Goal: Task Accomplishment & Management: Complete application form

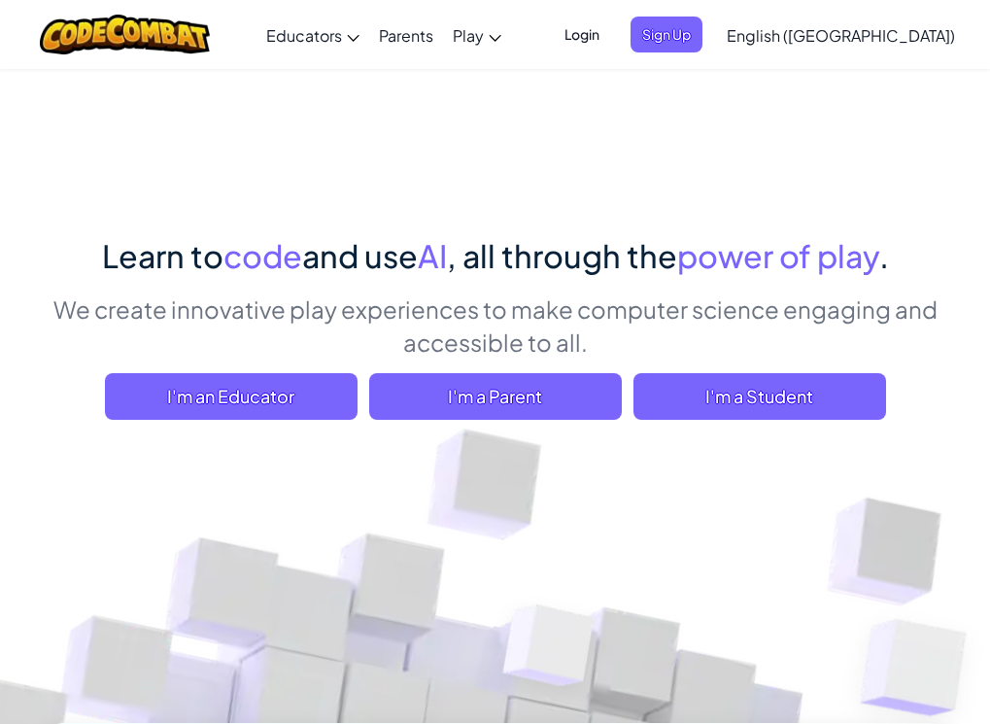
scroll to position [194, 0]
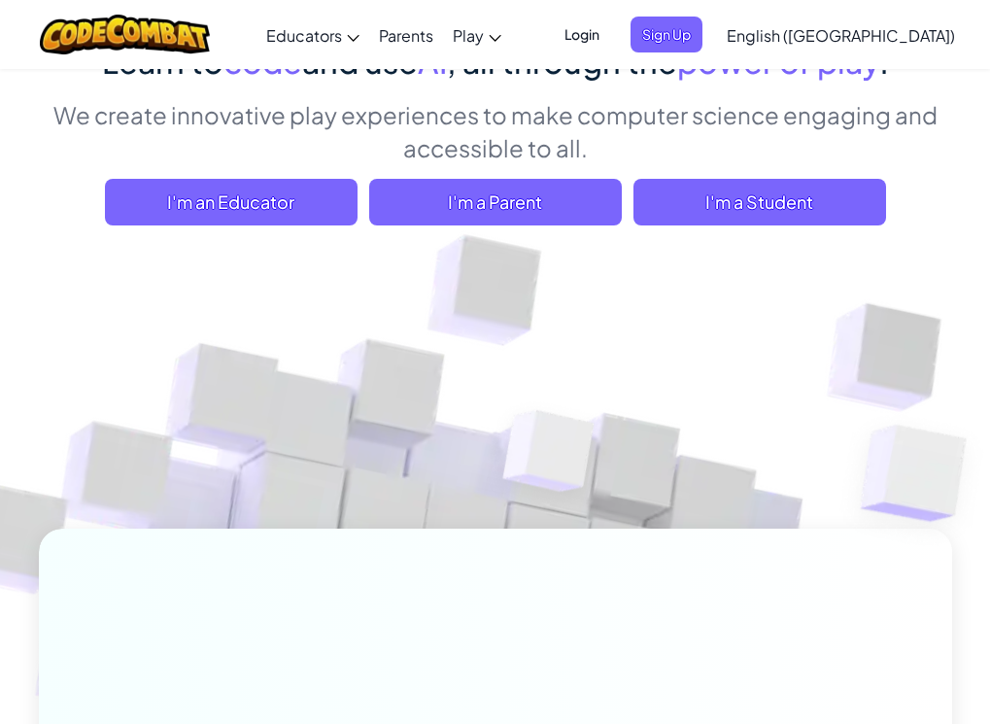
click at [892, 37] on span "English ([GEOGRAPHIC_DATA])" at bounding box center [841, 35] width 228 height 20
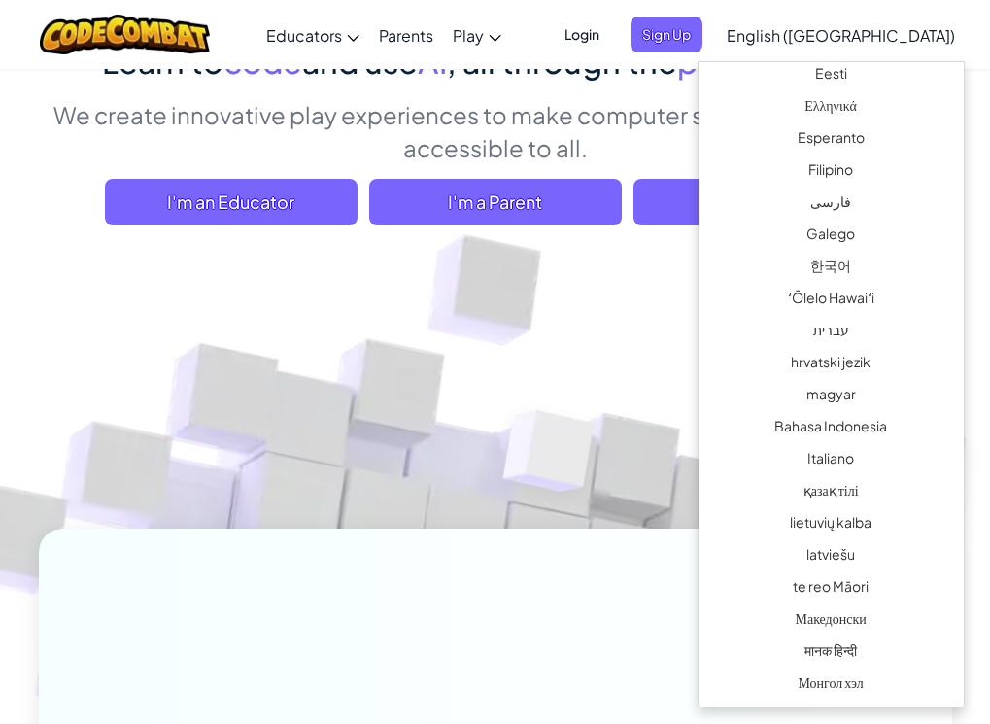
scroll to position [680, 0]
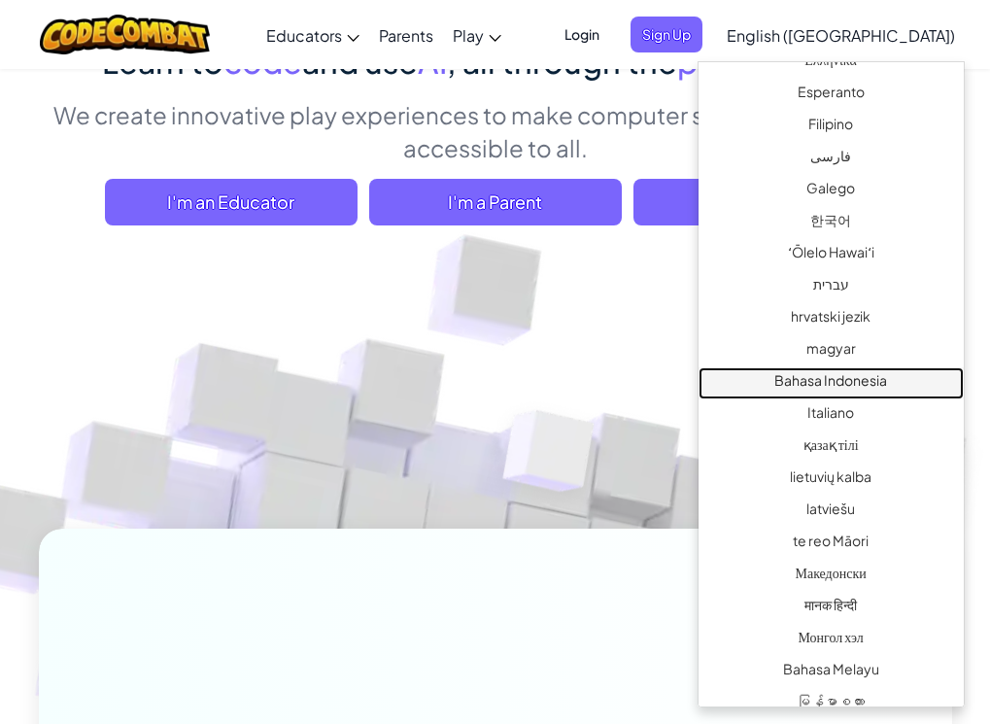
click at [884, 390] on link "Bahasa Indonesia" at bounding box center [831, 383] width 265 height 32
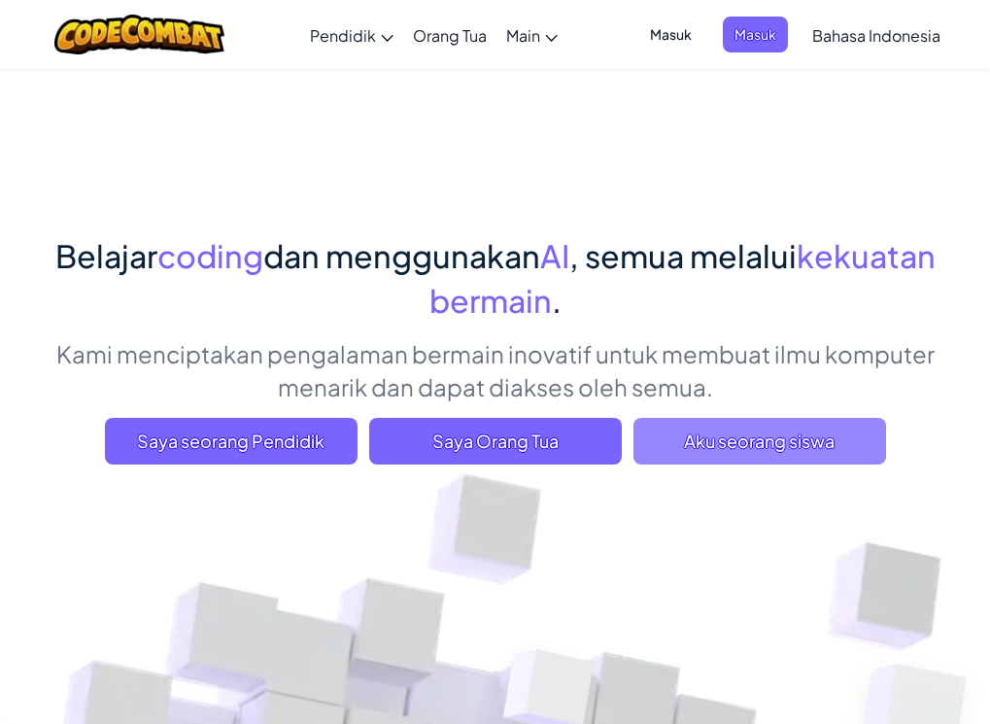
click at [696, 440] on span "Aku seorang siswa" at bounding box center [760, 441] width 253 height 47
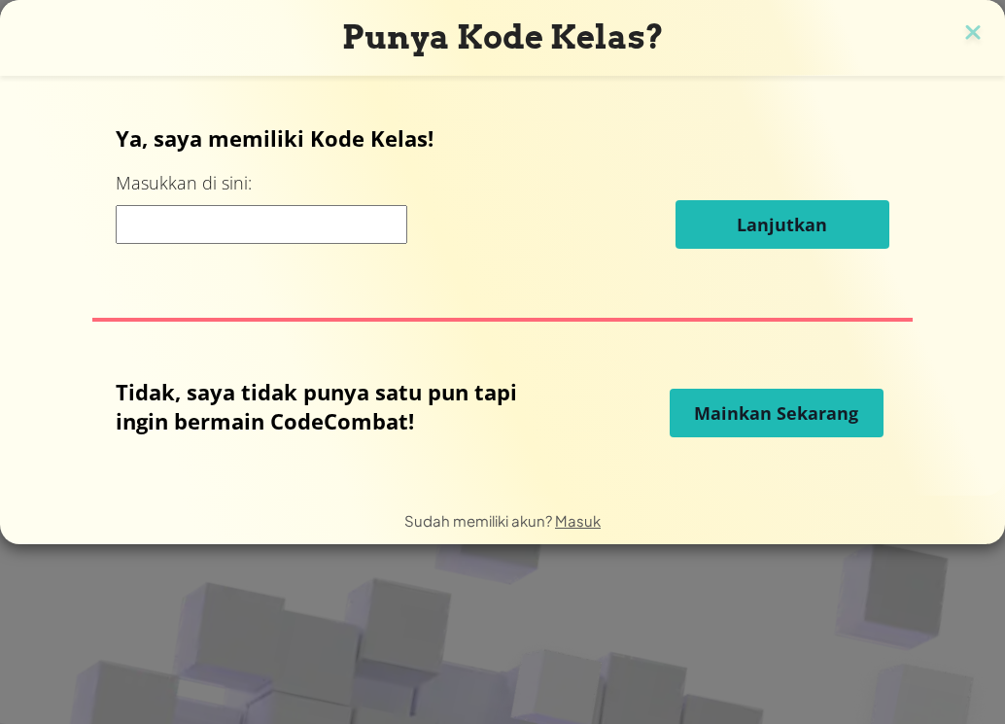
click at [308, 222] on input at bounding box center [262, 224] width 292 height 39
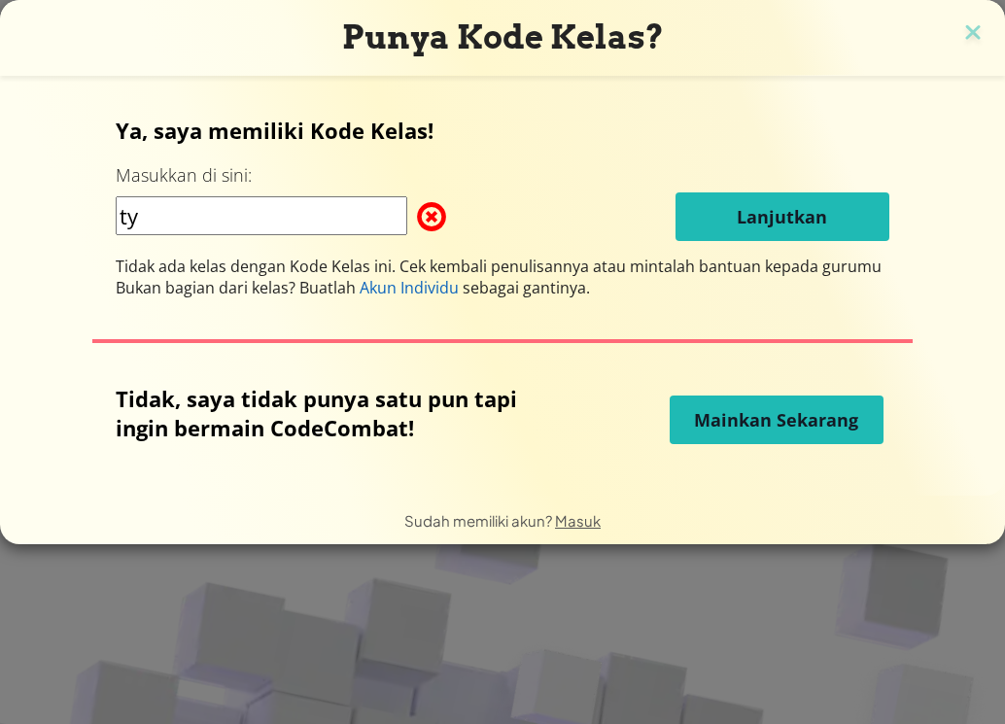
type input "t"
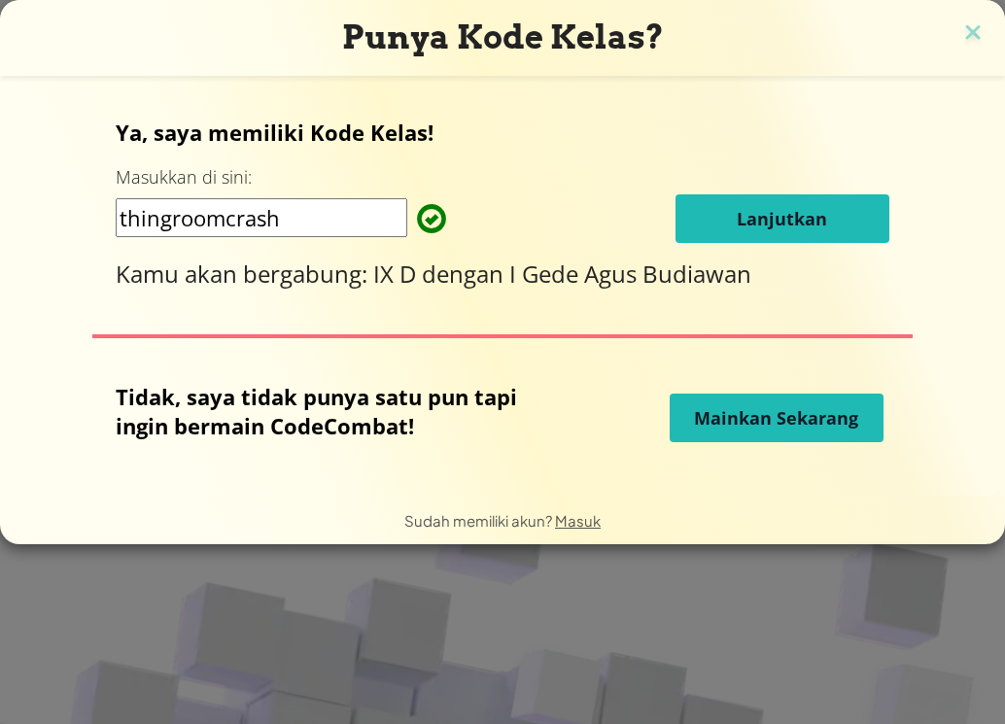
type input "thingroomcrash"
click at [707, 225] on button "Lanjutkan" at bounding box center [782, 218] width 214 height 49
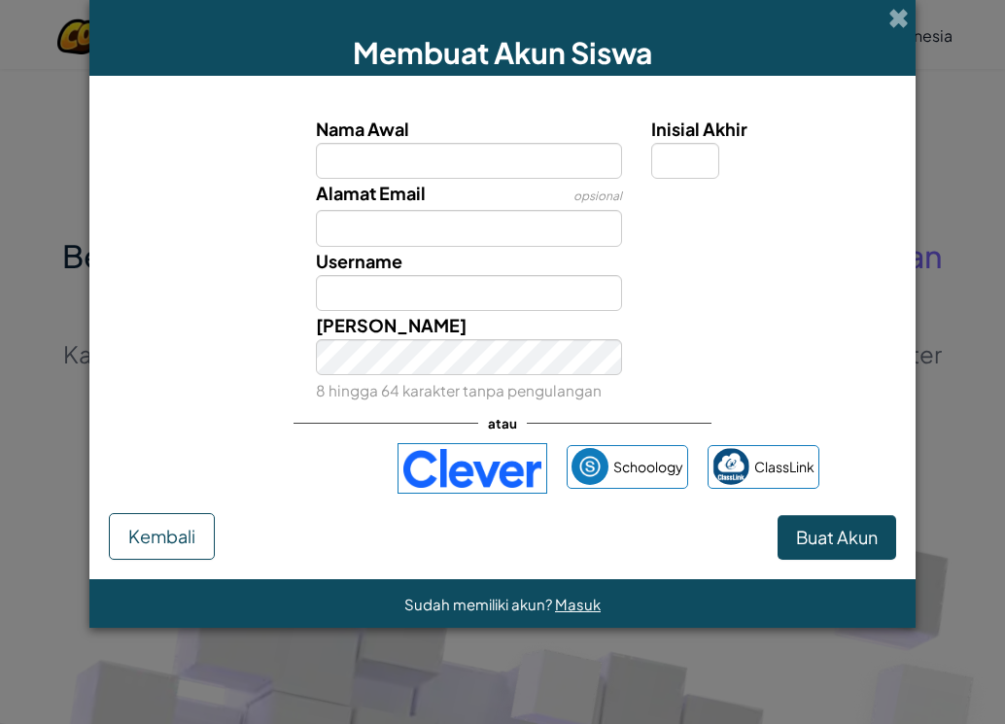
click at [519, 173] on input "Nama Awal" at bounding box center [469, 161] width 307 height 36
type input "ikadek ari merta yasa"
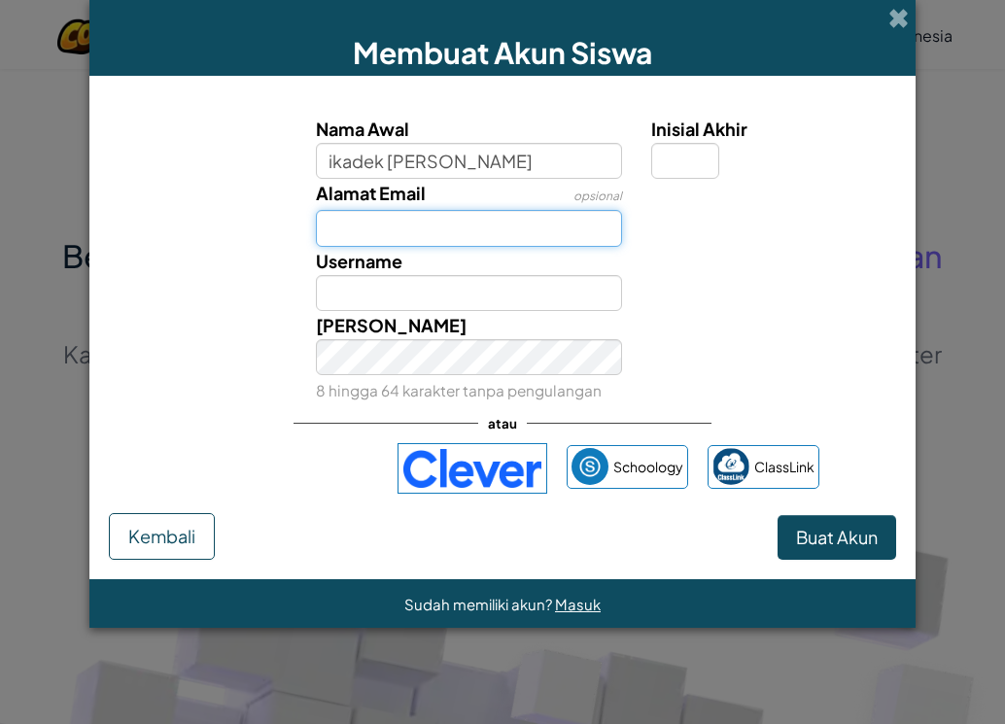
type input "Ikadek ari merta yasa"
click at [485, 223] on input "Alamat Email" at bounding box center [469, 228] width 307 height 36
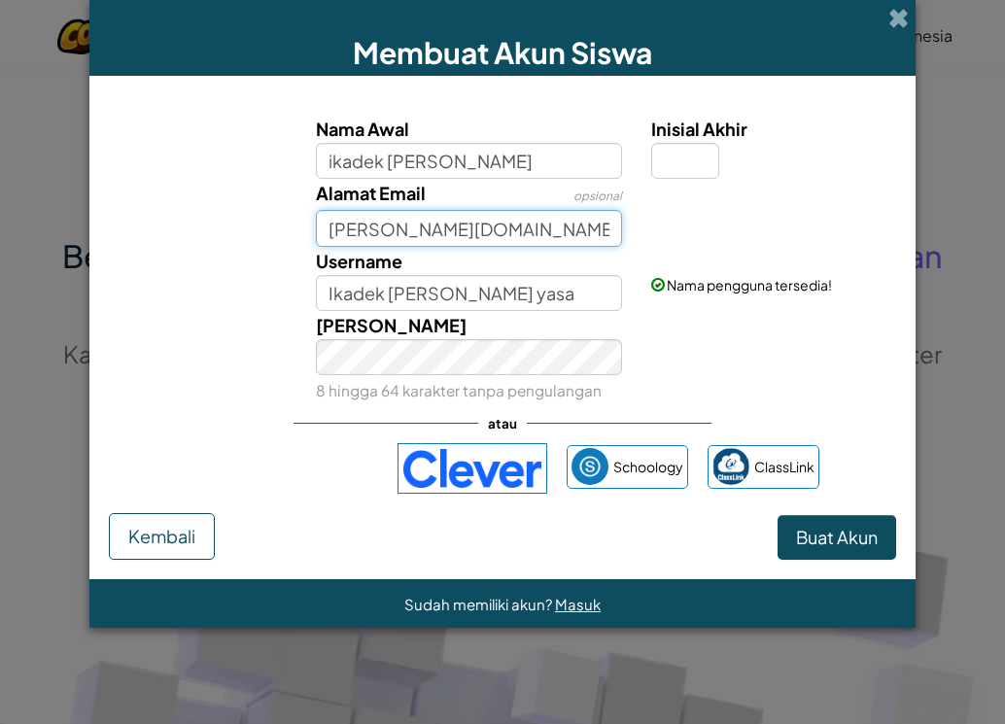
type input "ari mertayasa.com"
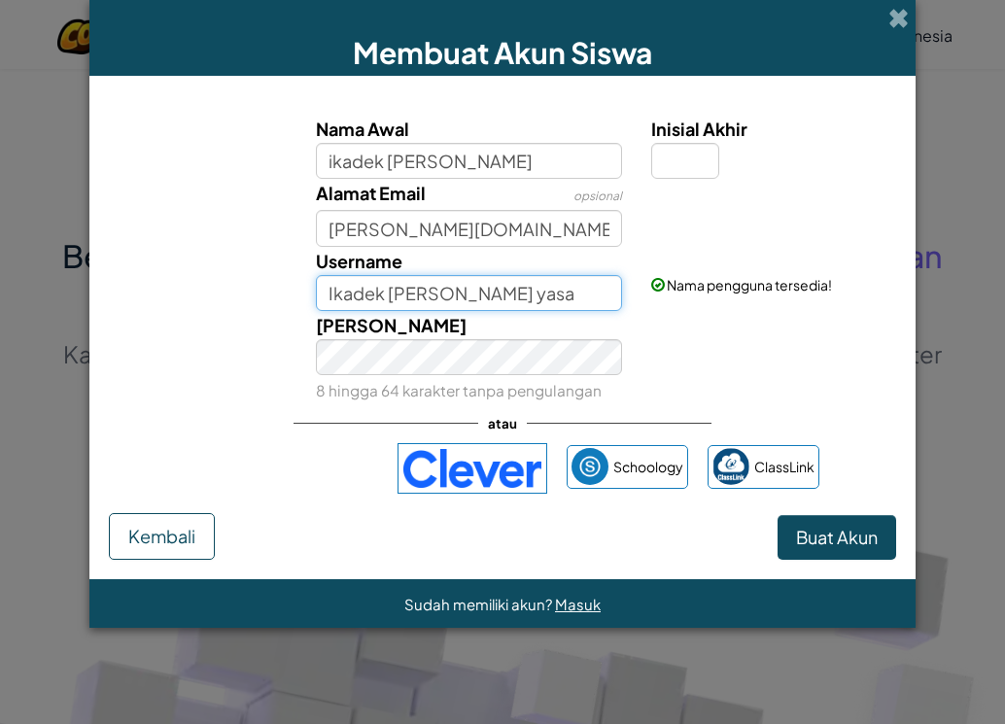
click at [443, 293] on input "Ikadek ari merta yasa" at bounding box center [469, 293] width 307 height 36
type input "Ikadek ari merari mertata yasa"
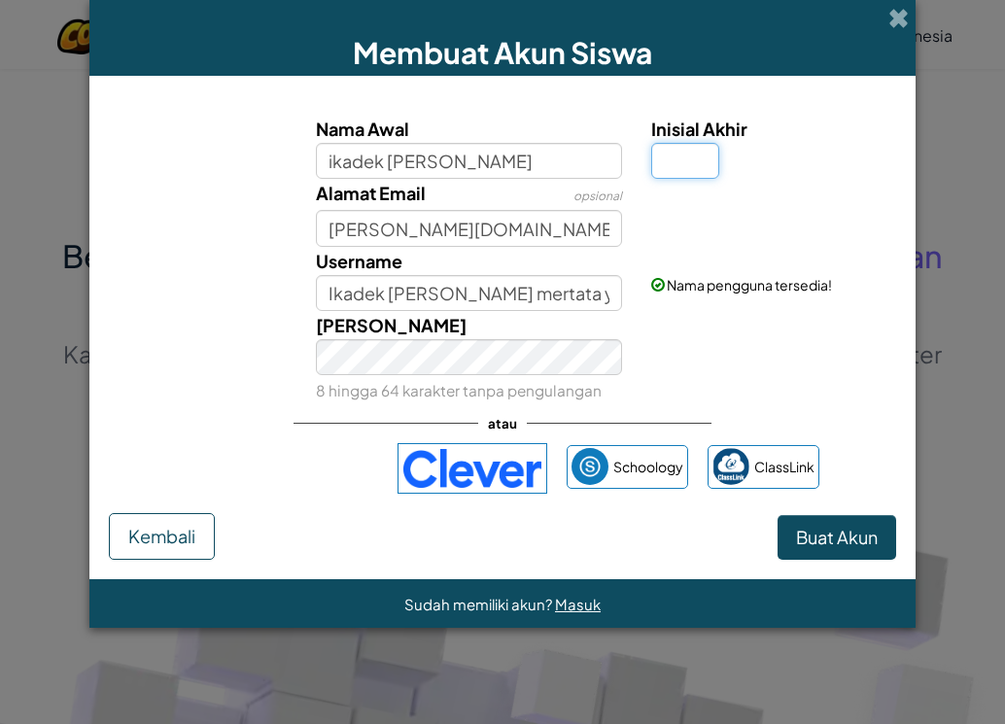
click at [670, 158] on input "Inisial Akhir" at bounding box center [685, 161] width 68 height 36
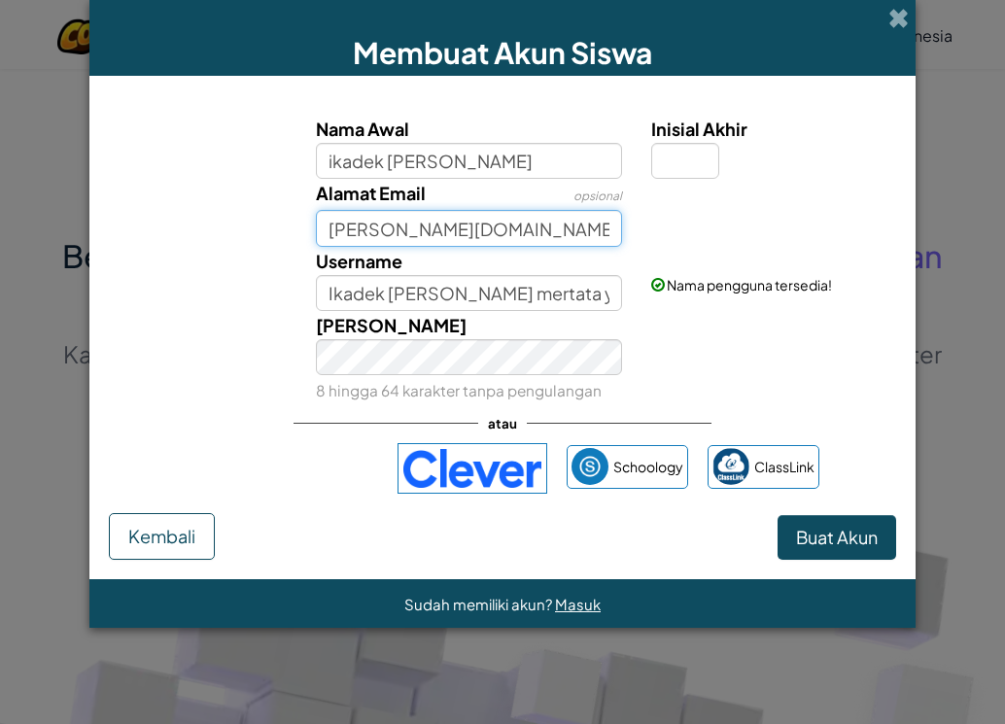
click at [324, 225] on input "ari mertayasa.com" at bounding box center [469, 228] width 307 height 36
click at [367, 234] on input "gmaiertayasa.com" at bounding box center [469, 228] width 307 height 36
drag, startPoint x: 366, startPoint y: 216, endPoint x: 364, endPoint y: 235, distance: 19.5
click at [364, 235] on input "gma" at bounding box center [469, 228] width 307 height 36
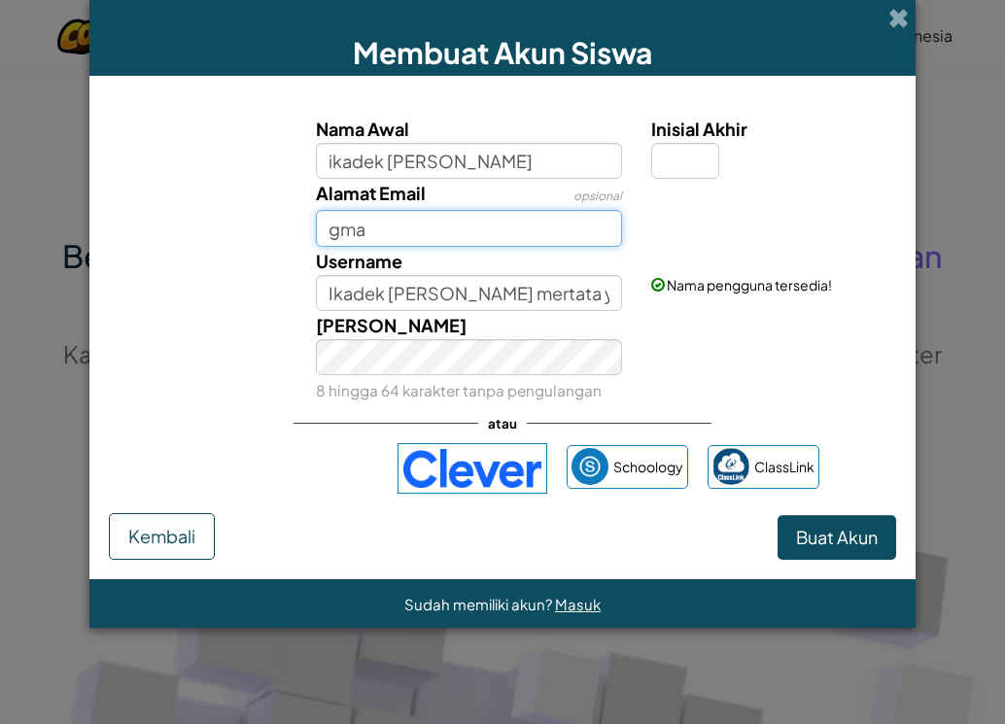
click at [777, 515] on button "Buat Akun" at bounding box center [836, 537] width 119 height 45
click at [401, 227] on input "gma+++" at bounding box center [469, 228] width 307 height 36
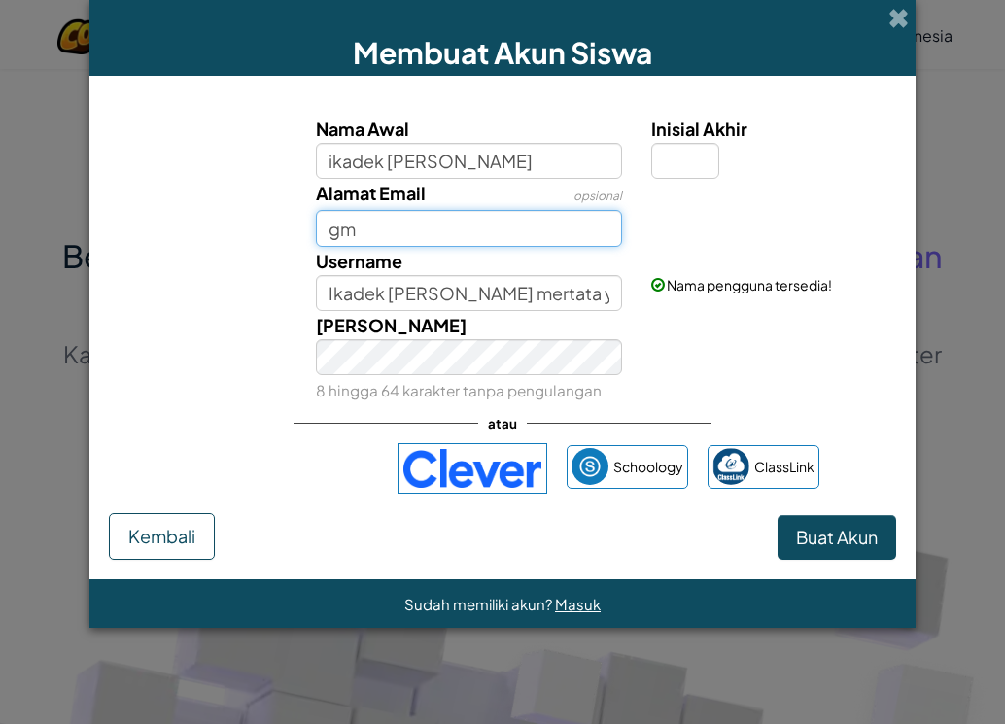
type input "g"
type input "GMAIL.ARIMERTAYASA.COM"
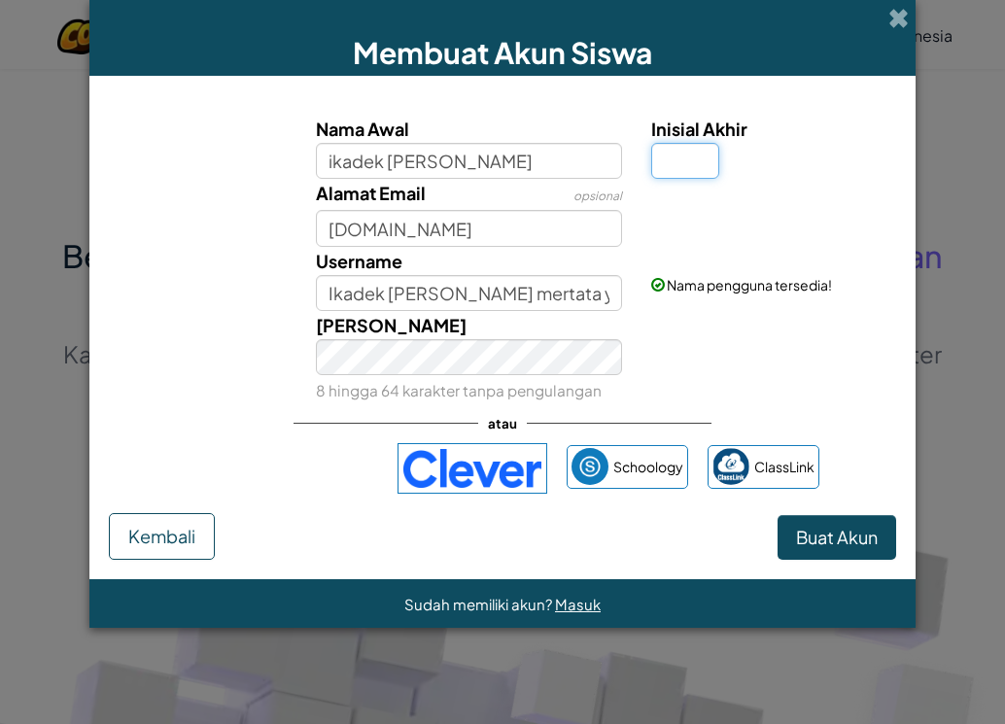
click at [672, 155] on input "Inisial Akhir" at bounding box center [685, 161] width 68 height 36
type input "A"
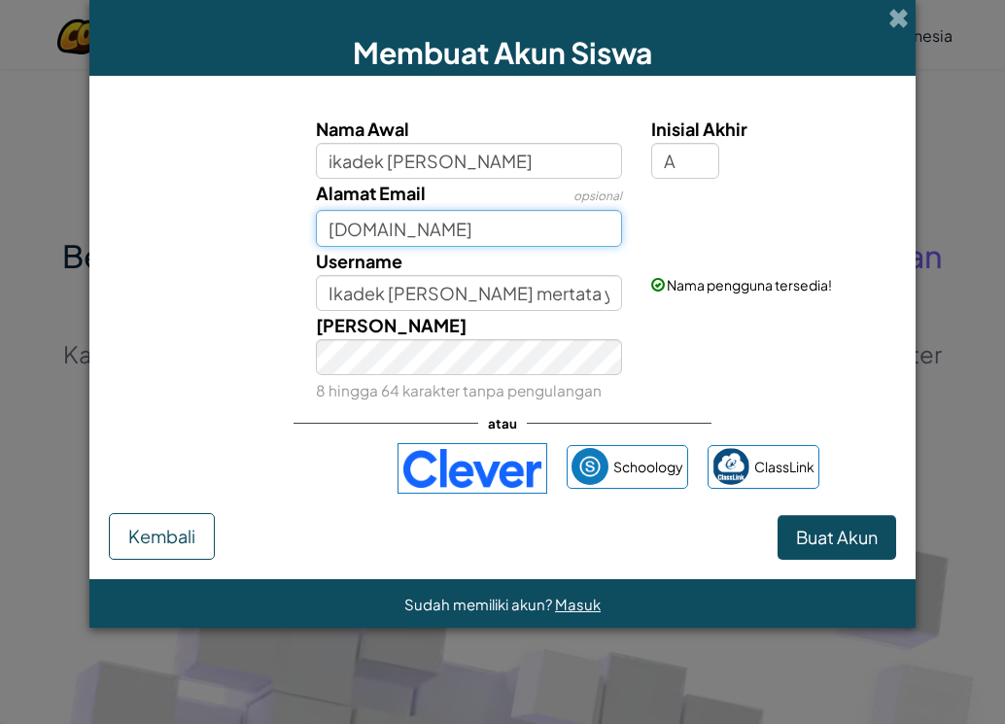
type input "[PERSON_NAME] yasaA"
click at [602, 232] on input "GMAIL.ARIMERTAYASA.COM" at bounding box center [469, 228] width 307 height 36
type input "G"
type input "A"
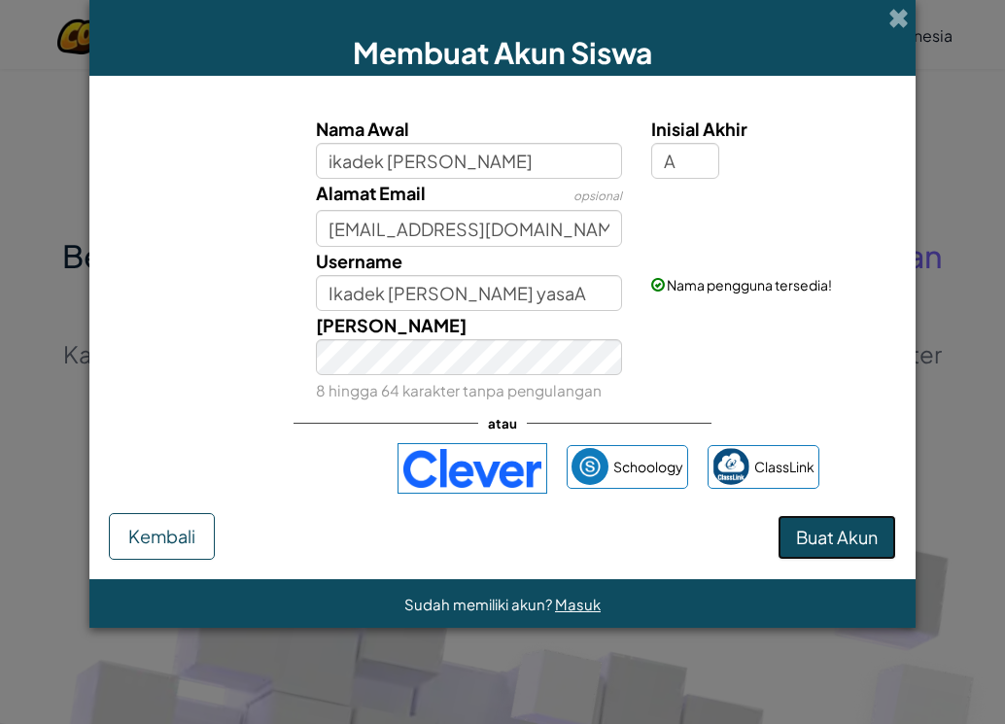
click at [822, 527] on span "Buat Akun" at bounding box center [837, 537] width 82 height 22
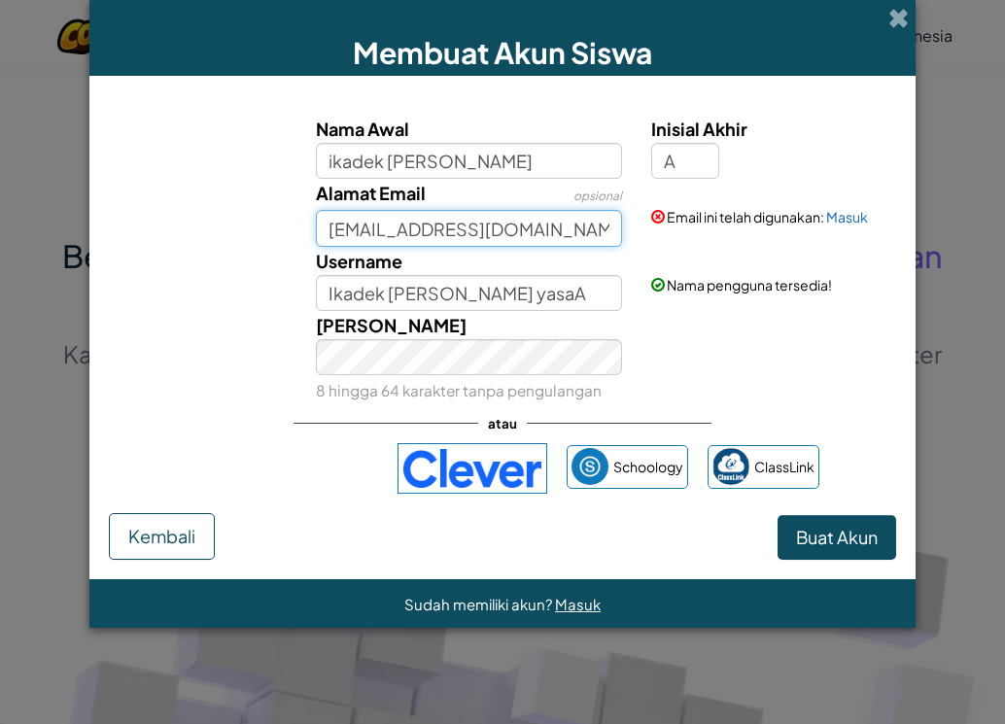
click at [349, 233] on input "ari@gmail.com" at bounding box center [469, 228] width 307 height 36
type input "mertayasa@gmail.com"
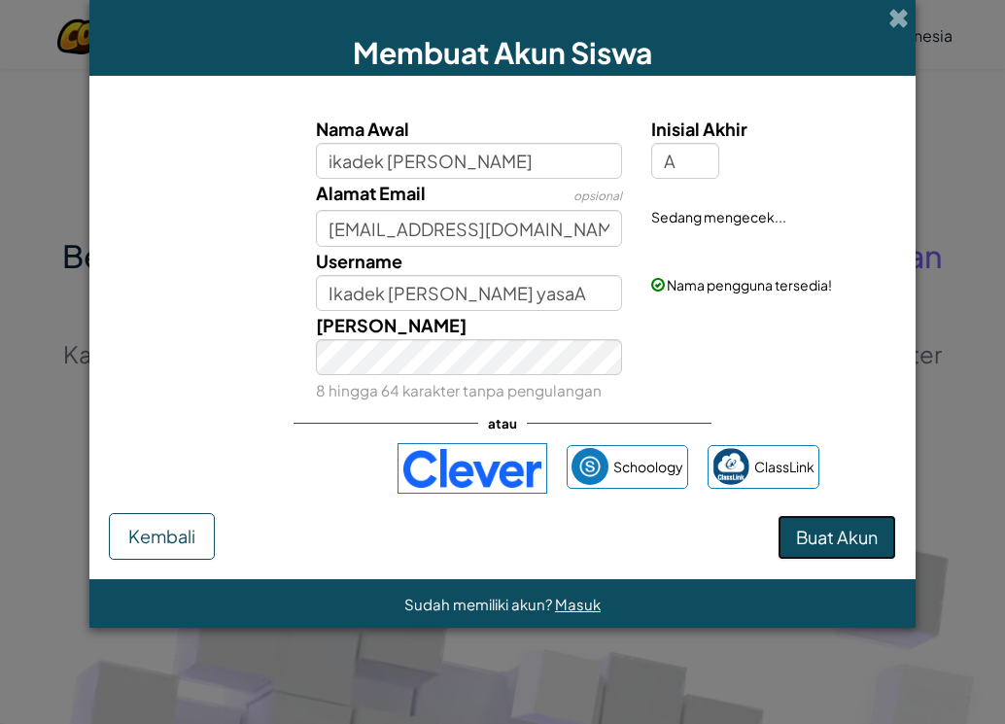
click at [859, 529] on button "Buat Akun" at bounding box center [836, 537] width 119 height 45
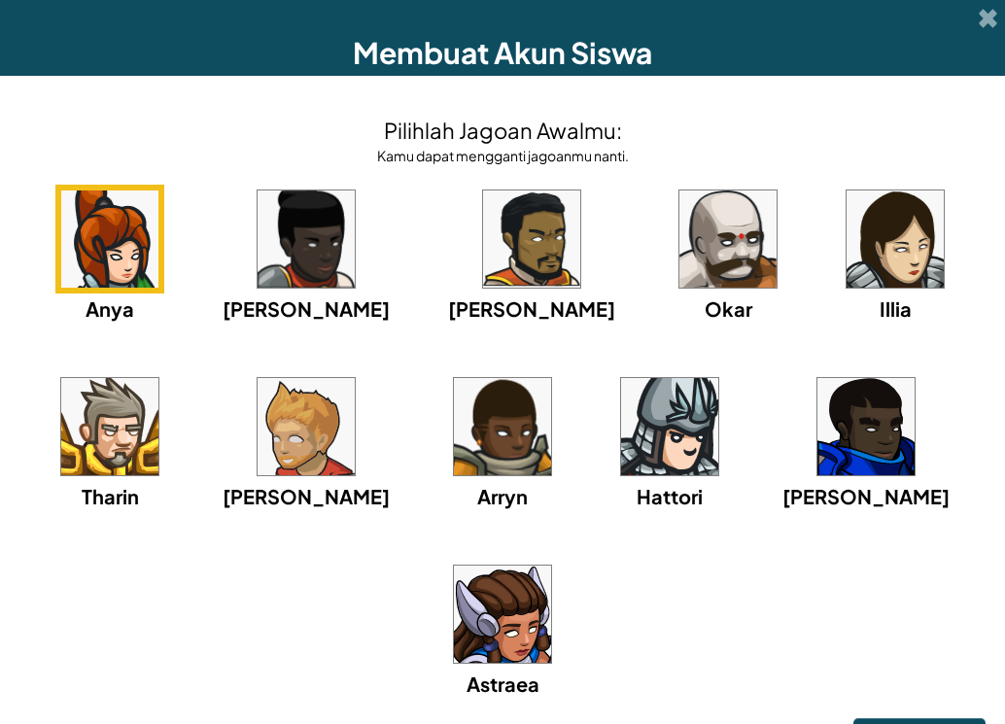
scroll to position [39, 0]
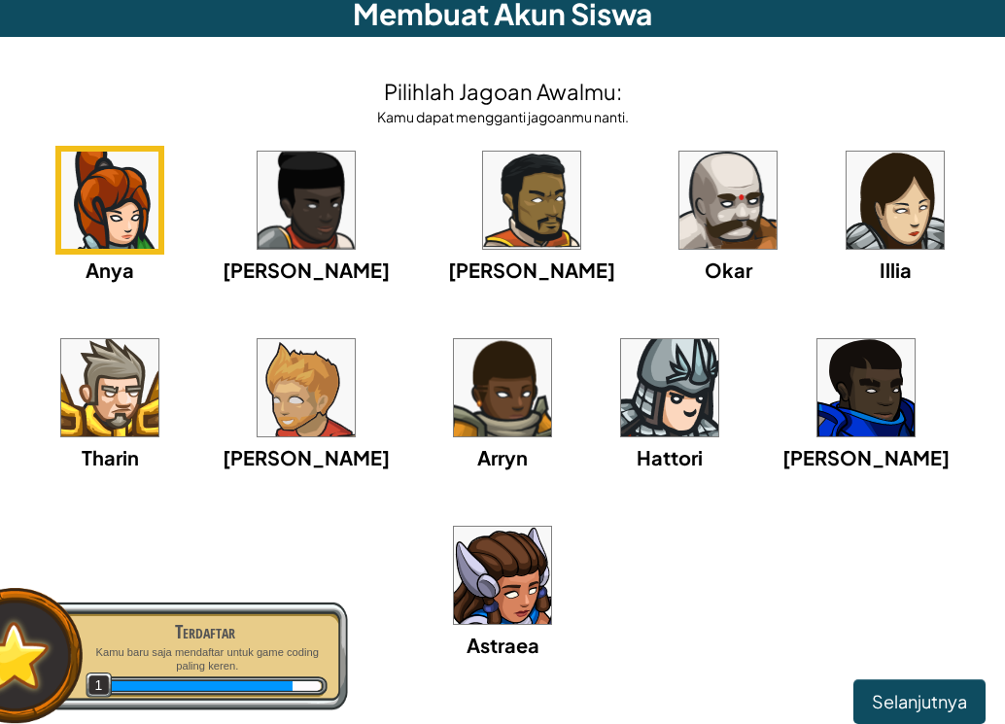
click at [158, 395] on img at bounding box center [109, 387] width 97 height 97
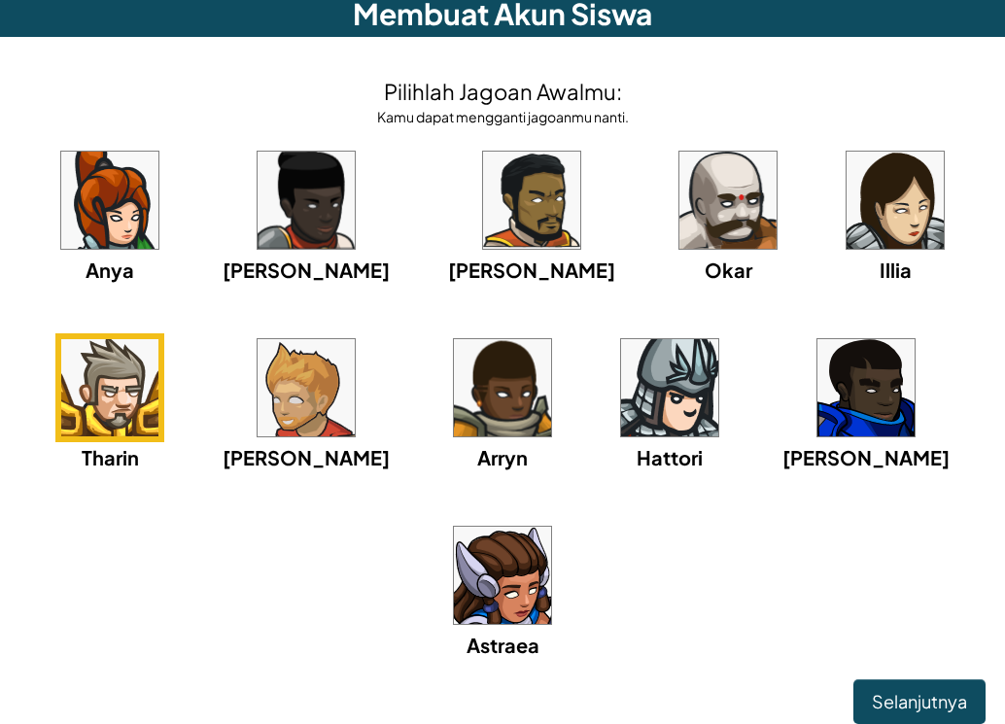
click at [634, 417] on img at bounding box center [669, 387] width 97 height 97
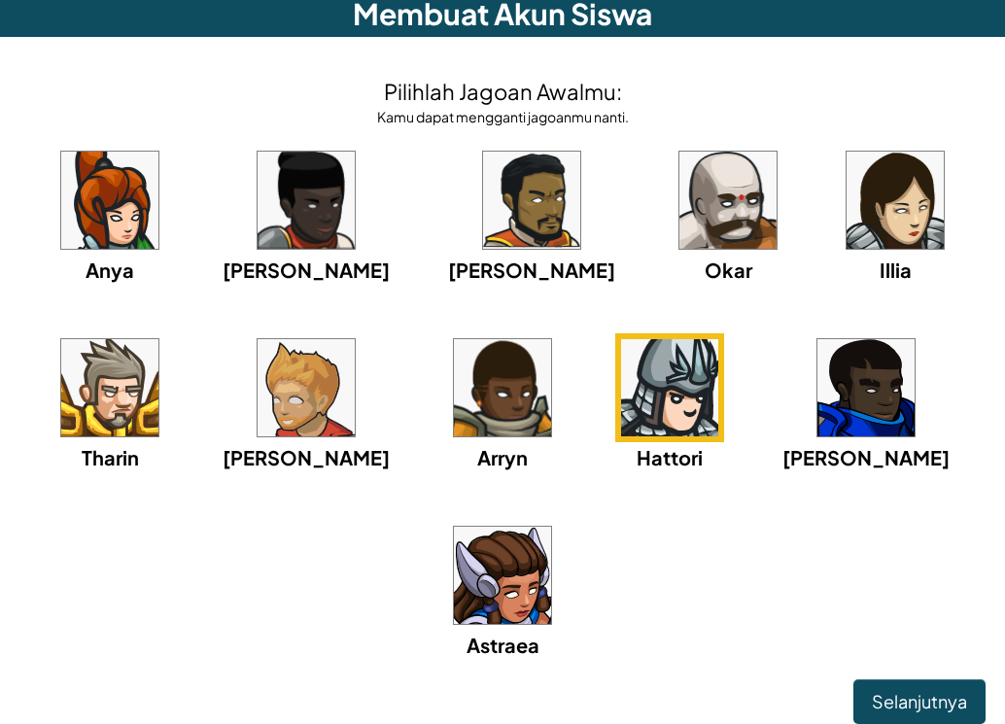
click at [136, 399] on img at bounding box center [109, 387] width 97 height 97
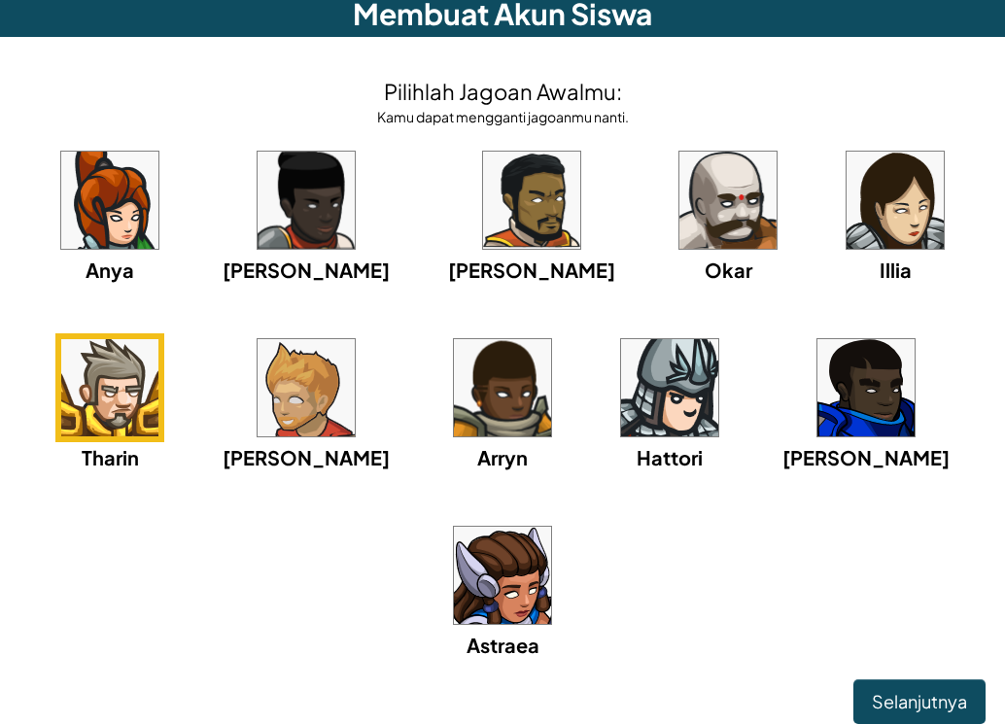
click at [142, 401] on img at bounding box center [109, 387] width 97 height 97
click at [884, 698] on span "Selanjutnya" at bounding box center [919, 701] width 95 height 22
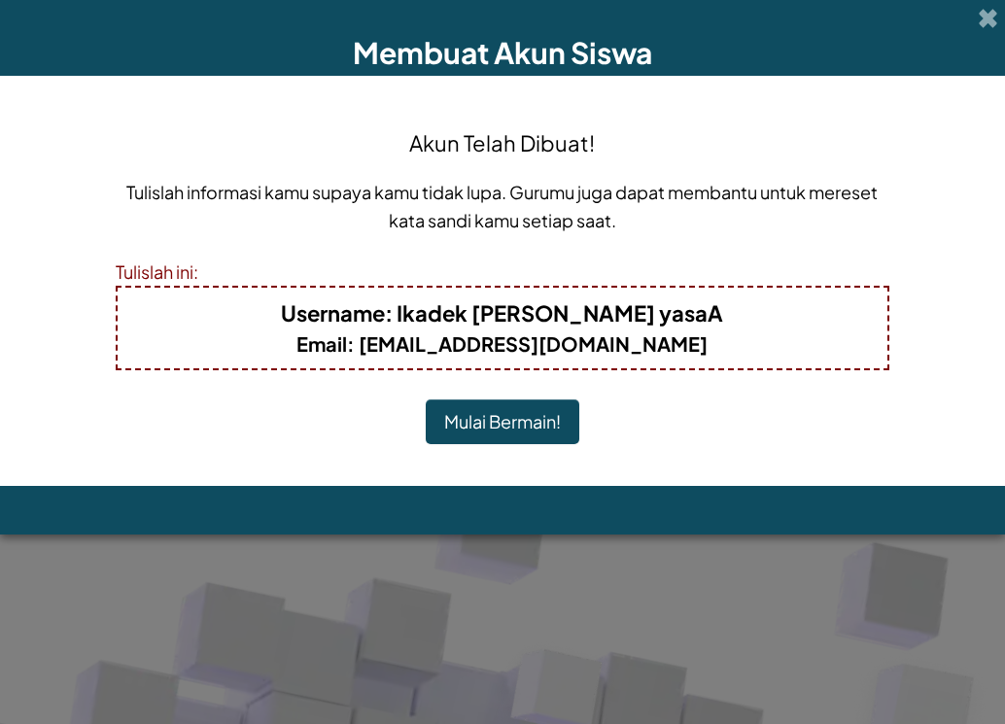
scroll to position [0, 0]
click at [512, 416] on button "Mulai Bermain!" at bounding box center [503, 421] width 154 height 45
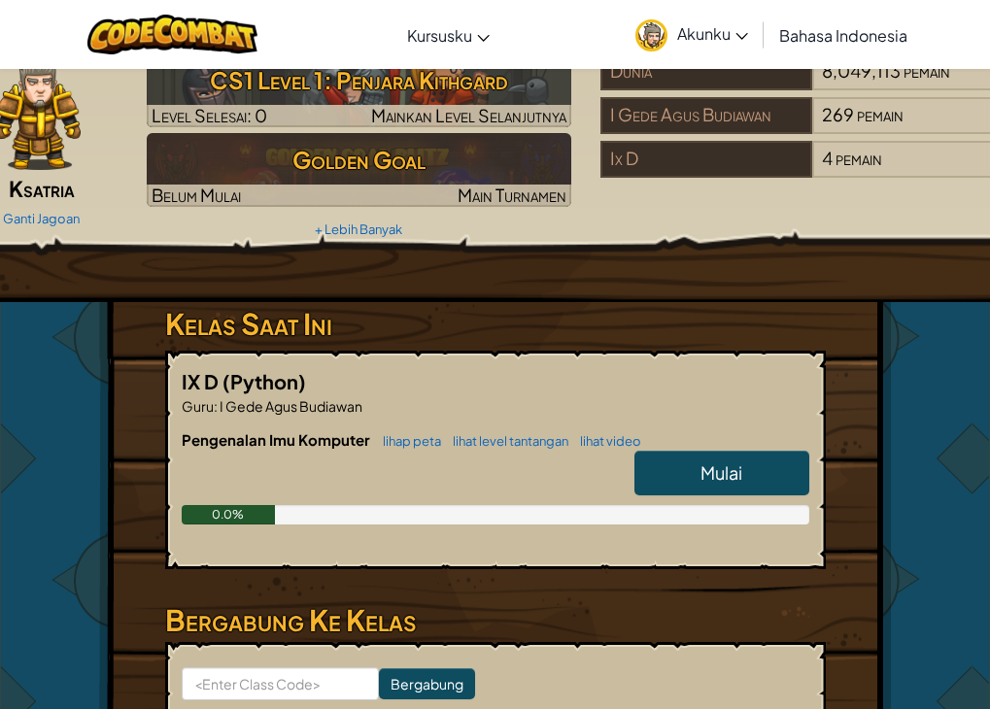
scroll to position [97, 0]
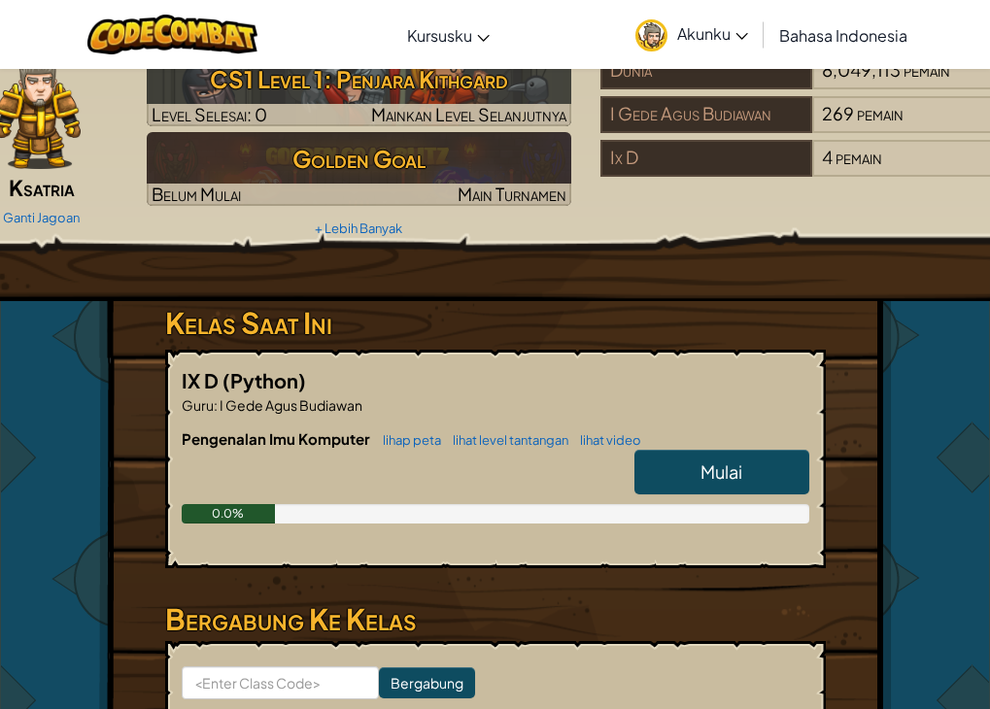
click at [716, 466] on span "Mulai" at bounding box center [722, 472] width 42 height 22
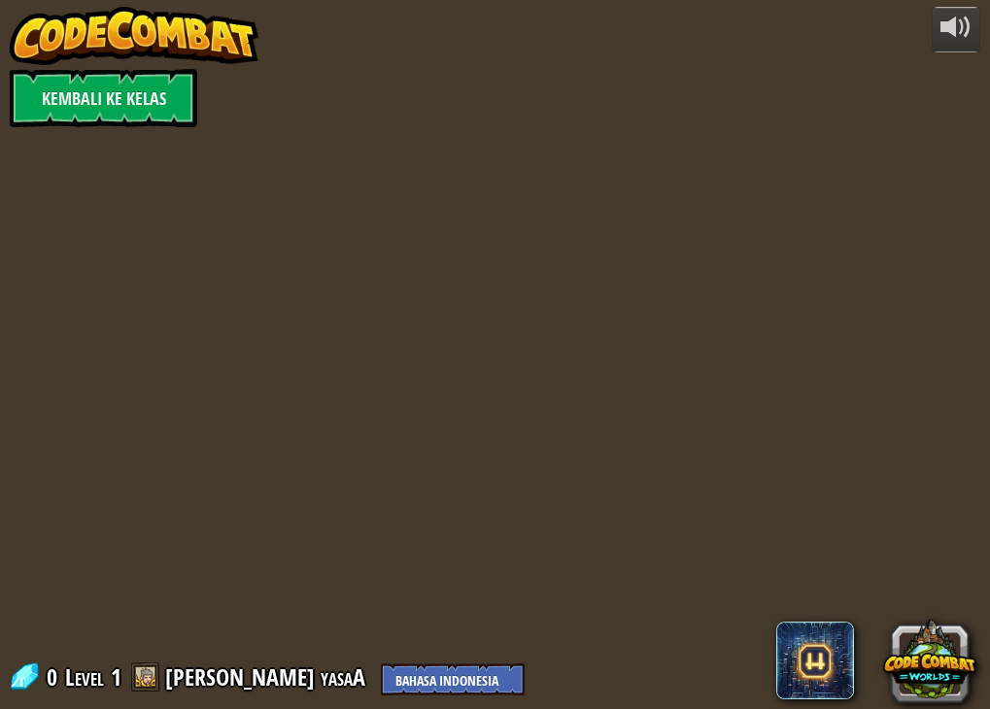
select select "id"
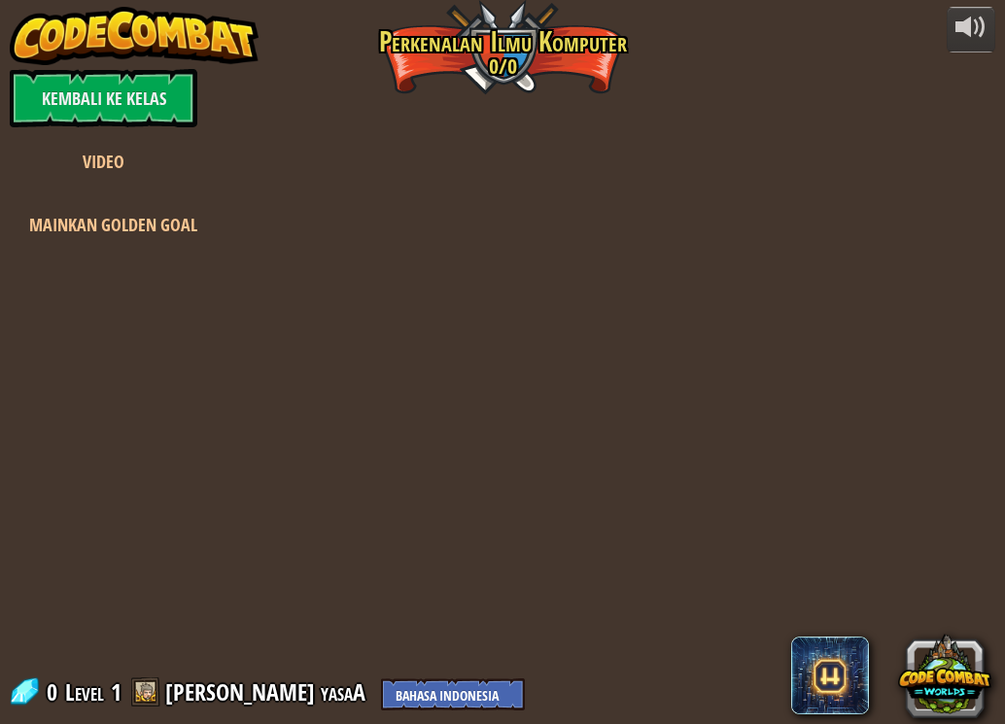
select select "id"
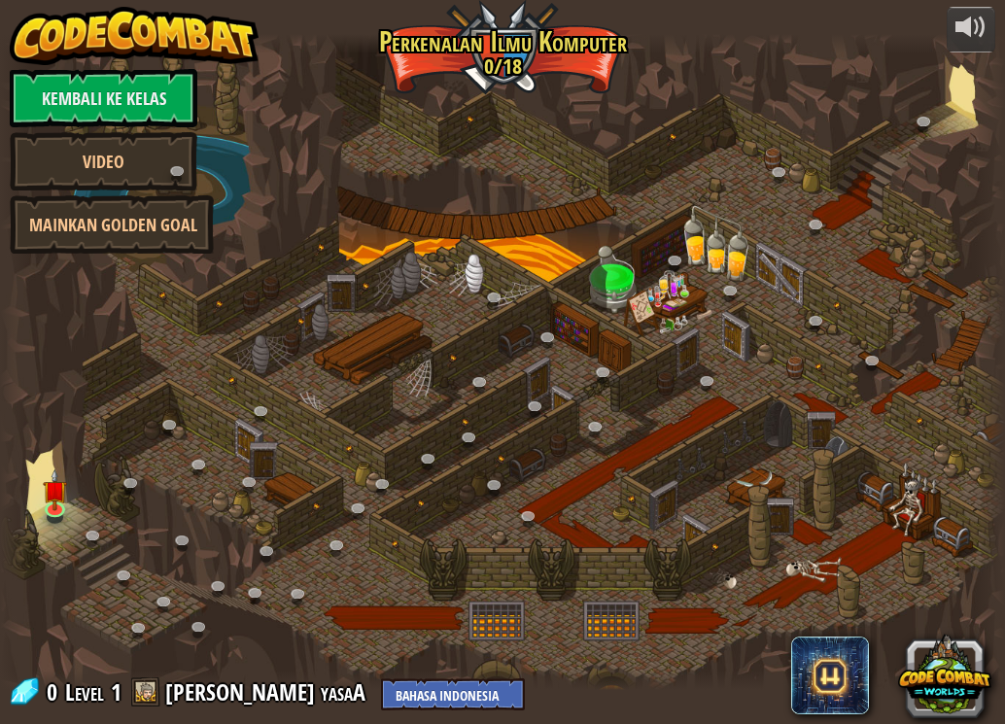
select select "id"
click at [52, 497] on img at bounding box center [55, 479] width 24 height 55
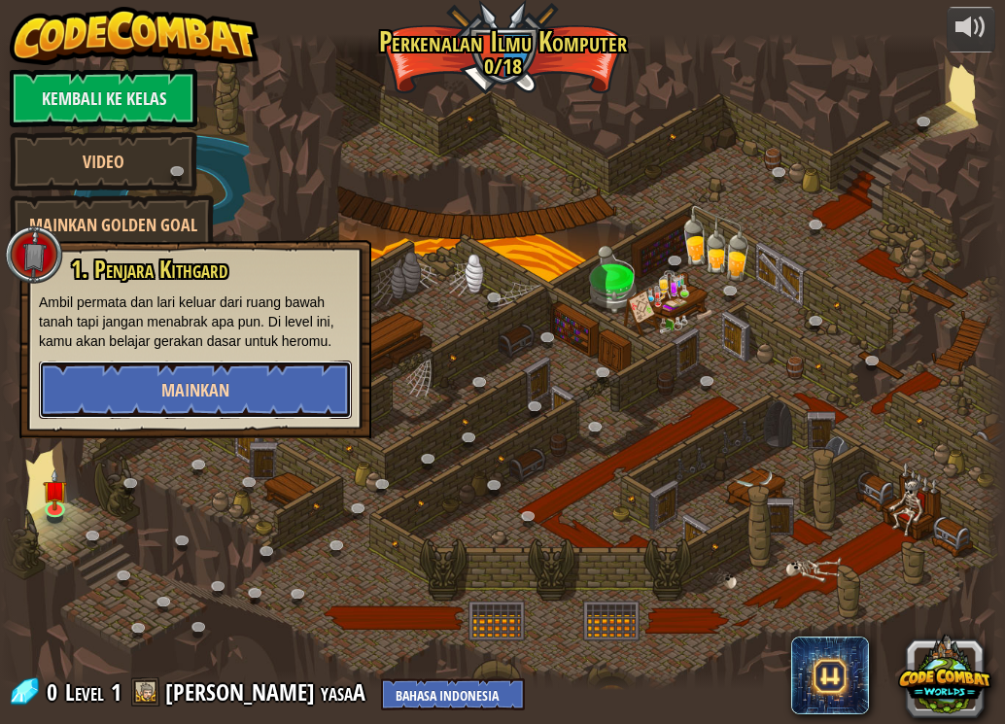
click at [168, 386] on span "Mainkan" at bounding box center [195, 390] width 68 height 24
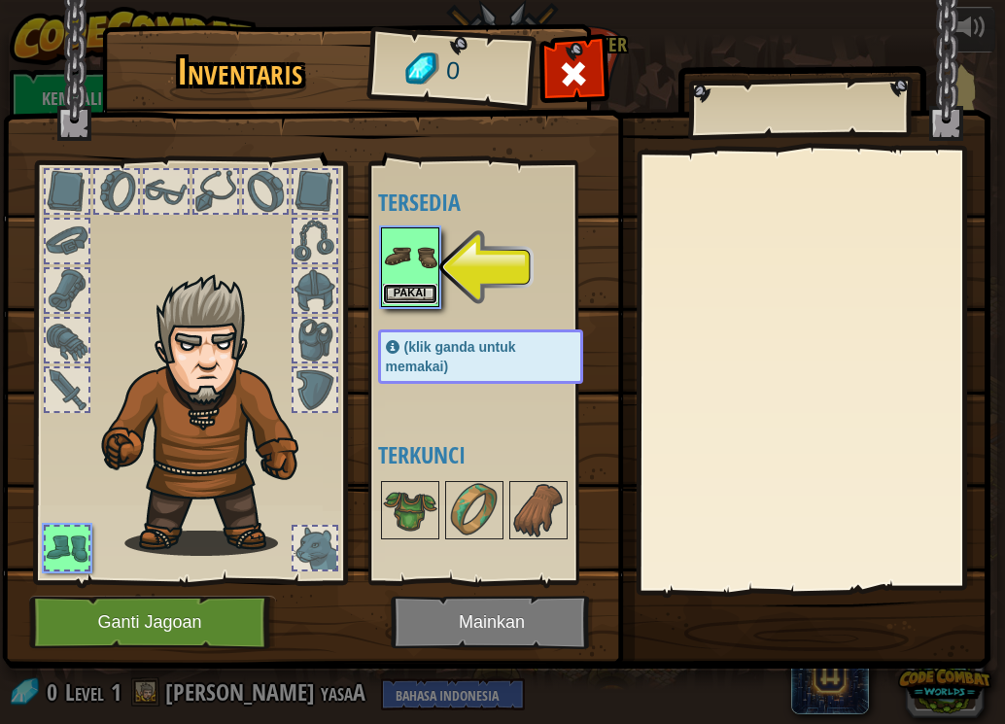
click at [404, 287] on button "Pakai" at bounding box center [410, 294] width 54 height 20
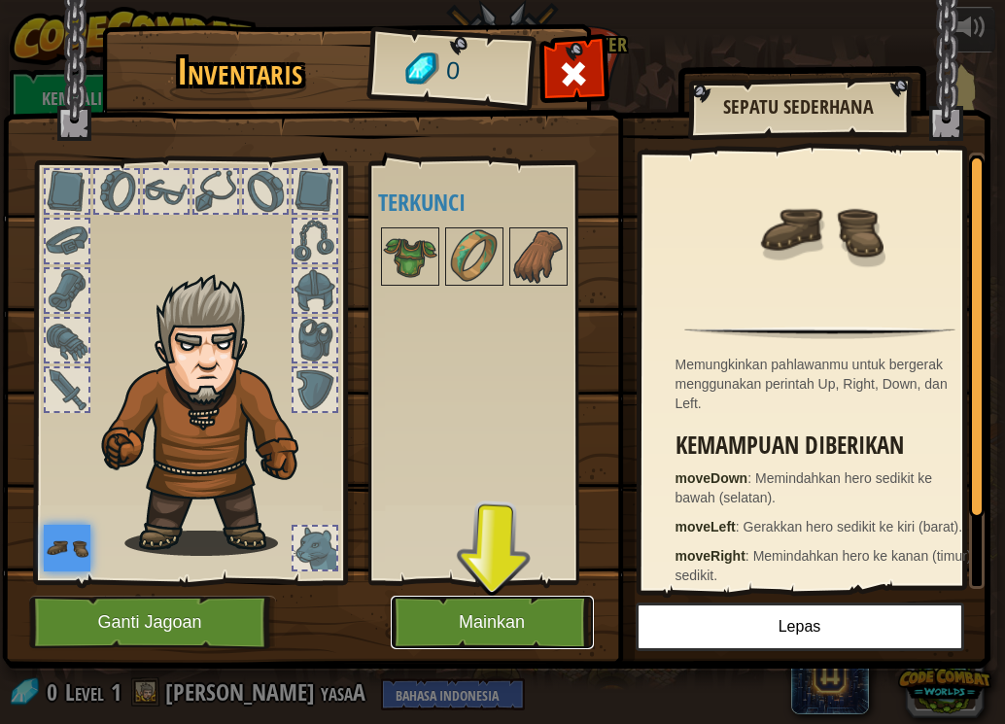
click at [477, 608] on button "Mainkan" at bounding box center [492, 622] width 203 height 53
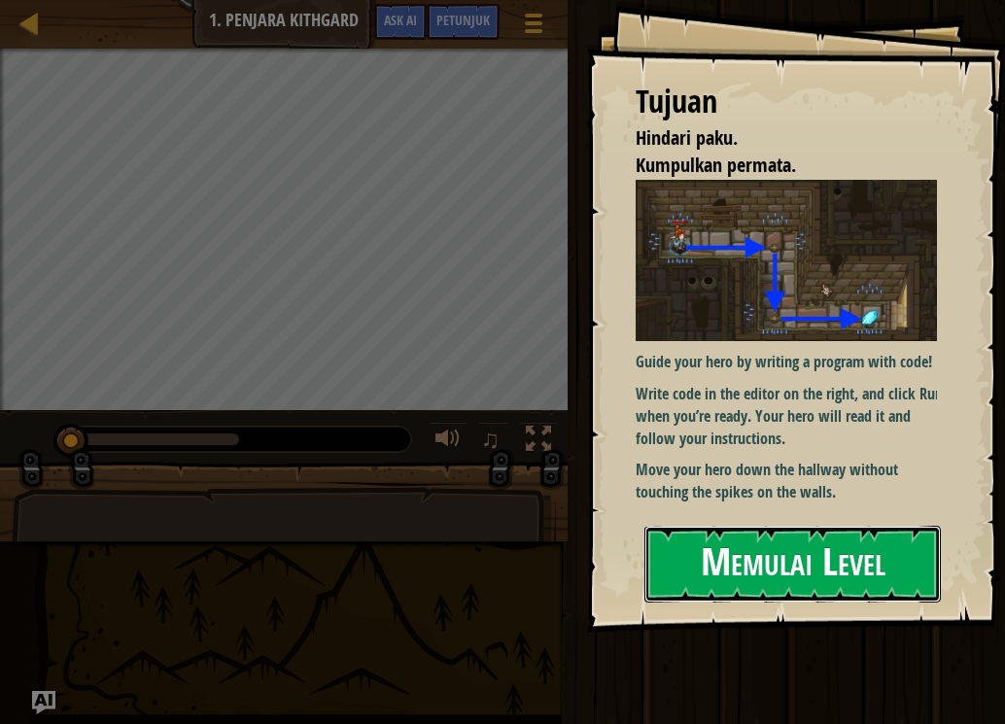
click at [790, 569] on button "Memulai Level" at bounding box center [792, 564] width 296 height 77
click at [743, 574] on button "Memulai Level" at bounding box center [792, 564] width 296 height 77
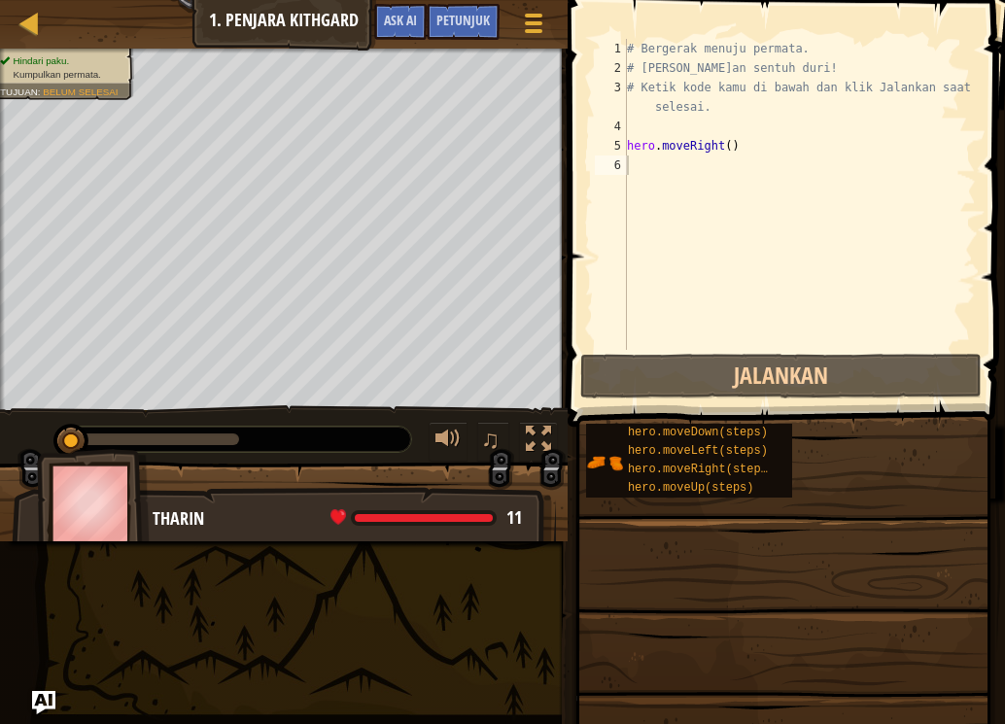
click at [782, 569] on span at bounding box center [783, 690] width 424 height 575
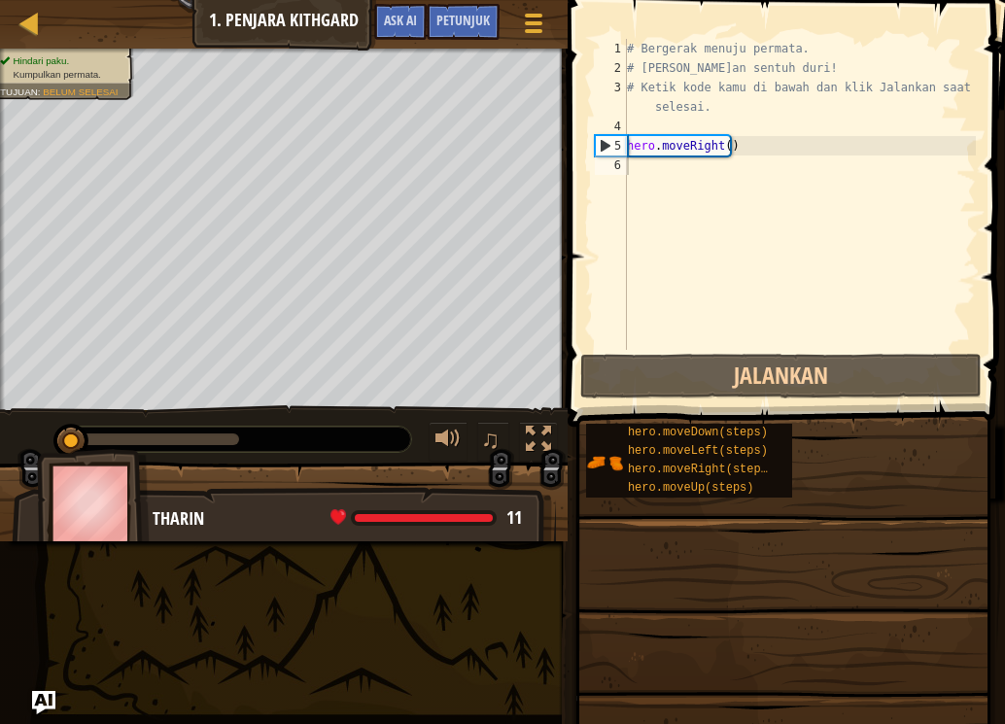
click at [782, 569] on span at bounding box center [783, 690] width 424 height 575
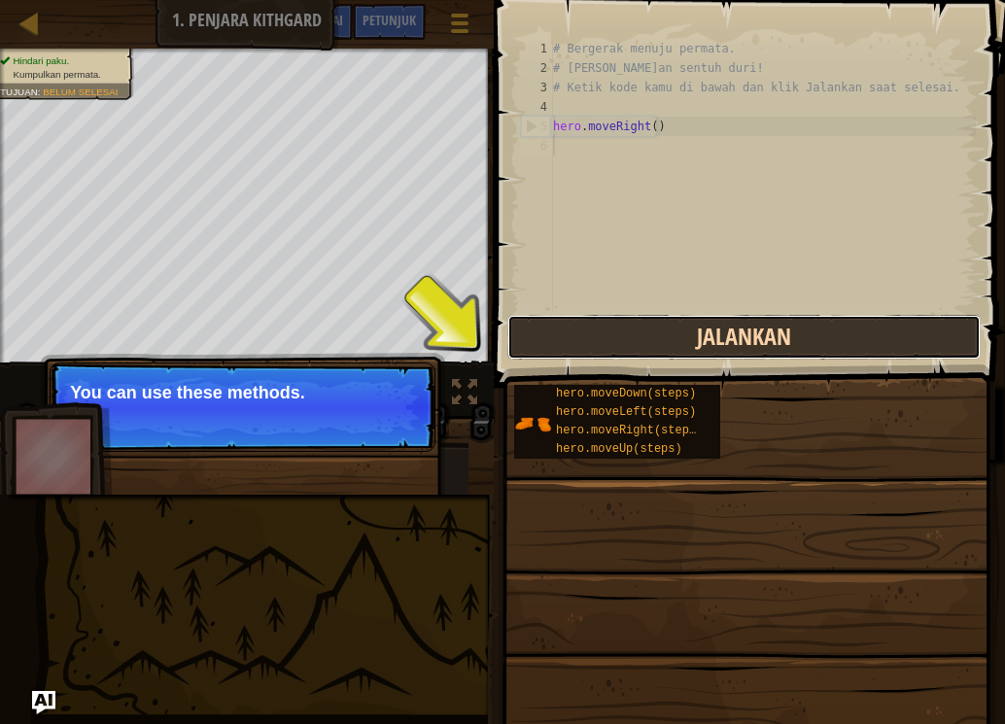
click at [669, 332] on button "Jalankan" at bounding box center [743, 337] width 473 height 45
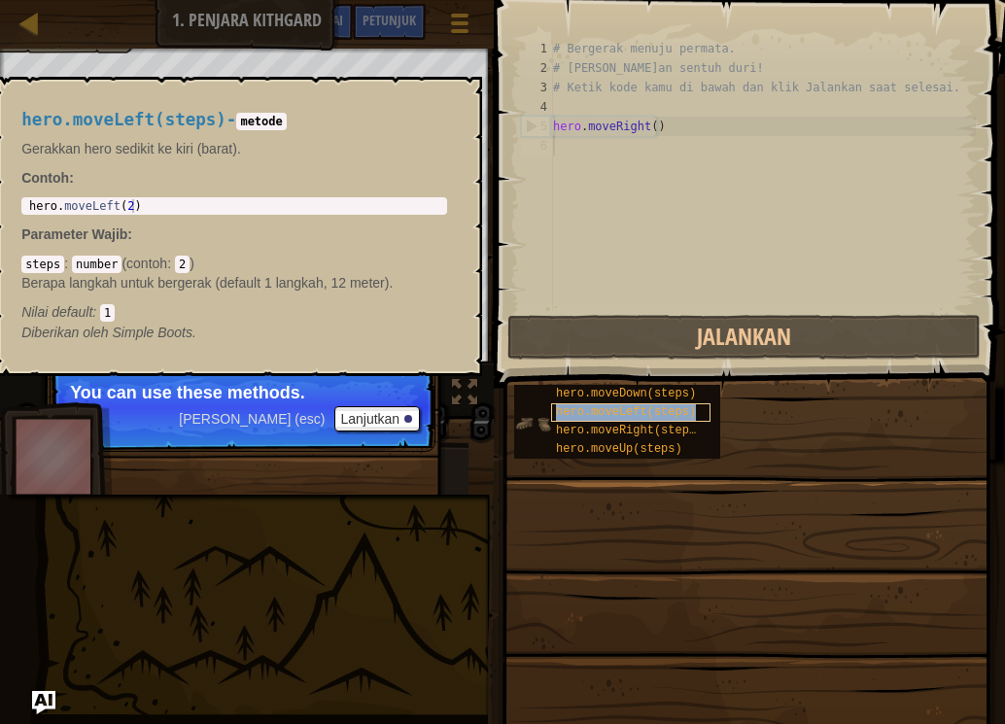
click at [575, 408] on span "hero.moveLeft(steps)" at bounding box center [626, 412] width 140 height 14
click at [569, 396] on span "hero.moveDown(steps)" at bounding box center [626, 394] width 140 height 14
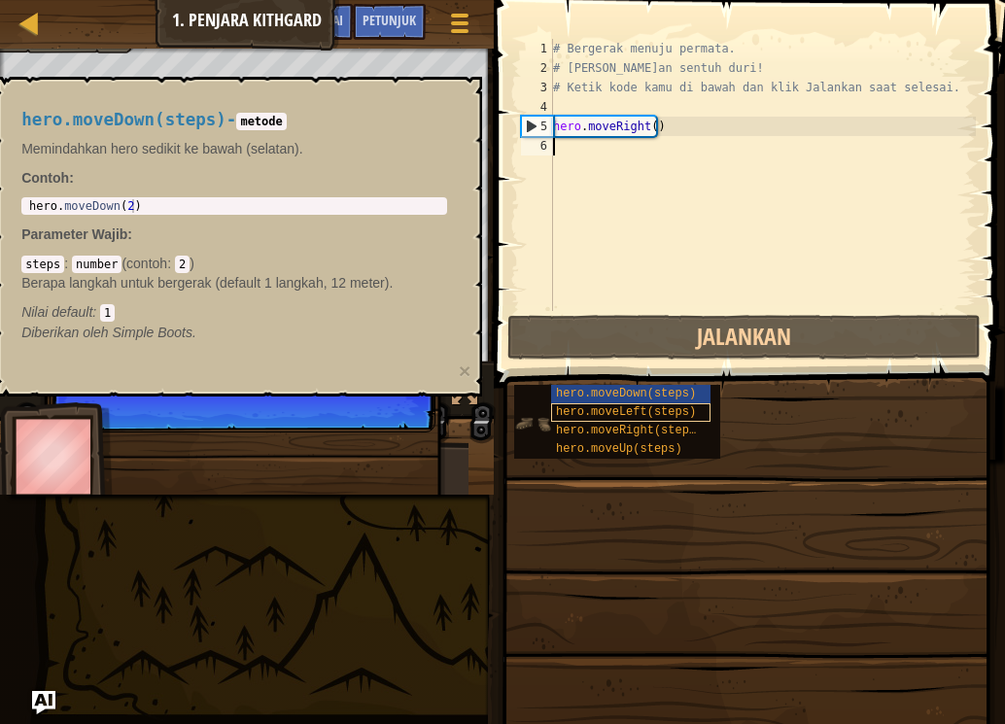
scroll to position [9, 0]
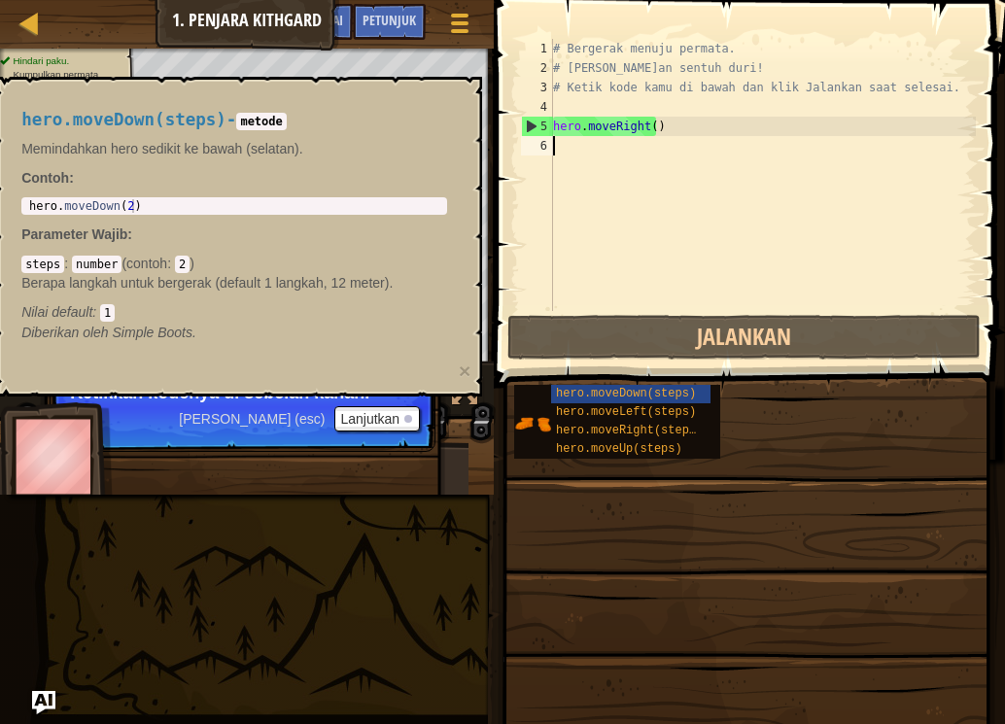
click at [551, 129] on div "5" at bounding box center [537, 126] width 31 height 19
click at [527, 118] on div "5" at bounding box center [537, 126] width 31 height 19
click at [530, 122] on div "5" at bounding box center [537, 126] width 31 height 19
click at [573, 125] on div "# Bergerak menuju permata. # [PERSON_NAME]an sentuh duri! # Ketik kode kamu di …" at bounding box center [762, 194] width 427 height 311
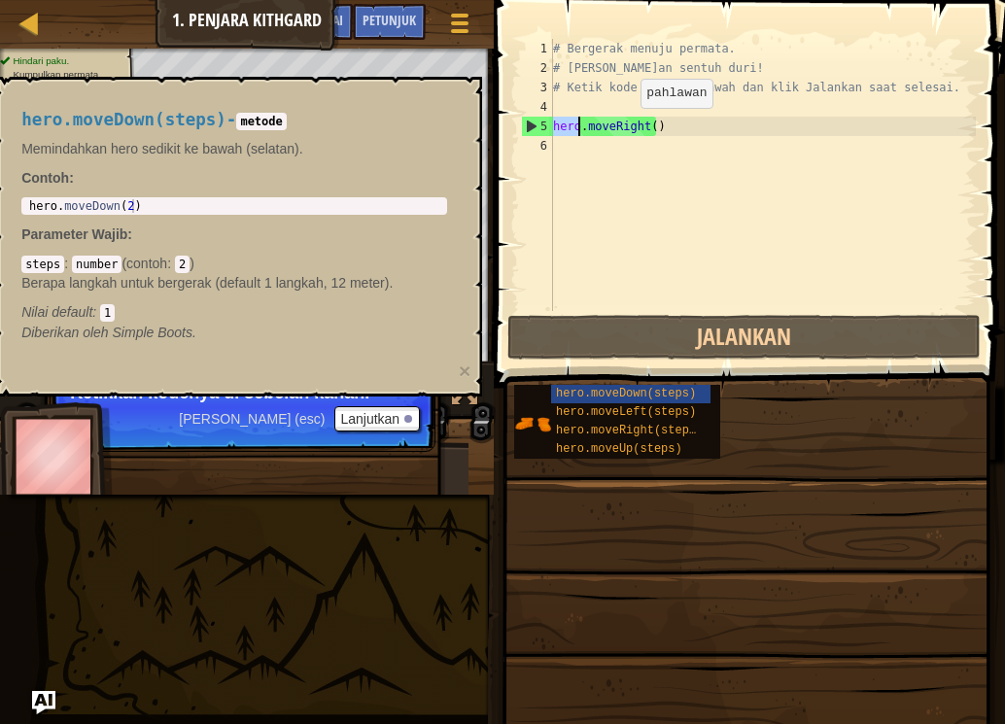
click at [627, 127] on div "# Bergerak menuju permata. # [PERSON_NAME]an sentuh duri! # Ketik kode kamu di …" at bounding box center [762, 194] width 427 height 311
drag, startPoint x: 611, startPoint y: 133, endPoint x: 594, endPoint y: 138, distance: 18.2
click at [598, 136] on div "# Bergerak menuju permata. # [PERSON_NAME]an sentuh duri! # Ketik kode kamu di …" at bounding box center [762, 194] width 427 height 311
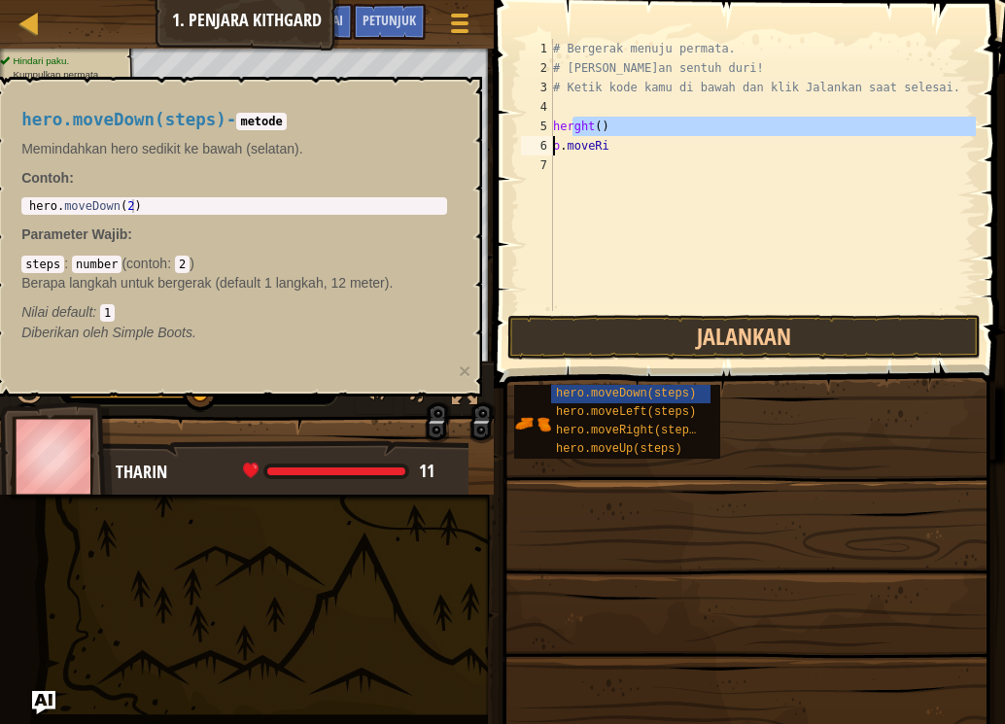
click at [569, 130] on div "# Bergerak menuju permata. # [PERSON_NAME]an sentuh duri! # Ketik kode kamu di …" at bounding box center [762, 175] width 427 height 272
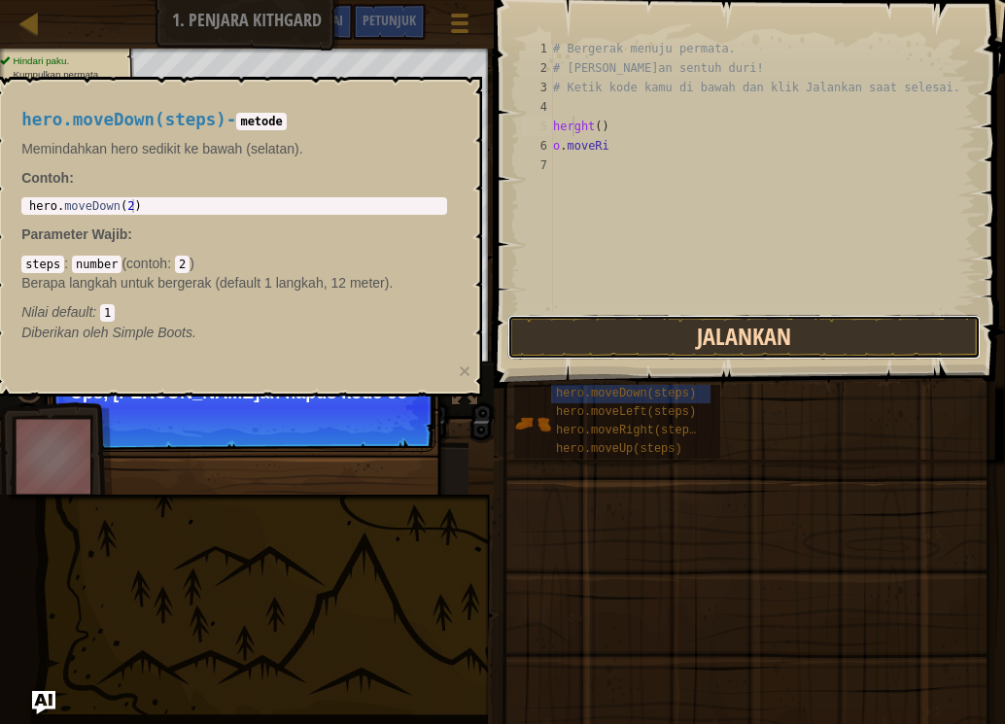
click at [678, 328] on button "Jalankan" at bounding box center [743, 337] width 473 height 45
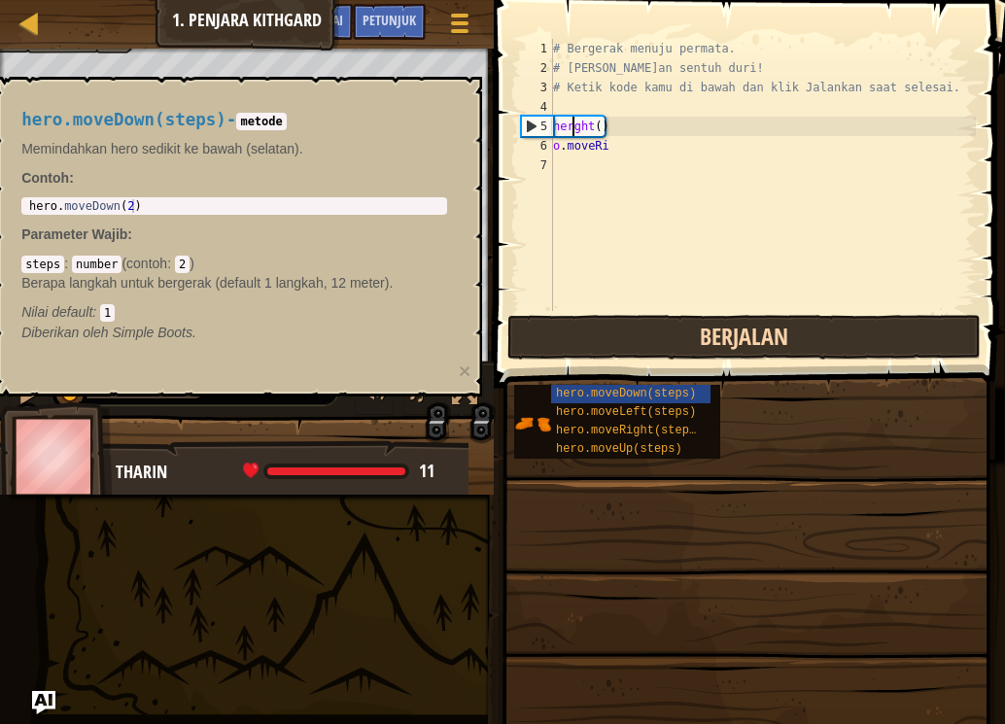
scroll to position [9, 2]
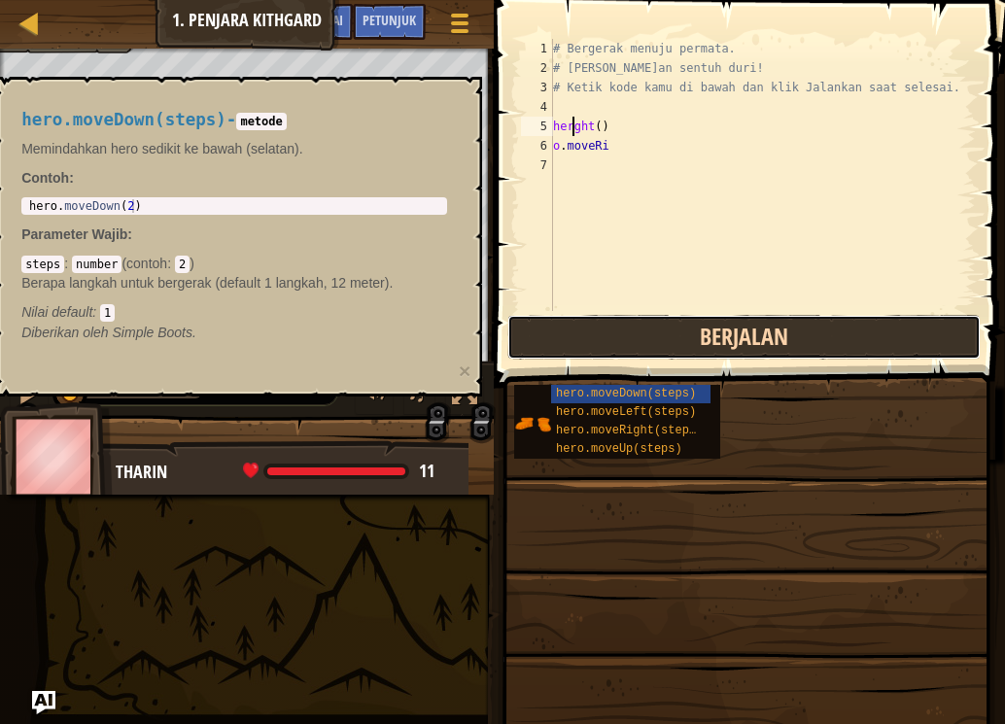
click at [640, 331] on button "Berjalan" at bounding box center [743, 337] width 473 height 45
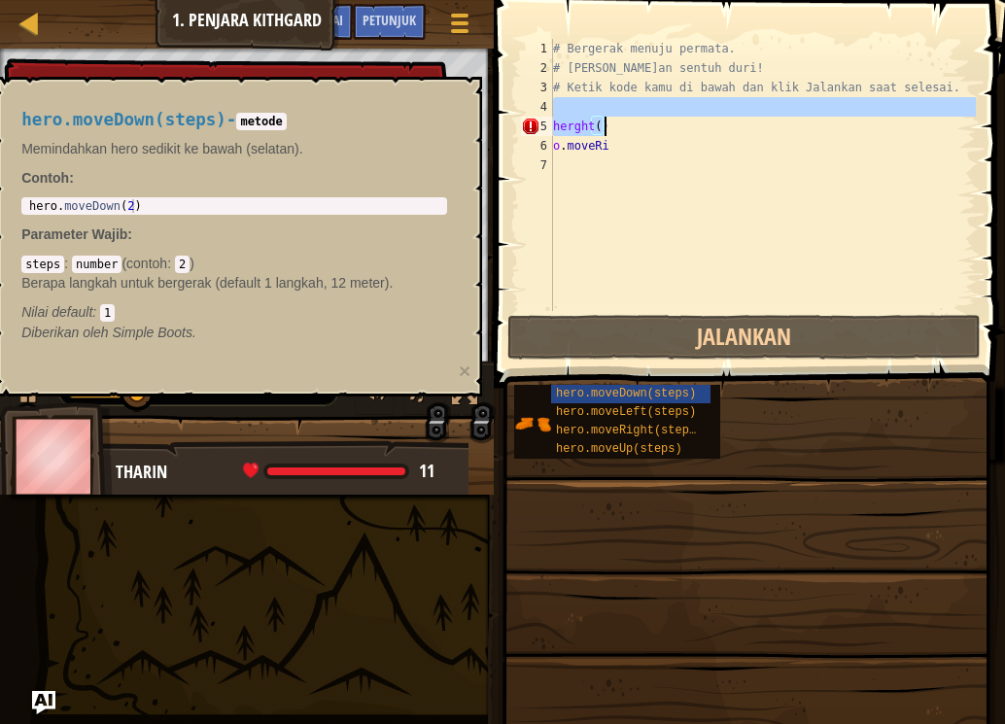
drag, startPoint x: 568, startPoint y: 109, endPoint x: 621, endPoint y: 138, distance: 60.9
click at [648, 137] on div "# Bergerak menuju permata. # [PERSON_NAME]an sentuh duri! # Ketik kode kamu di …" at bounding box center [762, 194] width 427 height 311
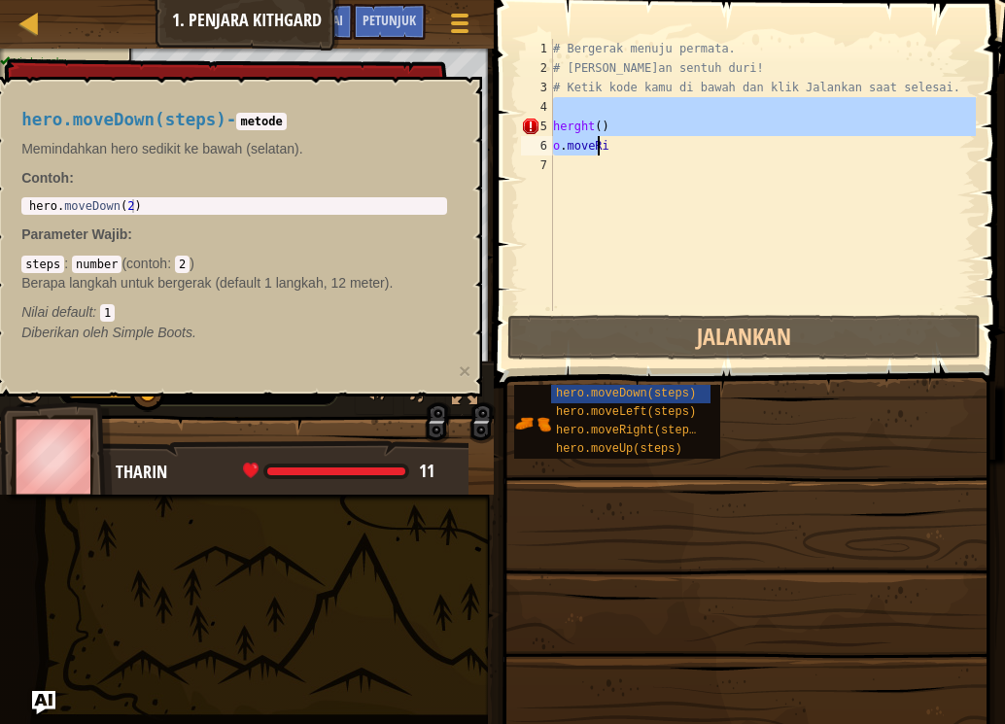
drag, startPoint x: 585, startPoint y: 108, endPoint x: 505, endPoint y: 192, distance: 116.2
click at [593, 135] on div "# Bergerak menuju permata. # [PERSON_NAME]an sentuh duri! # Ketik kode kamu di …" at bounding box center [762, 194] width 427 height 311
type textarea "herght()"
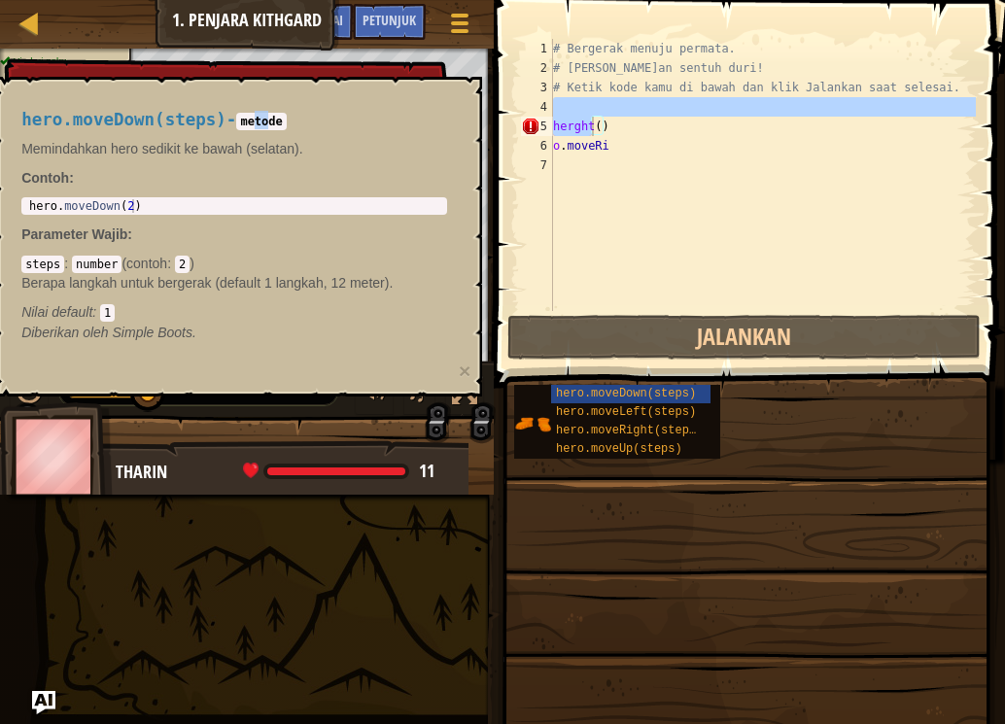
drag, startPoint x: 256, startPoint y: 102, endPoint x: 263, endPoint y: 119, distance: 18.3
click at [263, 119] on div "hero.moveDown(steps) - metode Memindahkan hero sedikit ke bawah (selatan). Cont…" at bounding box center [234, 226] width 453 height 268
click at [264, 120] on code "metode" at bounding box center [261, 121] width 50 height 17
type textarea "hero.moveDown(2)"
drag, startPoint x: 99, startPoint y: 206, endPoint x: 257, endPoint y: 224, distance: 158.4
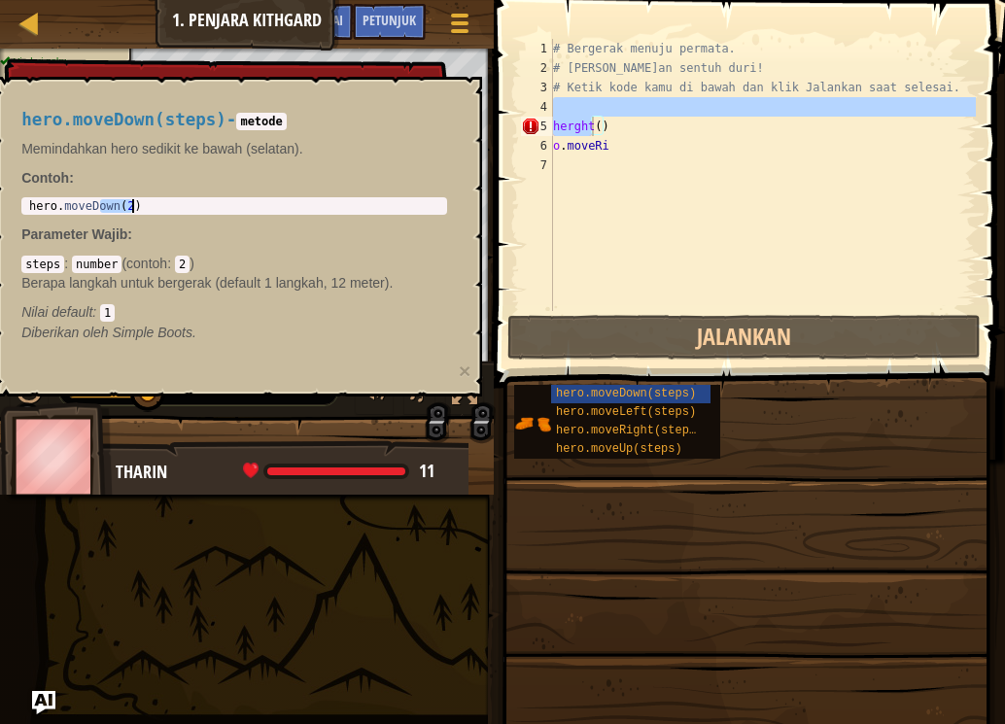
click at [257, 224] on div "hero.moveDown(steps) - metode Memindahkan hero sedikit ke bawah (selatan). Cont…" at bounding box center [234, 226] width 453 height 268
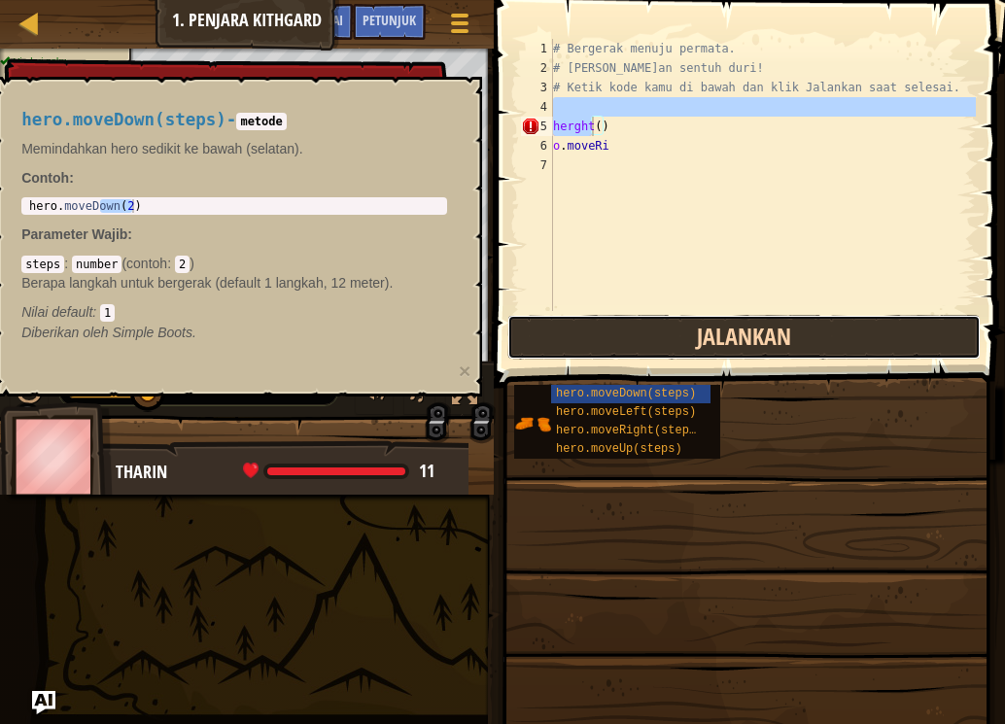
click at [759, 353] on button "Jalankan" at bounding box center [743, 337] width 473 height 45
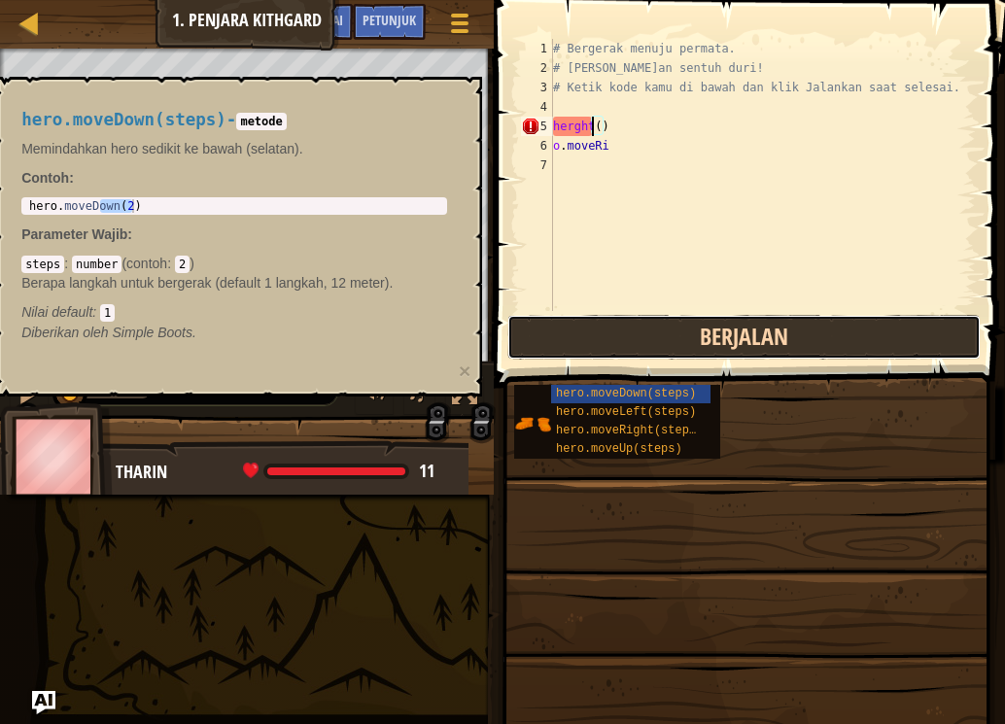
click at [759, 353] on button "Berjalan" at bounding box center [743, 337] width 473 height 45
click at [759, 352] on button "Berjalan" at bounding box center [743, 337] width 473 height 45
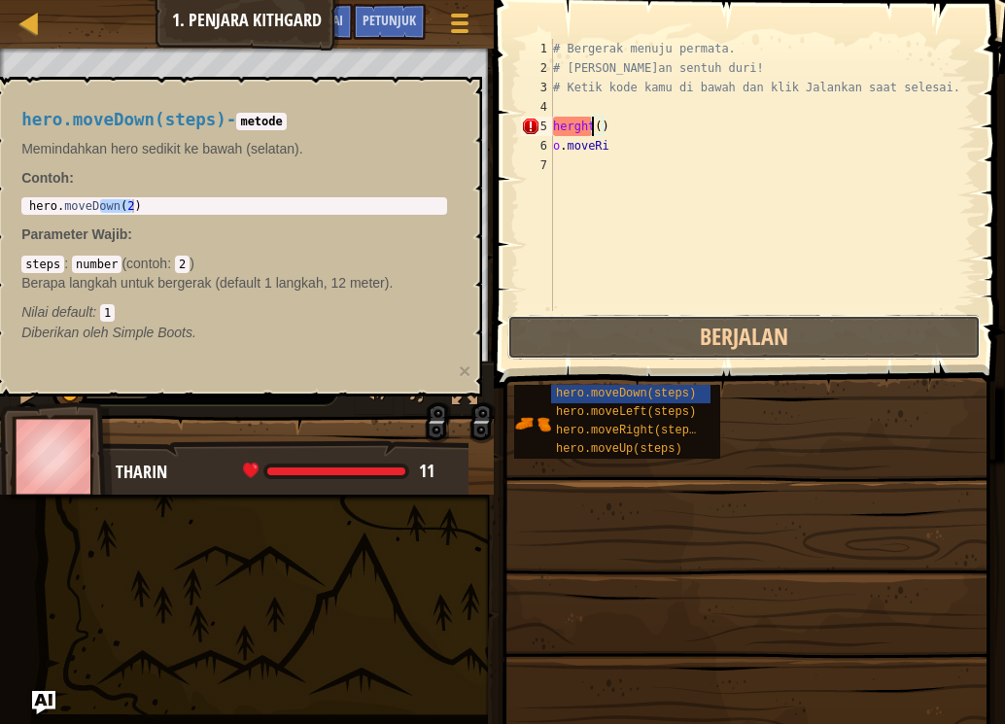
drag, startPoint x: 759, startPoint y: 352, endPoint x: 635, endPoint y: 246, distance: 163.4
click at [752, 337] on button "Berjalan" at bounding box center [743, 337] width 473 height 45
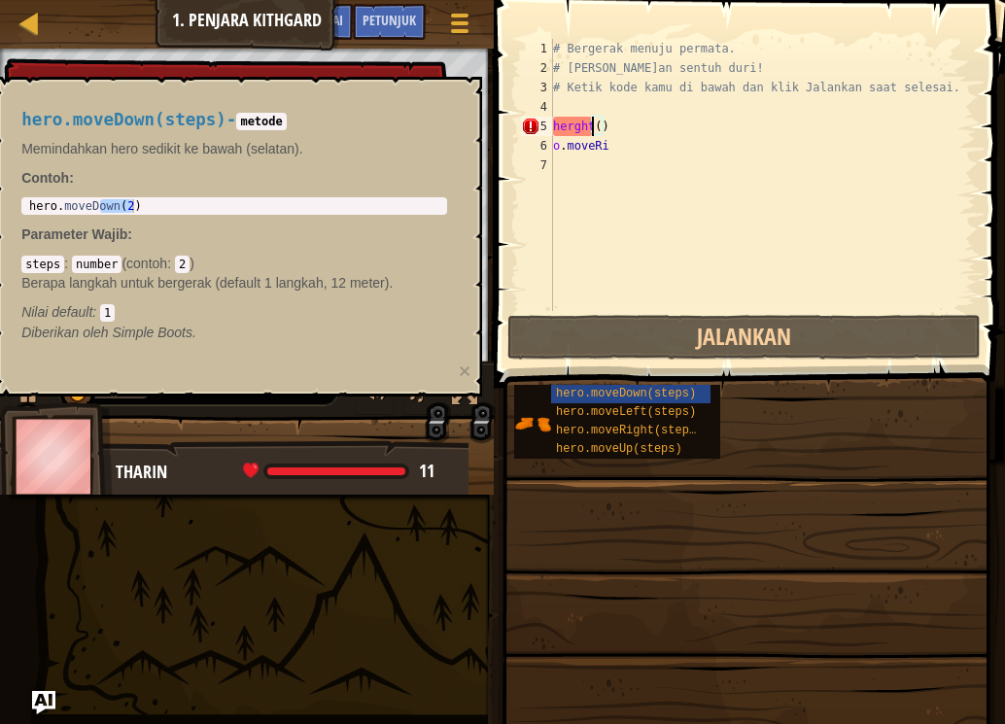
click at [595, 129] on div "# Bergerak menuju permata. # [PERSON_NAME]an sentuh duri! # Ketik kode kamu di …" at bounding box center [762, 194] width 427 height 311
click at [583, 131] on div "# Bergerak menuju permata. # [PERSON_NAME]an sentuh duri! # Ketik kode kamu di …" at bounding box center [762, 194] width 427 height 311
click at [579, 126] on div "# Bergerak menuju permata. # [PERSON_NAME]an sentuh duri! # Ketik kode kamu di …" at bounding box center [762, 194] width 427 height 311
click at [559, 126] on div "# Bergerak menuju permata. # [PERSON_NAME]an sentuh duri! # Ketik kode kamu di …" at bounding box center [762, 194] width 427 height 311
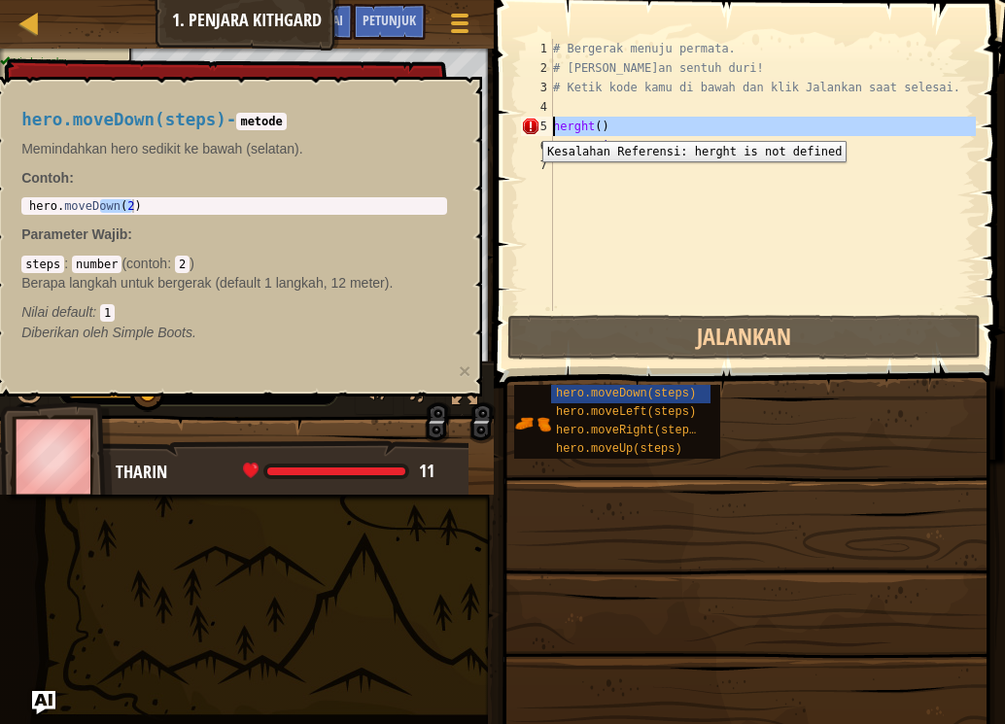
click at [528, 126] on div "5" at bounding box center [537, 126] width 32 height 19
click at [530, 125] on div "5" at bounding box center [537, 126] width 32 height 19
type textarea "herght()"
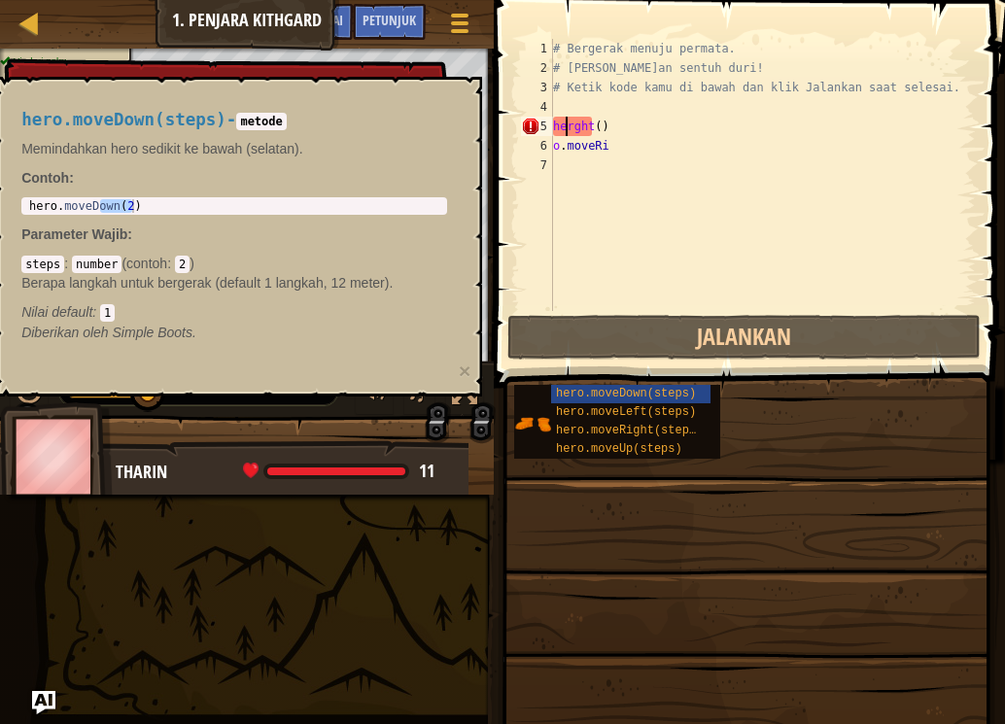
click at [565, 119] on div "# Bergerak menuju permata. # [PERSON_NAME]an sentuh duri! # Ketik kode kamu di …" at bounding box center [762, 194] width 427 height 311
click at [545, 163] on div "7" at bounding box center [537, 164] width 32 height 19
type textarea "h"
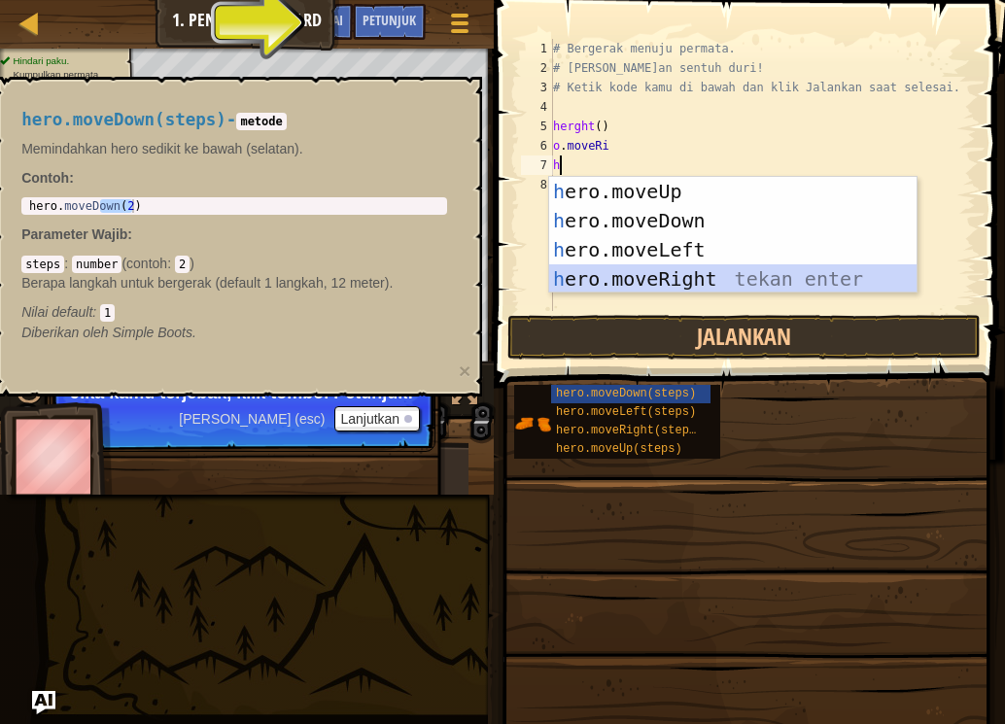
click at [638, 280] on div "h ero.moveUp tekan enter h ero.moveDown tekan enter h ero.moveLeft tekan enter …" at bounding box center [732, 264] width 367 height 175
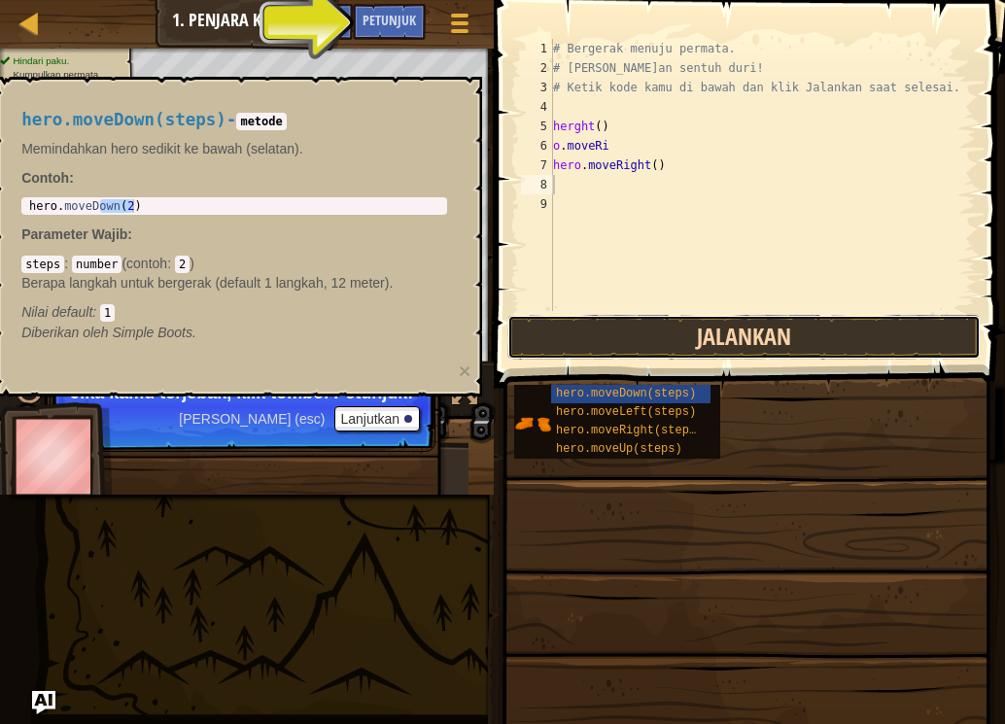
click at [653, 336] on button "Jalankan" at bounding box center [743, 337] width 473 height 45
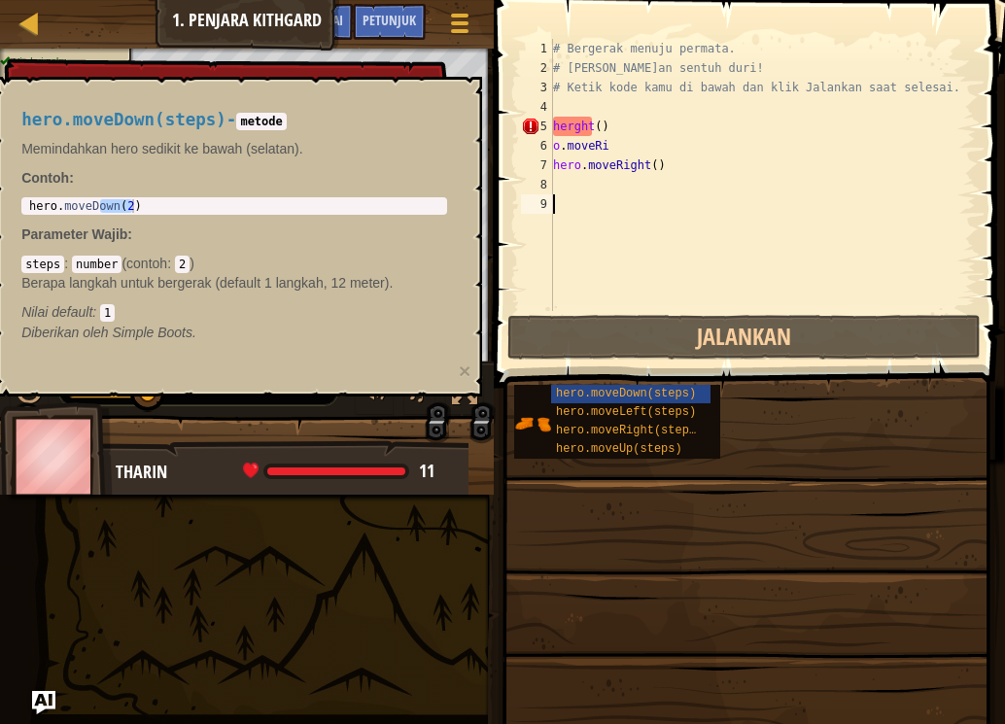
click at [546, 200] on div "9" at bounding box center [537, 203] width 32 height 19
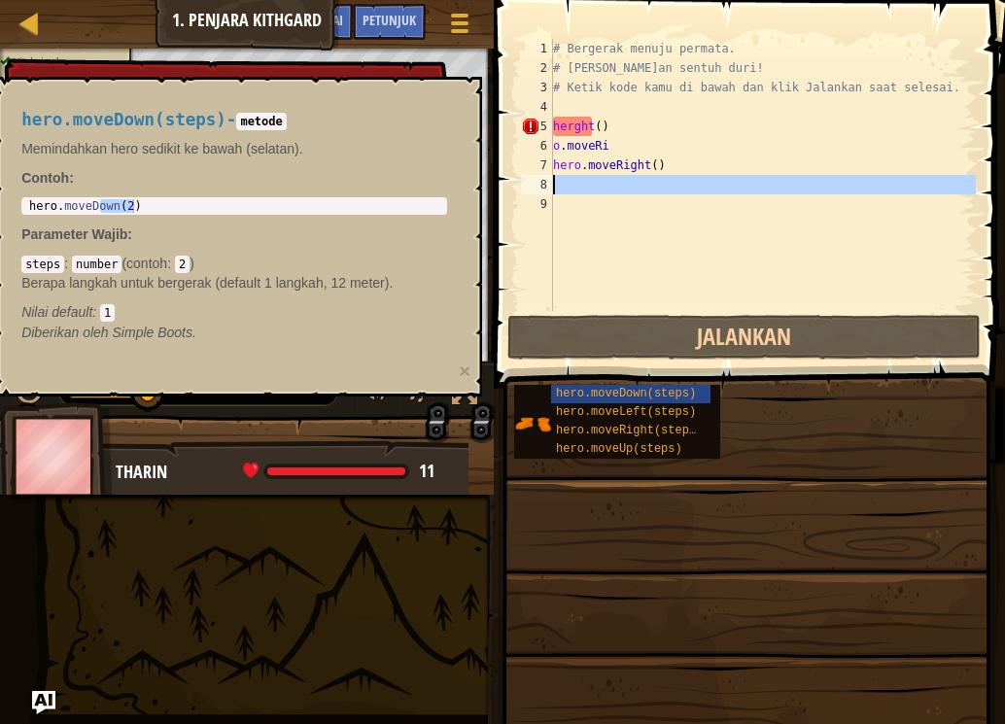
click at [546, 182] on div "8" at bounding box center [537, 184] width 32 height 19
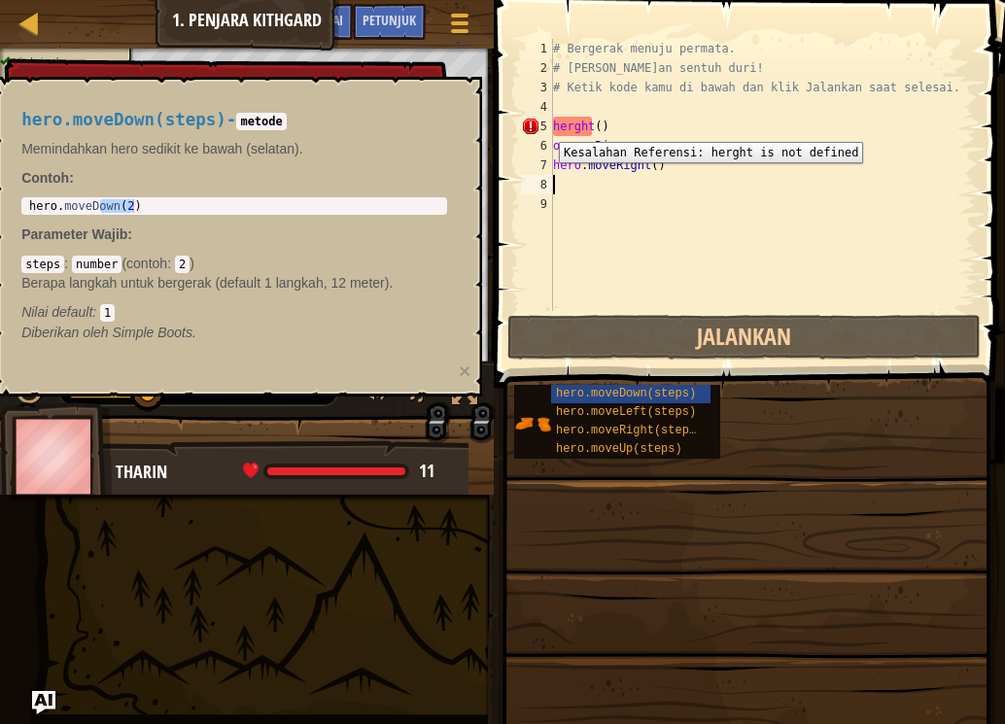
click at [544, 127] on div "5" at bounding box center [537, 126] width 32 height 19
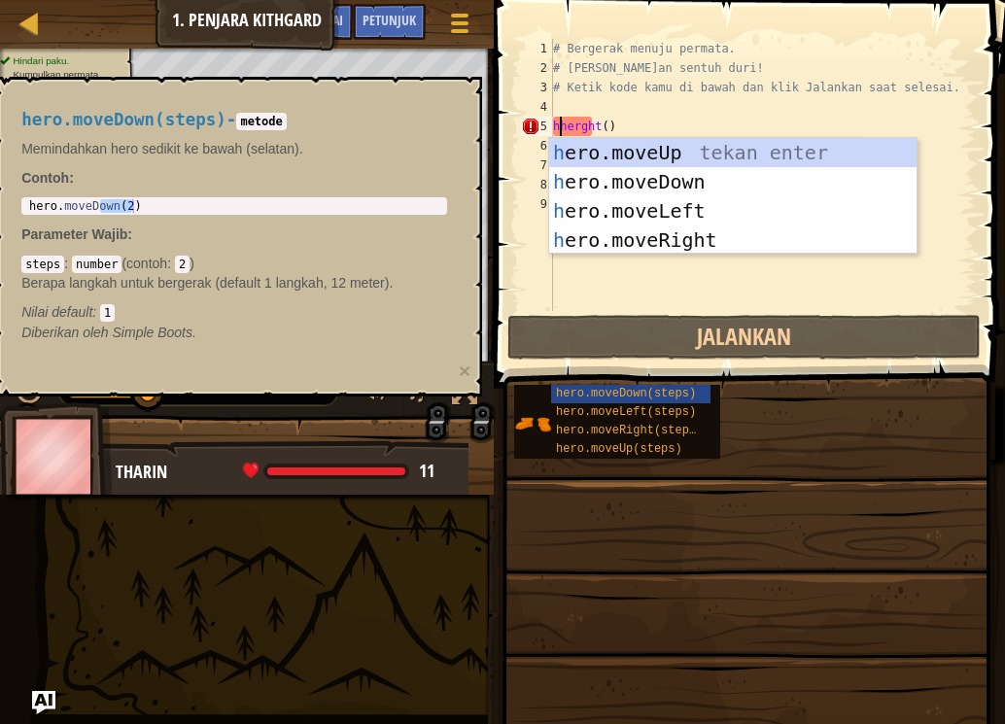
scroll to position [9, 1]
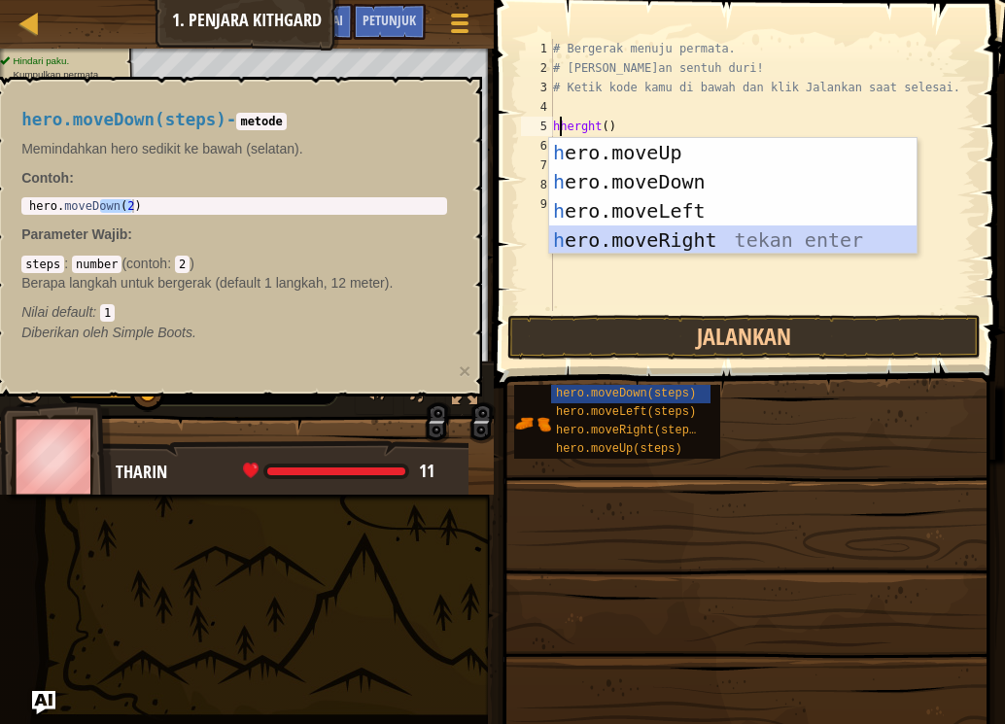
click at [657, 242] on div "h ero.moveUp tekan enter h ero.moveDown tekan enter h ero.moveLeft tekan enter …" at bounding box center [732, 225] width 367 height 175
type textarea "hero.moveRight()"
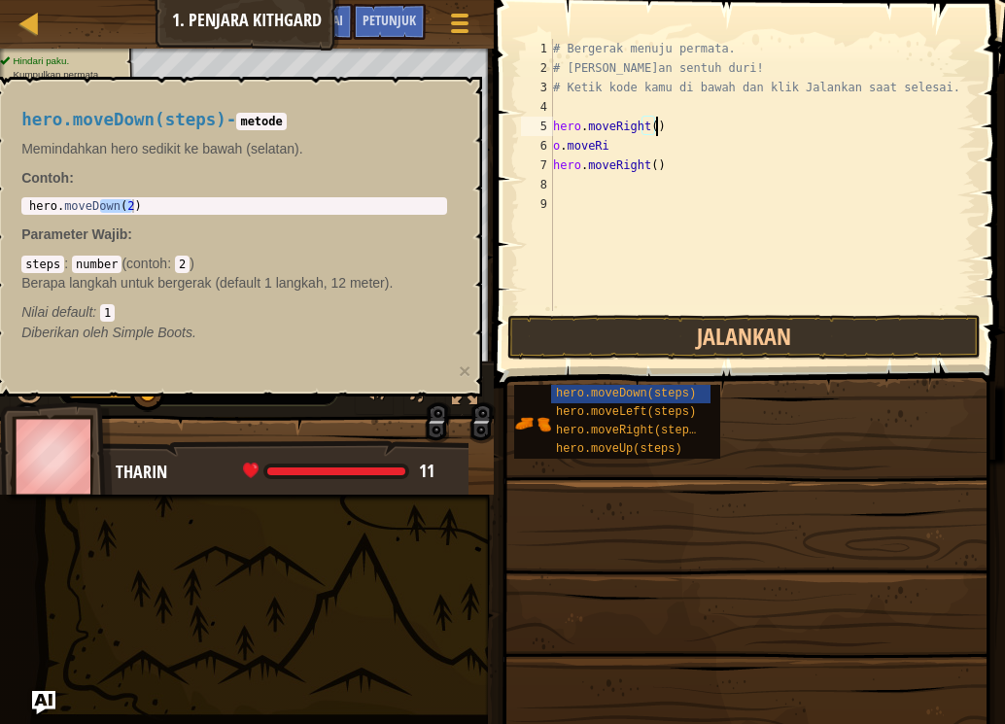
click at [544, 186] on div "8" at bounding box center [537, 184] width 32 height 19
click at [106, 207] on div "hero . moveDown ( 2 )" at bounding box center [234, 206] width 418 height 14
click at [125, 205] on div "hero . moveDown ( 2 )" at bounding box center [234, 219] width 418 height 41
click at [439, 406] on div "♫" at bounding box center [415, 395] width 140 height 40
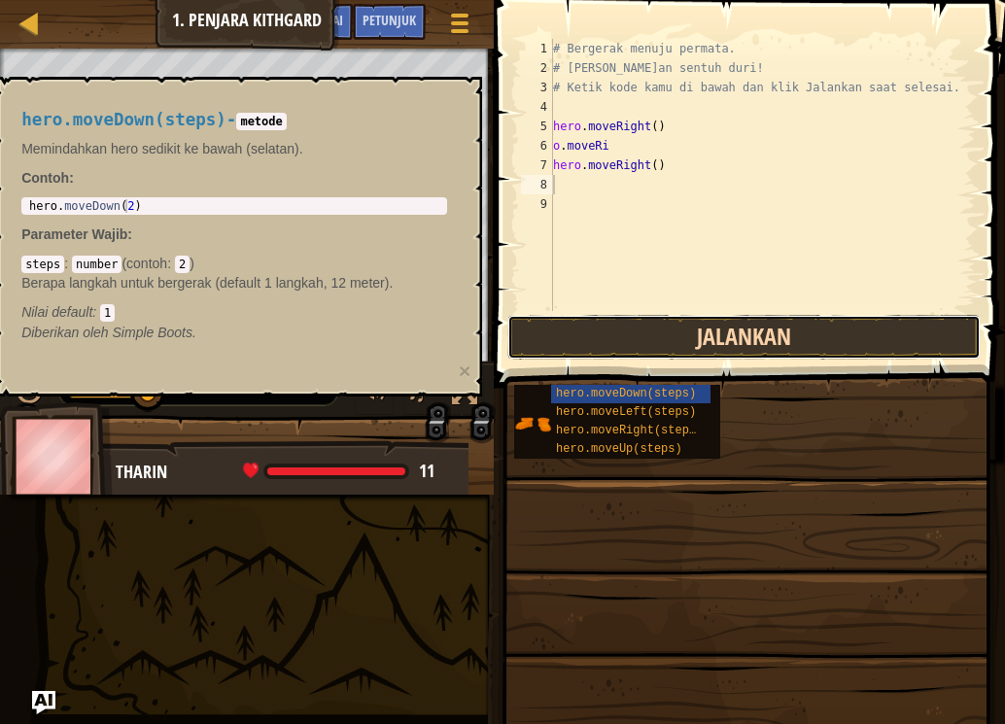
click at [666, 320] on button "Jalankan" at bounding box center [743, 337] width 473 height 45
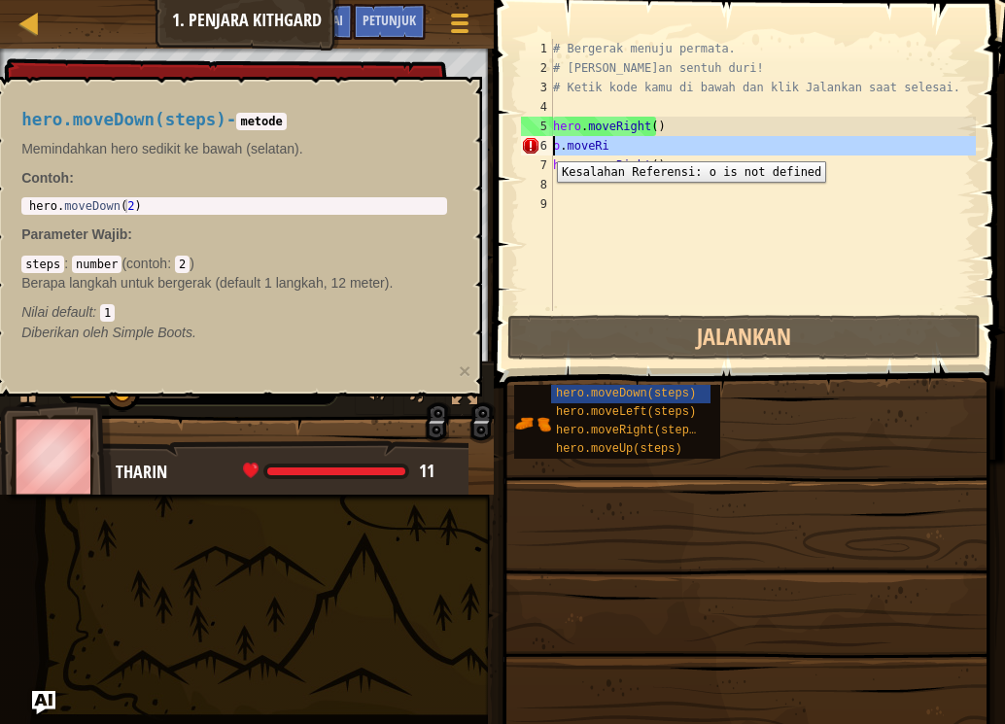
click at [542, 147] on div "6" at bounding box center [537, 145] width 32 height 19
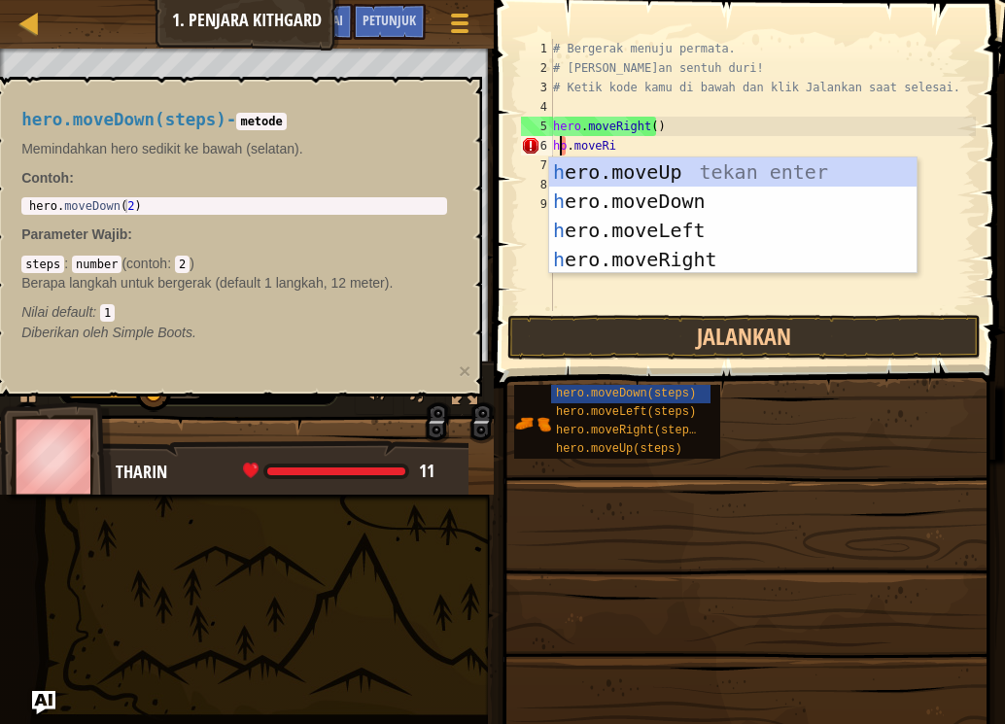
scroll to position [9, 1]
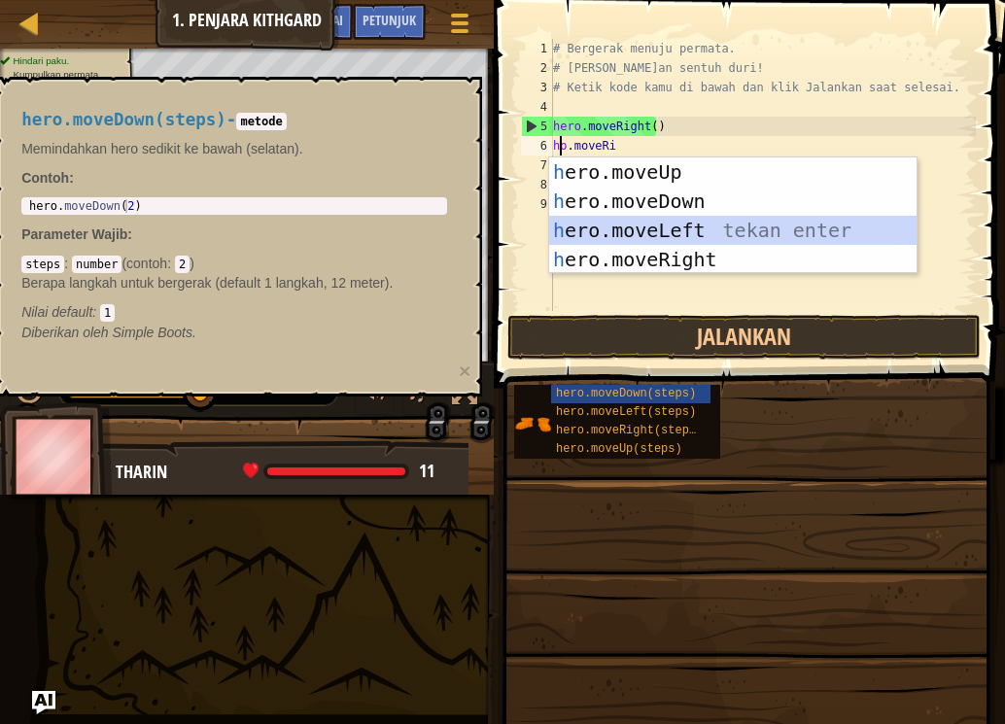
click at [649, 229] on div "h ero.moveUp tekan enter h ero.moveDown tekan enter h ero.moveLeft tekan enter …" at bounding box center [732, 244] width 367 height 175
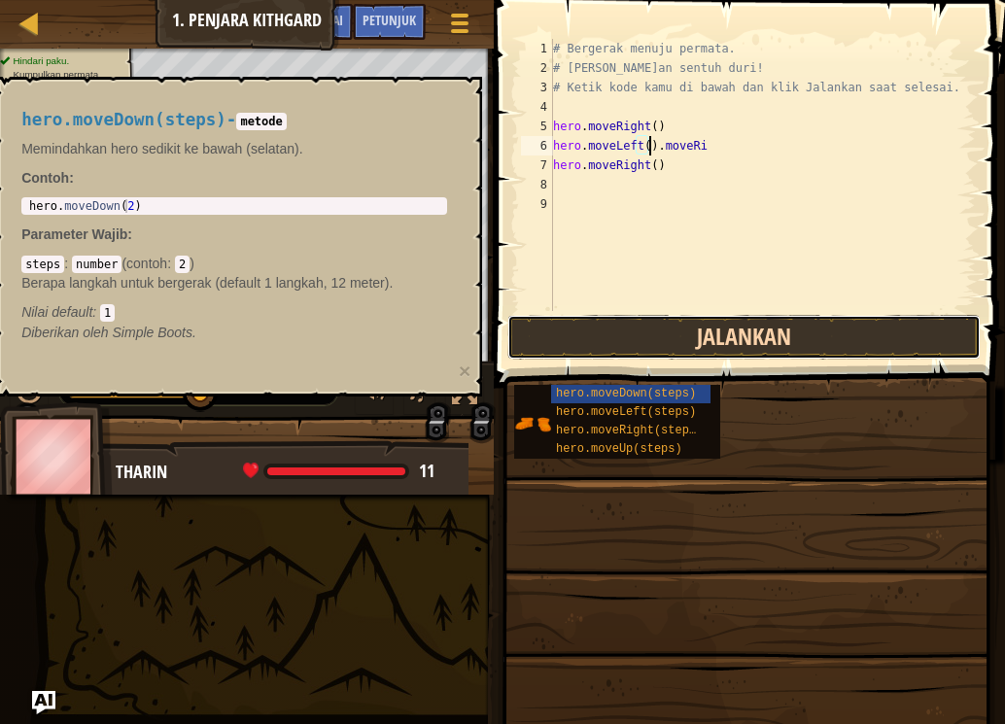
click at [587, 324] on button "Jalankan" at bounding box center [743, 337] width 473 height 45
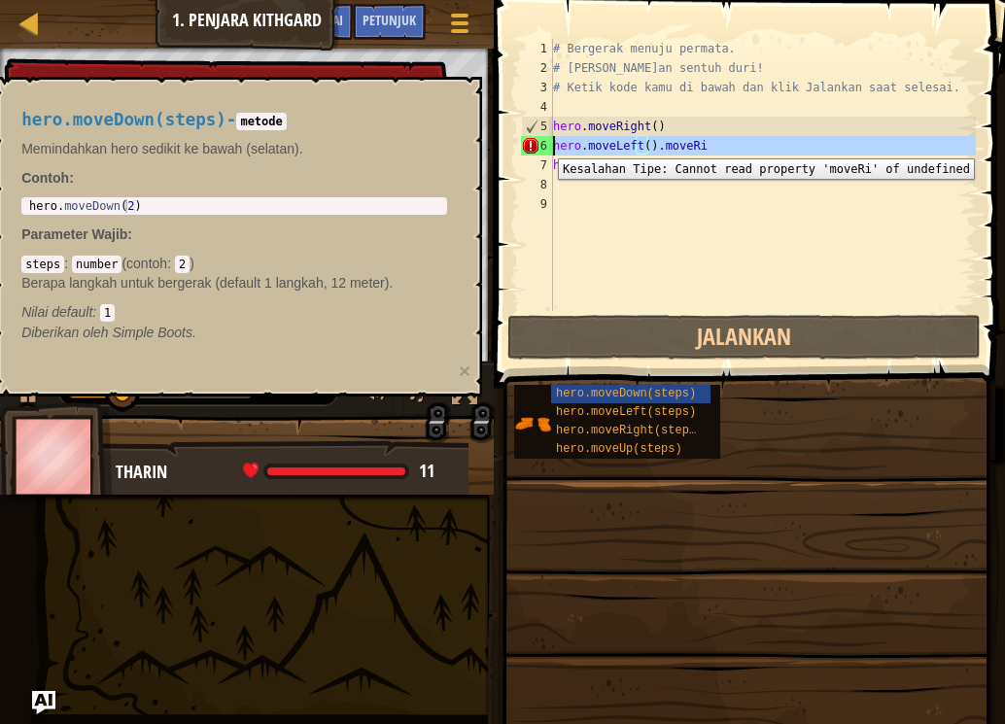
click at [543, 144] on div "6" at bounding box center [537, 145] width 32 height 19
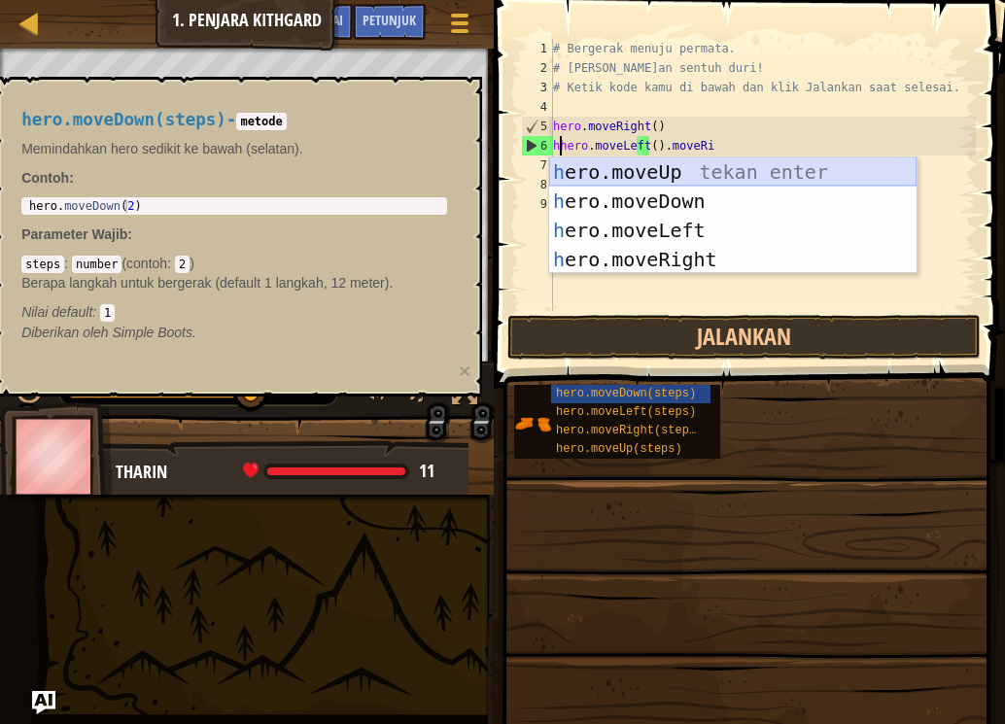
click at [610, 166] on div "h ero.moveUp tekan enter h ero.moveDown tekan enter h ero.moveLeft tekan enter …" at bounding box center [732, 244] width 367 height 175
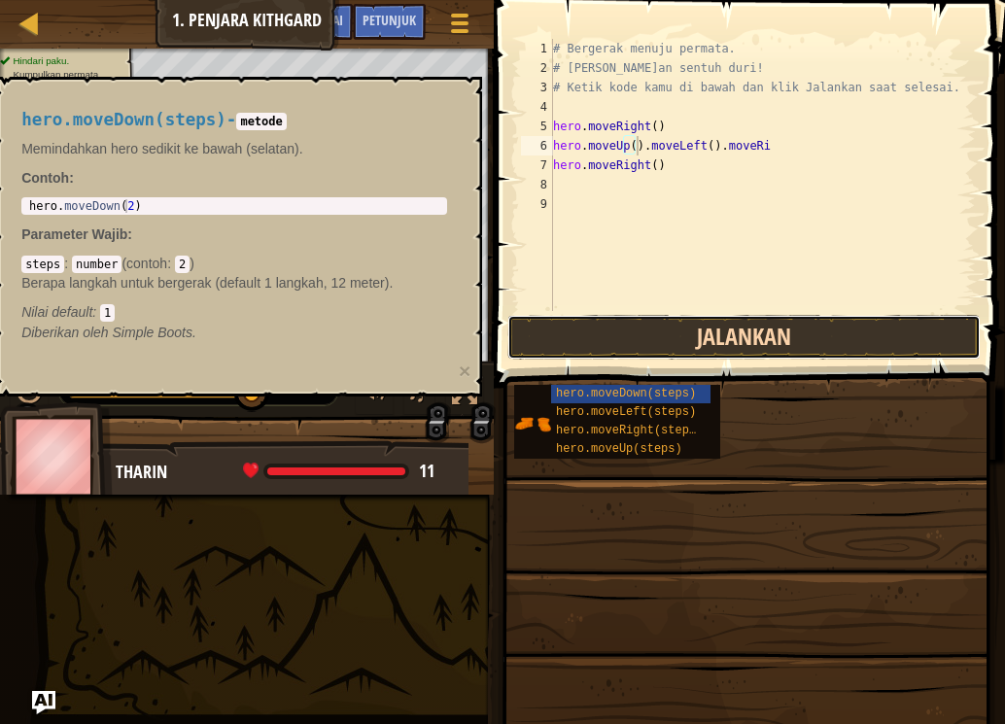
click at [596, 330] on button "Jalankan" at bounding box center [743, 337] width 473 height 45
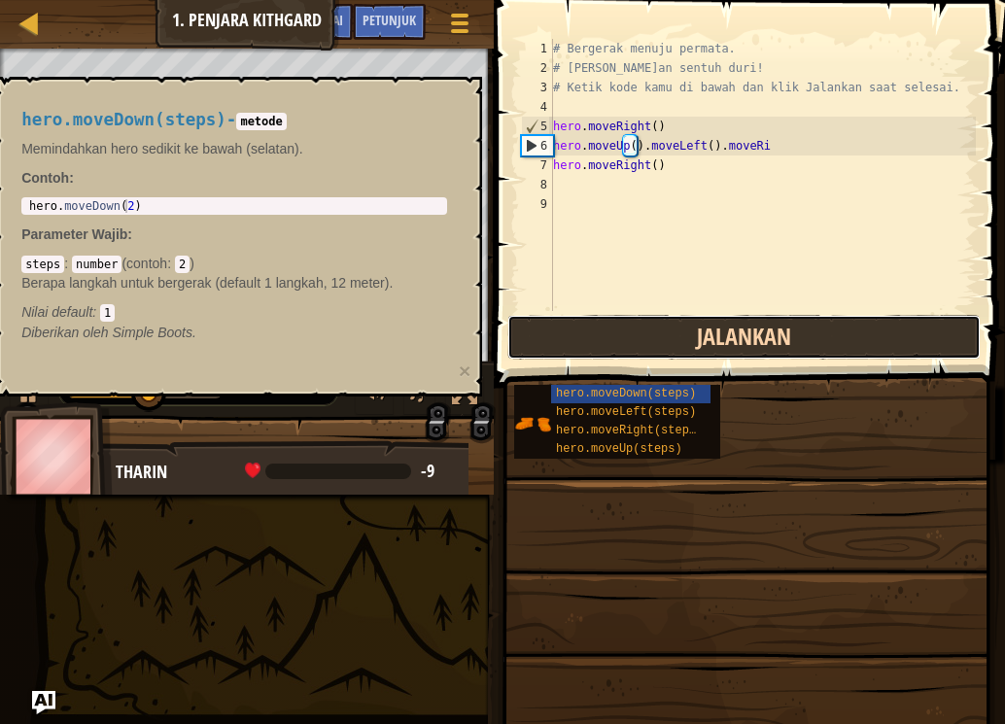
click at [586, 334] on button "Jalankan" at bounding box center [743, 337] width 473 height 45
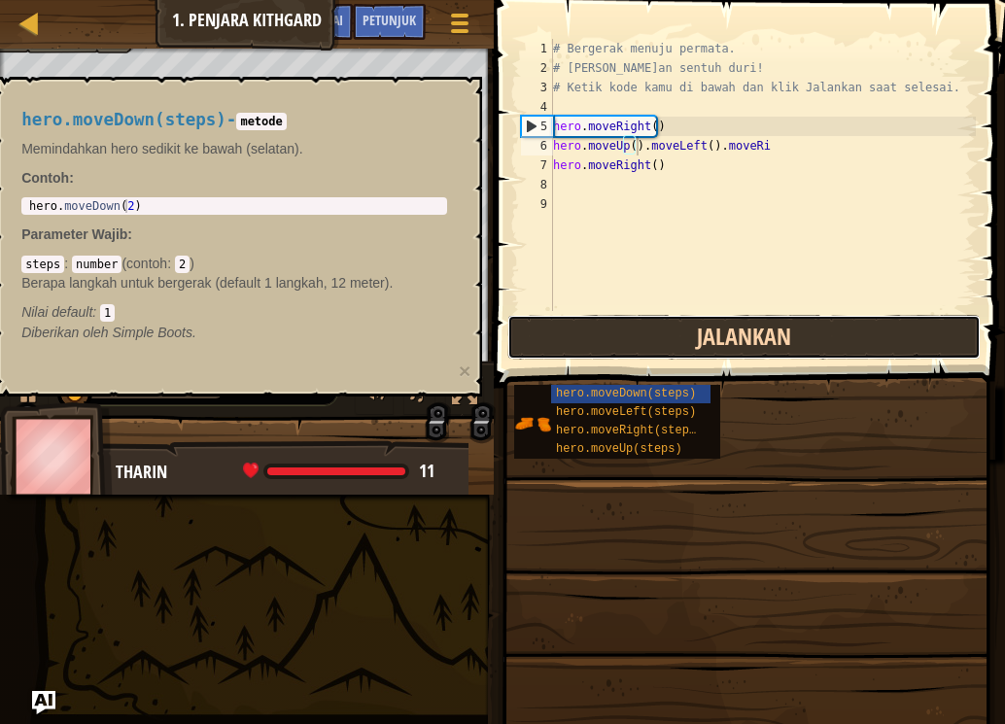
click at [587, 333] on button "Jalankan" at bounding box center [743, 337] width 473 height 45
click at [588, 329] on button "Jalankan" at bounding box center [743, 337] width 473 height 45
click at [588, 329] on button "Berjalan" at bounding box center [743, 337] width 473 height 45
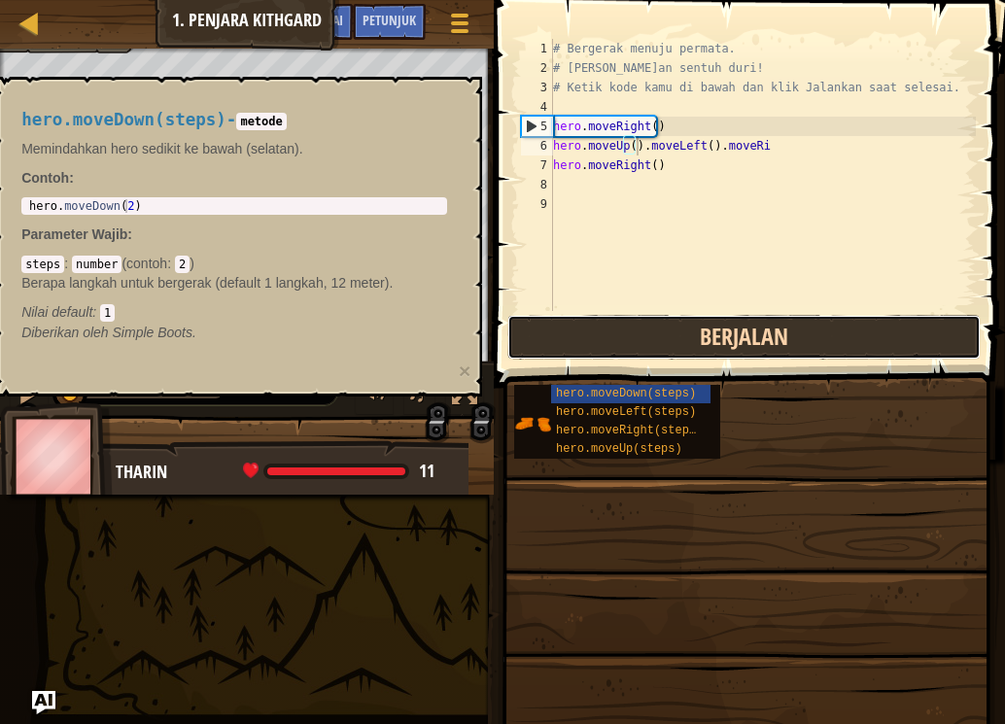
click at [588, 329] on button "Berjalan" at bounding box center [743, 337] width 473 height 45
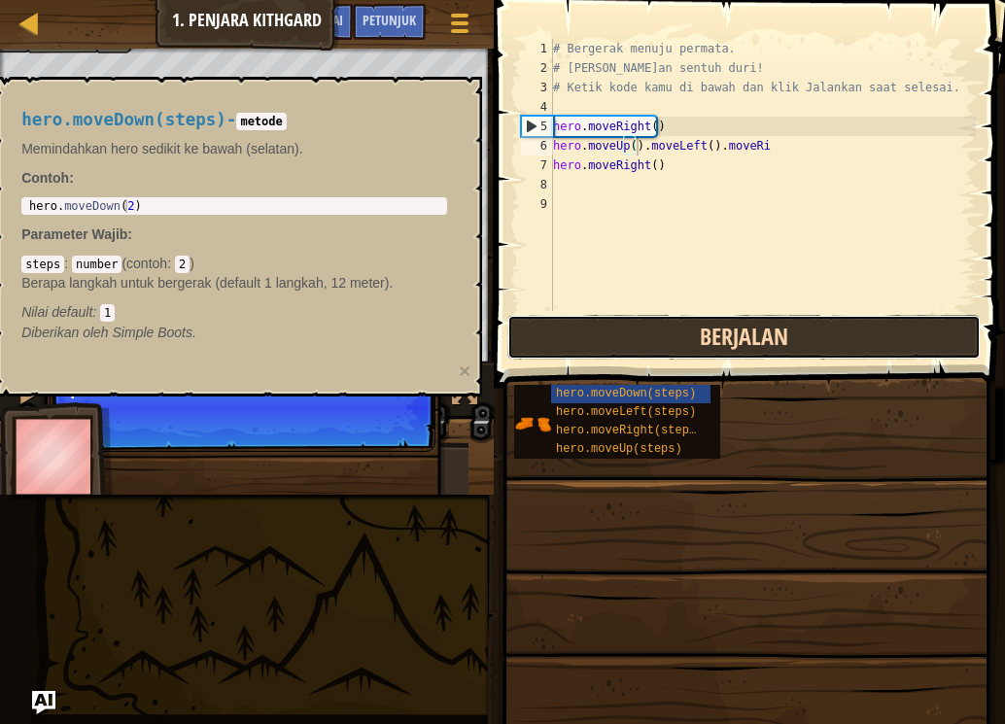
click at [588, 329] on button "Berjalan" at bounding box center [743, 337] width 473 height 45
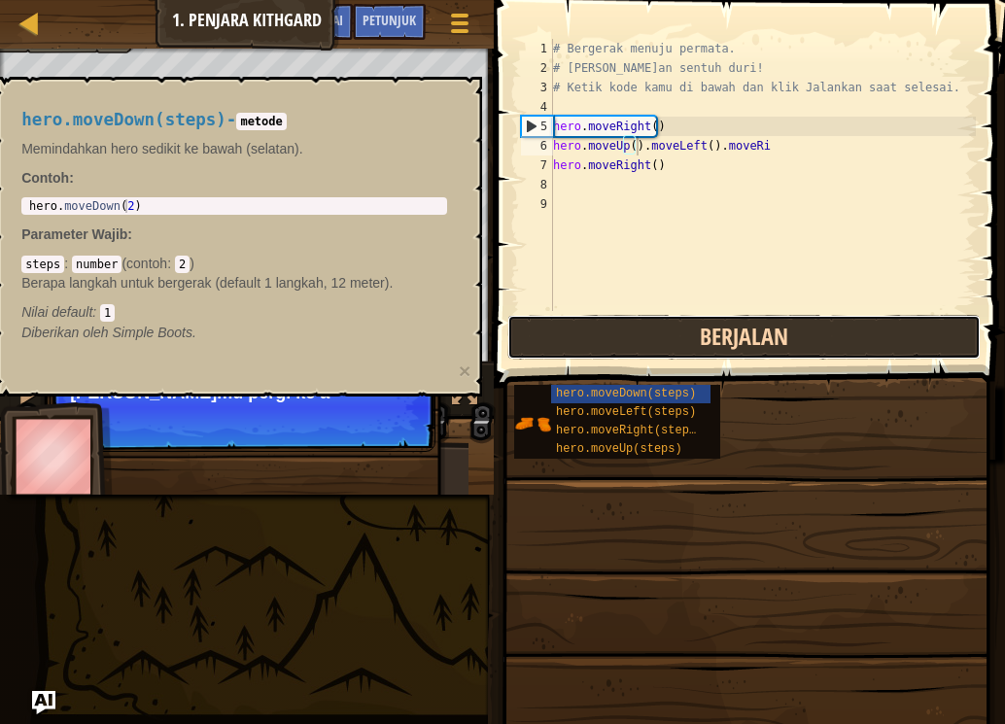
click at [588, 329] on button "Berjalan" at bounding box center [743, 337] width 473 height 45
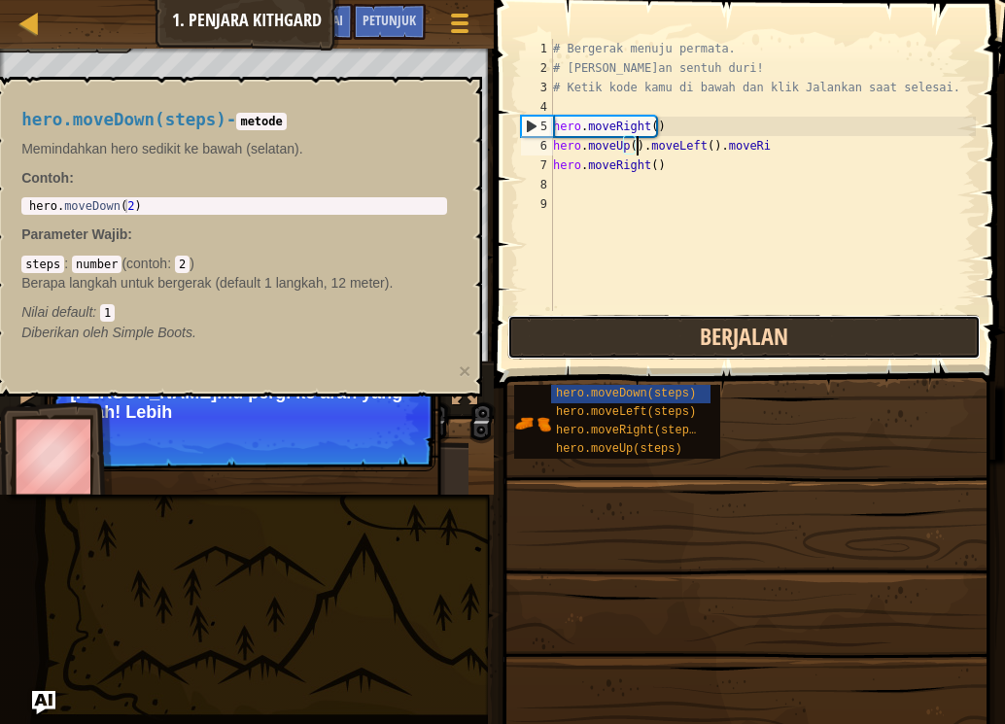
click at [588, 329] on button "Berjalan" at bounding box center [743, 337] width 473 height 45
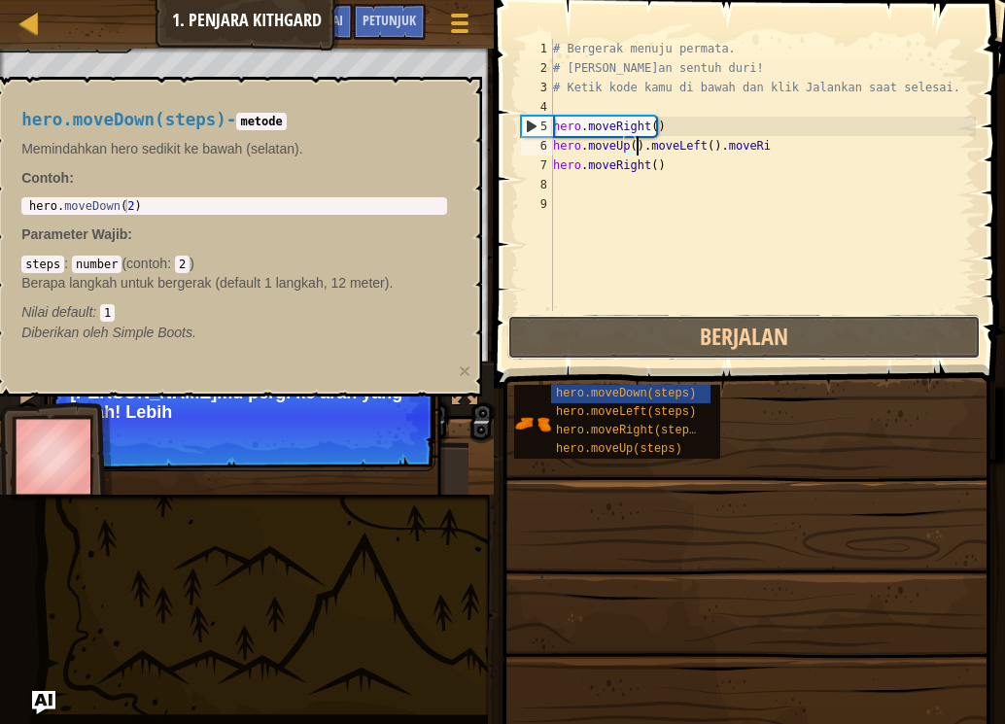
click at [588, 328] on button "Berjalan" at bounding box center [743, 337] width 473 height 45
click at [588, 324] on button "Berjalan" at bounding box center [743, 337] width 473 height 45
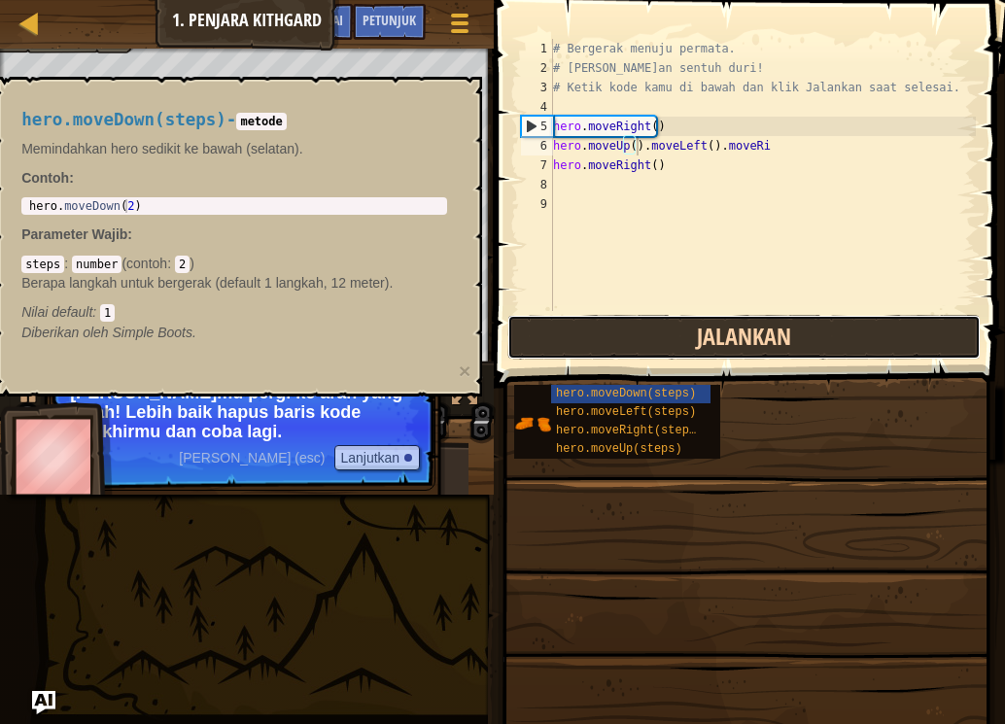
click at [570, 351] on button "Jalankan" at bounding box center [743, 337] width 473 height 45
click at [570, 350] on button "Berjalan" at bounding box center [743, 337] width 473 height 45
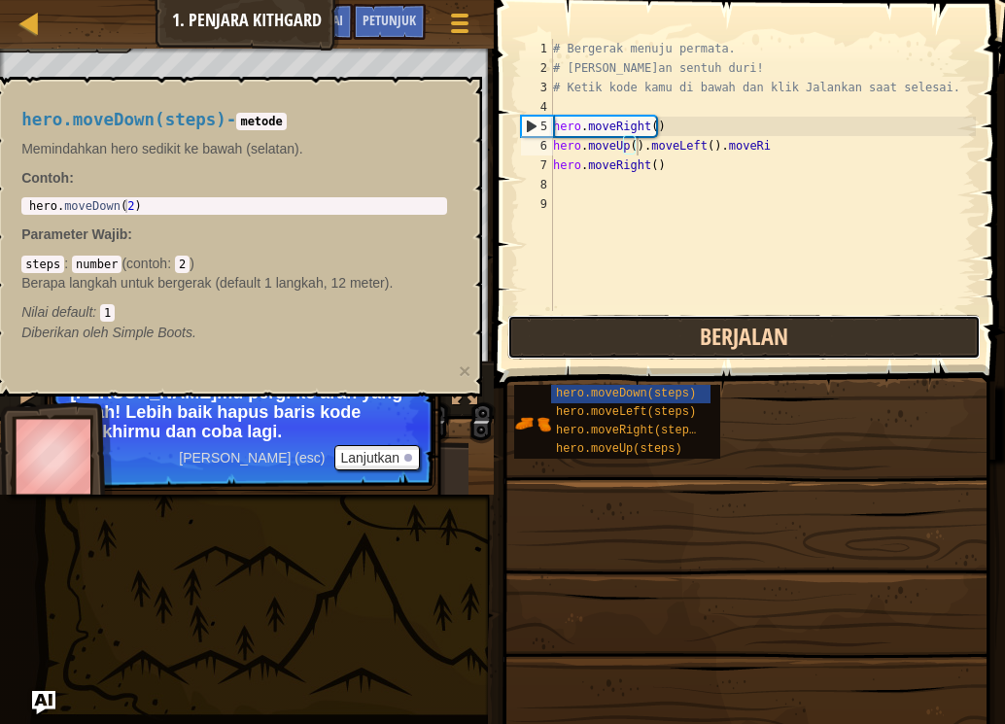
click at [570, 350] on button "Berjalan" at bounding box center [743, 337] width 473 height 45
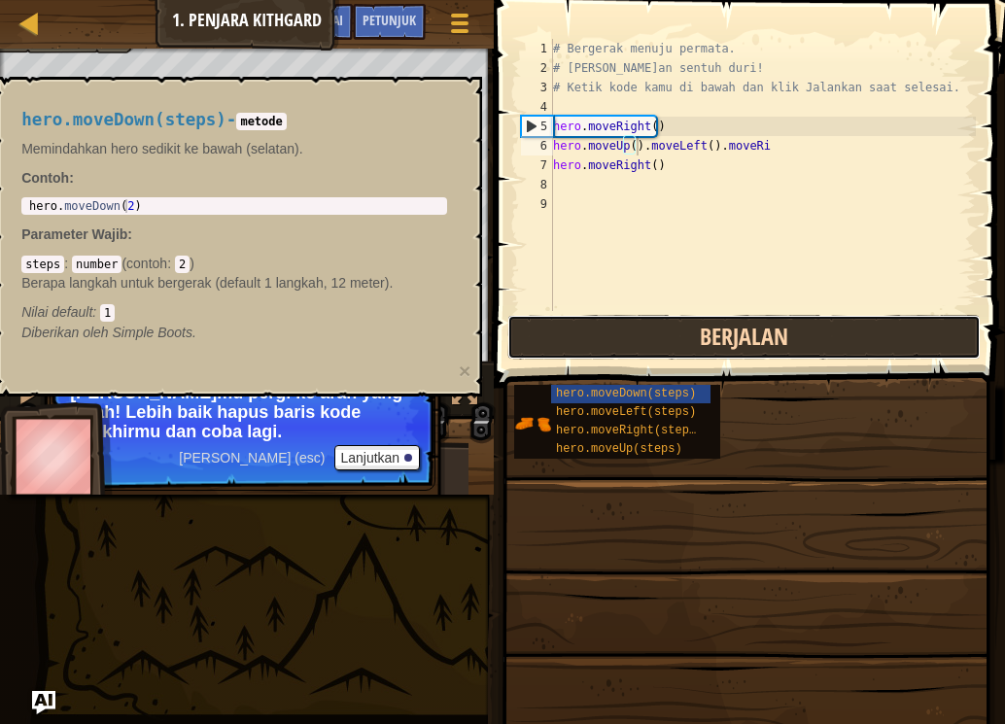
click at [570, 350] on button "Berjalan" at bounding box center [743, 337] width 473 height 45
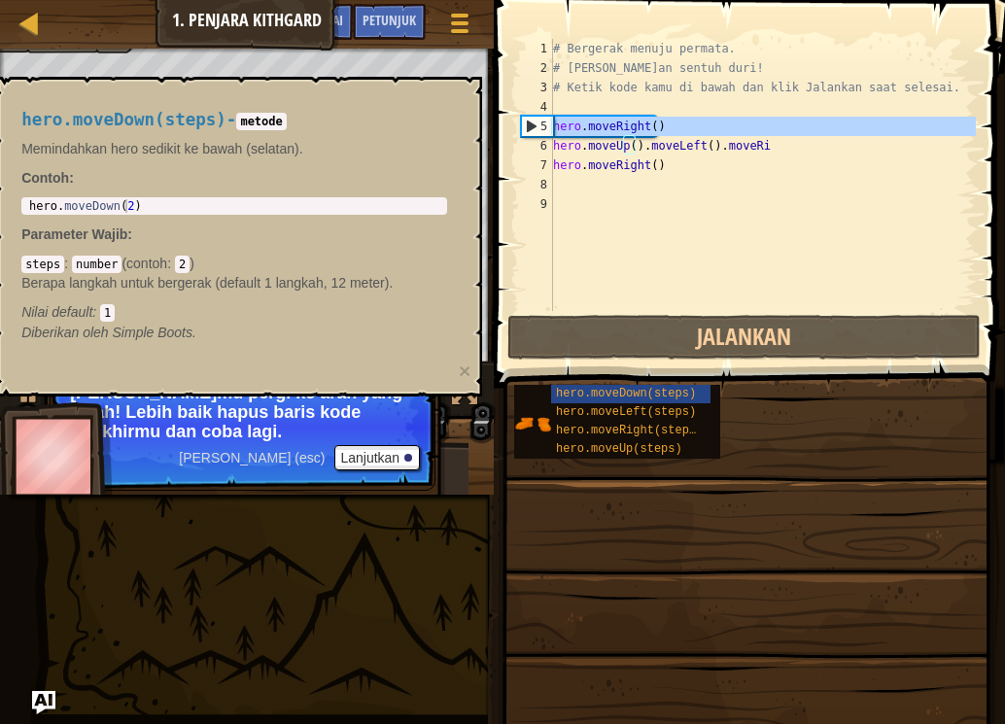
click at [542, 121] on div "5" at bounding box center [537, 126] width 31 height 19
click at [534, 127] on div "5" at bounding box center [537, 126] width 31 height 19
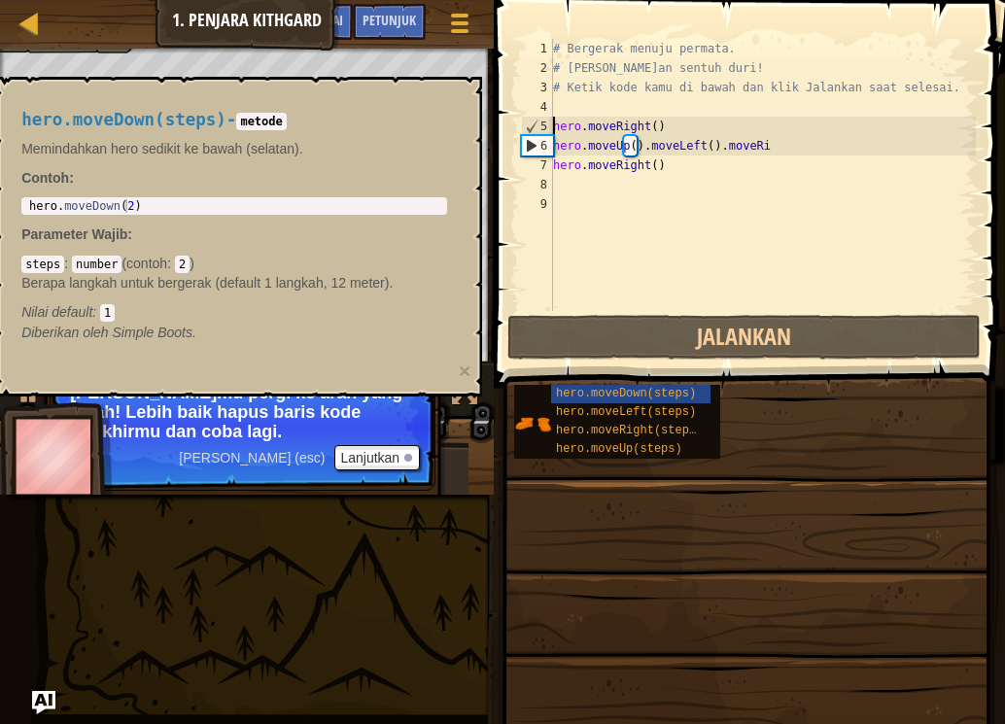
click at [538, 151] on div "6" at bounding box center [537, 145] width 31 height 19
click at [525, 144] on div "6" at bounding box center [537, 145] width 31 height 19
click at [532, 144] on div "6" at bounding box center [537, 145] width 31 height 19
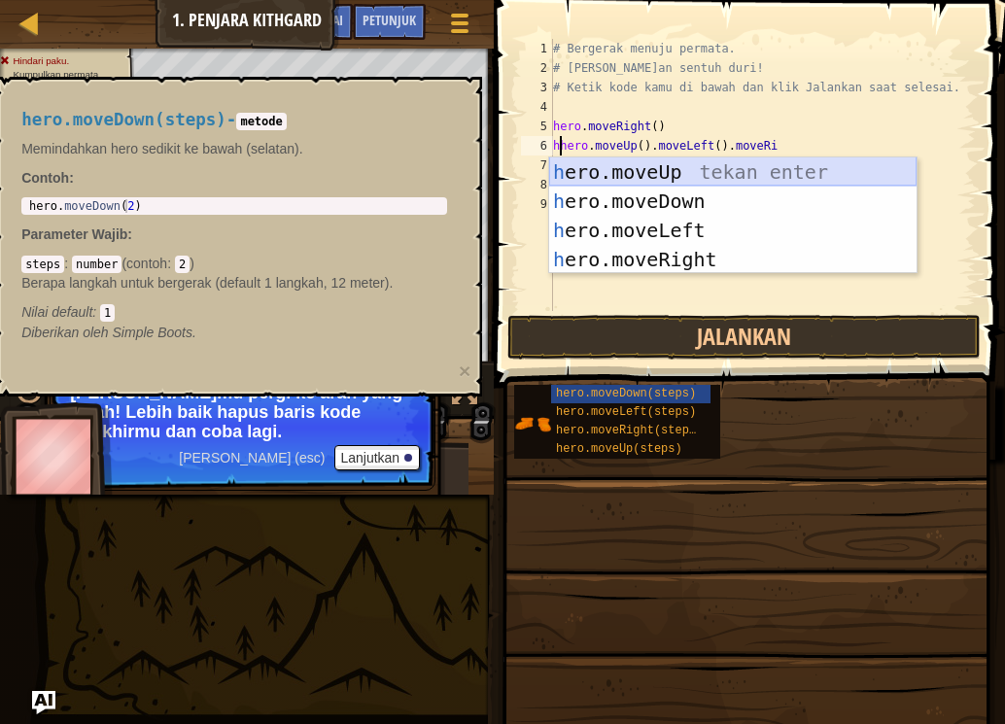
click at [604, 165] on div "h ero.moveUp tekan enter h ero.moveDown tekan enter h ero.moveLeft tekan enter …" at bounding box center [732, 244] width 367 height 175
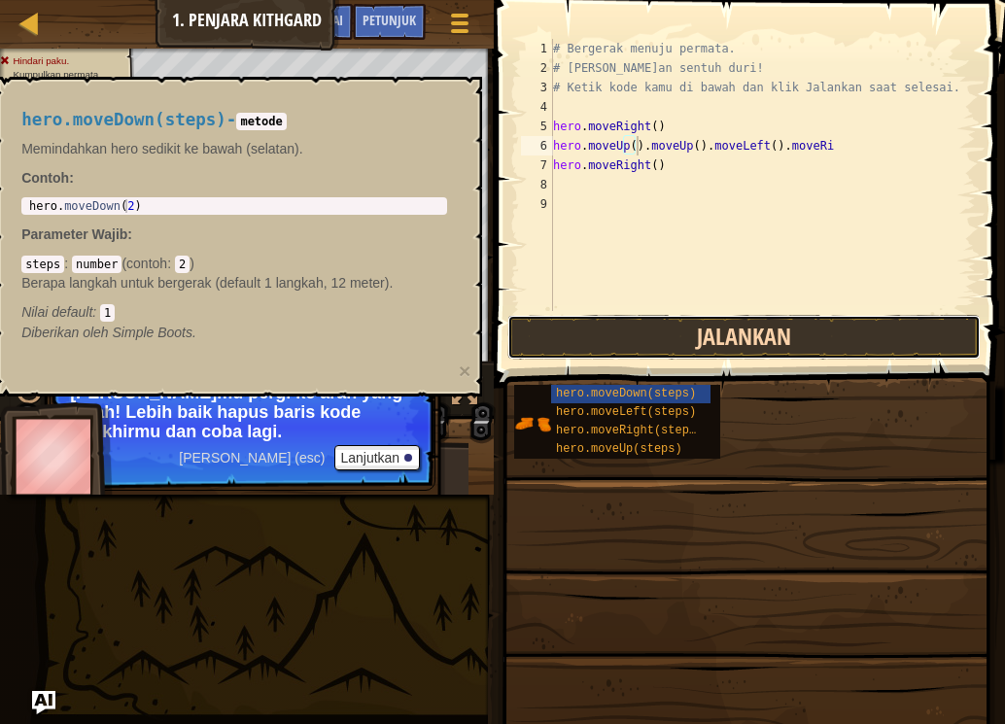
click at [628, 320] on button "Jalankan" at bounding box center [743, 337] width 473 height 45
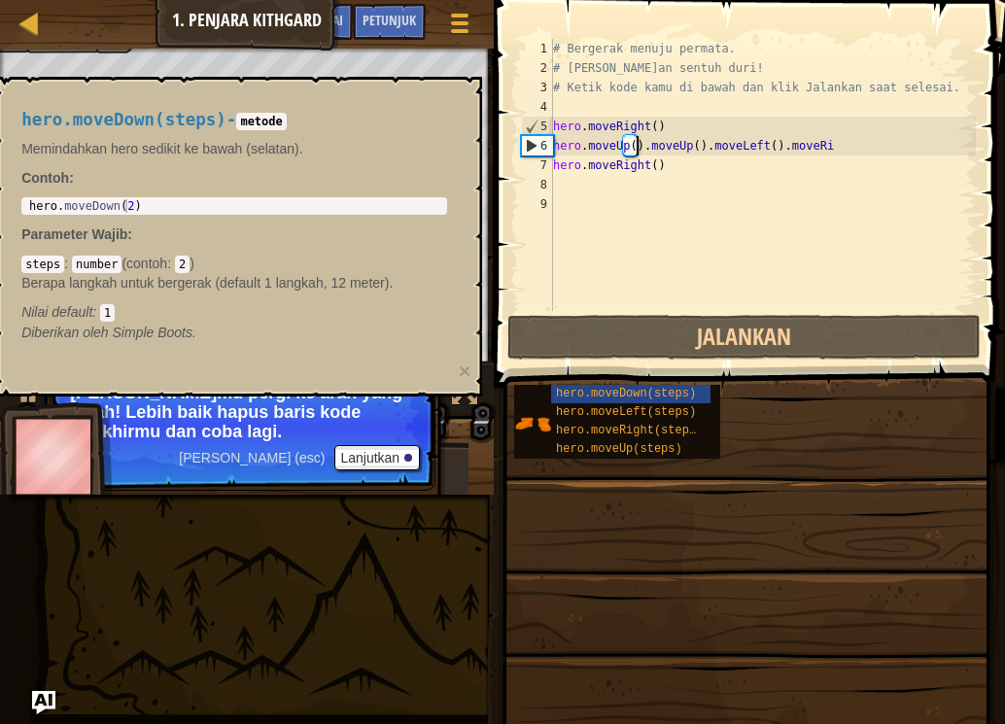
click at [546, 149] on div "6" at bounding box center [537, 145] width 31 height 19
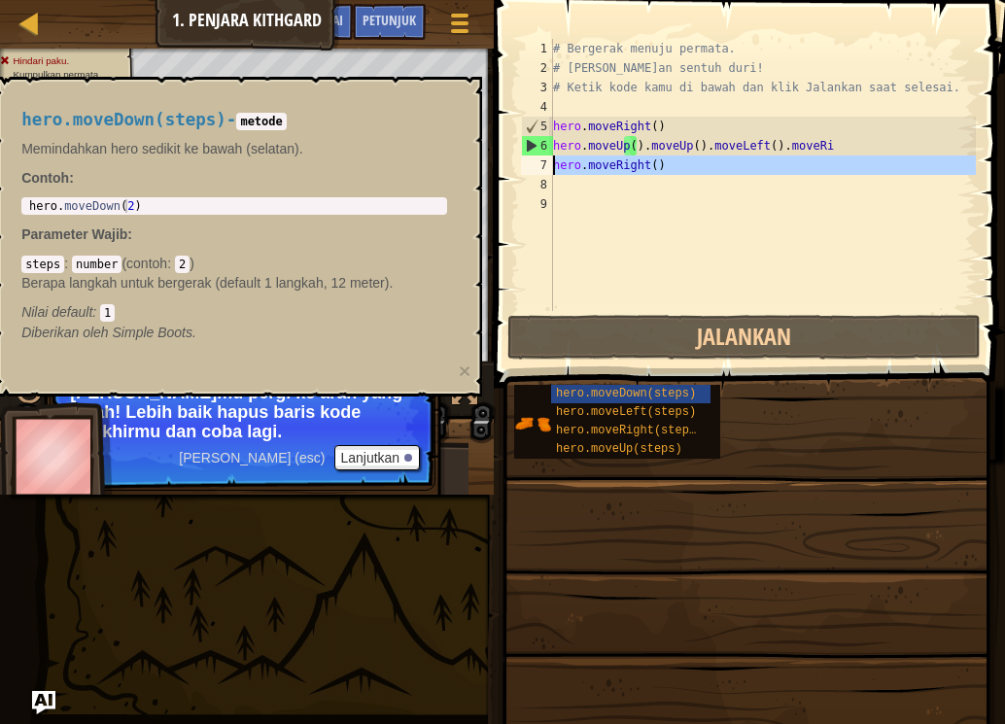
click at [546, 166] on div "7" at bounding box center [537, 164] width 32 height 19
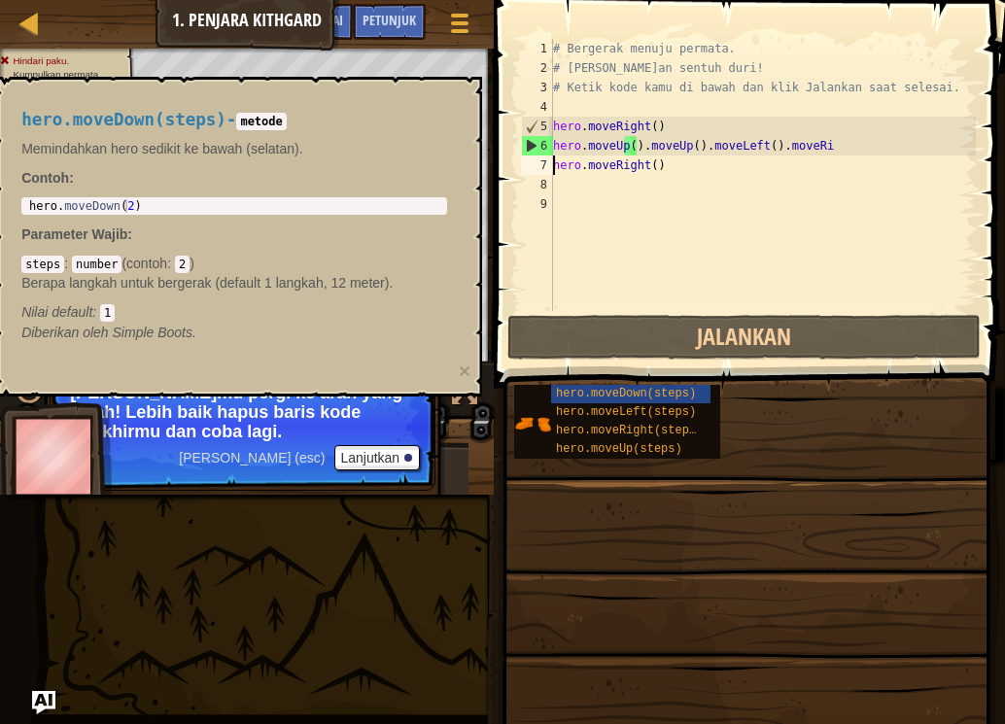
click at [543, 160] on div "7" at bounding box center [537, 164] width 32 height 19
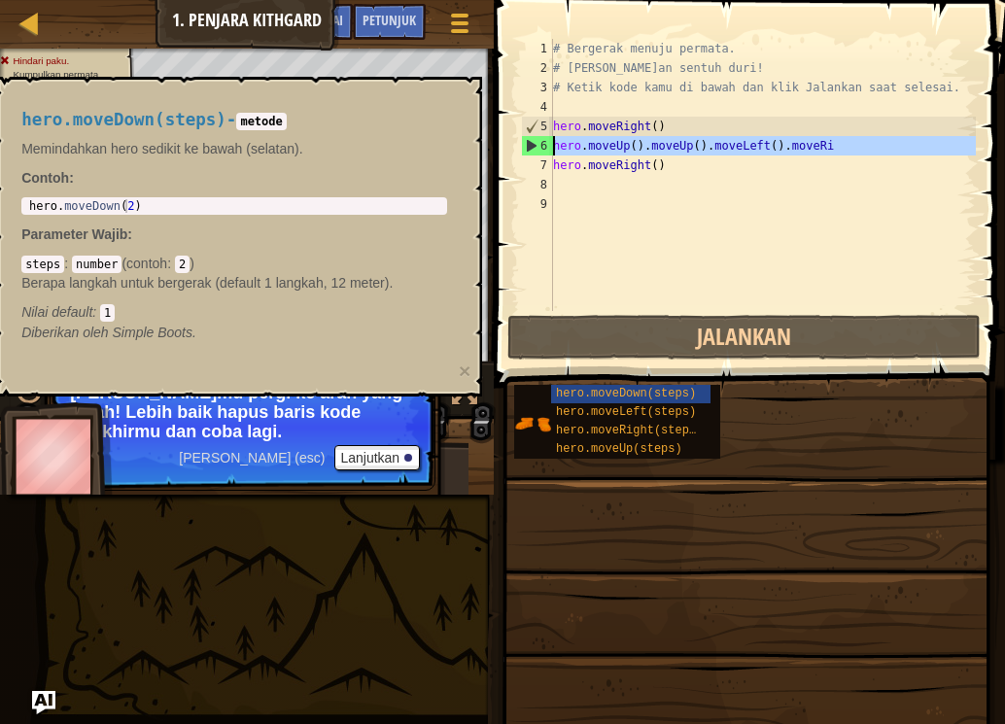
drag, startPoint x: 530, startPoint y: 136, endPoint x: 530, endPoint y: 148, distance: 11.7
click at [530, 148] on div "6" at bounding box center [537, 145] width 31 height 19
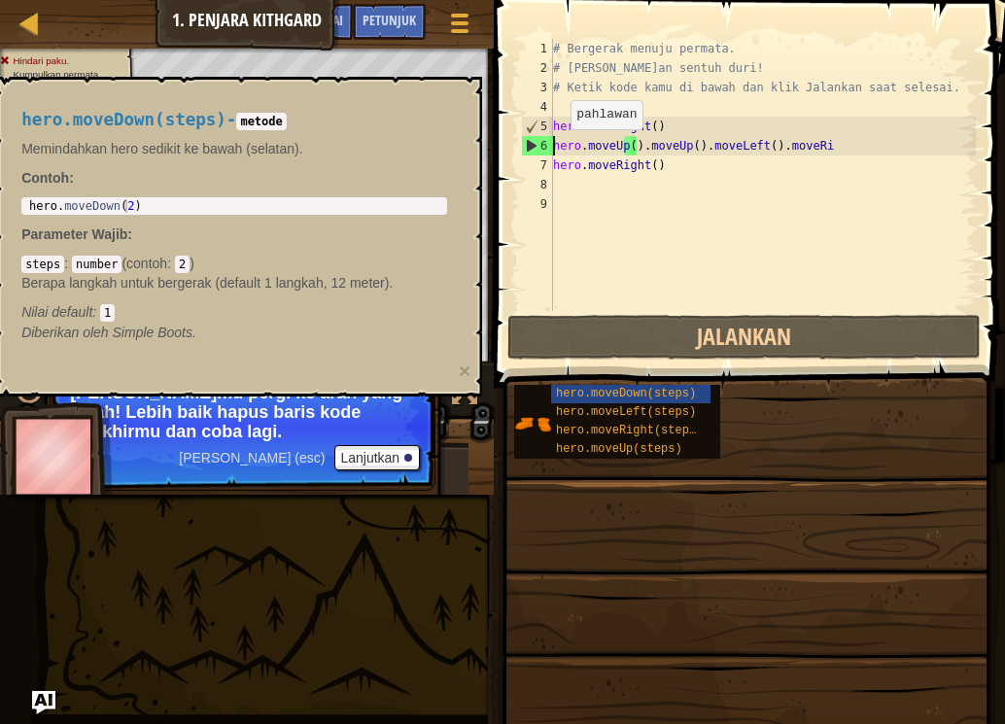
click at [539, 149] on div "6" at bounding box center [537, 145] width 31 height 19
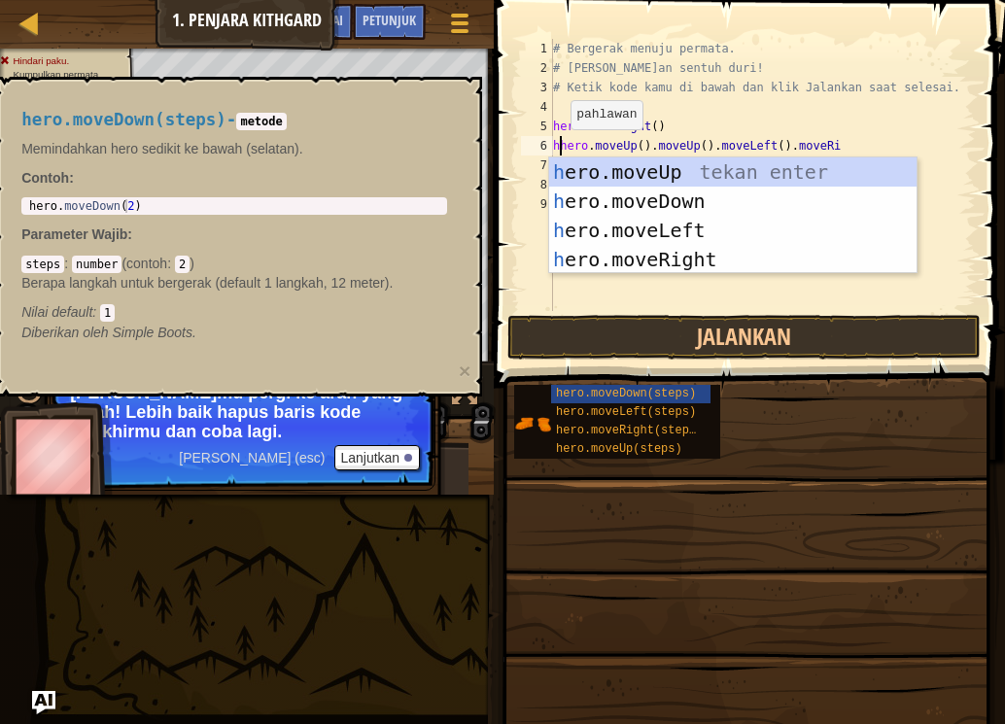
type textarea "hhero.moveUp().moveUp().moveLeft().moveRi"
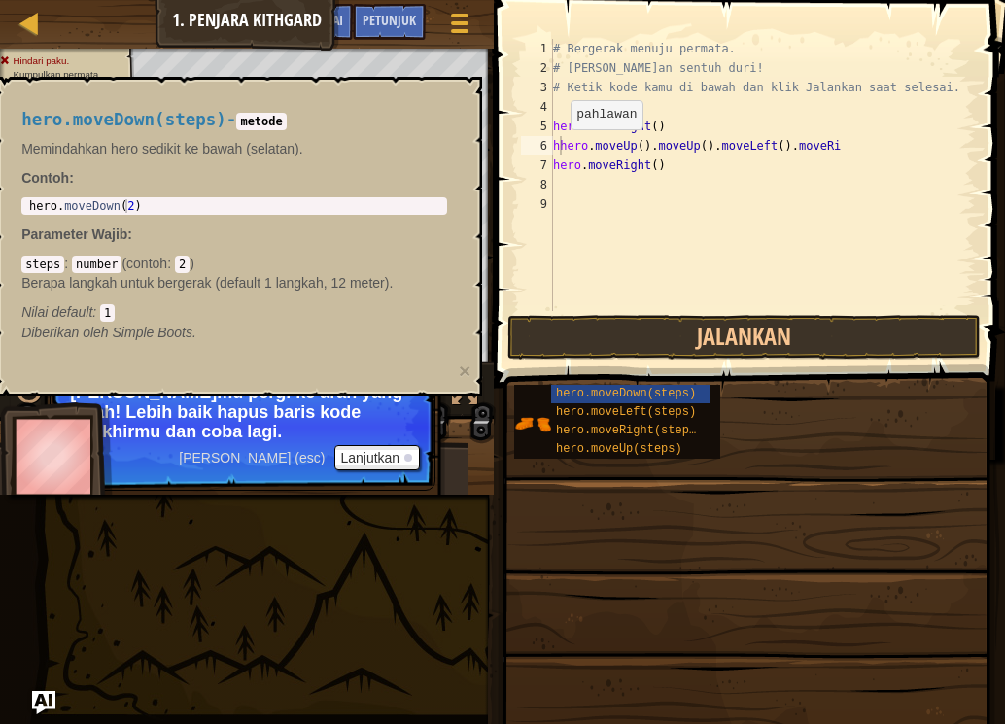
click at [371, 441] on p "[PERSON_NAME] (esc) Lanjutkan [PERSON_NAME]mu pergi ke arah yang salah! Lebih b…" at bounding box center [243, 426] width 386 height 128
click at [372, 455] on button "Lanjutkan" at bounding box center [377, 457] width 86 height 25
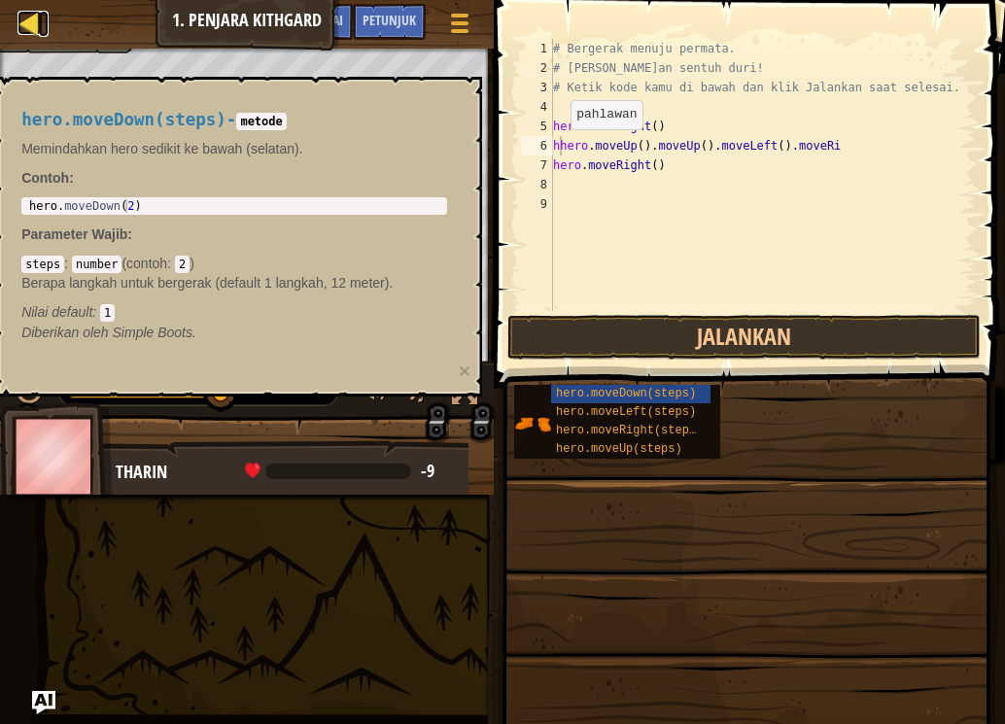
click at [26, 23] on div at bounding box center [29, 23] width 24 height 24
select select "id"
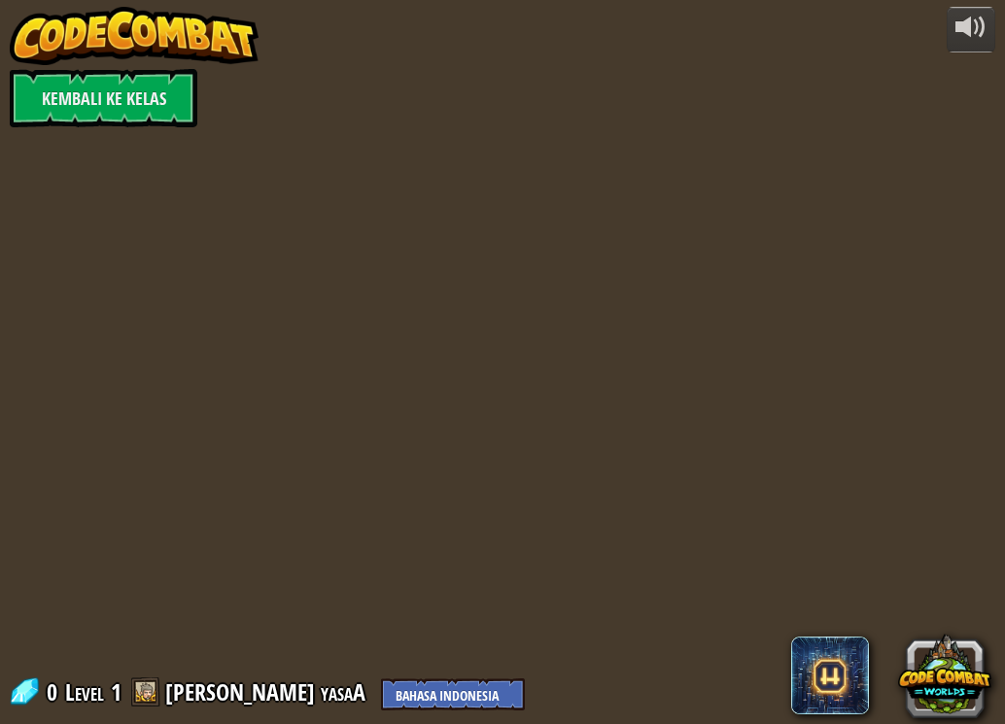
click at [32, 26] on img at bounding box center [134, 36] width 249 height 58
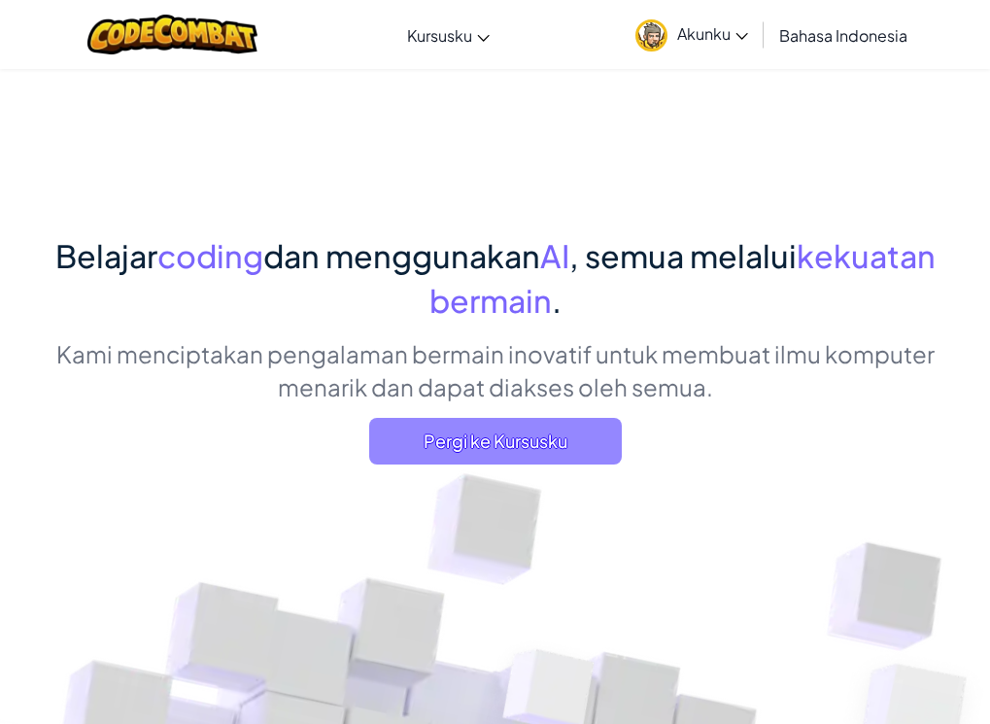
click at [539, 451] on span "Pergi ke Kursusku" at bounding box center [495, 441] width 253 height 47
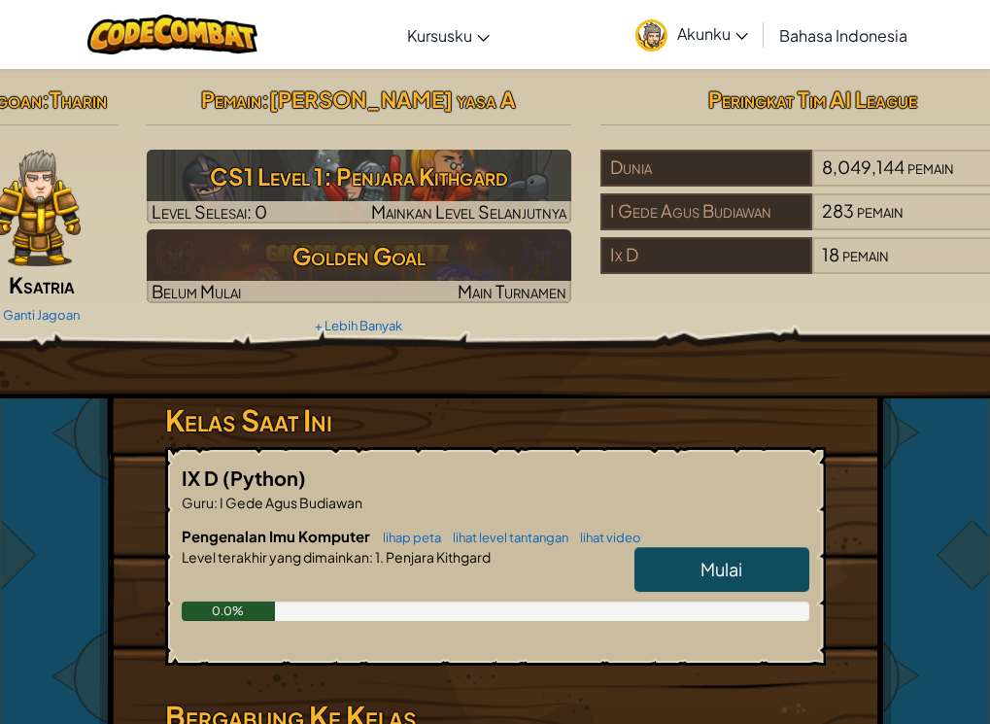
click at [730, 558] on span "Mulai" at bounding box center [722, 569] width 42 height 22
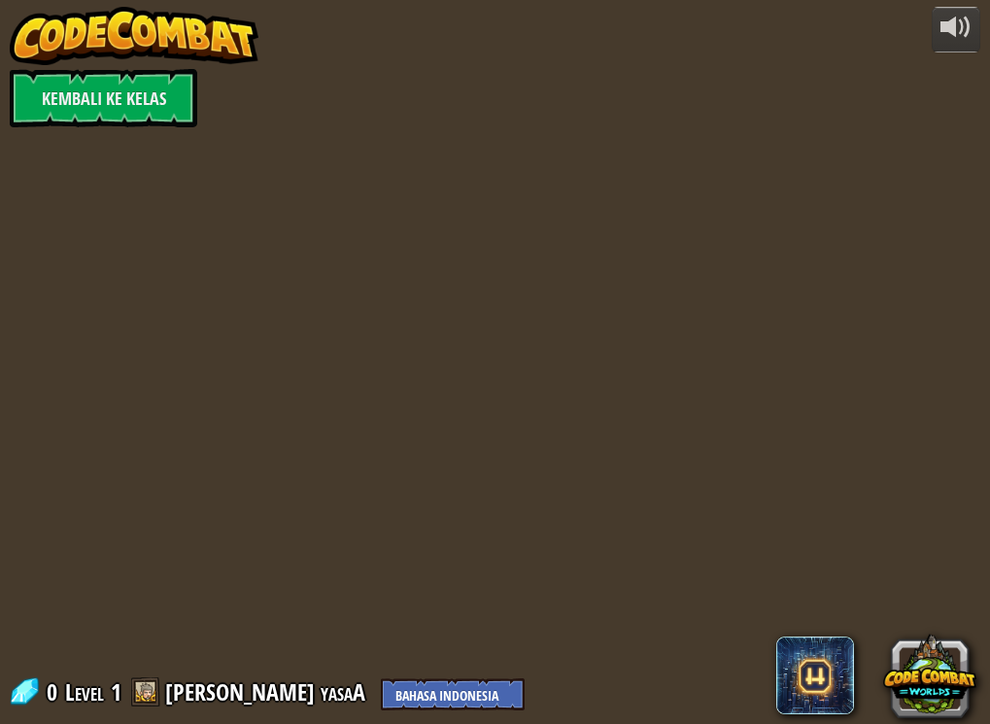
select select "id"
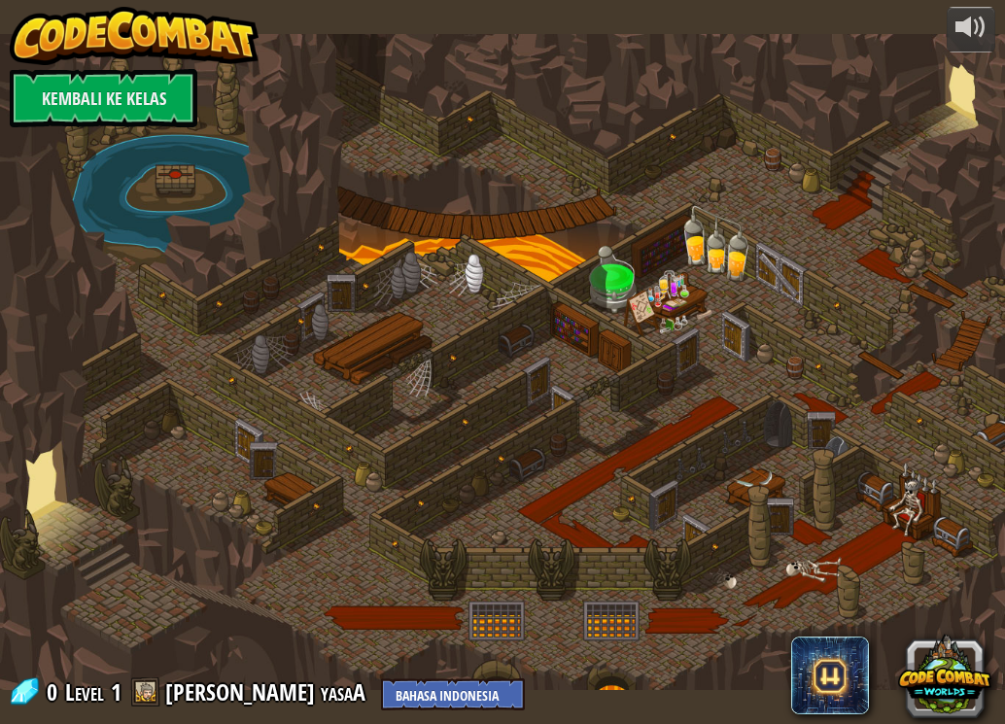
select select "id"
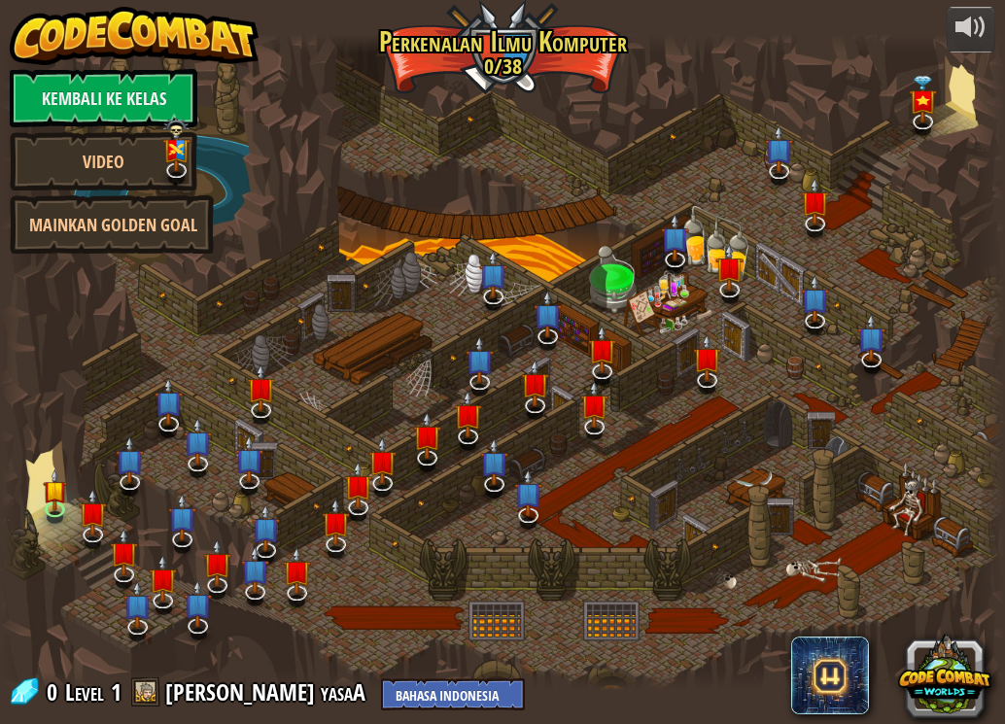
select select "id"
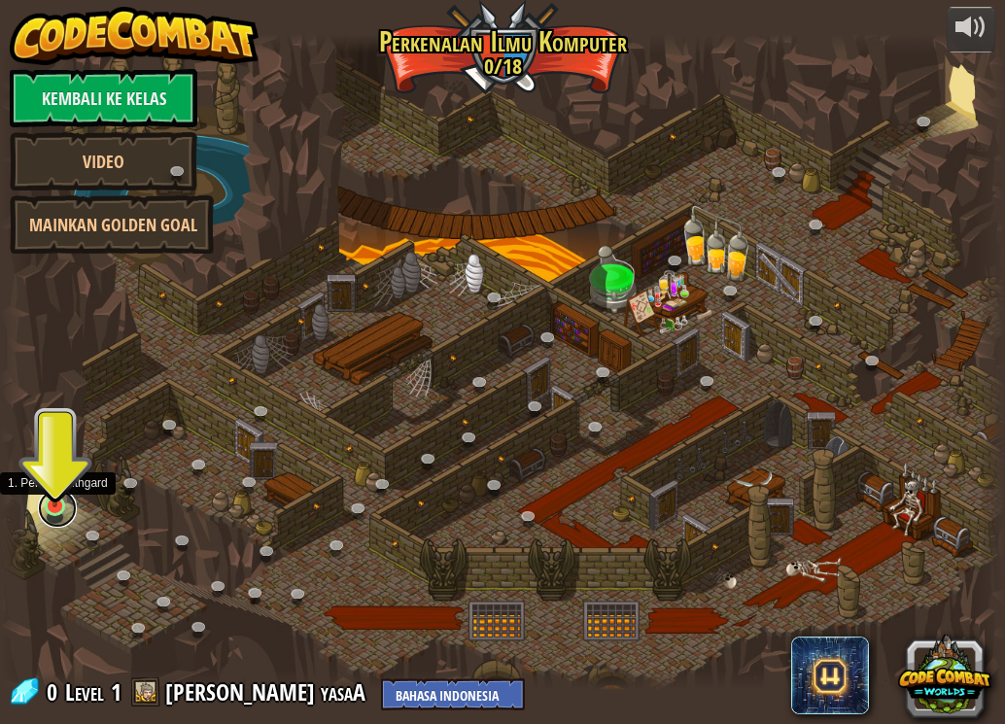
click at [56, 513] on link at bounding box center [57, 508] width 39 height 39
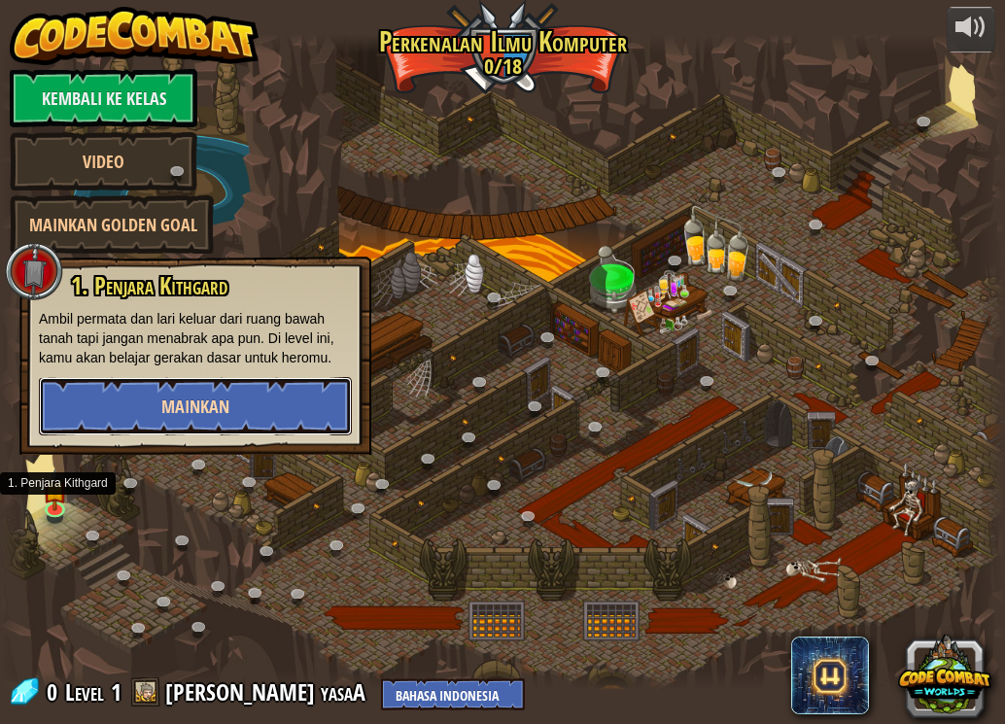
click at [154, 405] on button "Mainkan" at bounding box center [195, 406] width 313 height 58
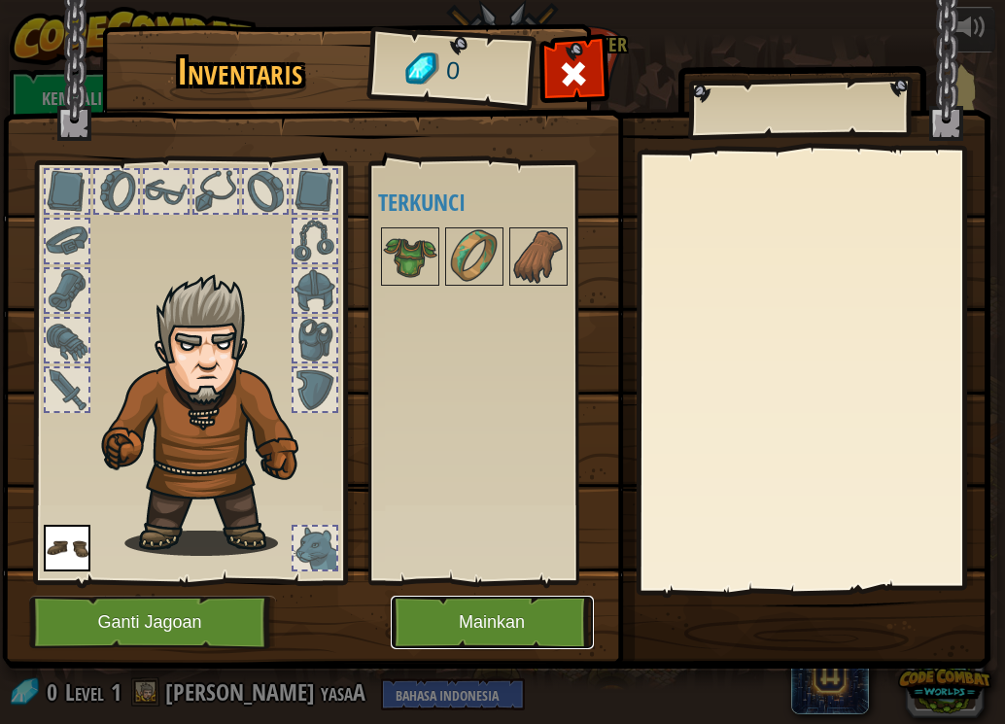
click at [473, 609] on button "Mainkan" at bounding box center [492, 622] width 203 height 53
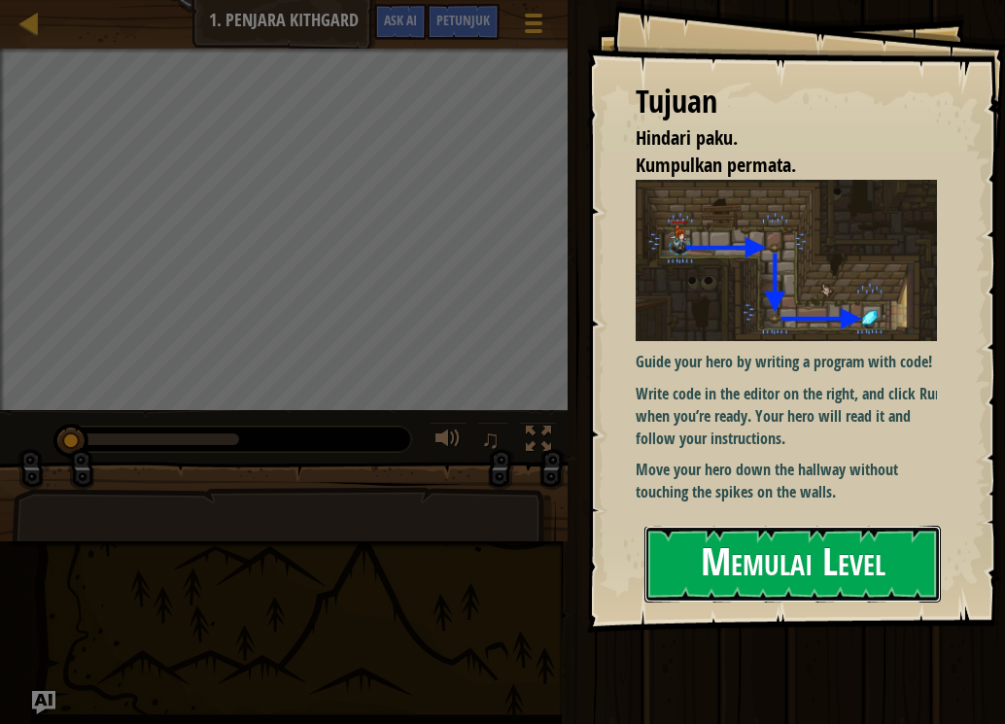
click at [709, 577] on button "Memulai Level" at bounding box center [792, 564] width 296 height 77
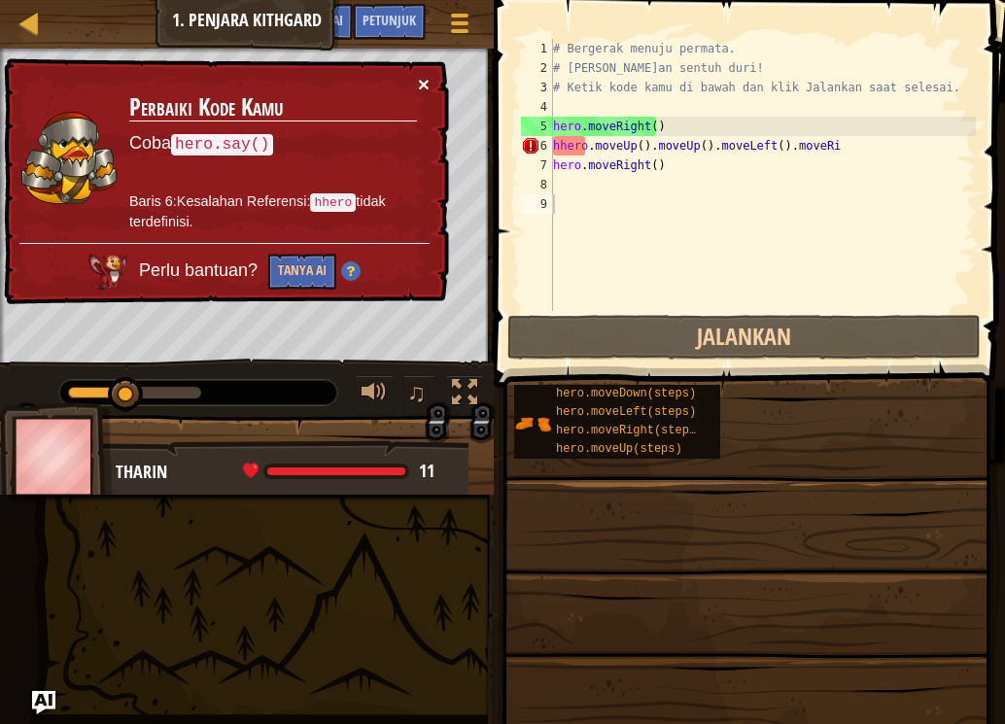
click at [425, 78] on button "×" at bounding box center [424, 84] width 12 height 20
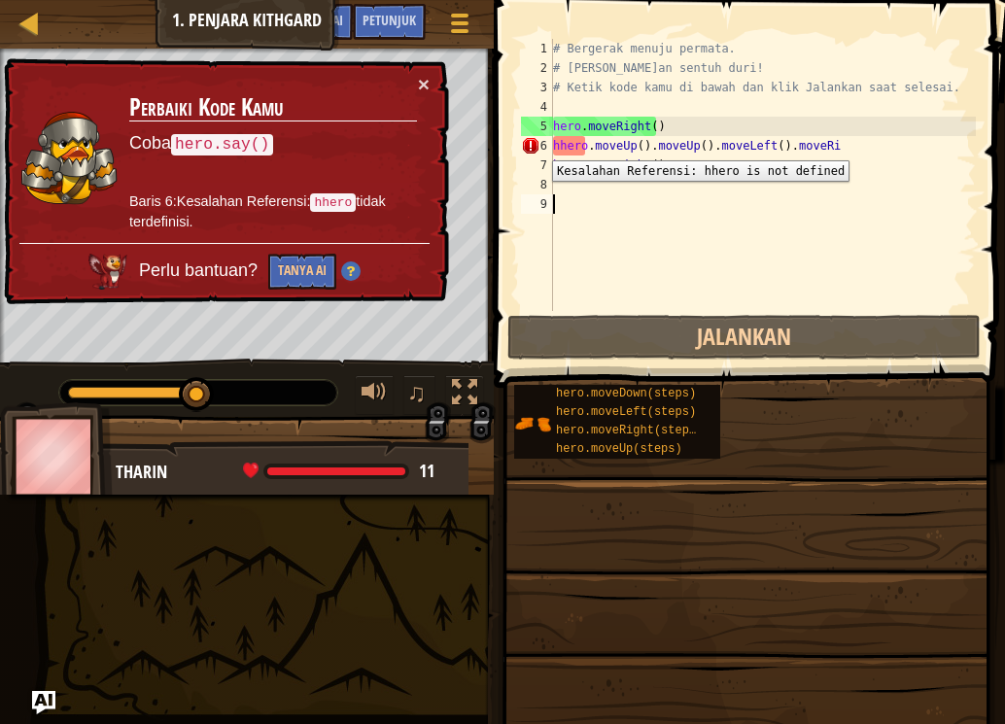
click at [537, 146] on div "6" at bounding box center [537, 145] width 32 height 19
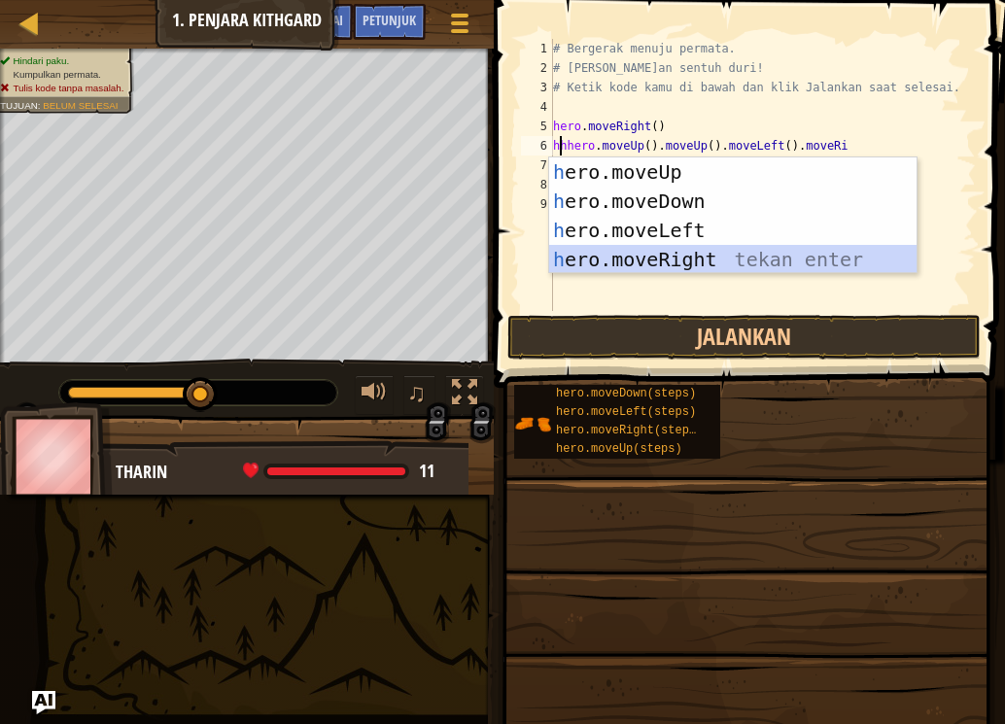
click at [647, 266] on div "h ero.moveUp tekan enter h ero.moveDown tekan enter h ero.moveLeft tekan enter …" at bounding box center [732, 244] width 367 height 175
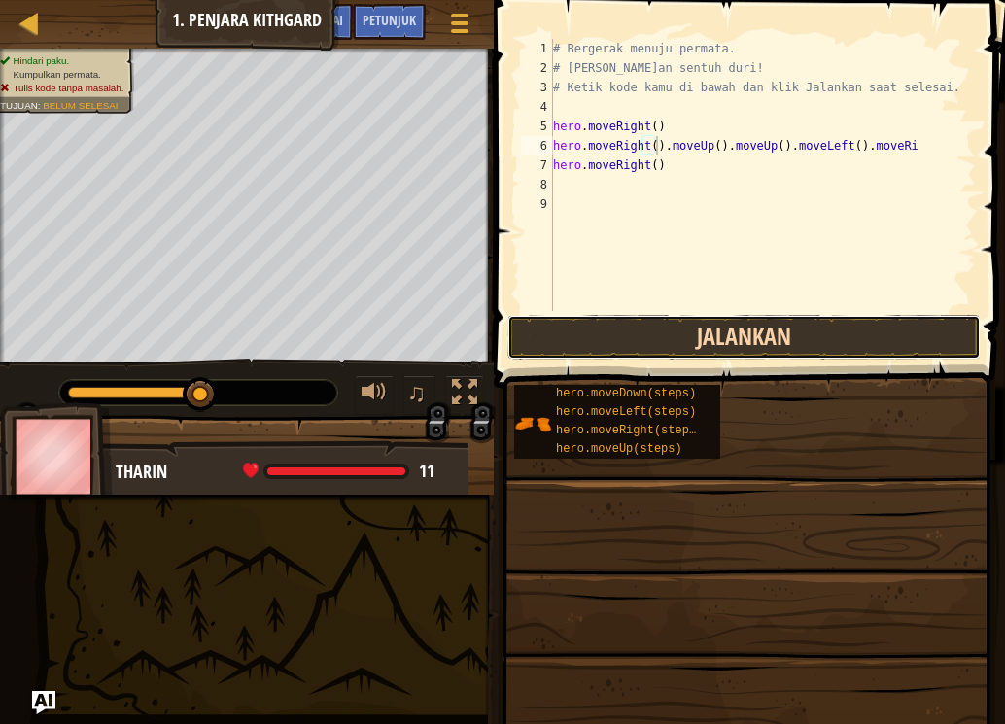
click at [640, 320] on button "Jalankan" at bounding box center [743, 337] width 473 height 45
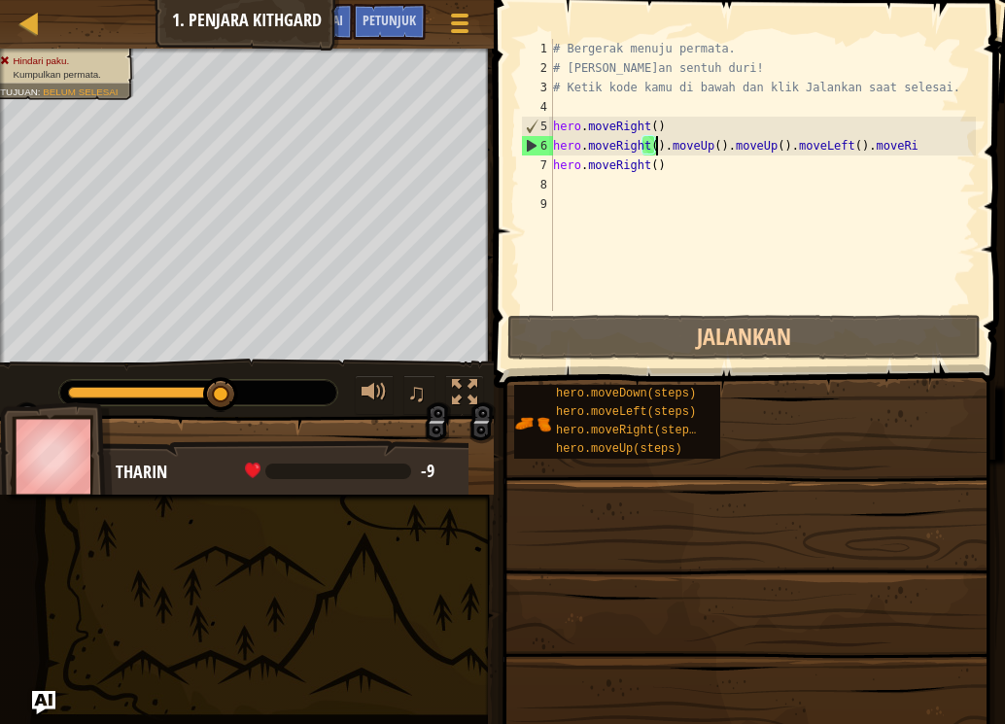
click at [532, 140] on div "6" at bounding box center [537, 145] width 31 height 19
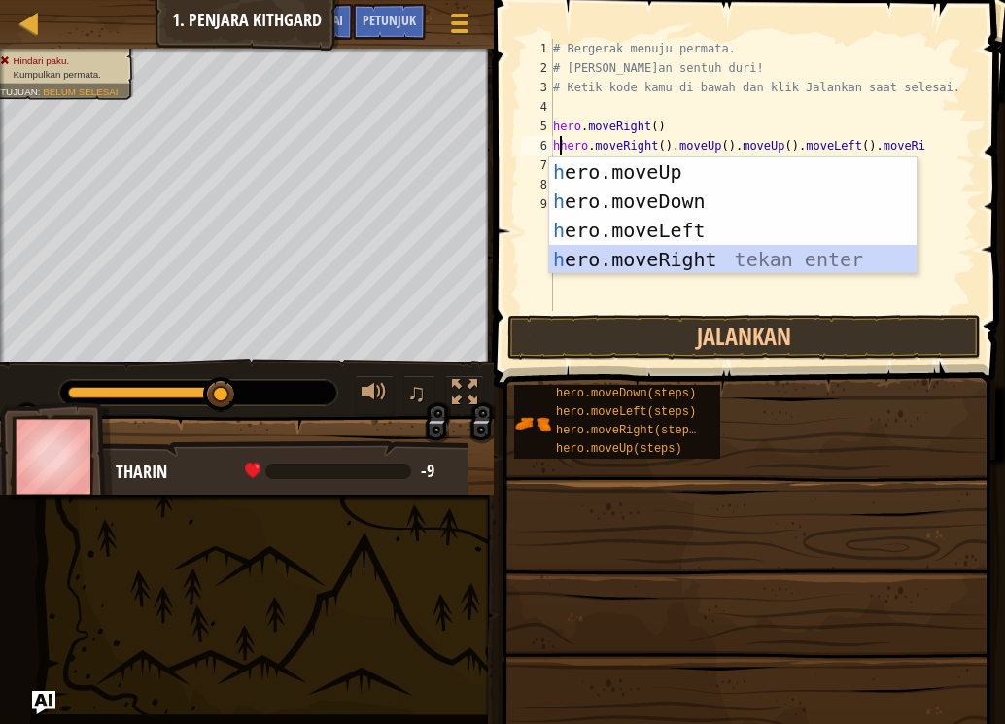
click at [604, 256] on div "h ero.moveUp tekan enter h ero.moveDown tekan enter h ero.moveLeft tekan enter …" at bounding box center [732, 244] width 367 height 175
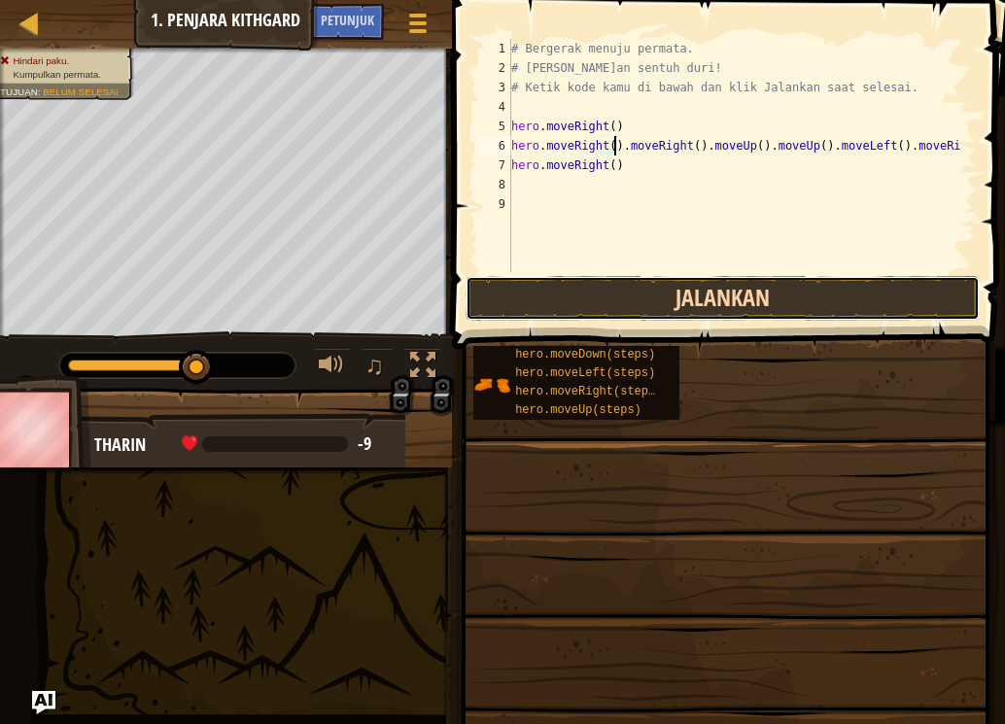
click at [622, 318] on button "Jalankan" at bounding box center [723, 298] width 514 height 45
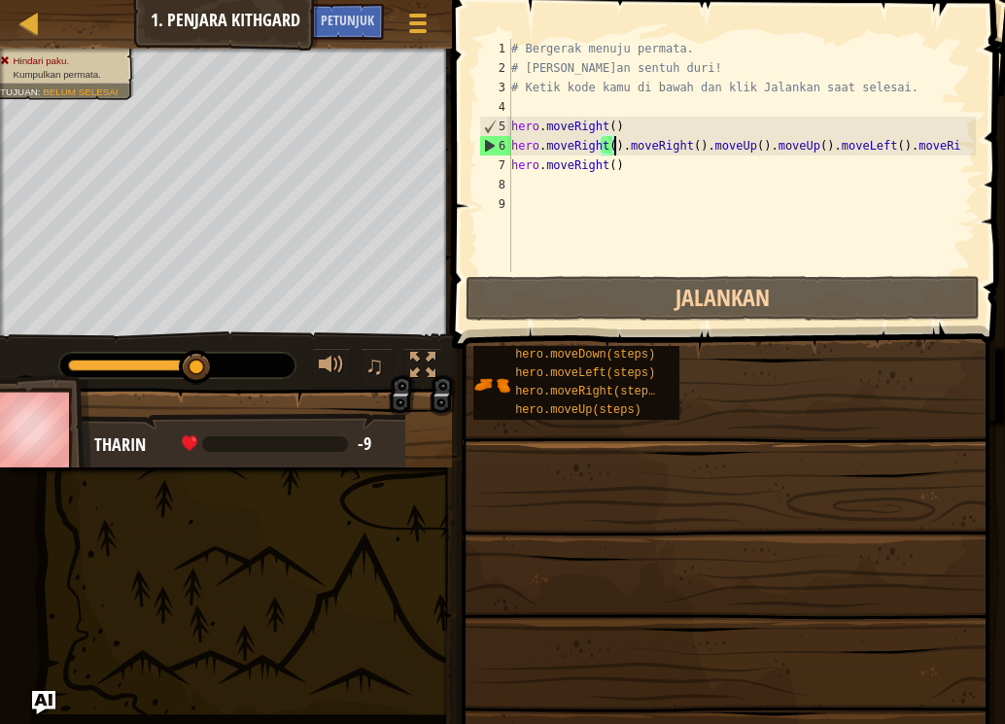
click at [495, 122] on div "5" at bounding box center [495, 126] width 31 height 19
click at [506, 121] on div "5" at bounding box center [495, 126] width 31 height 19
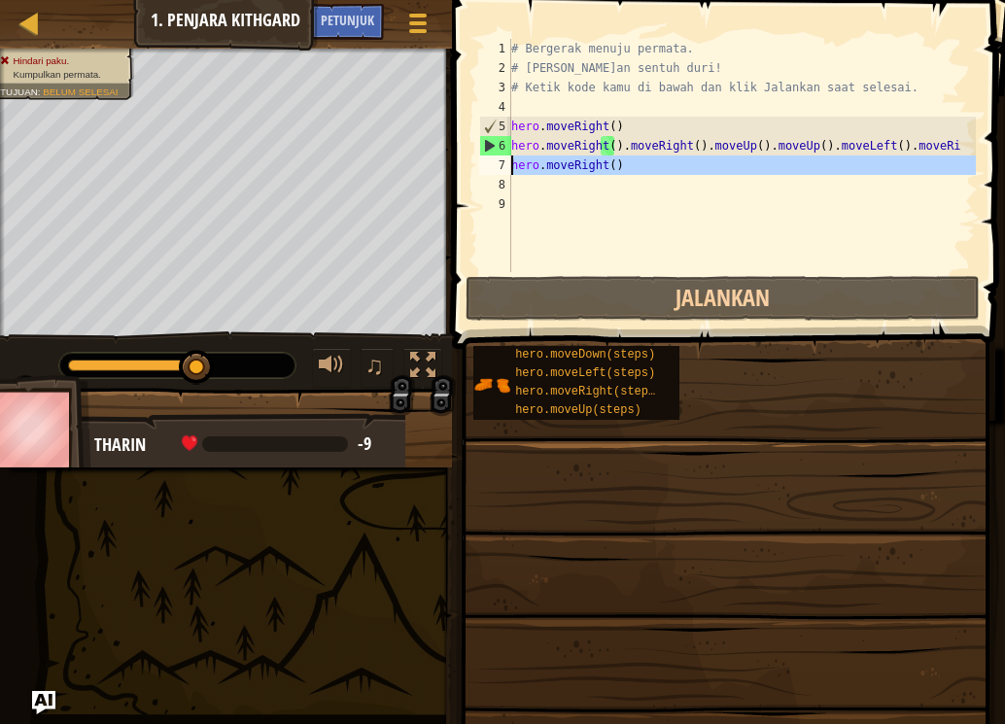
click at [501, 167] on div "7" at bounding box center [495, 164] width 32 height 19
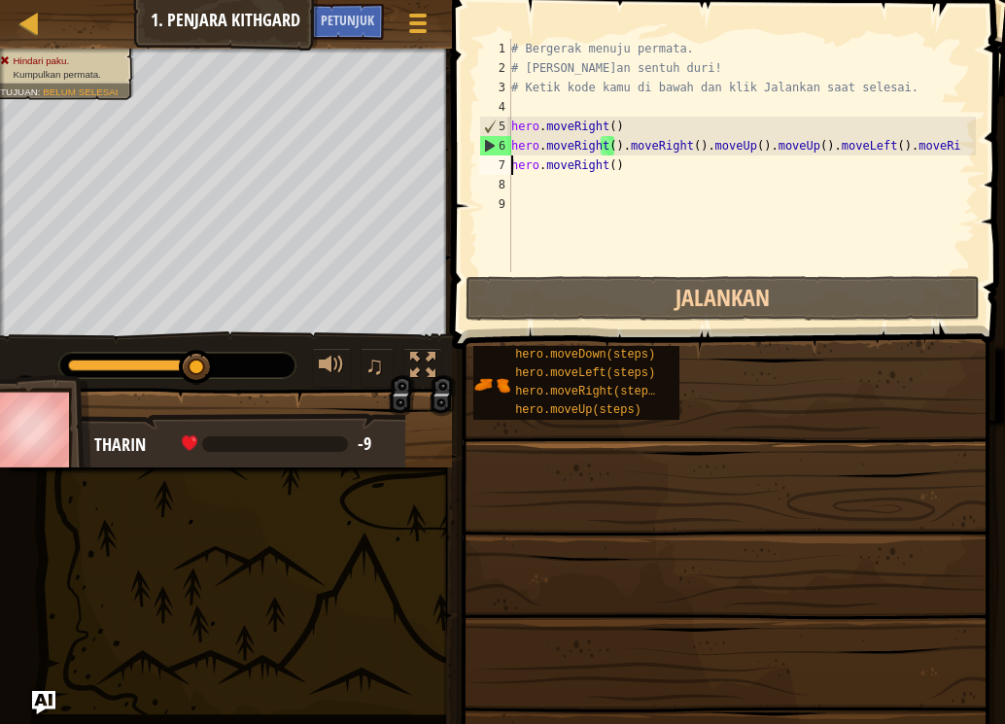
scroll to position [9, 0]
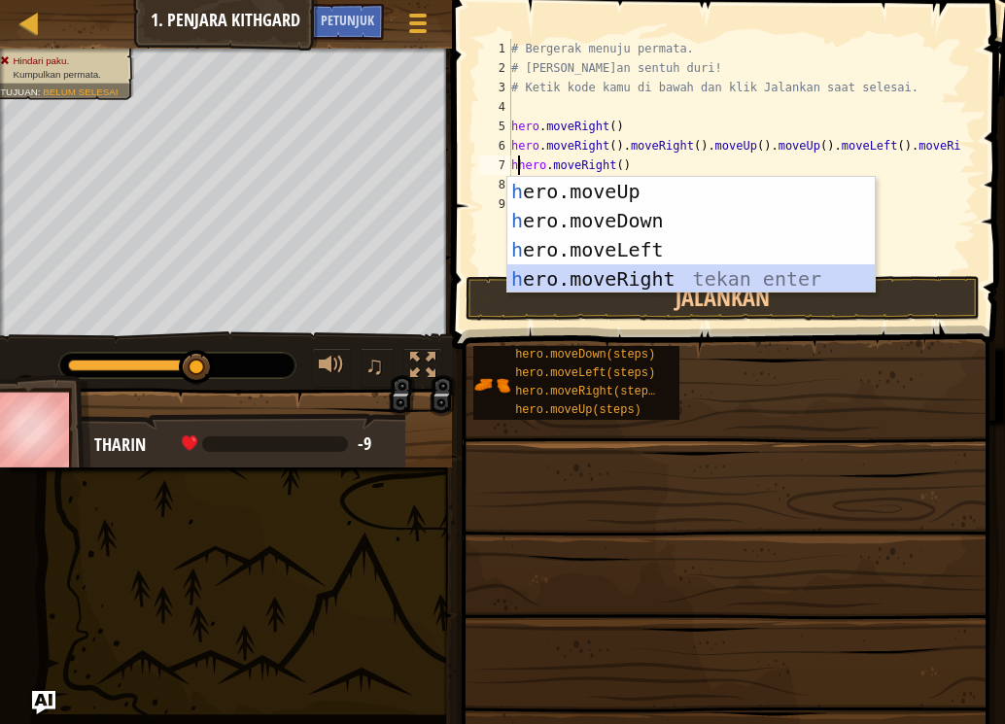
click at [521, 286] on div "h ero.moveUp tekan enter h ero.moveDown tekan enter h ero.moveLeft tekan enter …" at bounding box center [690, 264] width 367 height 175
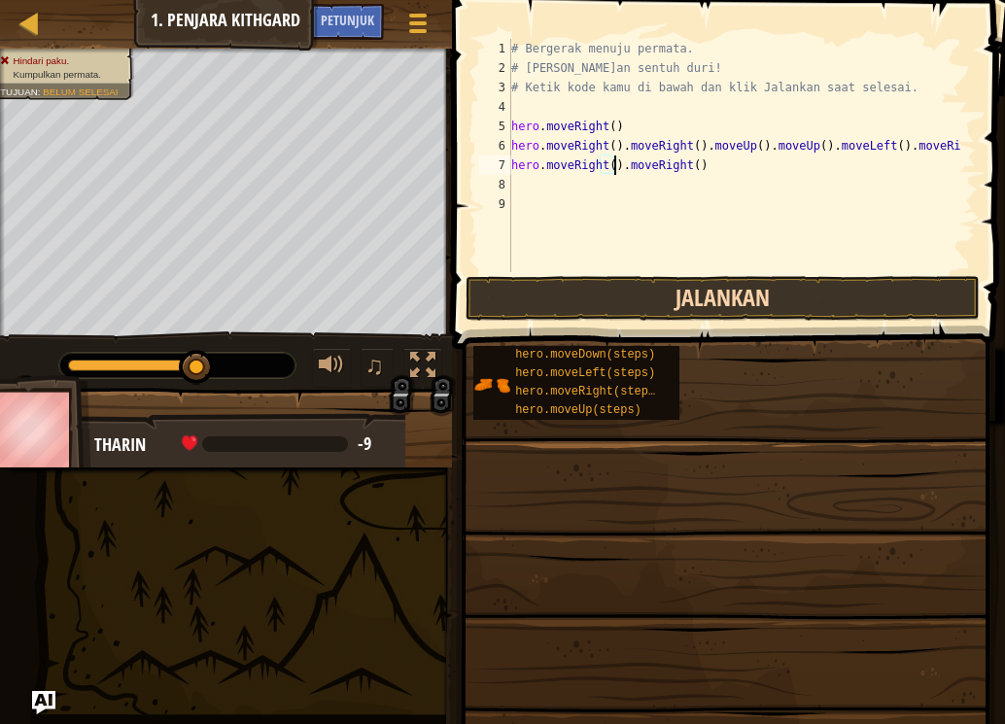
type textarea "hero.moveRight().moveRight()"
click at [522, 286] on button "Jalankan" at bounding box center [723, 298] width 514 height 45
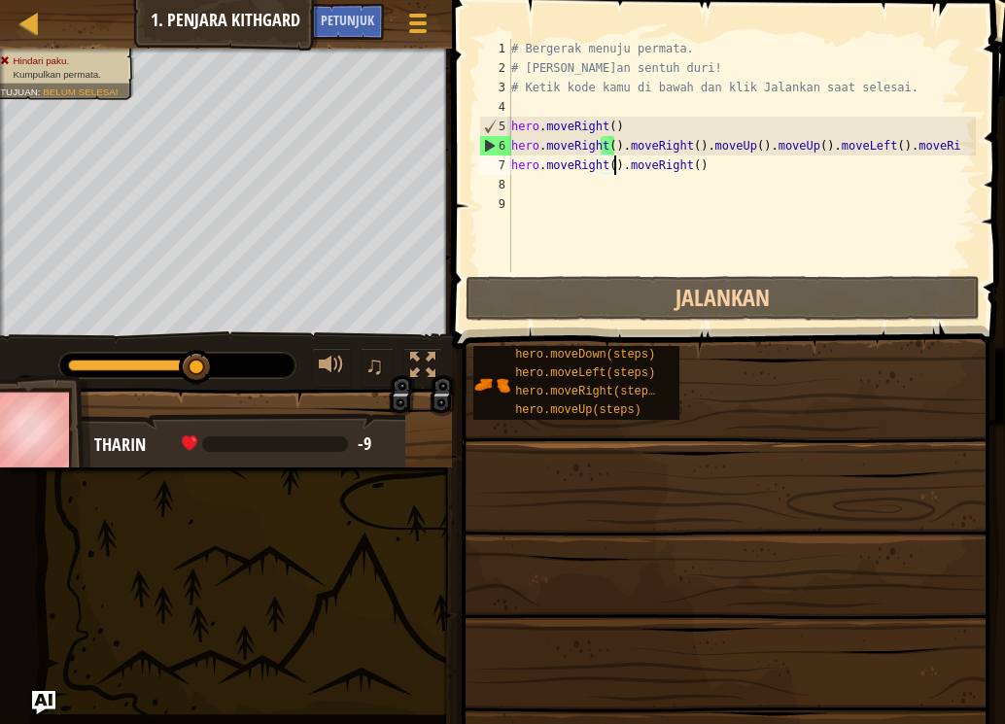
click at [501, 205] on div "9" at bounding box center [495, 203] width 32 height 19
type textarea "h"
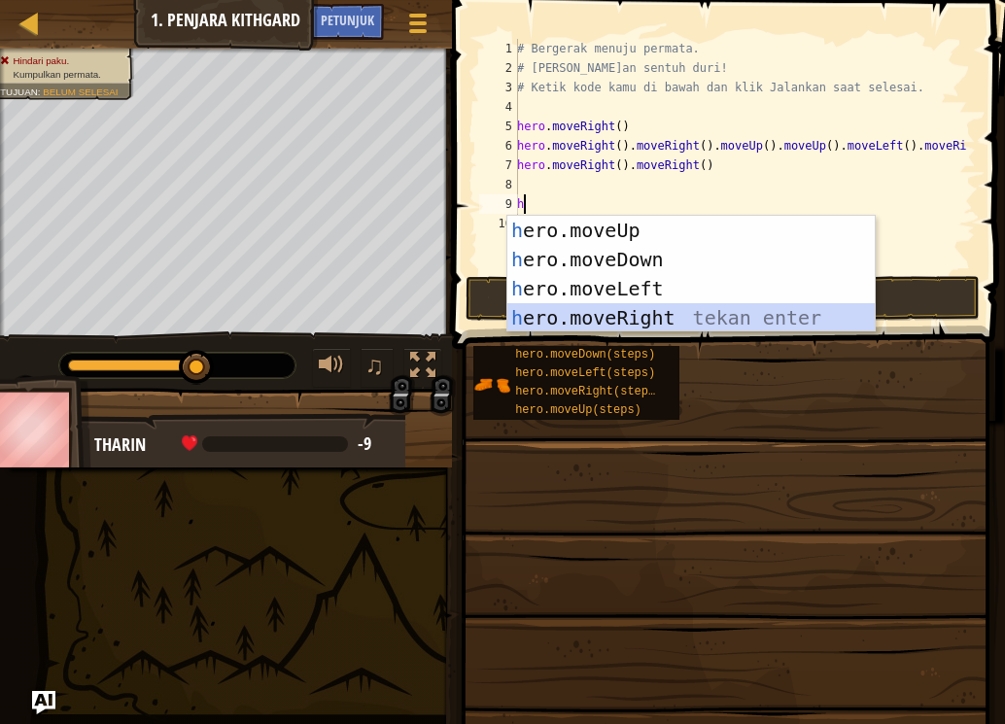
click at [593, 322] on div "h ero.moveUp tekan enter h ero.moveDown tekan enter h ero.moveLeft tekan enter …" at bounding box center [690, 303] width 367 height 175
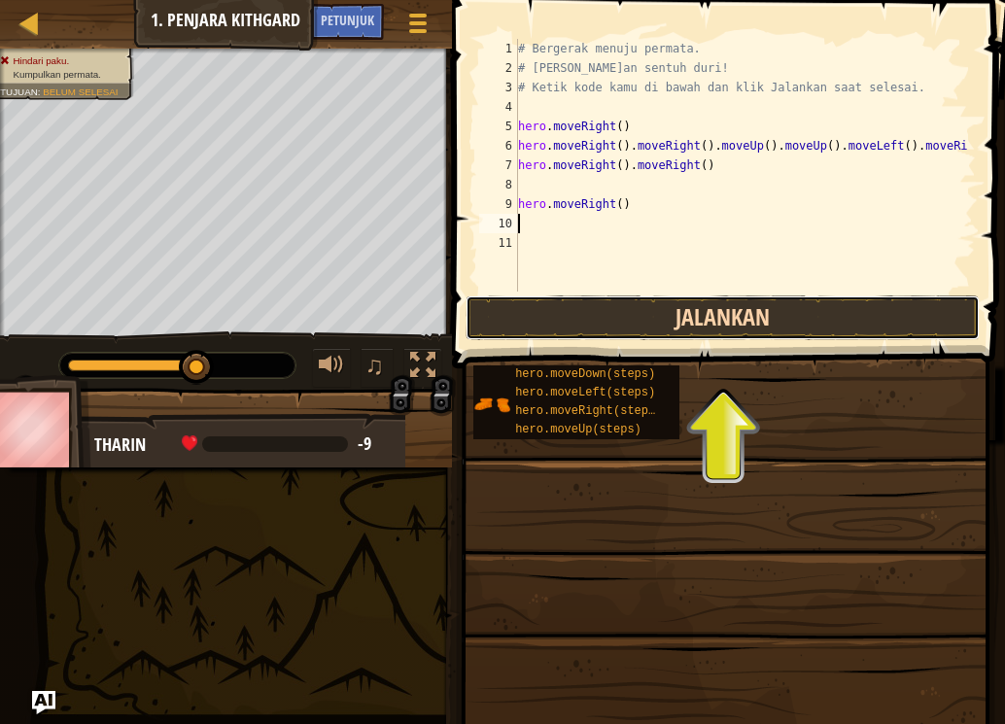
click at [579, 317] on button "Jalankan" at bounding box center [723, 317] width 514 height 45
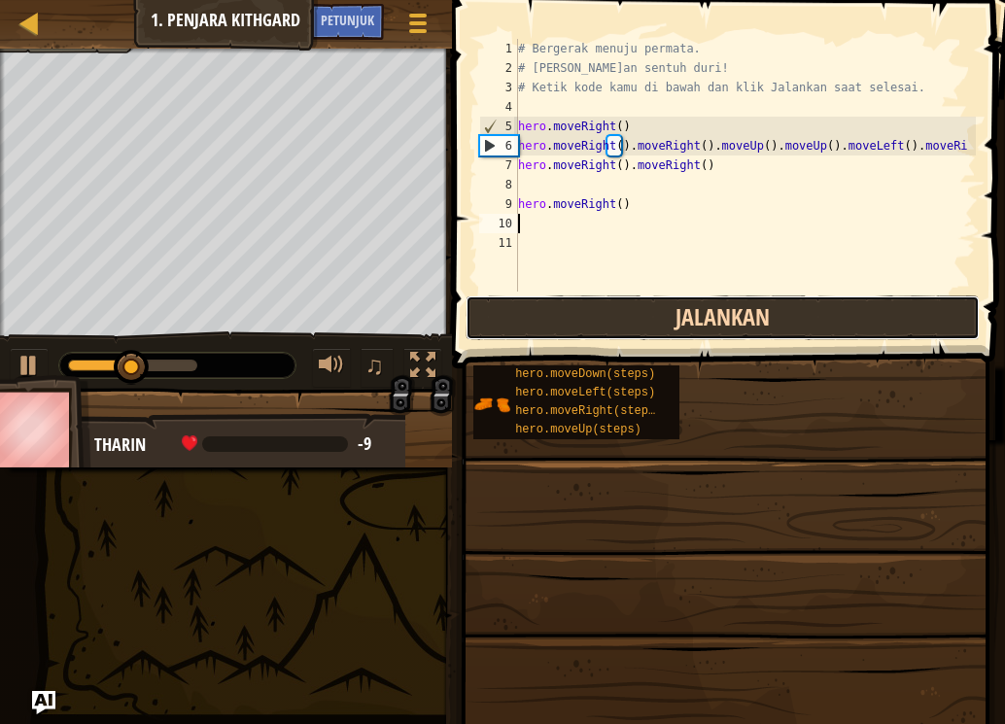
click at [579, 317] on button "Jalankan" at bounding box center [723, 317] width 514 height 45
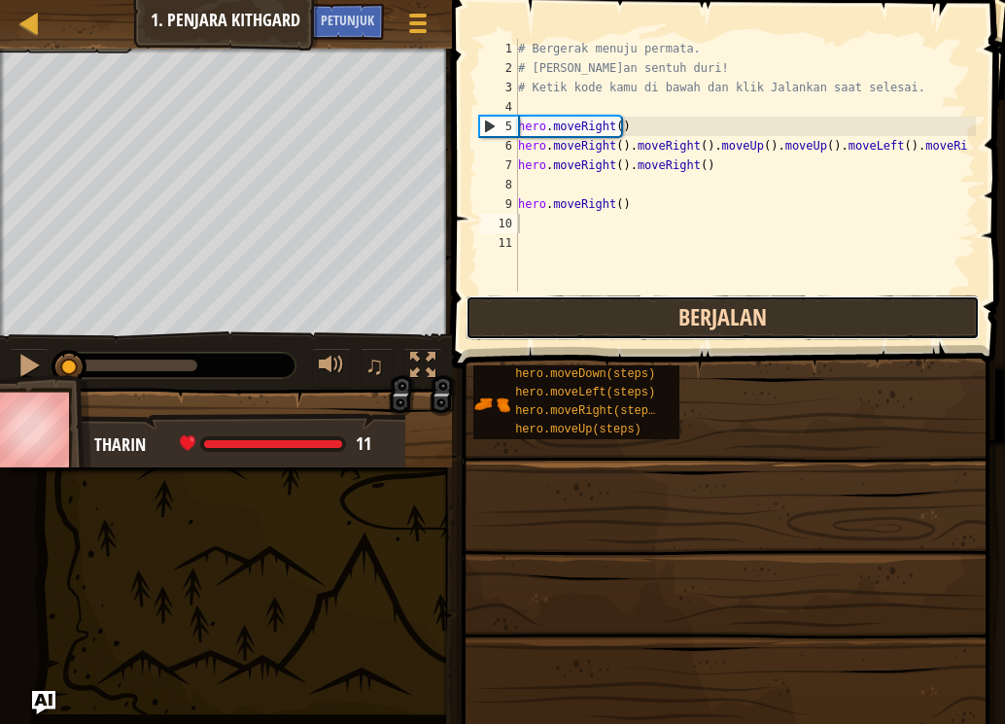
click at [579, 317] on button "Berjalan" at bounding box center [723, 317] width 514 height 45
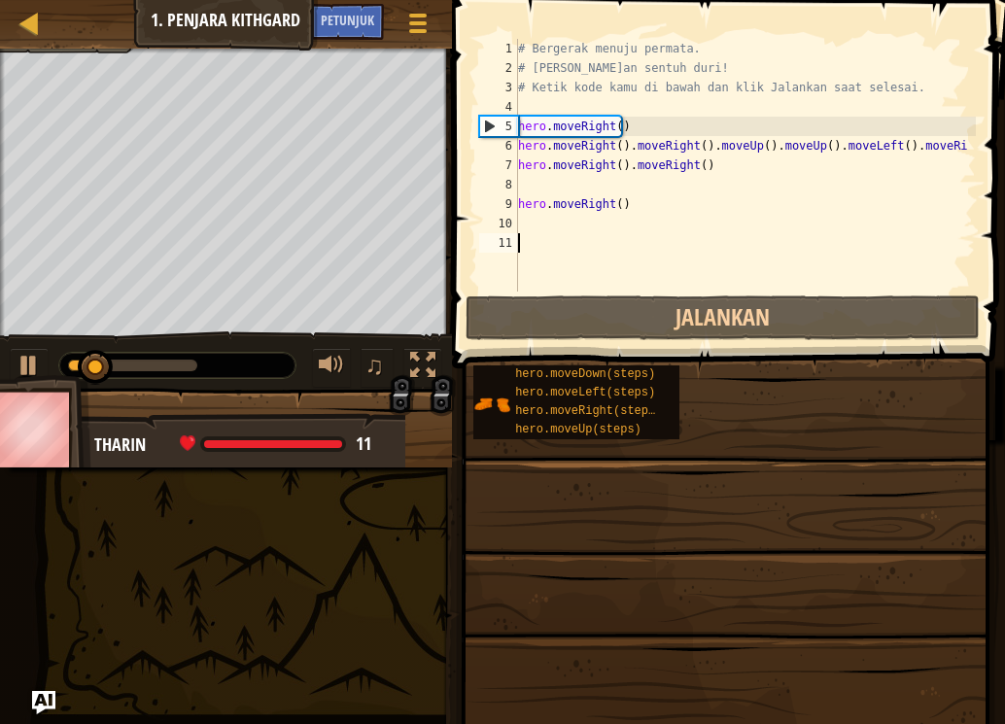
click at [245, 278] on div "Peta Pengenalan Imu Komputer 1. Penjara Kithgard Menu Permainan Selesai Petunju…" at bounding box center [502, 362] width 1005 height 724
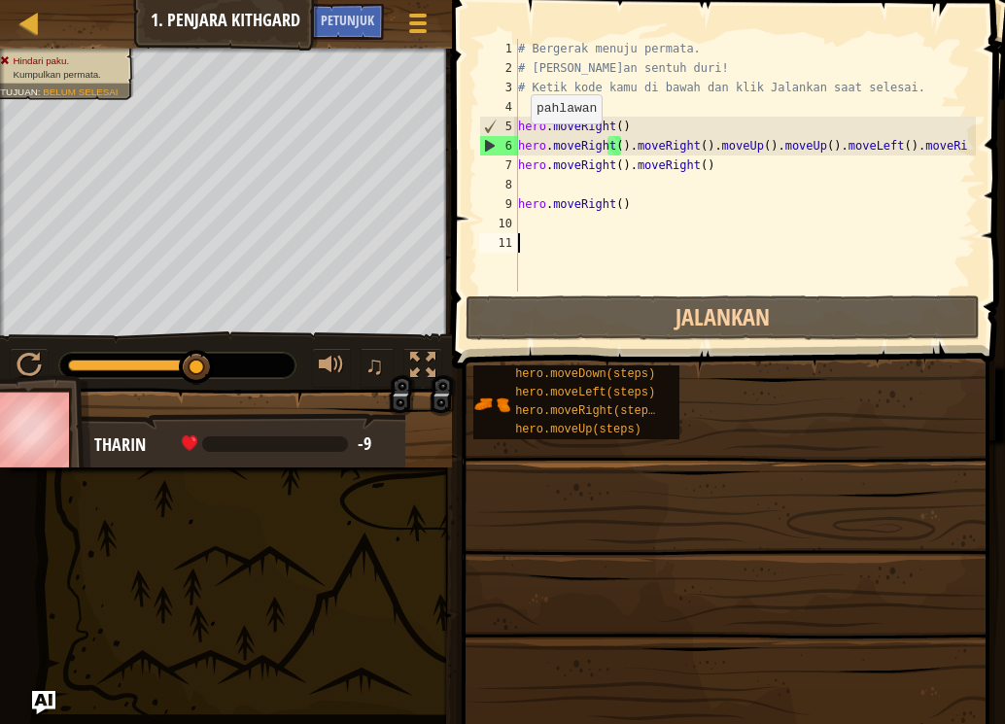
click at [513, 146] on div "6" at bounding box center [499, 145] width 38 height 19
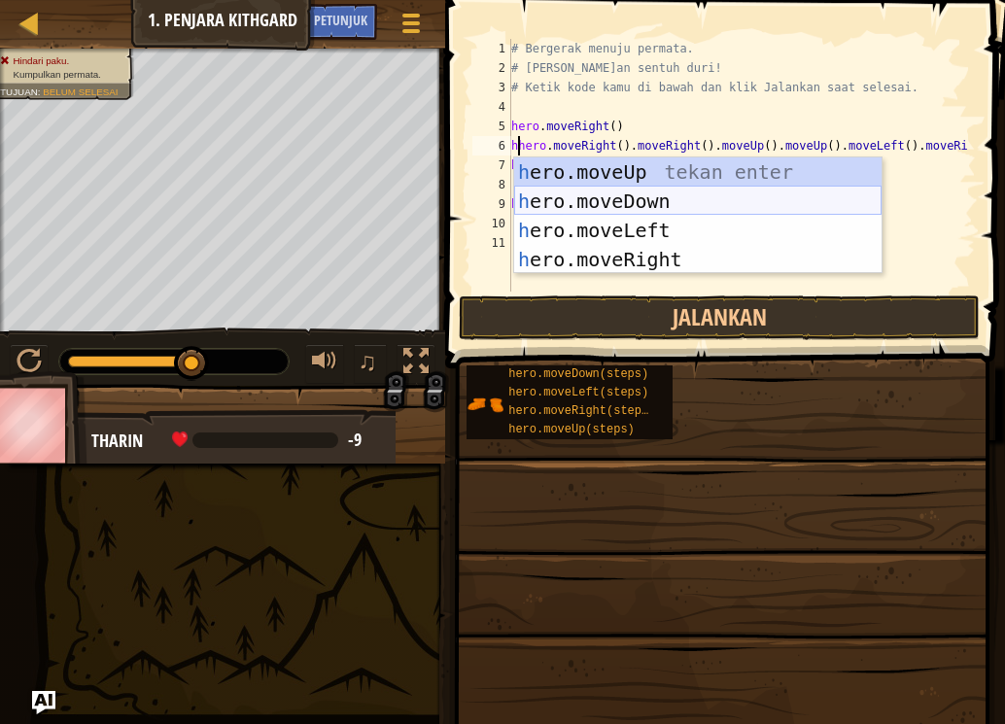
click at [552, 198] on div "h ero.moveUp tekan enter h ero.moveDown tekan enter h ero.moveLeft tekan enter …" at bounding box center [697, 244] width 367 height 175
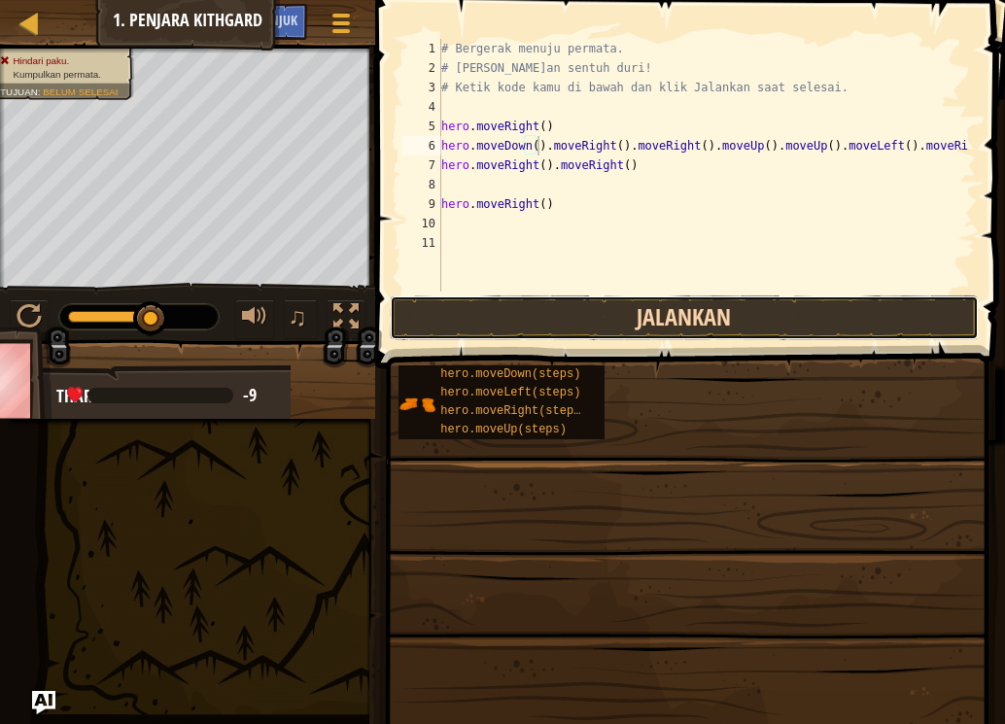
click at [454, 298] on button "Jalankan" at bounding box center [684, 317] width 589 height 45
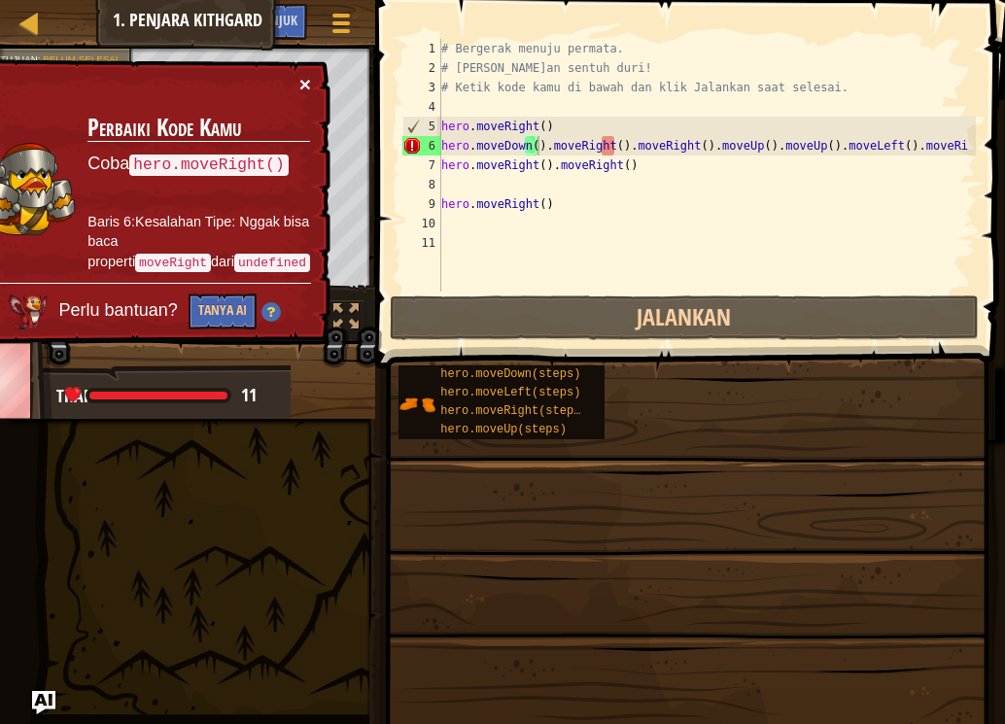
click at [304, 84] on button "×" at bounding box center [305, 84] width 12 height 20
click at [309, 83] on button "×" at bounding box center [305, 85] width 12 height 20
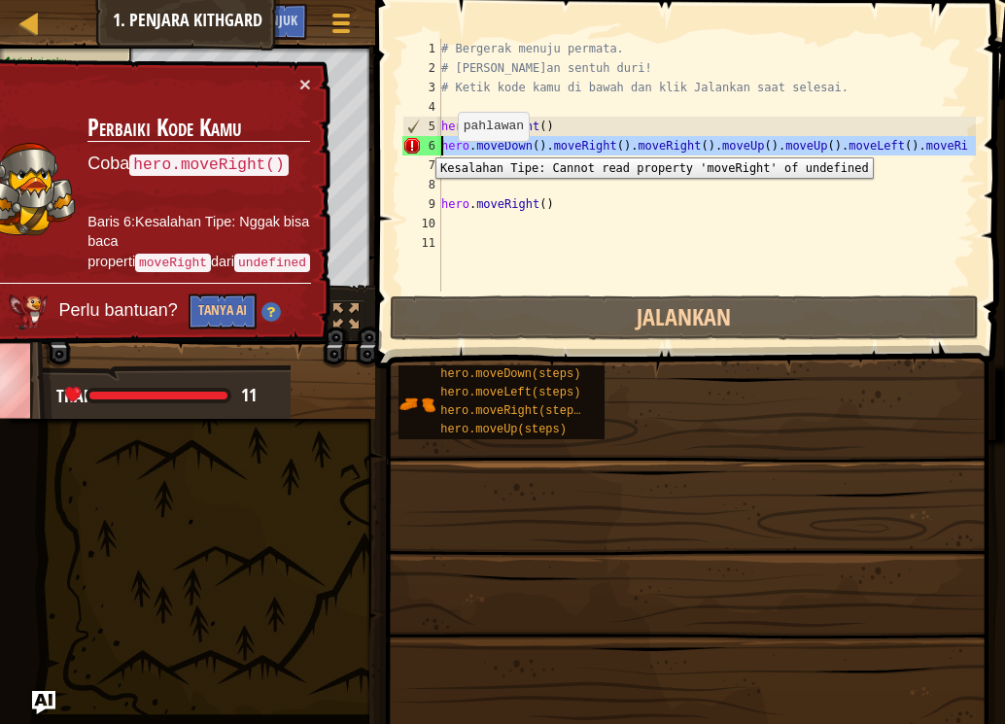
click at [421, 143] on div "6" at bounding box center [421, 145] width 39 height 19
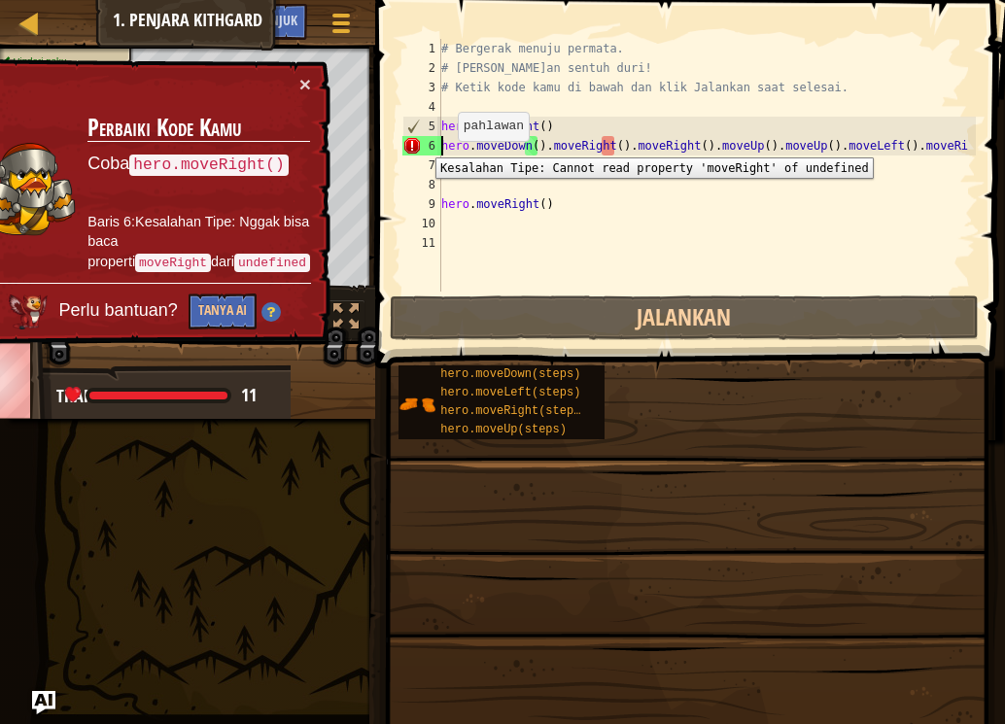
click at [421, 143] on div "6" at bounding box center [421, 145] width 39 height 19
drag, startPoint x: 419, startPoint y: 144, endPoint x: 407, endPoint y: 145, distance: 11.7
click at [415, 144] on div "6" at bounding box center [421, 145] width 39 height 19
click at [406, 145] on div "6" at bounding box center [421, 145] width 39 height 19
type textarea "hero.moveDown().moveRight().moveRight().moveUp().moveUp().moveLeft().moveRi"
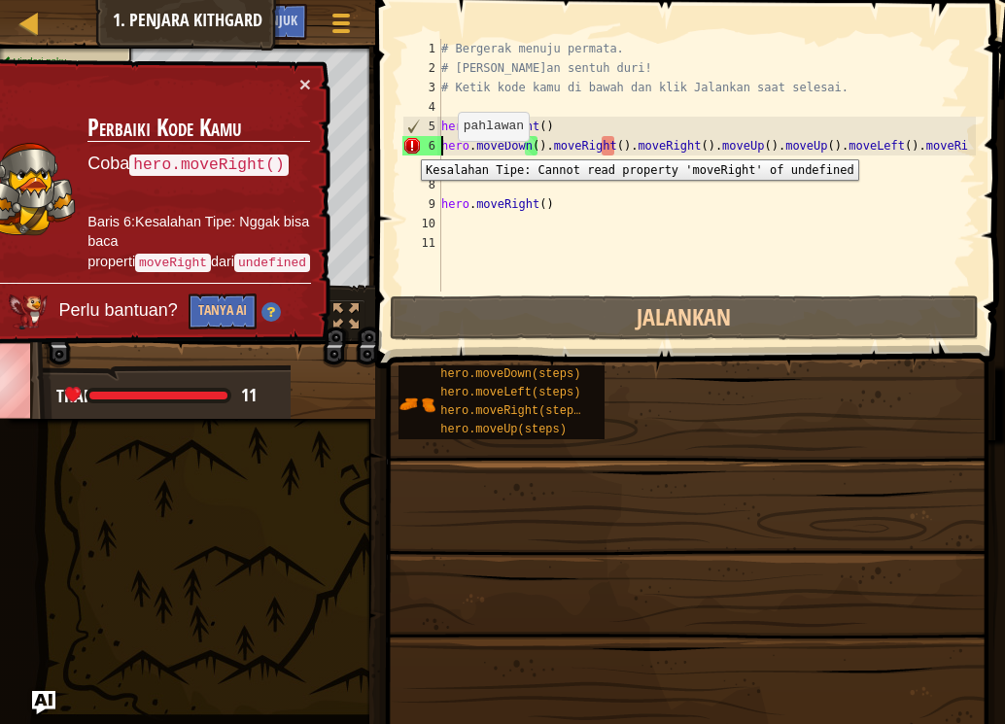
click at [406, 145] on div "6" at bounding box center [421, 145] width 39 height 19
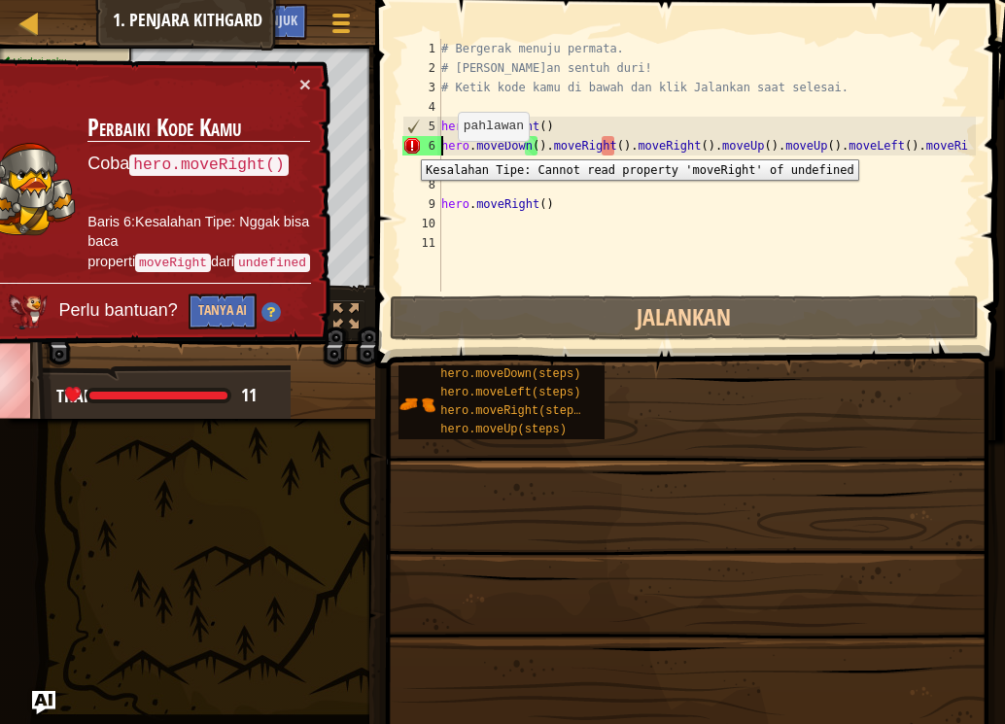
click at [406, 145] on div "6" at bounding box center [421, 145] width 39 height 19
type textarea "hero.moveDown().moveRight().moveRight().moveUp().moveUp().moveLeft().moveRi"
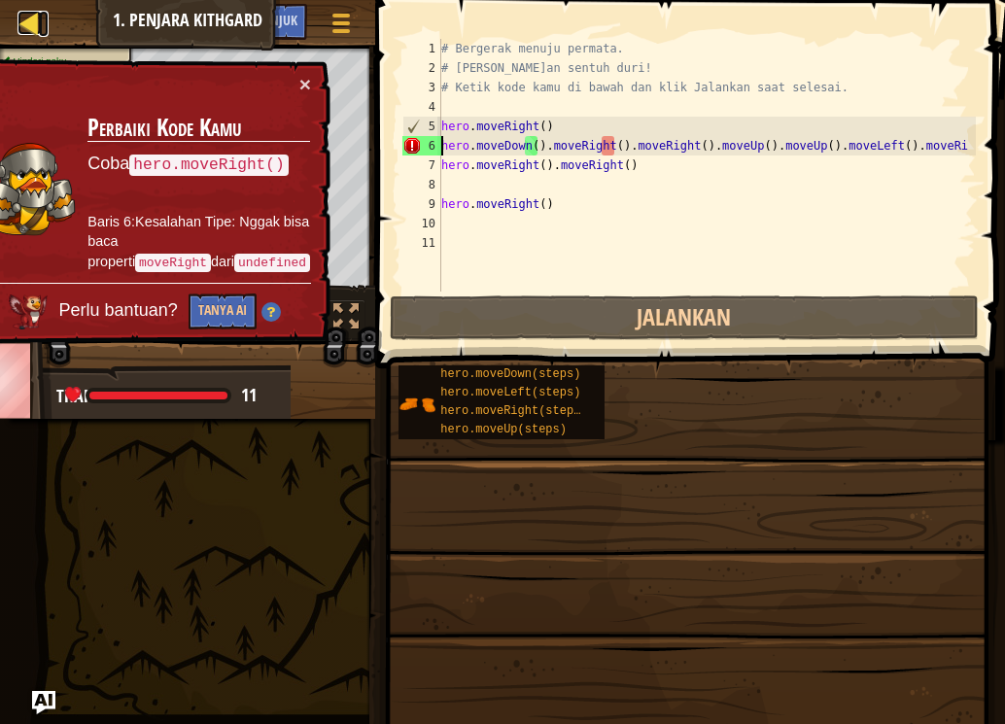
click at [31, 22] on div at bounding box center [29, 23] width 24 height 24
select select "id"
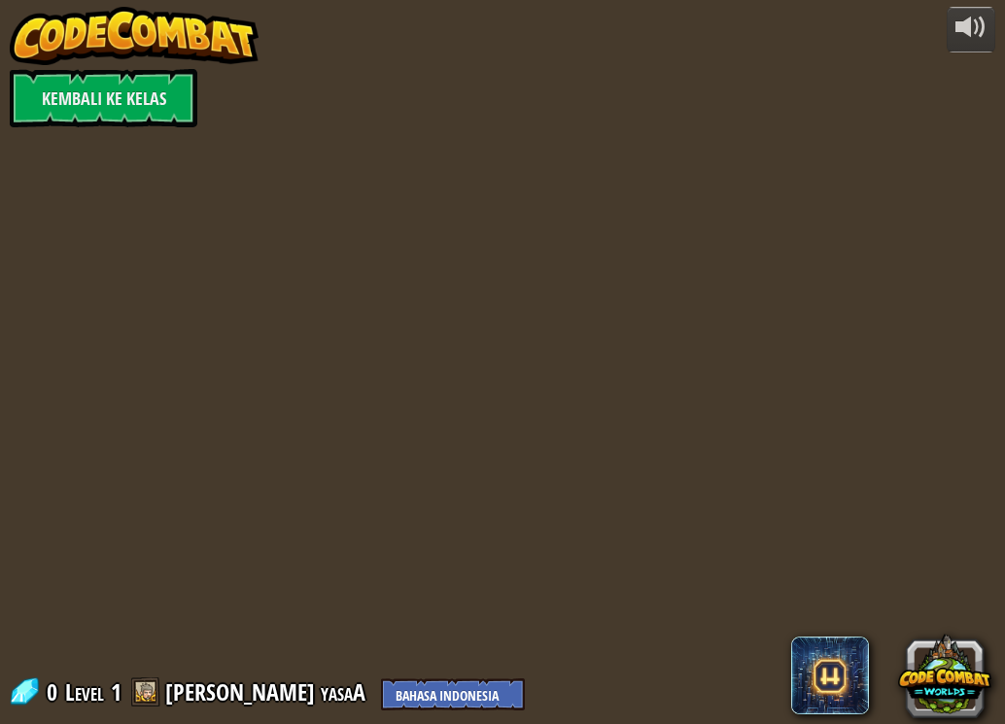
select select "id"
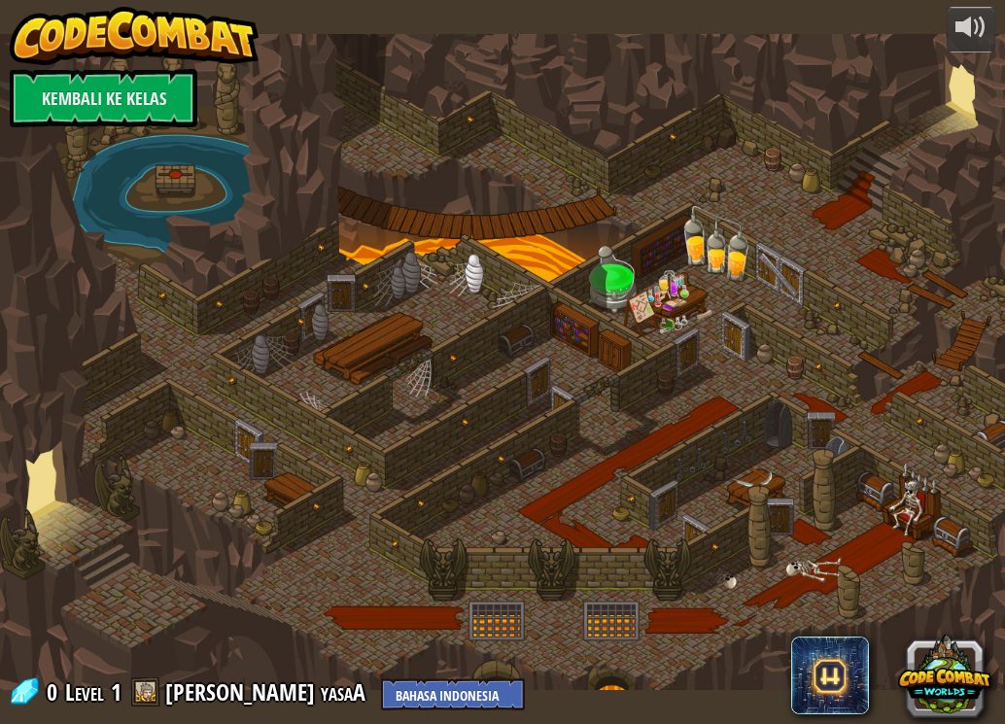
select select "id"
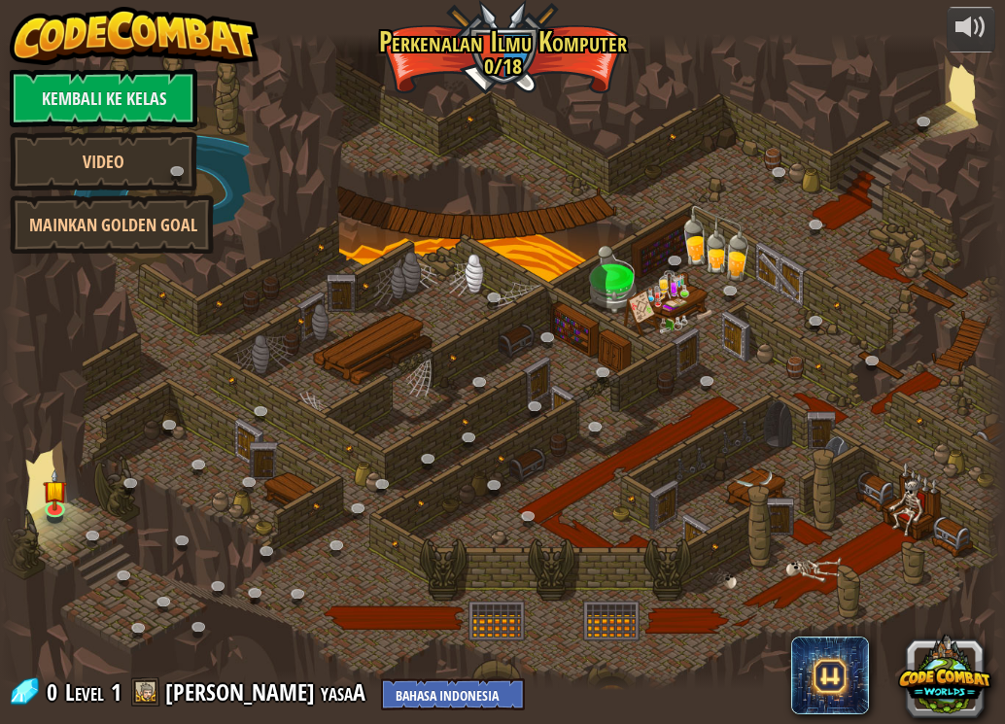
select select "id"
click at [60, 509] on link at bounding box center [57, 508] width 39 height 39
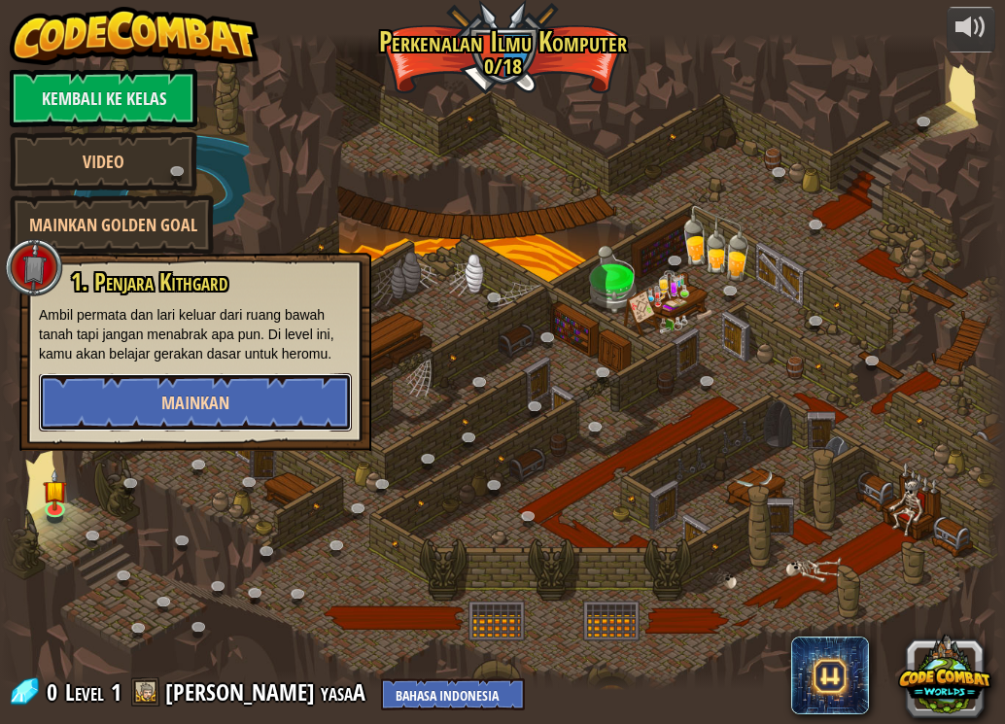
click at [104, 415] on button "Mainkan" at bounding box center [195, 402] width 313 height 58
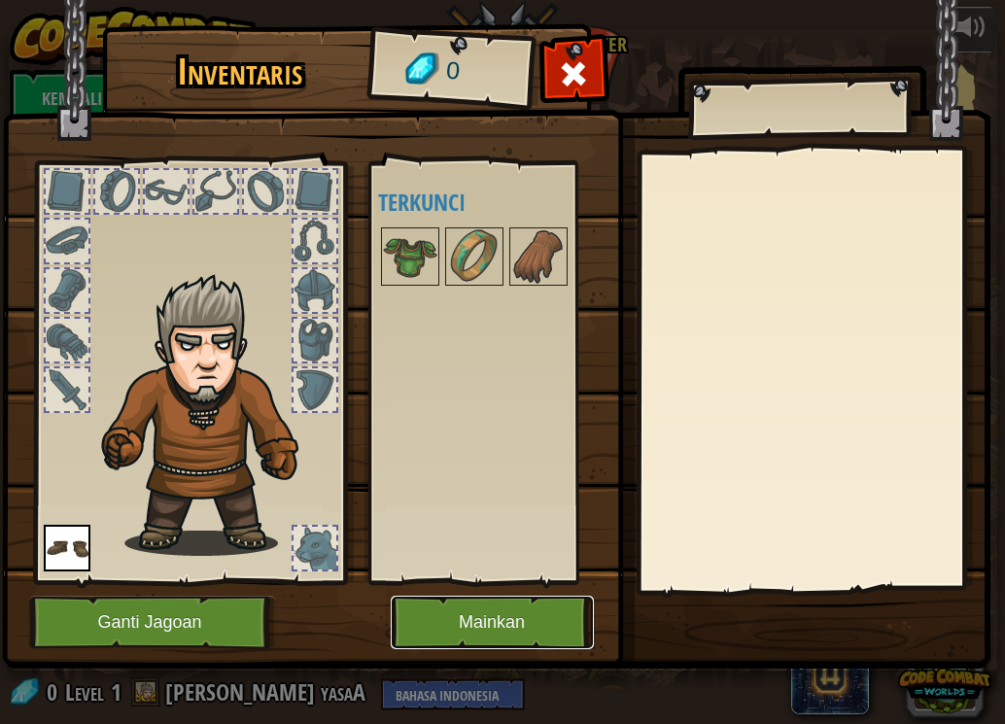
click at [451, 611] on button "Mainkan" at bounding box center [492, 622] width 203 height 53
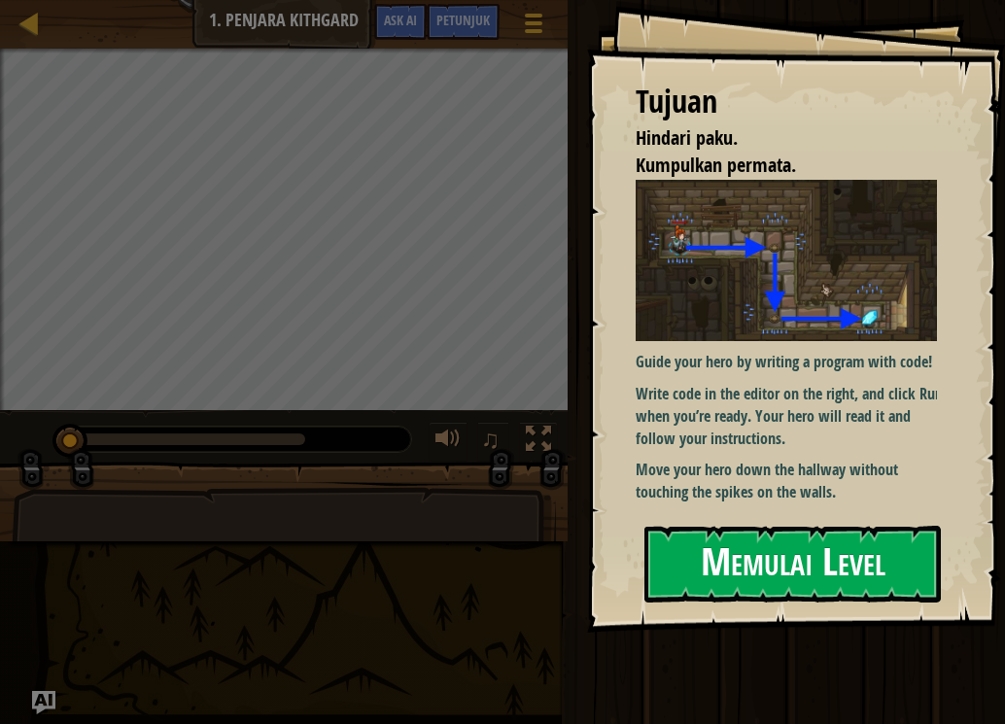
click at [856, 579] on button "Memulai Level" at bounding box center [792, 564] width 296 height 77
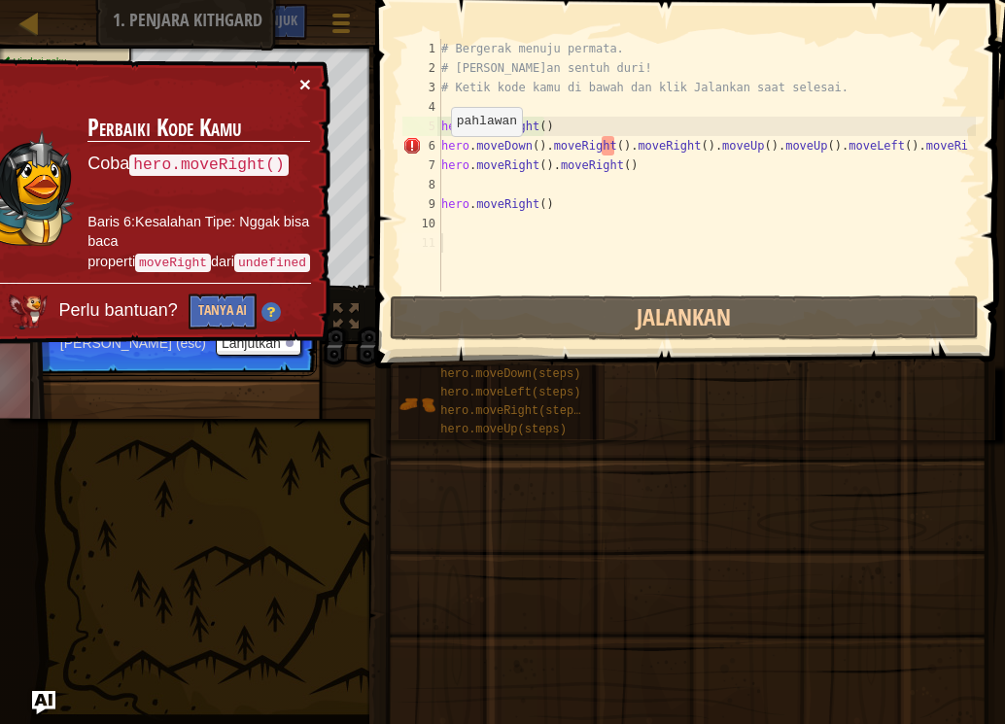
click at [301, 78] on button "×" at bounding box center [305, 84] width 12 height 20
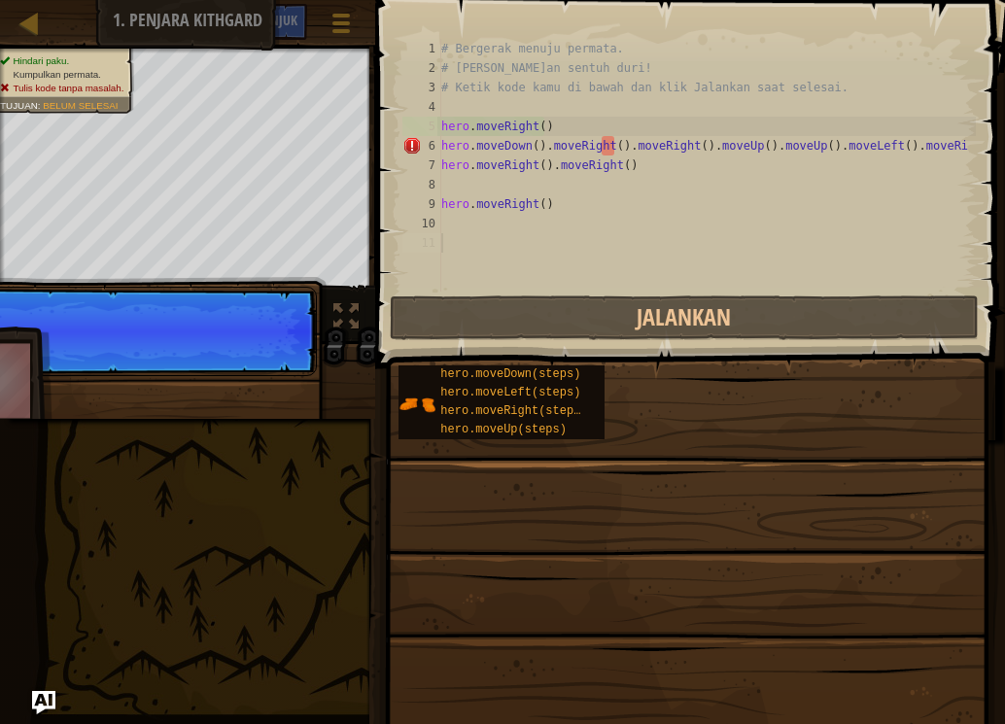
scroll to position [9, 0]
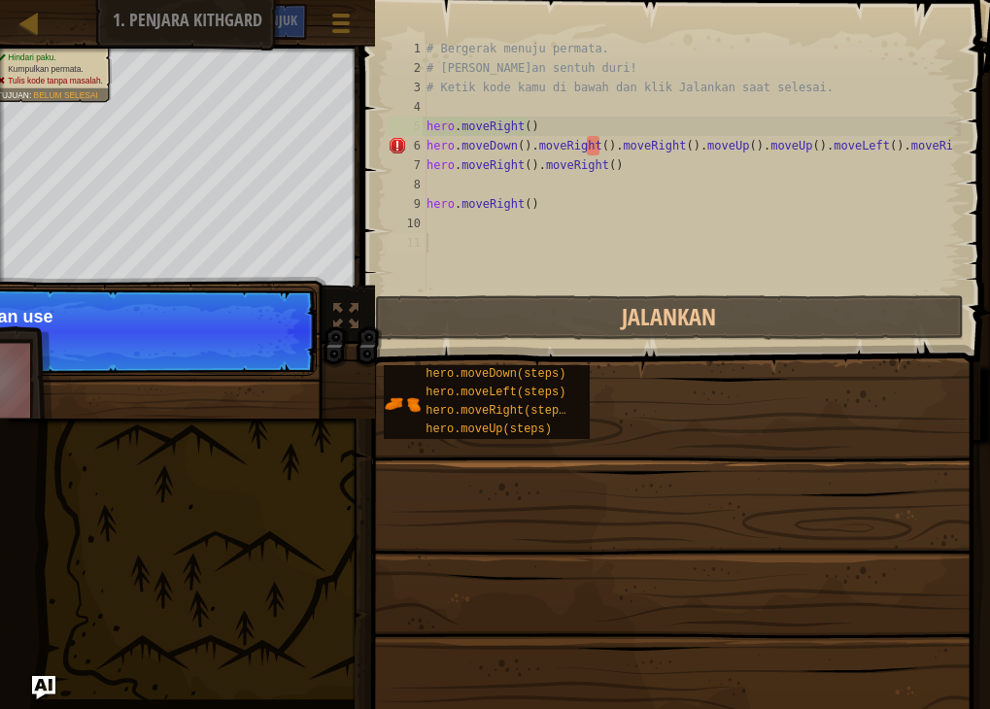
click at [431, 52] on div "1 2 3 4 5 6 7 8 9 10 11 # Bergerak menuju permata. # [PERSON_NAME]an sentuh dur…" at bounding box center [672, 165] width 577 height 253
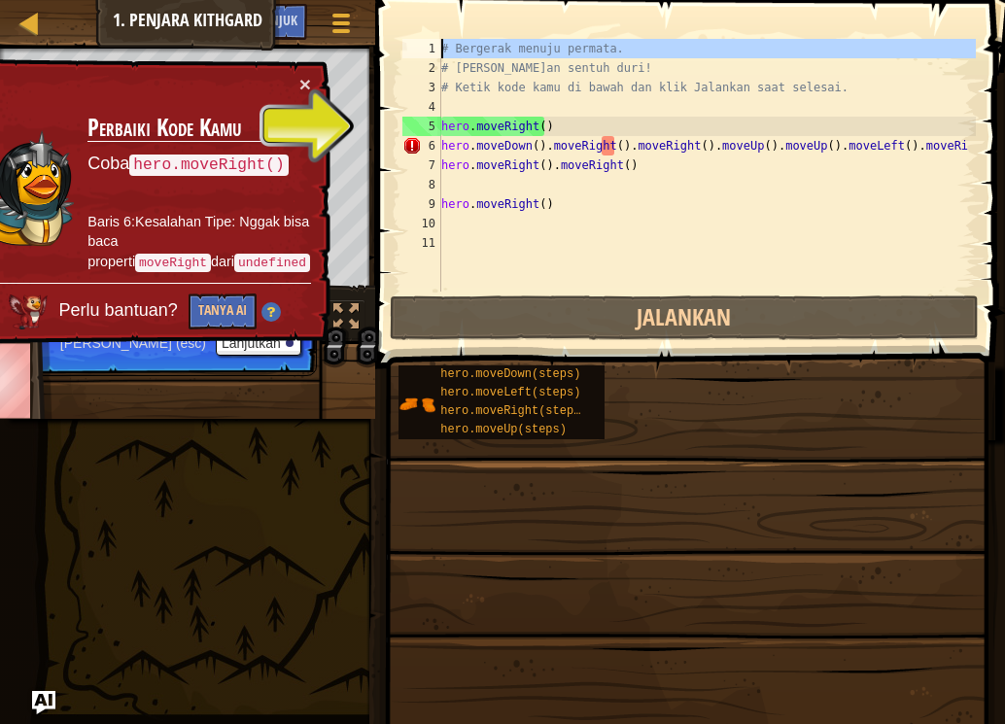
click at [433, 43] on div "1" at bounding box center [421, 48] width 39 height 19
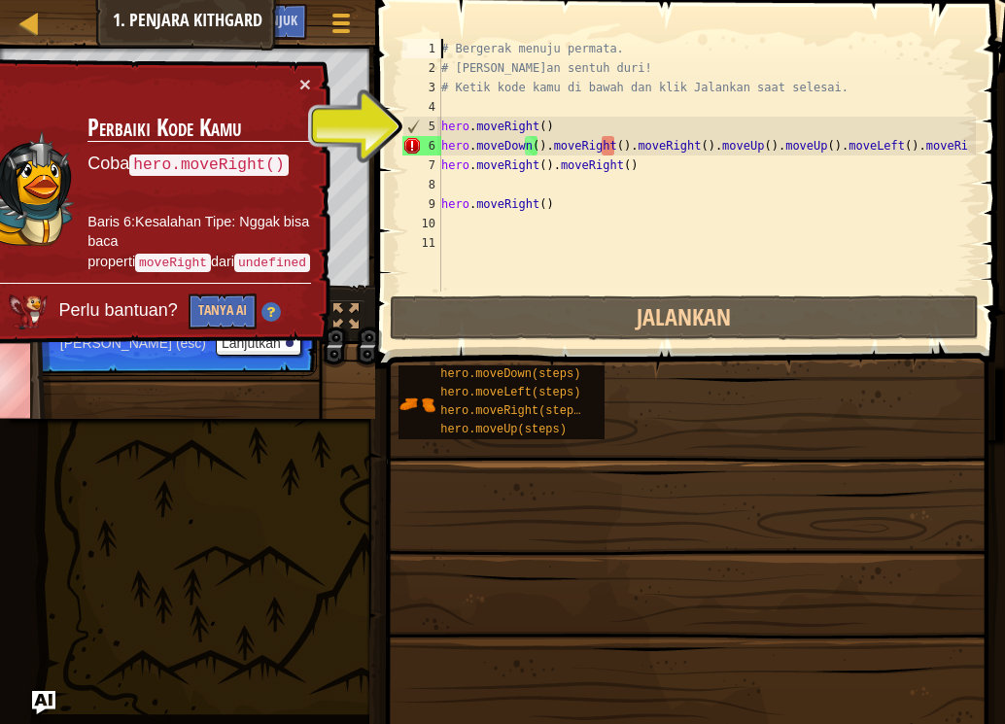
click at [433, 43] on div "1" at bounding box center [421, 48] width 39 height 19
type textarea "h# Bergerak menuju permata."
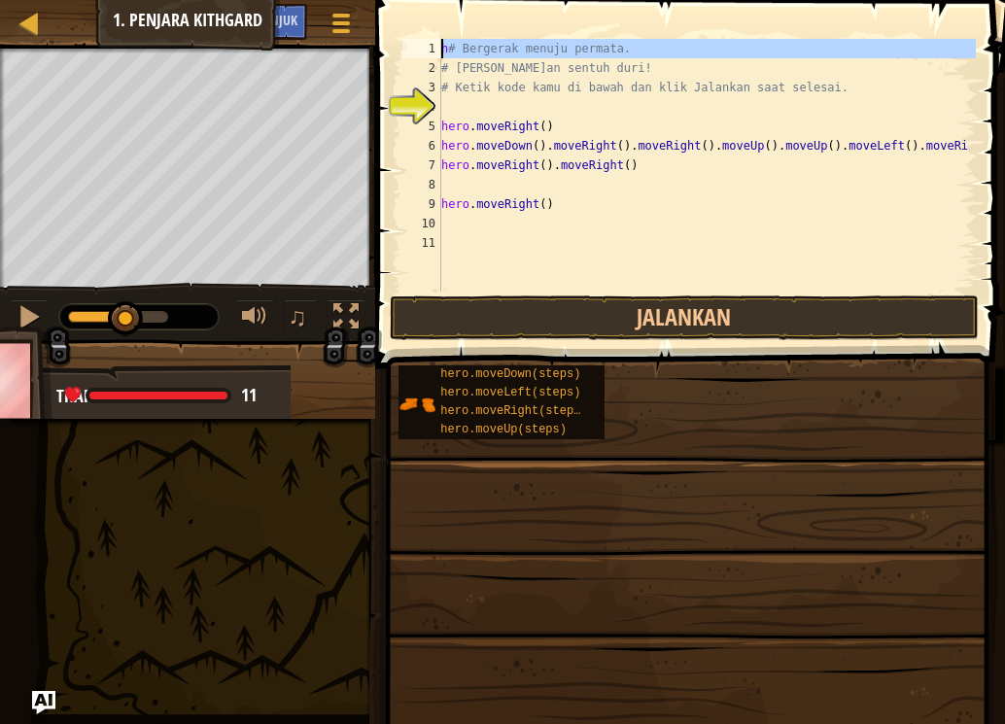
click at [439, 54] on div "1" at bounding box center [421, 48] width 39 height 19
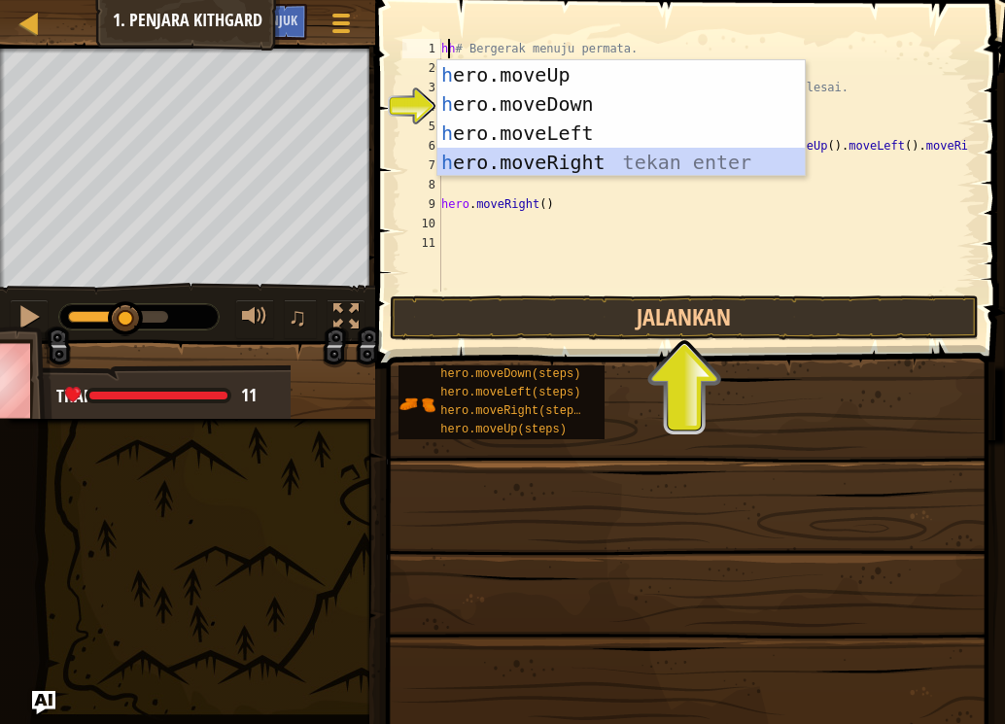
click at [481, 156] on div "h ero.moveUp tekan enter h ero.moveDown tekan enter h ero.moveLeft tekan enter …" at bounding box center [620, 147] width 367 height 175
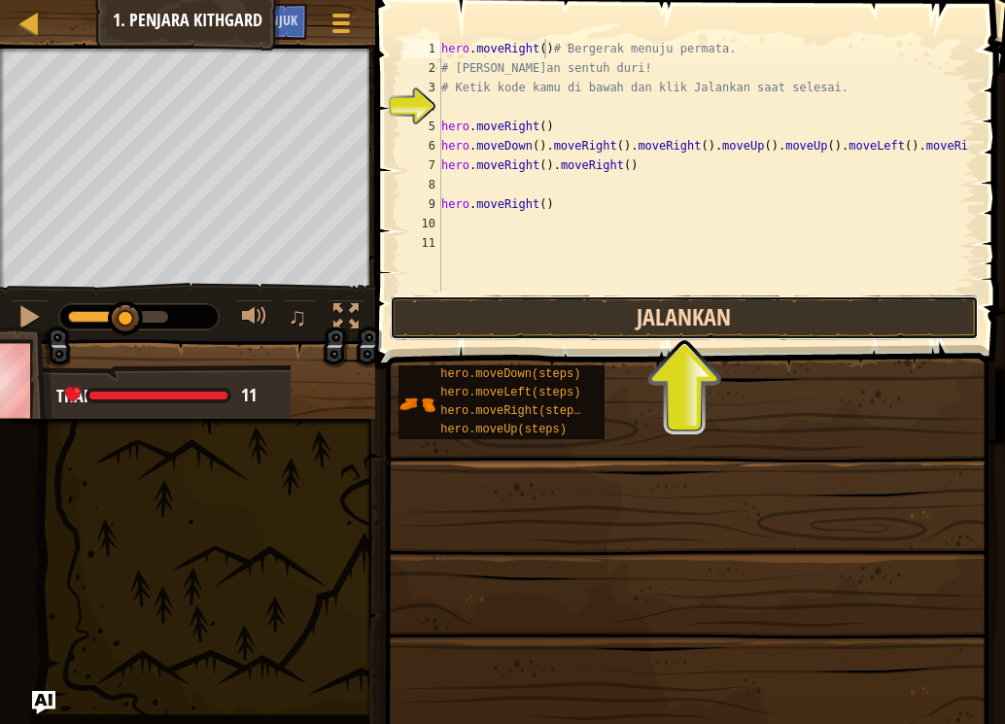
click at [468, 320] on button "Jalankan" at bounding box center [684, 317] width 589 height 45
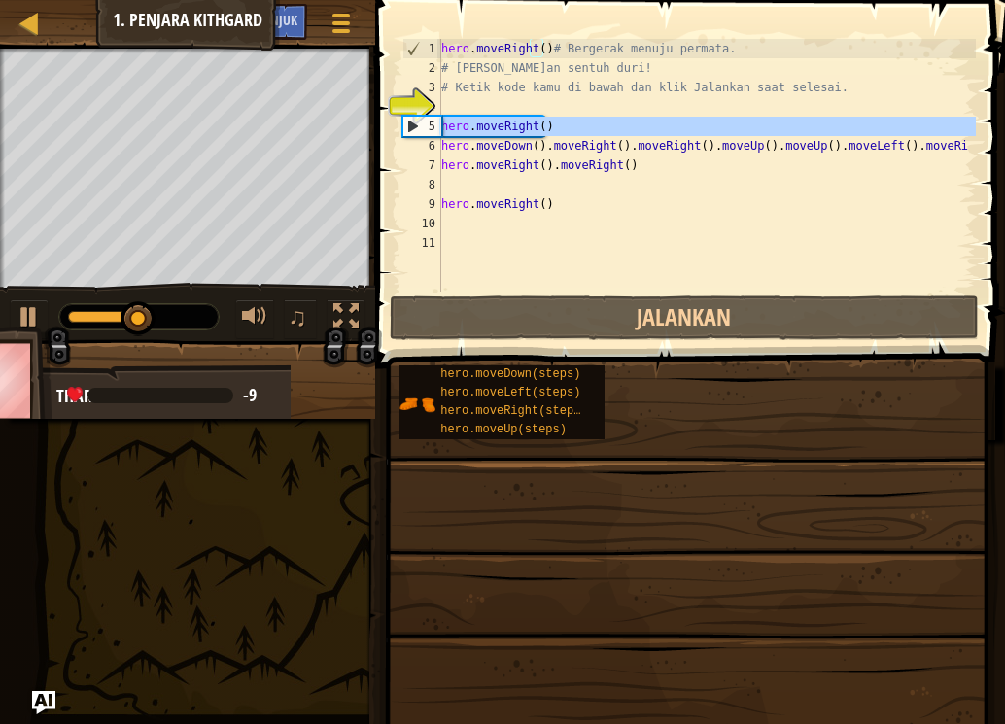
click at [427, 120] on div "5" at bounding box center [422, 126] width 38 height 19
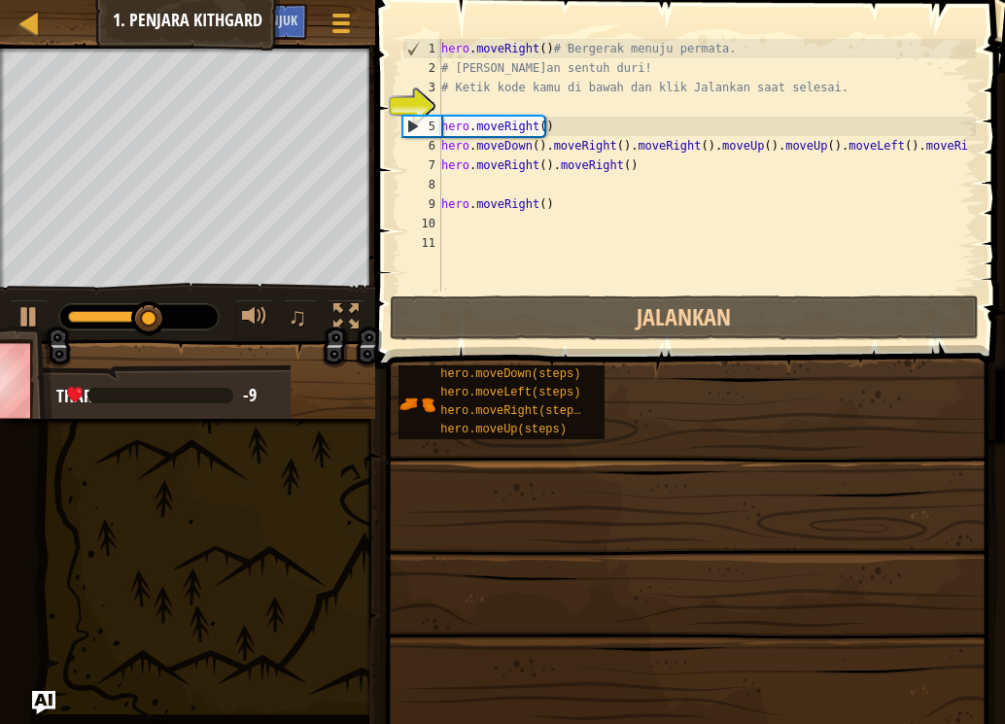
click at [431, 97] on div "4" at bounding box center [421, 106] width 39 height 19
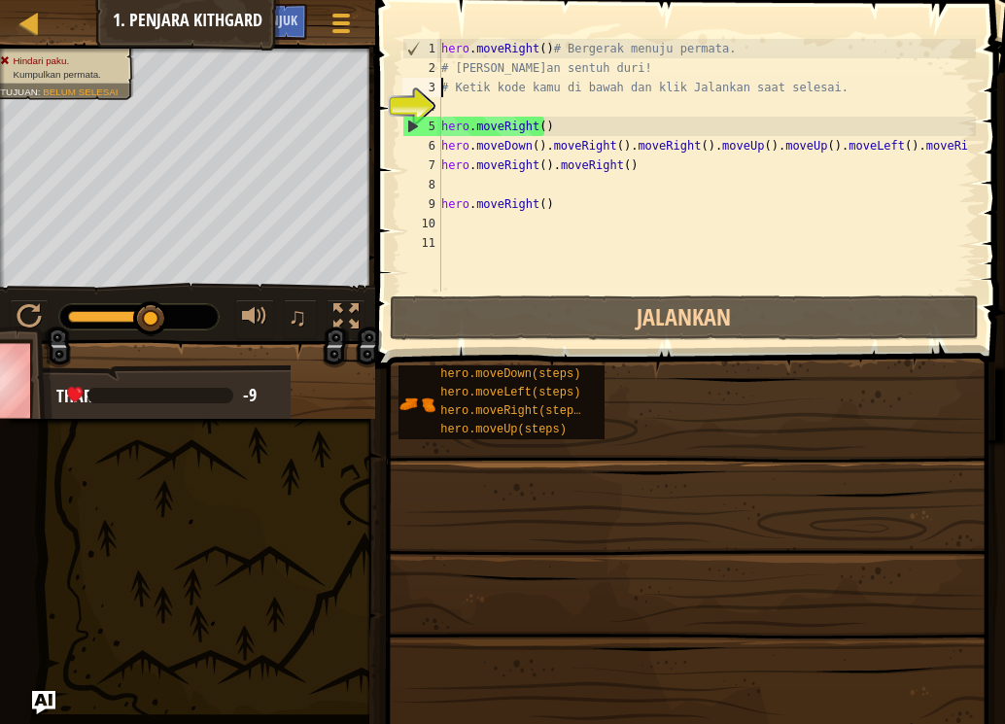
click at [431, 97] on div "4" at bounding box center [421, 106] width 39 height 19
click at [408, 97] on div "4" at bounding box center [421, 106] width 39 height 19
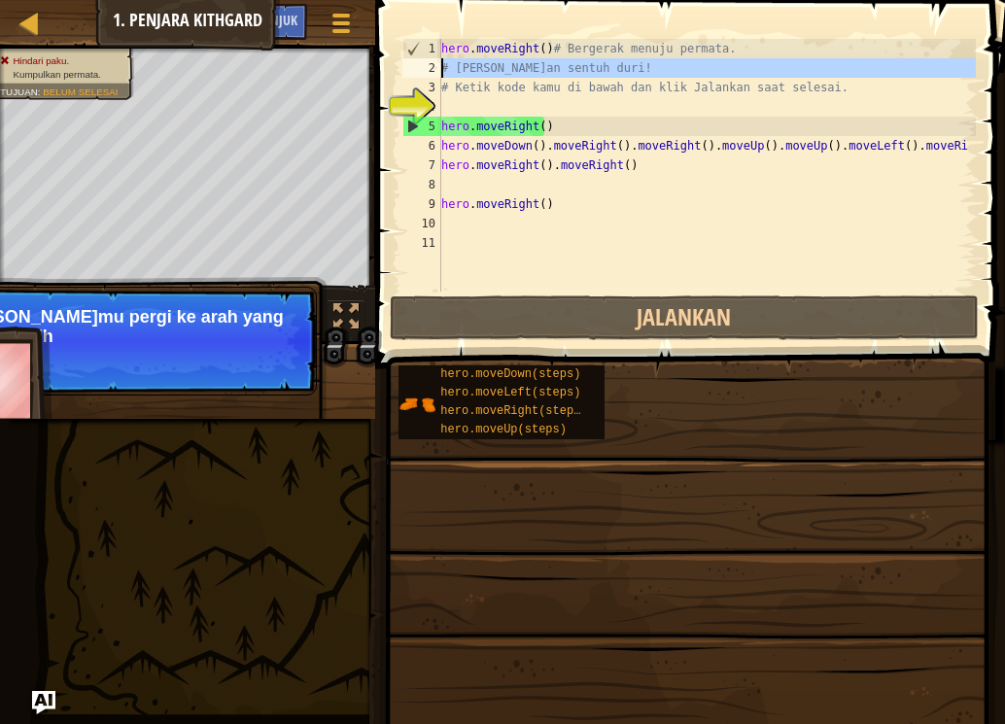
click at [431, 61] on div "2" at bounding box center [421, 67] width 39 height 19
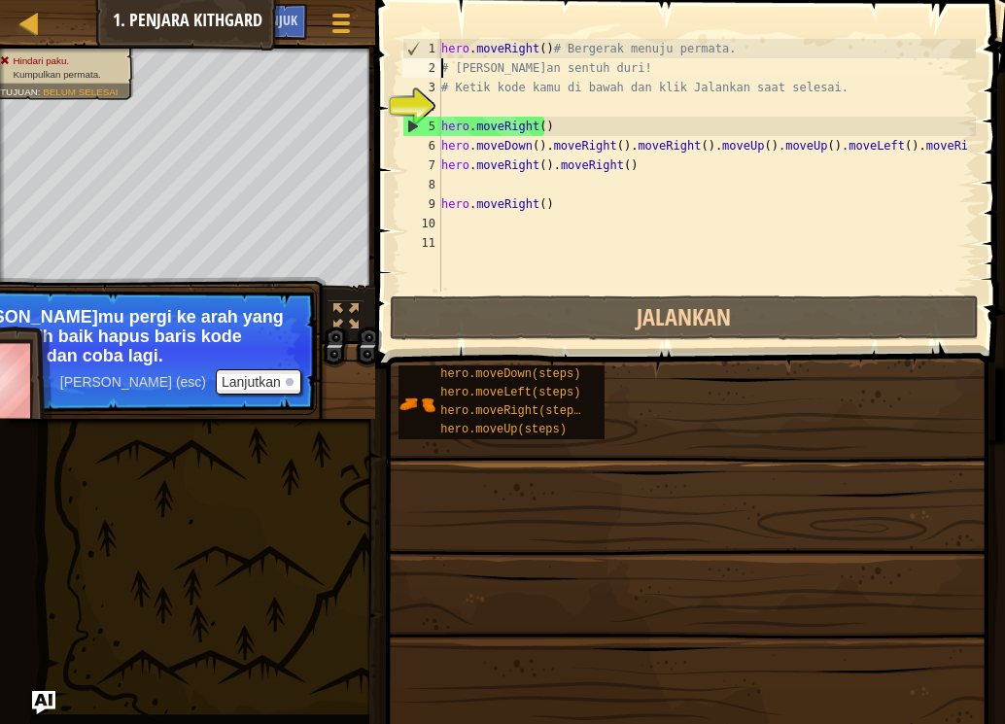
click at [431, 61] on div "2" at bounding box center [421, 67] width 39 height 19
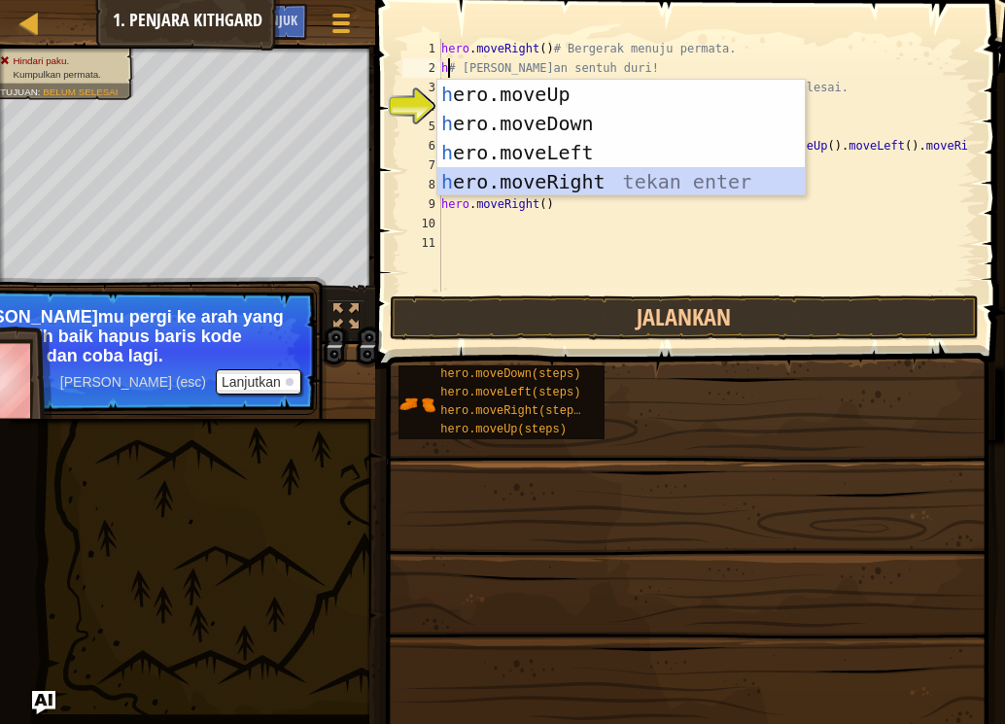
click at [526, 173] on div "h ero.moveUp tekan enter h ero.moveDown tekan enter h ero.moveLeft tekan enter …" at bounding box center [620, 167] width 367 height 175
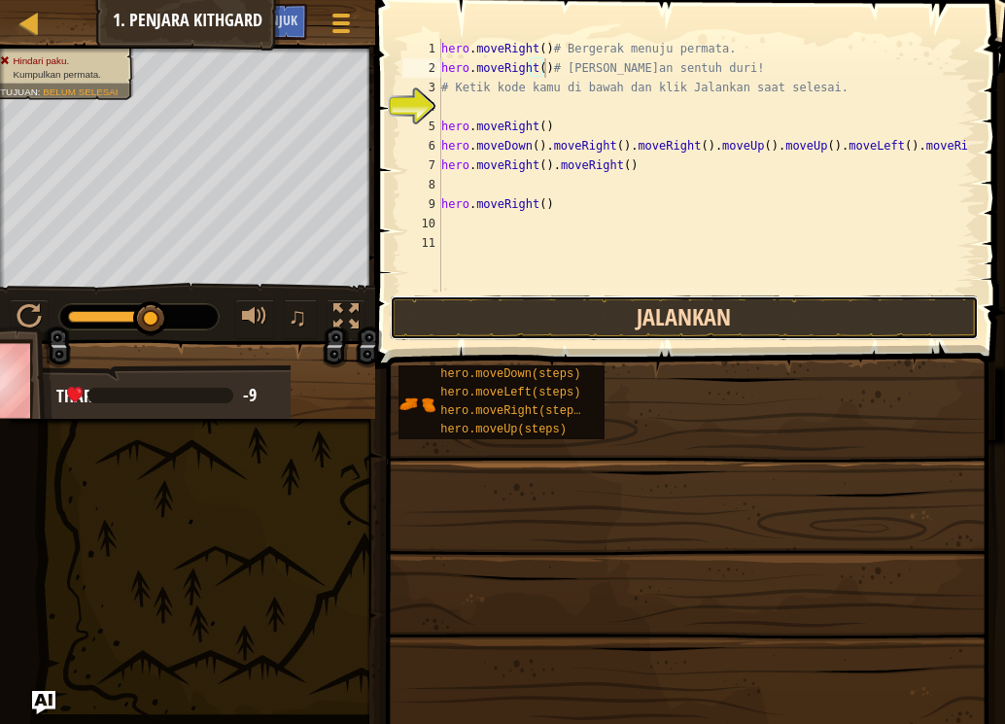
click at [503, 314] on button "Jalankan" at bounding box center [684, 317] width 589 height 45
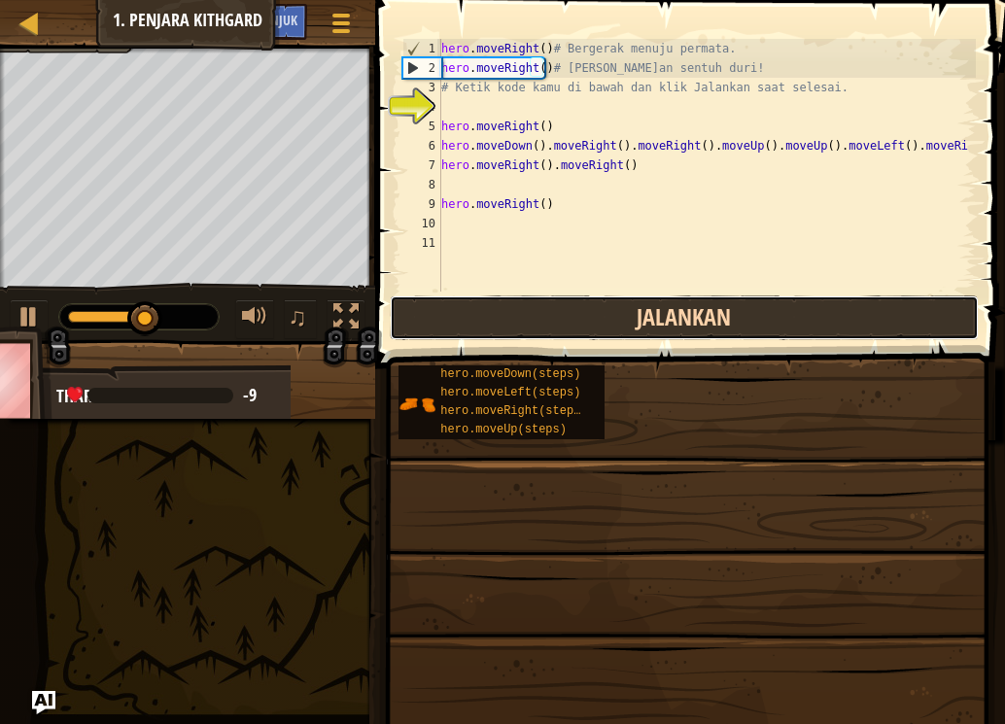
click at [503, 314] on button "Jalankan" at bounding box center [684, 317] width 589 height 45
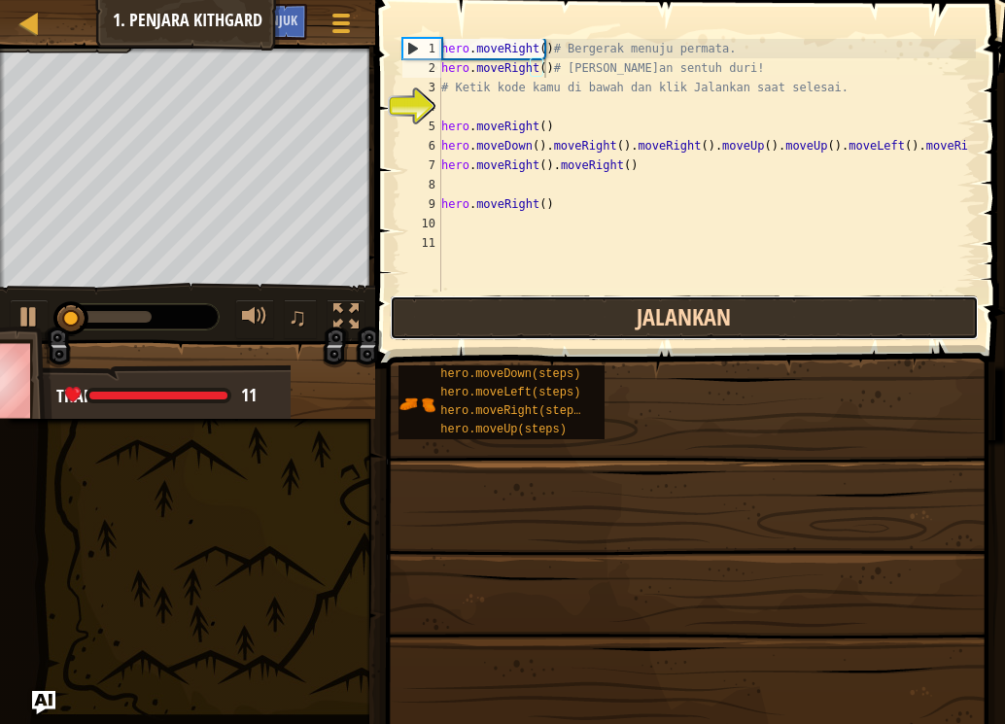
click at [503, 314] on button "Jalankan" at bounding box center [684, 317] width 589 height 45
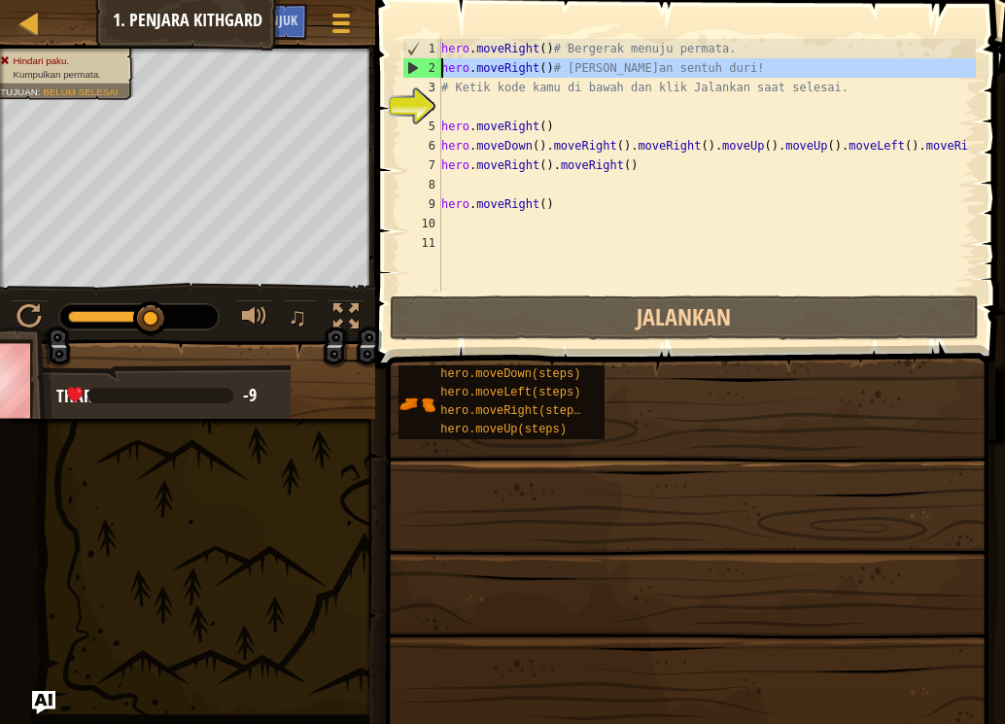
click at [432, 59] on div "2" at bounding box center [422, 67] width 38 height 19
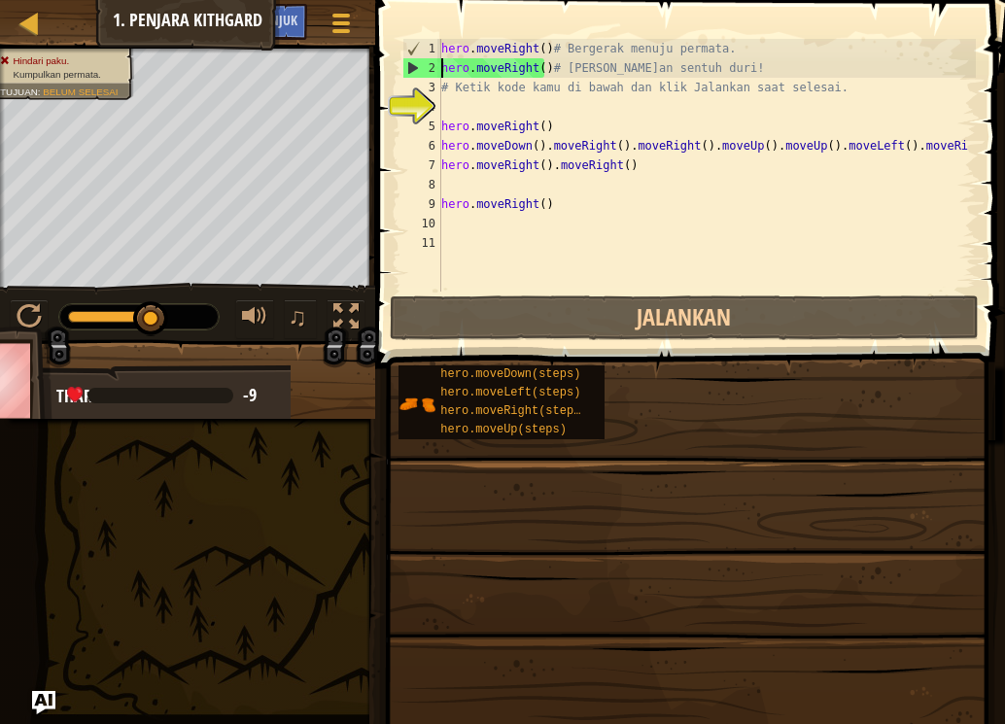
click at [433, 97] on div "4" at bounding box center [421, 106] width 39 height 19
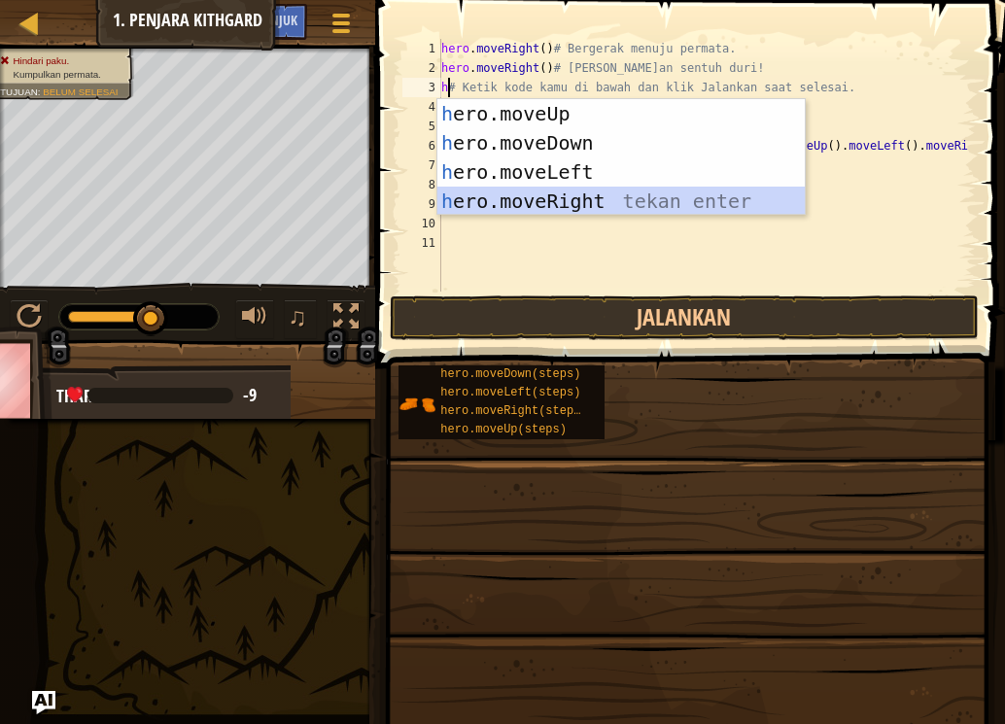
click at [519, 196] on div "h ero.moveUp tekan enter h ero.moveDown tekan enter h ero.moveLeft tekan enter …" at bounding box center [620, 186] width 367 height 175
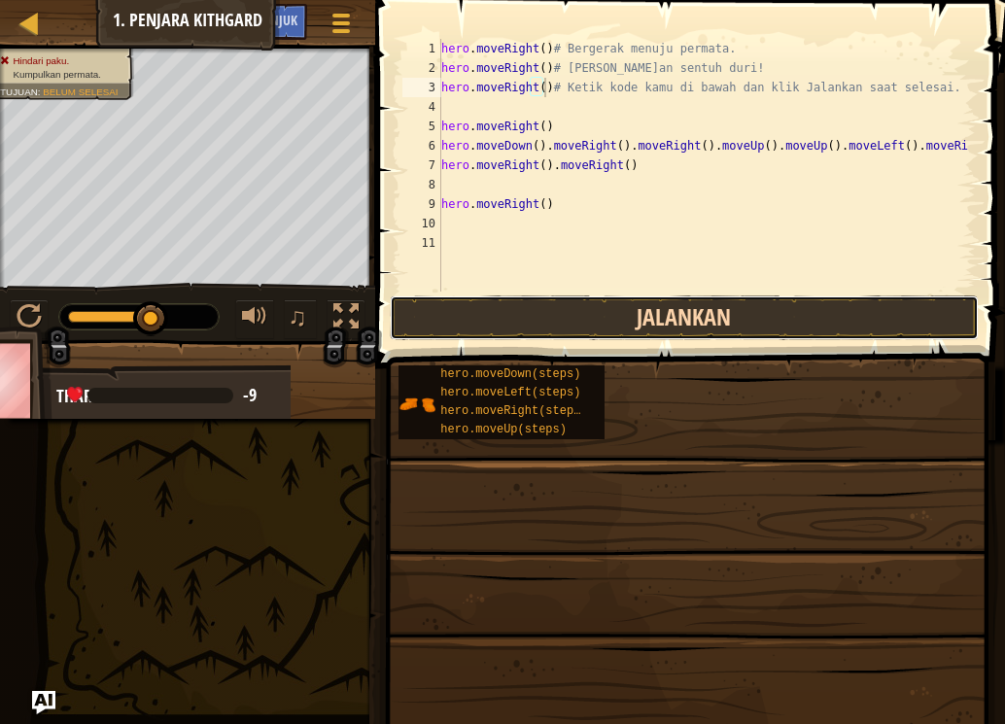
click at [466, 312] on button "Jalankan" at bounding box center [684, 317] width 589 height 45
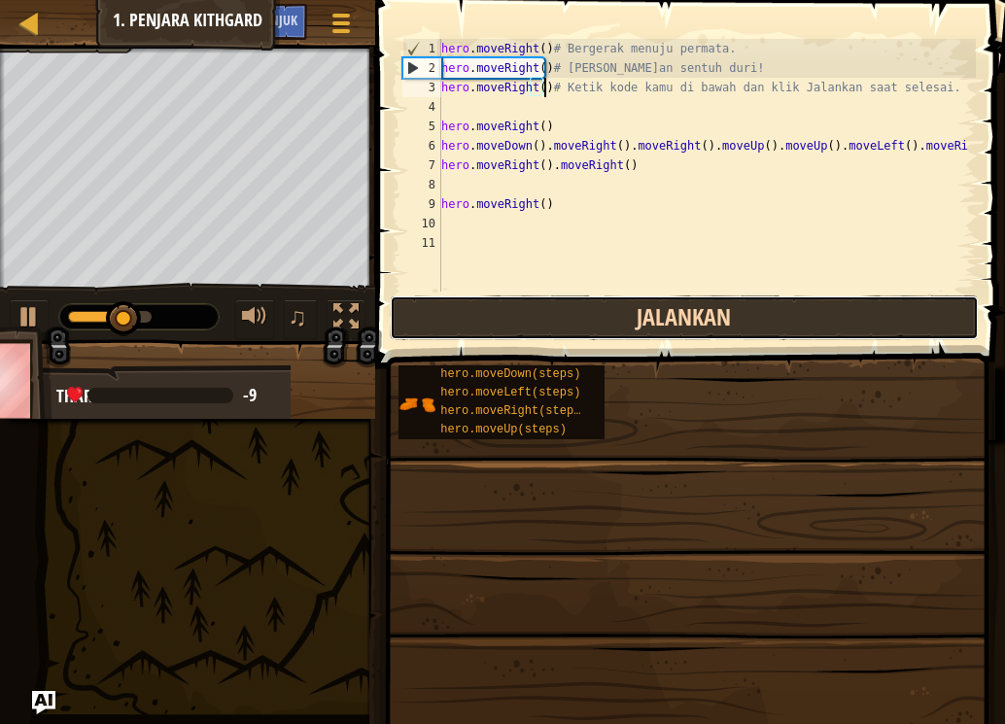
click at [466, 312] on button "Jalankan" at bounding box center [684, 317] width 589 height 45
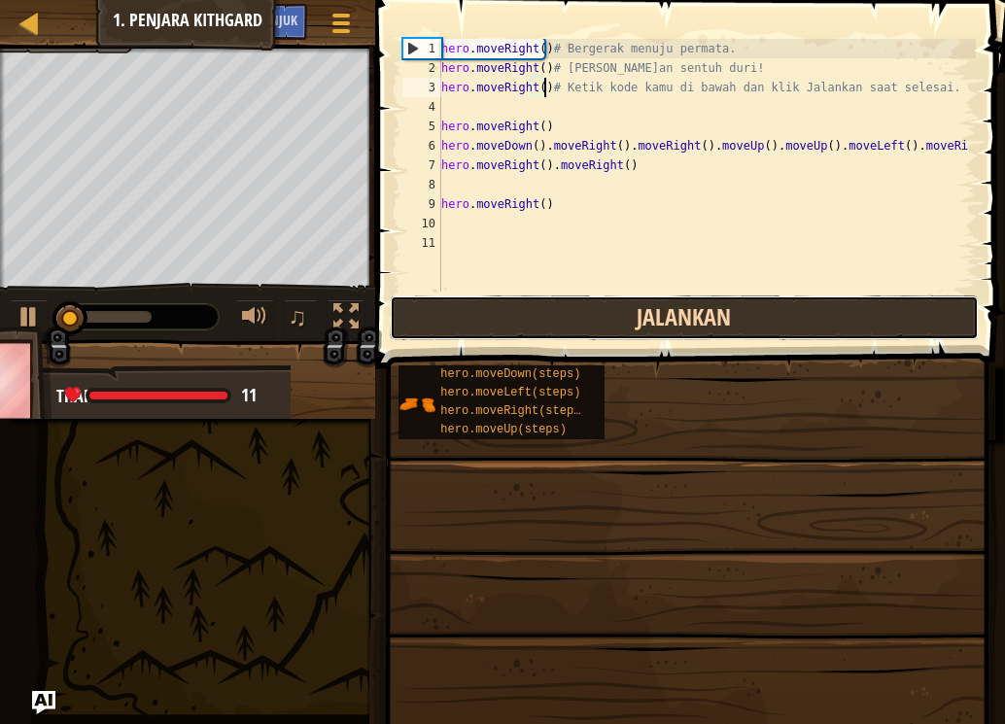
click at [466, 312] on button "Jalankan" at bounding box center [684, 317] width 589 height 45
click at [466, 312] on button "Berjalan" at bounding box center [684, 317] width 589 height 45
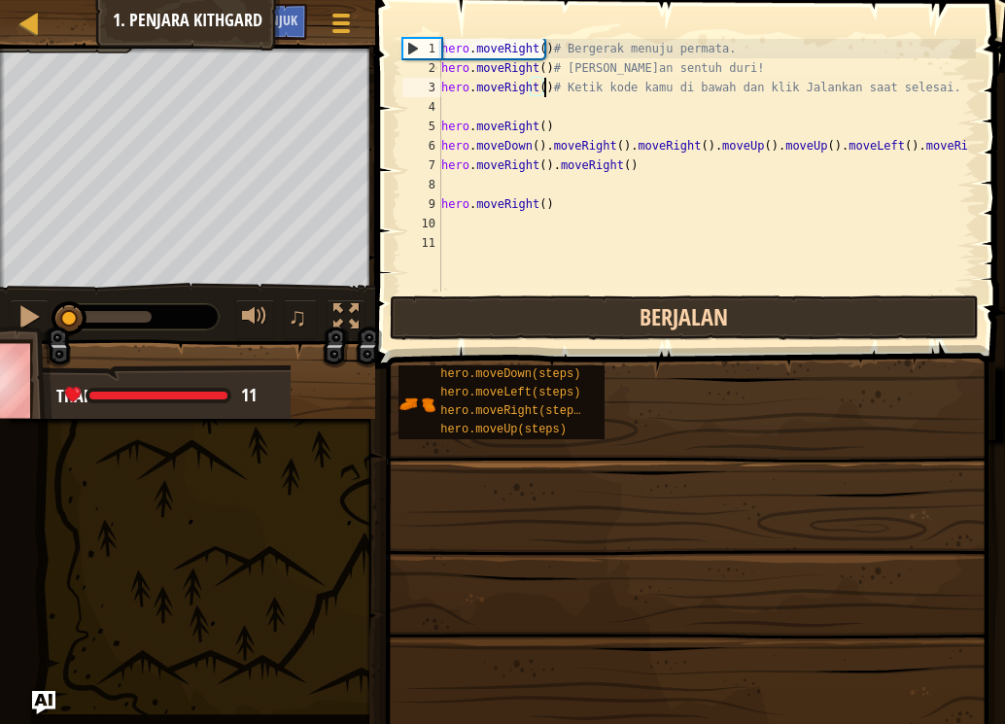
click at [466, 312] on button "Berjalan" at bounding box center [684, 317] width 589 height 45
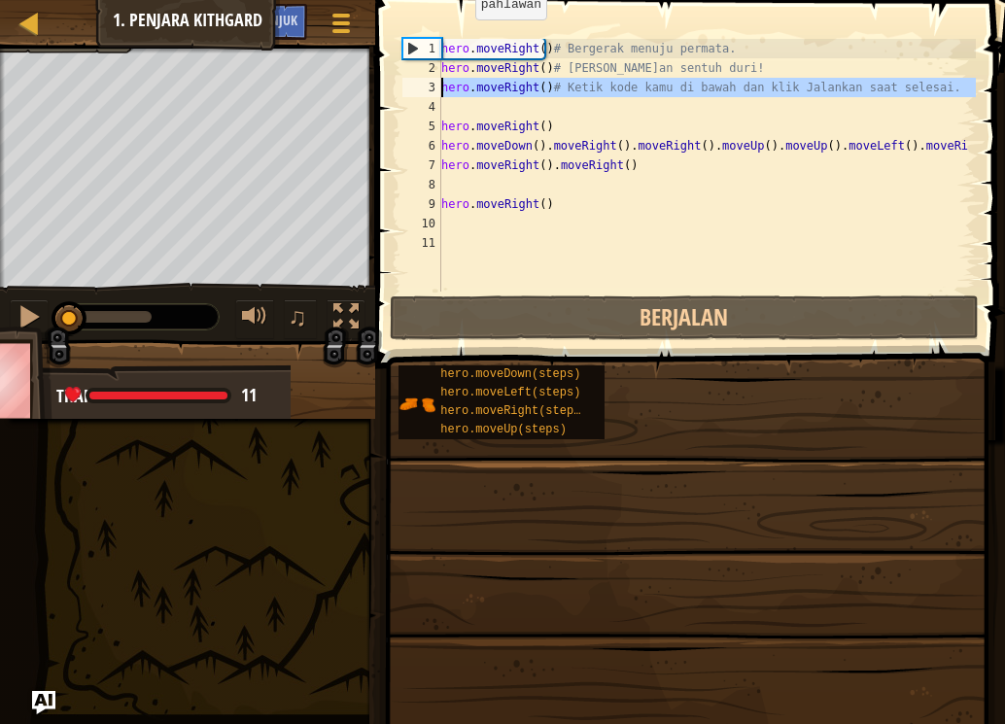
click at [434, 89] on div "3" at bounding box center [421, 87] width 39 height 19
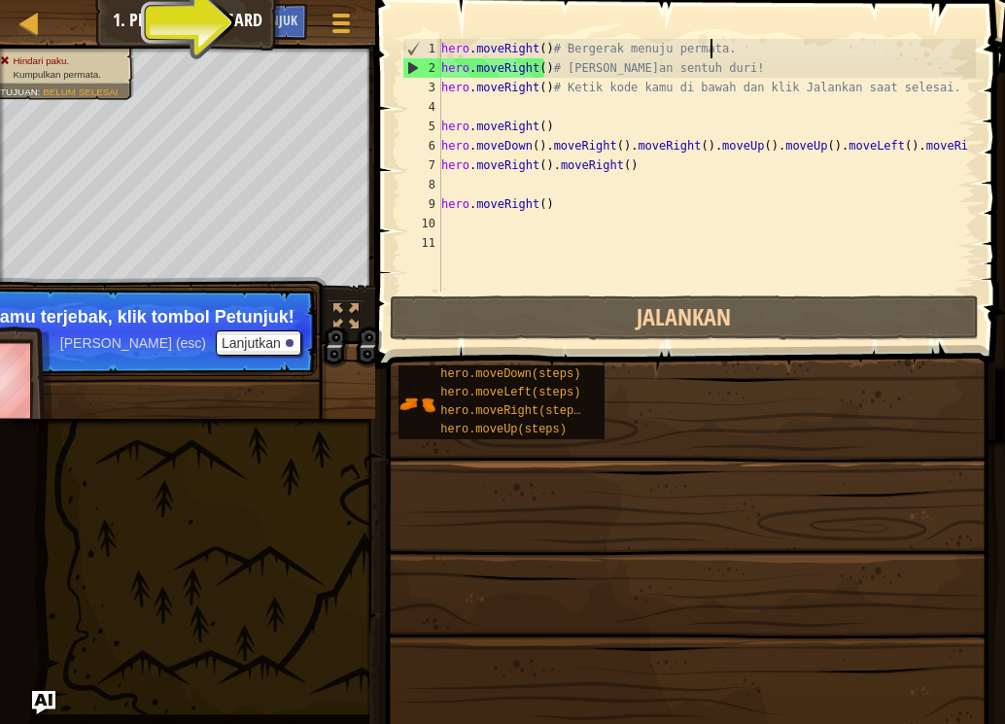
click at [711, 45] on div "hero . moveRight ( ) # Bergerak menuju permata. hero . moveRight ( ) # Jangan s…" at bounding box center [706, 185] width 538 height 292
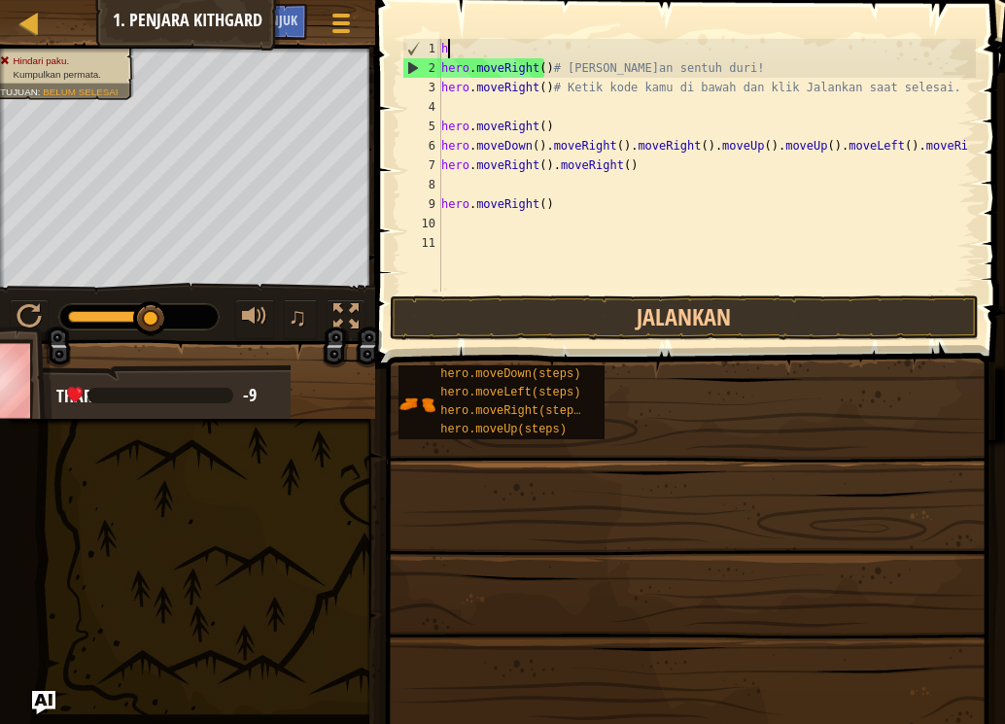
type textarea "h"
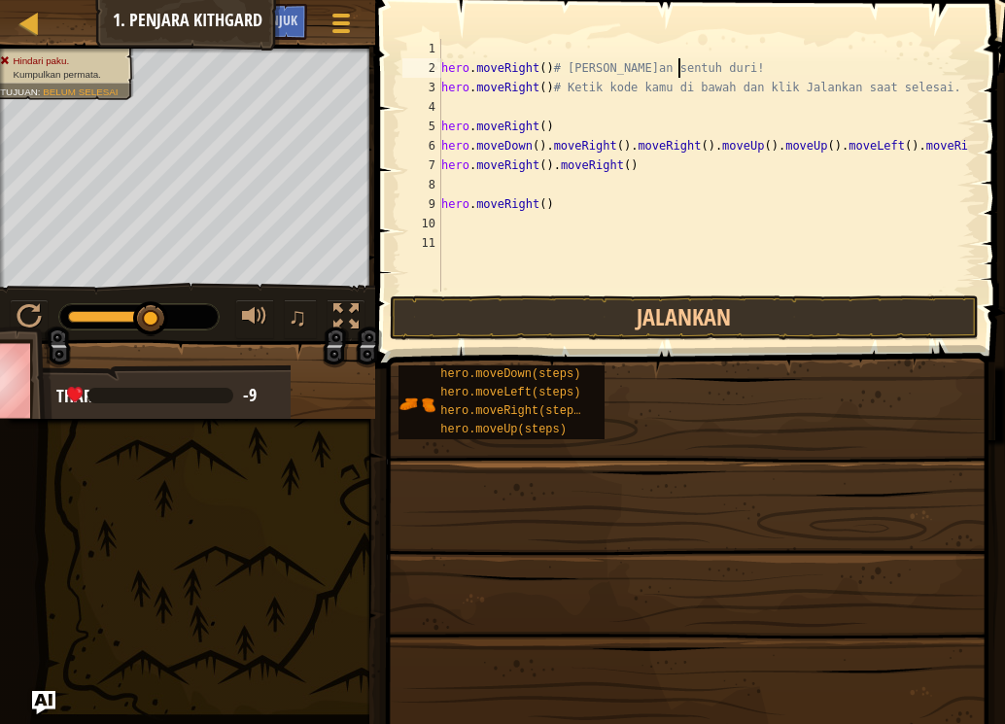
click at [681, 72] on div "hero . moveRight ( ) # Jangan sentuh duri! hero . moveRight ( ) # Ketik kode ka…" at bounding box center [706, 185] width 538 height 292
type textarea "h"
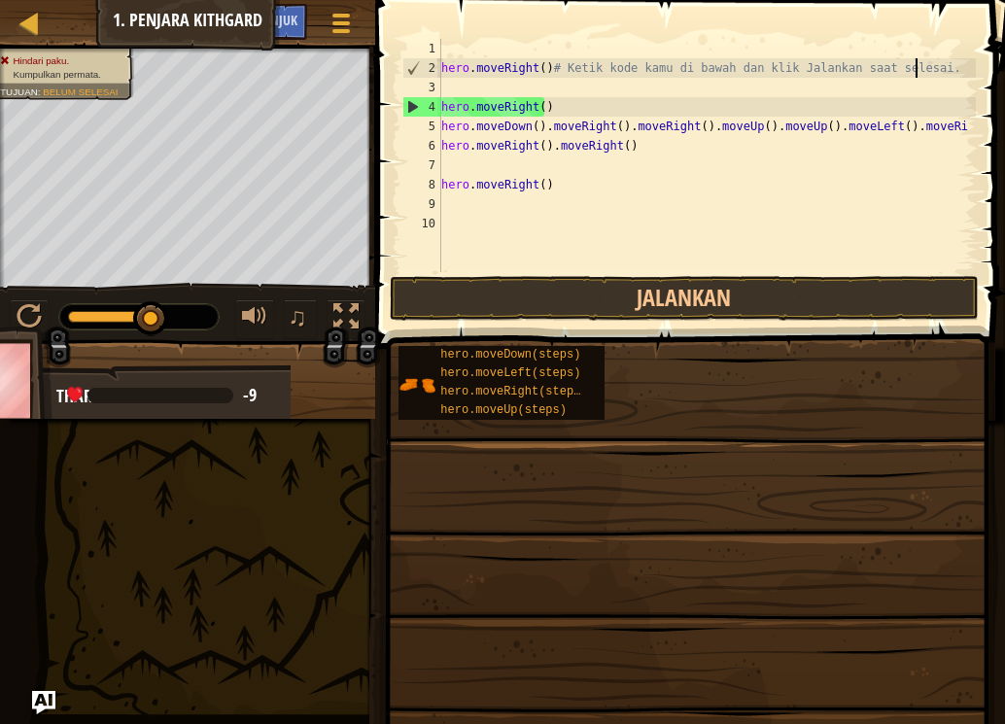
click at [933, 58] on div "hero . moveRight ( ) # Ketik kode kamu di bawah dan klik Jalankan saat selesai.…" at bounding box center [706, 175] width 538 height 272
type textarea "h"
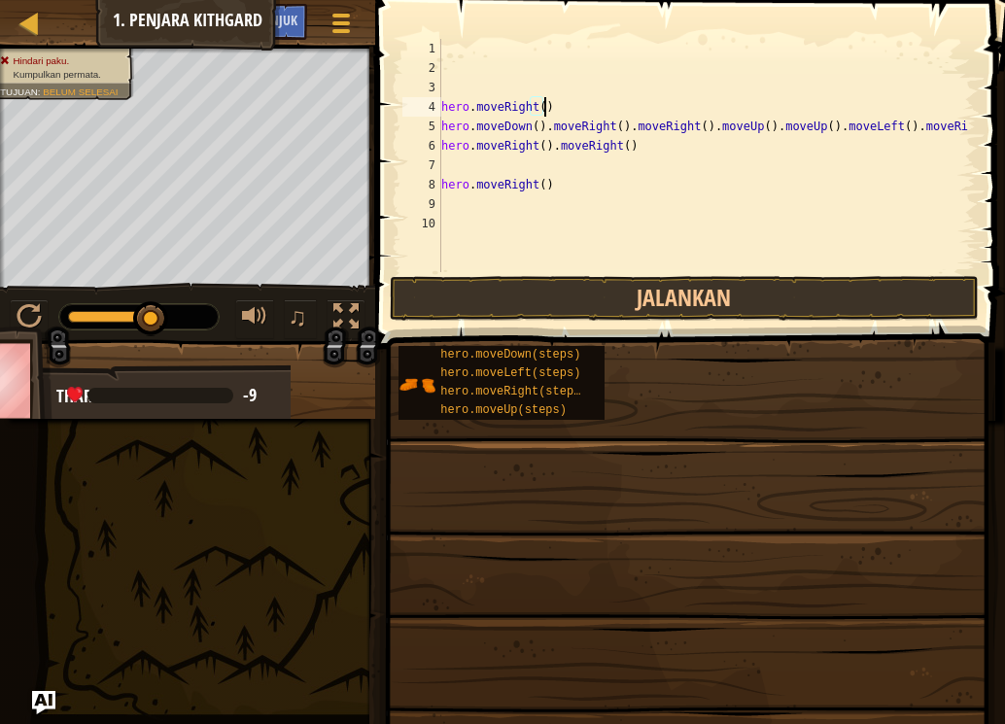
click at [540, 102] on div "hero . moveRight ( ) hero . moveDown ( ) . moveRight ( ) . moveRight ( ) . move…" at bounding box center [706, 175] width 538 height 272
type textarea "h"
click at [929, 120] on div "hero . moveDown ( ) . moveRight ( ) . moveRight ( ) . moveUp ( ) . moveUp ( ) .…" at bounding box center [706, 175] width 538 height 272
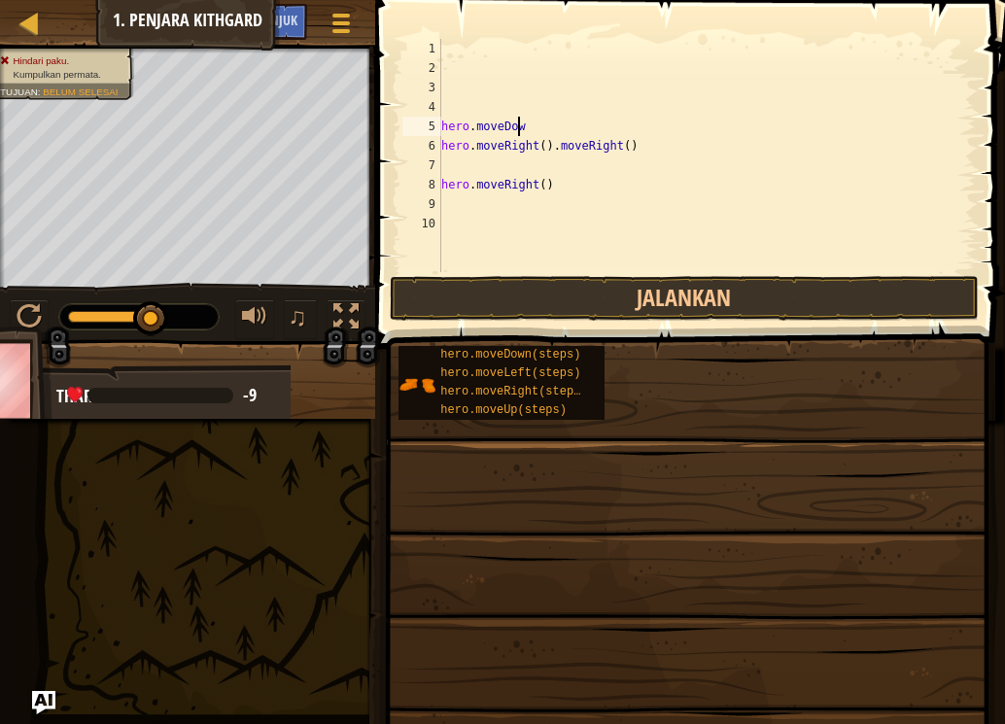
type textarea "h"
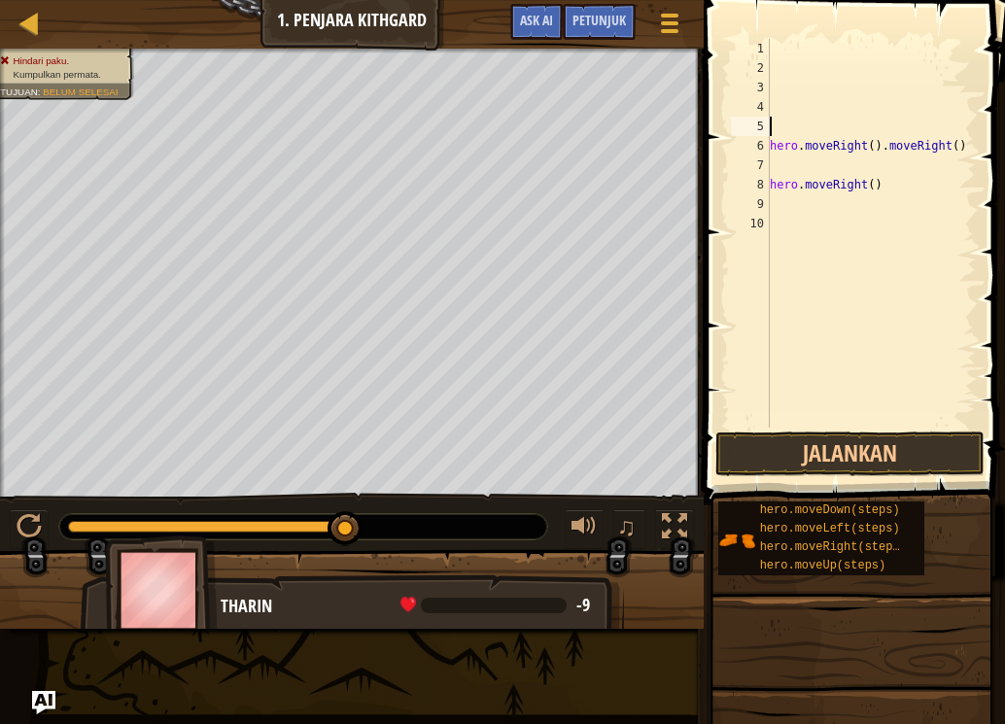
click at [950, 130] on div "hero . moveRight ( ) . moveRight ( ) hero . moveRight ( )" at bounding box center [871, 253] width 210 height 428
click at [949, 136] on div "hero . moveRight ( ) . moveRight ( ) hero . moveRight ( )" at bounding box center [871, 253] width 210 height 428
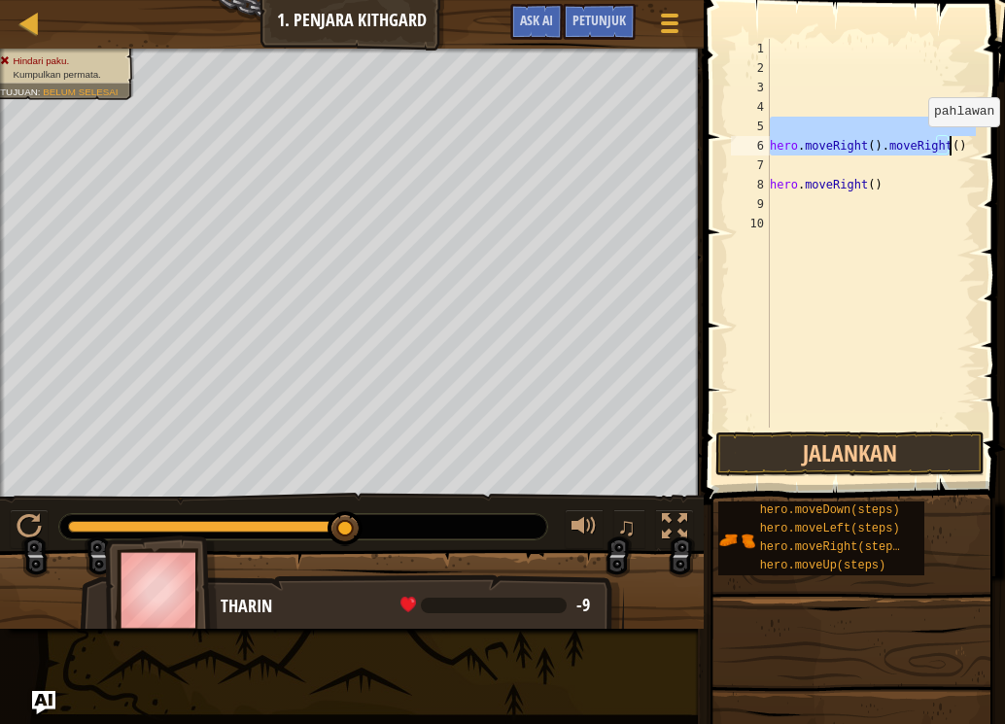
click at [946, 146] on div "hero . moveRight ( ) . moveRight ( ) hero . moveRight ( )" at bounding box center [871, 233] width 210 height 389
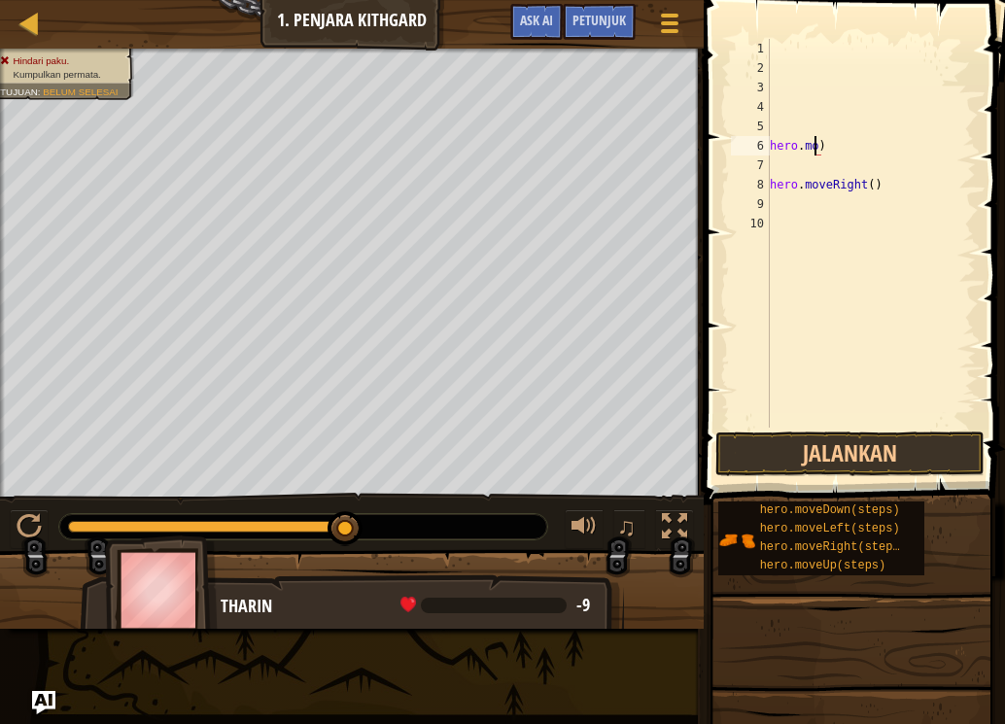
type textarea ")"
click at [777, 150] on div ") hero . moveRight ( )" at bounding box center [871, 253] width 210 height 428
click at [871, 183] on div "hero . moveRight ( )" at bounding box center [871, 253] width 210 height 428
type textarea "h"
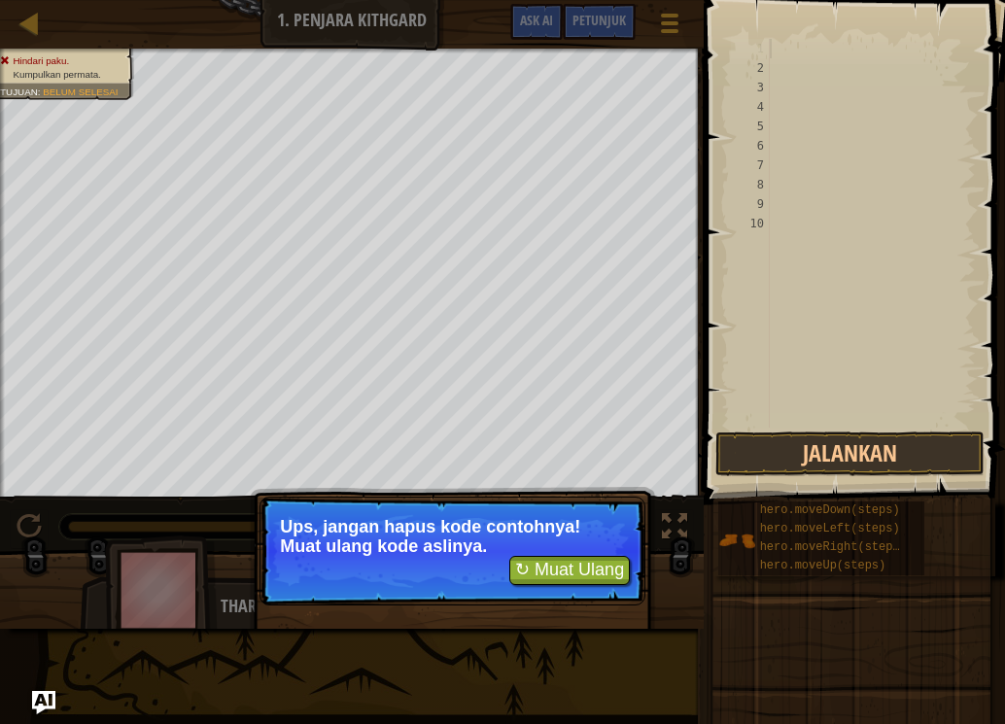
click at [774, 50] on div at bounding box center [871, 253] width 210 height 428
click at [765, 47] on div "1" at bounding box center [750, 48] width 39 height 19
click at [550, 560] on button "↻ Muat Ulang" at bounding box center [569, 570] width 121 height 29
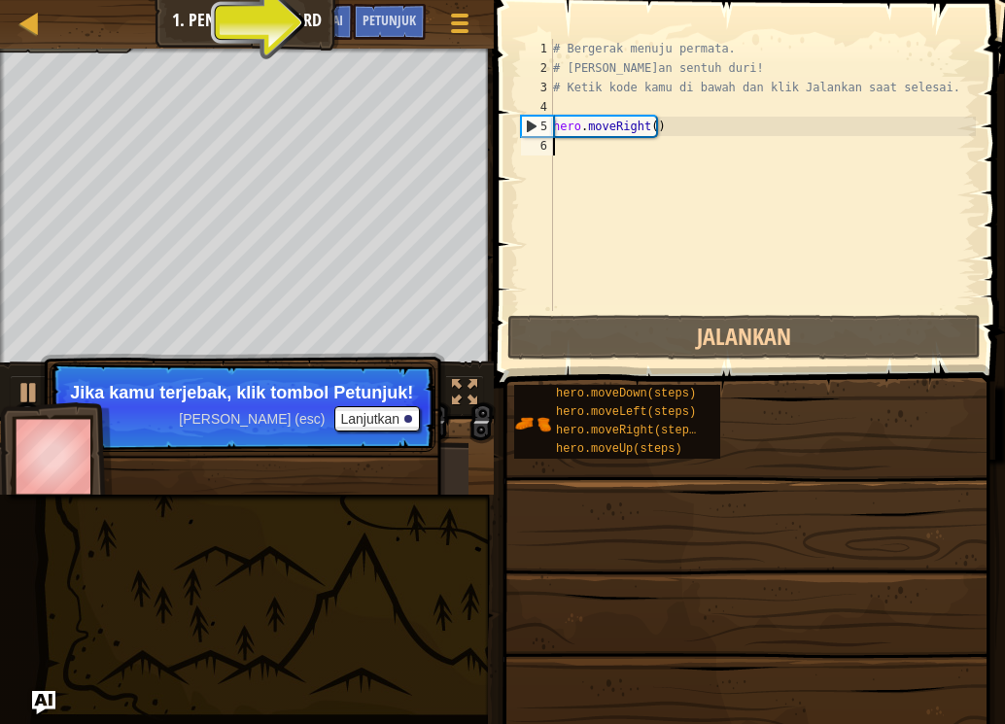
type textarea "h"
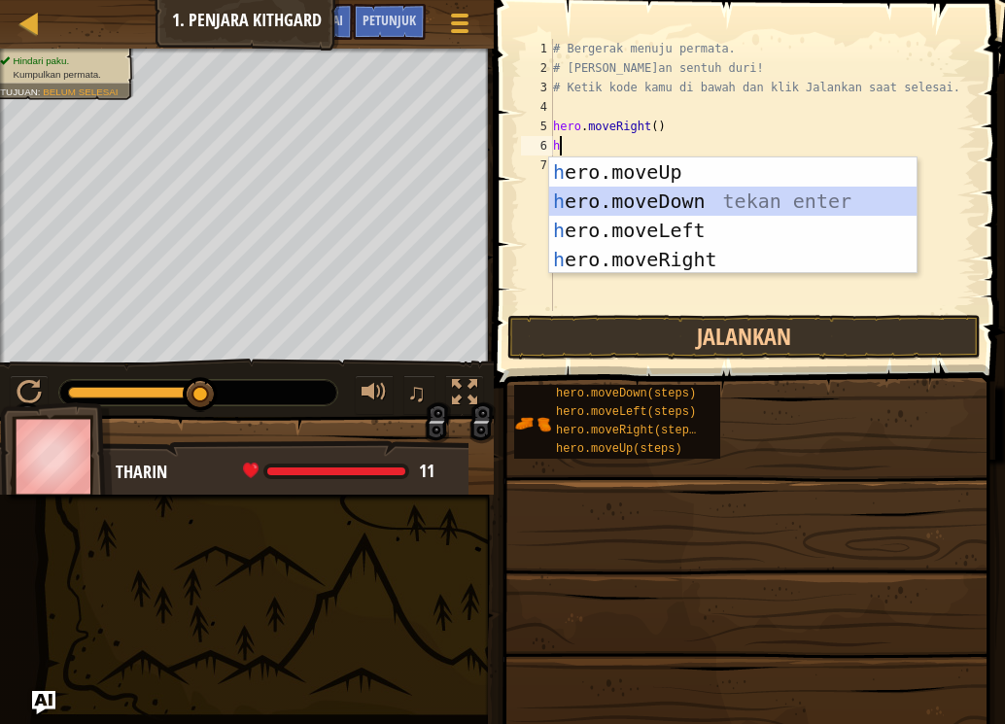
click at [718, 193] on div "h ero.moveUp tekan enter h ero.moveDown tekan enter h ero.moveLeft tekan enter …" at bounding box center [732, 244] width 367 height 175
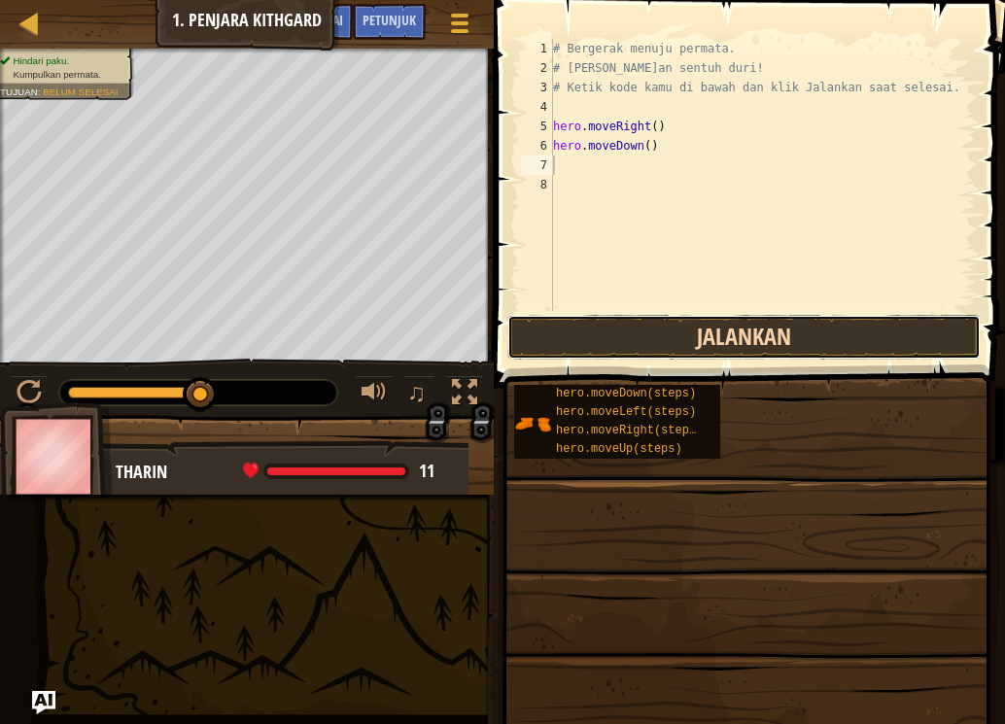
click at [749, 345] on button "Jalankan" at bounding box center [743, 337] width 473 height 45
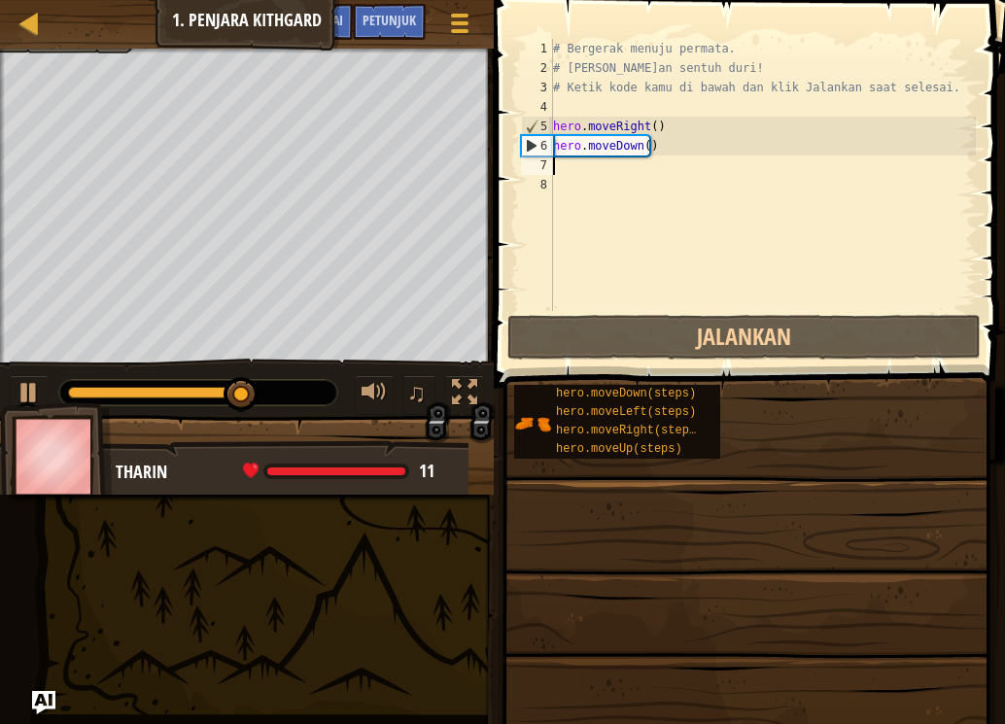
type textarea "h"
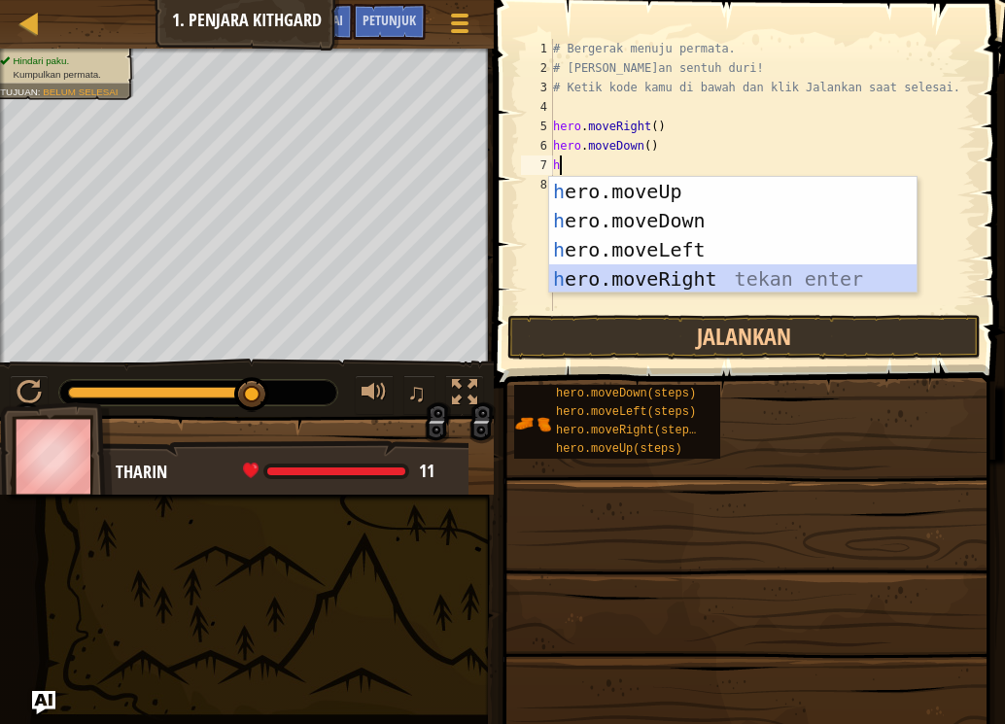
click at [723, 272] on div "h ero.moveUp tekan enter h ero.moveDown tekan enter h ero.moveLeft tekan enter …" at bounding box center [732, 264] width 367 height 175
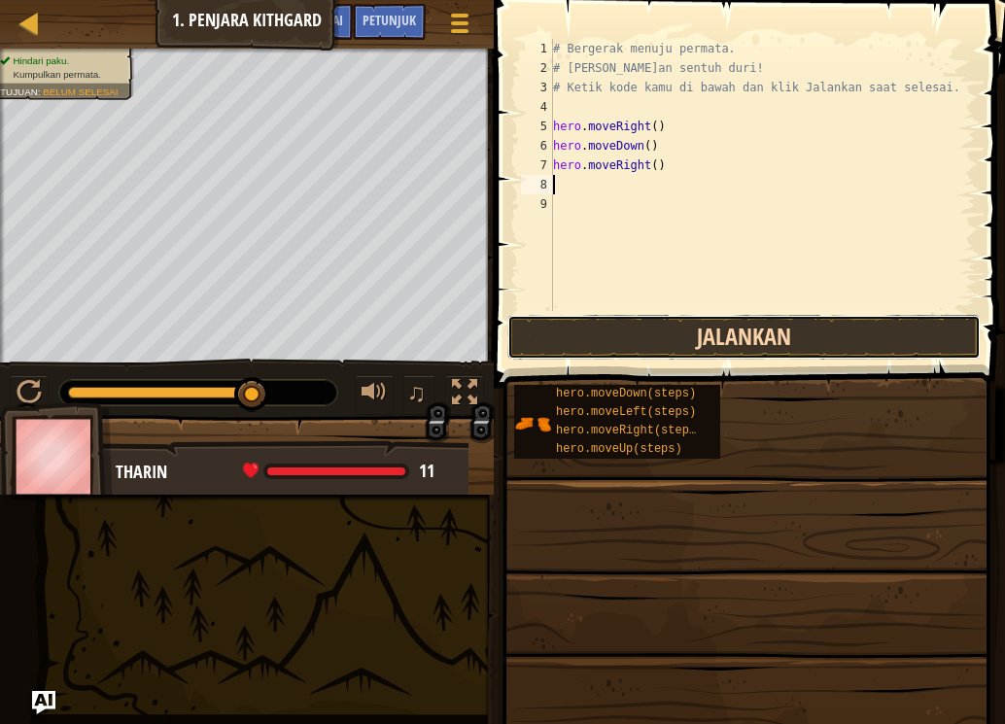
drag, startPoint x: 723, startPoint y: 331, endPoint x: 707, endPoint y: 328, distance: 16.0
click at [717, 331] on button "Jalankan" at bounding box center [743, 337] width 473 height 45
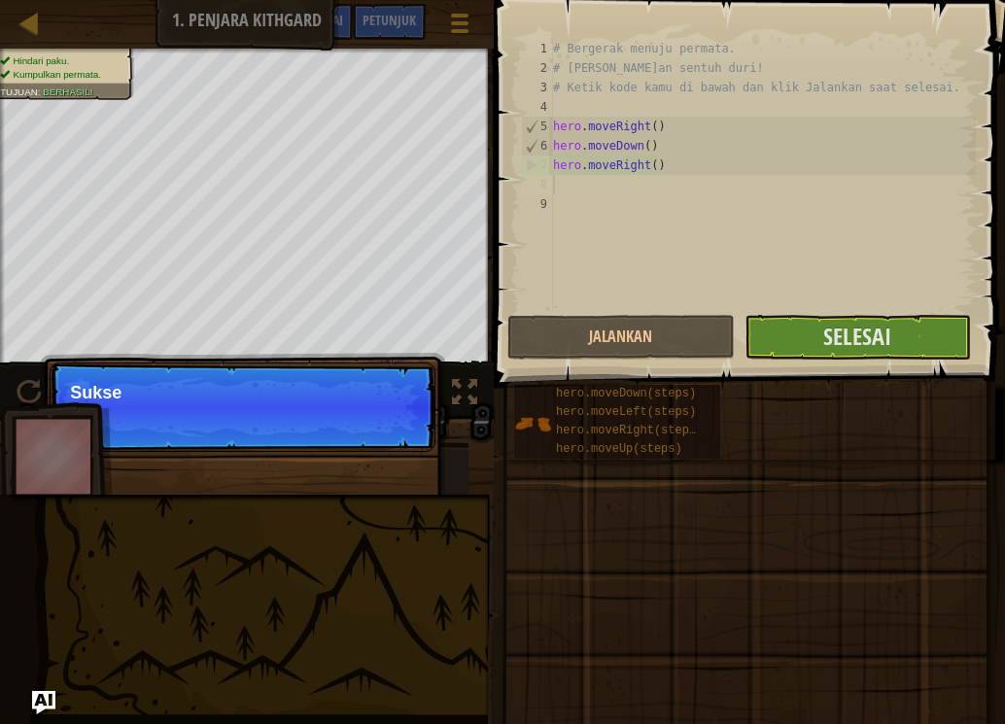
click at [551, 181] on div "8" at bounding box center [537, 184] width 32 height 19
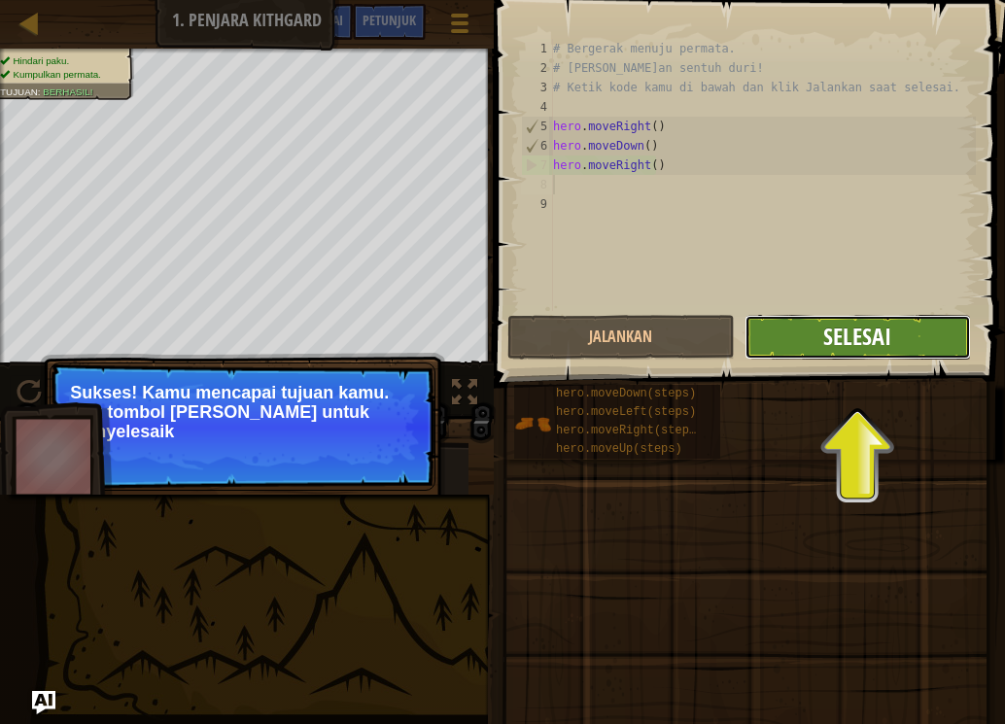
click at [870, 323] on span "Selesai" at bounding box center [857, 336] width 68 height 31
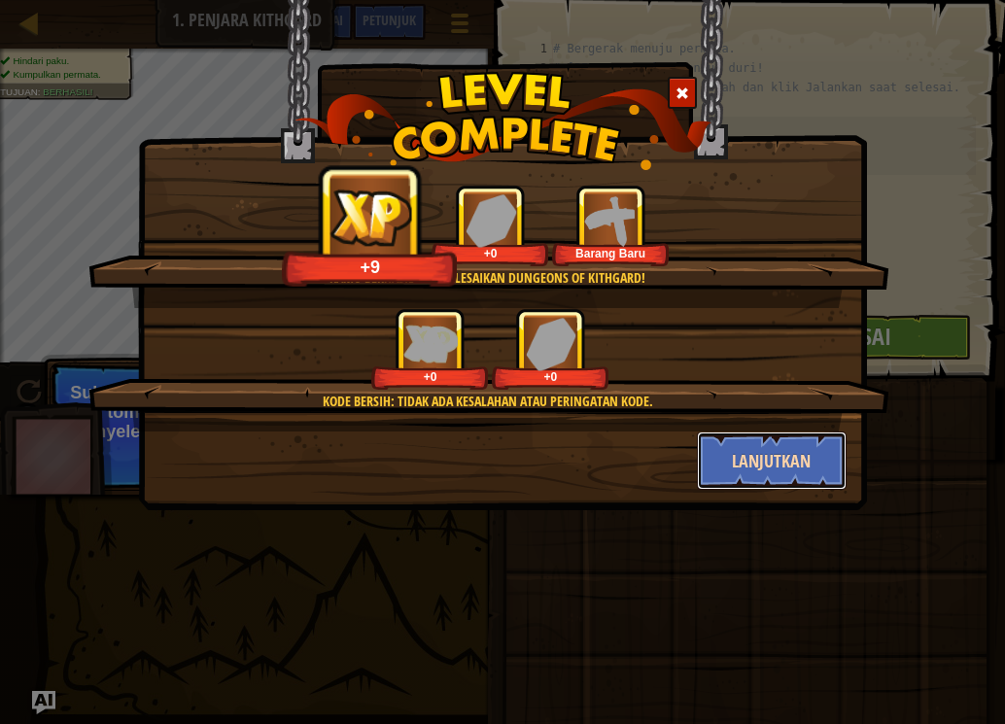
click at [717, 446] on button "Lanjutkan" at bounding box center [772, 460] width 151 height 58
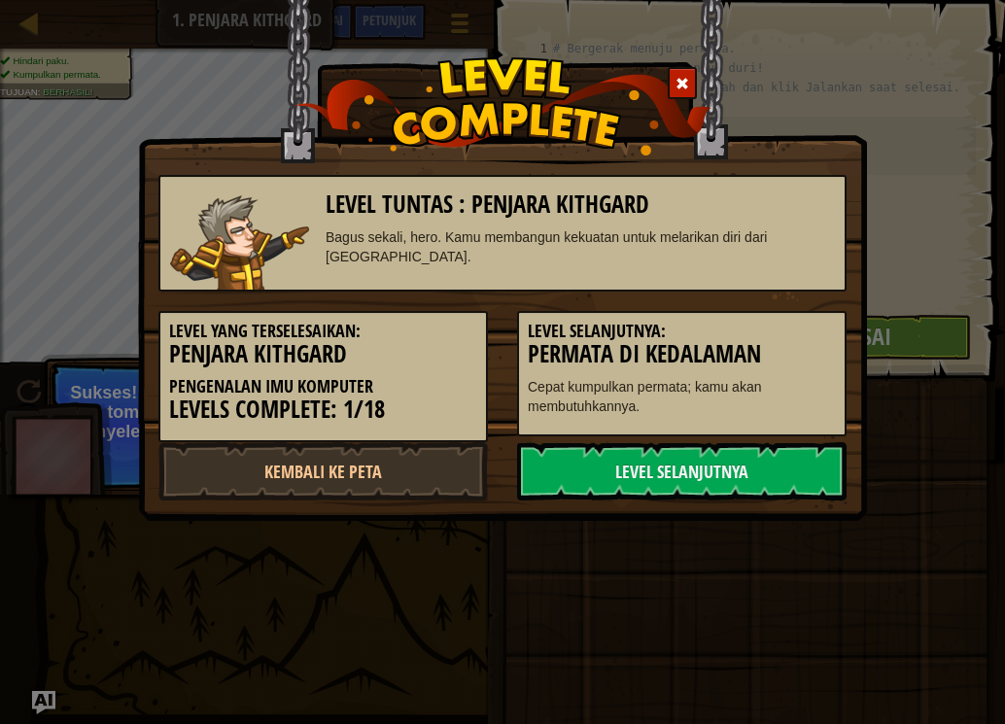
click at [794, 457] on link "Level Selanjutnya" at bounding box center [681, 471] width 329 height 58
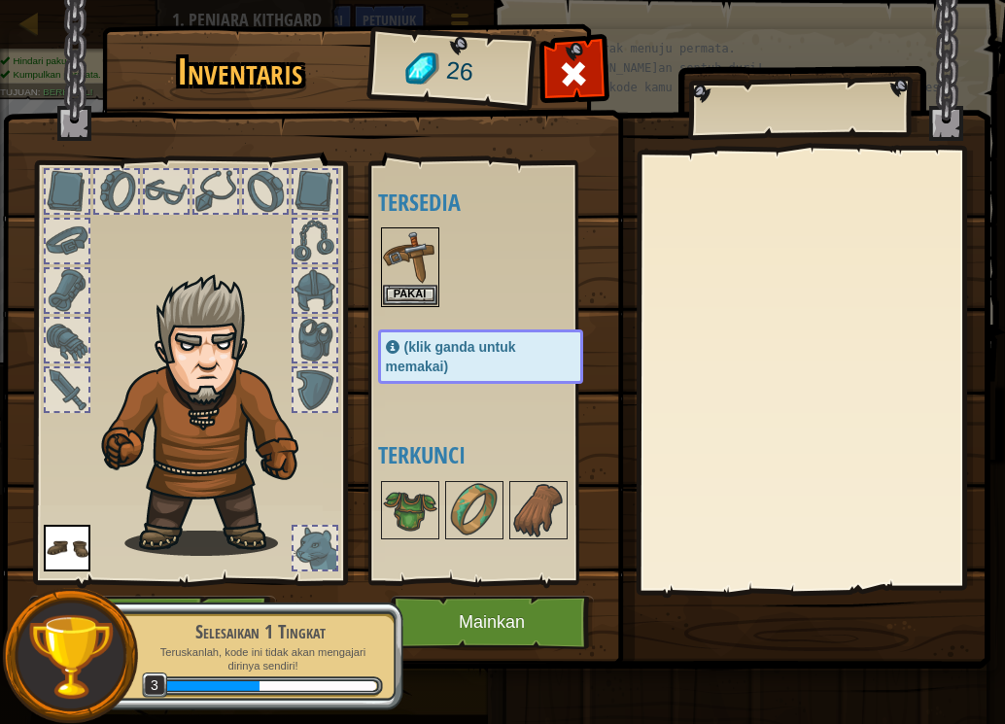
click at [503, 592] on img at bounding box center [496, 316] width 988 height 706
click at [504, 611] on button "Mainkan" at bounding box center [492, 622] width 203 height 53
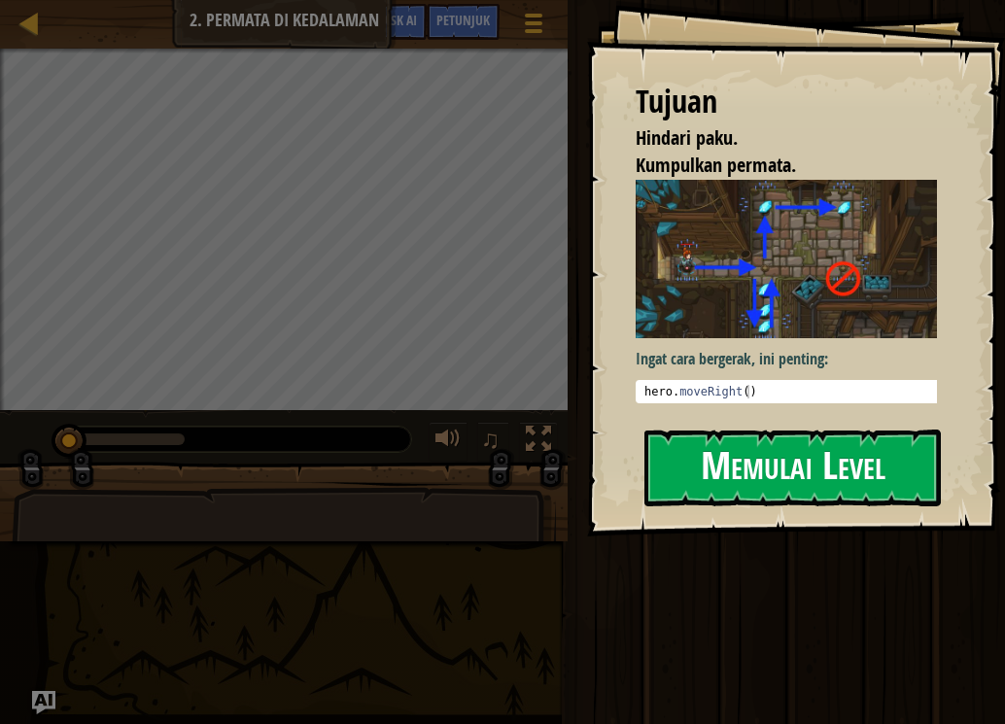
click at [782, 462] on button "Memulai Level" at bounding box center [792, 468] width 296 height 77
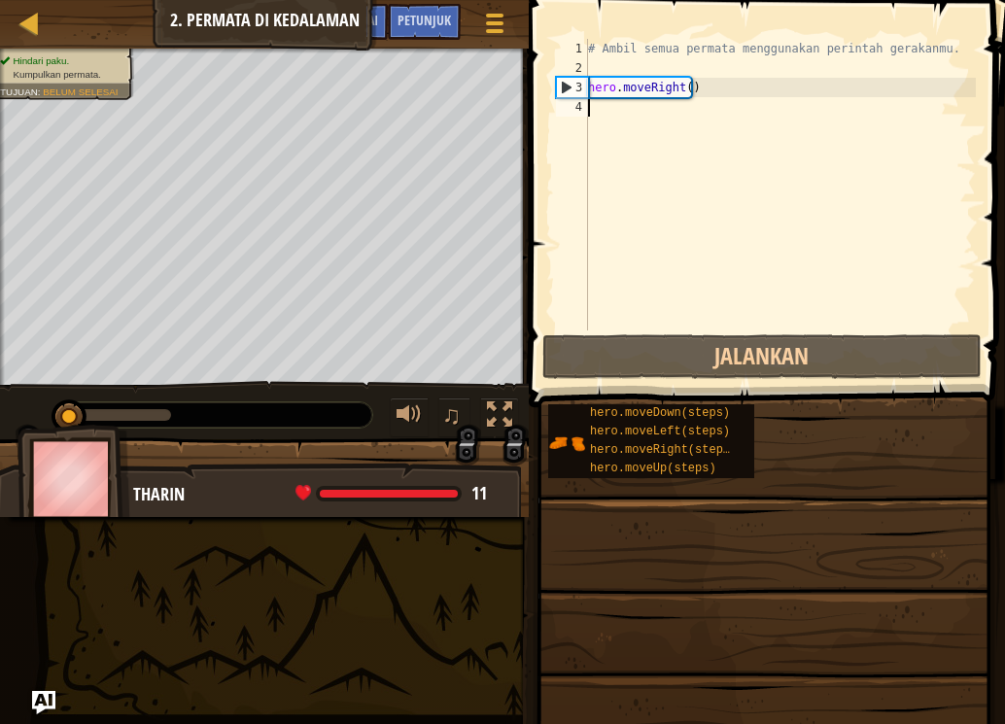
click at [584, 102] on div "4" at bounding box center [572, 106] width 32 height 19
type textarea "h"
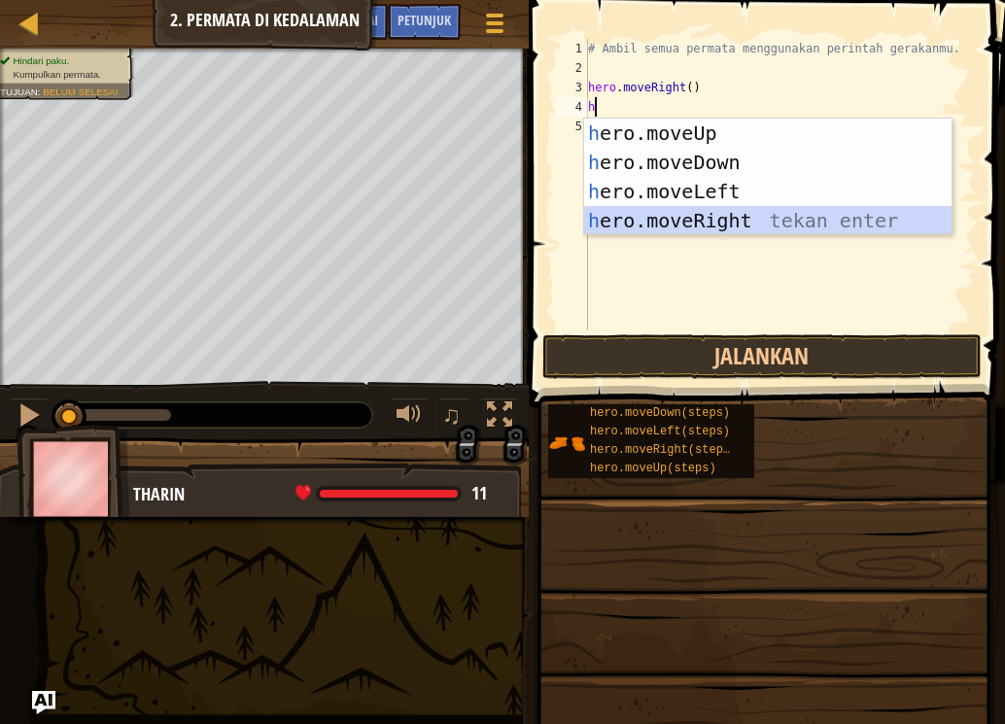
click at [682, 216] on div "h ero.moveUp tekan enter h ero.moveDown tekan enter h ero.moveLeft tekan enter …" at bounding box center [767, 206] width 367 height 175
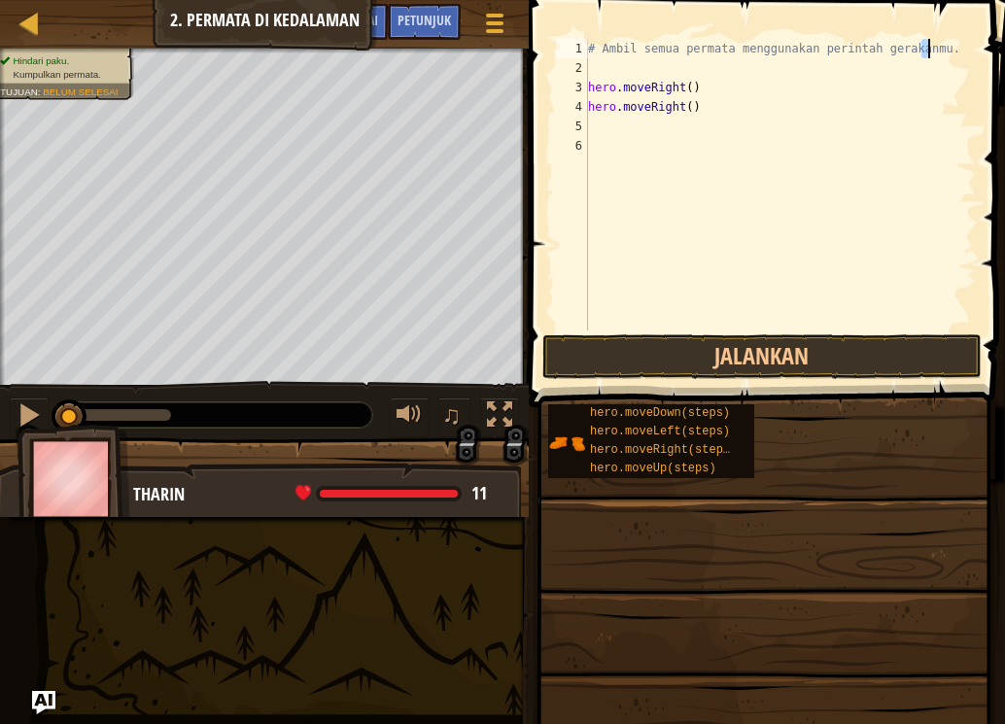
drag, startPoint x: 922, startPoint y: 41, endPoint x: 931, endPoint y: 55, distance: 17.0
click at [931, 55] on div "# Ambil semua permata menggunakan perintah gerakanmu. hero . moveRight ( ) hero…" at bounding box center [780, 204] width 392 height 330
type textarea "#"
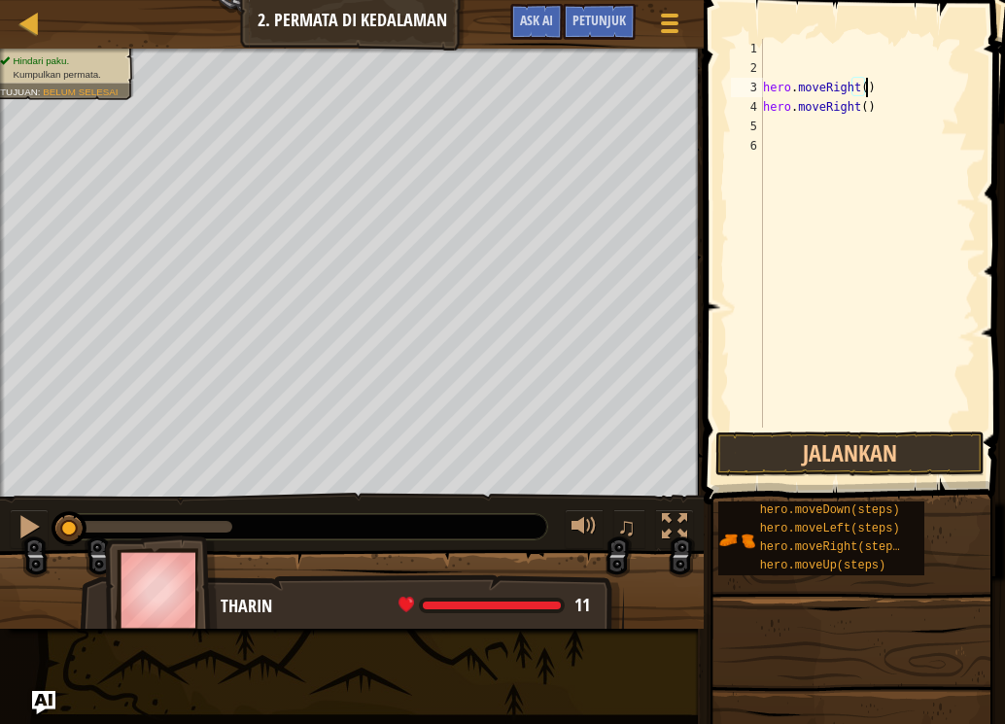
click at [864, 86] on div "hero . moveRight ( ) hero . moveRight ( )" at bounding box center [867, 253] width 217 height 428
type textarea "h"
click at [866, 110] on div "hero . moveRight ( )" at bounding box center [867, 253] width 217 height 428
type textarea "h"
click at [761, 38] on span at bounding box center [856, 225] width 317 height 562
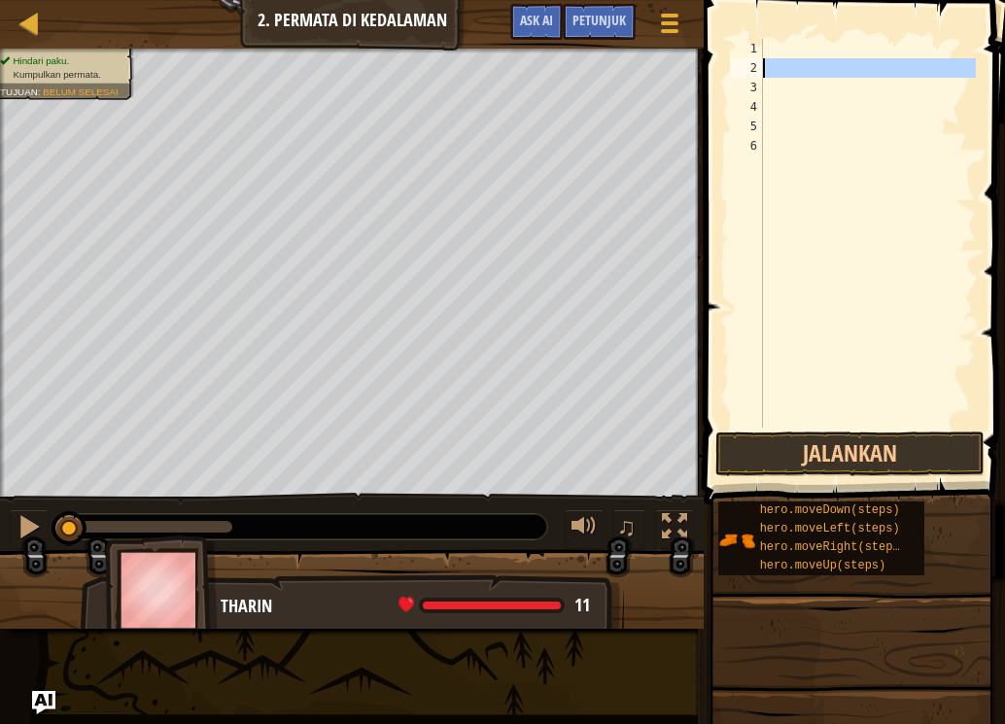
click at [760, 58] on div "2" at bounding box center [747, 67] width 32 height 19
click at [760, 52] on div "1" at bounding box center [747, 48] width 32 height 19
type textarea "h"
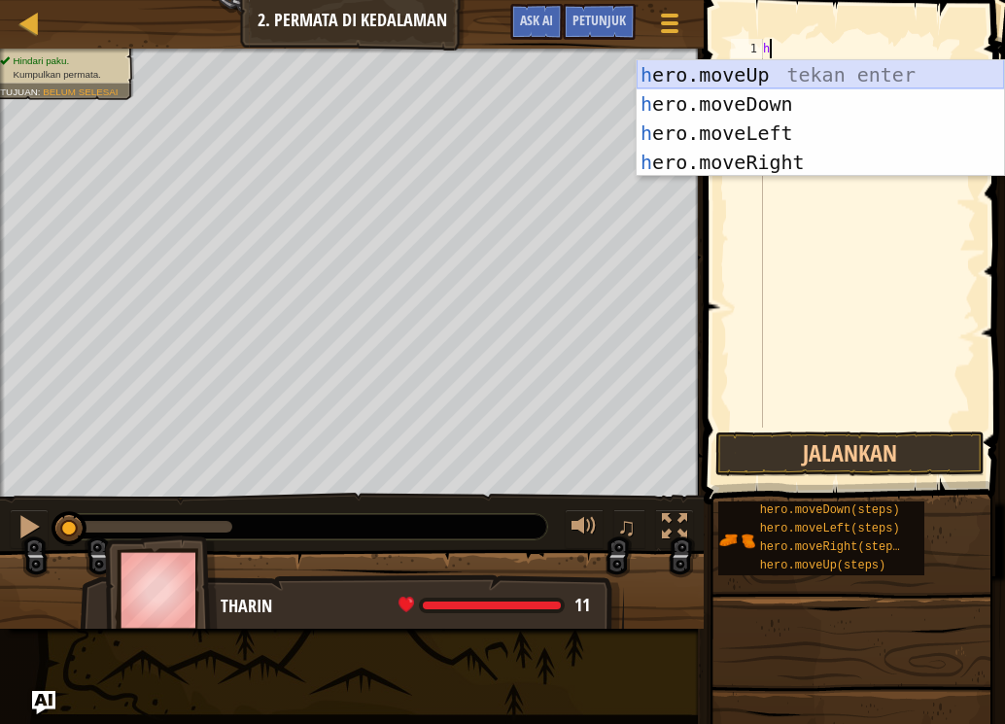
click at [743, 66] on div "h ero.moveUp tekan enter h ero.moveDown tekan enter h ero.moveLeft tekan enter …" at bounding box center [820, 147] width 367 height 175
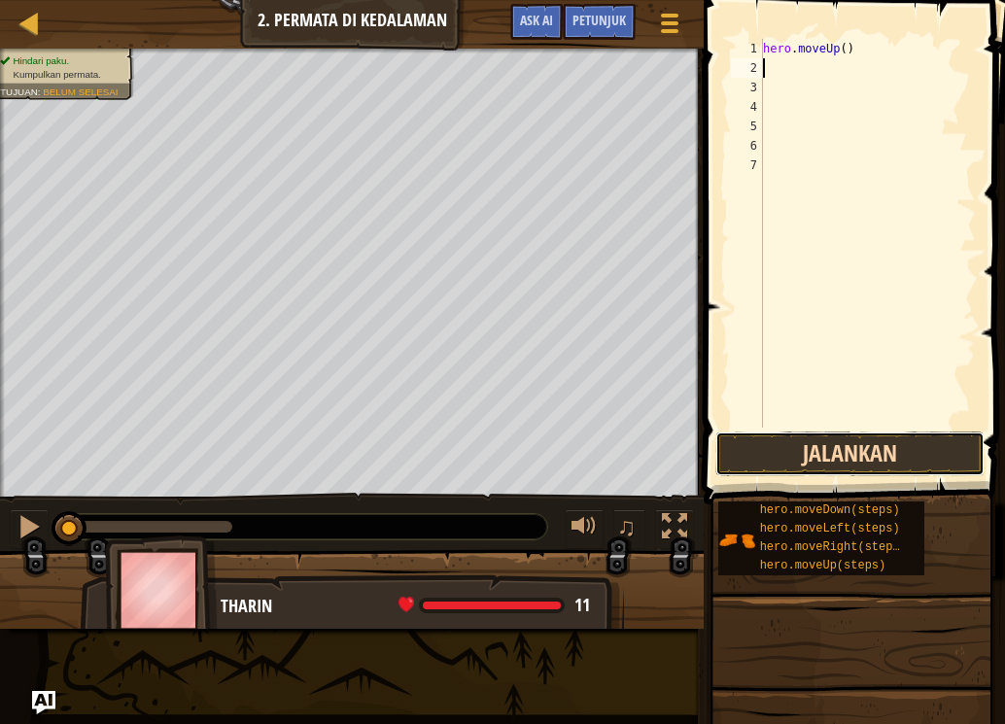
click at [770, 459] on button "Jalankan" at bounding box center [849, 453] width 269 height 45
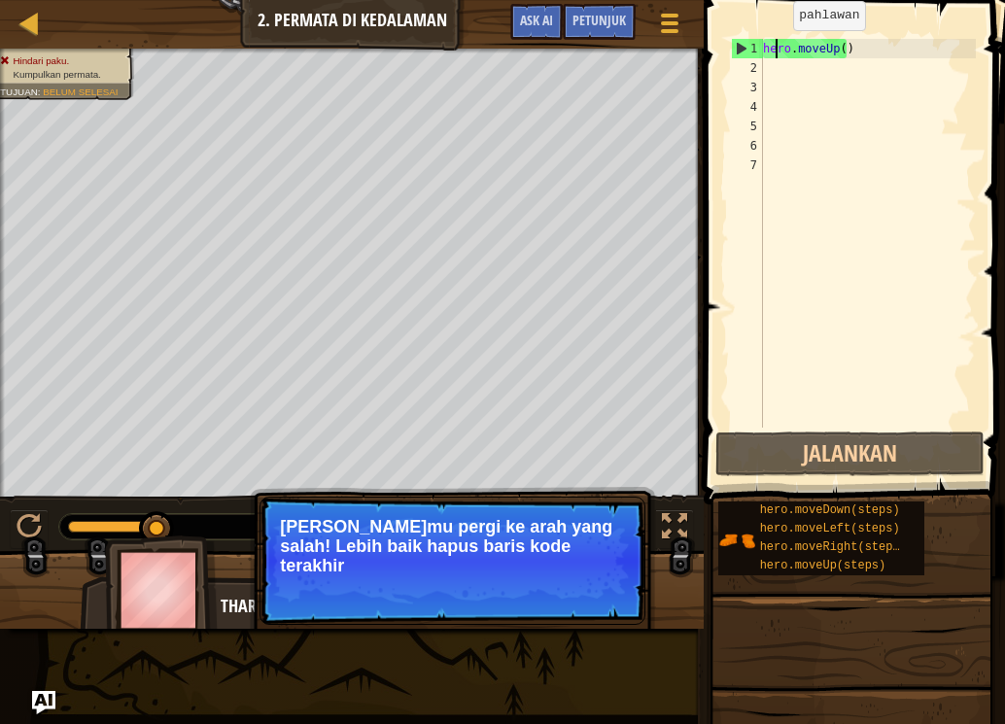
click at [776, 50] on div "hero . moveUp ( )" at bounding box center [867, 253] width 217 height 428
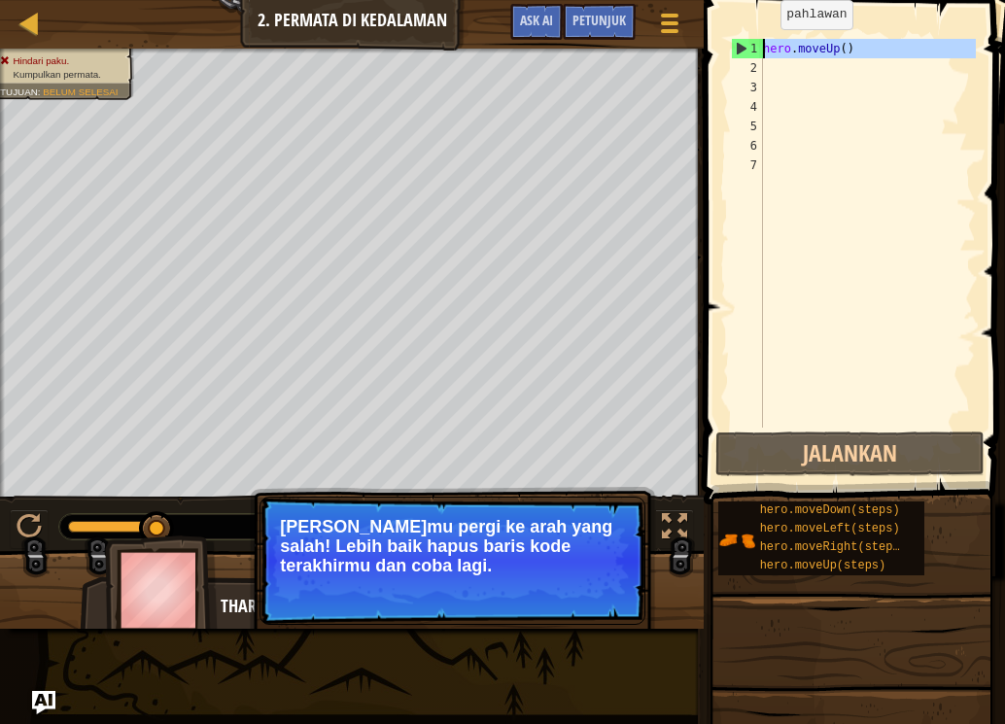
click at [759, 49] on div "1" at bounding box center [747, 48] width 31 height 19
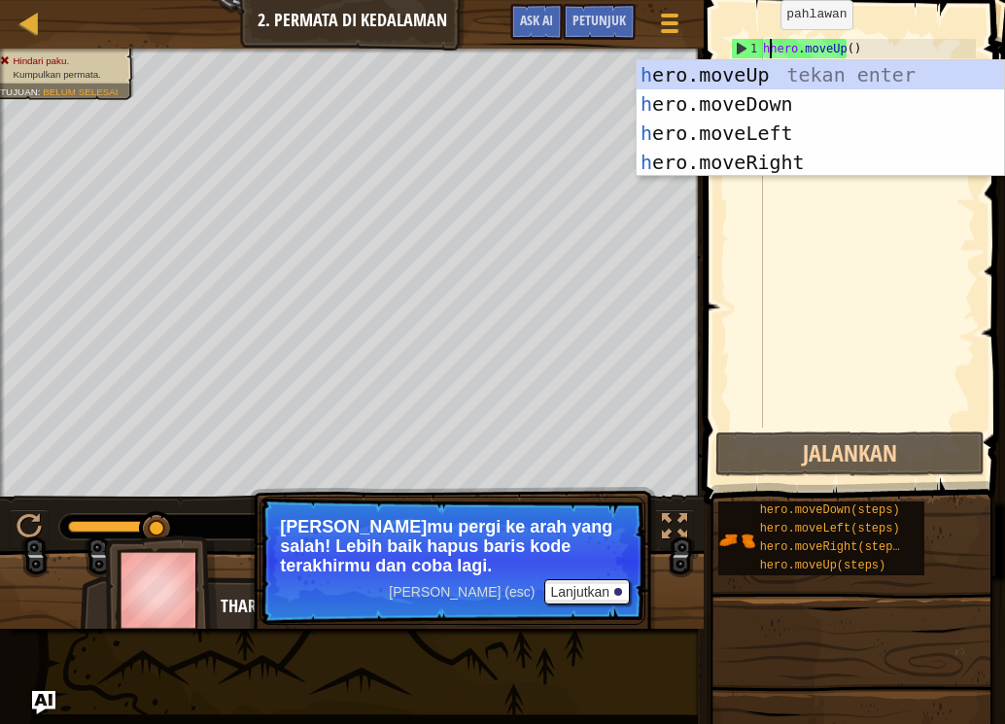
scroll to position [9, 1]
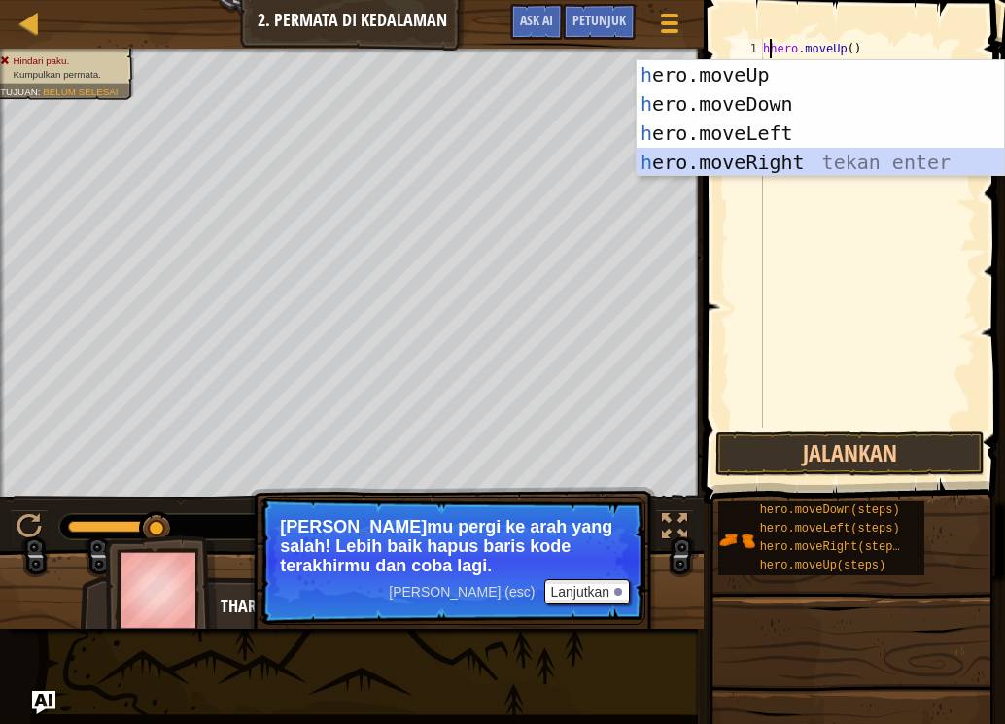
click at [776, 154] on div "h ero.moveUp tekan enter h ero.moveDown tekan enter h ero.moveLeft tekan enter …" at bounding box center [820, 147] width 367 height 175
type textarea "hero.moveRight().moveUp()"
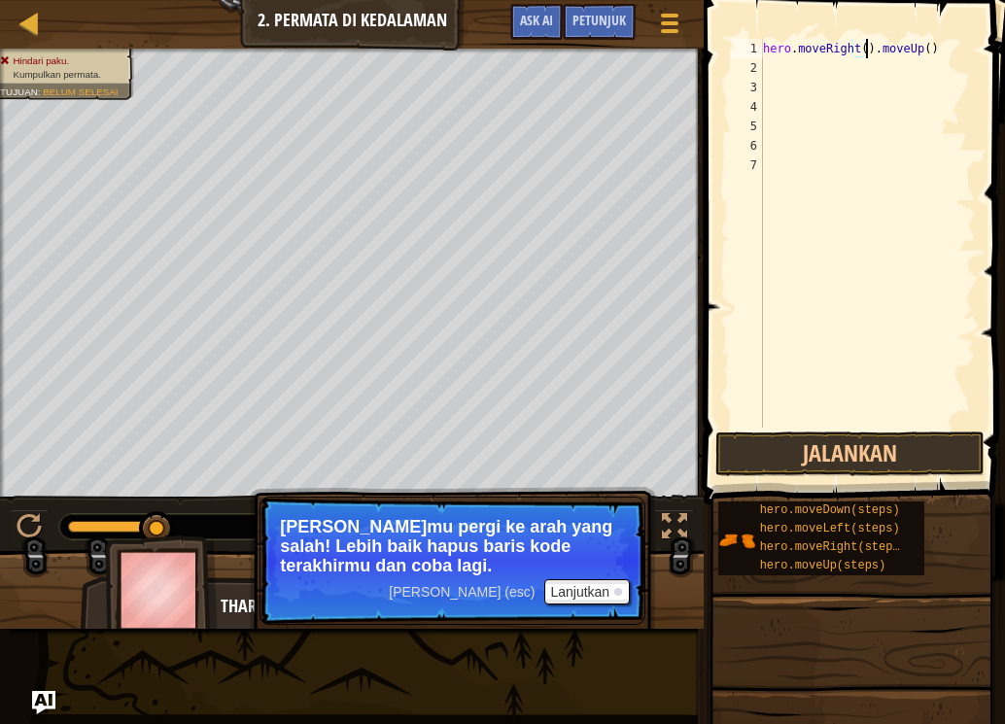
click at [737, 434] on button "Jalankan" at bounding box center [849, 453] width 269 height 45
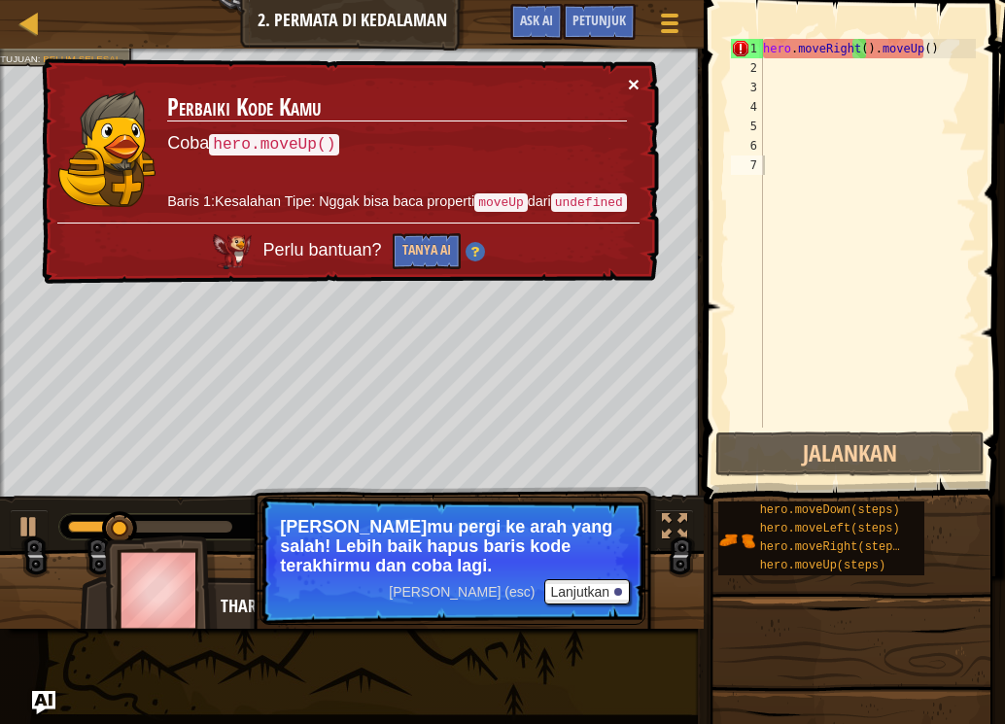
click at [636, 78] on button "×" at bounding box center [634, 84] width 12 height 20
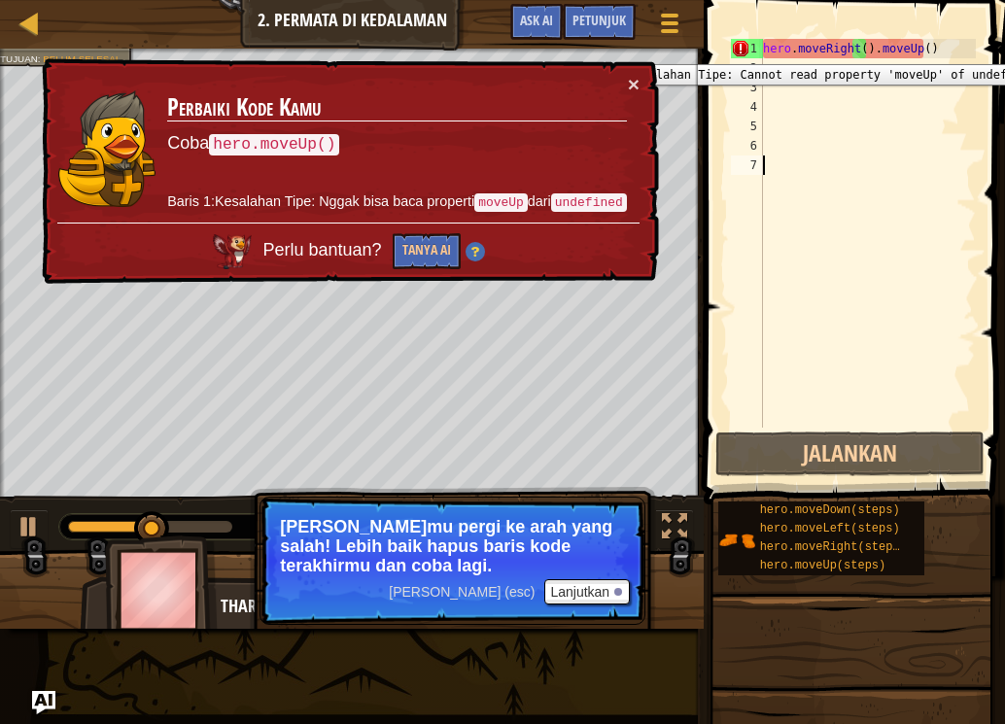
click at [740, 50] on div "1" at bounding box center [747, 48] width 32 height 19
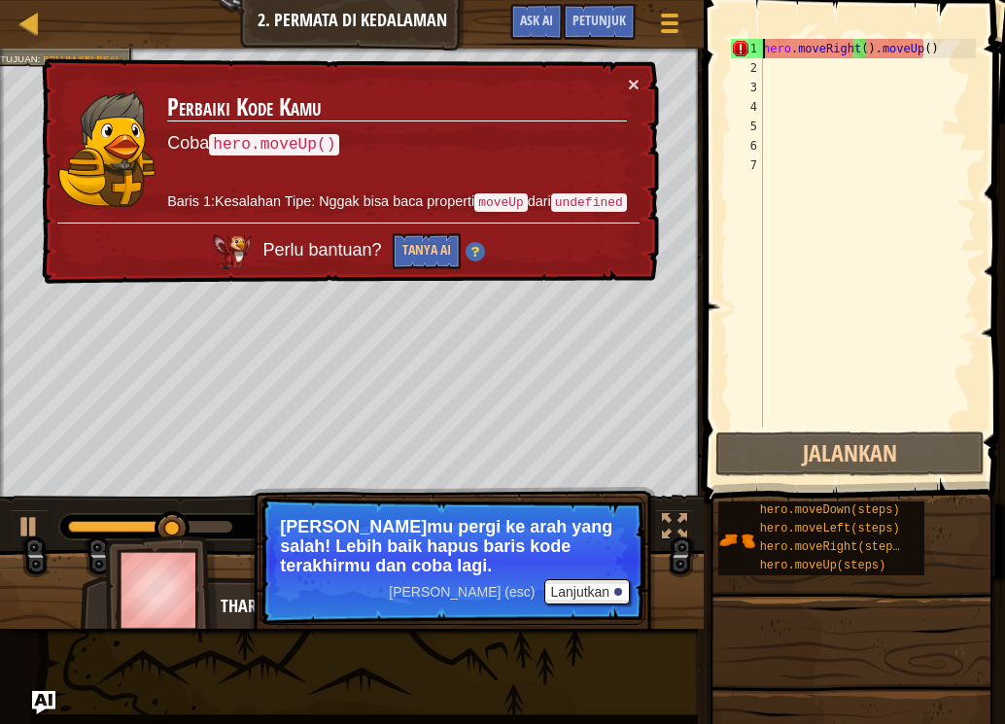
click at [646, 78] on div "× Perbaiki Kode Kamu Coba hero.moveUp() Baris 1:Kesalahan Tipe: Nggak bisa baca…" at bounding box center [348, 171] width 621 height 226
click at [638, 78] on button "×" at bounding box center [634, 84] width 12 height 20
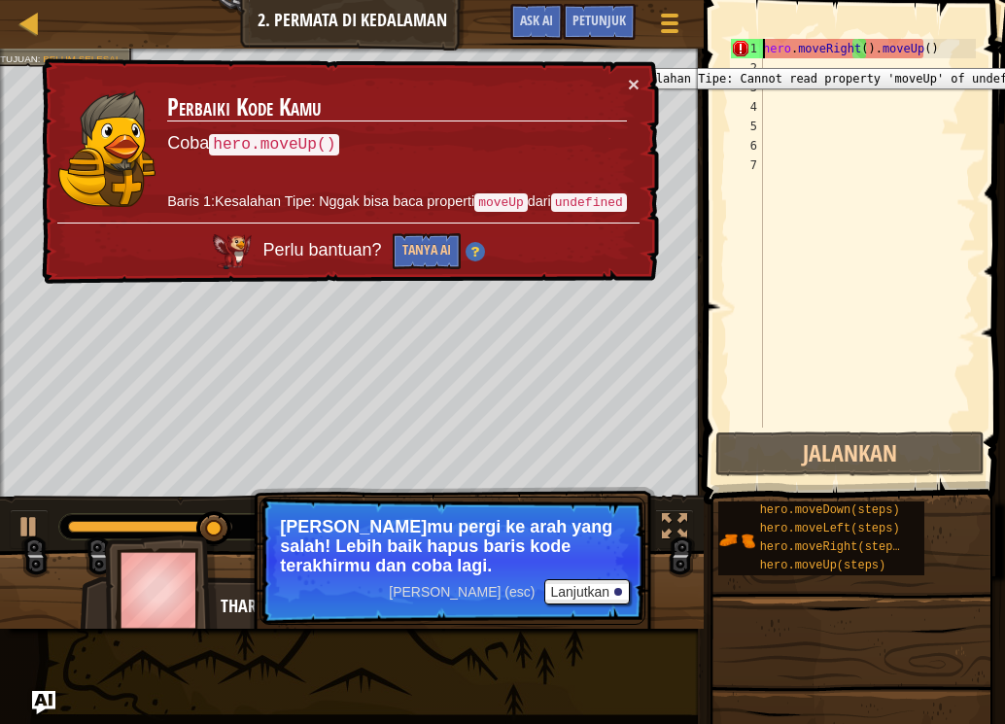
click at [750, 53] on div "1" at bounding box center [747, 48] width 32 height 19
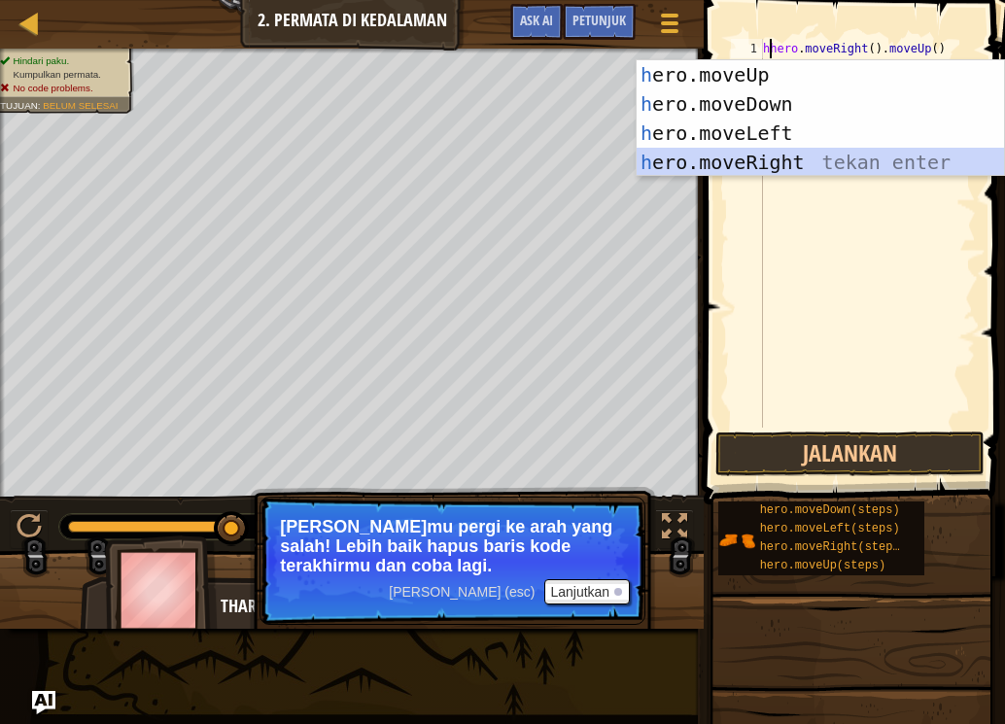
click at [785, 163] on div "h ero.moveUp tekan enter h ero.moveDown tekan enter h ero.moveLeft tekan enter …" at bounding box center [820, 147] width 367 height 175
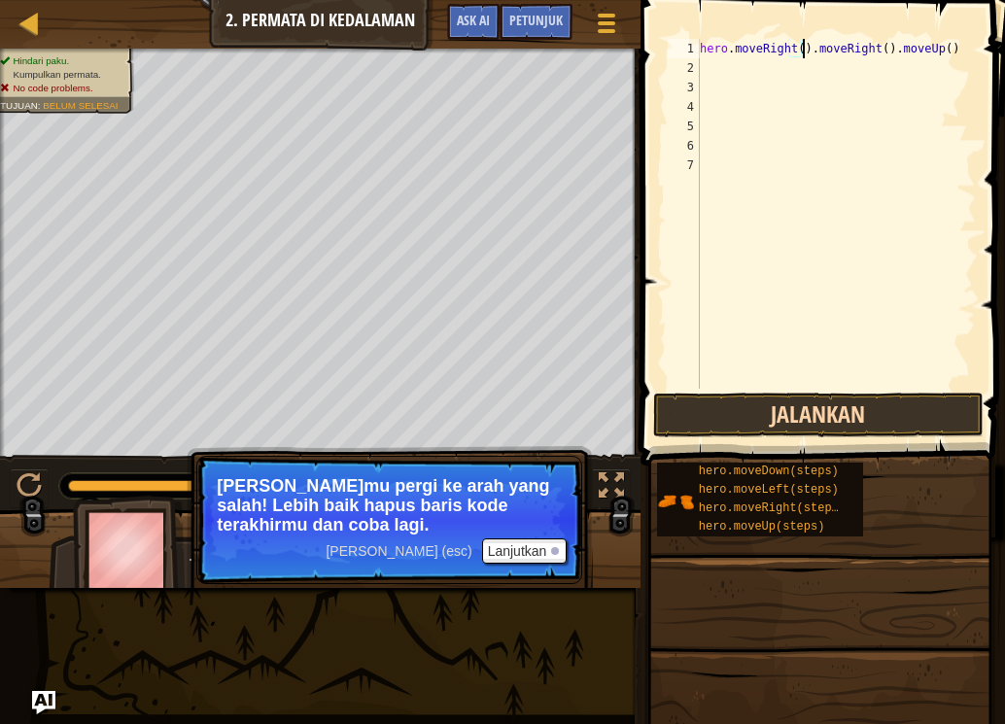
type textarea "hero.moveRight().moveRight().moveUp()"
click at [802, 417] on button "Jalankan" at bounding box center [818, 415] width 330 height 45
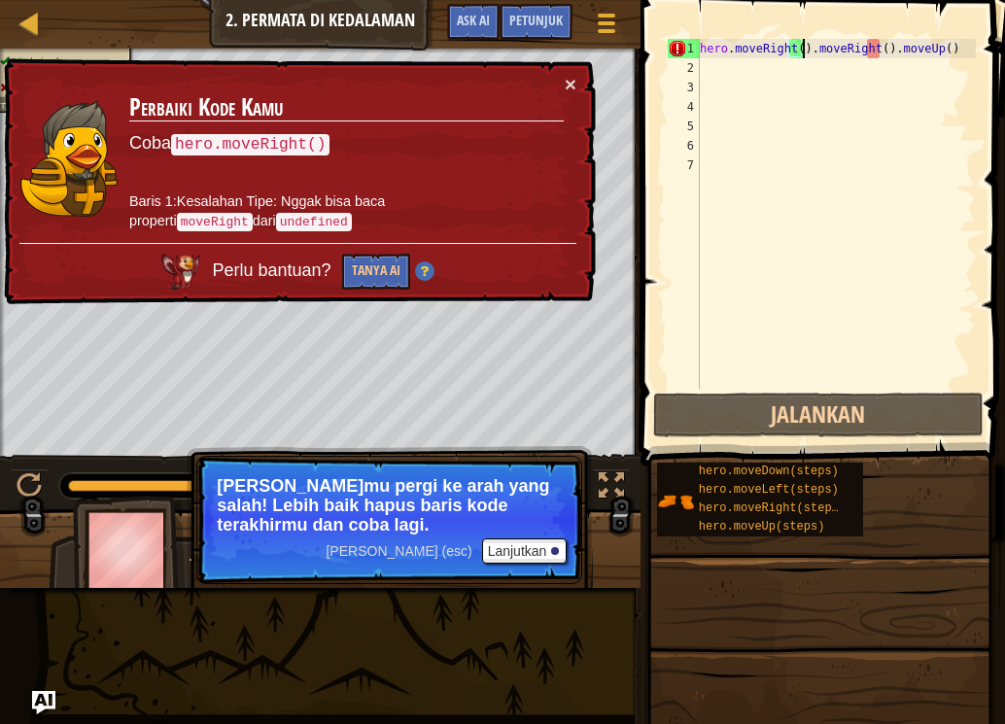
click at [696, 71] on div "2" at bounding box center [684, 67] width 32 height 19
type textarea "h"
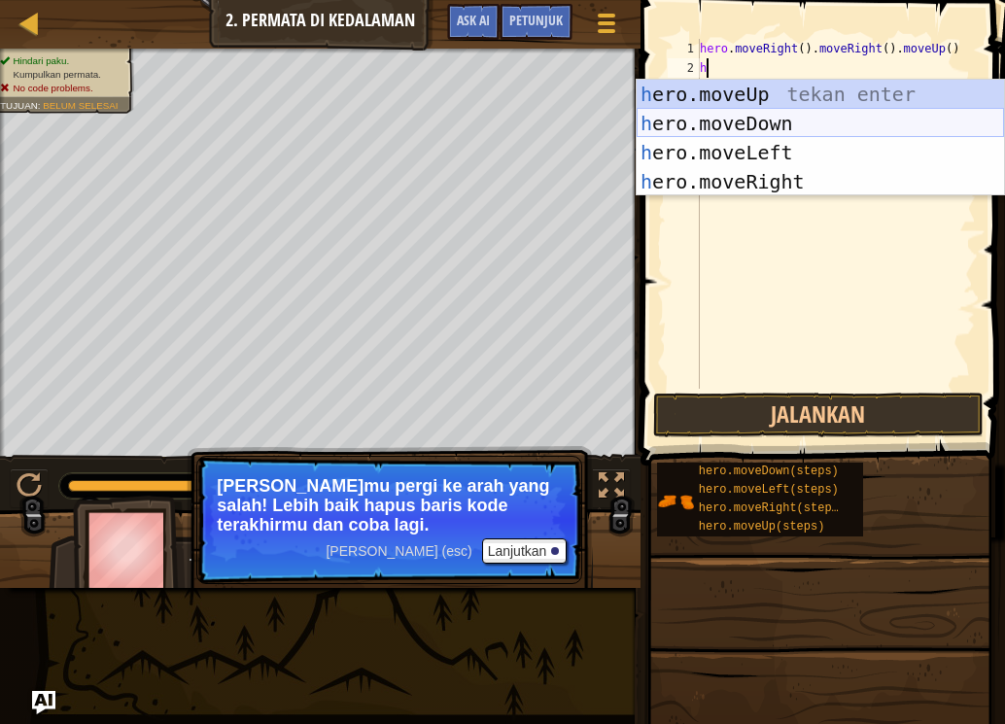
click at [746, 123] on div "h ero.moveUp tekan enter h ero.moveDown tekan enter h ero.moveLeft tekan enter …" at bounding box center [820, 167] width 367 height 175
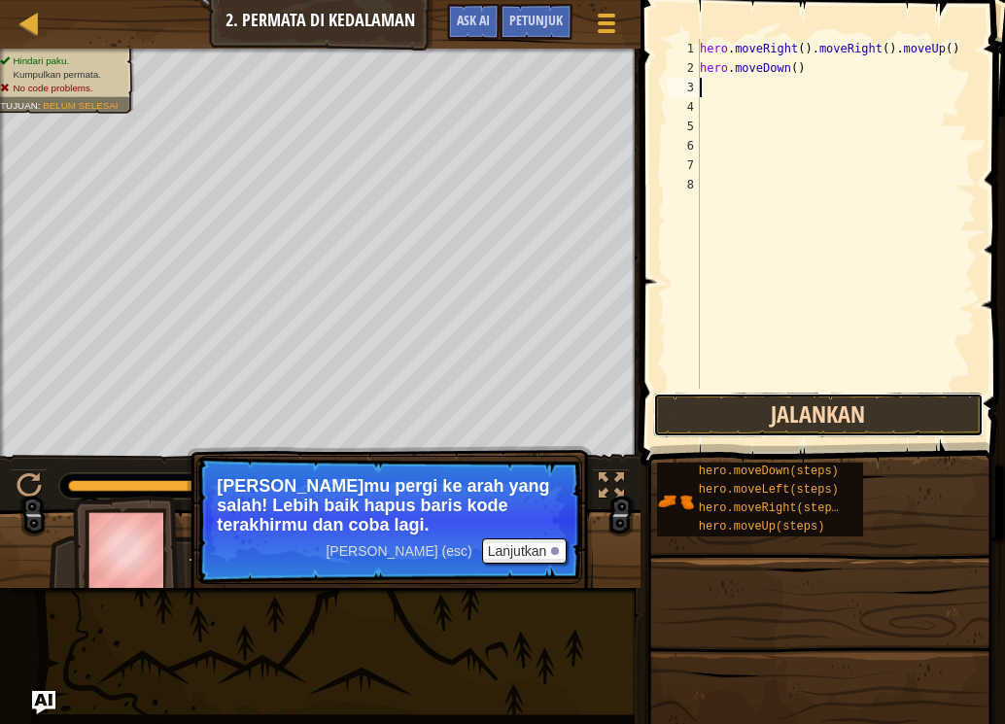
click at [727, 424] on button "Jalankan" at bounding box center [818, 415] width 330 height 45
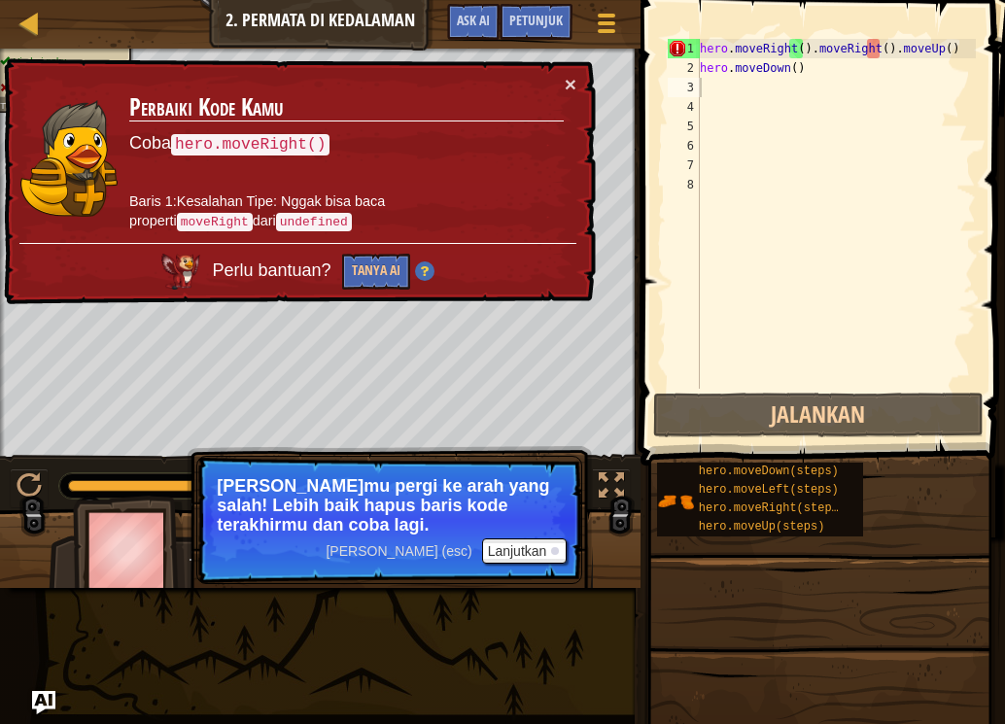
click at [580, 91] on div "× Perbaiki Kode Kamu Coba hero.moveRight() Baris 1:Kesalahan Tipe: Nggak bisa b…" at bounding box center [298, 181] width 596 height 247
click at [570, 68] on div "× Perbaiki Kode Kamu Coba hero.moveRight() Baris 1:Kesalahan Tipe: Nggak bisa b…" at bounding box center [298, 181] width 596 height 247
click at [568, 74] on div "× Perbaiki Kode Kamu Coba hero.moveRight() Baris 1:Kesalahan Tipe: Nggak bisa b…" at bounding box center [298, 181] width 596 height 247
drag, startPoint x: 946, startPoint y: 54, endPoint x: 929, endPoint y: 54, distance: 16.5
click at [940, 54] on div "hero . moveRight ( ) . moveRight ( ) . moveUp ( ) hero . moveDown ( )" at bounding box center [836, 233] width 280 height 389
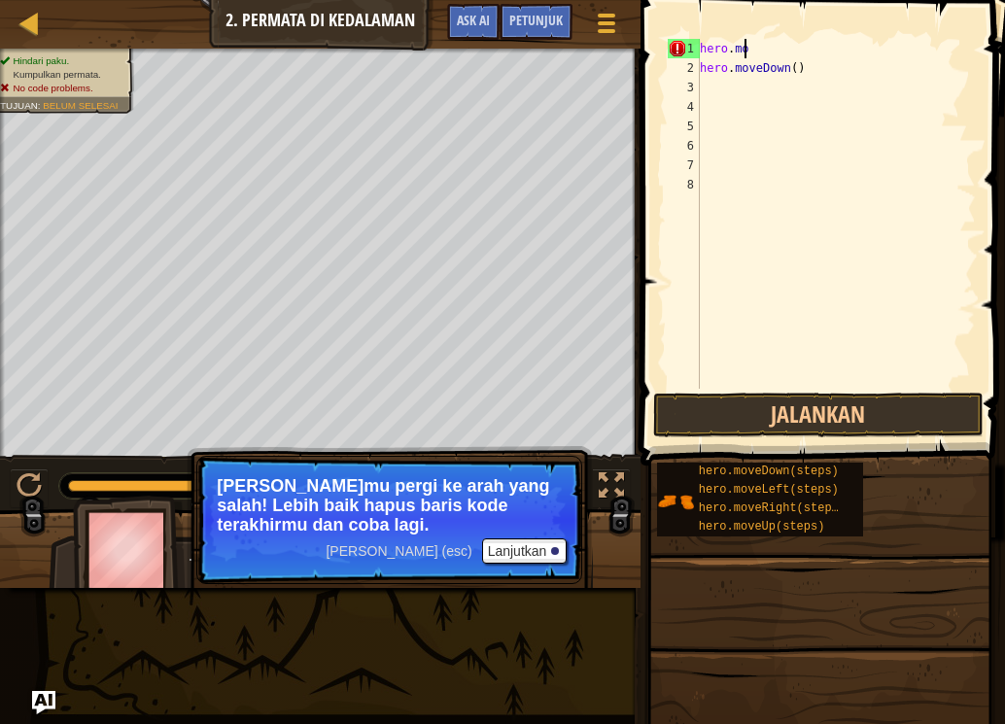
type textarea "h"
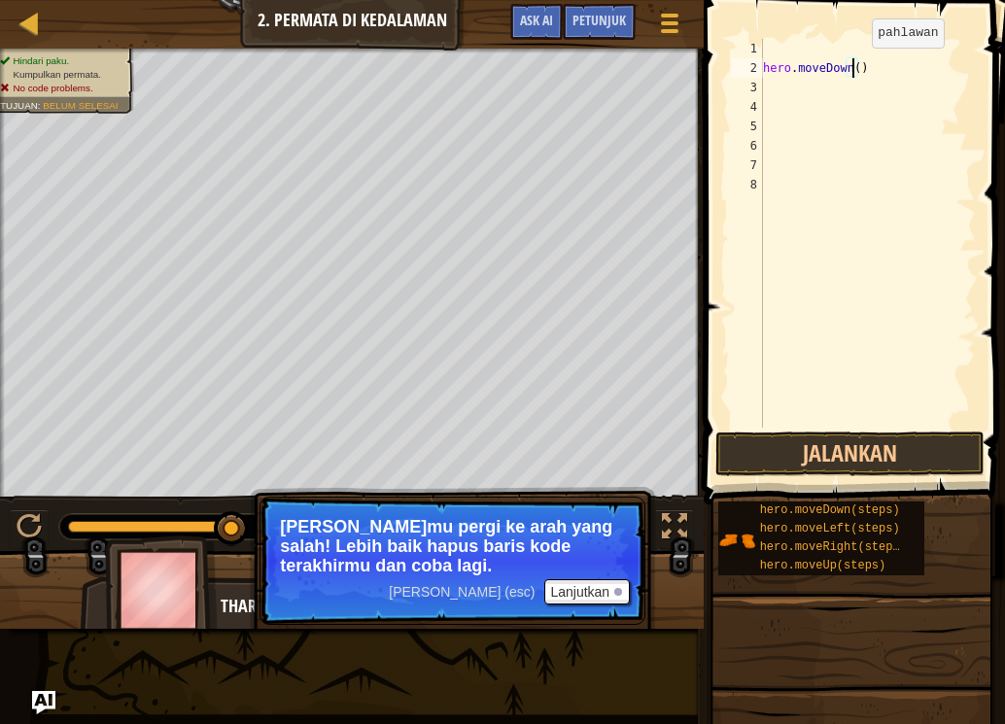
click at [855, 67] on div "hero . moveDown ( )" at bounding box center [867, 253] width 217 height 428
type textarea ")"
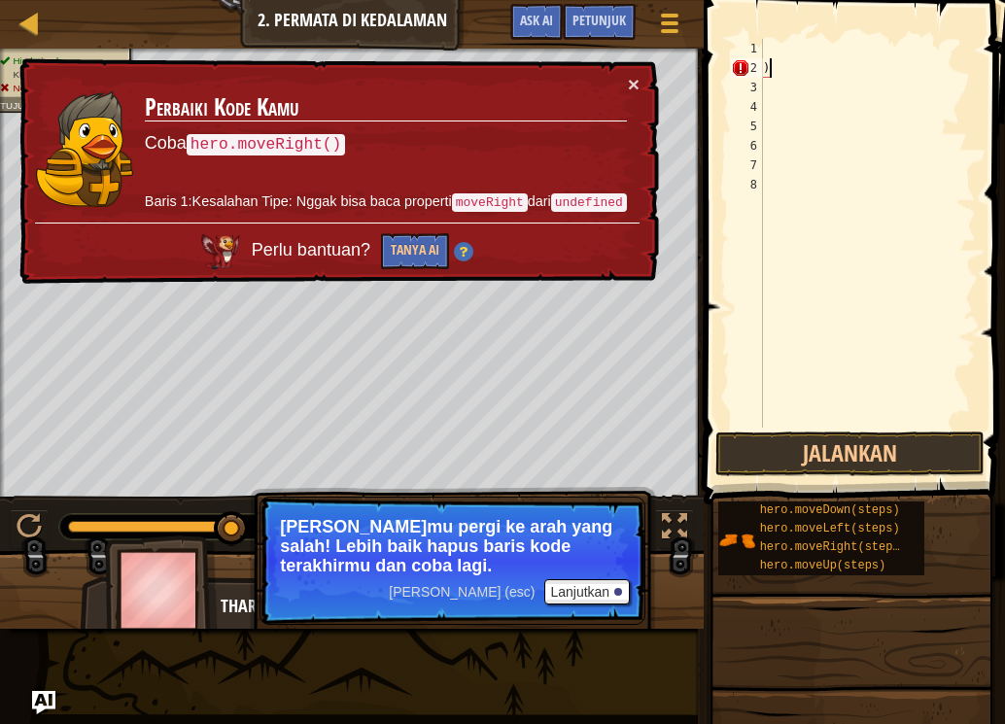
click at [772, 61] on div ")" at bounding box center [867, 253] width 217 height 428
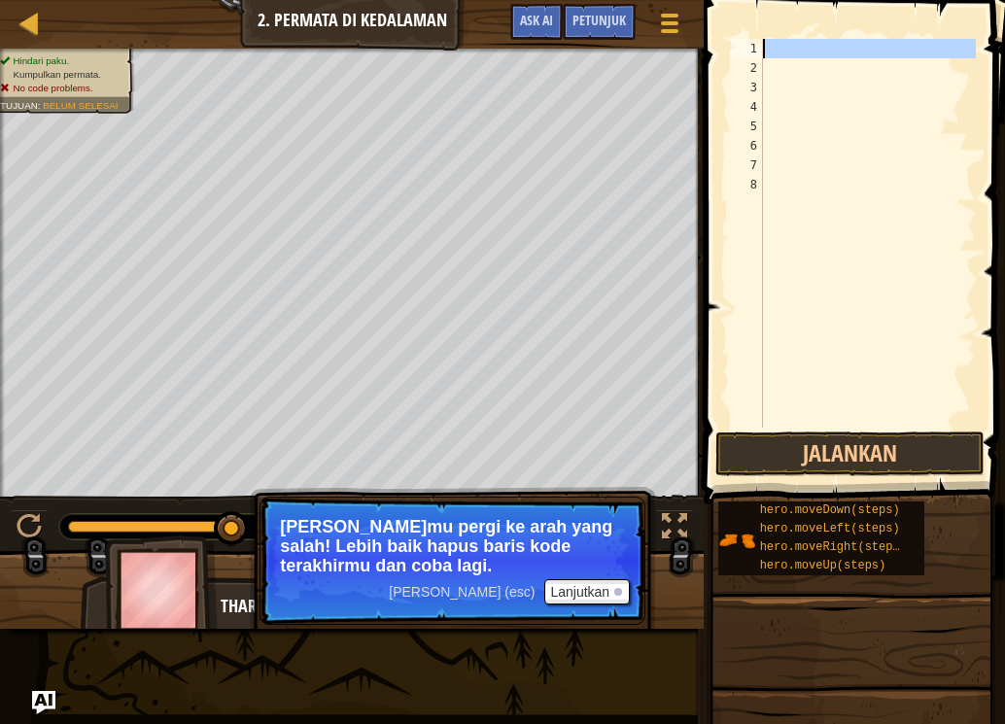
click at [756, 47] on div "1" at bounding box center [747, 48] width 32 height 19
type textarea "h"
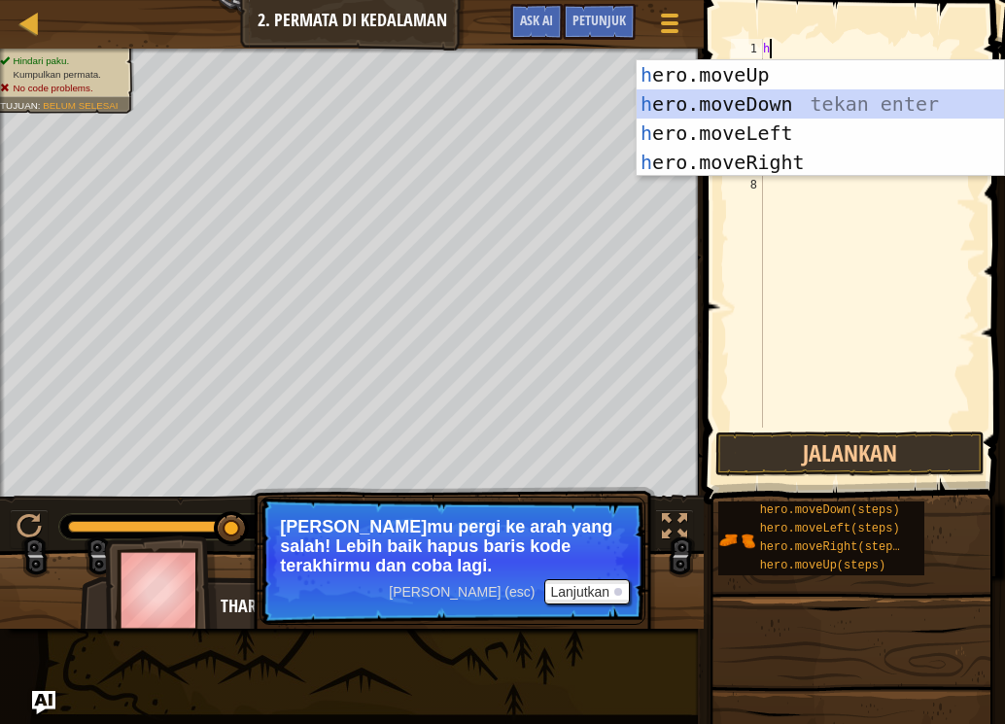
click at [750, 103] on div "h ero.moveUp tekan enter h ero.moveDown tekan enter h ero.moveLeft tekan enter …" at bounding box center [820, 147] width 367 height 175
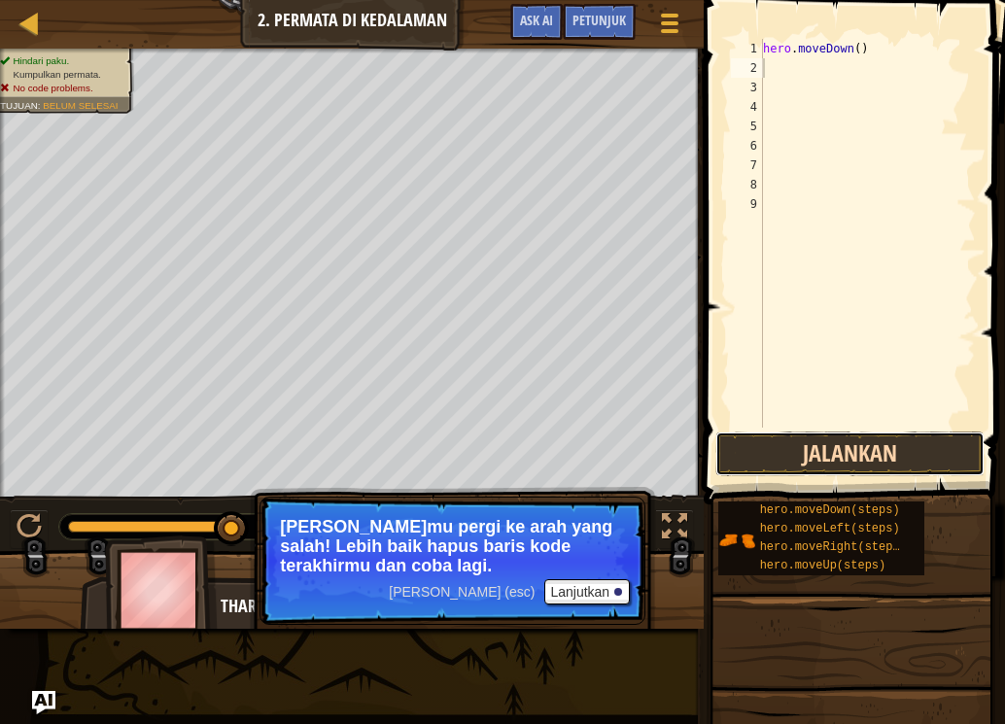
click at [803, 443] on button "Jalankan" at bounding box center [849, 453] width 269 height 45
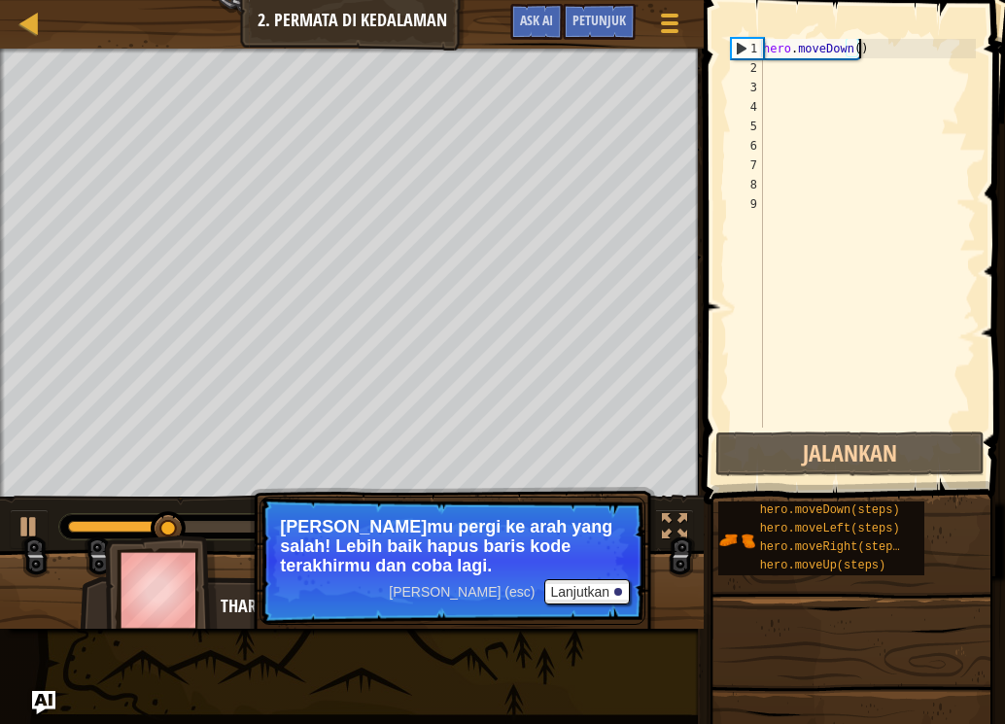
click at [865, 47] on div "hero . moveDown ( )" at bounding box center [867, 253] width 217 height 428
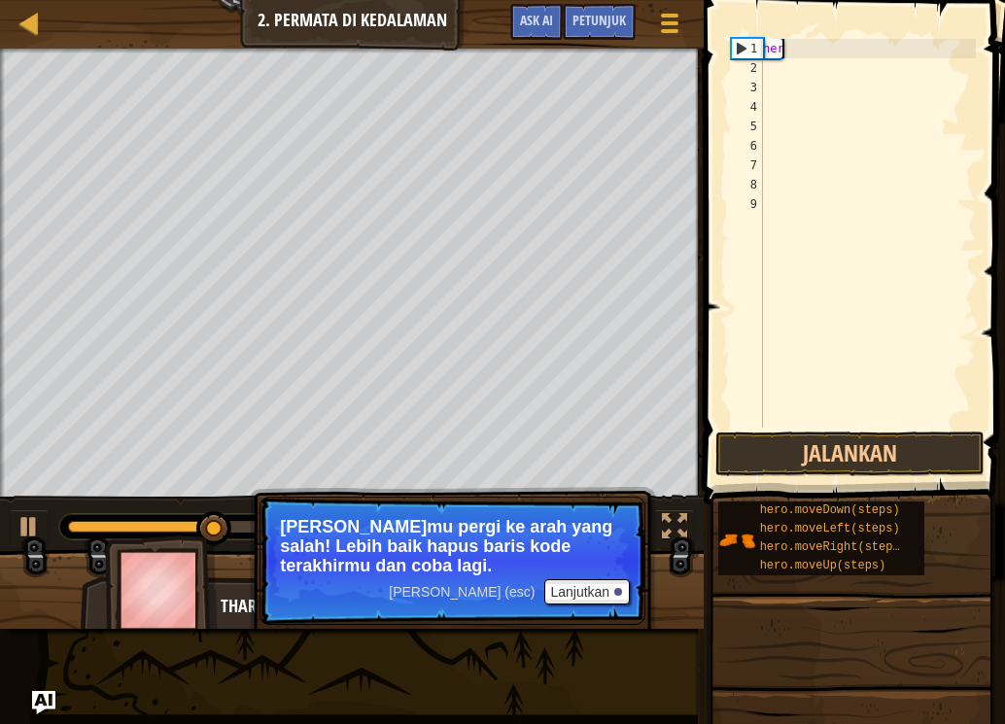
type textarea "h"
click at [752, 46] on div "1" at bounding box center [747, 48] width 32 height 19
type textarea "h"
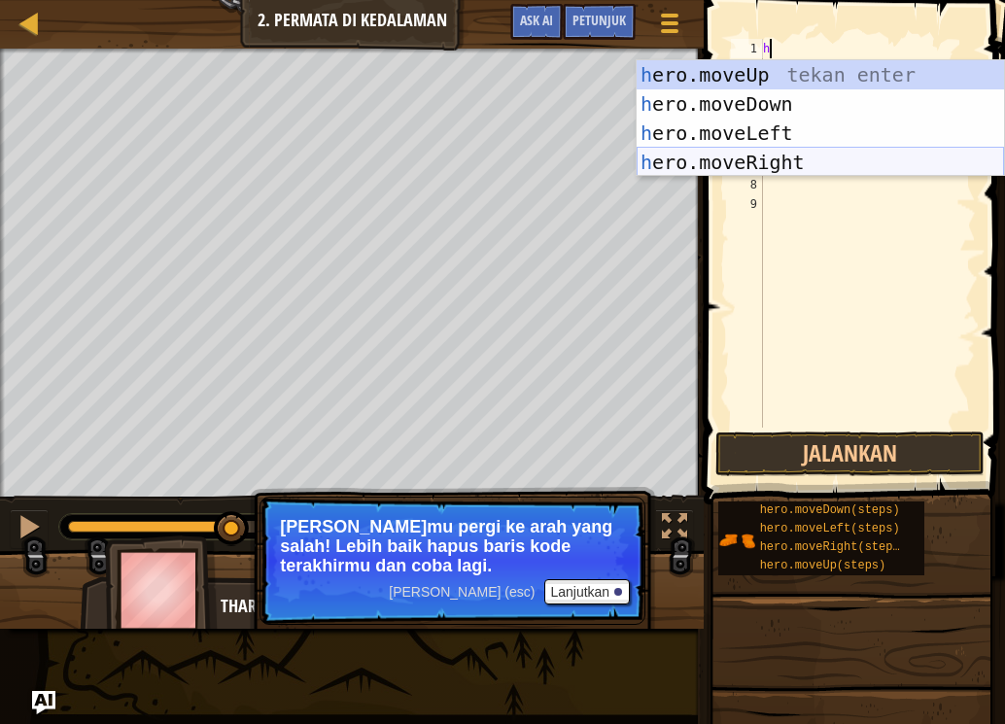
click at [826, 159] on div "h ero.moveUp tekan enter h ero.moveDown tekan enter h ero.moveLeft tekan enter …" at bounding box center [820, 147] width 367 height 175
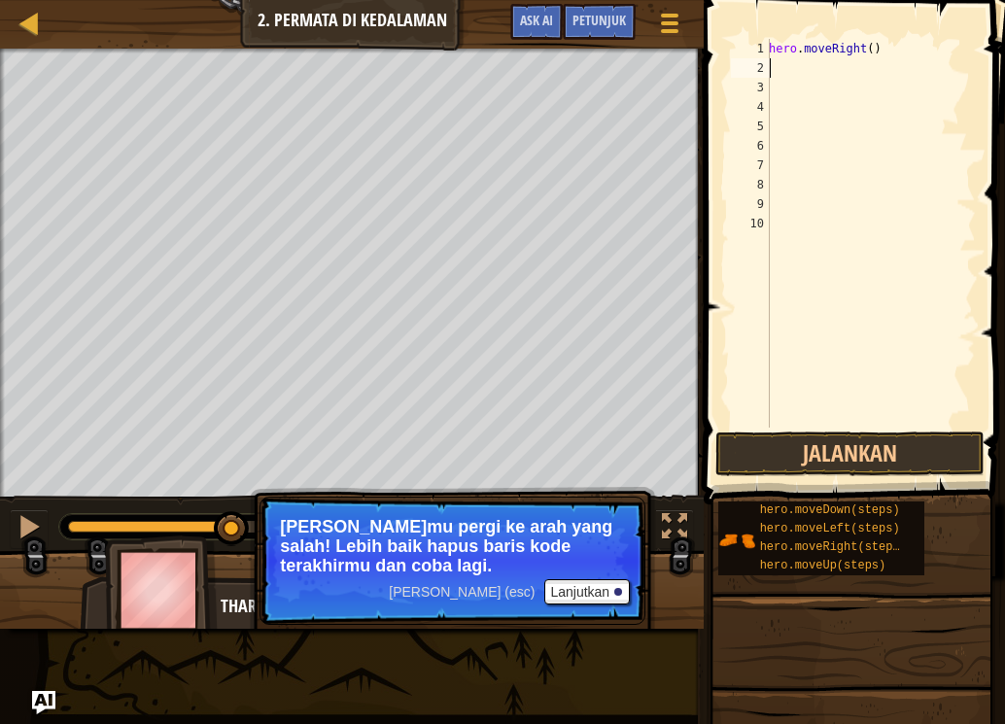
type textarea "h"
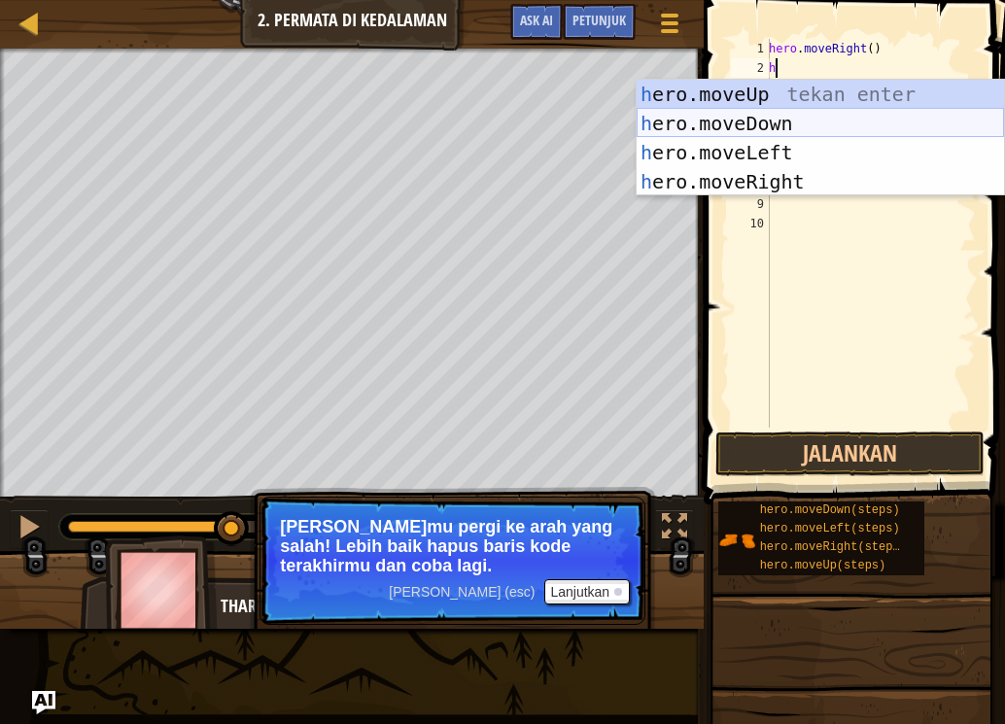
click at [777, 121] on div "h ero.moveUp tekan enter h ero.moveDown tekan enter h ero.moveLeft tekan enter …" at bounding box center [820, 167] width 367 height 175
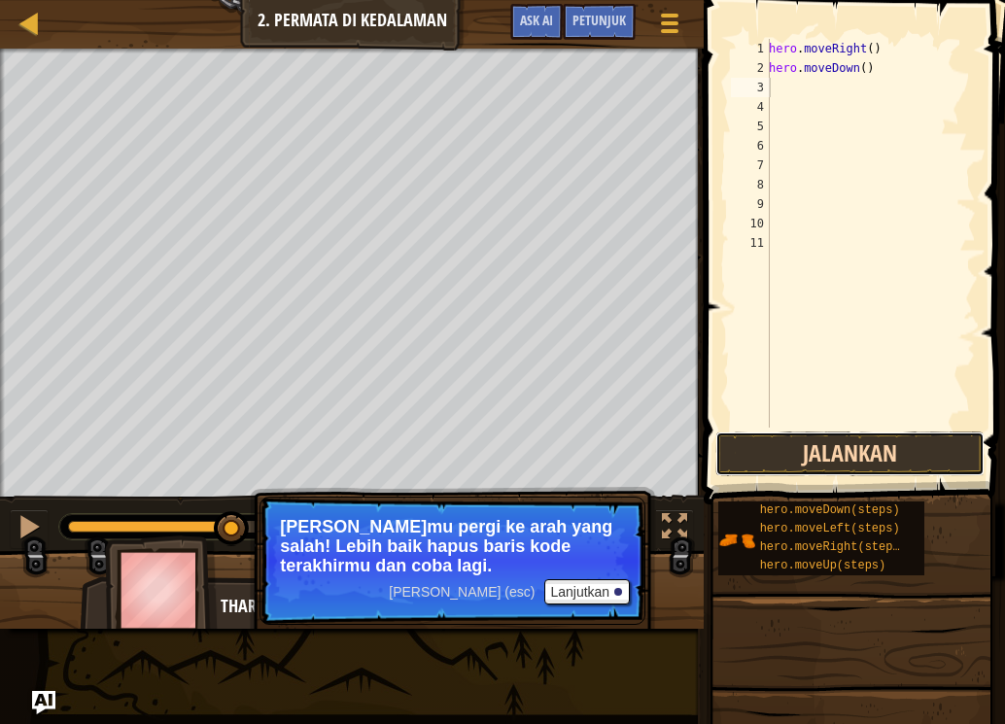
click at [866, 451] on button "Jalankan" at bounding box center [849, 453] width 269 height 45
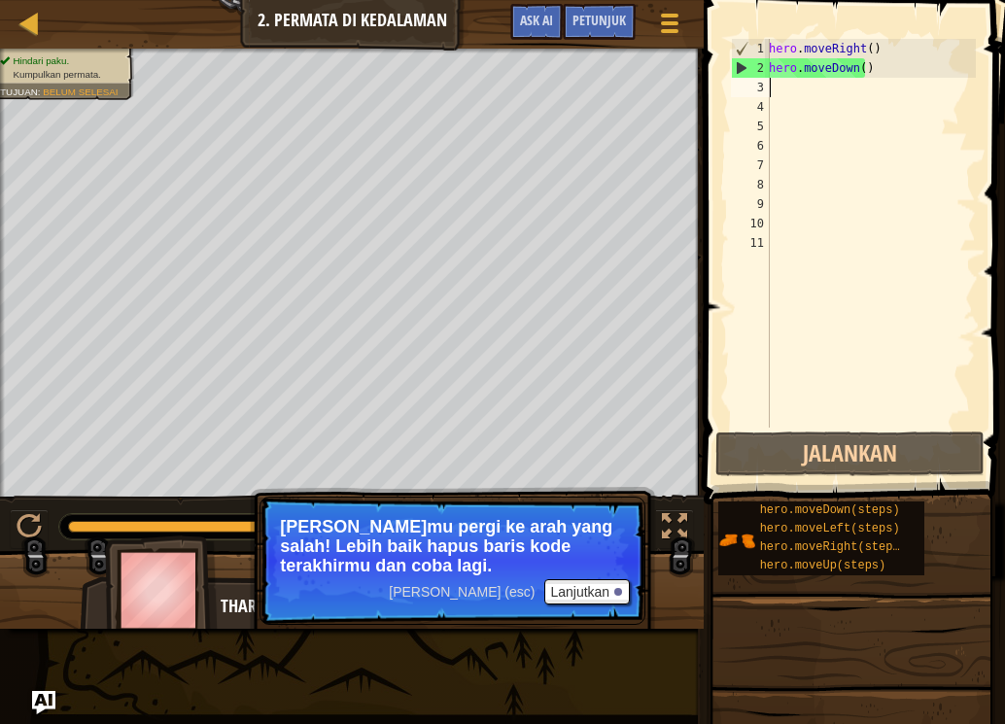
click at [774, 93] on div "hero . moveRight ( ) hero . moveDown ( )" at bounding box center [870, 253] width 211 height 428
type textarea "h"
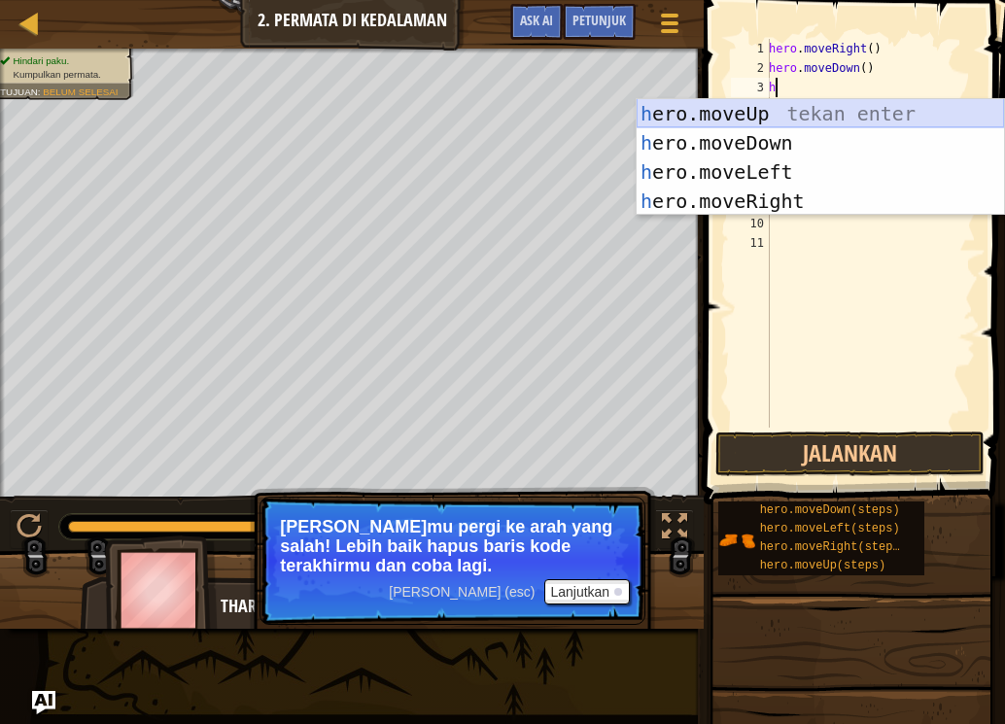
click at [751, 109] on div "h ero.moveUp tekan enter h ero.moveDown tekan enter h ero.moveLeft tekan enter …" at bounding box center [820, 186] width 367 height 175
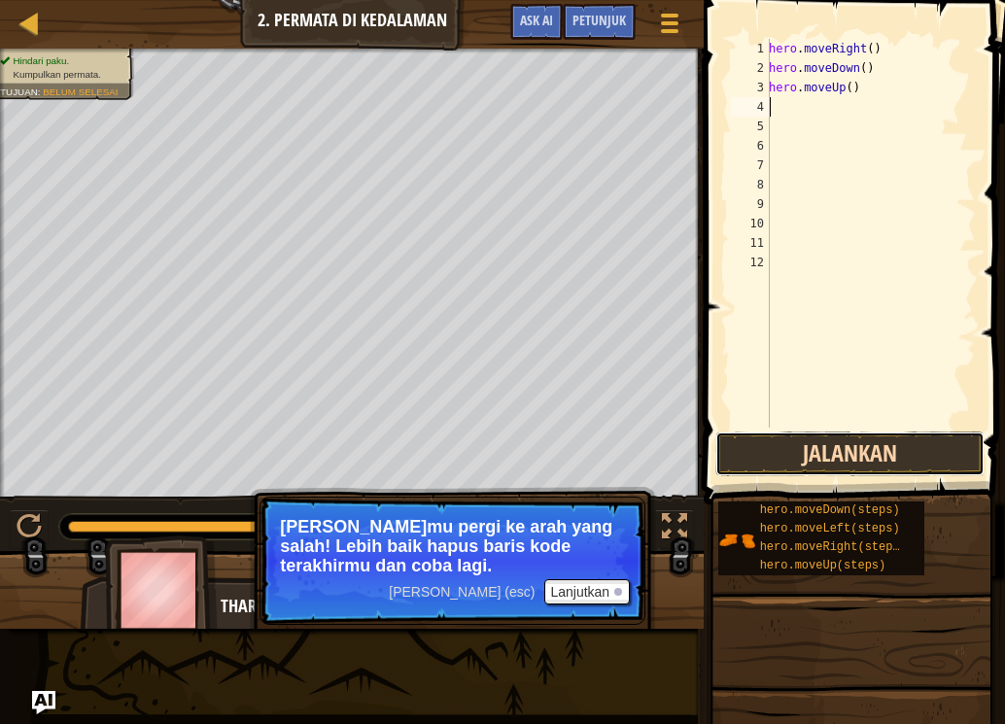
click at [813, 437] on button "Jalankan" at bounding box center [849, 453] width 269 height 45
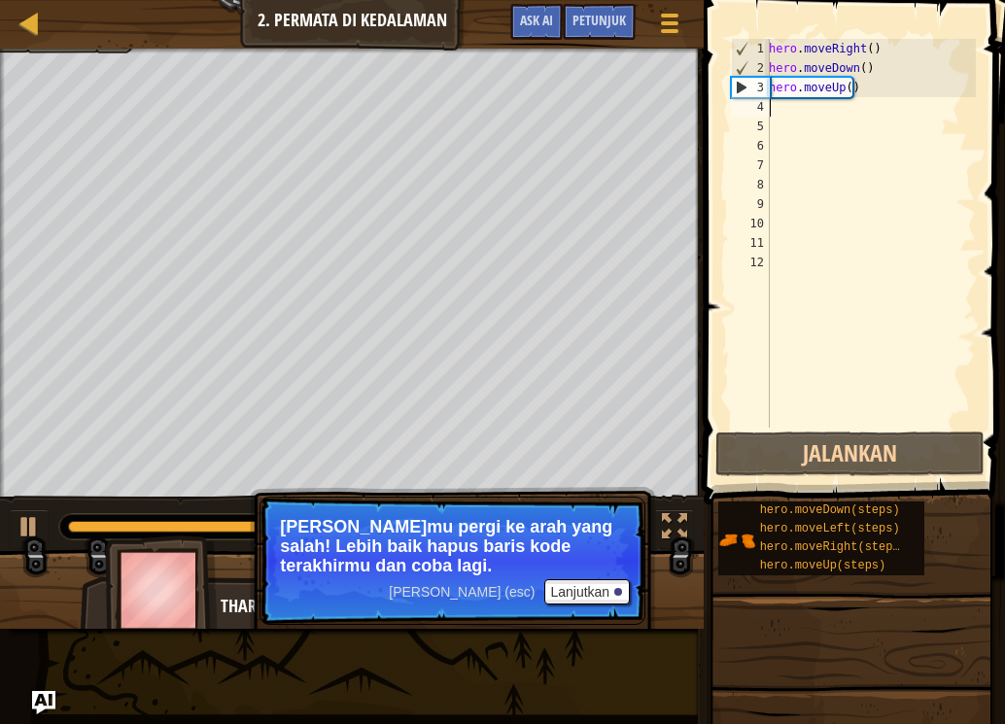
type textarea "h"
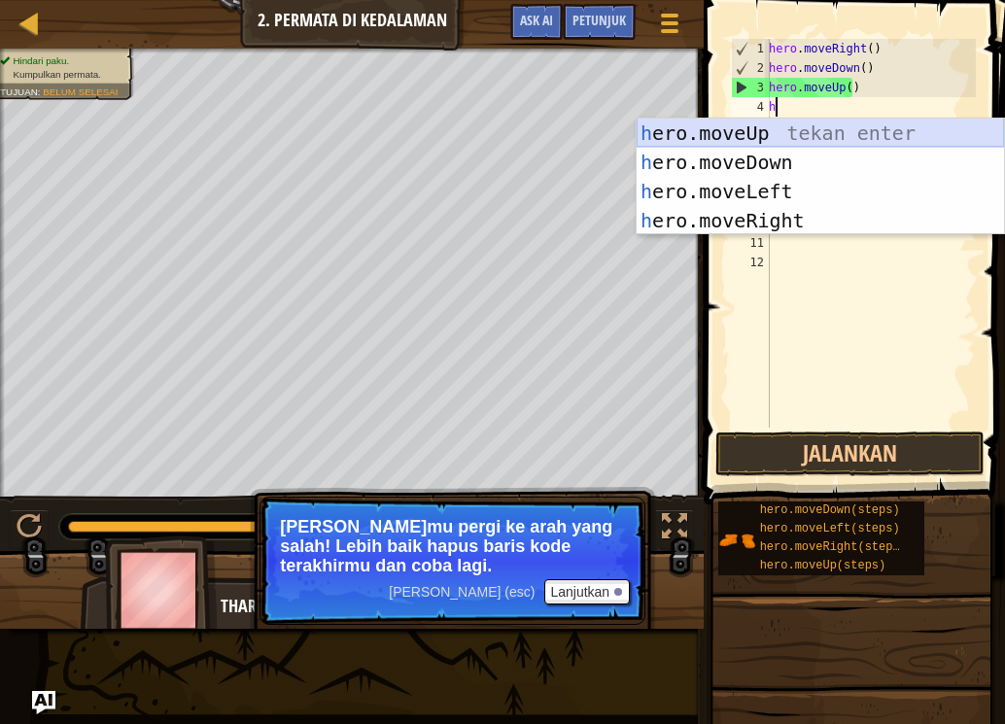
click at [776, 132] on div "h ero.moveUp tekan enter h ero.moveDown tekan enter h ero.moveLeft tekan enter …" at bounding box center [820, 206] width 367 height 175
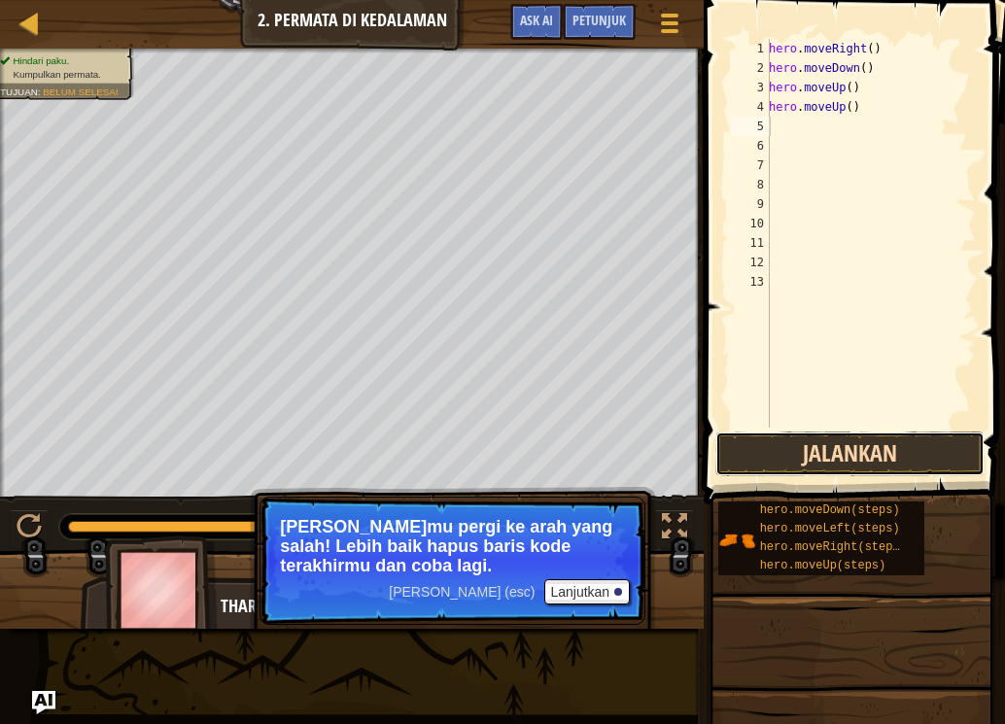
click at [816, 443] on button "Jalankan" at bounding box center [849, 453] width 269 height 45
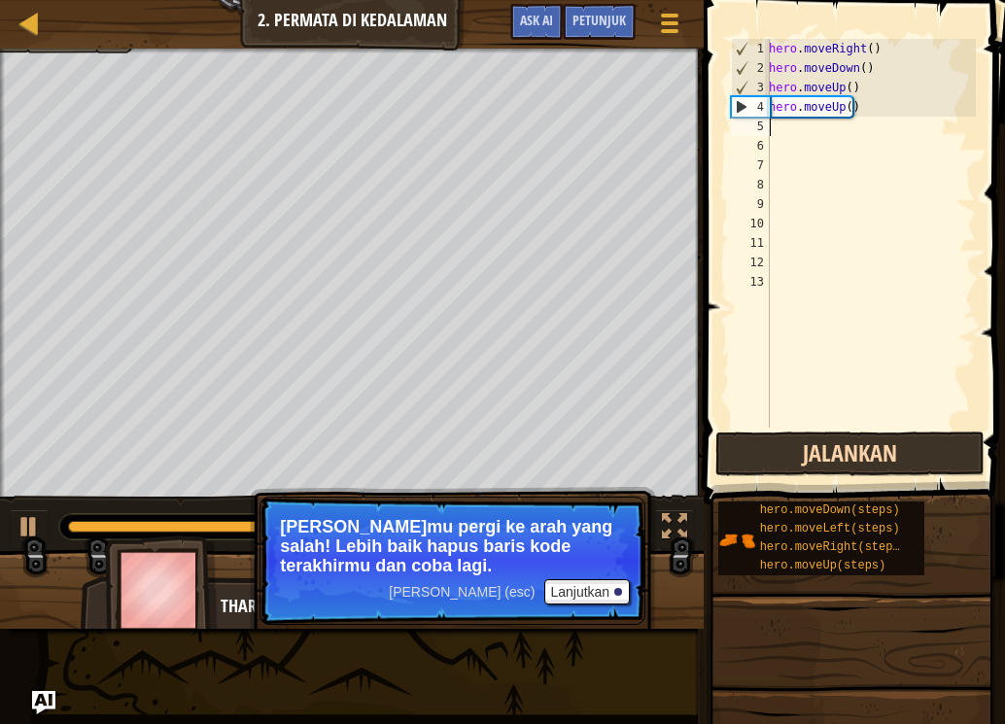
type textarea "h"
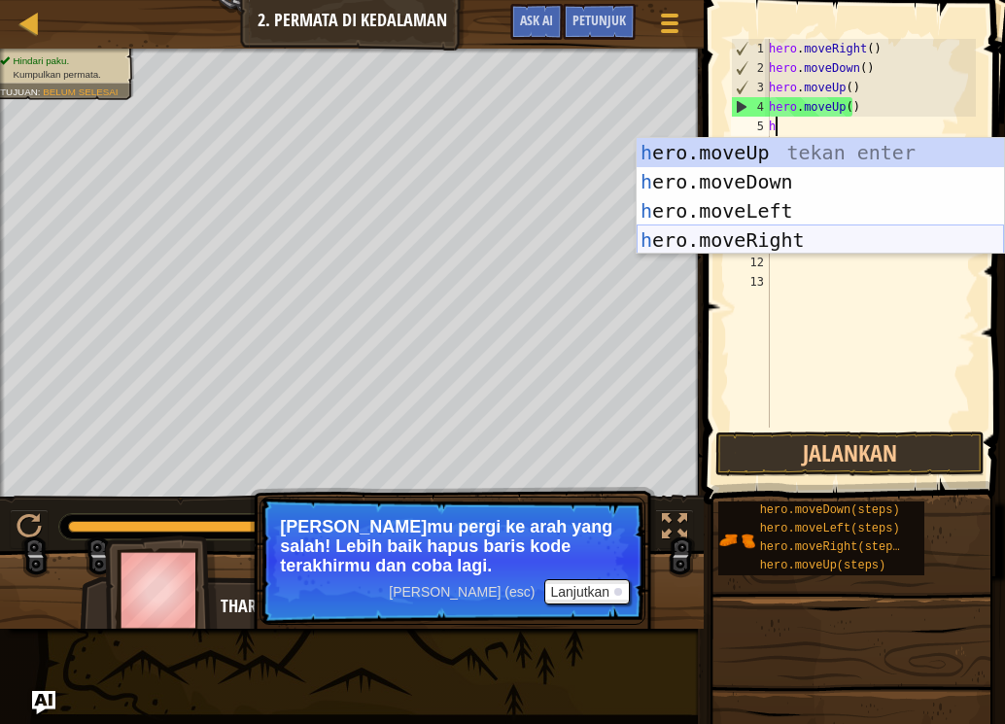
click at [742, 234] on div "h ero.moveUp tekan enter h ero.moveDown tekan enter h ero.moveLeft tekan enter …" at bounding box center [820, 225] width 367 height 175
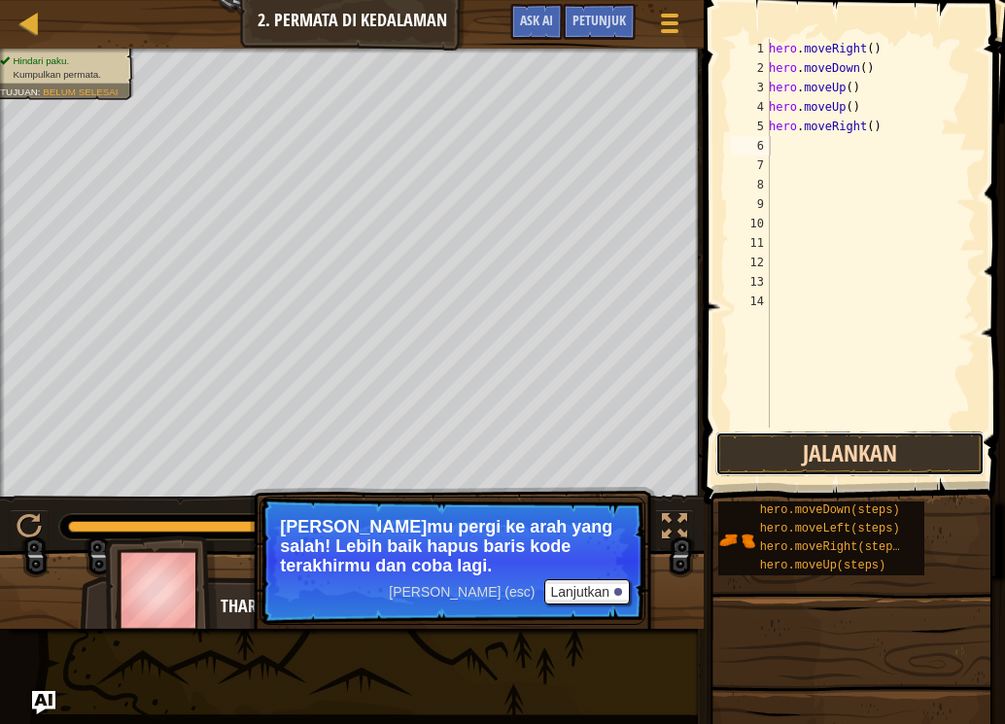
click at [811, 434] on button "Jalankan" at bounding box center [849, 453] width 269 height 45
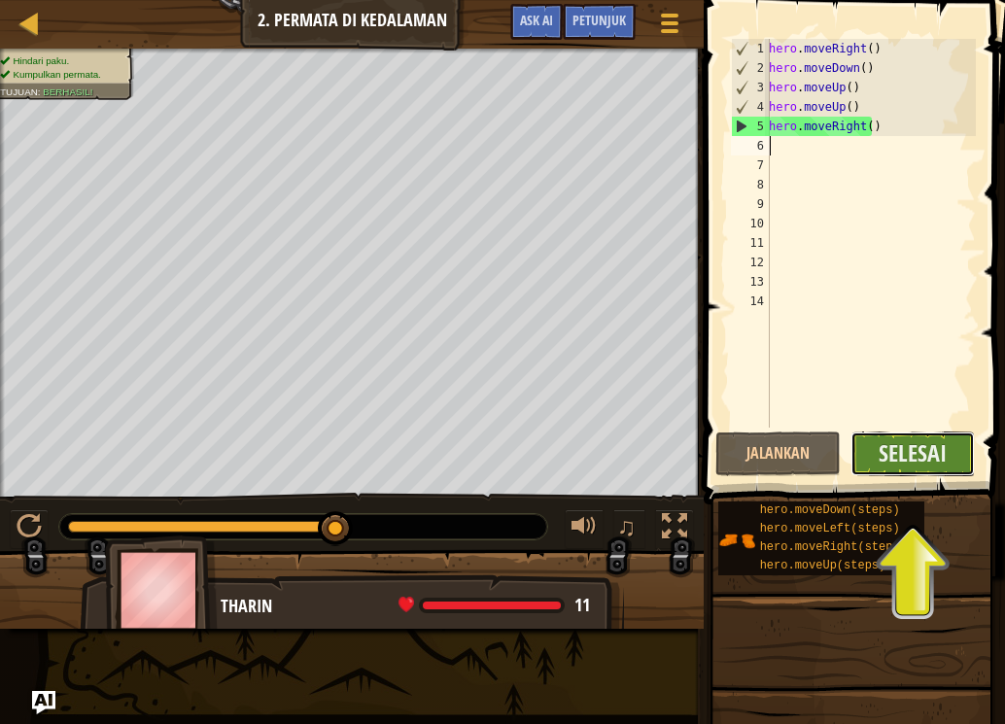
click at [878, 458] on button "Selesai" at bounding box center [912, 453] width 125 height 45
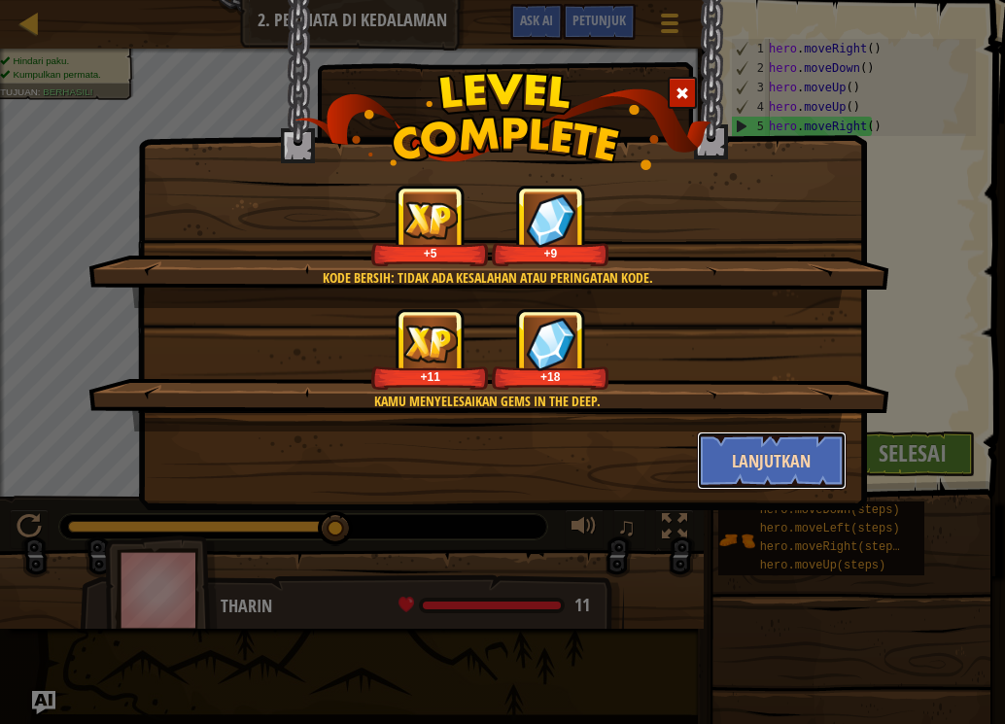
drag, startPoint x: 773, startPoint y: 466, endPoint x: 772, endPoint y: 455, distance: 10.7
click at [772, 455] on button "Lanjutkan" at bounding box center [772, 460] width 151 height 58
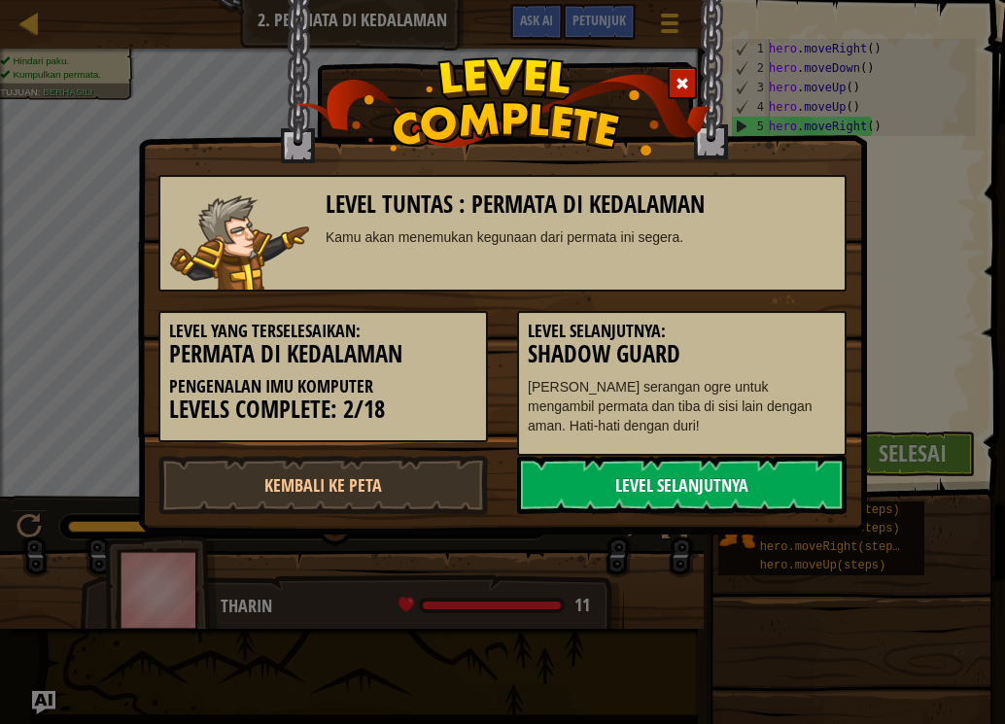
click at [705, 485] on link "Level Selanjutnya" at bounding box center [681, 485] width 329 height 58
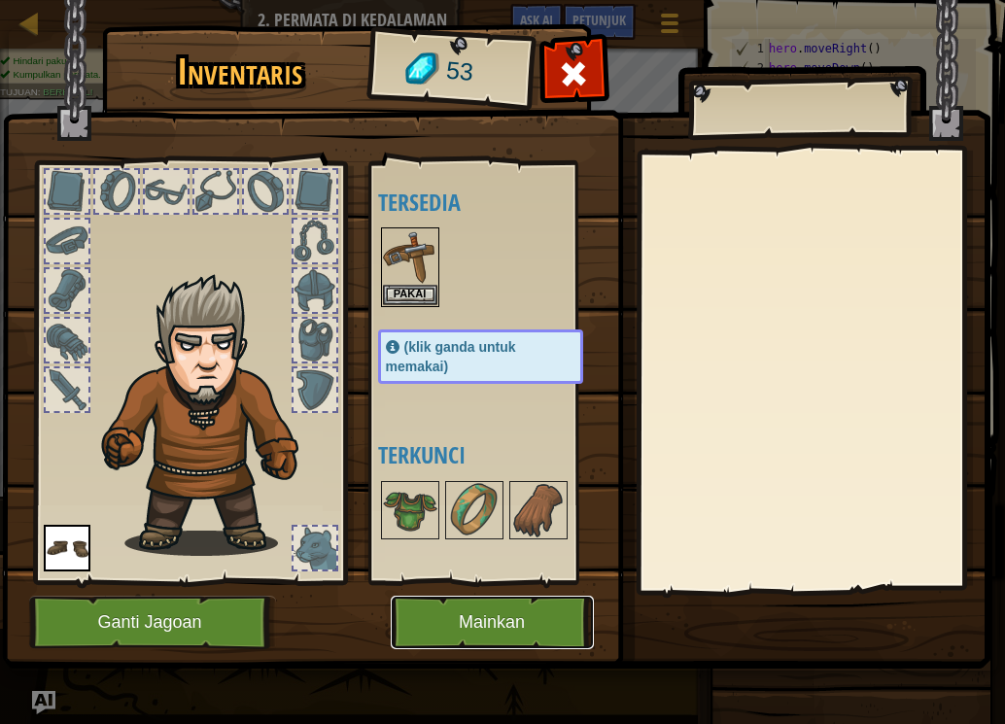
click at [546, 624] on button "Mainkan" at bounding box center [492, 622] width 203 height 53
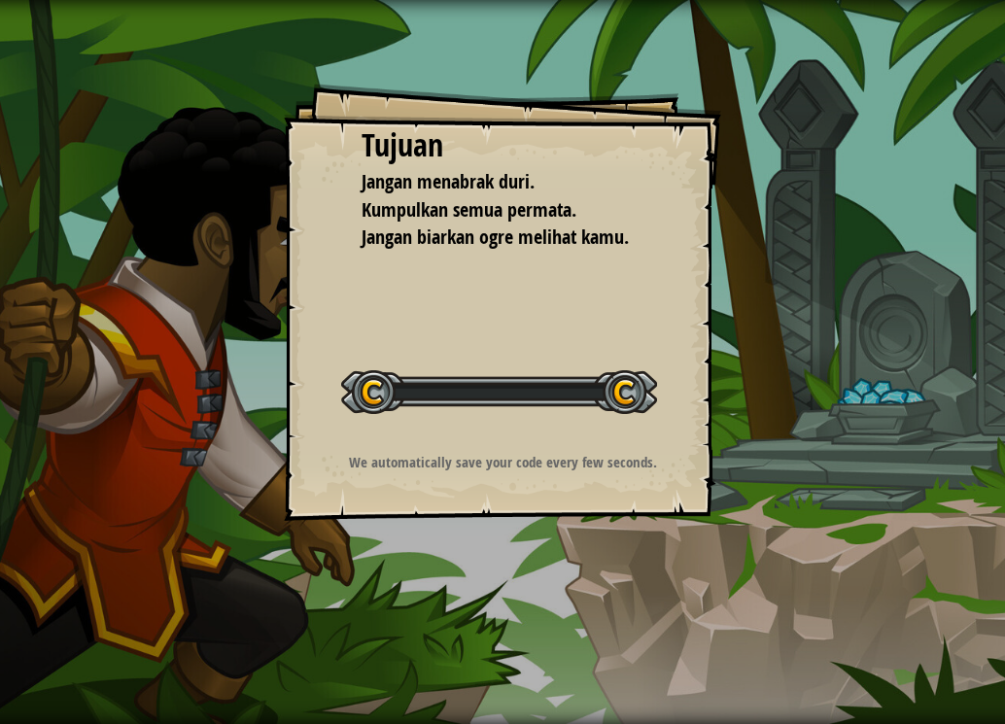
click at [503, 611] on div "Tujuan Jangan menabrak duri. Kumpulkan semua permata. Jangan biarkan ogre melih…" at bounding box center [502, 362] width 1005 height 724
click at [500, 620] on div "Tujuan Jangan menabrak duri. Kumpulkan semua permata. Jangan biarkan ogre melih…" at bounding box center [502, 362] width 1005 height 724
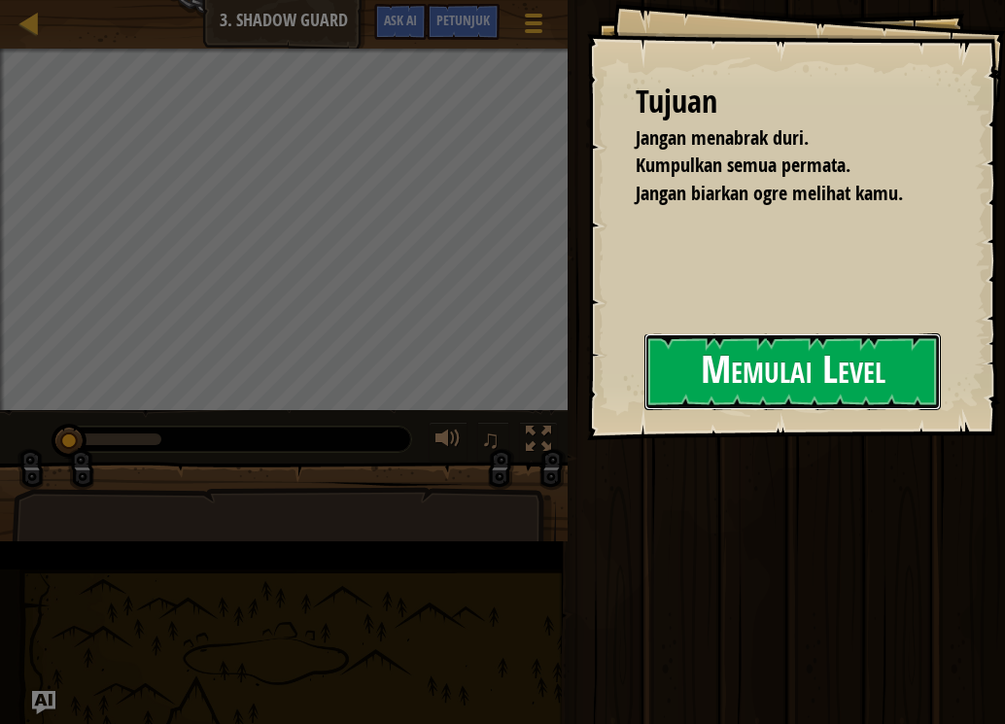
click at [644, 407] on button "Memulai Level" at bounding box center [792, 371] width 296 height 77
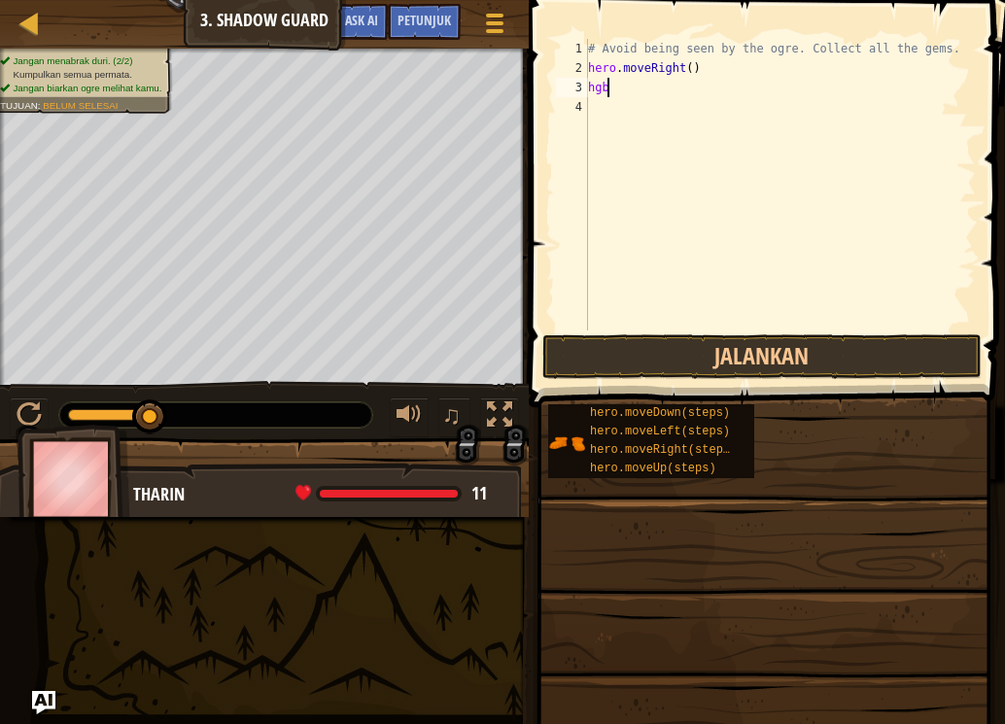
scroll to position [9, 0]
type textarea "h"
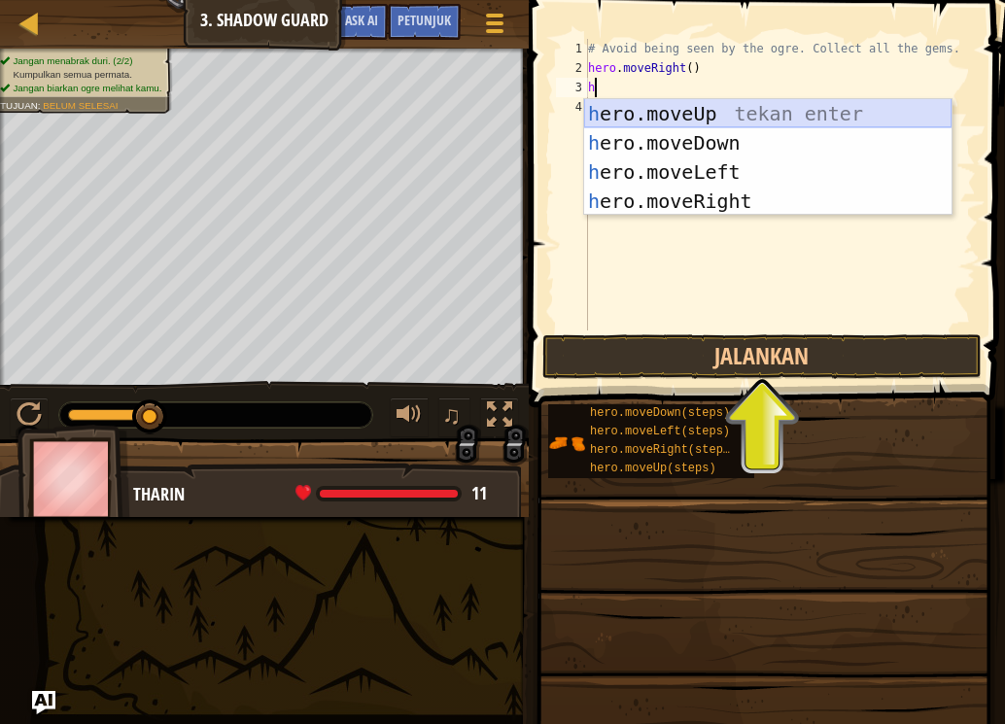
click at [667, 104] on div "h ero.moveUp tekan enter h ero.moveDown tekan enter h ero.moveLeft tekan enter …" at bounding box center [767, 186] width 367 height 175
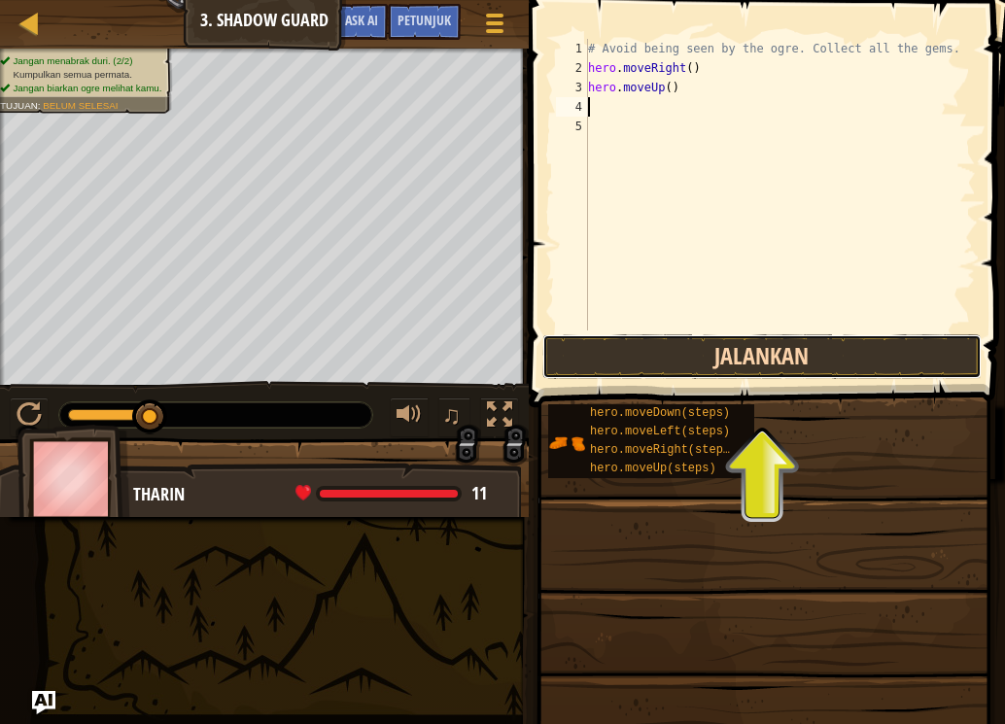
click at [662, 363] on button "Jalankan" at bounding box center [761, 356] width 439 height 45
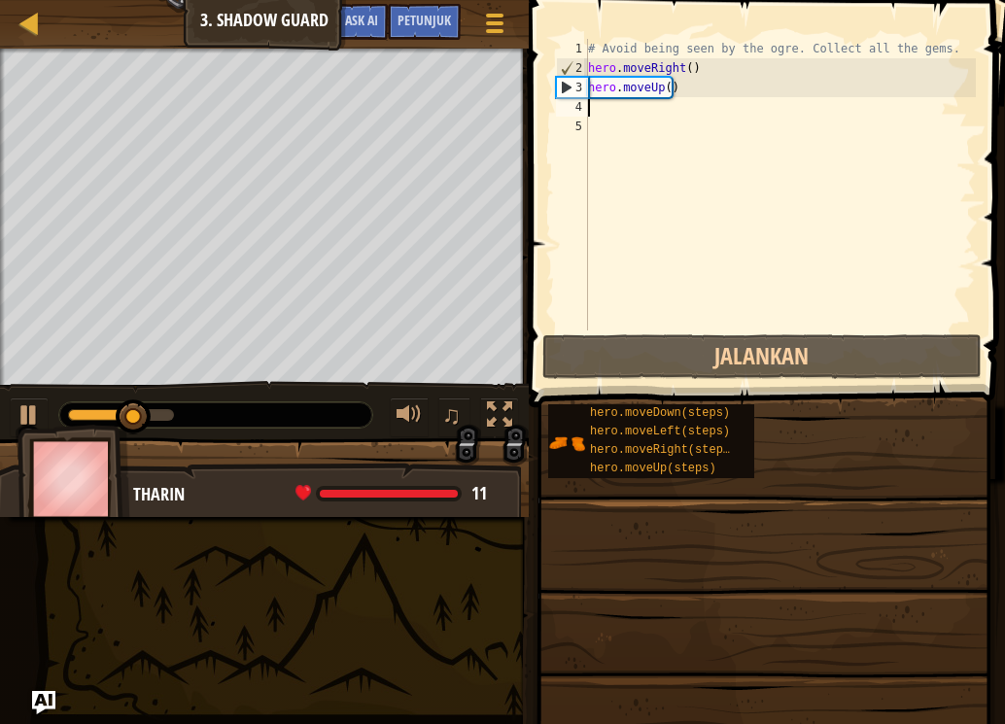
type textarea "h"
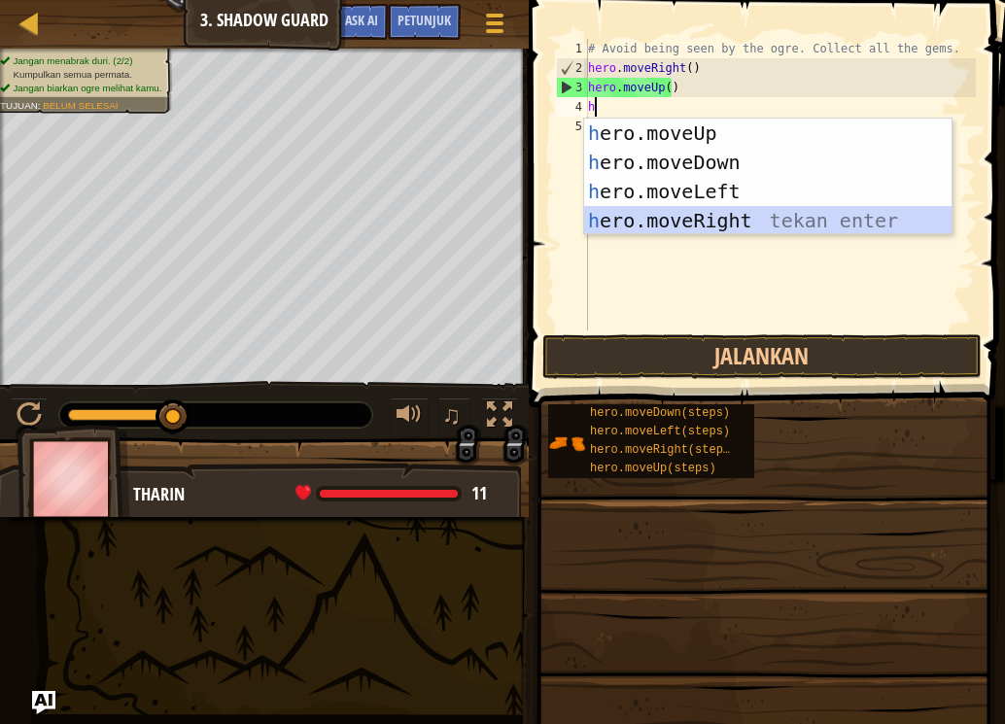
click at [676, 218] on div "h ero.moveUp tekan enter h ero.moveDown tekan enter h ero.moveLeft tekan enter …" at bounding box center [767, 206] width 367 height 175
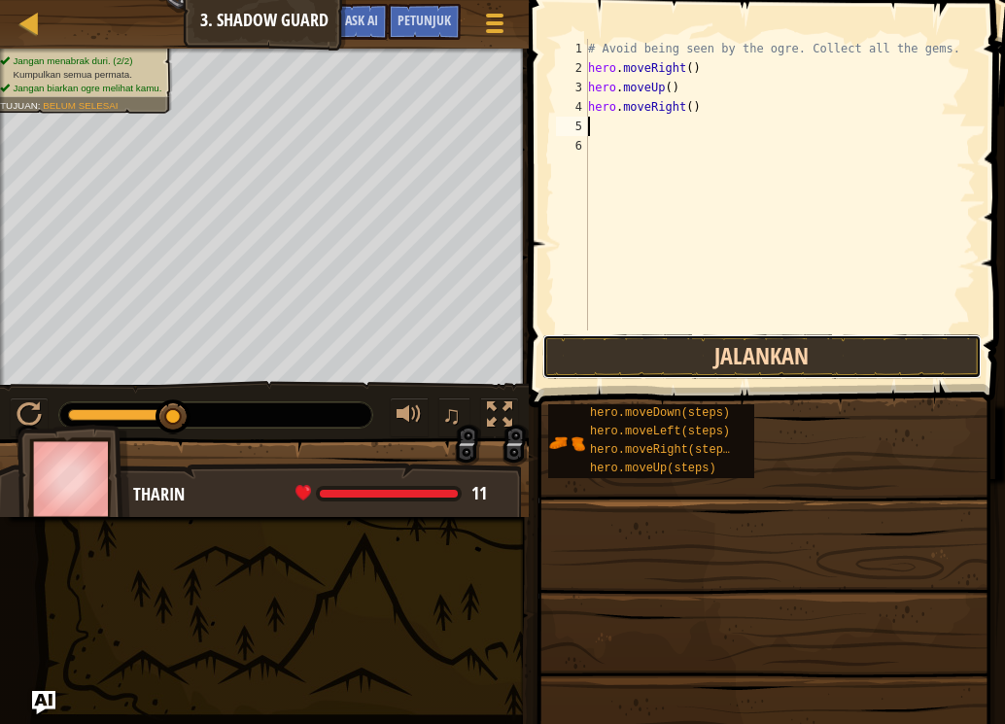
click at [660, 337] on button "Jalankan" at bounding box center [761, 356] width 439 height 45
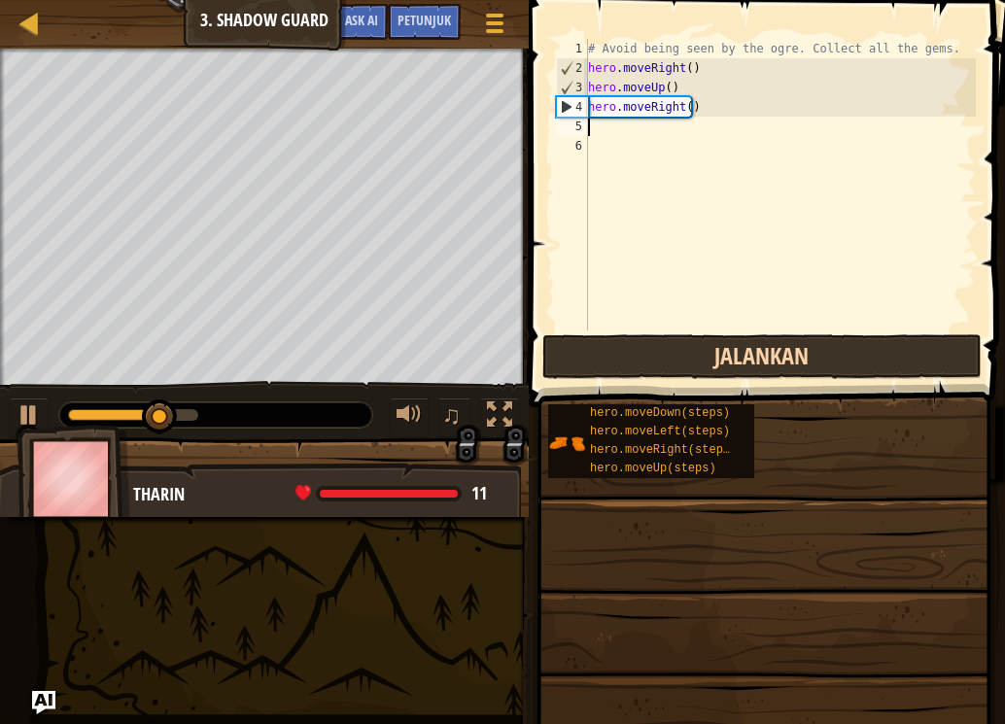
type textarea "h"
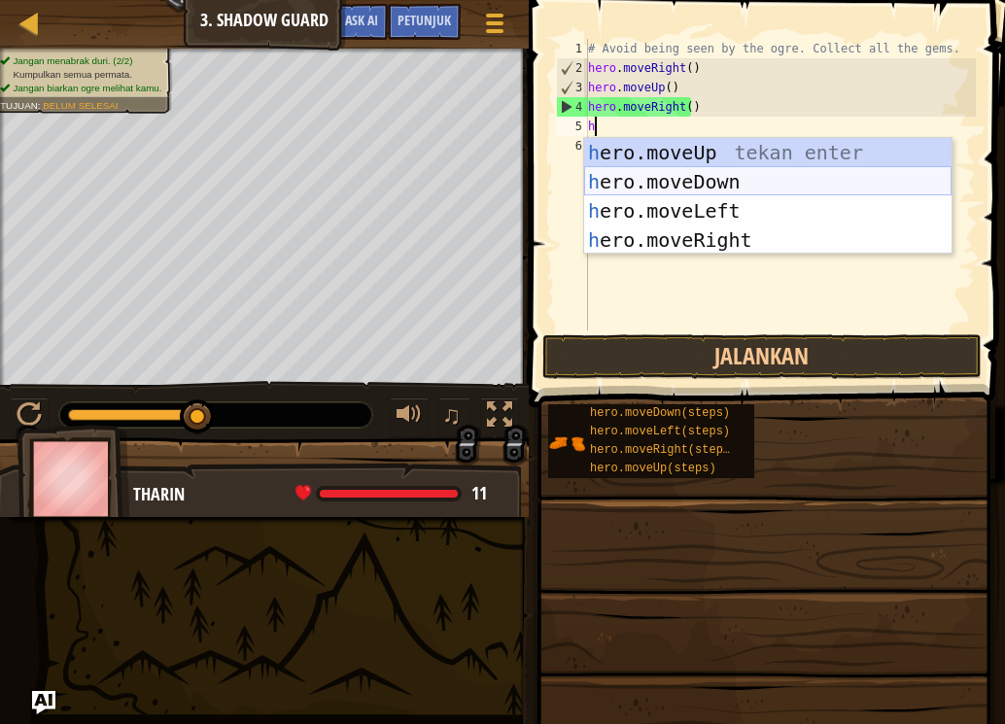
click at [710, 181] on div "h ero.moveUp tekan enter h ero.moveDown tekan enter h ero.moveLeft tekan enter …" at bounding box center [767, 225] width 367 height 175
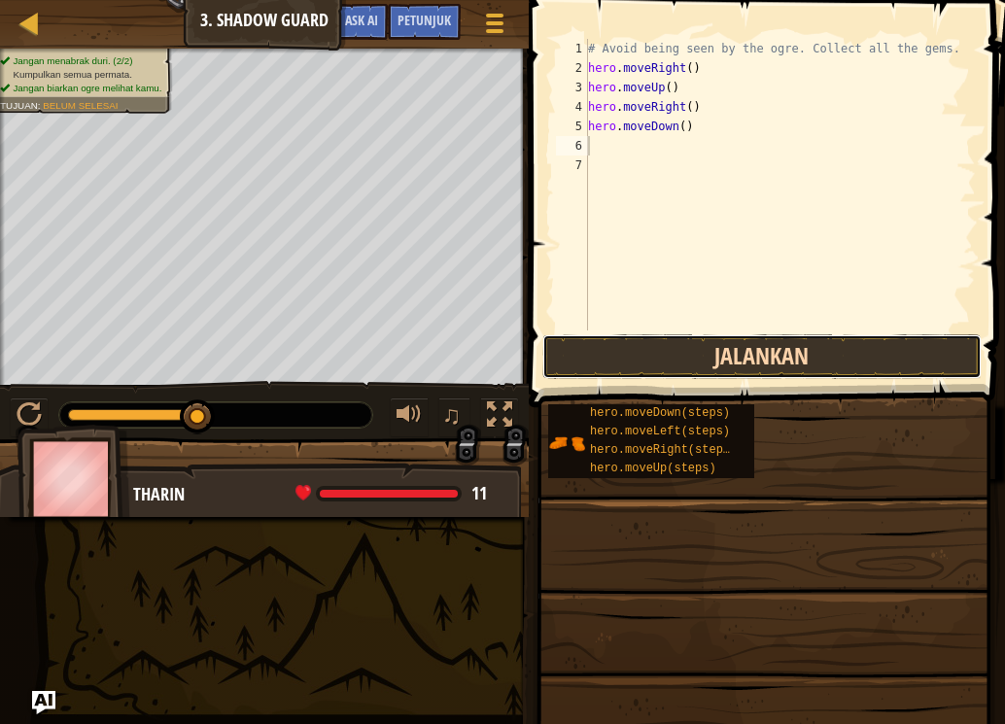
click at [636, 349] on button "Jalankan" at bounding box center [761, 356] width 439 height 45
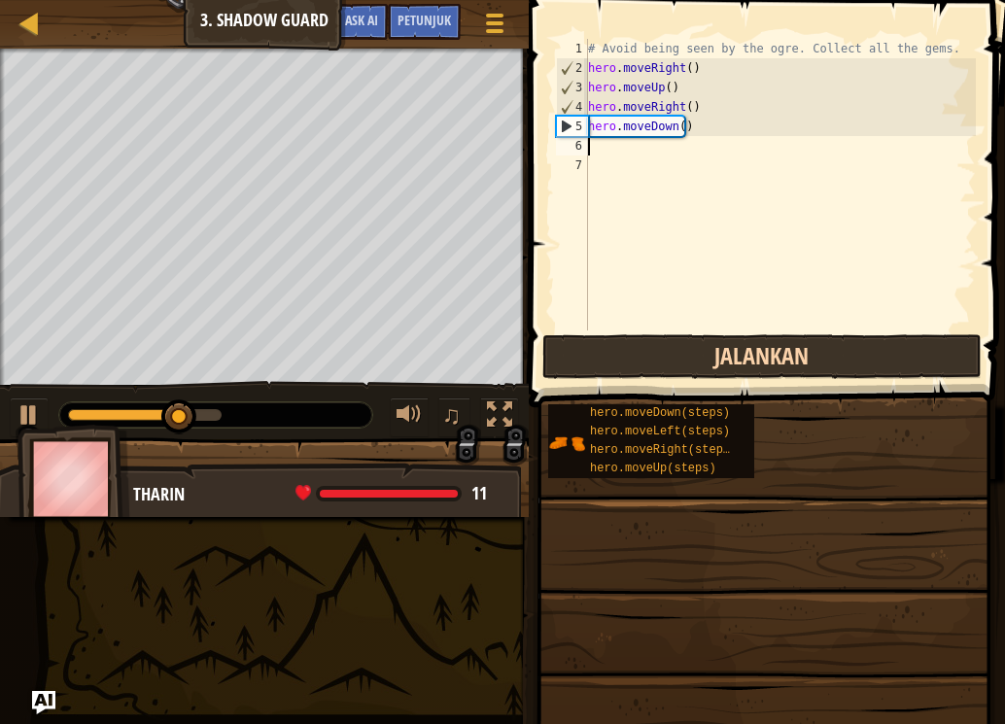
type textarea "h"
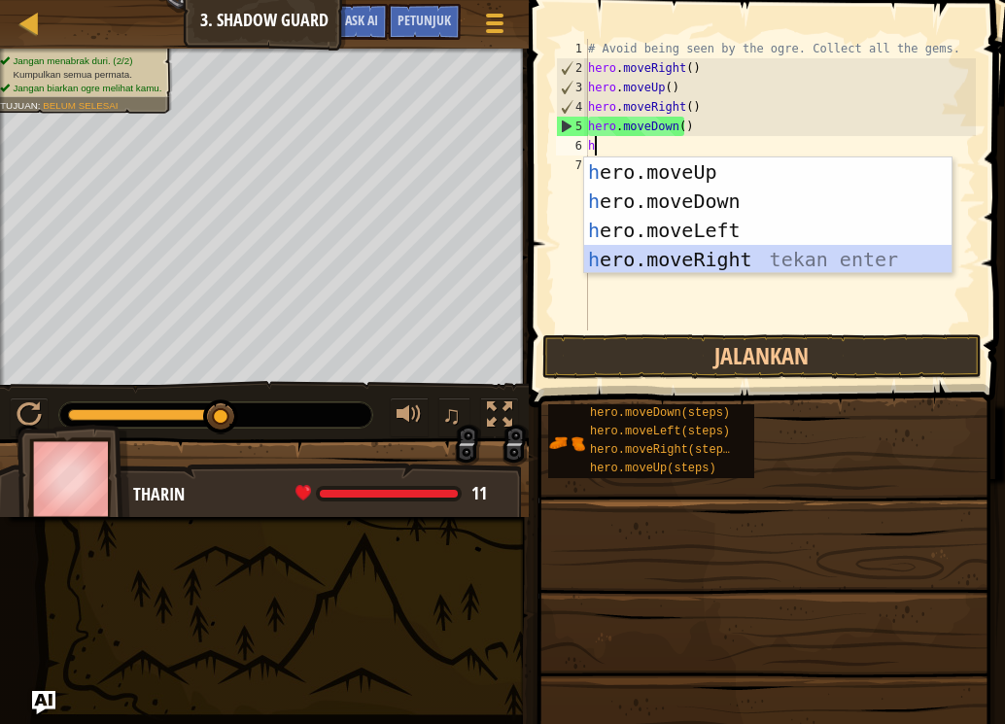
click at [701, 247] on div "h ero.moveUp tekan enter h ero.moveDown tekan enter h ero.moveLeft tekan enter …" at bounding box center [767, 244] width 367 height 175
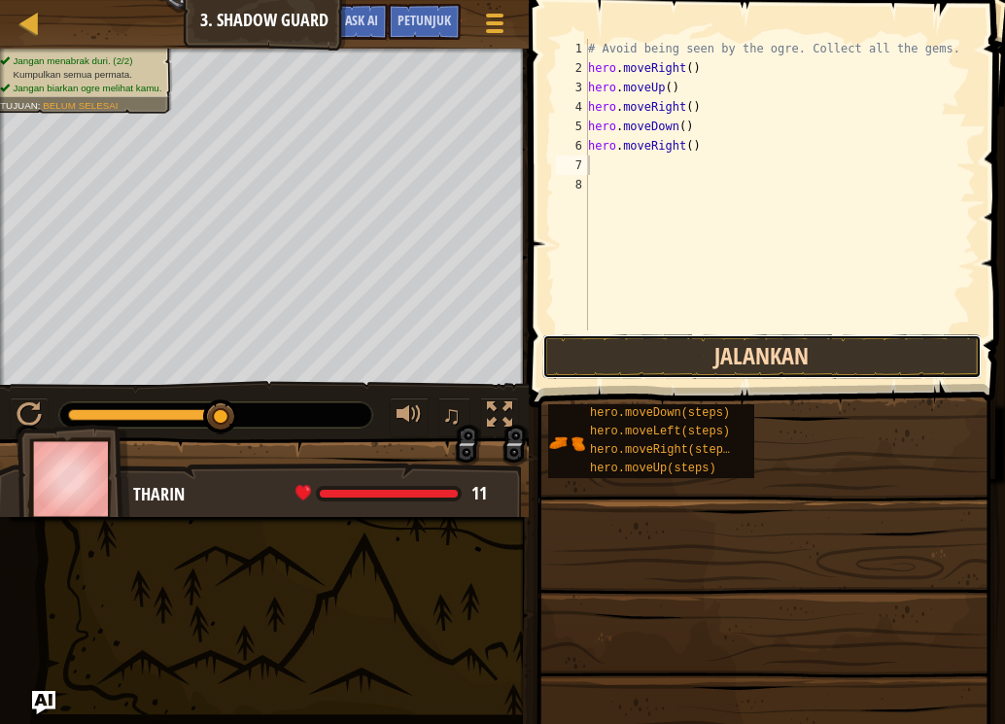
click at [674, 345] on button "Jalankan" at bounding box center [761, 356] width 439 height 45
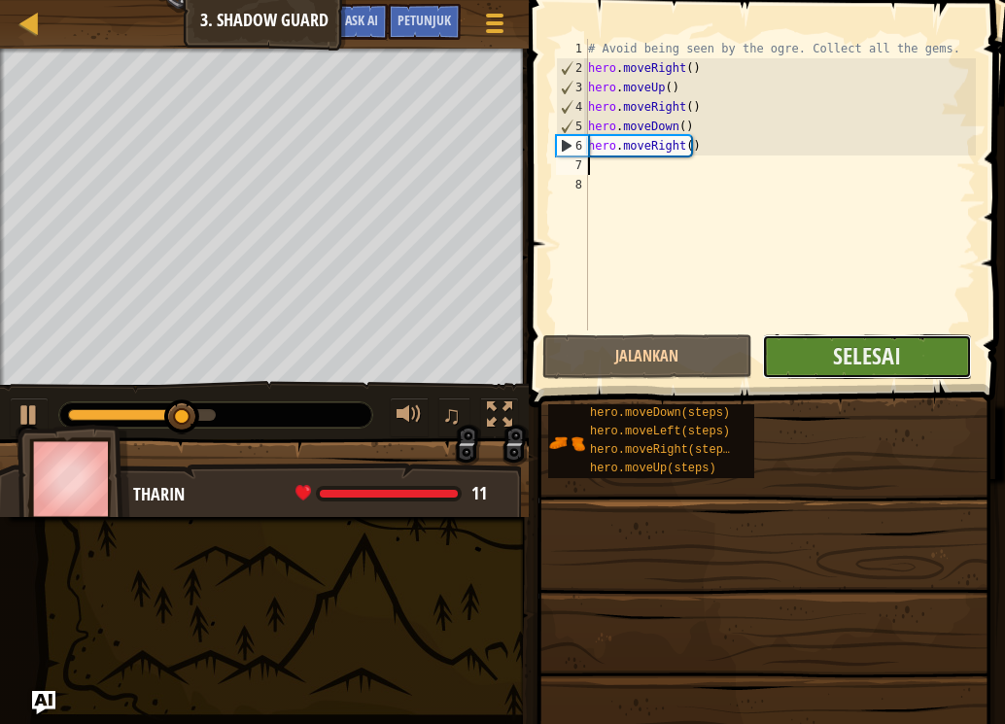
click at [801, 342] on button "Selesai" at bounding box center [867, 356] width 210 height 45
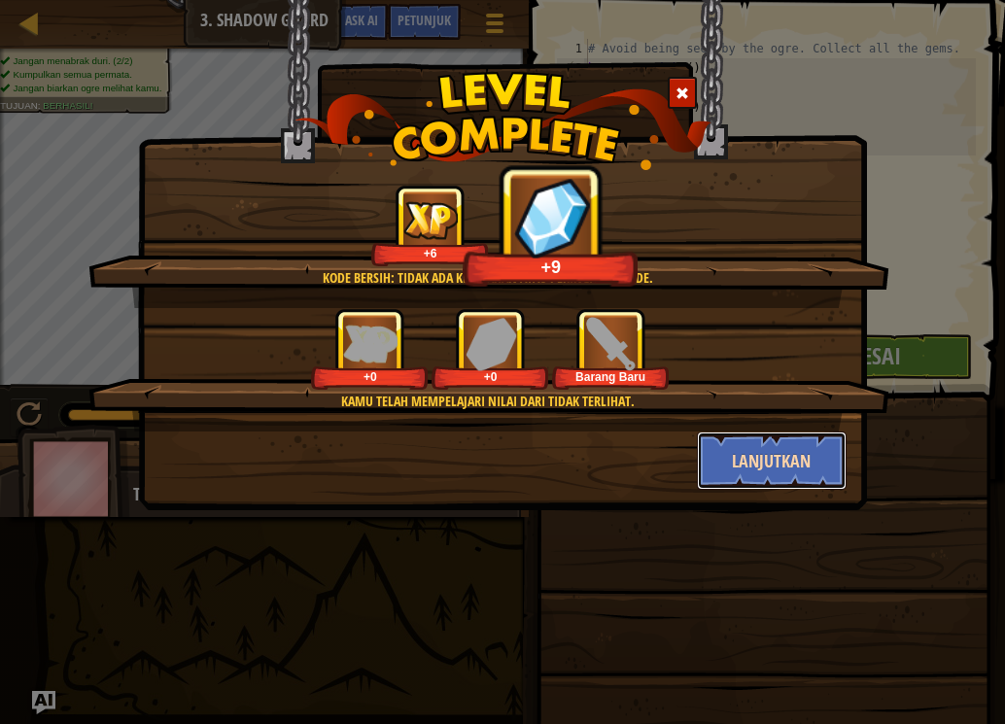
click at [765, 459] on button "Lanjutkan" at bounding box center [772, 460] width 151 height 58
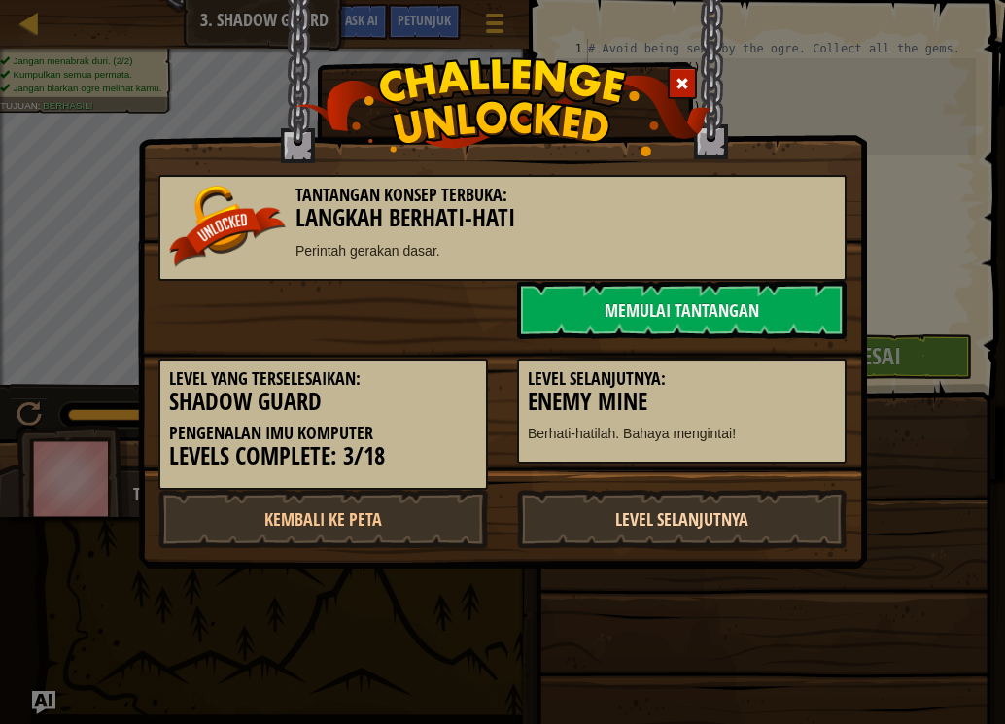
click at [697, 509] on link "Level Selanjutnya" at bounding box center [681, 519] width 329 height 58
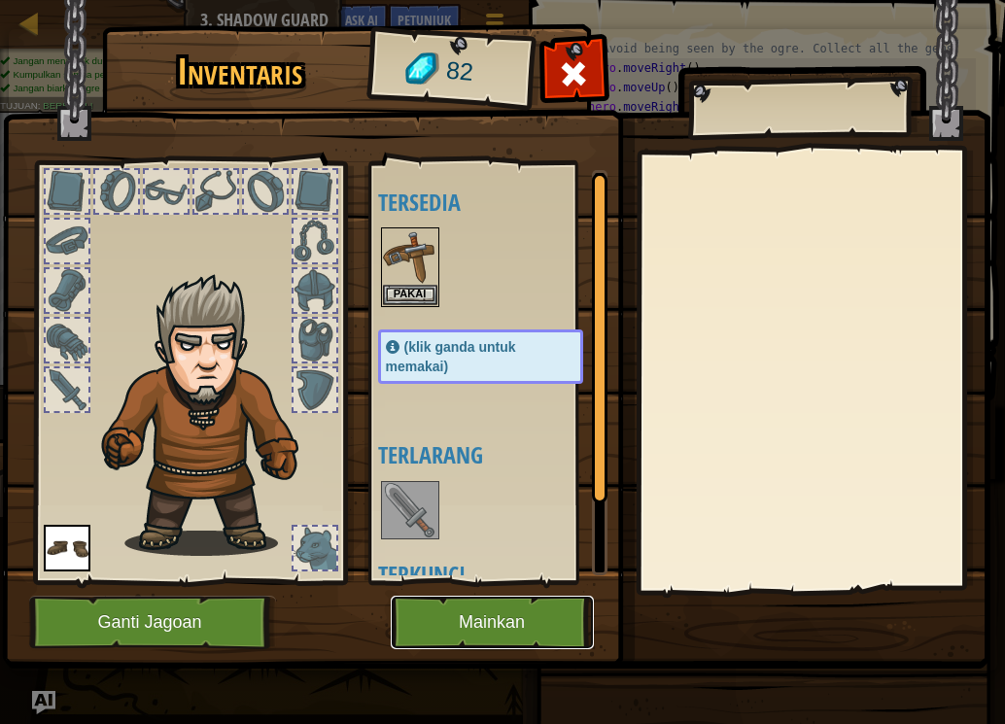
click at [511, 613] on button "Mainkan" at bounding box center [492, 622] width 203 height 53
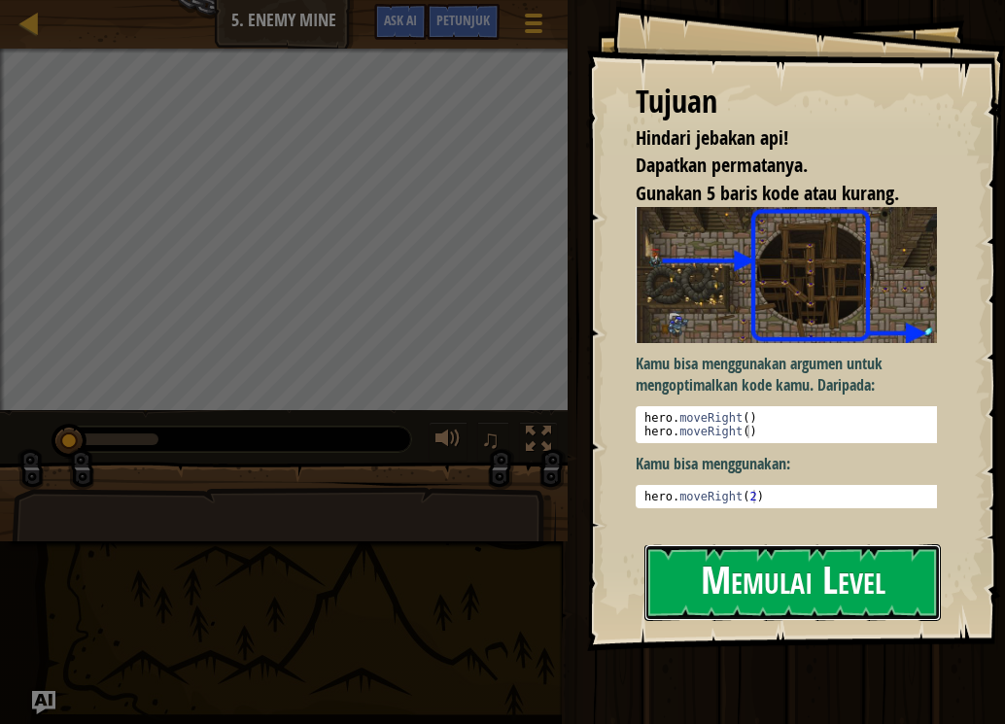
click at [728, 564] on button "Memulai Level" at bounding box center [792, 582] width 296 height 77
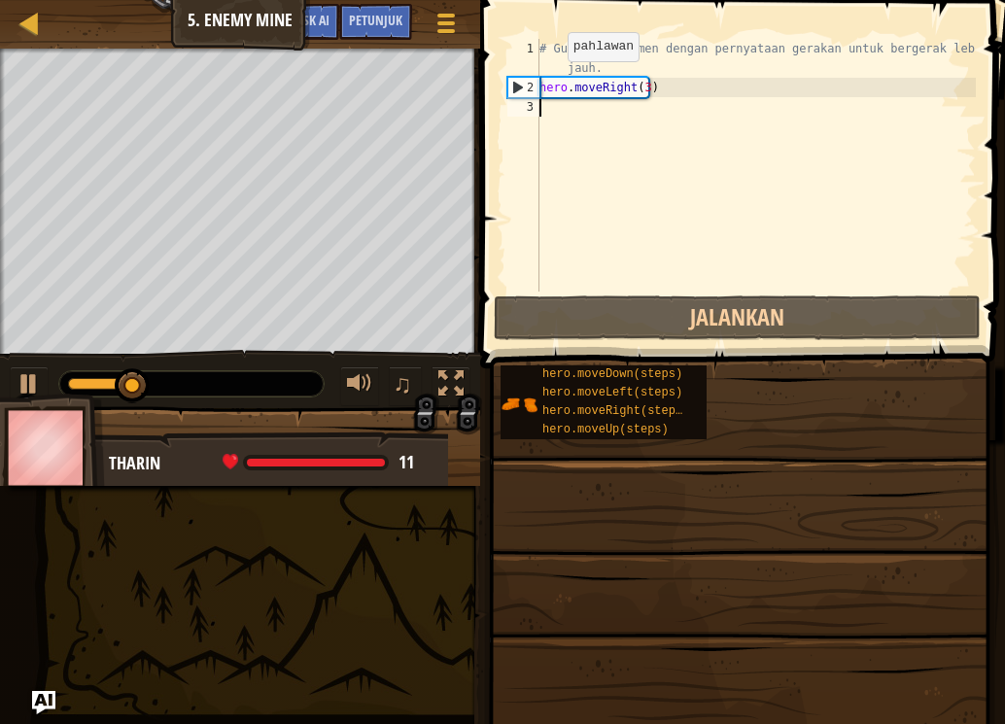
type textarea "h"
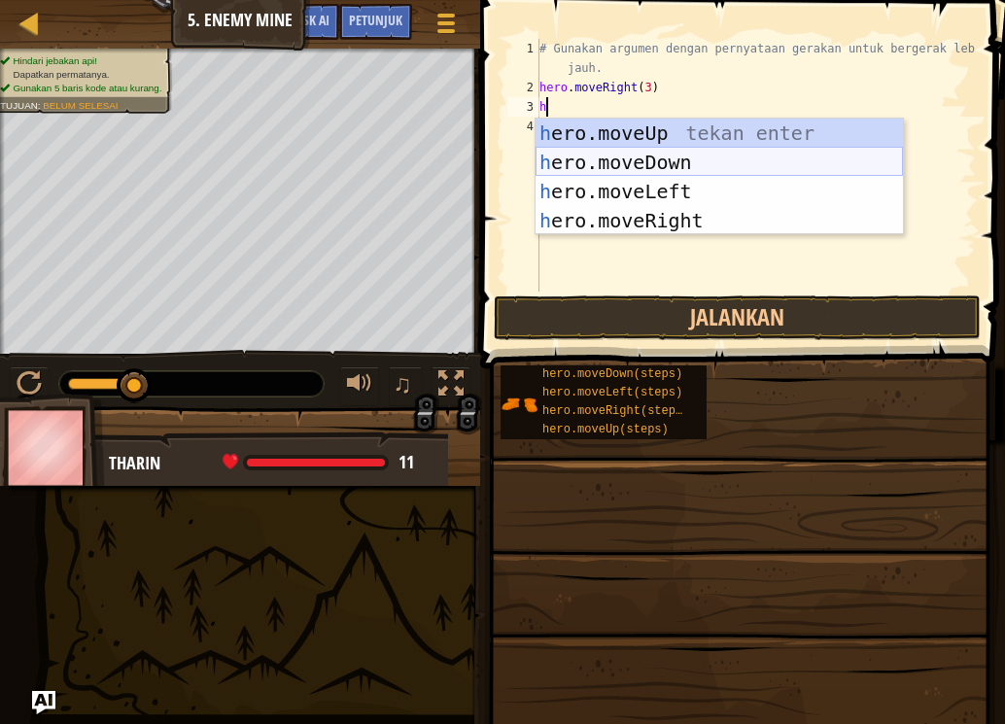
click at [654, 173] on div "h ero.moveUp tekan enter h ero.moveDown tekan enter h ero.moveLeft tekan enter …" at bounding box center [718, 206] width 367 height 175
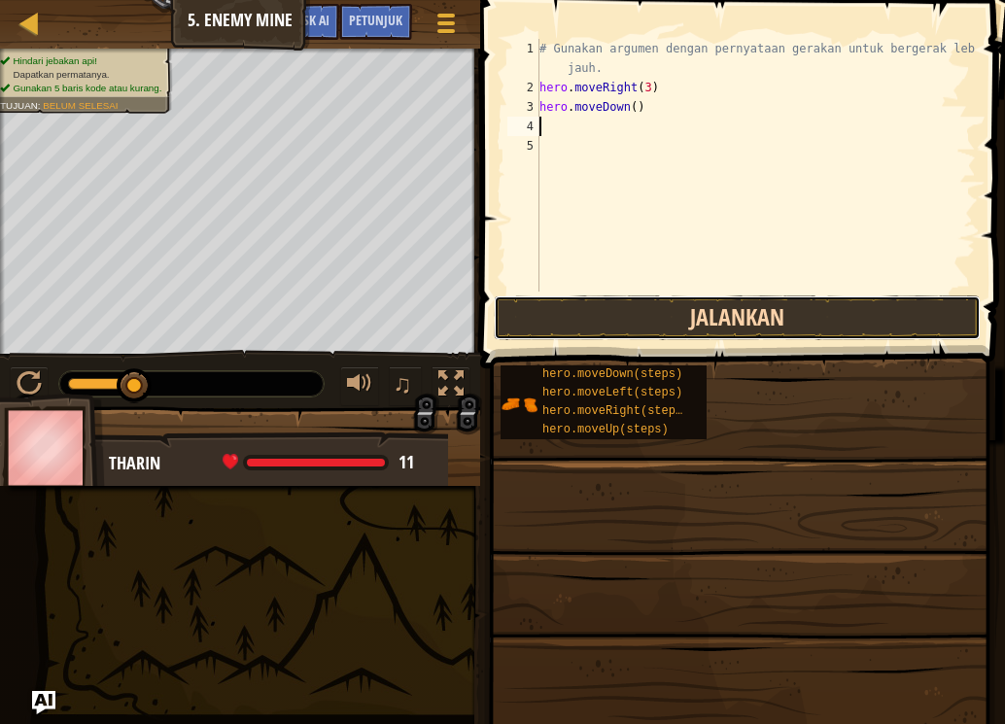
click at [633, 307] on button "Jalankan" at bounding box center [737, 317] width 487 height 45
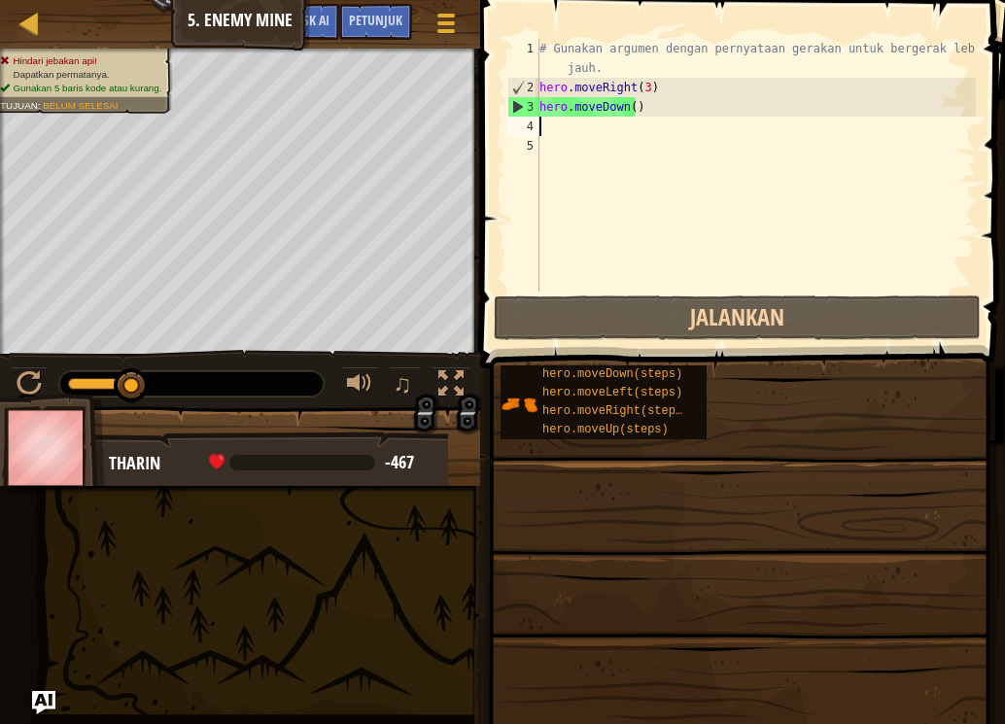
type textarea "h"
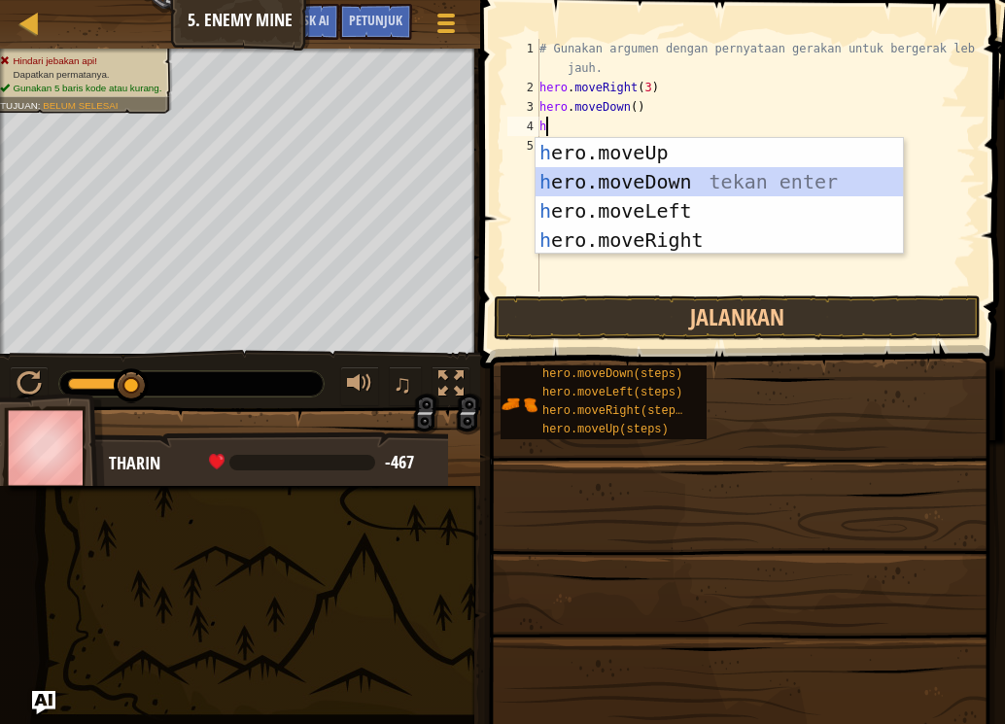
click at [627, 182] on div "h ero.moveUp tekan enter h ero.moveDown tekan enter h ero.moveLeft tekan enter …" at bounding box center [718, 225] width 367 height 175
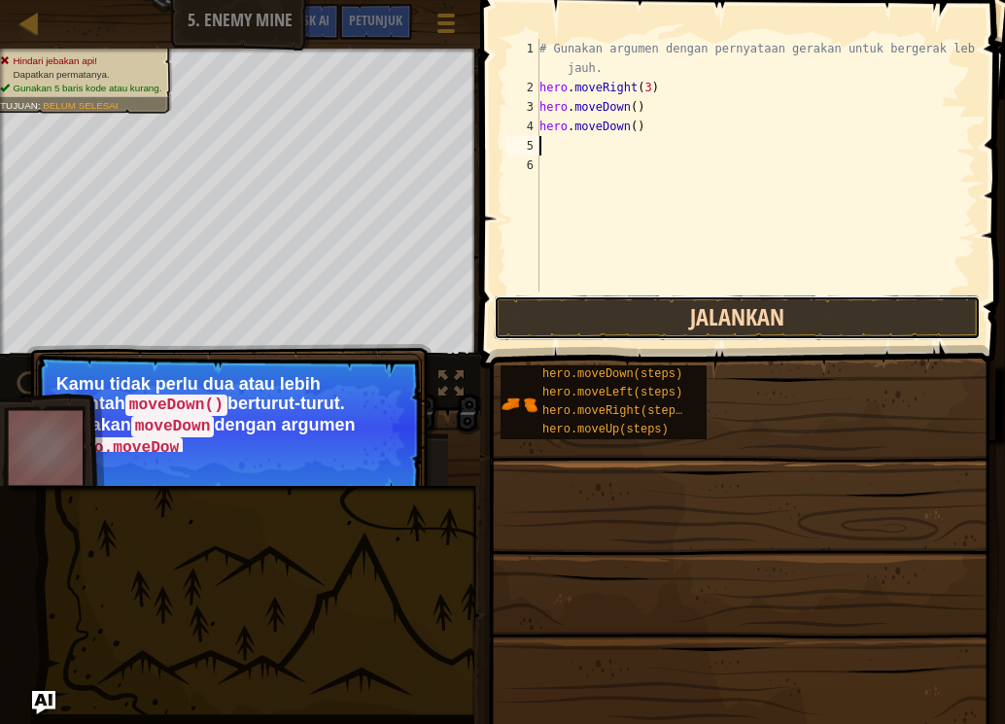
click at [638, 313] on button "Jalankan" at bounding box center [737, 317] width 487 height 45
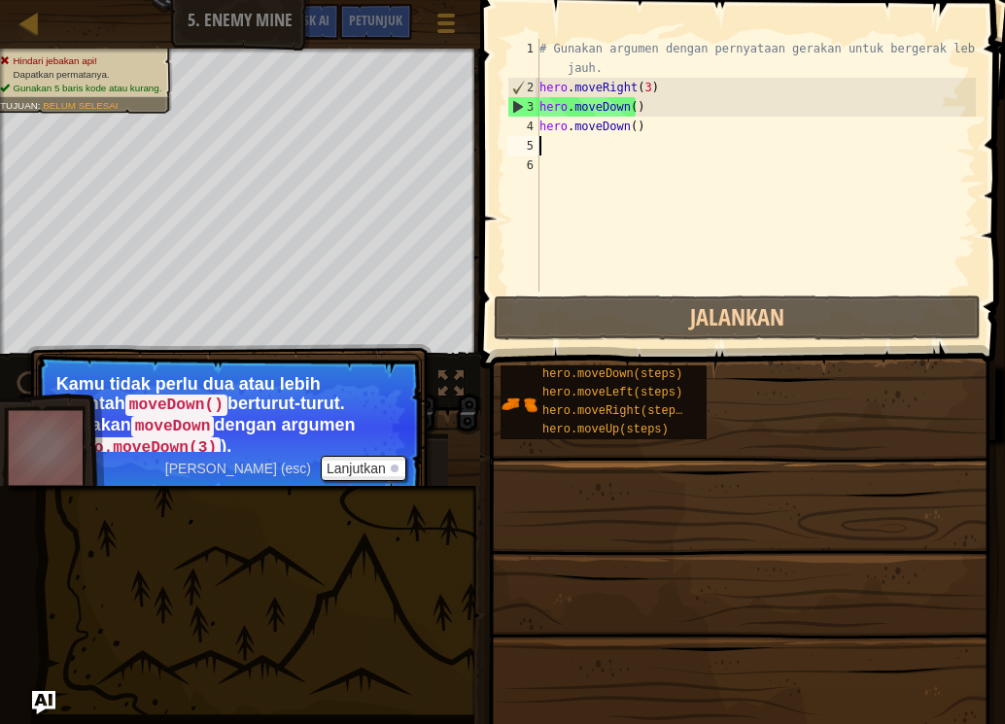
type textarea "h"
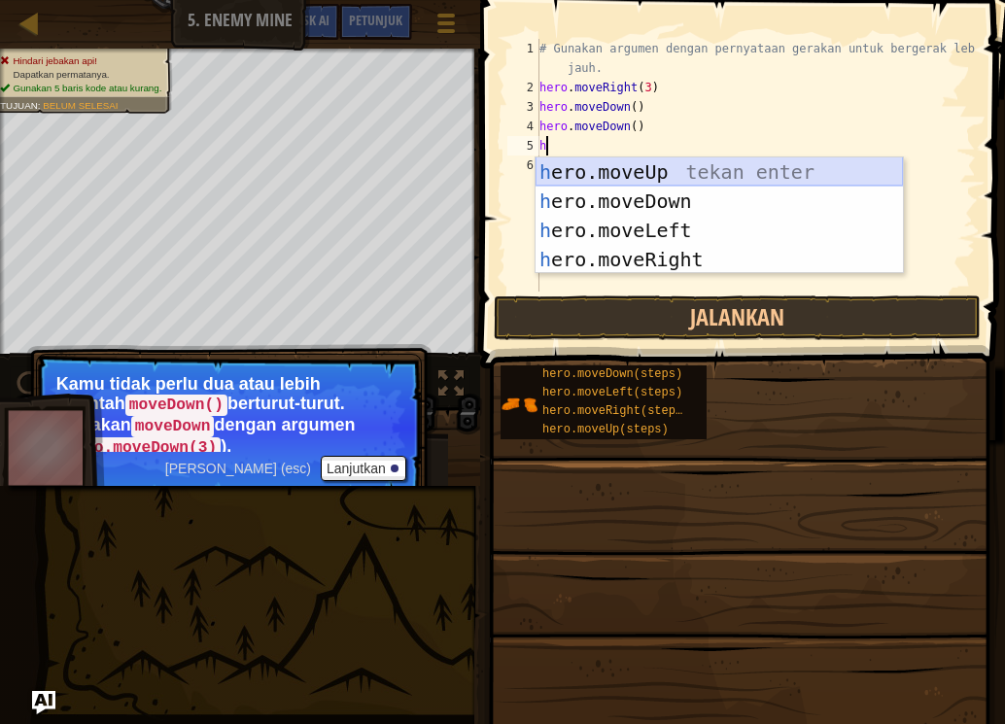
click at [630, 170] on div "h ero.moveUp tekan enter h ero.moveDown tekan enter h ero.moveLeft tekan enter …" at bounding box center [718, 244] width 367 height 175
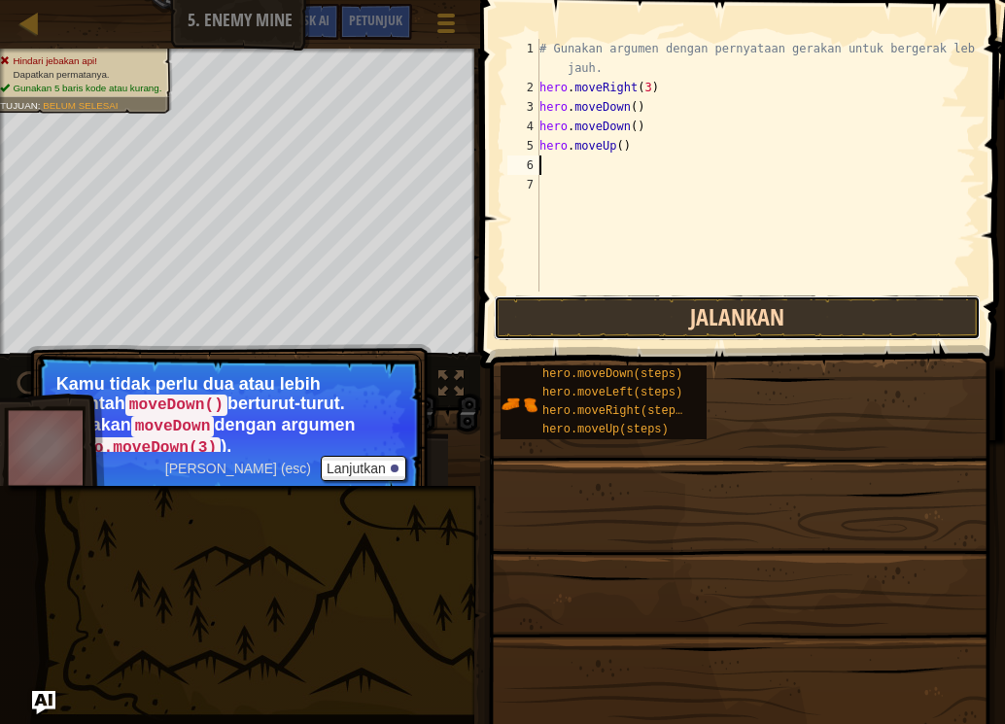
click at [579, 303] on button "Jalankan" at bounding box center [737, 317] width 487 height 45
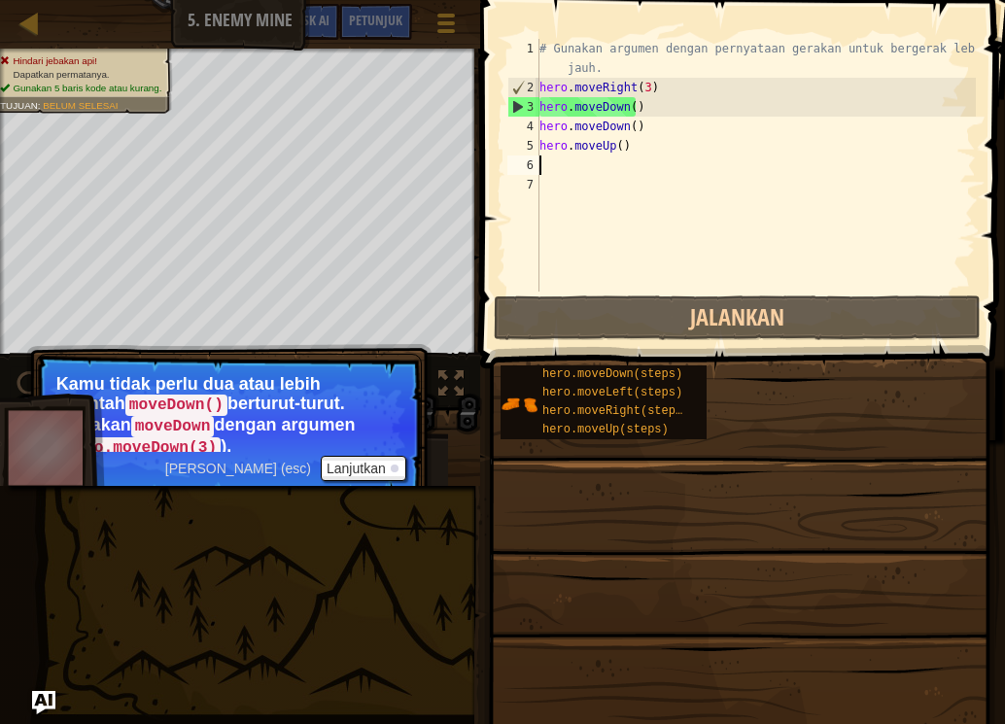
type textarea "h"
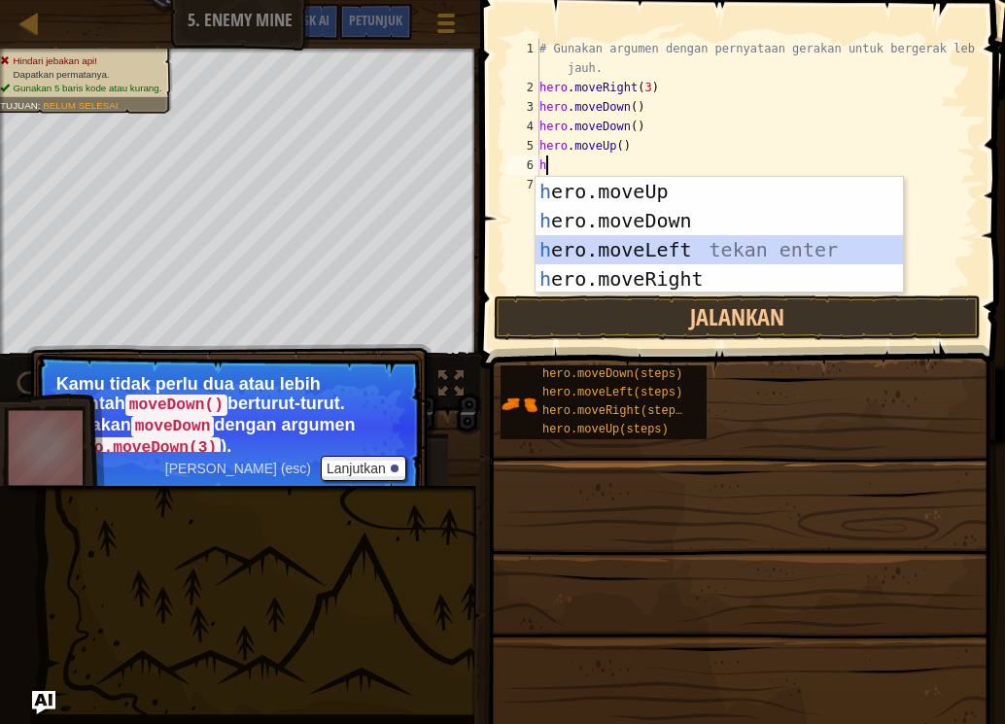
click at [633, 255] on div "h ero.moveUp tekan enter h ero.moveDown tekan enter h ero.moveLeft tekan enter …" at bounding box center [718, 264] width 367 height 175
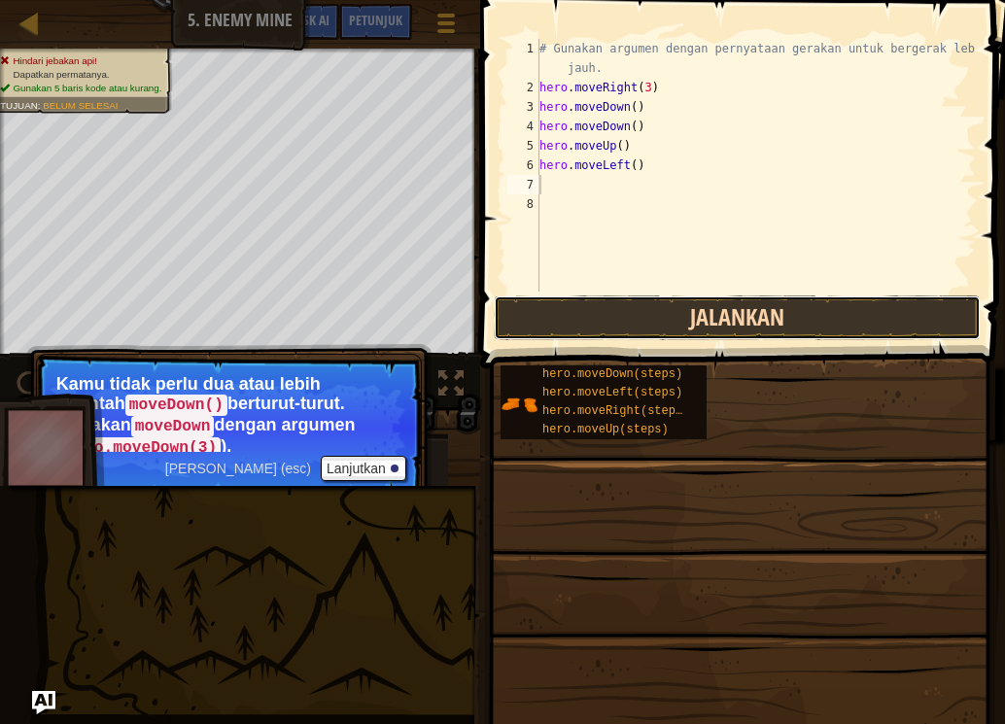
click at [623, 313] on button "Jalankan" at bounding box center [737, 317] width 487 height 45
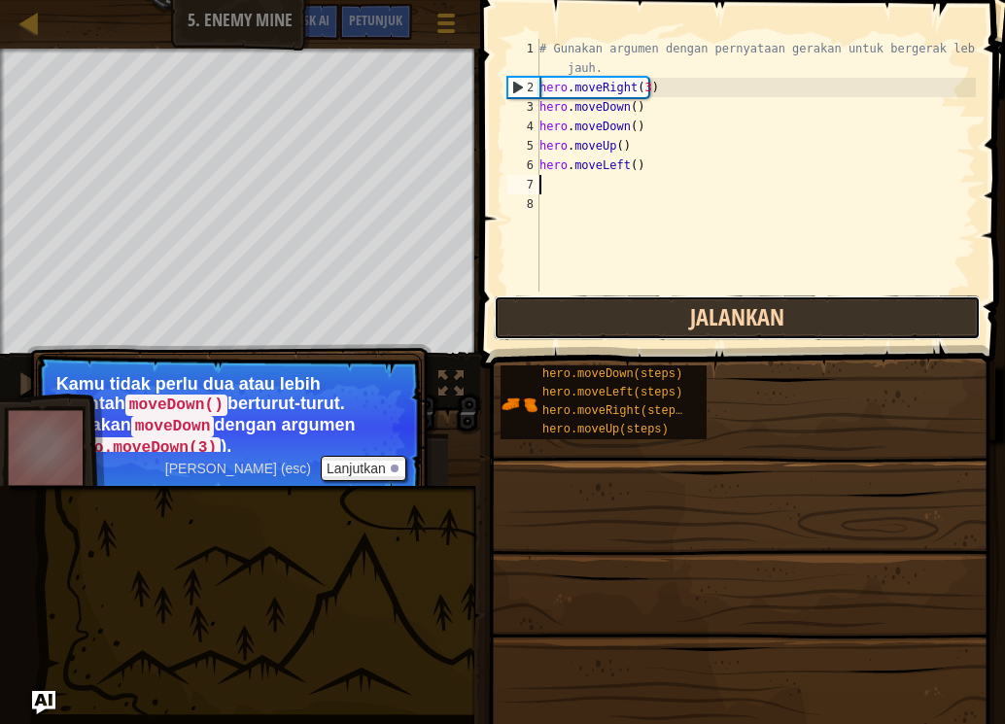
click at [617, 311] on button "Jalankan" at bounding box center [737, 317] width 487 height 45
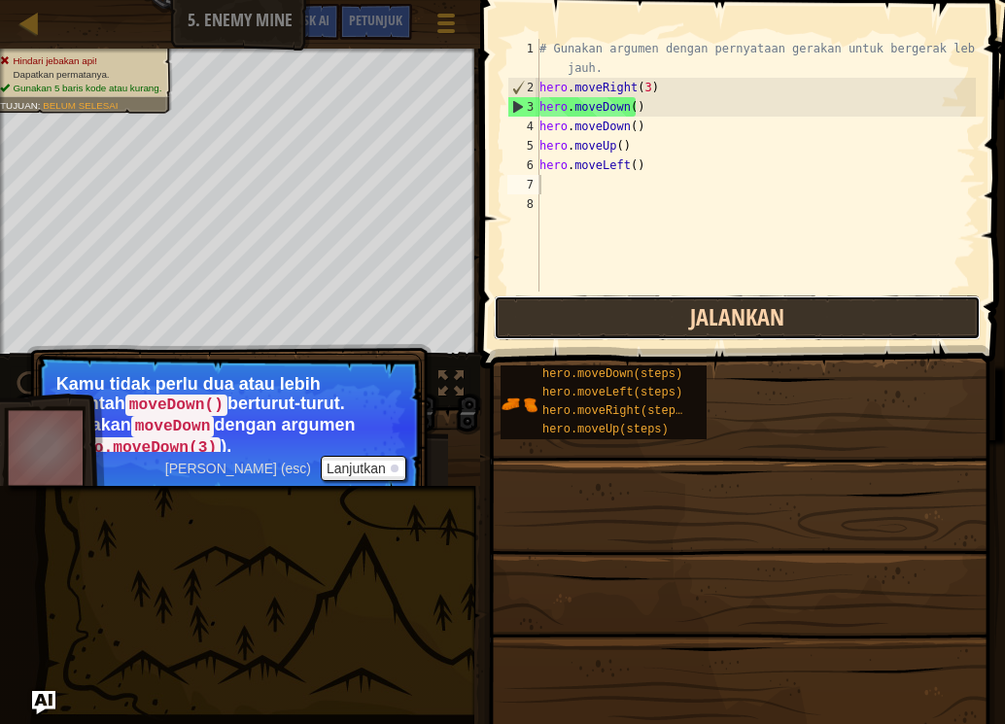
click at [552, 307] on button "Jalankan" at bounding box center [737, 317] width 487 height 45
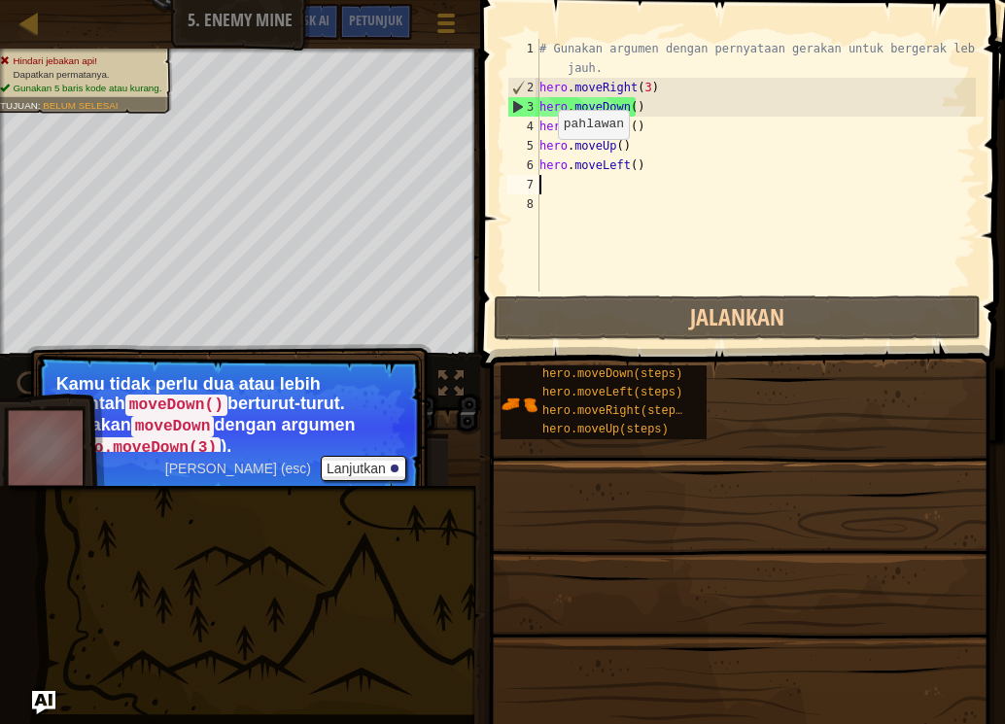
type textarea "h"
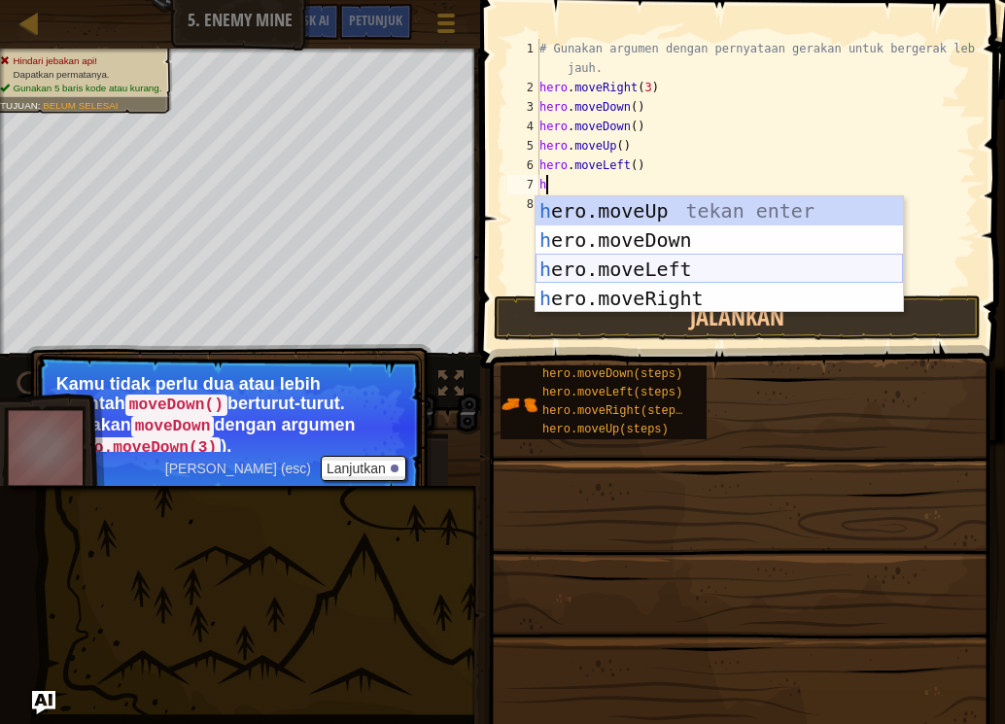
click at [600, 272] on div "h ero.moveUp tekan enter h ero.moveDown tekan enter h ero.moveLeft tekan enter …" at bounding box center [718, 283] width 367 height 175
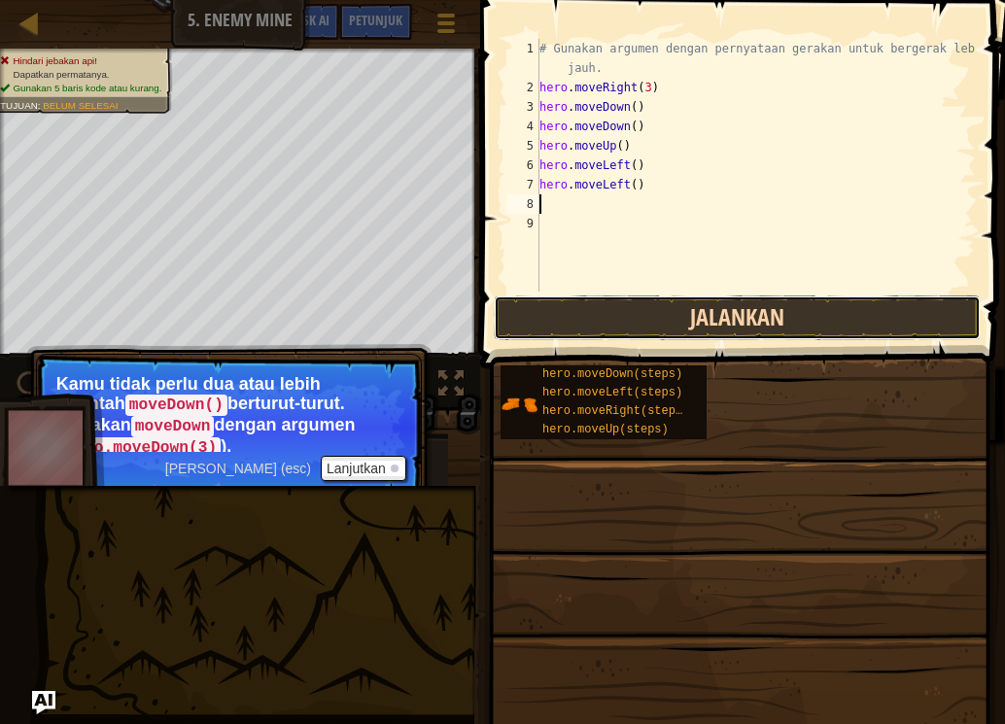
click at [595, 305] on button "Jalankan" at bounding box center [737, 317] width 487 height 45
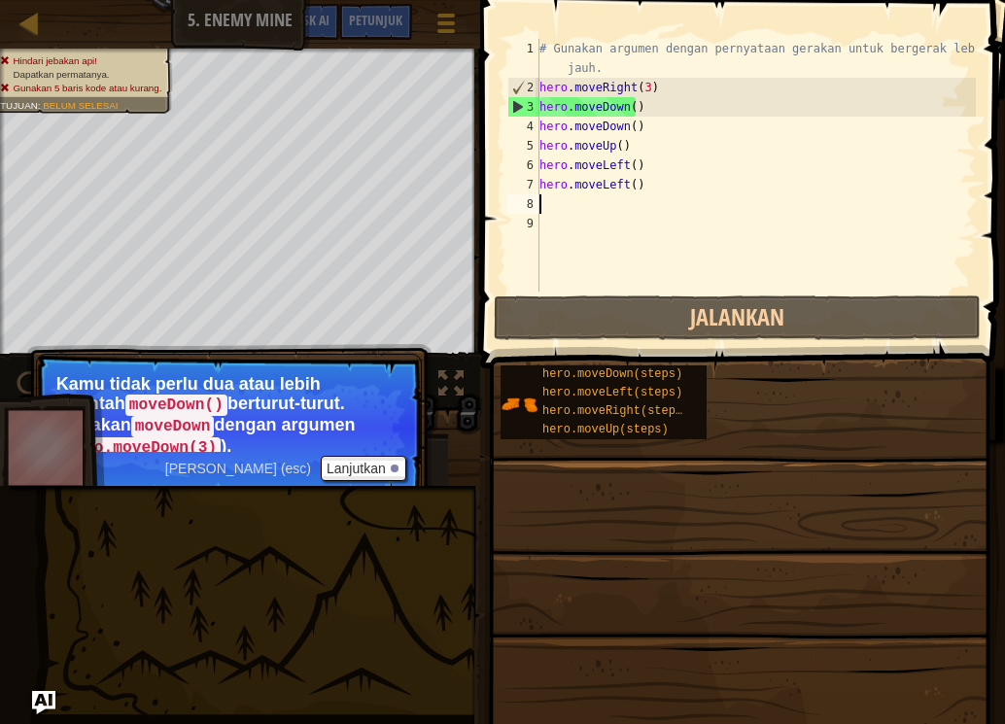
type textarea "h"
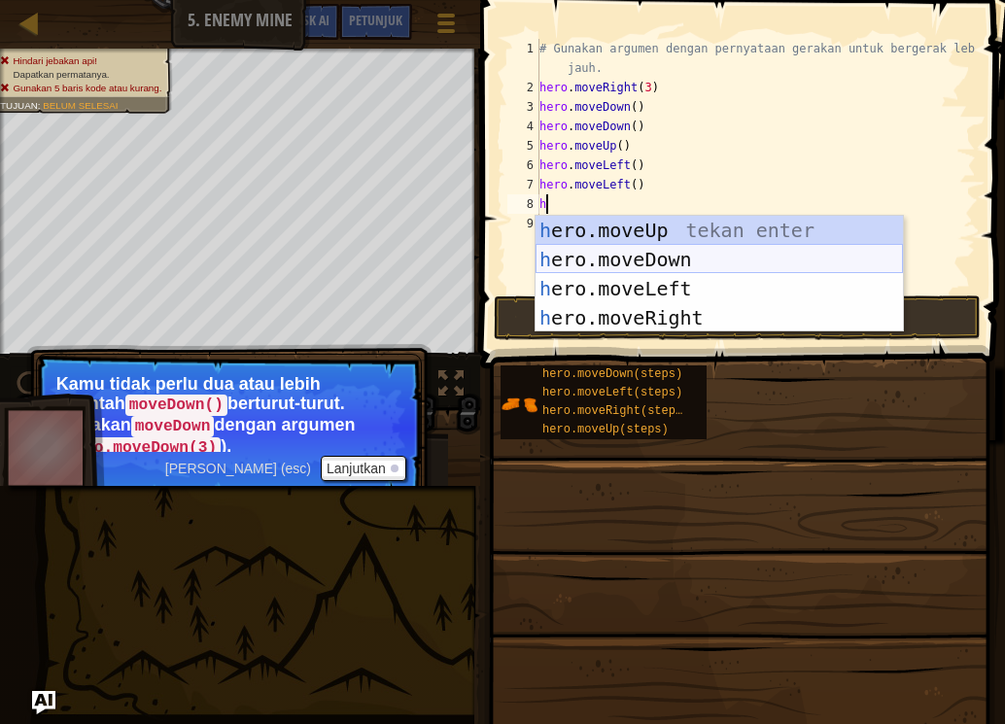
click at [676, 255] on div "h ero.moveUp tekan enter h ero.moveDown tekan enter h ero.moveLeft tekan enter …" at bounding box center [718, 303] width 367 height 175
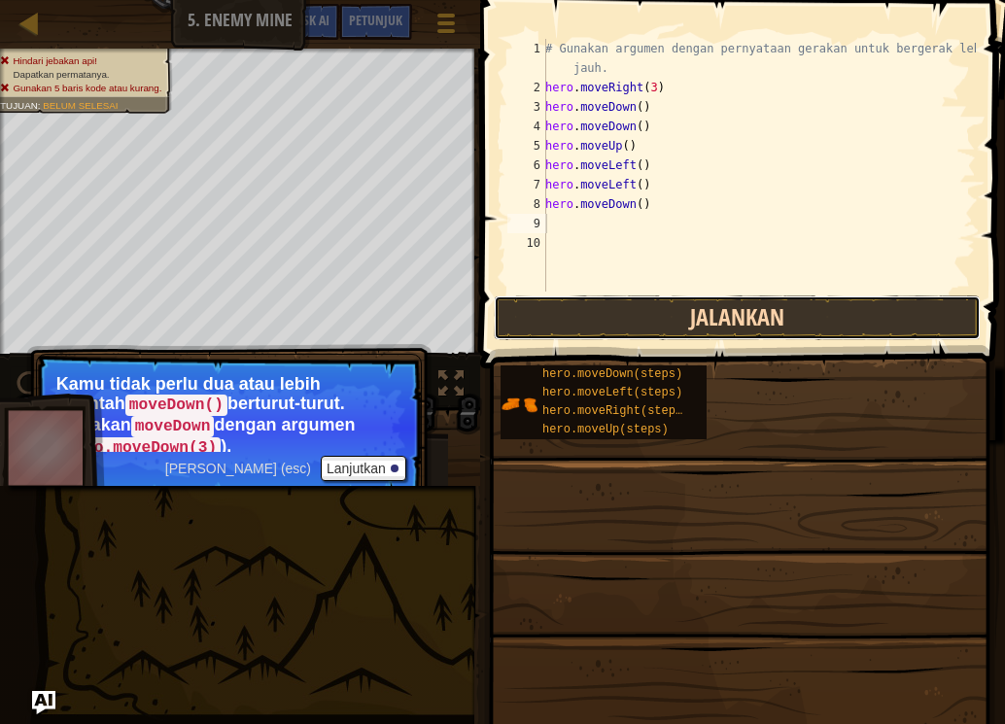
click at [666, 303] on button "Jalankan" at bounding box center [737, 317] width 487 height 45
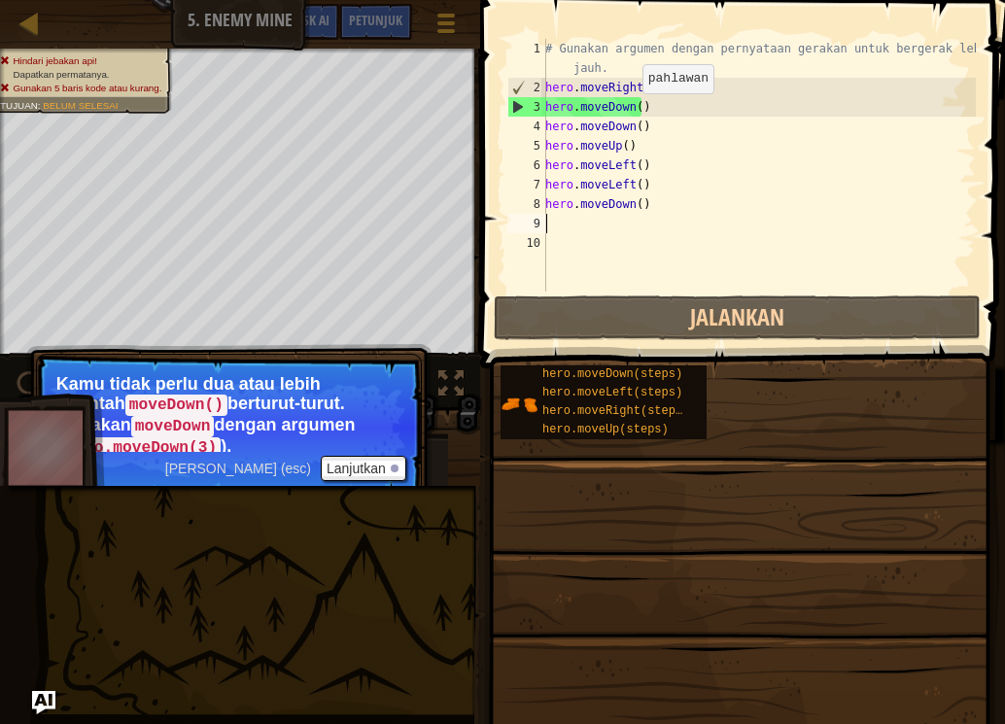
click at [632, 113] on div "# Gunakan argumen dengan pernyataan gerakan untuk bergerak lebih jauh. hero . m…" at bounding box center [758, 194] width 434 height 311
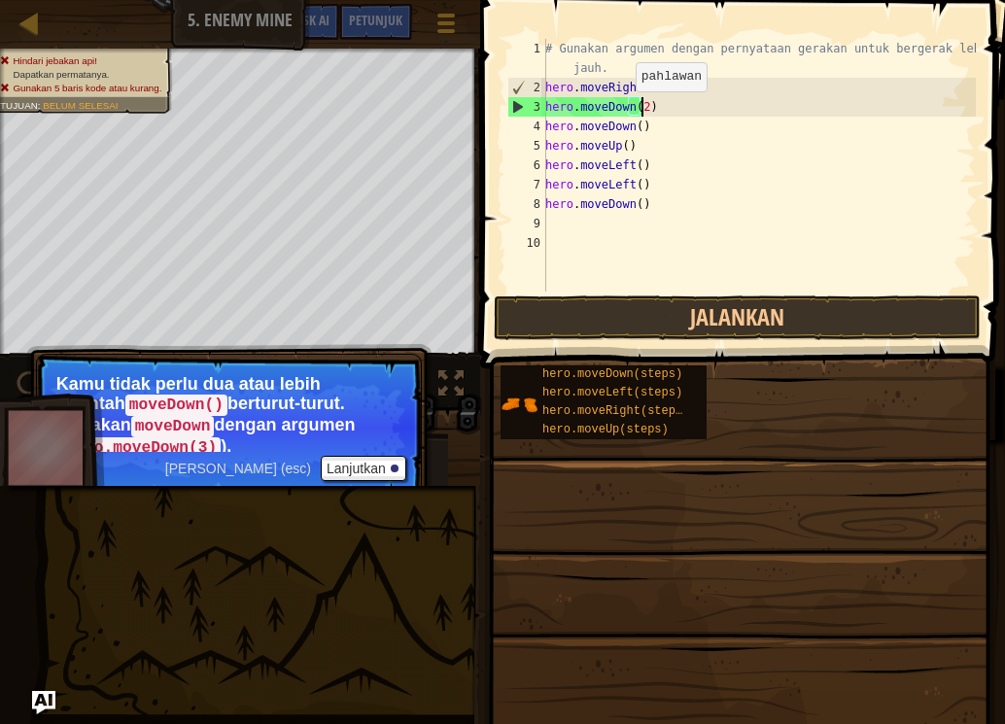
scroll to position [9, 7]
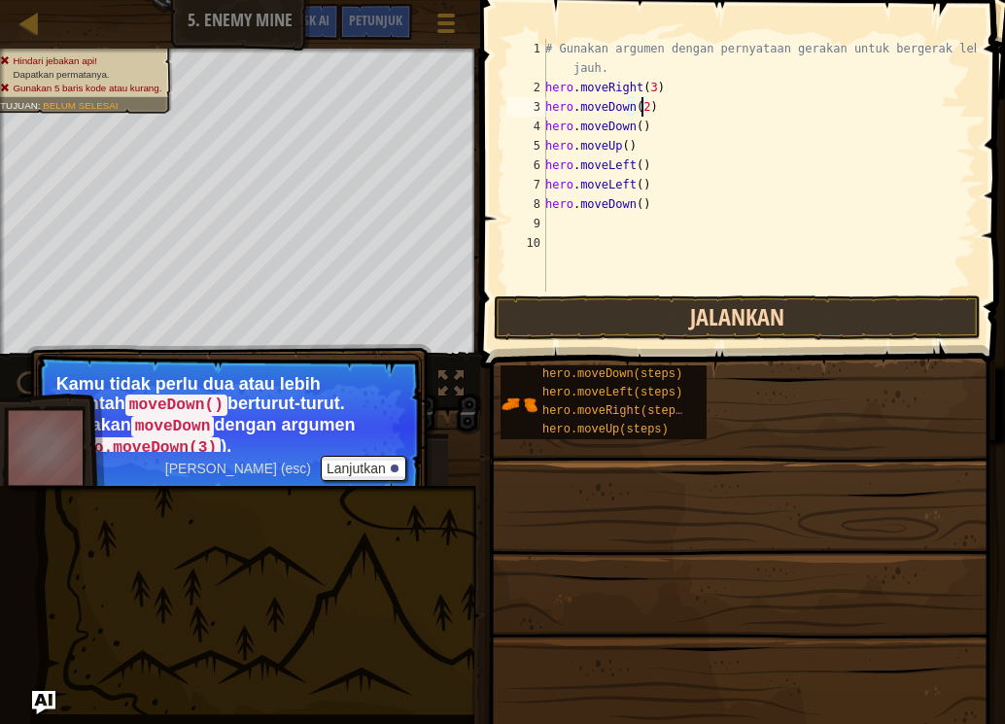
type textarea "hero.moveDown(2)"
click at [626, 301] on button "Jalankan" at bounding box center [737, 317] width 487 height 45
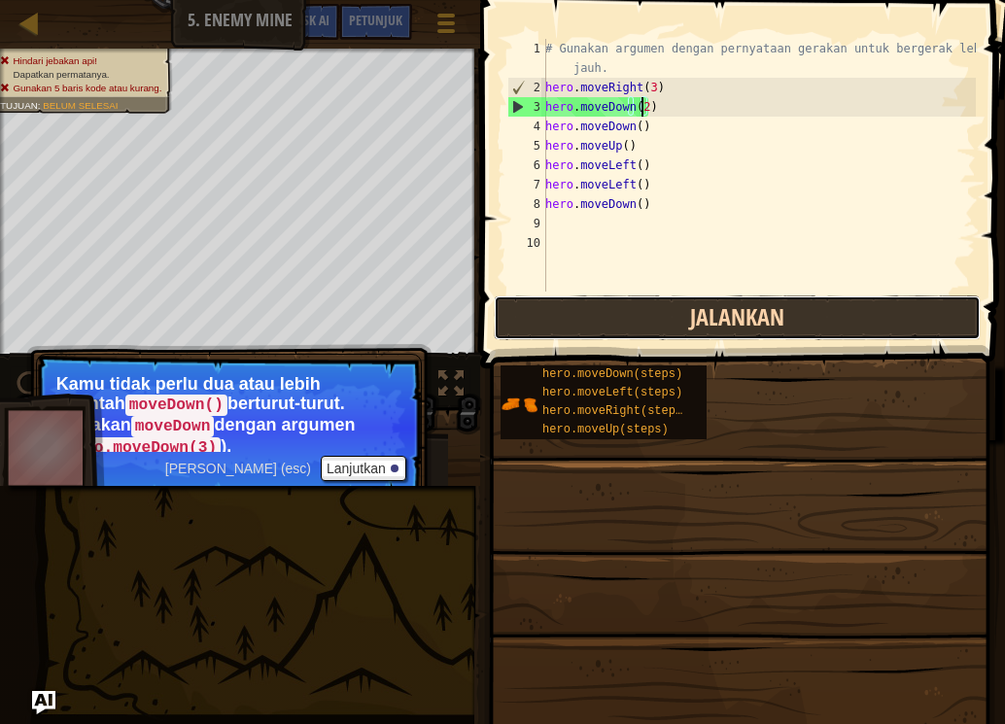
click at [746, 314] on button "Jalankan" at bounding box center [737, 317] width 487 height 45
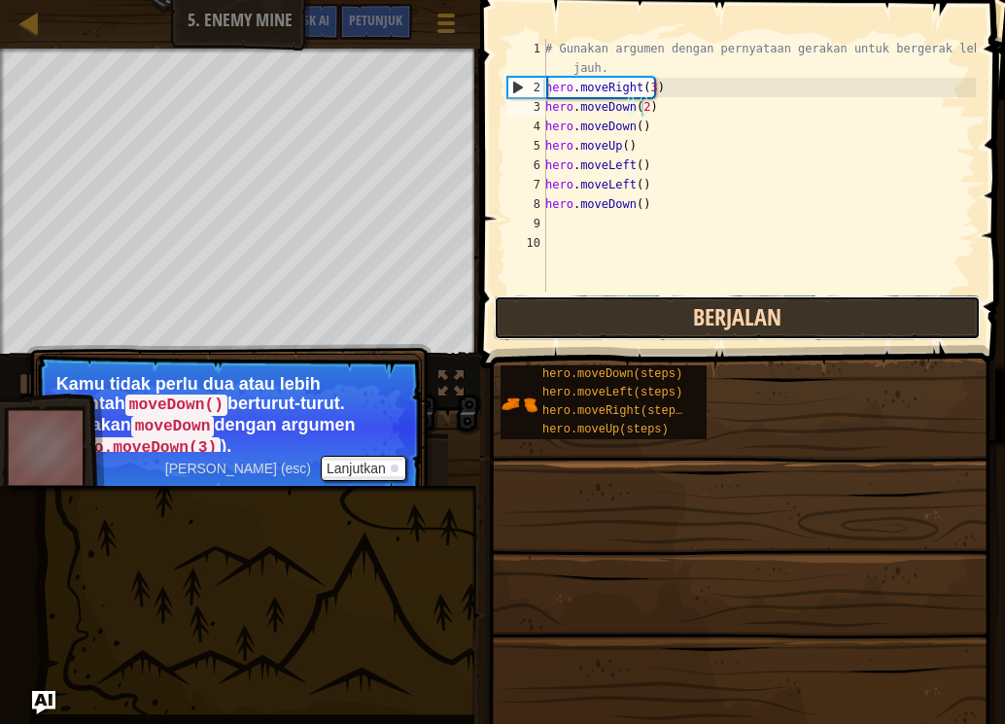
click at [745, 312] on button "Berjalan" at bounding box center [737, 317] width 487 height 45
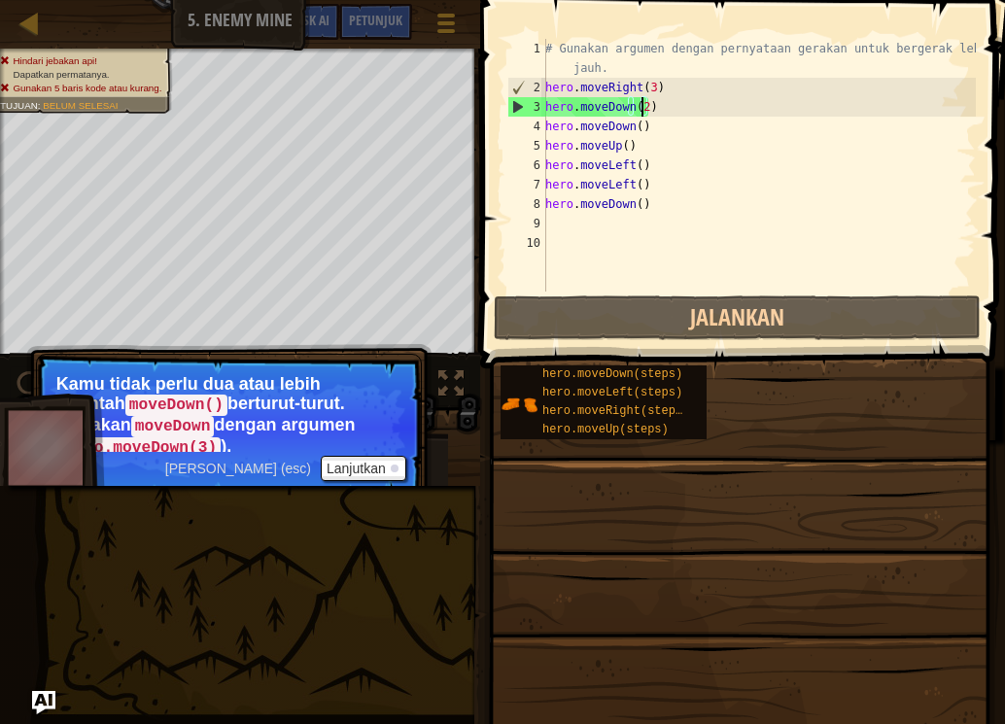
click at [543, 225] on div "9" at bounding box center [526, 223] width 39 height 19
type textarea "h"
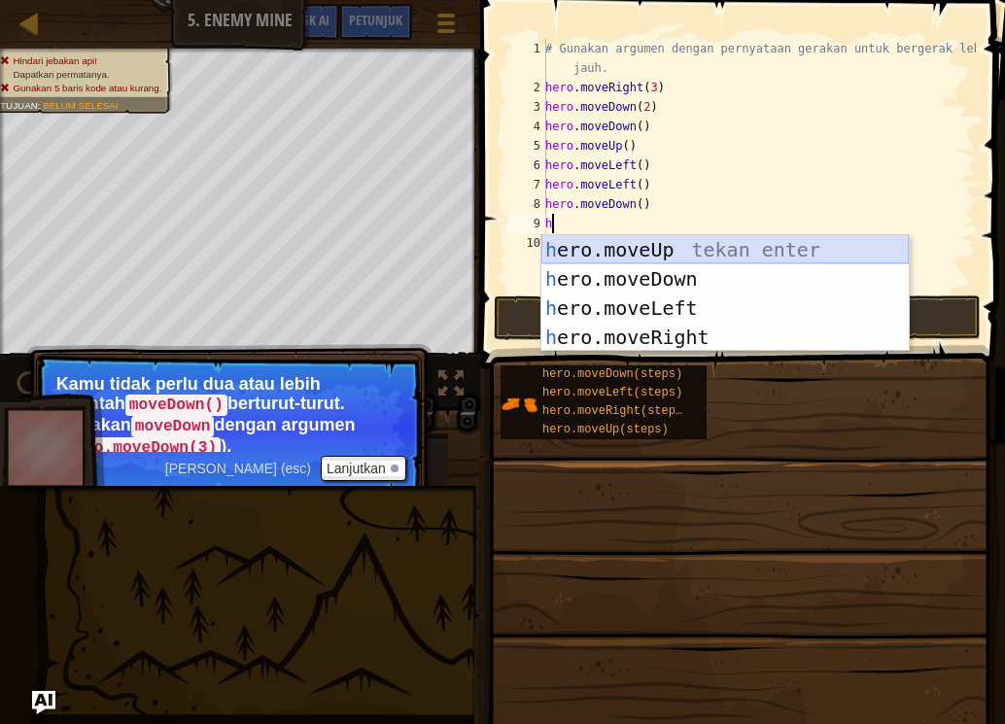
click at [617, 252] on div "h ero.moveUp tekan enter h ero.moveDown tekan enter h ero.moveLeft tekan enter …" at bounding box center [724, 322] width 367 height 175
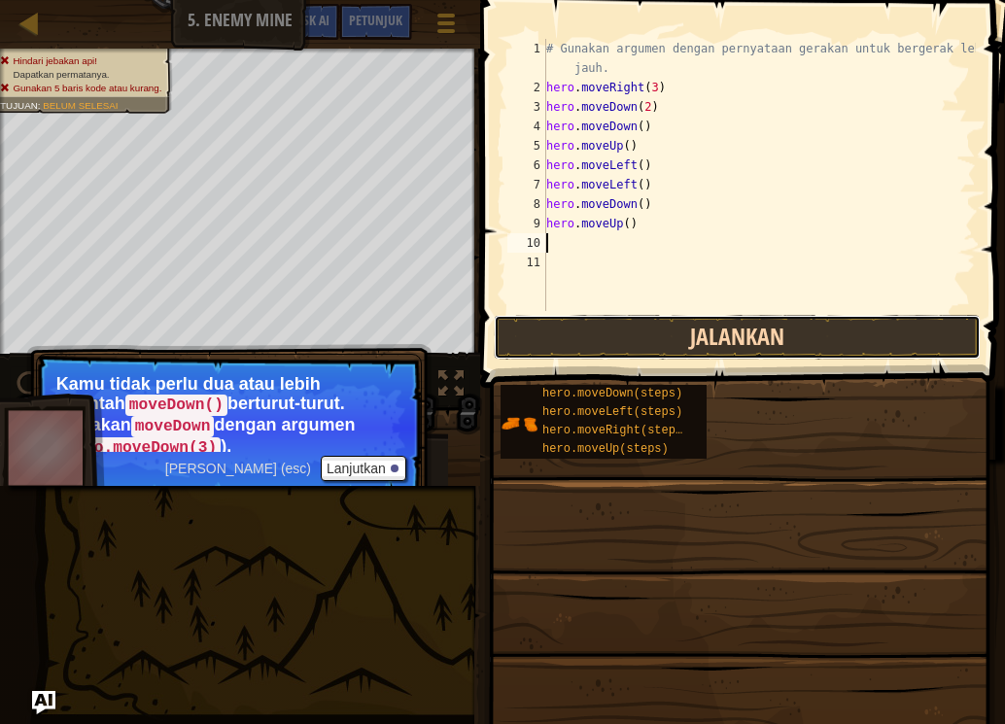
click at [624, 328] on button "Jalankan" at bounding box center [737, 337] width 487 height 45
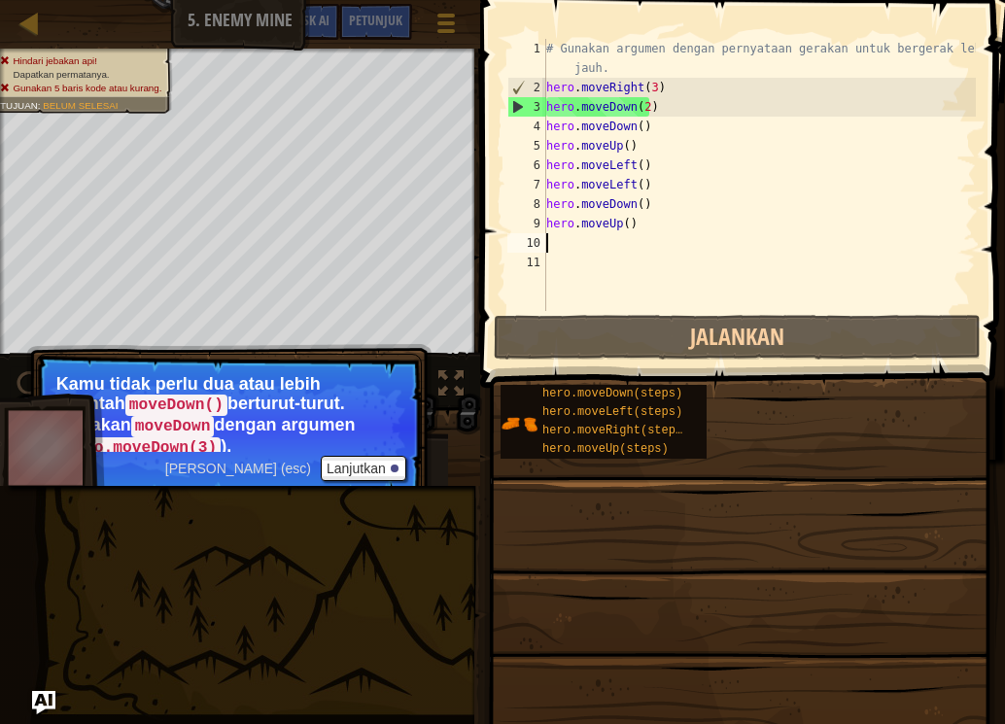
click at [663, 96] on div "# Gunakan argumen dengan pernyataan gerakan untuk bergerak lebih jauh. hero . m…" at bounding box center [758, 204] width 433 height 330
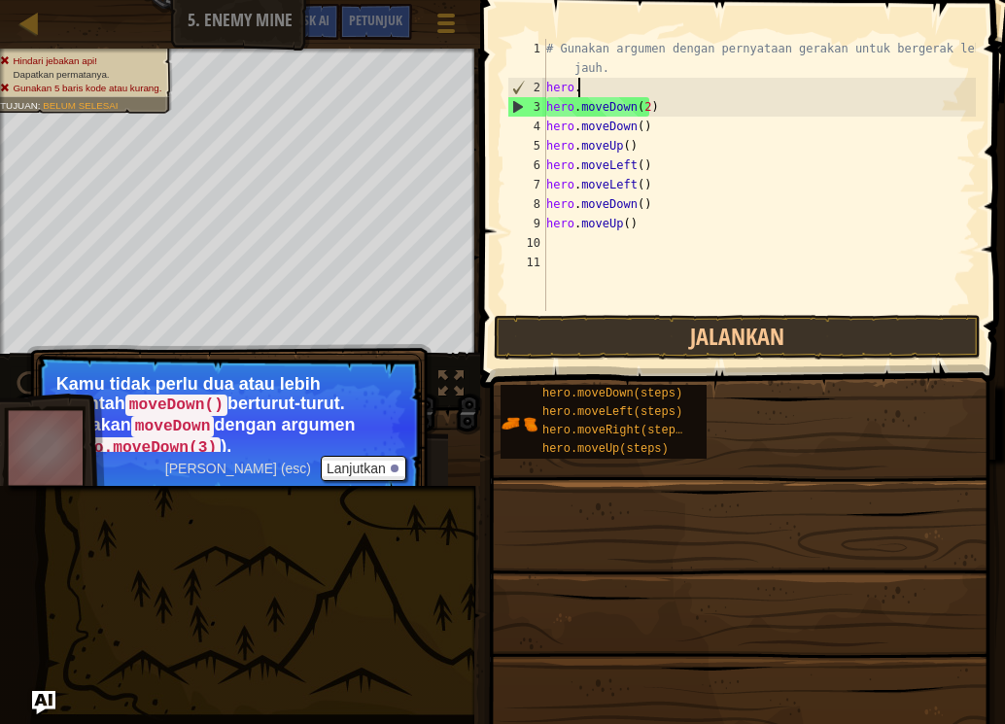
type textarea "h"
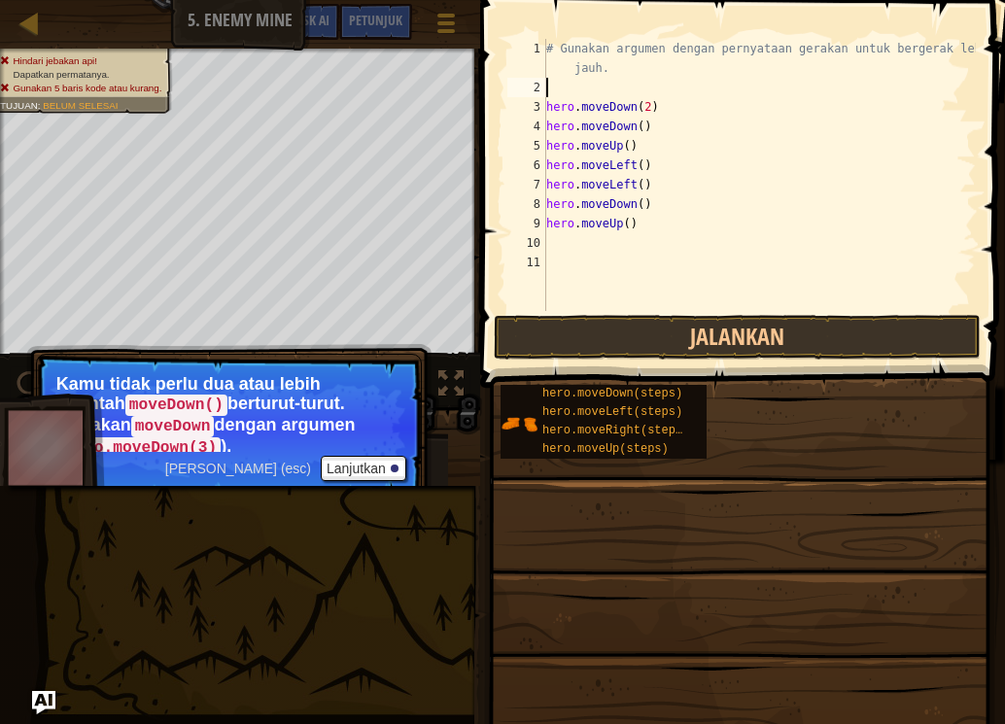
click at [674, 109] on div "# Gunakan argumen dengan pernyataan gerakan untuk bergerak lebih jauh. hero . m…" at bounding box center [758, 204] width 433 height 330
type textarea "h"
click at [667, 126] on div "# Gunakan argumen dengan pernyataan gerakan untuk bergerak lebih jauh. hero . m…" at bounding box center [758, 204] width 433 height 330
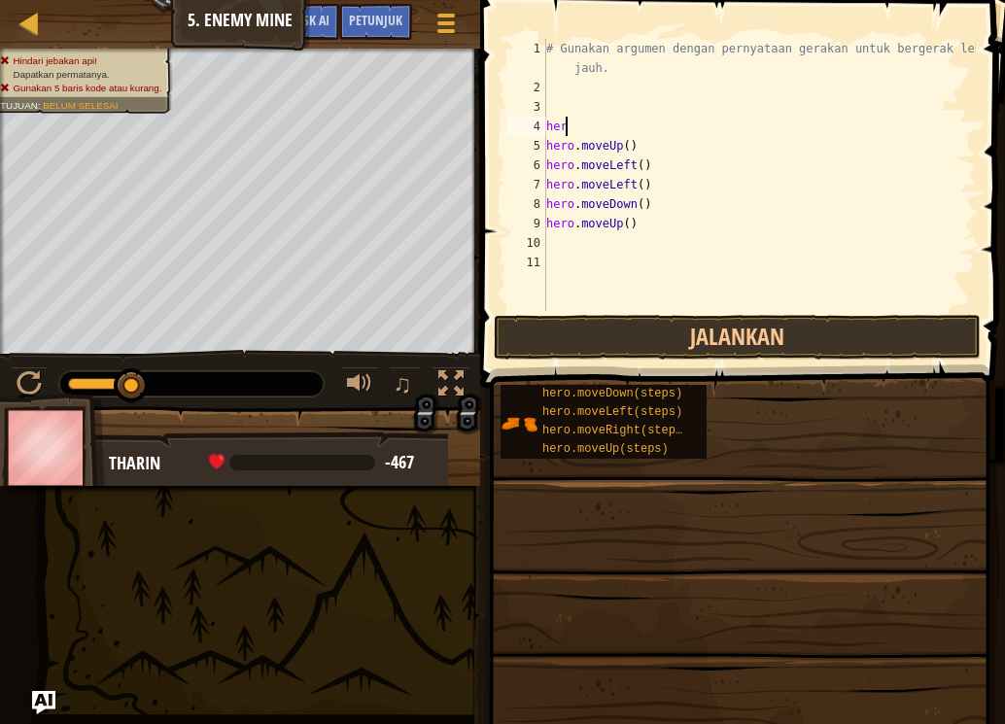
type textarea "h"
click at [649, 151] on div "# Gunakan argumen dengan pernyataan gerakan untuk bergerak lebih jauh. hero . m…" at bounding box center [758, 204] width 433 height 330
type textarea "h"
click at [647, 163] on div "# Gunakan argumen dengan pernyataan gerakan untuk bergerak lebih jauh. hero . m…" at bounding box center [758, 204] width 433 height 330
type textarea "h"
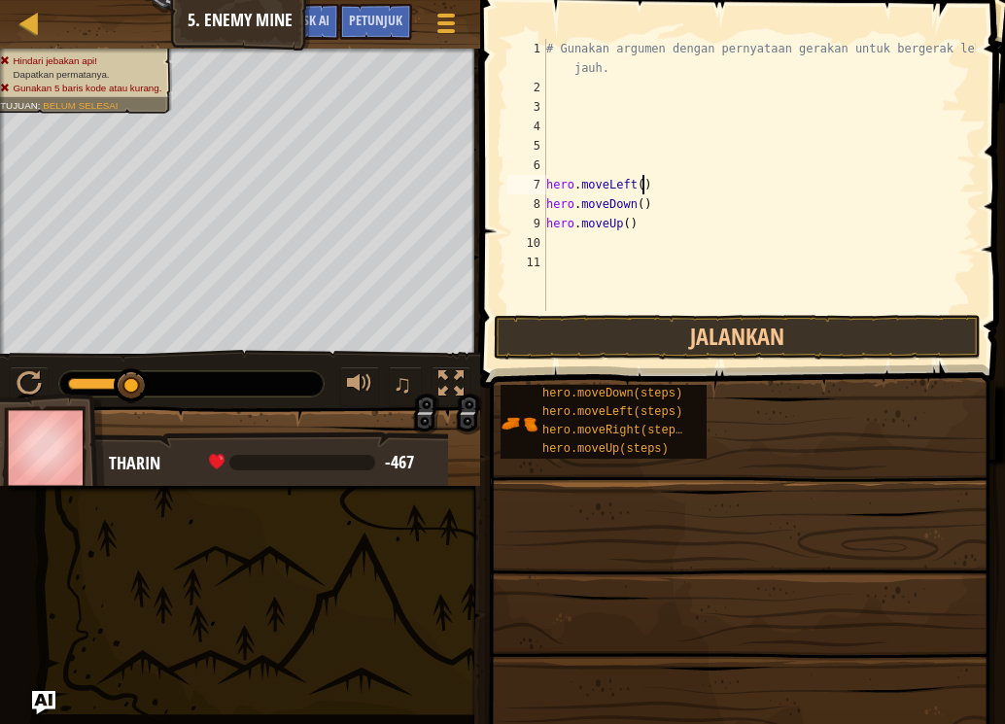
click at [647, 187] on div "# Gunakan argumen dengan pernyataan gerakan untuk bergerak lebih jauh. hero . m…" at bounding box center [758, 204] width 433 height 330
type textarea "h"
click at [647, 200] on div "# Gunakan argumen dengan pernyataan gerakan untuk bergerak lebih jauh. hero . m…" at bounding box center [758, 204] width 433 height 330
type textarea "h"
click at [639, 225] on div "# Gunakan argumen dengan pernyataan gerakan untuk bergerak lebih jauh. hero . m…" at bounding box center [758, 204] width 433 height 330
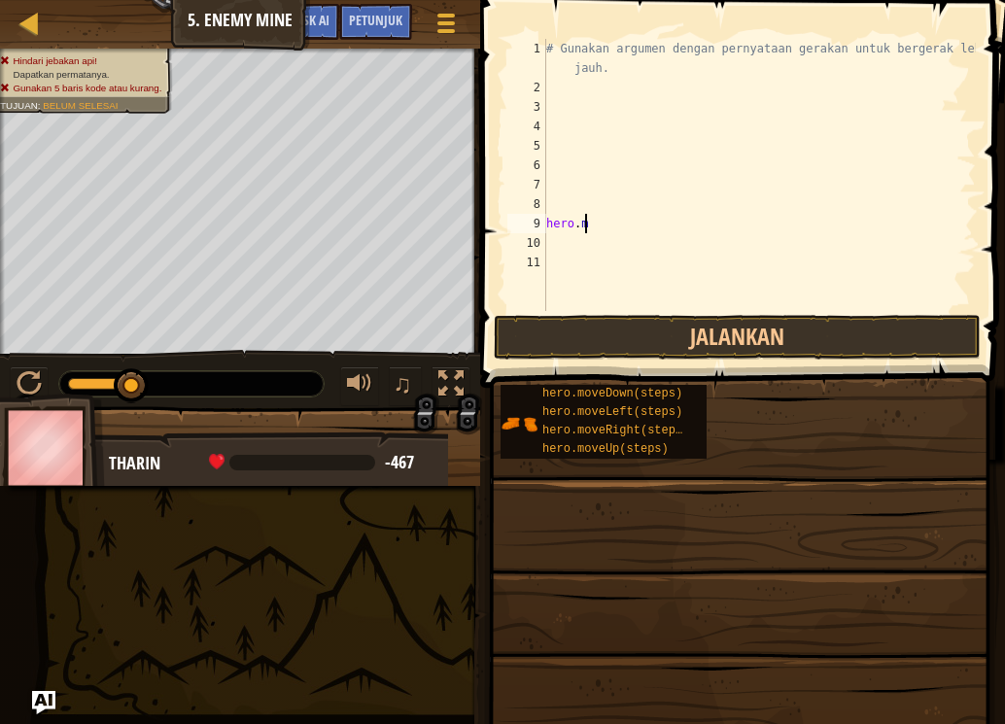
type textarea "h"
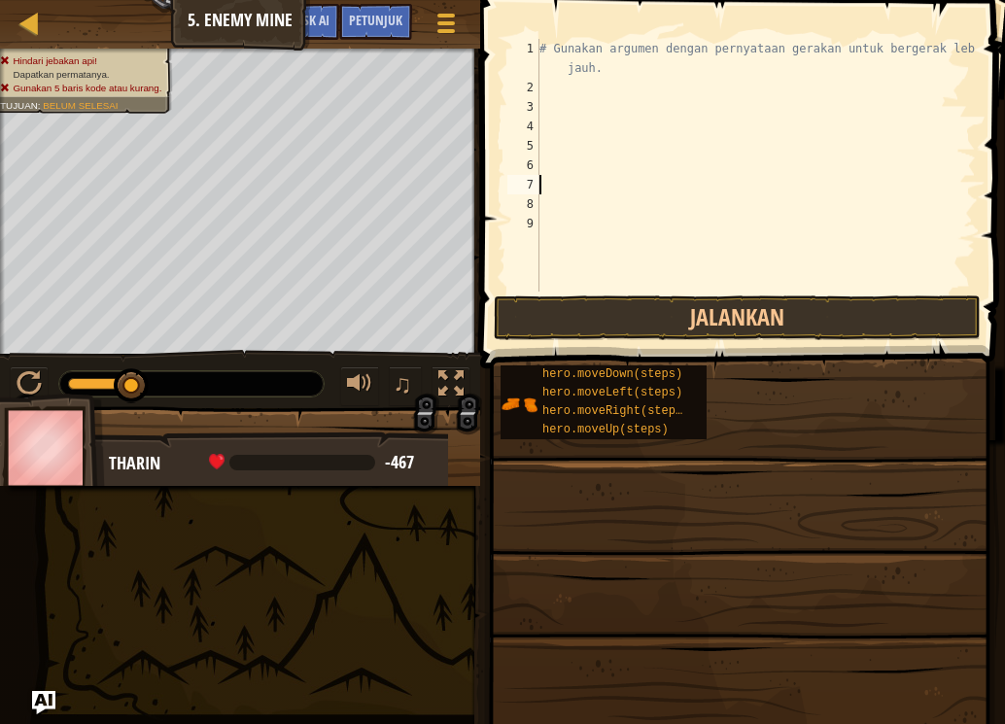
click at [547, 47] on div "# Gunakan argumen dengan pernyataan gerakan untuk bergerak lebih jauh." at bounding box center [755, 194] width 440 height 311
click at [538, 41] on div "1" at bounding box center [523, 58] width 32 height 39
click at [533, 40] on div "1" at bounding box center [523, 58] width 32 height 39
type textarea "h# Gunakan argumen dengan pernyataan gerakan untuk bergerak lebih jauh."
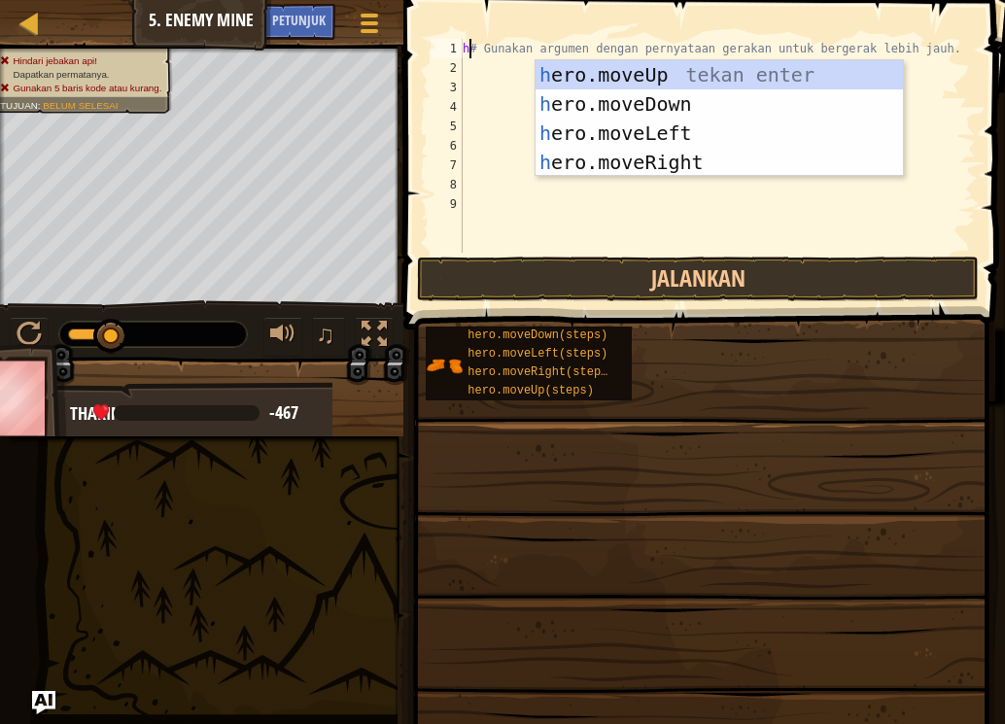
click at [466, 86] on div "h # Gunakan argumen dengan pernyataan gerakan untuk bergerak lebih jauh." at bounding box center [717, 165] width 517 height 253
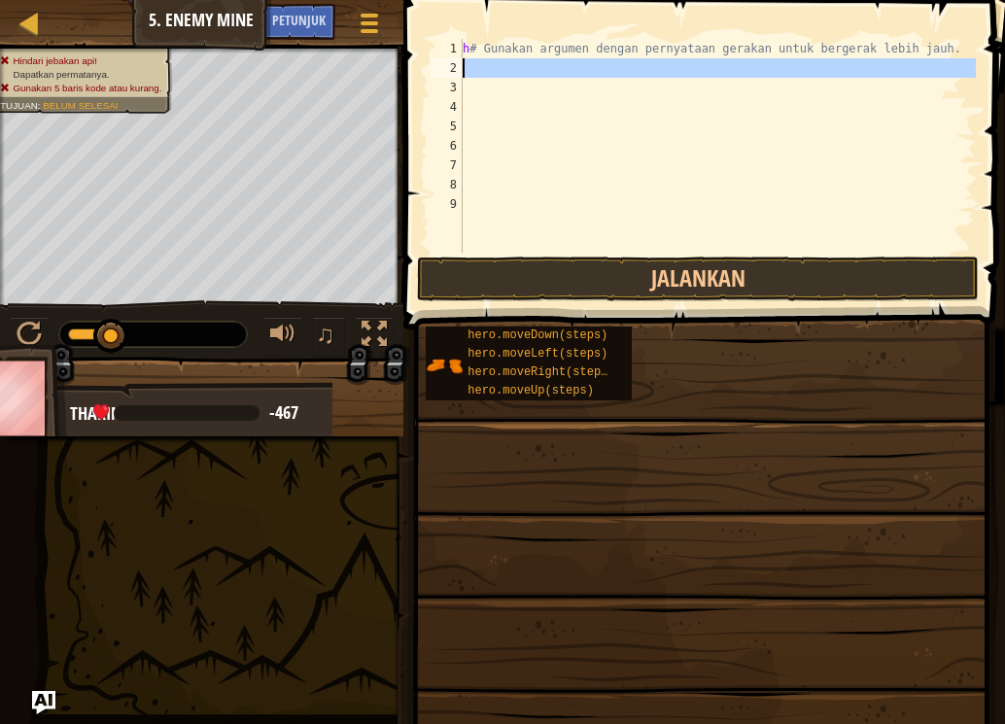
click at [458, 74] on div "2" at bounding box center [447, 67] width 32 height 19
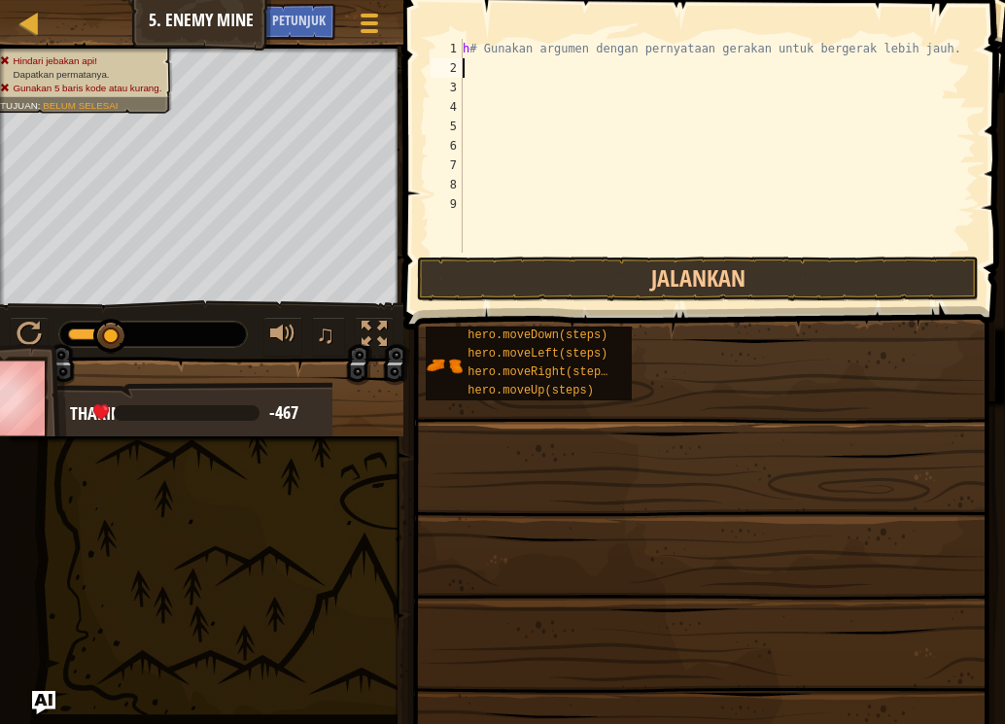
type textarea "h"
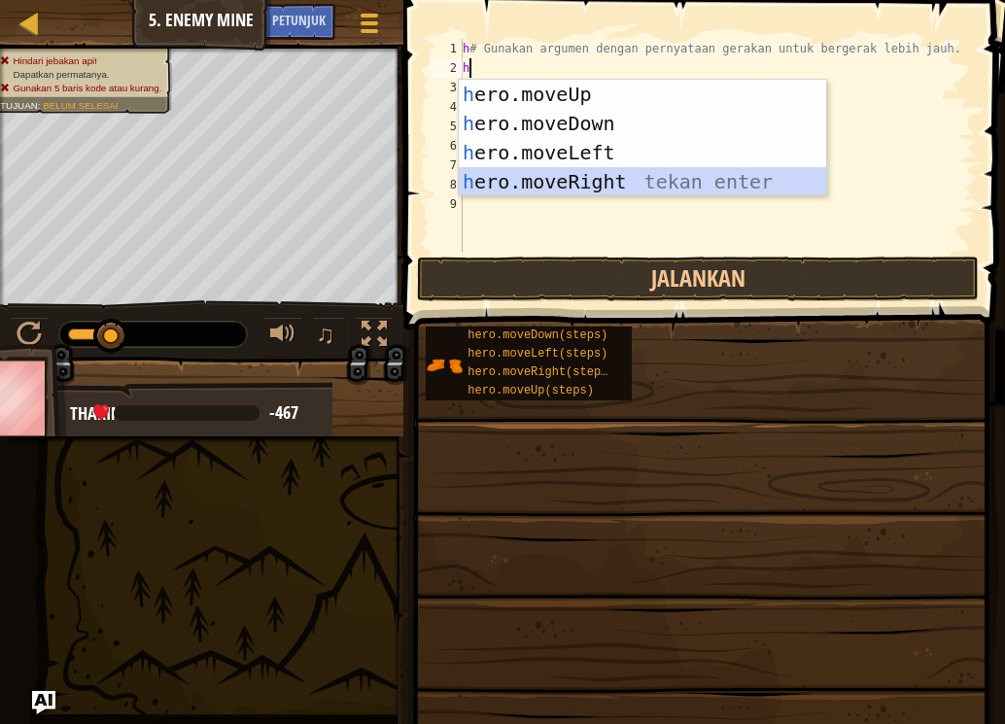
click at [547, 176] on div "h ero.moveUp tekan enter h ero.moveDown tekan enter h ero.moveLeft tekan enter …" at bounding box center [642, 167] width 367 height 175
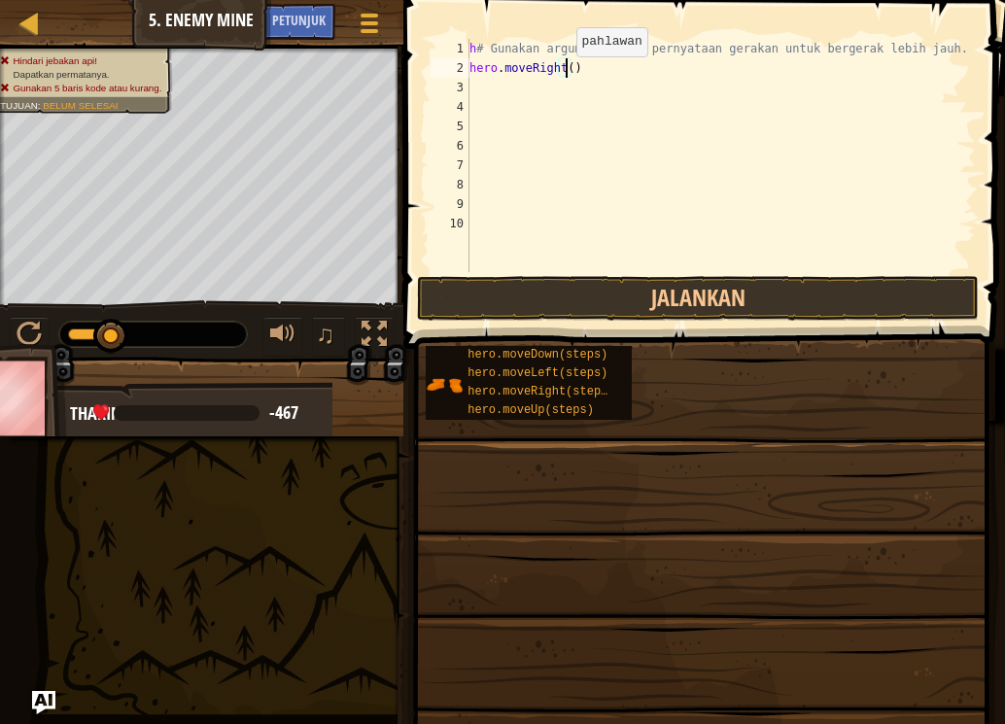
click at [567, 76] on div "h # Gunakan argumen dengan pernyataan gerakan untuk bergerak lebih jauh. hero .…" at bounding box center [721, 175] width 510 height 272
type textarea "hero.moveRight(3)"
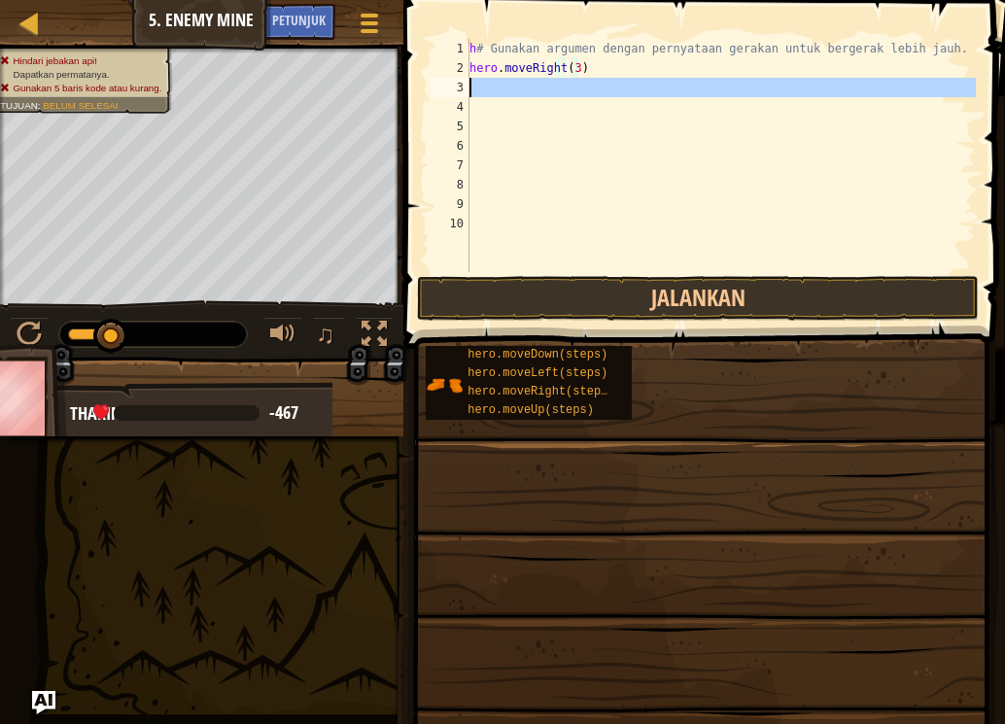
click at [466, 86] on div "3" at bounding box center [450, 87] width 39 height 19
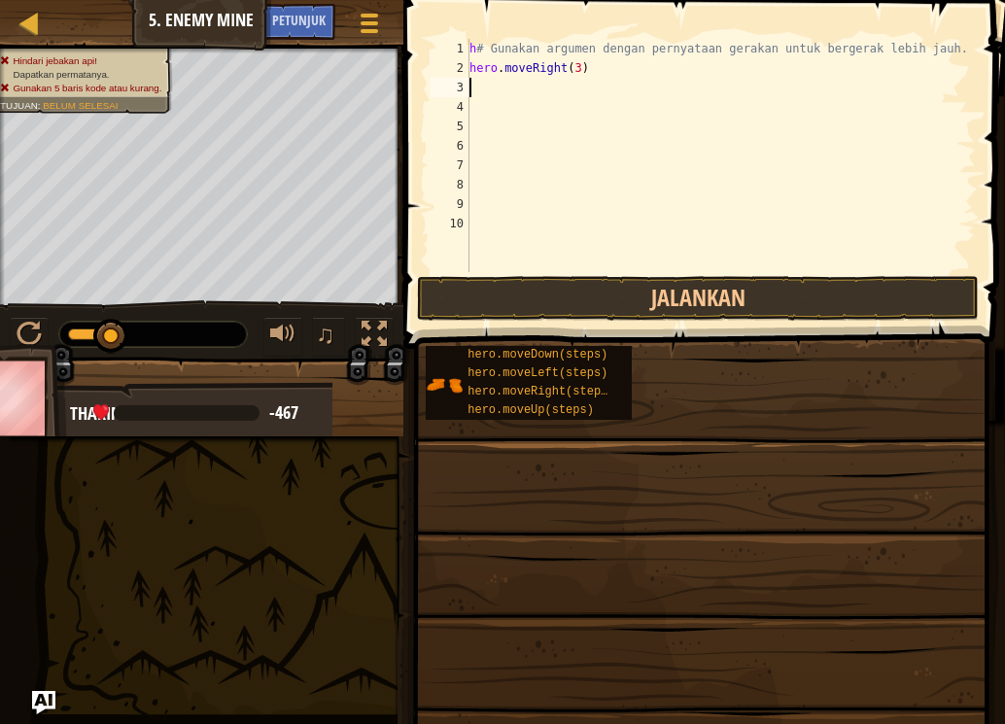
type textarea "h"
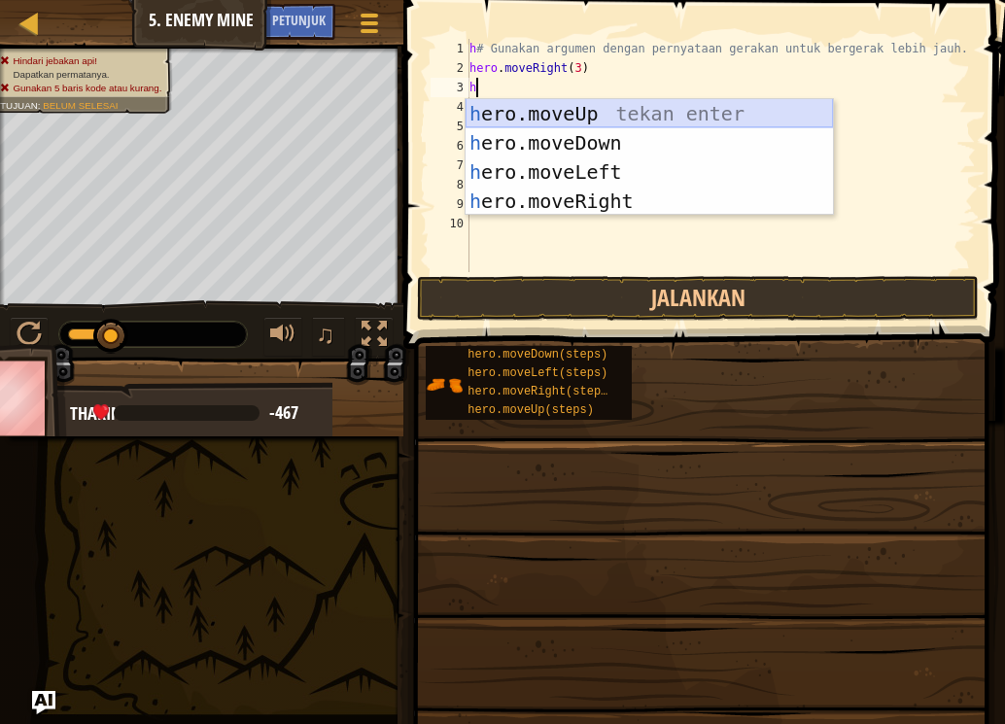
click at [572, 106] on div "h ero.moveUp tekan enter h ero.moveDown tekan enter h ero.moveLeft tekan enter …" at bounding box center [649, 186] width 367 height 175
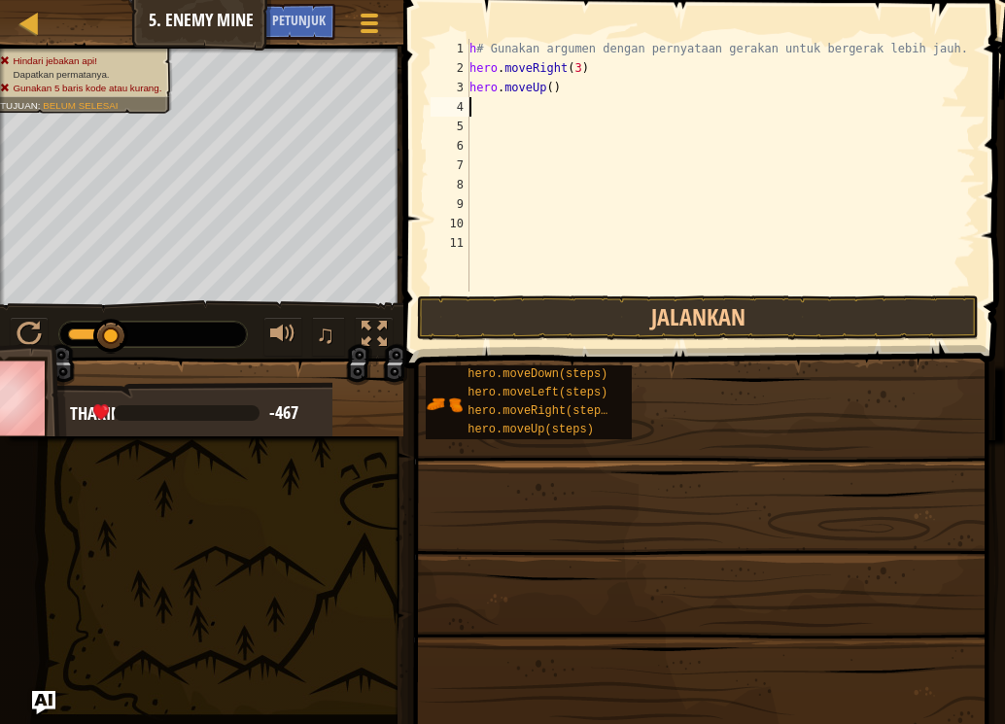
type textarea "h"
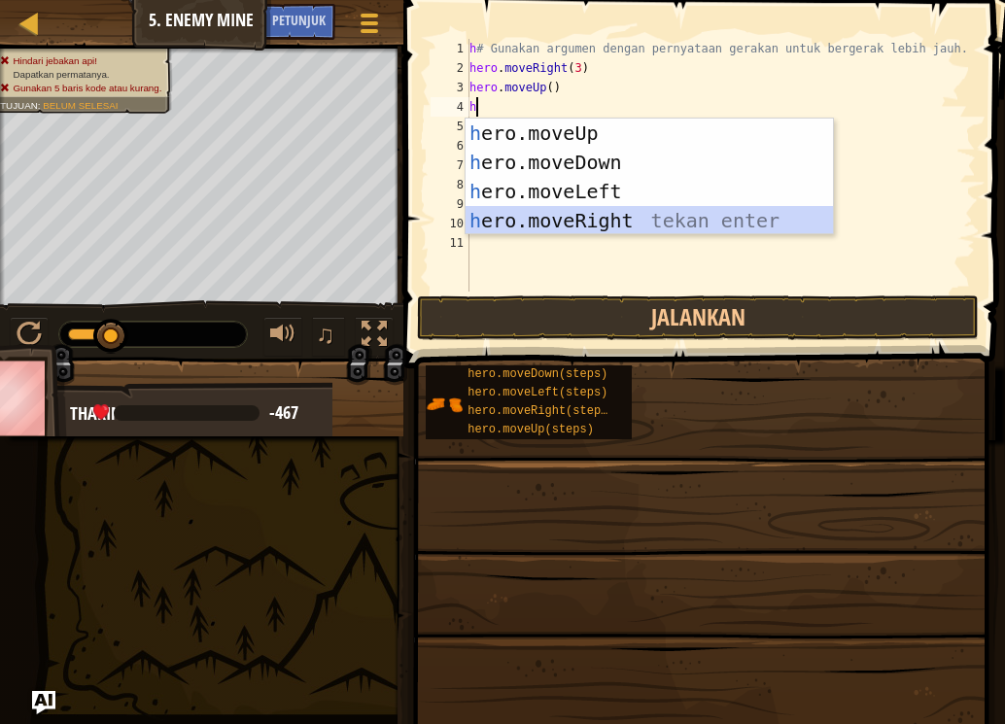
click at [560, 218] on div "h ero.moveUp tekan enter h ero.moveDown tekan enter h ero.moveLeft tekan enter …" at bounding box center [649, 206] width 367 height 175
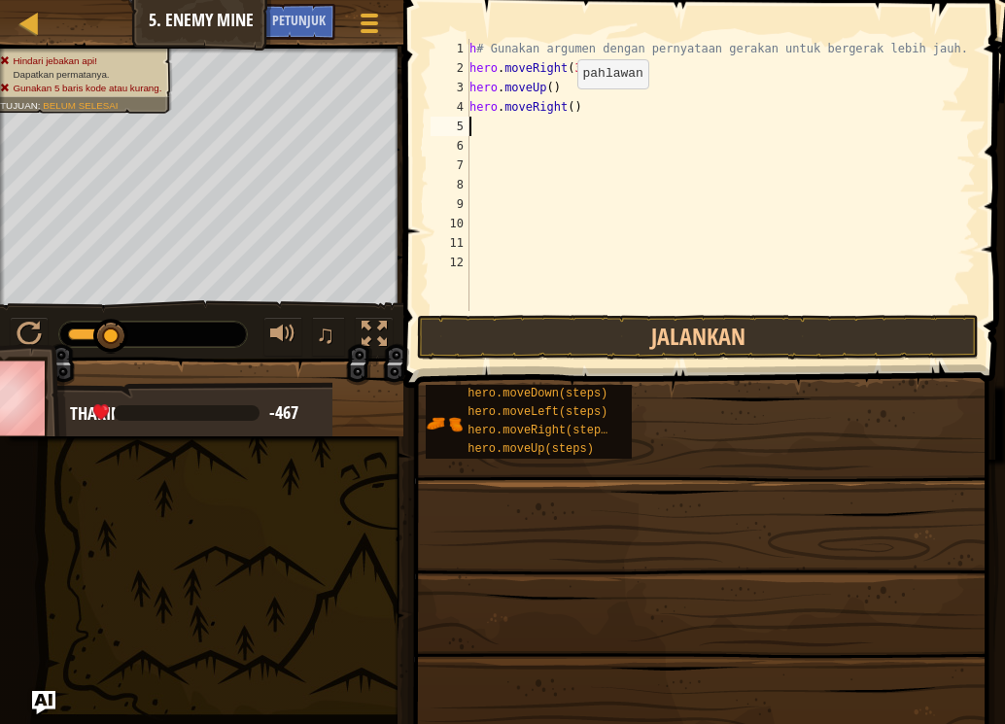
click at [568, 108] on div "h # Gunakan argumen dengan pernyataan gerakan untuk bergerak lebih jauh. hero .…" at bounding box center [721, 194] width 510 height 311
type textarea "hero.moveRight(3)"
click at [487, 118] on div "h # Gunakan argumen dengan pernyataan gerakan untuk bergerak lebih jauh. hero .…" at bounding box center [721, 194] width 510 height 311
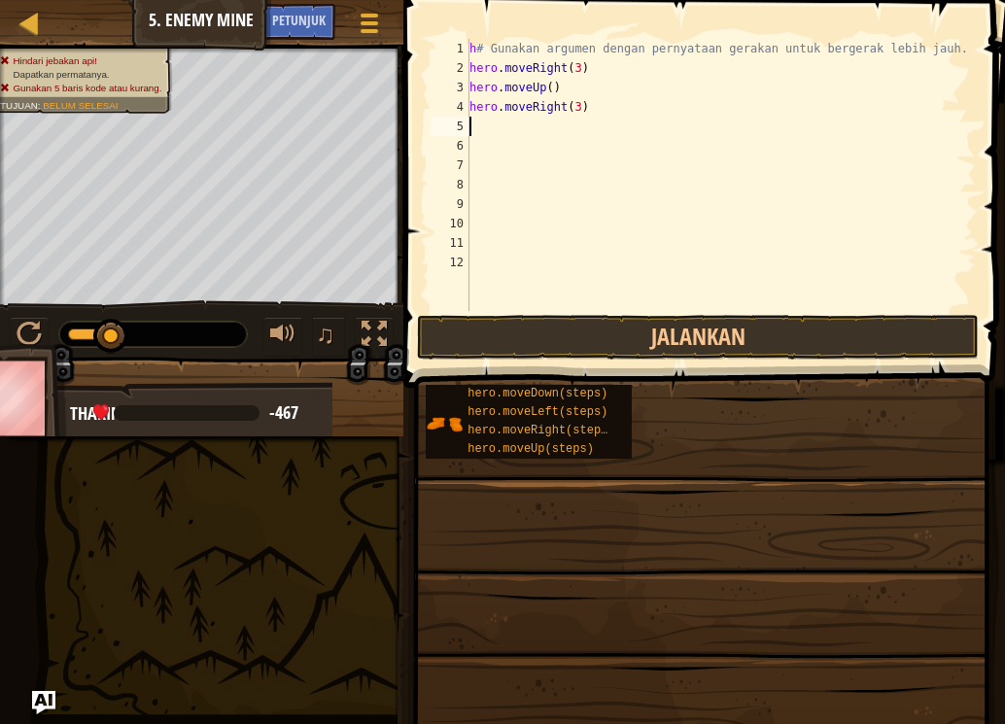
type textarea "h"
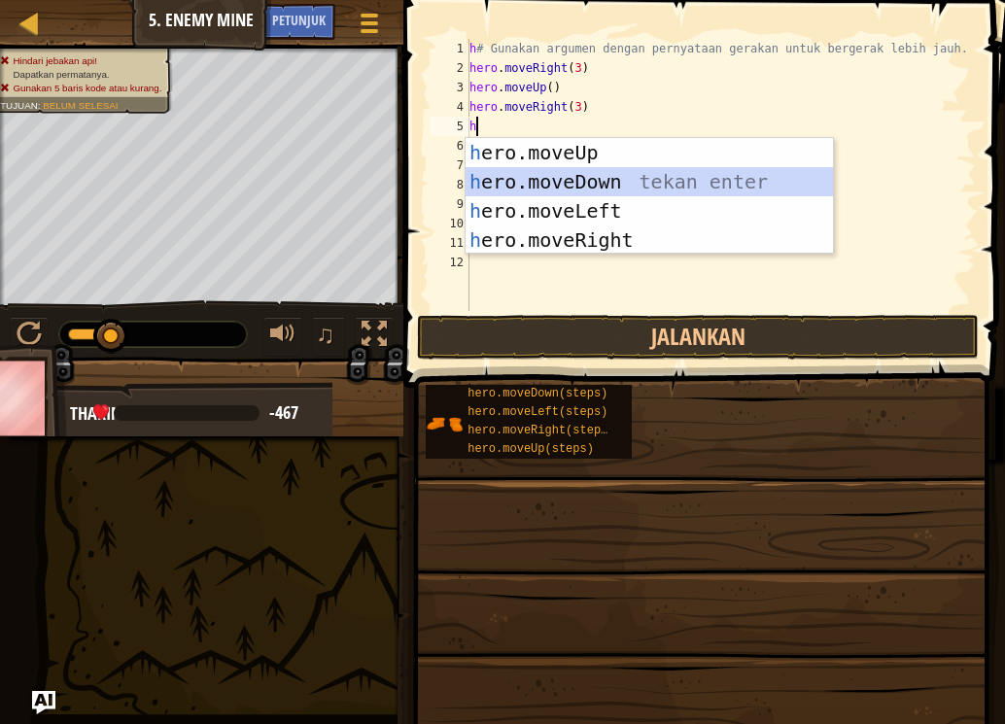
click at [566, 180] on div "h ero.moveUp tekan enter h ero.moveDown tekan enter h ero.moveLeft tekan enter …" at bounding box center [649, 225] width 367 height 175
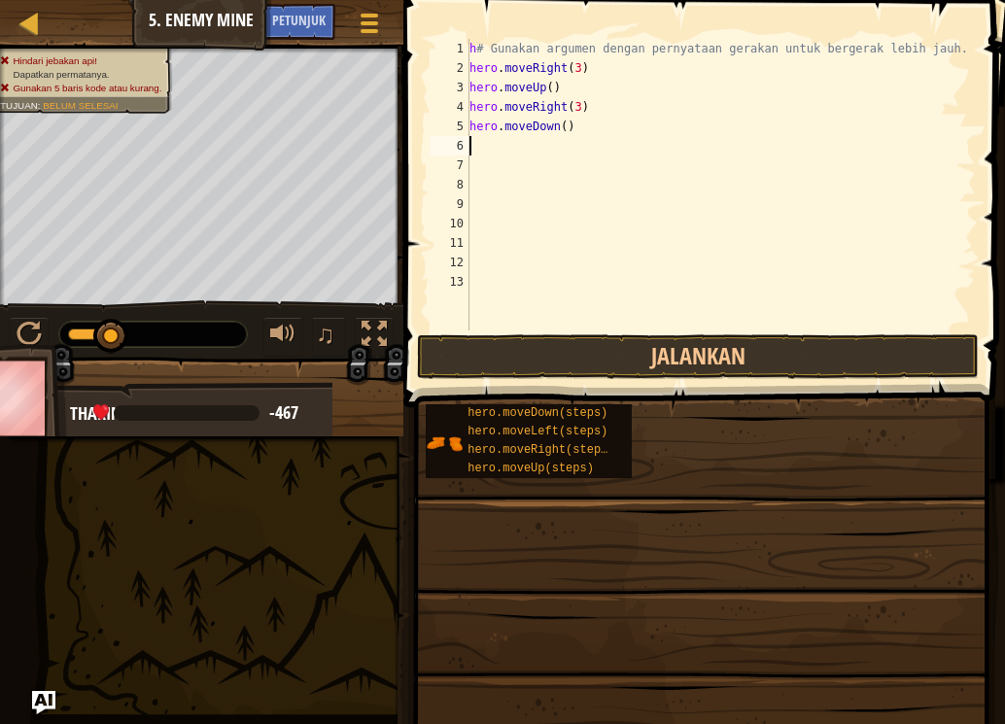
type textarea "h"
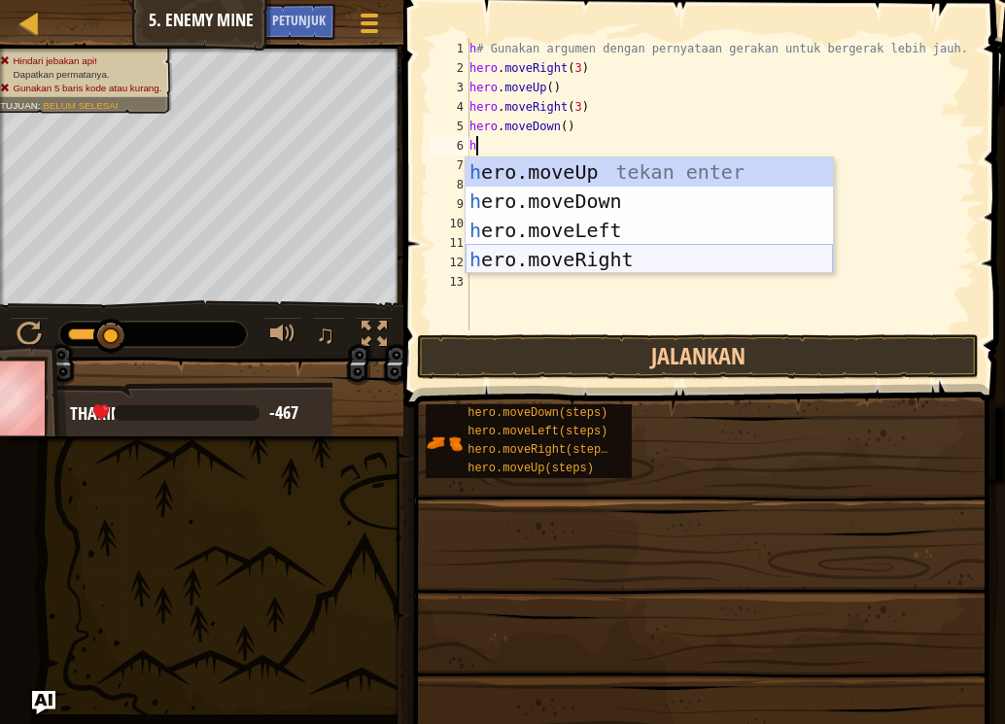
click at [557, 265] on div "h ero.moveUp tekan enter h ero.moveDown tekan enter h ero.moveLeft tekan enter …" at bounding box center [649, 244] width 367 height 175
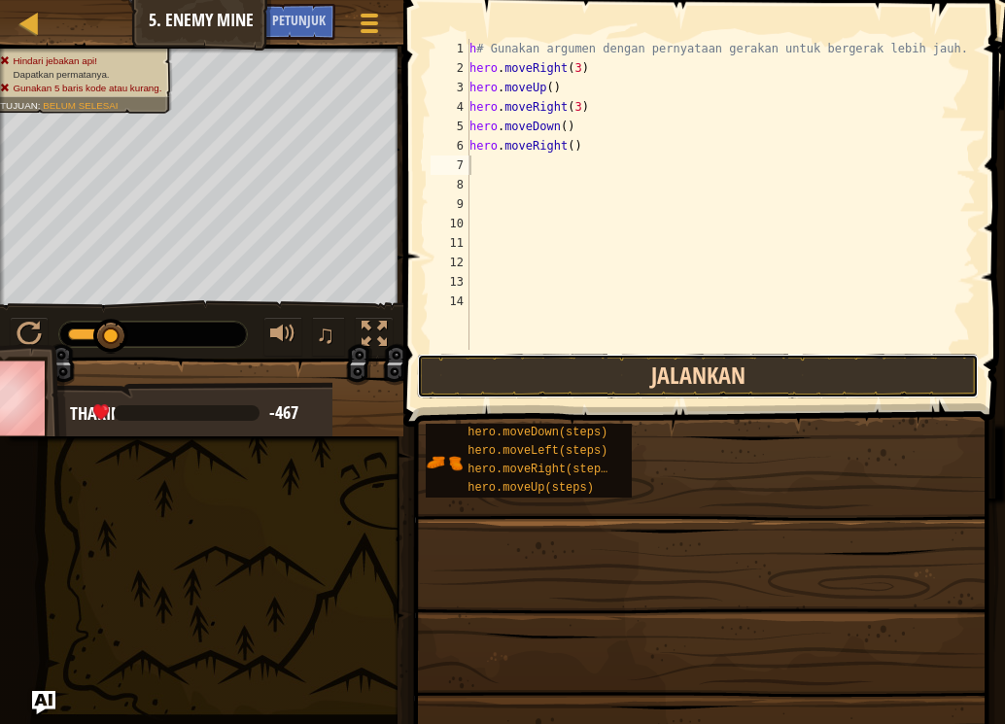
click at [602, 382] on button "Jalankan" at bounding box center [698, 376] width 562 height 45
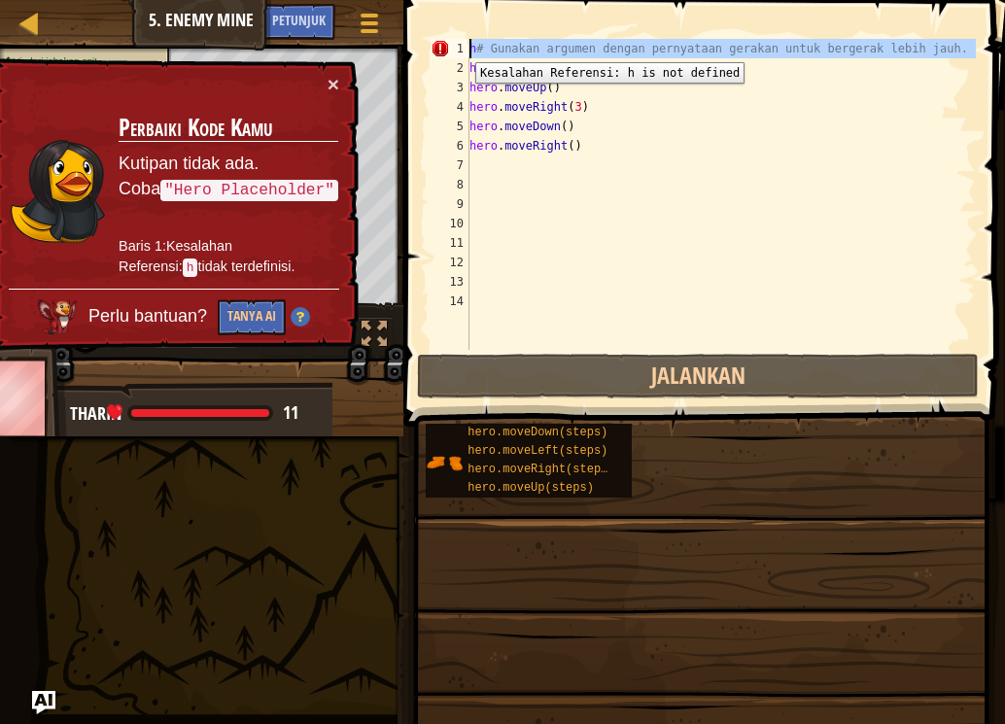
click at [461, 48] on div "1" at bounding box center [450, 48] width 39 height 19
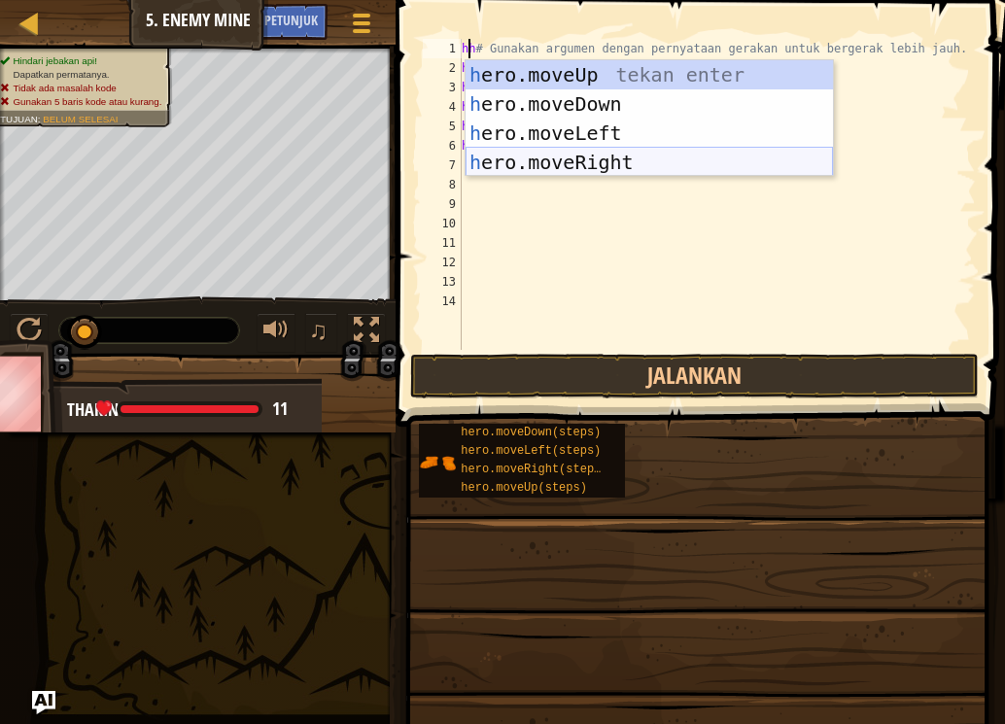
click at [549, 167] on div "h ero.moveUp tekan enter h ero.moveDown tekan enter h ero.moveLeft tekan enter …" at bounding box center [649, 147] width 367 height 175
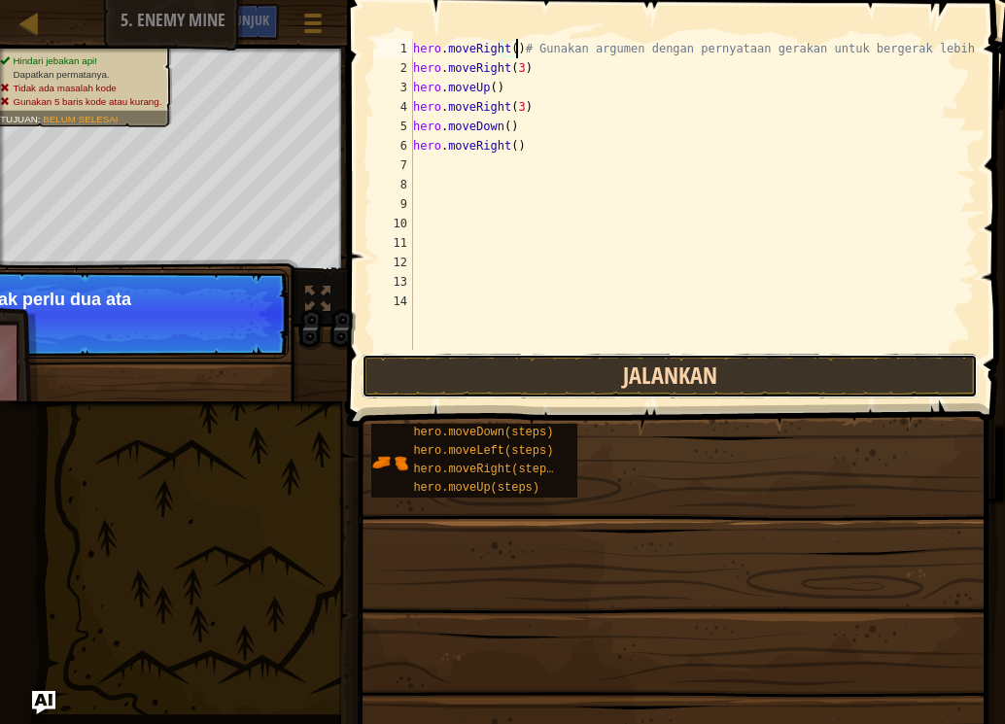
click at [567, 374] on button "Jalankan" at bounding box center [670, 376] width 616 height 45
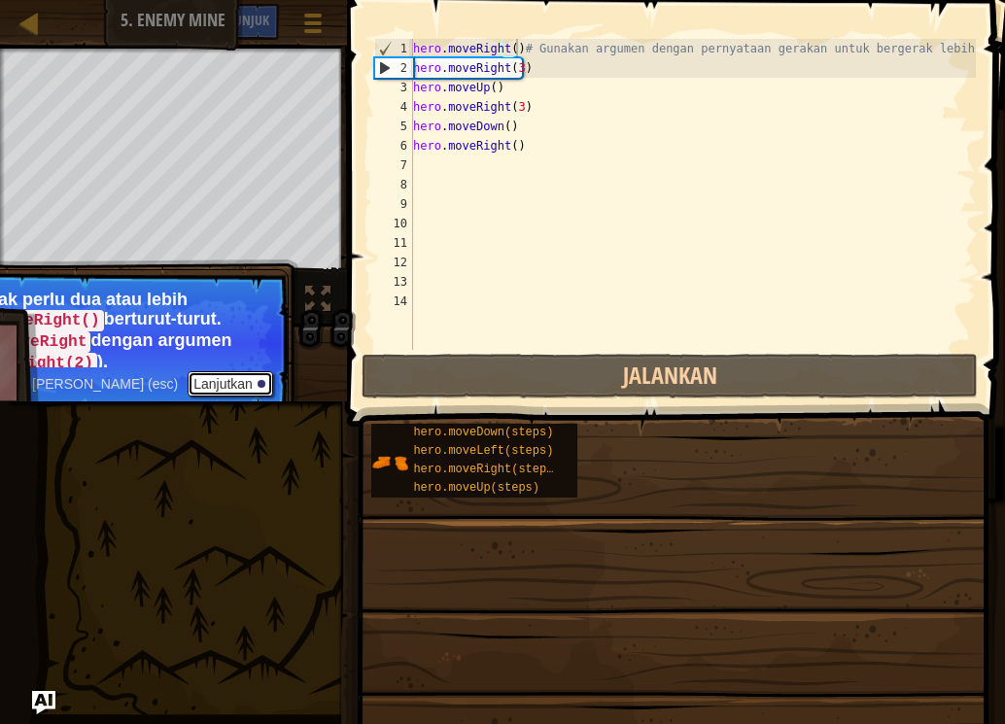
drag, startPoint x: 214, startPoint y: 382, endPoint x: 222, endPoint y: 398, distance: 18.3
click at [222, 398] on p "Lewati (esc) Lanjutkan Kamu tidak perlu dua atau lebih perintah moveRight() ber…" at bounding box center [96, 343] width 386 height 148
click at [228, 376] on button "Lanjutkan" at bounding box center [231, 383] width 86 height 25
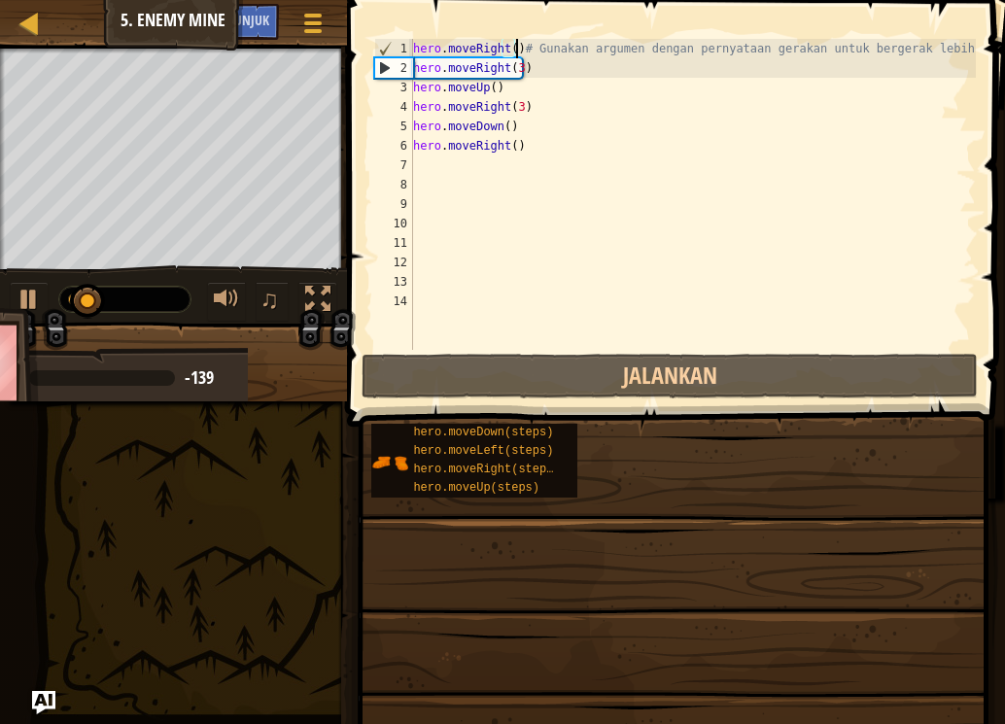
scroll to position [9, 8]
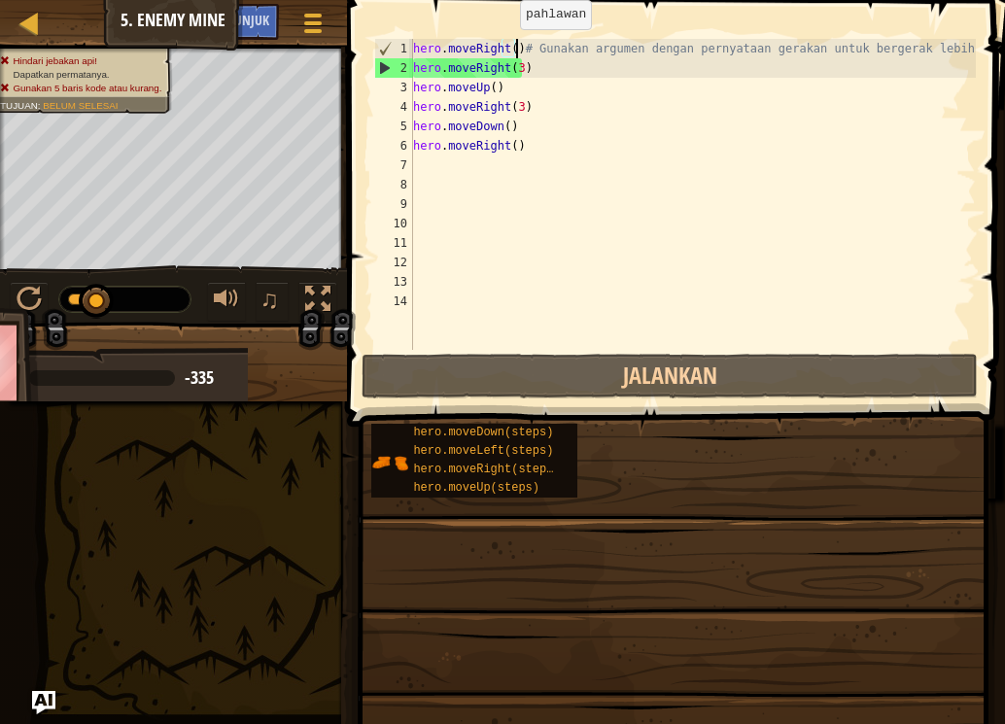
click at [510, 49] on div "hero . moveRight ( ) # Gunakan argumen dengan pernyataan gerakan untuk bergerak…" at bounding box center [692, 214] width 567 height 350
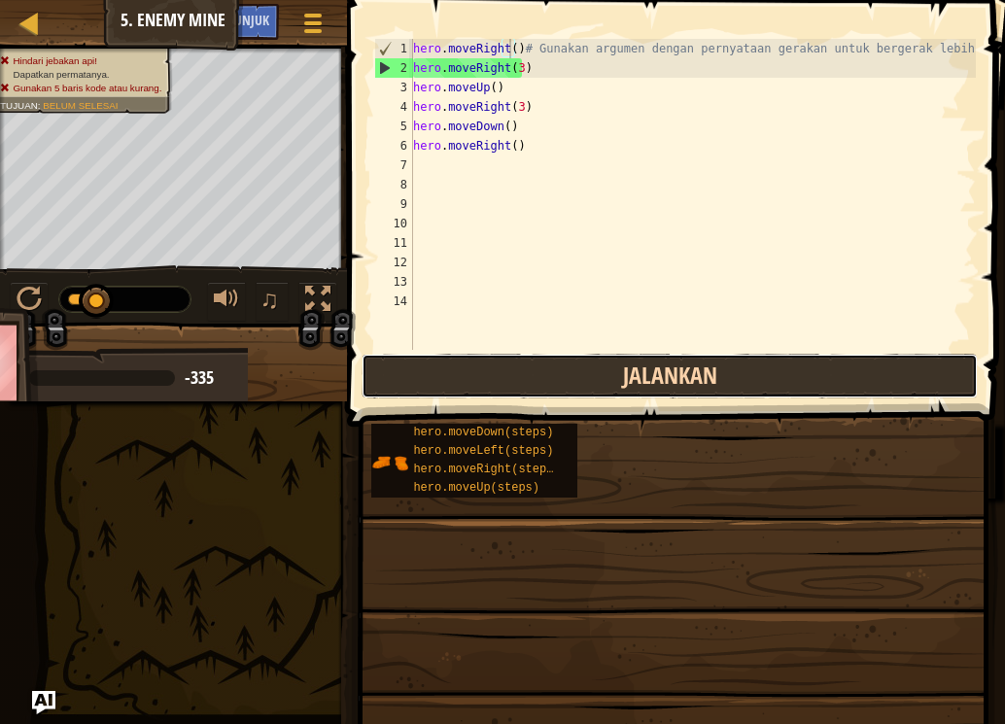
click at [525, 379] on button "Jalankan" at bounding box center [670, 376] width 616 height 45
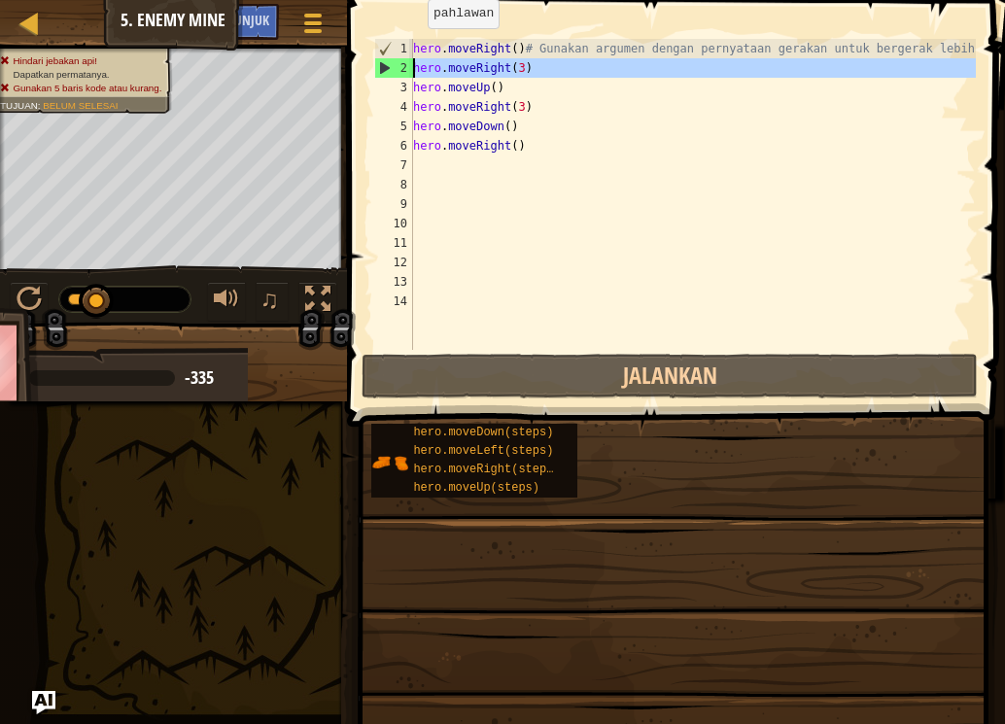
click at [403, 62] on div "2" at bounding box center [394, 67] width 38 height 19
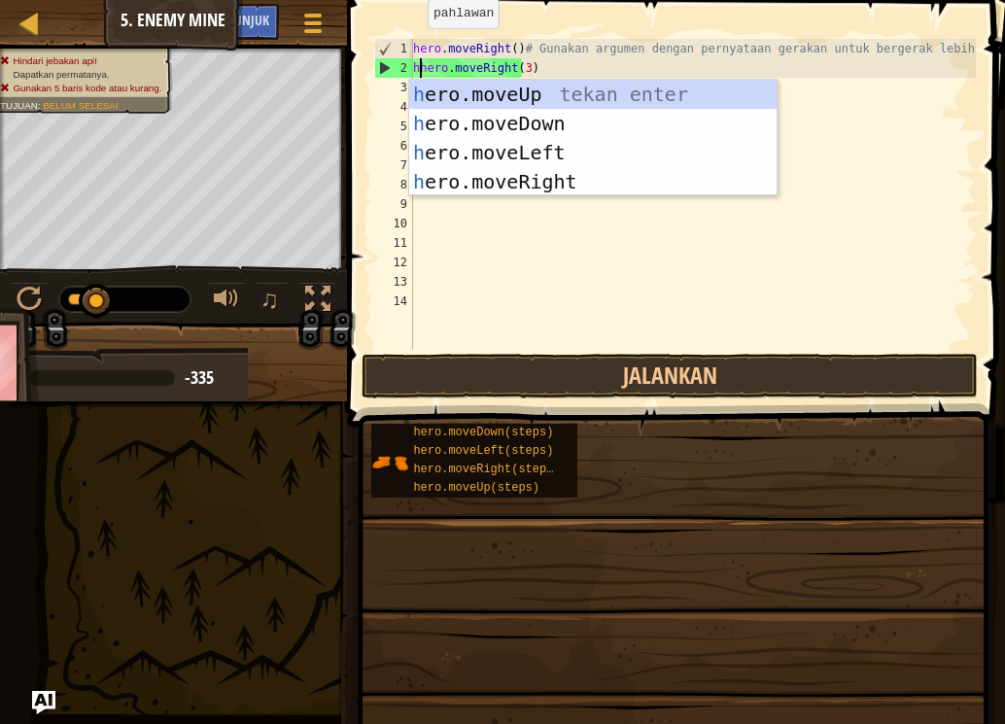
scroll to position [9, 0]
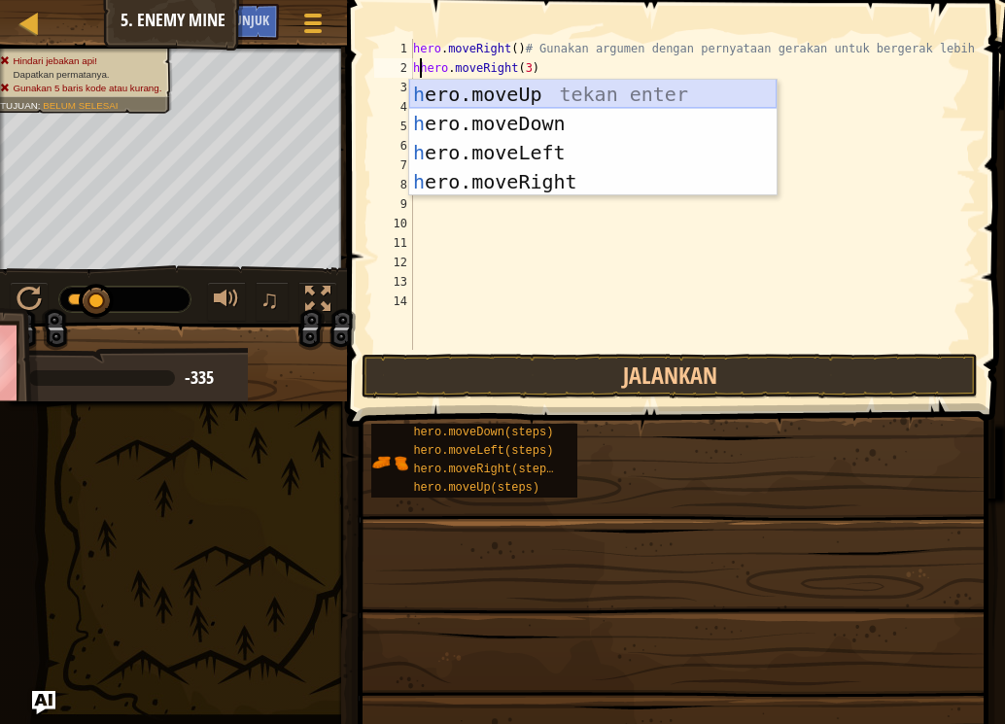
click at [552, 91] on div "h ero.moveUp tekan enter h ero.moveDown tekan enter h ero.moveLeft tekan enter …" at bounding box center [592, 167] width 367 height 175
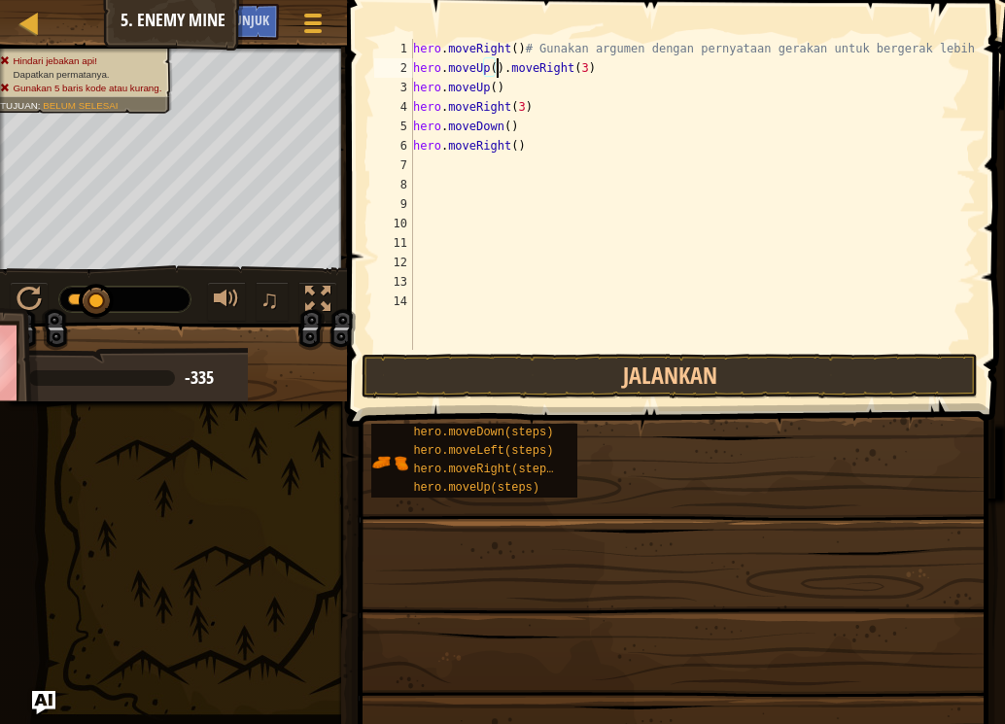
click at [589, 69] on div "hero . moveRight ( ) # Gunakan argumen dengan pernyataan gerakan untuk bergerak…" at bounding box center [692, 214] width 567 height 350
click at [490, 68] on div "hero . moveRight ( ) # Gunakan argumen dengan pernyataan gerakan untuk bergerak…" at bounding box center [692, 214] width 567 height 350
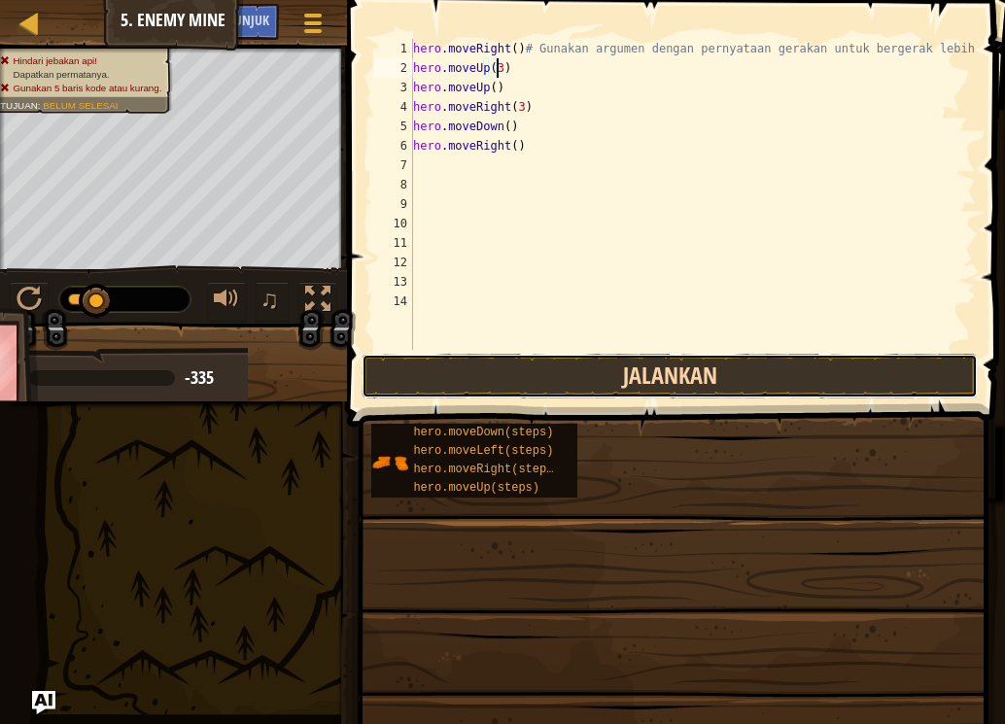
click at [523, 360] on button "Jalankan" at bounding box center [670, 376] width 616 height 45
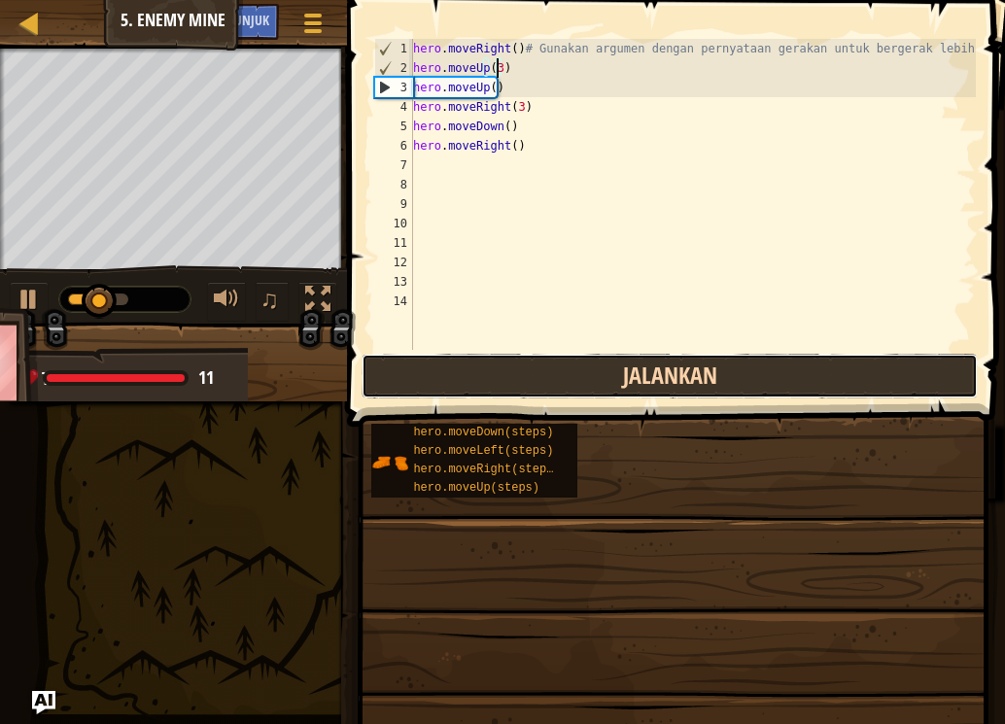
click at [570, 379] on button "Jalankan" at bounding box center [670, 376] width 616 height 45
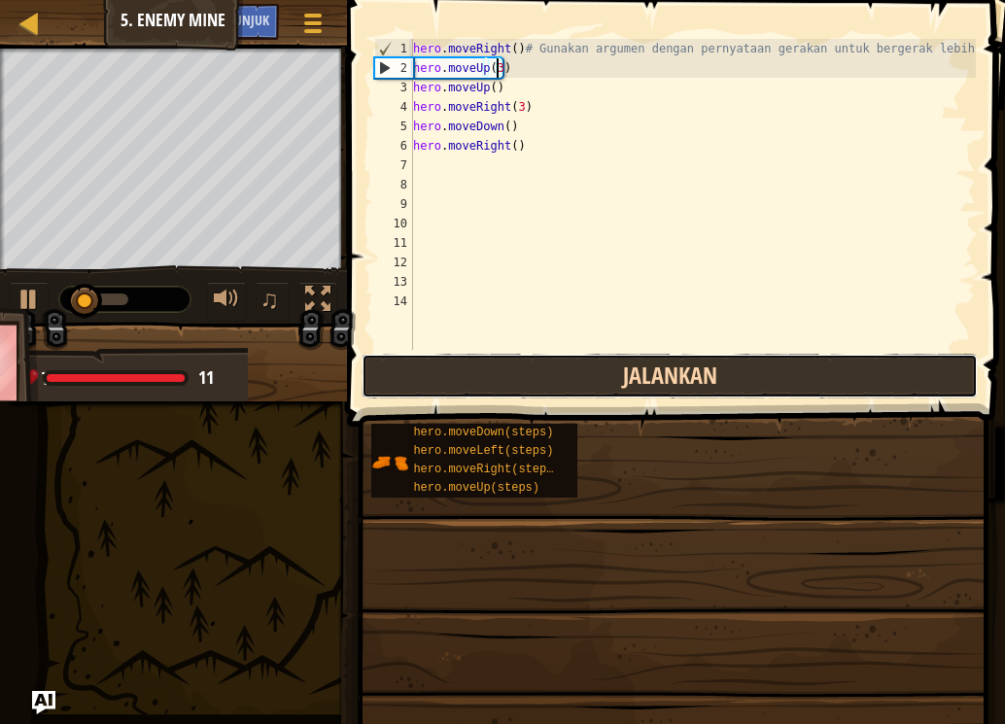
click at [570, 379] on button "Jalankan" at bounding box center [670, 376] width 616 height 45
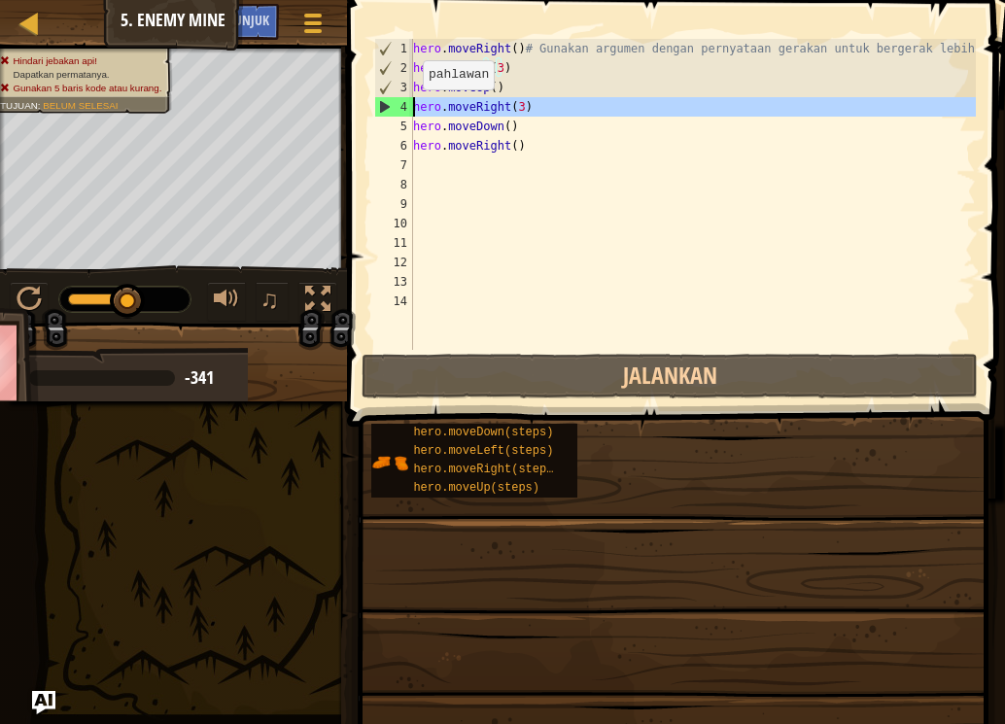
click at [388, 102] on div "4" at bounding box center [394, 106] width 38 height 19
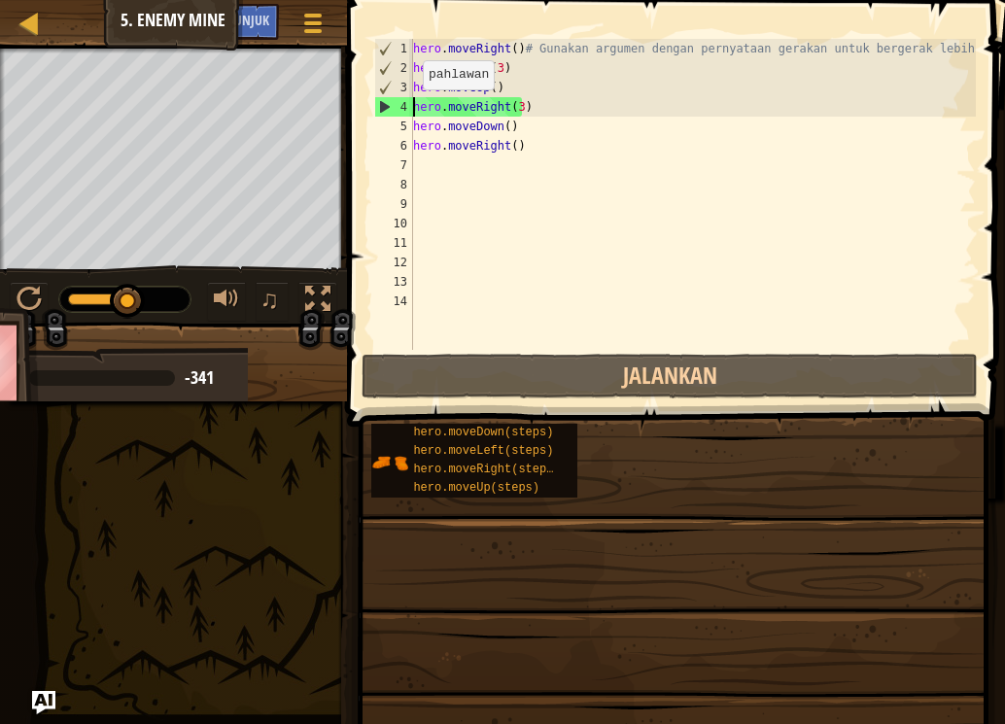
scroll to position [9, 0]
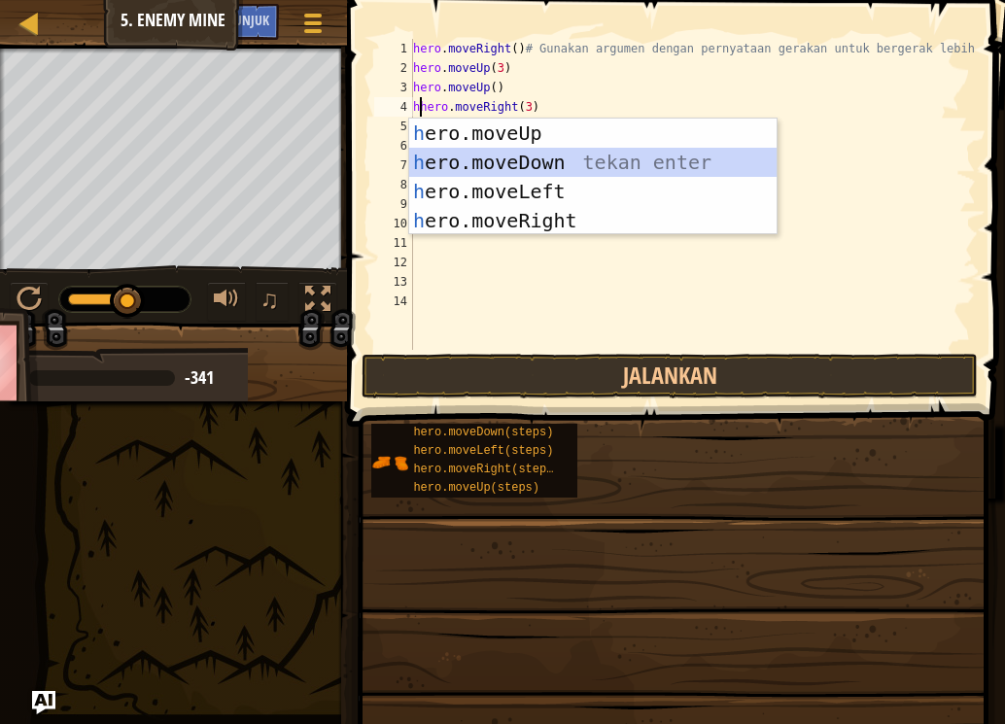
click at [507, 155] on div "h ero.moveUp tekan enter h ero.moveDown tekan enter h ero.moveLeft tekan enter …" at bounding box center [592, 206] width 367 height 175
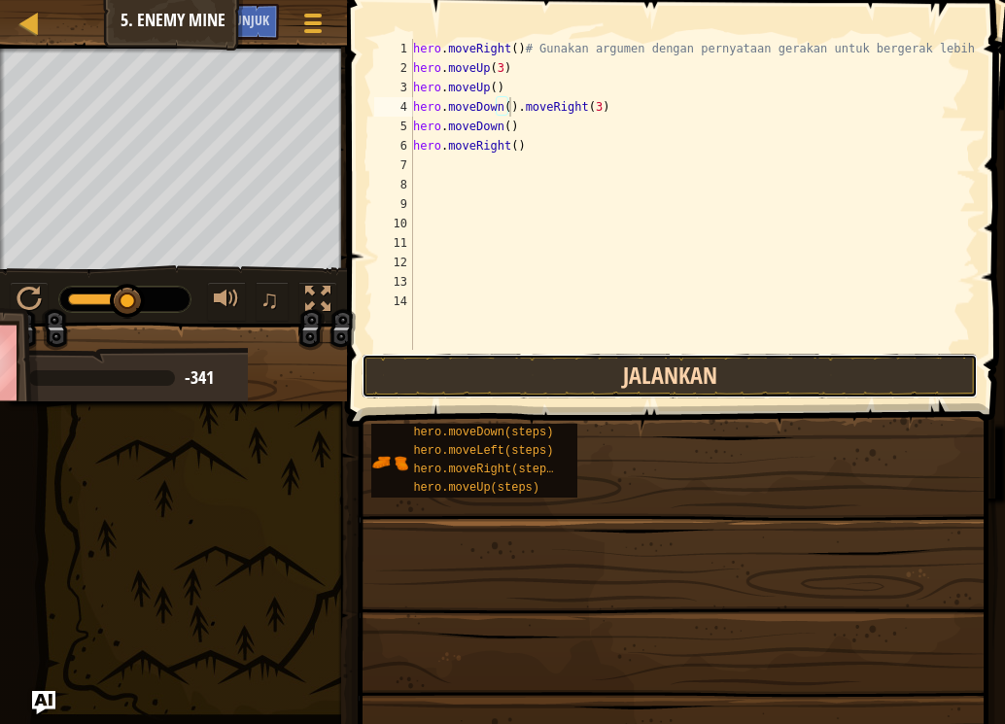
click at [471, 368] on button "Jalankan" at bounding box center [670, 376] width 616 height 45
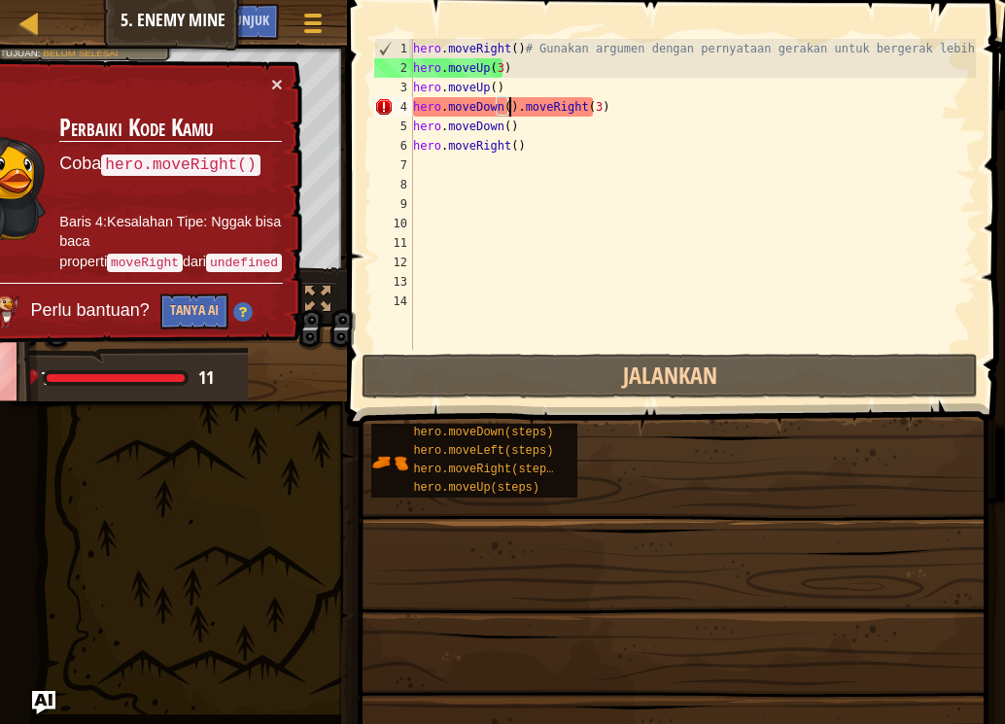
drag, startPoint x: 275, startPoint y: 70, endPoint x: 280, endPoint y: 98, distance: 28.6
click at [275, 76] on div "× Perbaiki Kode Kamu Coba hero.moveRight() Baris 4:Kesalahan Tipe: Nggak bisa b…" at bounding box center [116, 201] width 372 height 287
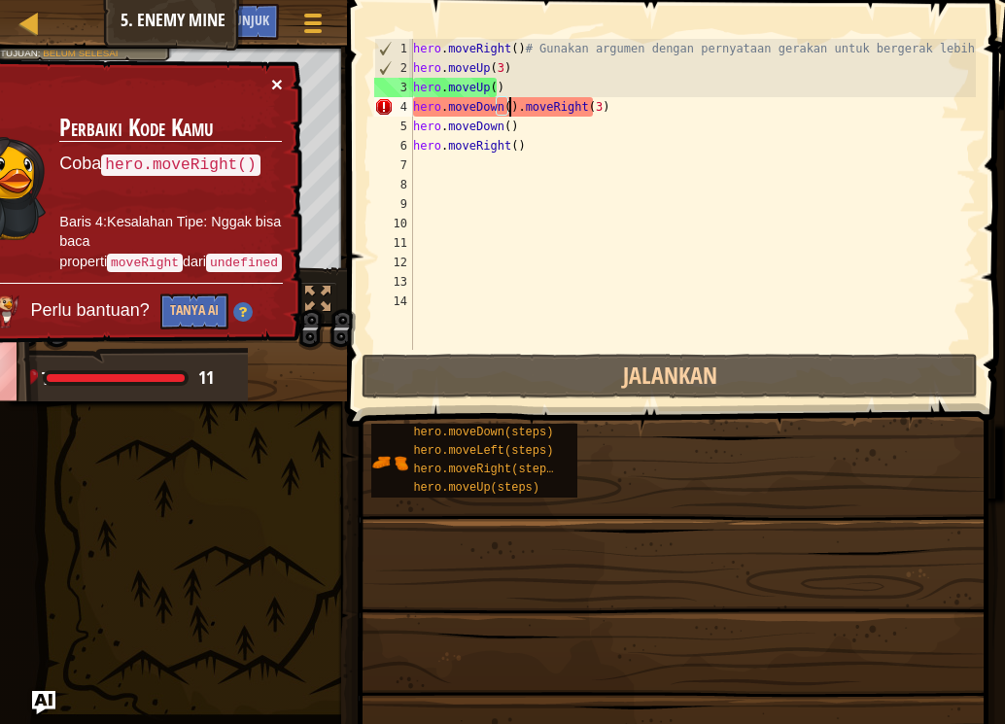
click at [276, 86] on button "×" at bounding box center [277, 84] width 12 height 20
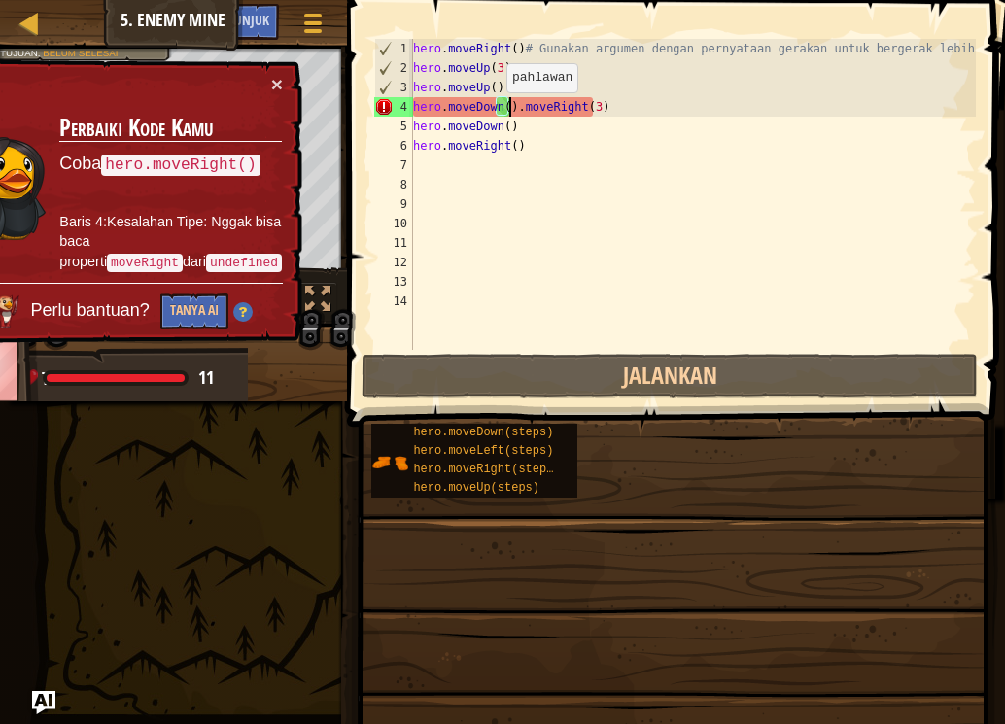
click at [497, 112] on div "hero . moveRight ( ) # Gunakan argumen dengan pernyataan gerakan untuk bergerak…" at bounding box center [692, 214] width 567 height 350
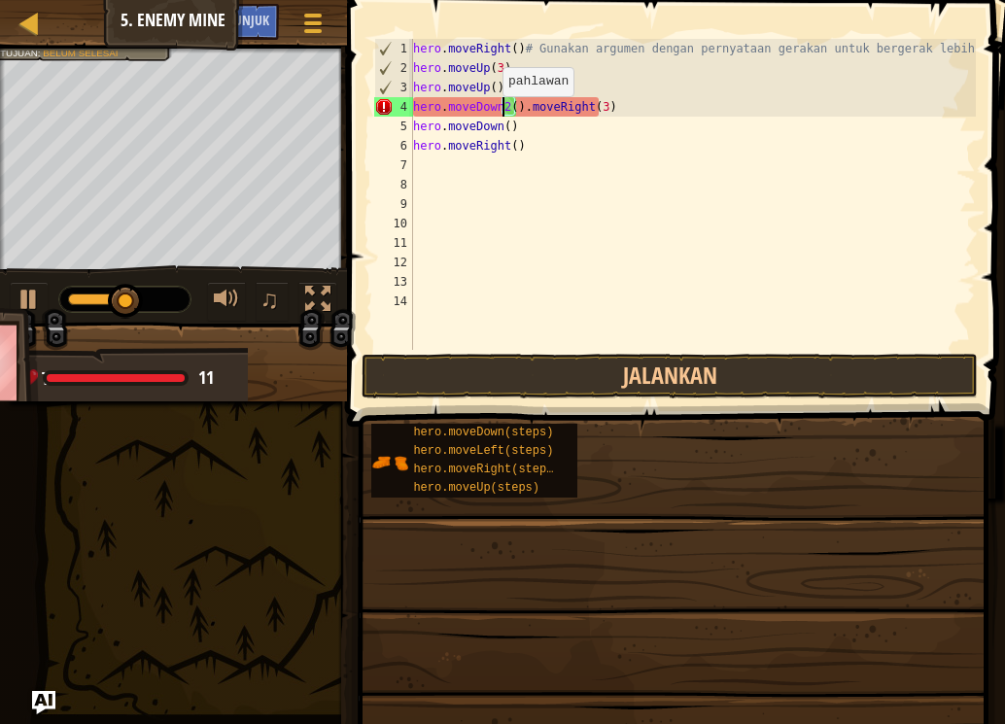
scroll to position [9, 7]
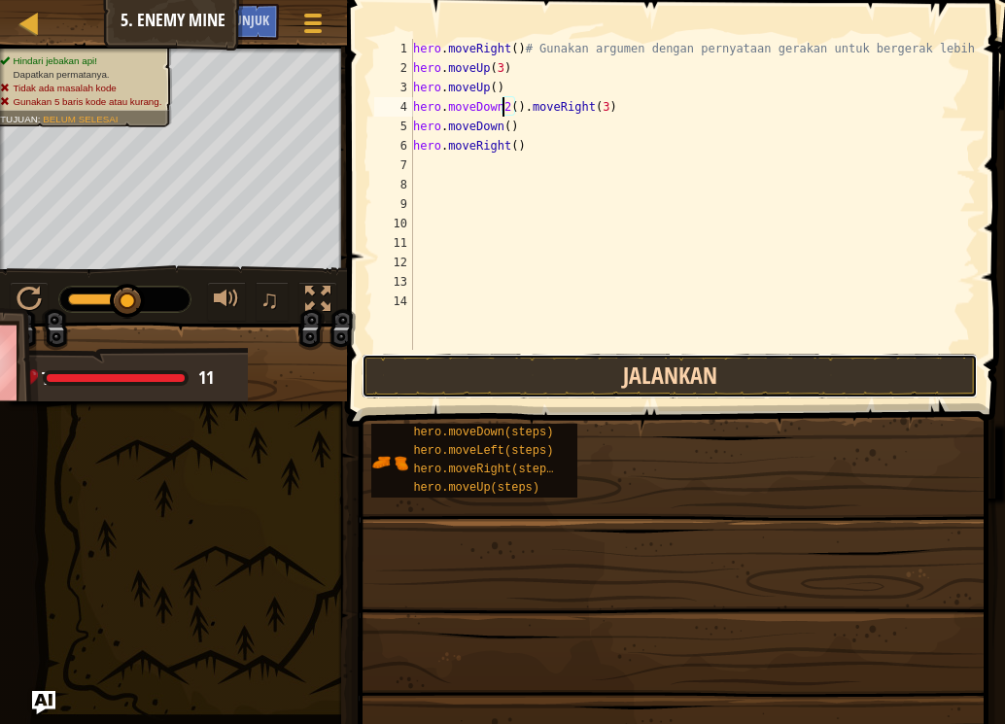
click at [517, 379] on button "Jalankan" at bounding box center [670, 376] width 616 height 45
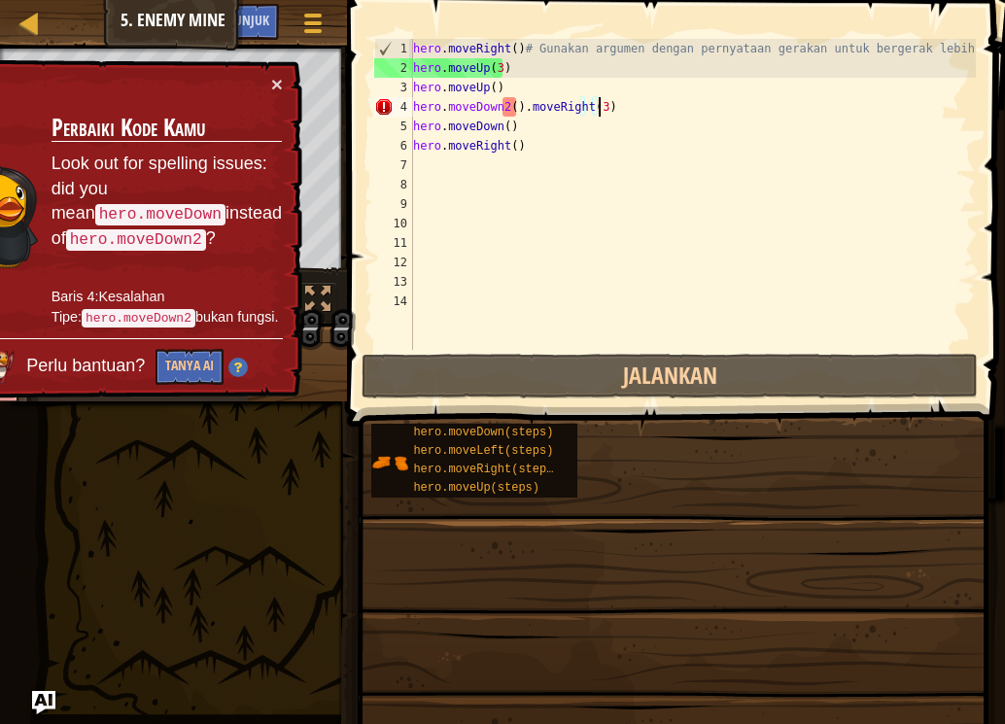
click at [610, 105] on div "hero . moveRight ( ) # Gunakan argumen dengan pernyataan gerakan untuk bergerak…" at bounding box center [692, 214] width 567 height 350
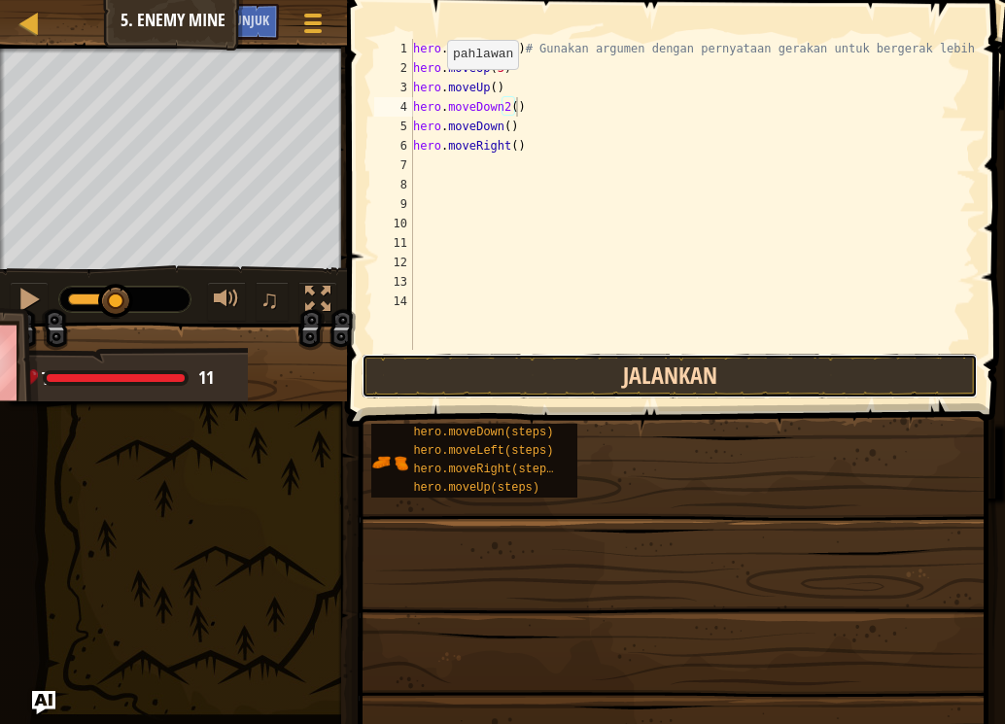
click at [479, 375] on button "Jalankan" at bounding box center [670, 376] width 616 height 45
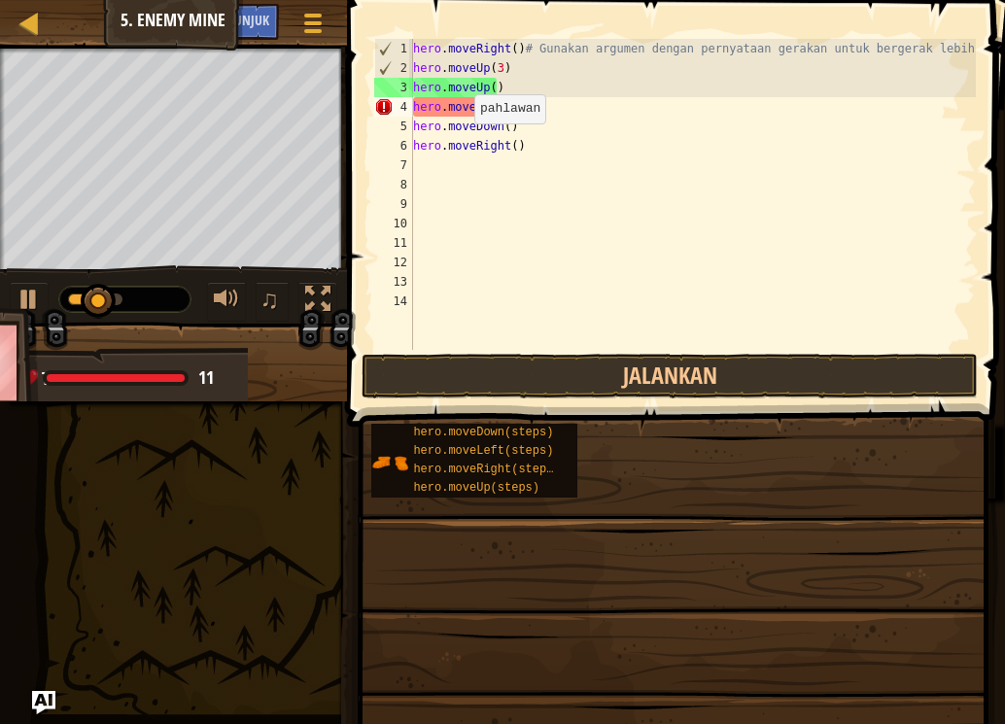
scroll to position [9, 1]
type textarea "h"
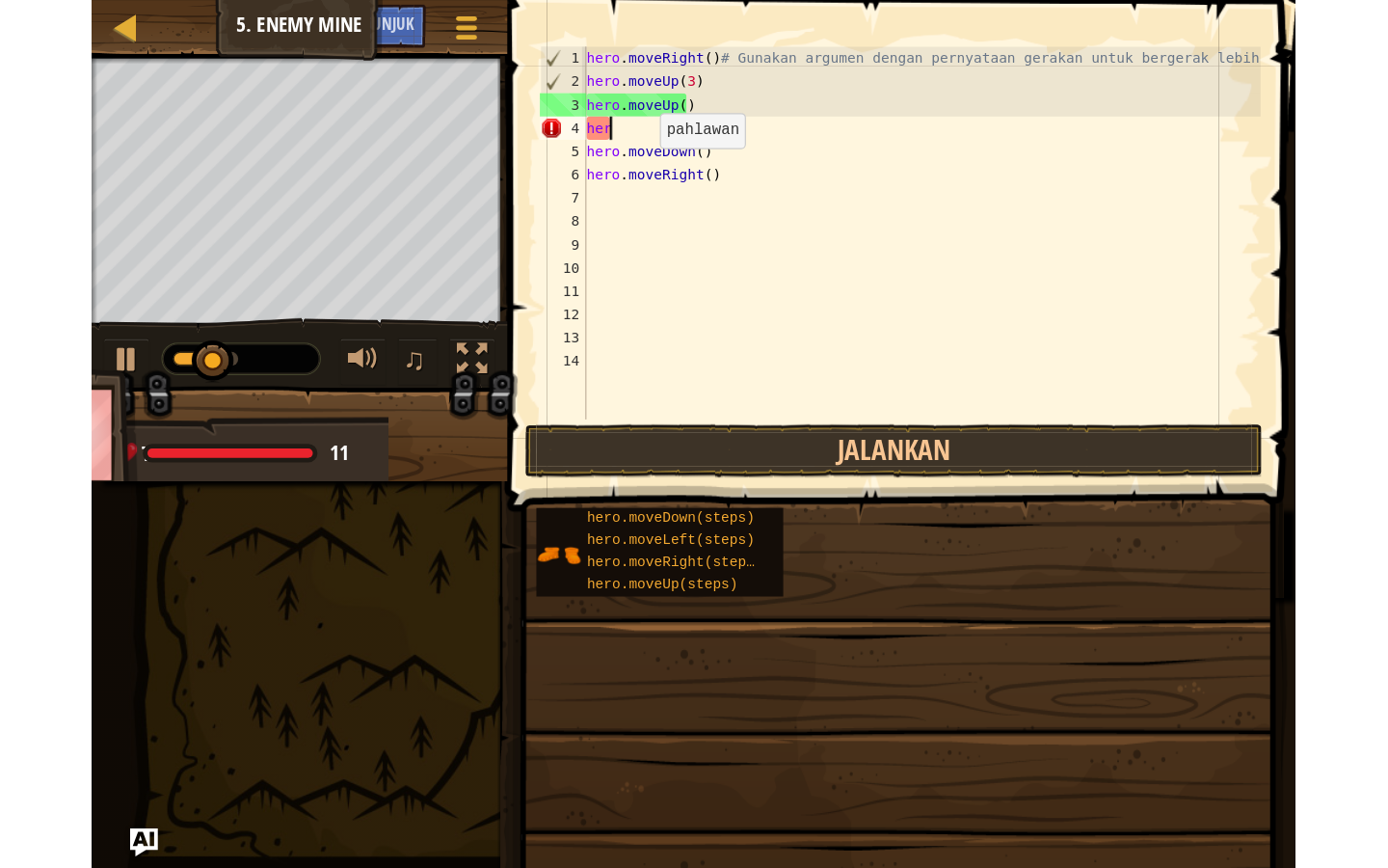
scroll to position [9, 0]
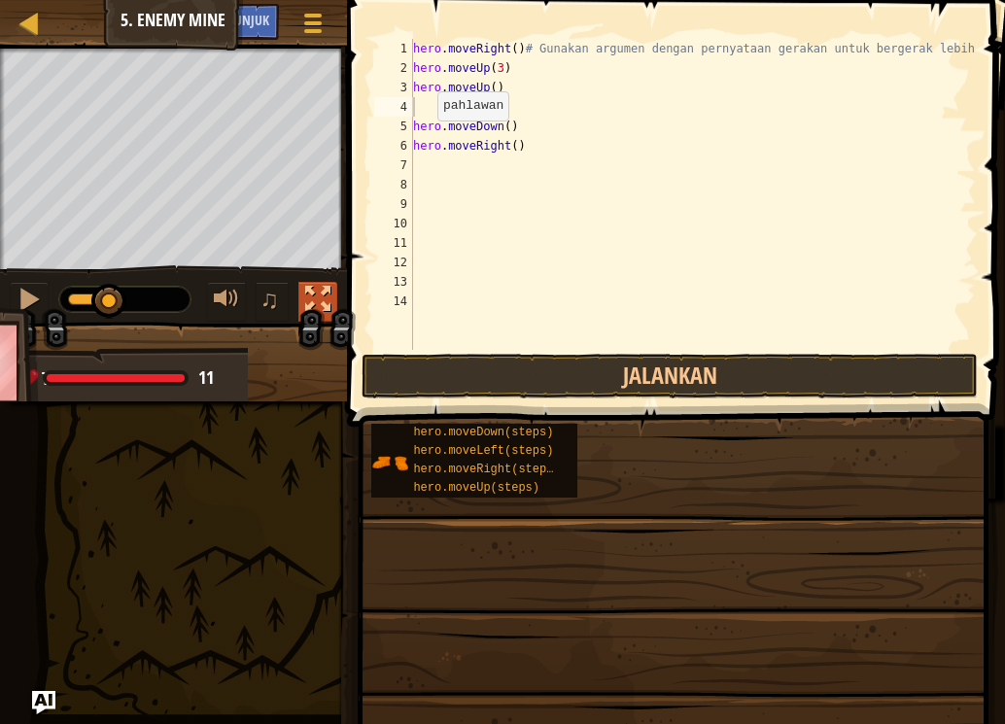
click at [318, 287] on div at bounding box center [317, 299] width 25 height 25
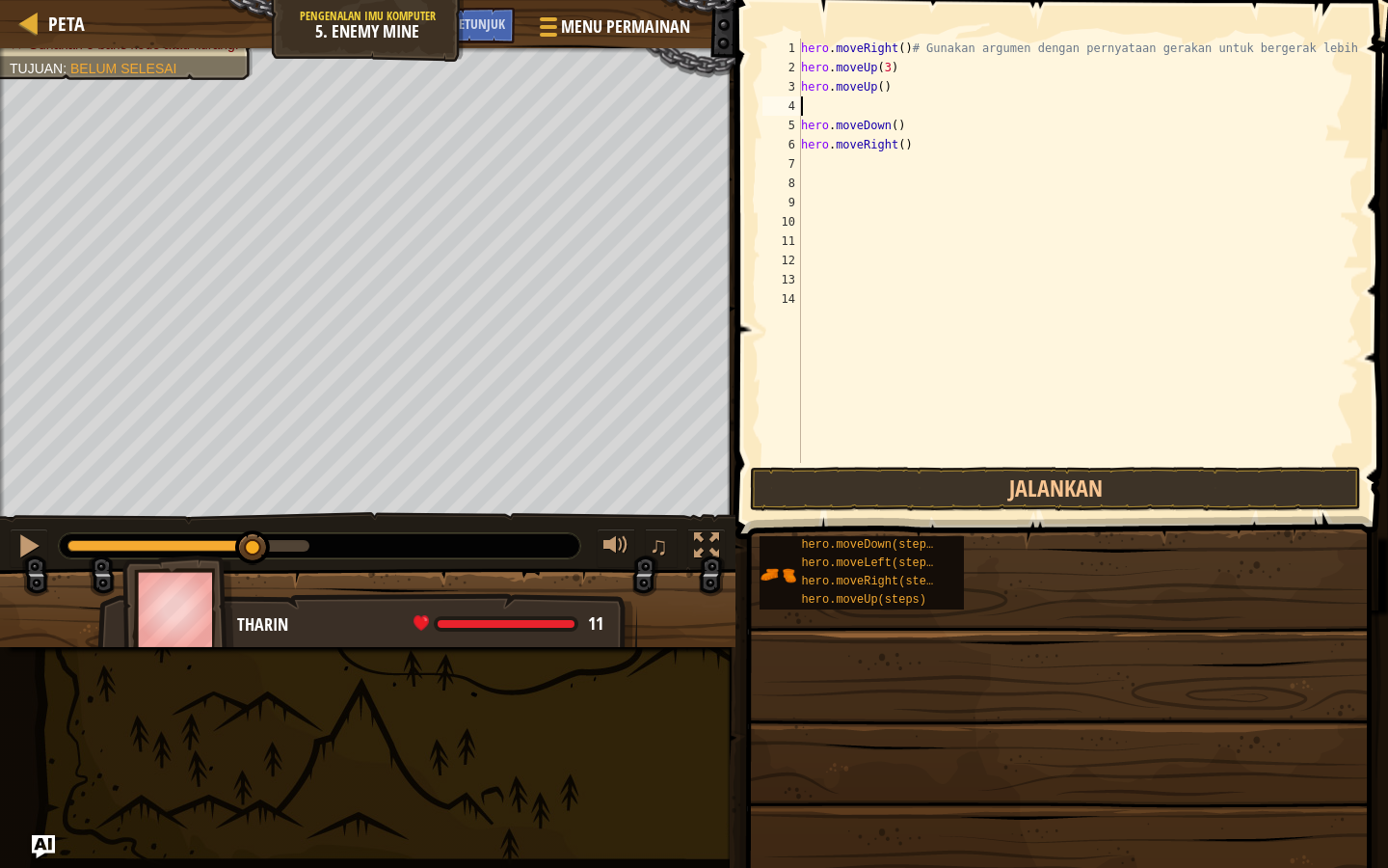
click at [805, 108] on div "hero . moveRight ( ) # Gunakan argumen dengan pernyataan gerakan untuk bergerak…" at bounding box center [1078, 270] width 563 height 462
click at [802, 104] on div "hero . moveRight ( ) # Gunakan argumen dengan pernyataan gerakan untuk bergerak…" at bounding box center [1078, 270] width 563 height 462
type textarea "h"
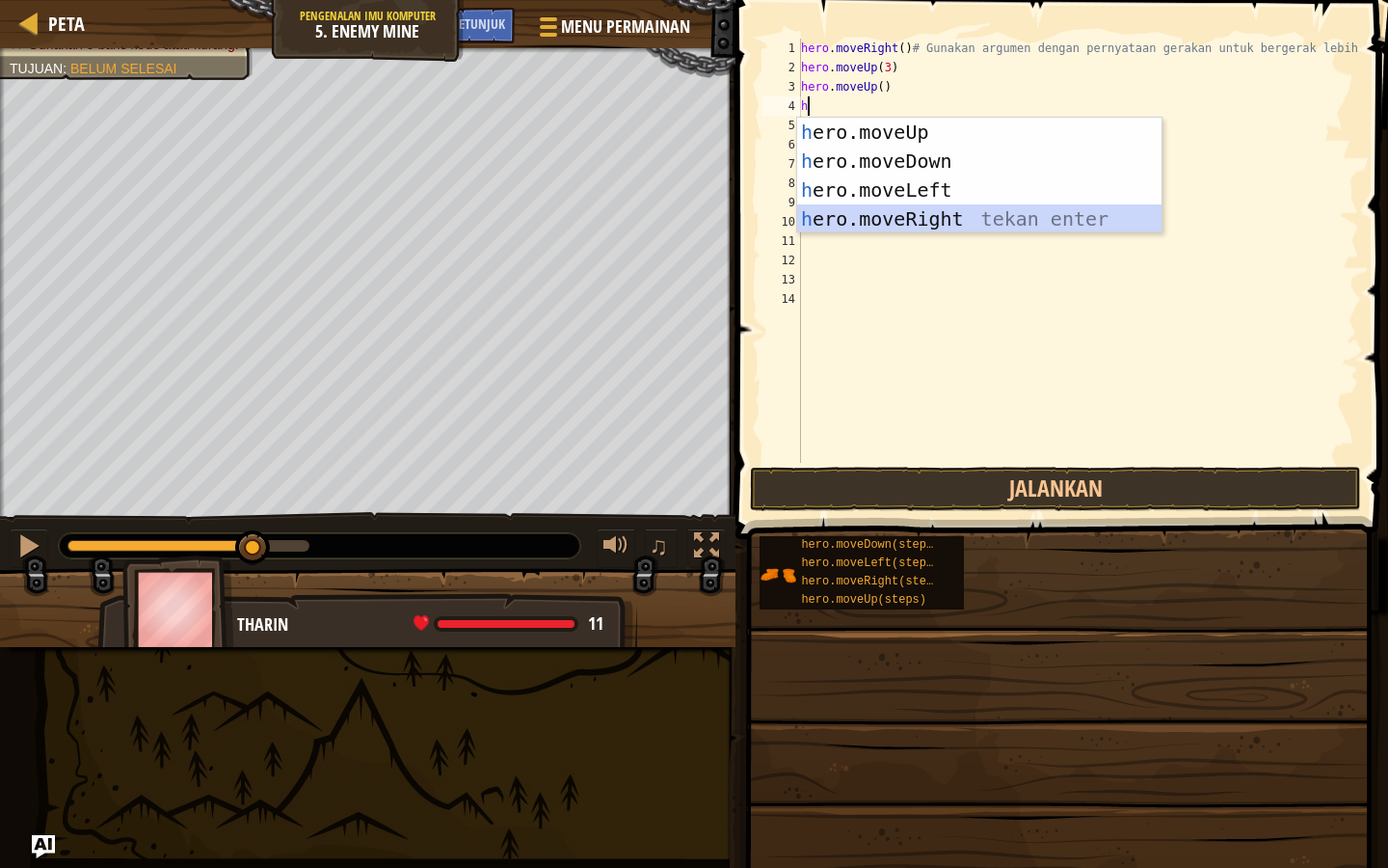
click at [880, 223] on div "h ero.moveUp tekan enter h ero.moveDown tekan enter h ero.moveLeft tekan enter …" at bounding box center [979, 204] width 364 height 174
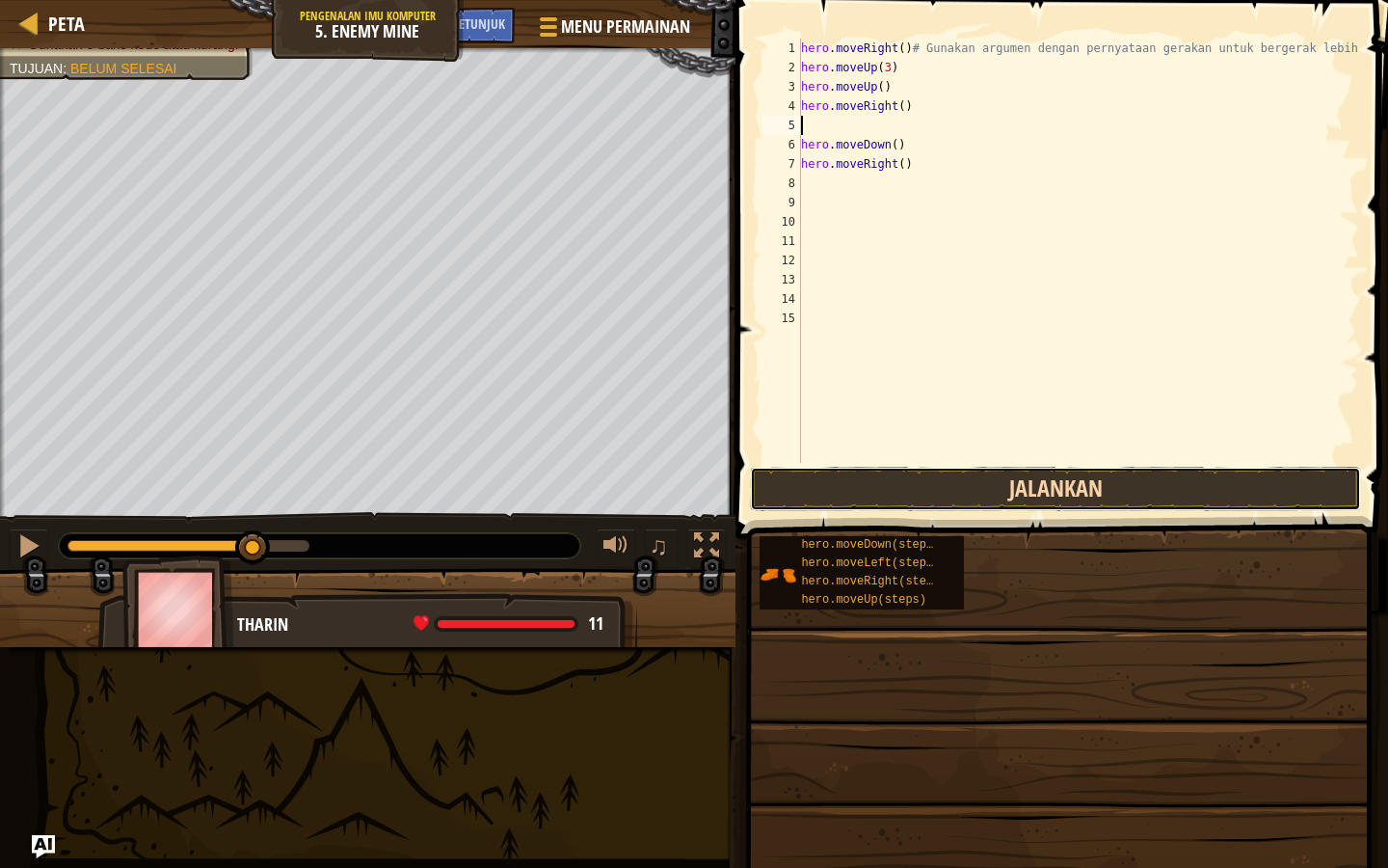
click at [896, 493] on button "Jalankan" at bounding box center [1056, 488] width 611 height 45
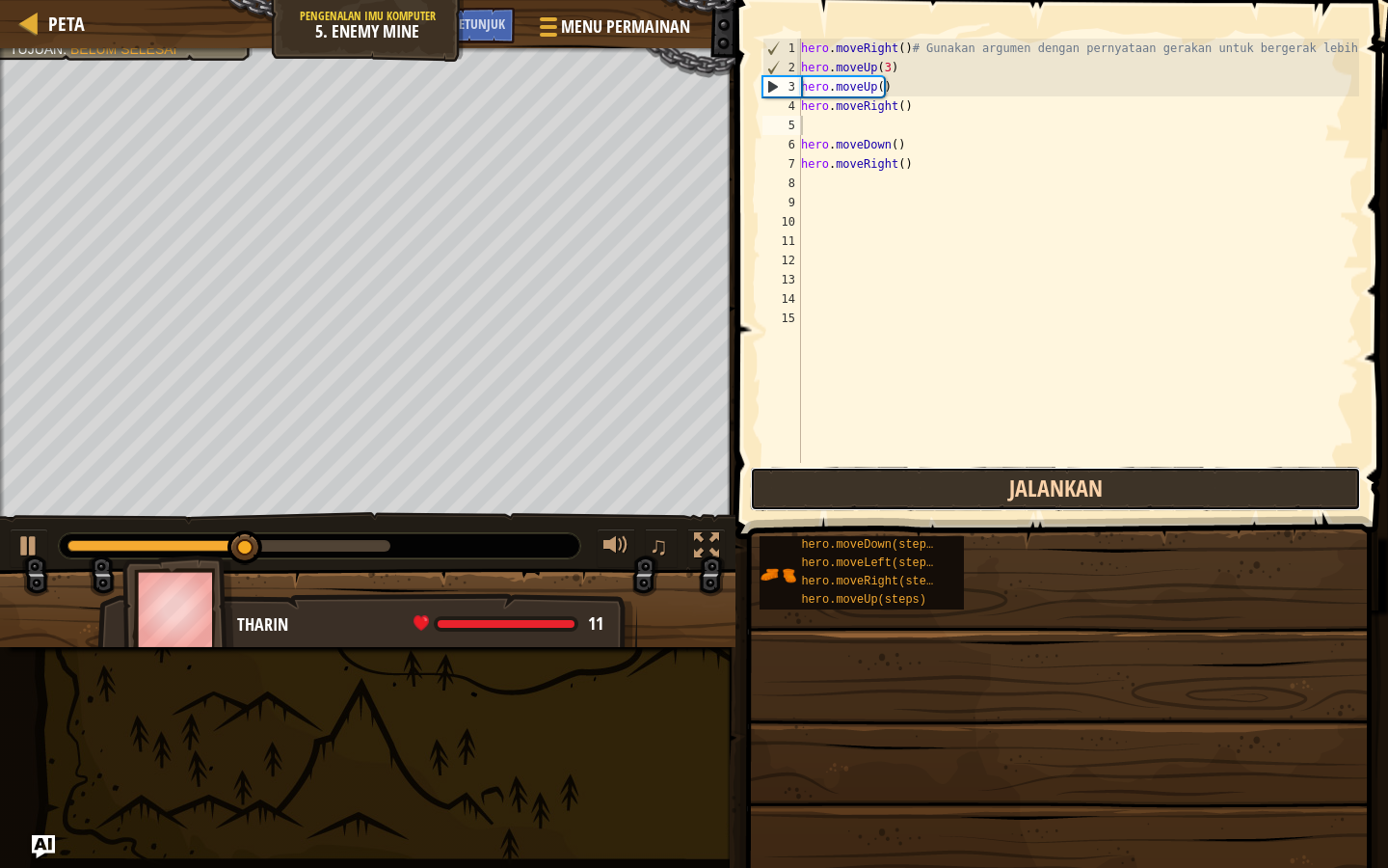
click at [886, 471] on button "Jalankan" at bounding box center [1056, 488] width 611 height 45
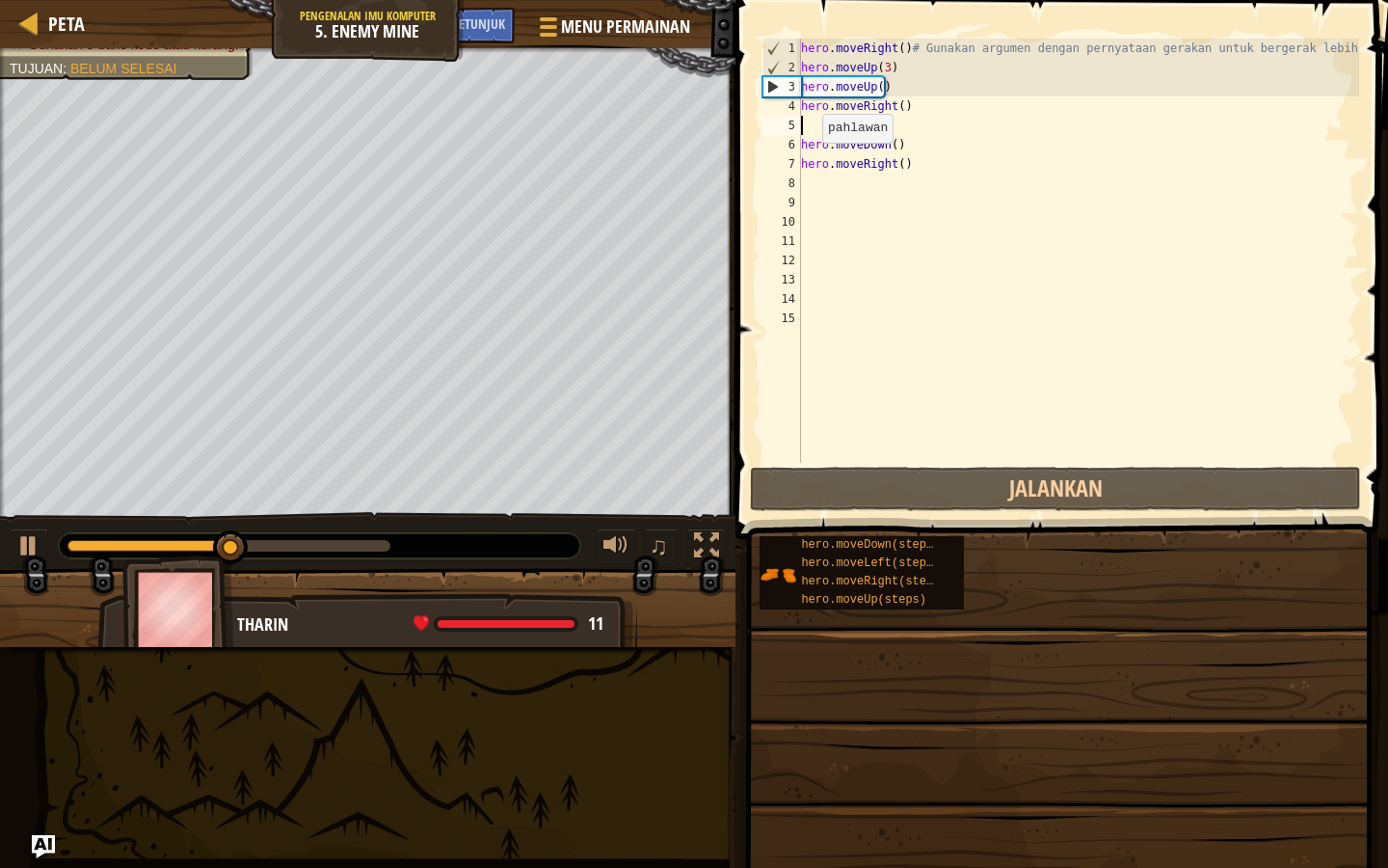
type textarea "h"
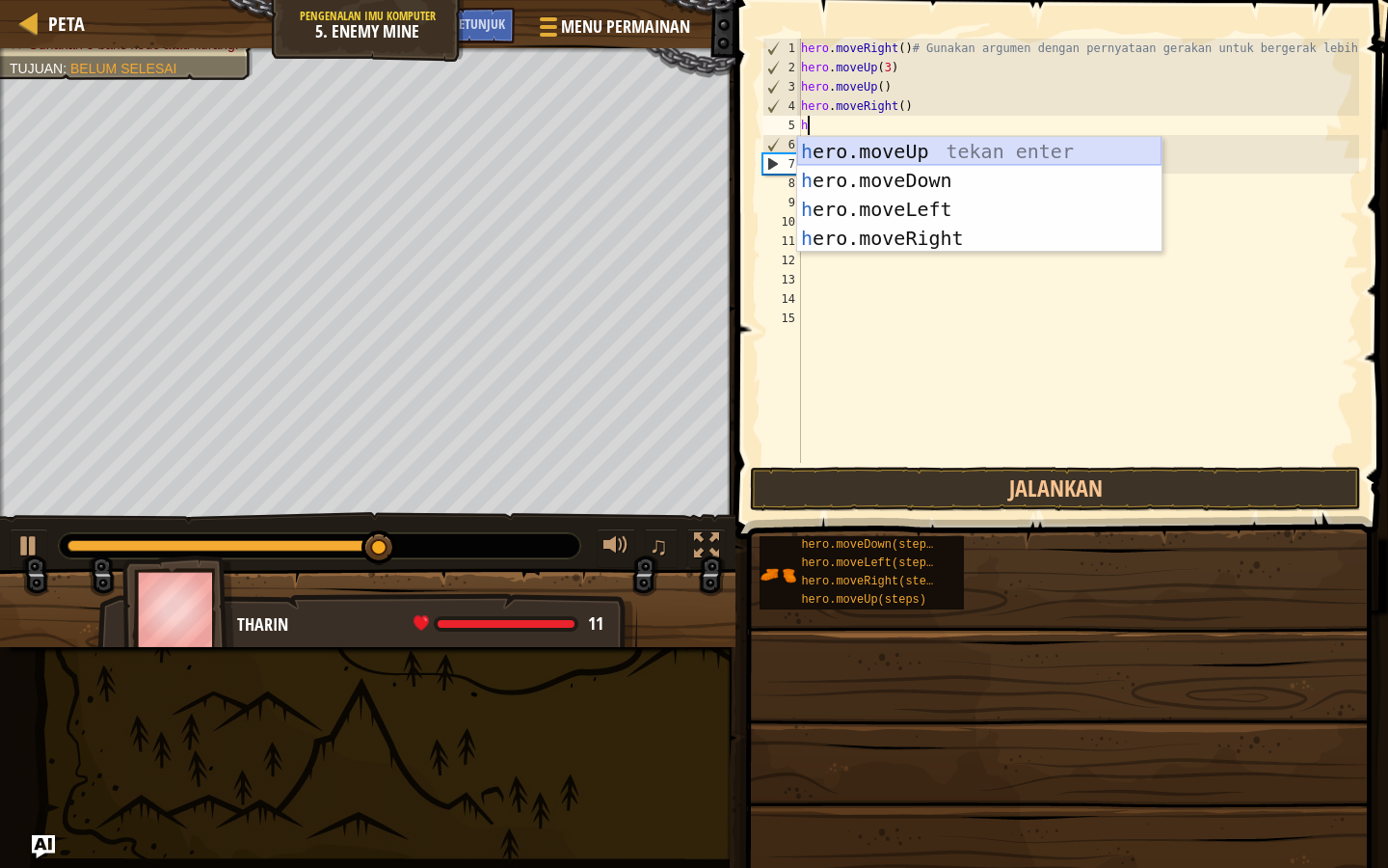
click at [871, 154] on div "h ero.moveUp tekan enter h ero.moveDown tekan enter h ero.moveLeft tekan enter …" at bounding box center [979, 223] width 364 height 174
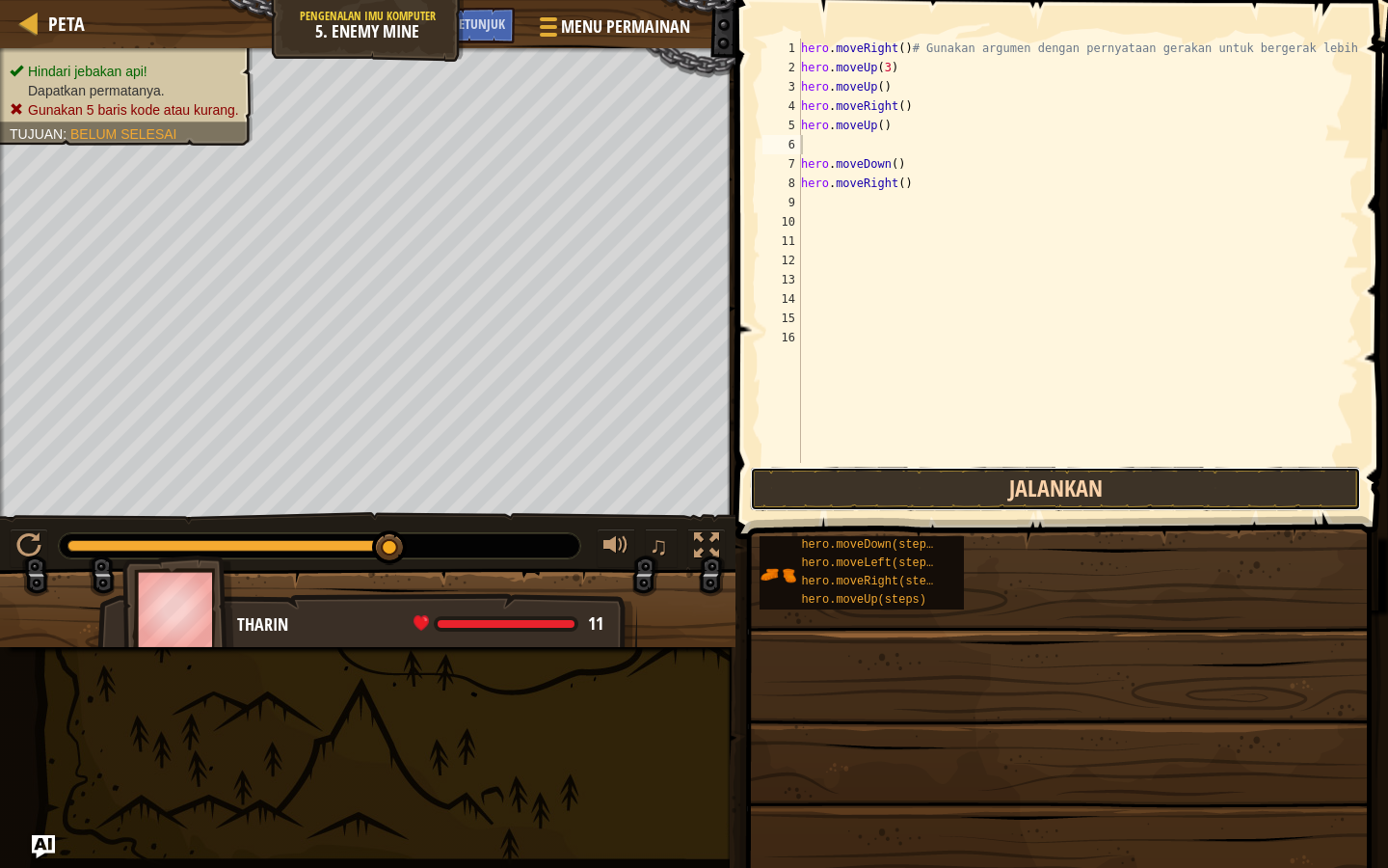
click at [802, 478] on button "Jalankan" at bounding box center [1056, 488] width 611 height 45
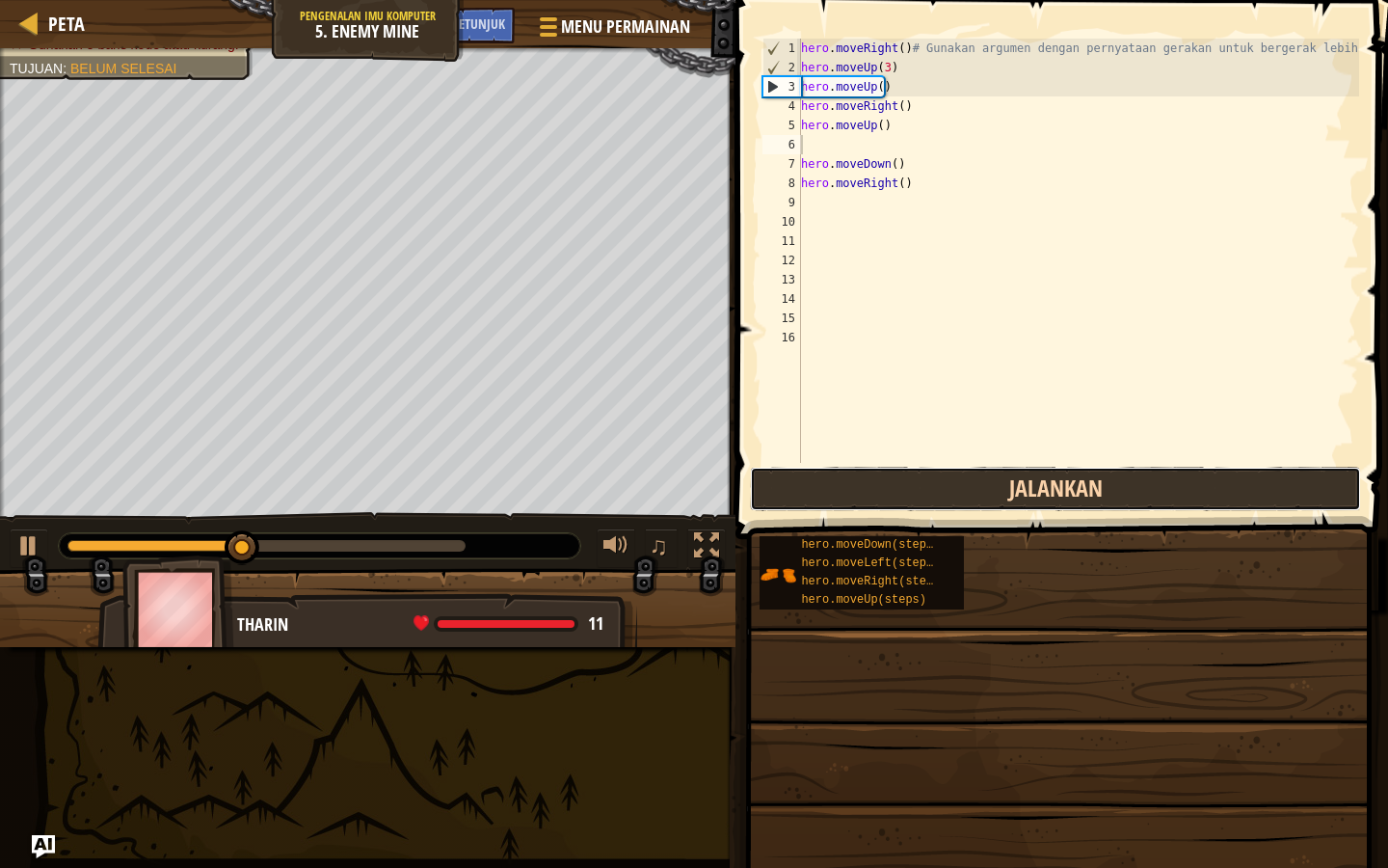
click at [798, 469] on button "Jalankan" at bounding box center [1056, 488] width 611 height 45
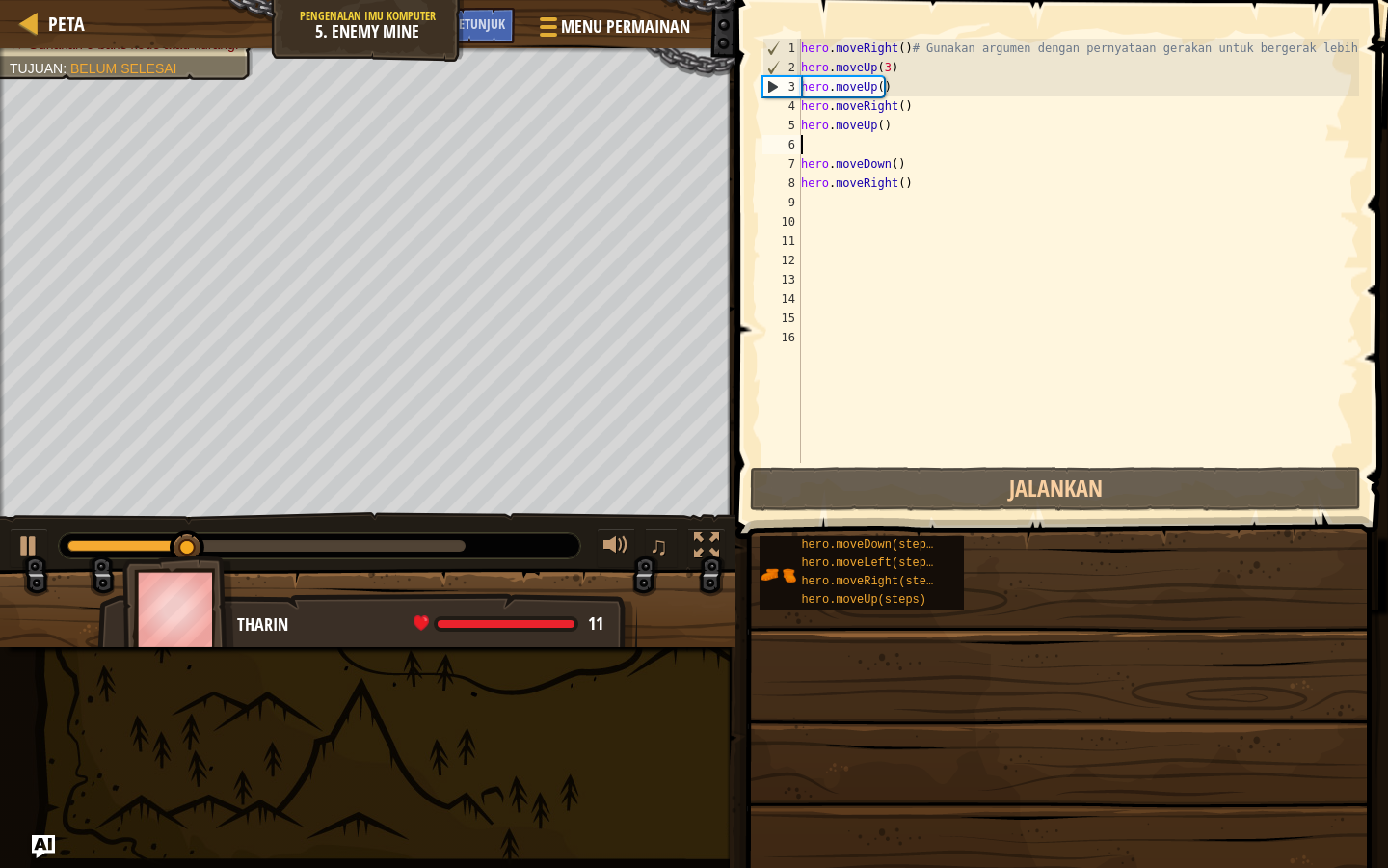
click at [803, 138] on div "hero . moveRight ( ) # Gunakan argumen dengan pernyataan gerakan untuk bergerak…" at bounding box center [1078, 270] width 563 height 462
type textarea "h"
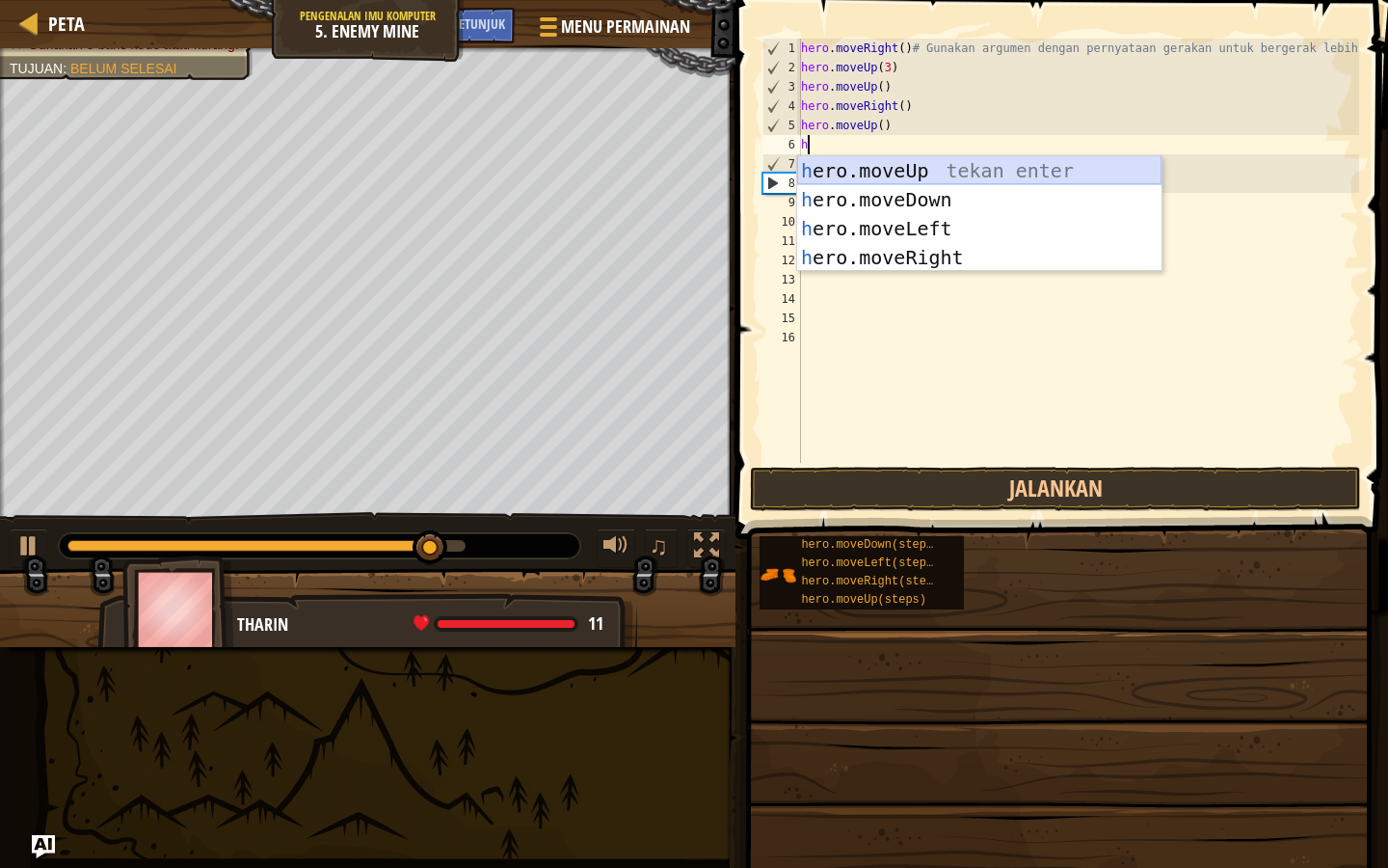
click at [904, 163] on div "h ero.moveUp tekan enter h ero.moveDown tekan enter h ero.moveLeft tekan enter …" at bounding box center [979, 242] width 364 height 174
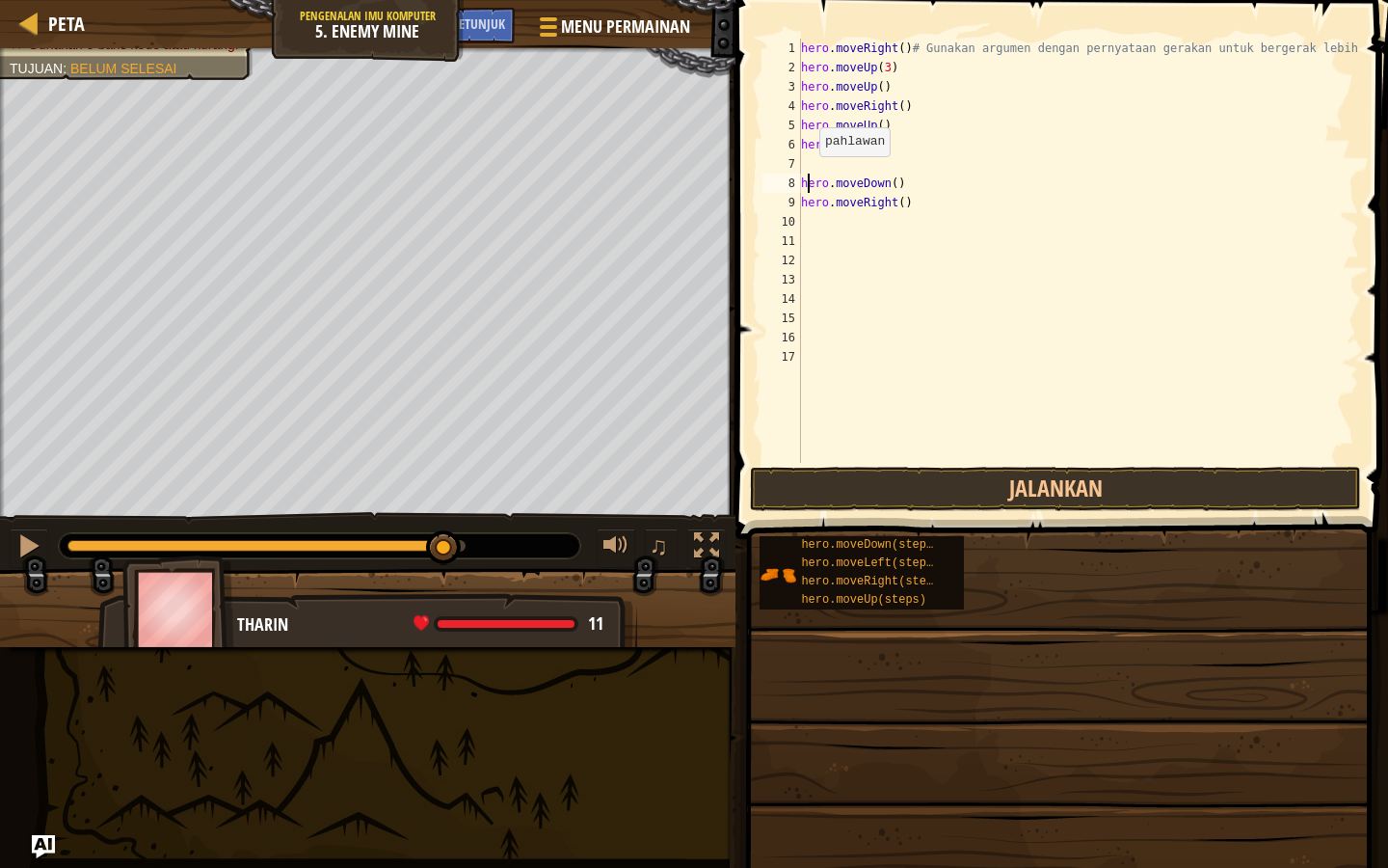
click at [810, 176] on div "hero . moveRight ( ) # Gunakan argumen dengan pernyataan gerakan untuk bergerak…" at bounding box center [1078, 270] width 563 height 462
type textarea "hero.moveDown()"
click at [807, 163] on div "hero . moveRight ( ) # Gunakan argumen dengan pernyataan gerakan untuk bergerak…" at bounding box center [1078, 270] width 563 height 462
type textarea "h"
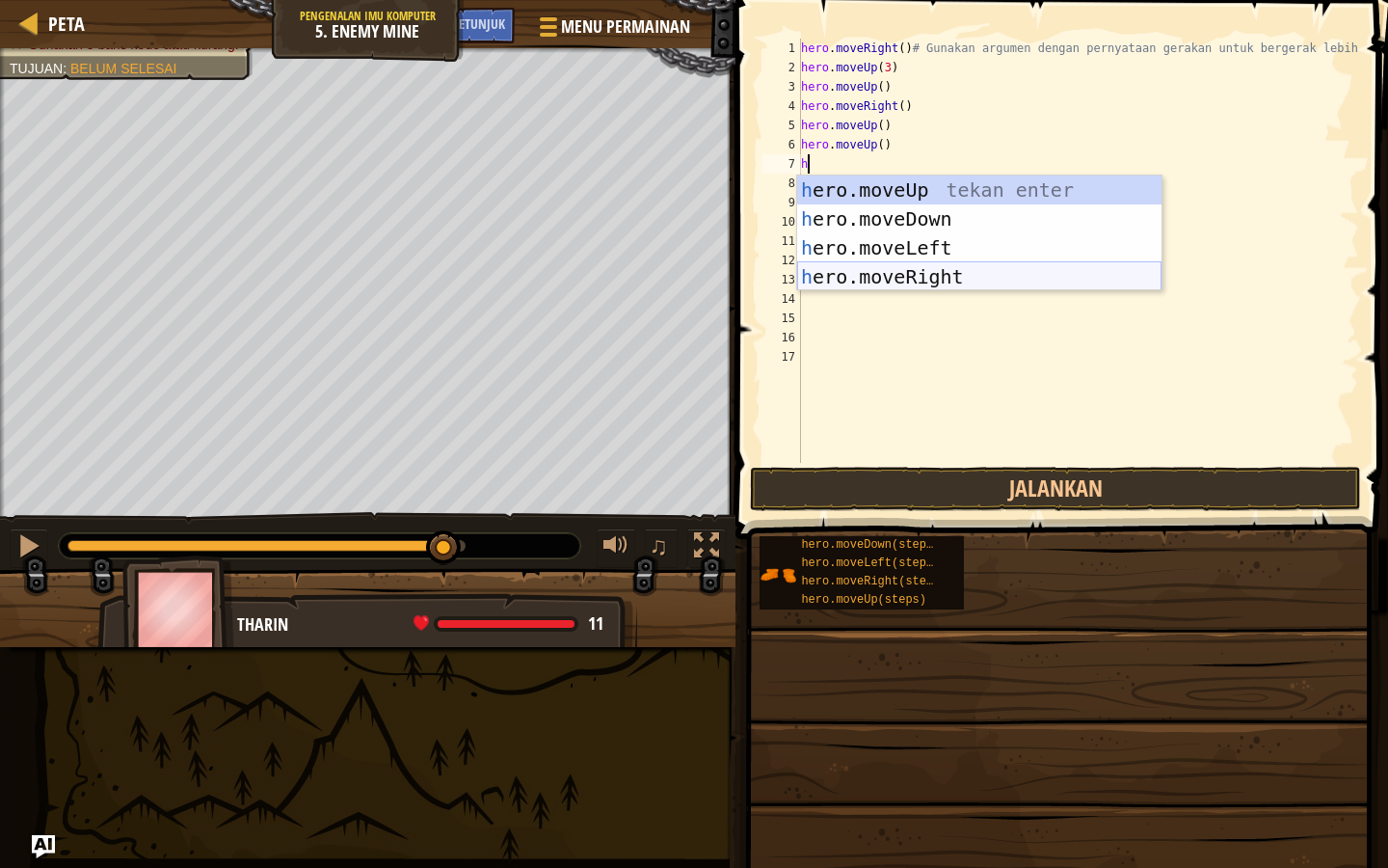
click at [870, 269] on div "h ero.moveUp tekan enter h ero.moveDown tekan enter h ero.moveLeft tekan enter …" at bounding box center [979, 262] width 364 height 174
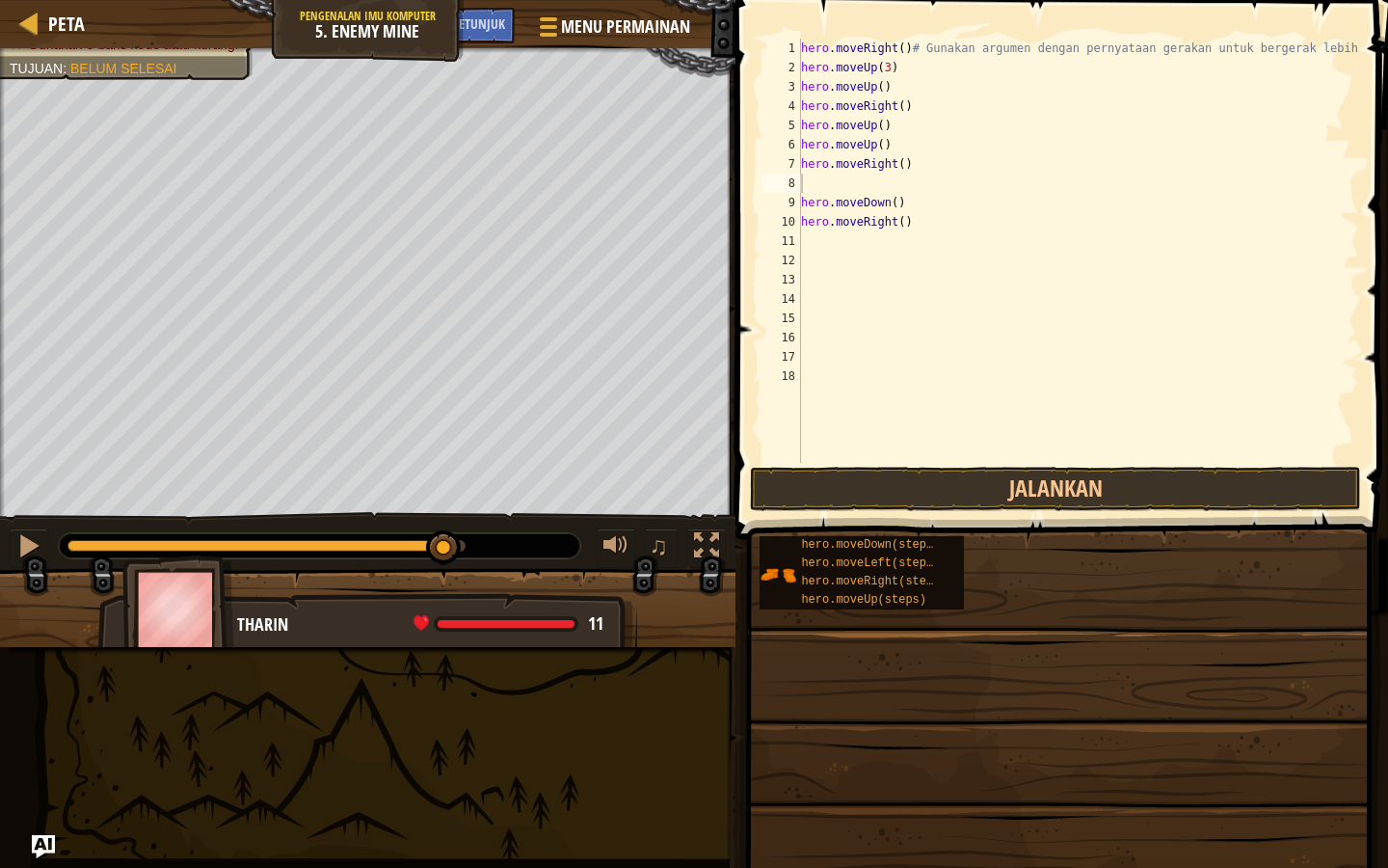
click at [893, 465] on span at bounding box center [1064, 242] width 668 height 596
click at [895, 483] on button "Jalankan" at bounding box center [1056, 488] width 611 height 45
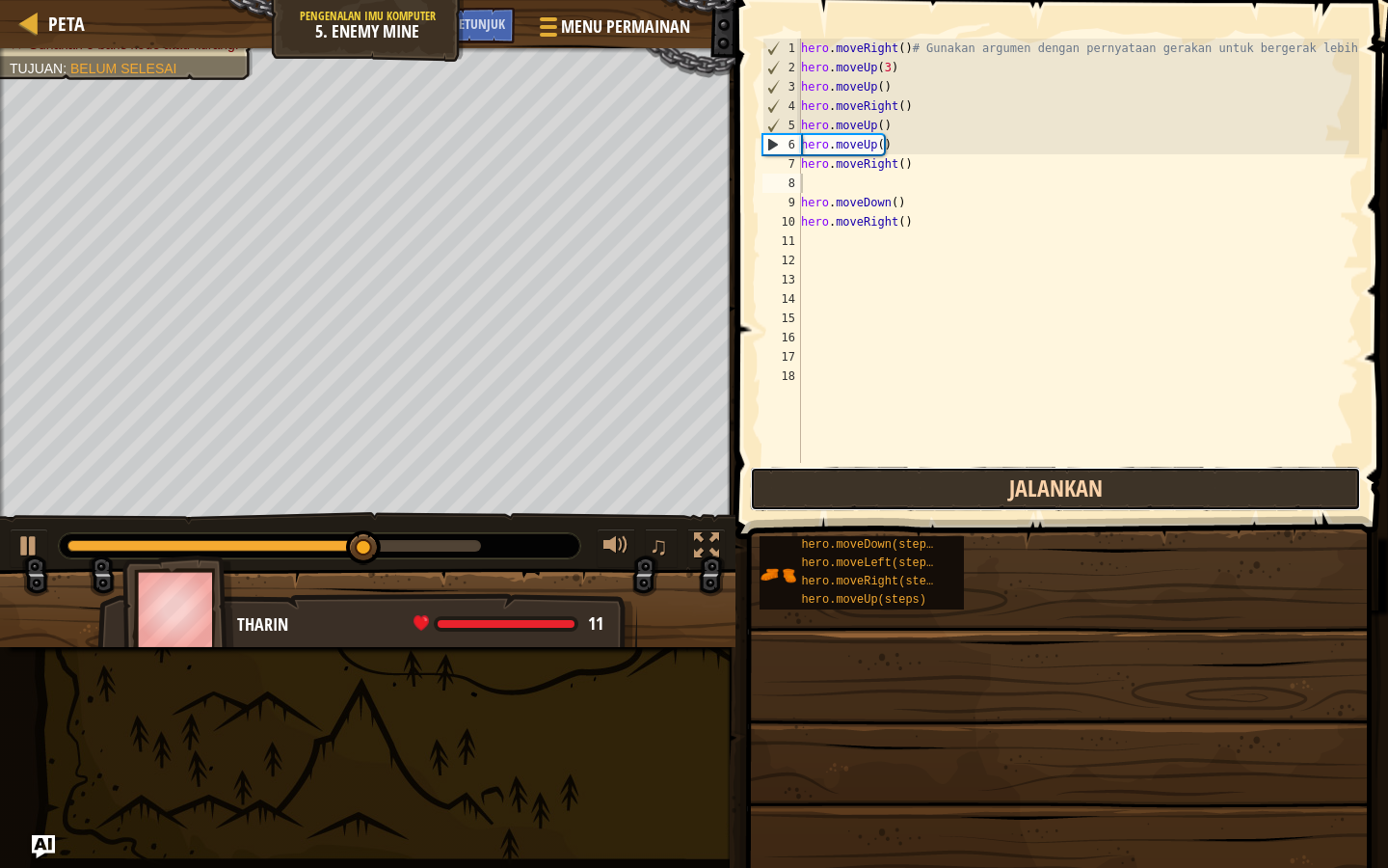
click at [894, 475] on button "Jalankan" at bounding box center [1056, 488] width 611 height 45
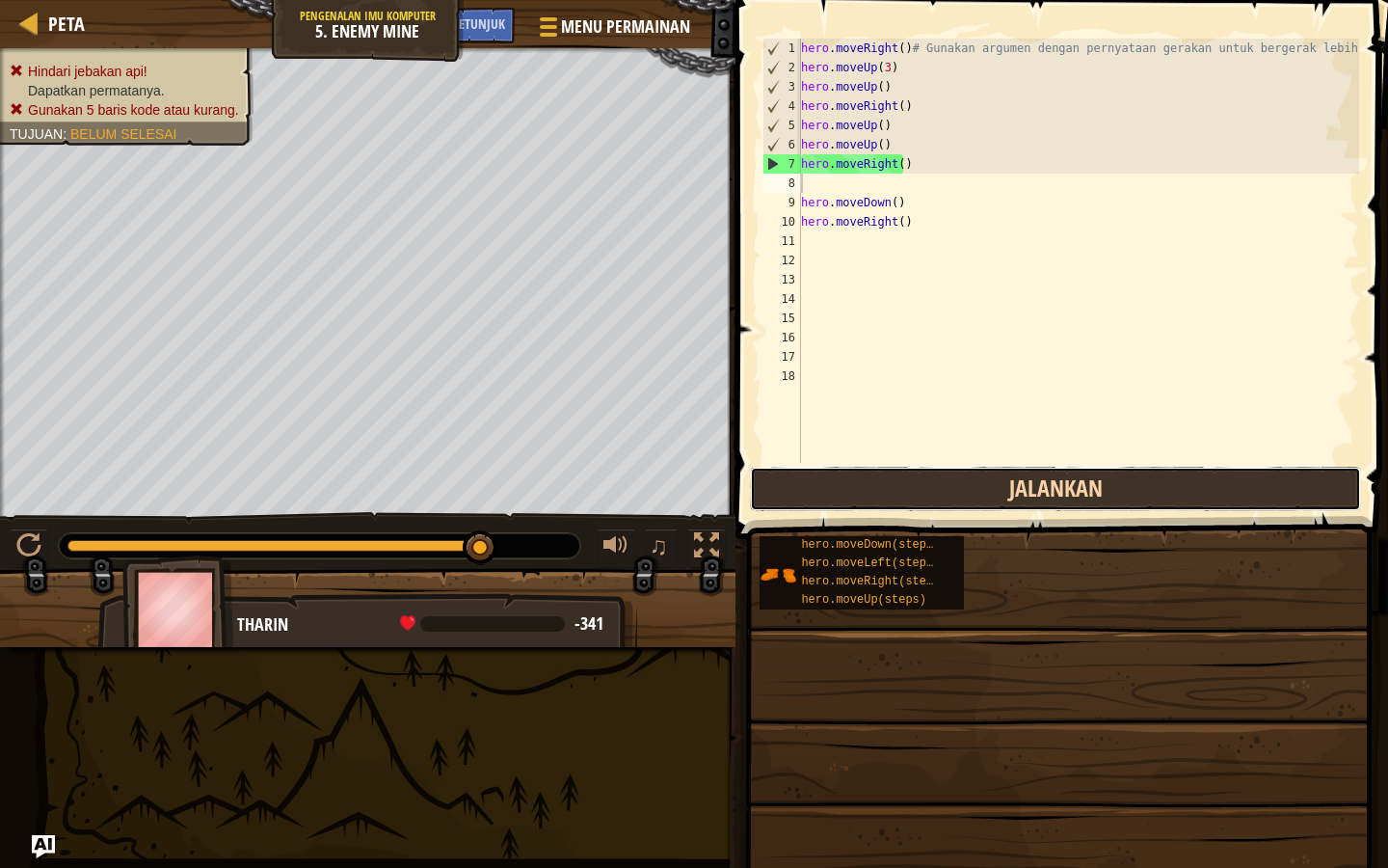
click at [965, 510] on button "Jalankan" at bounding box center [1056, 488] width 611 height 45
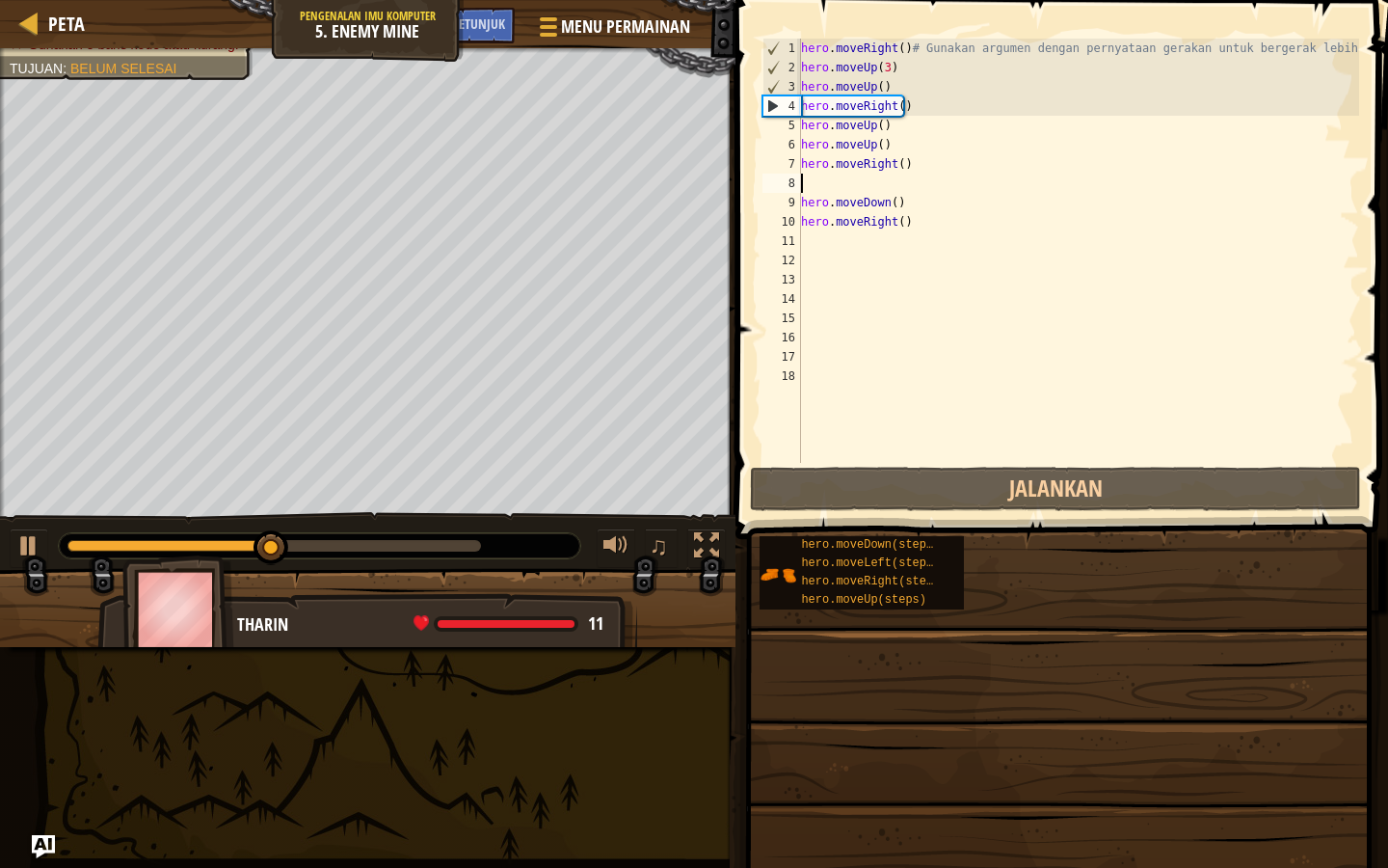
type textarea "h"
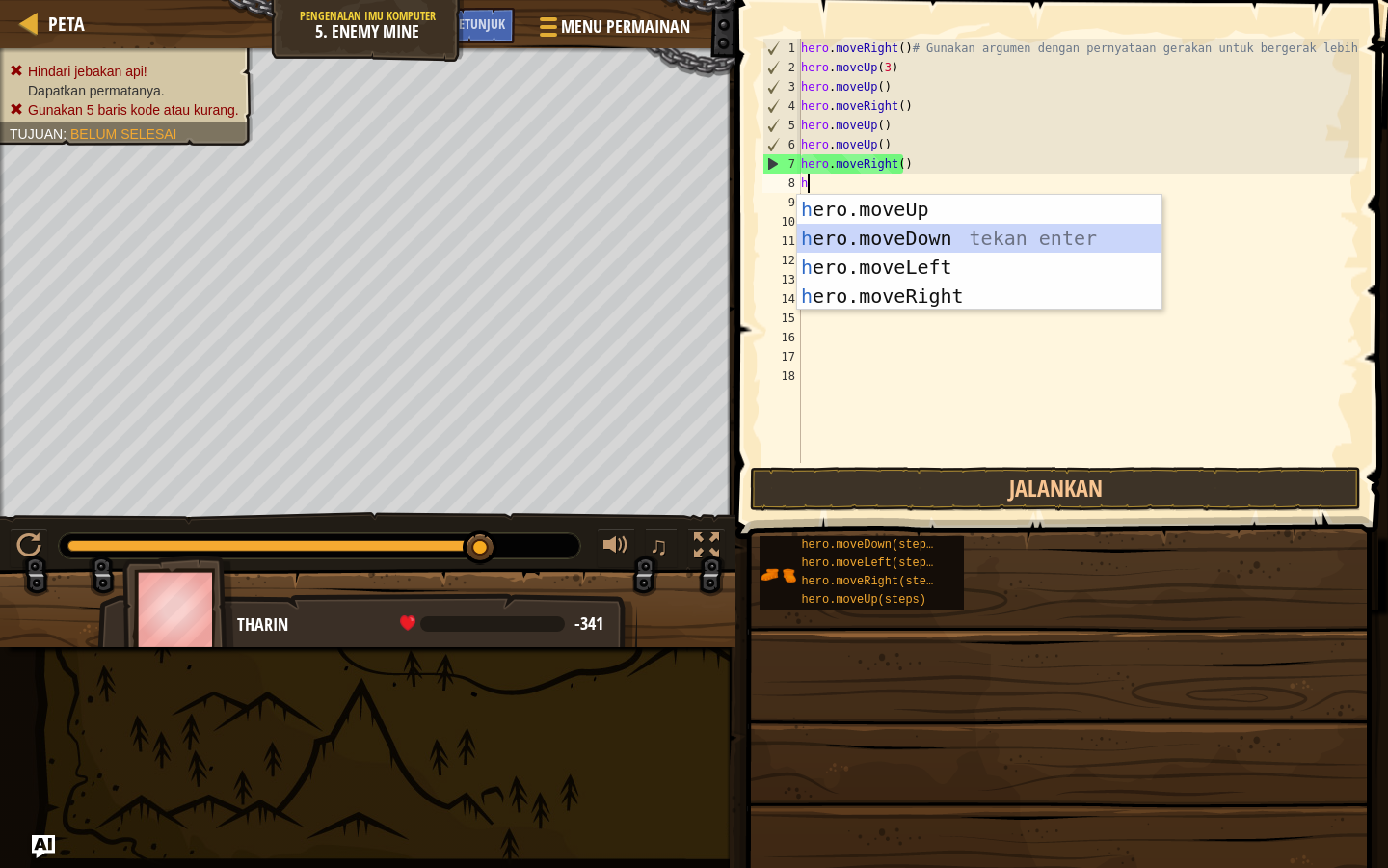
click at [929, 233] on div "h ero.moveUp tekan enter h ero.moveDown tekan enter h ero.moveLeft tekan enter …" at bounding box center [979, 281] width 364 height 174
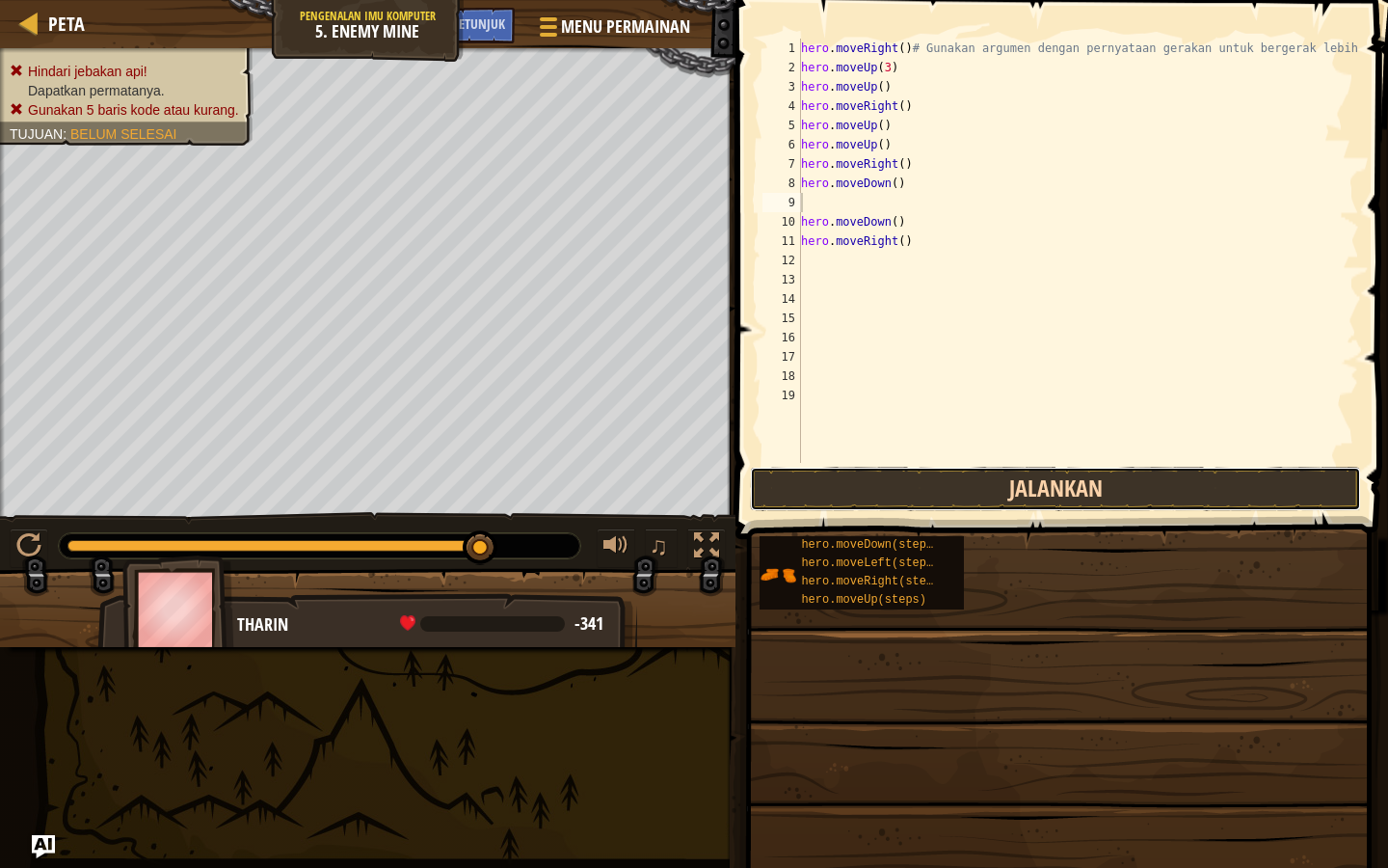
click at [935, 481] on button "Jalankan" at bounding box center [1056, 488] width 611 height 45
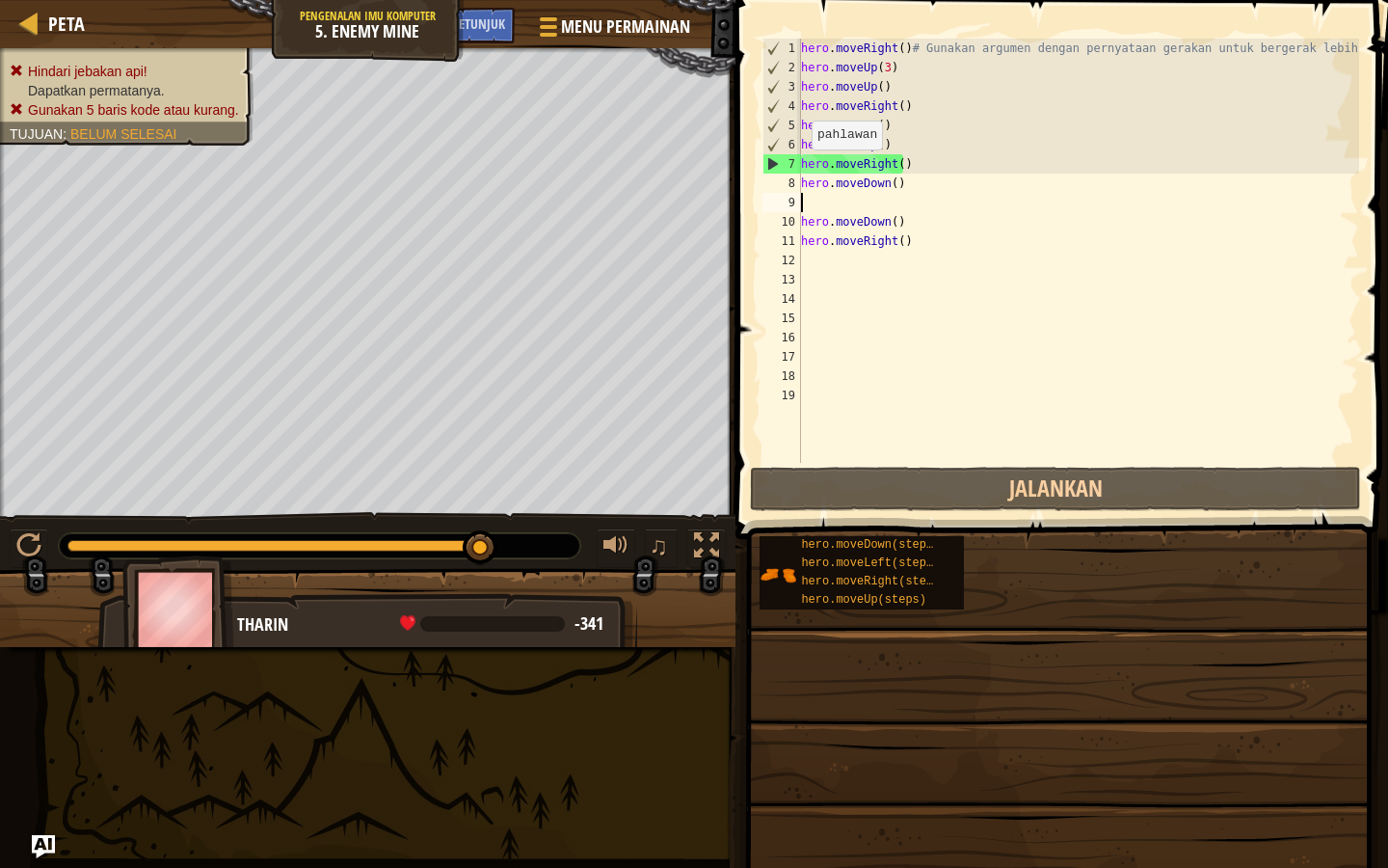
click at [796, 143] on div "6" at bounding box center [783, 144] width 38 height 19
click at [794, 156] on div "7" at bounding box center [783, 163] width 38 height 19
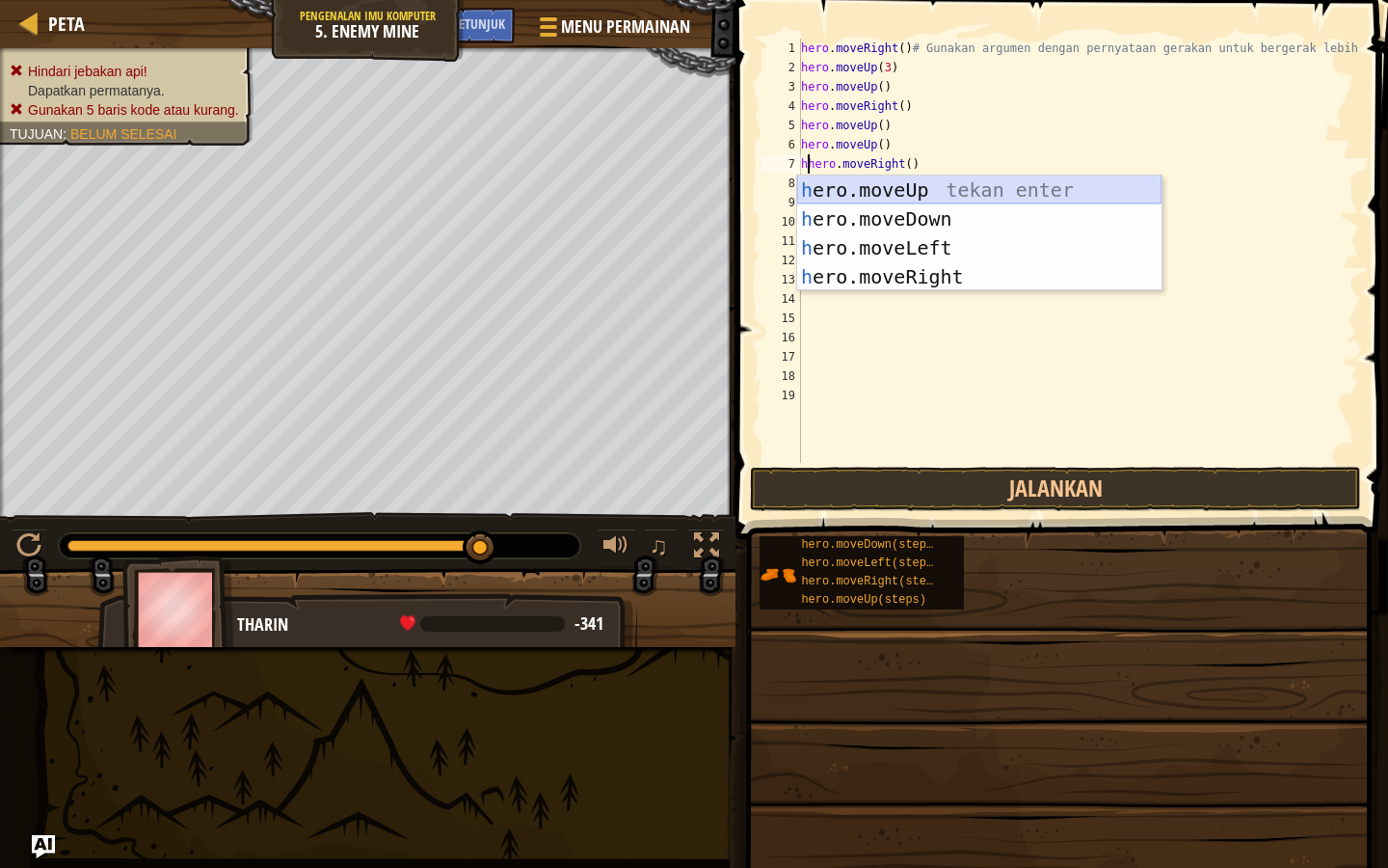
click at [862, 181] on div "h ero.moveUp tekan enter h ero.moveDown tekan enter h ero.moveLeft tekan enter …" at bounding box center [979, 262] width 364 height 174
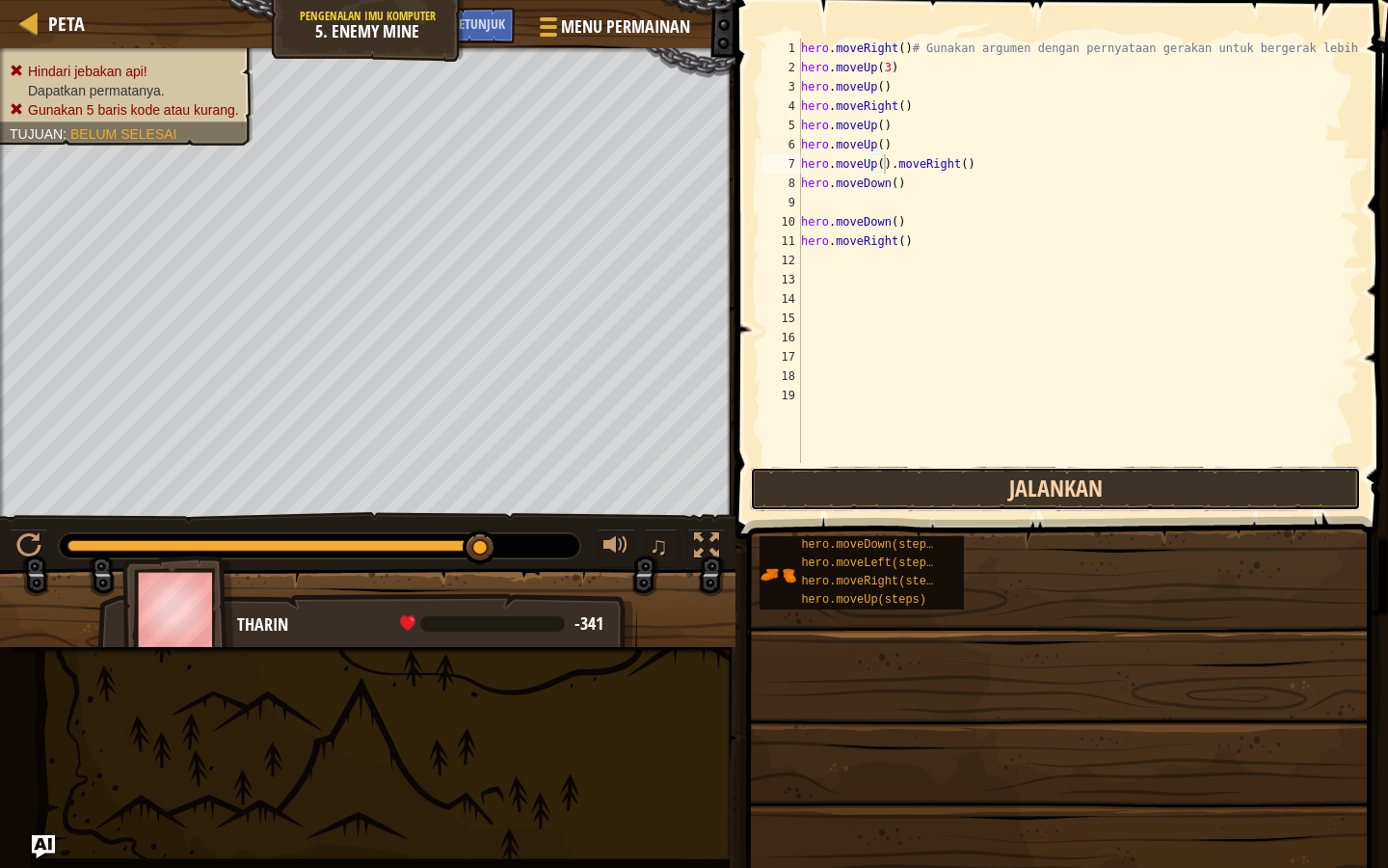
click at [872, 475] on button "Jalankan" at bounding box center [1056, 488] width 611 height 45
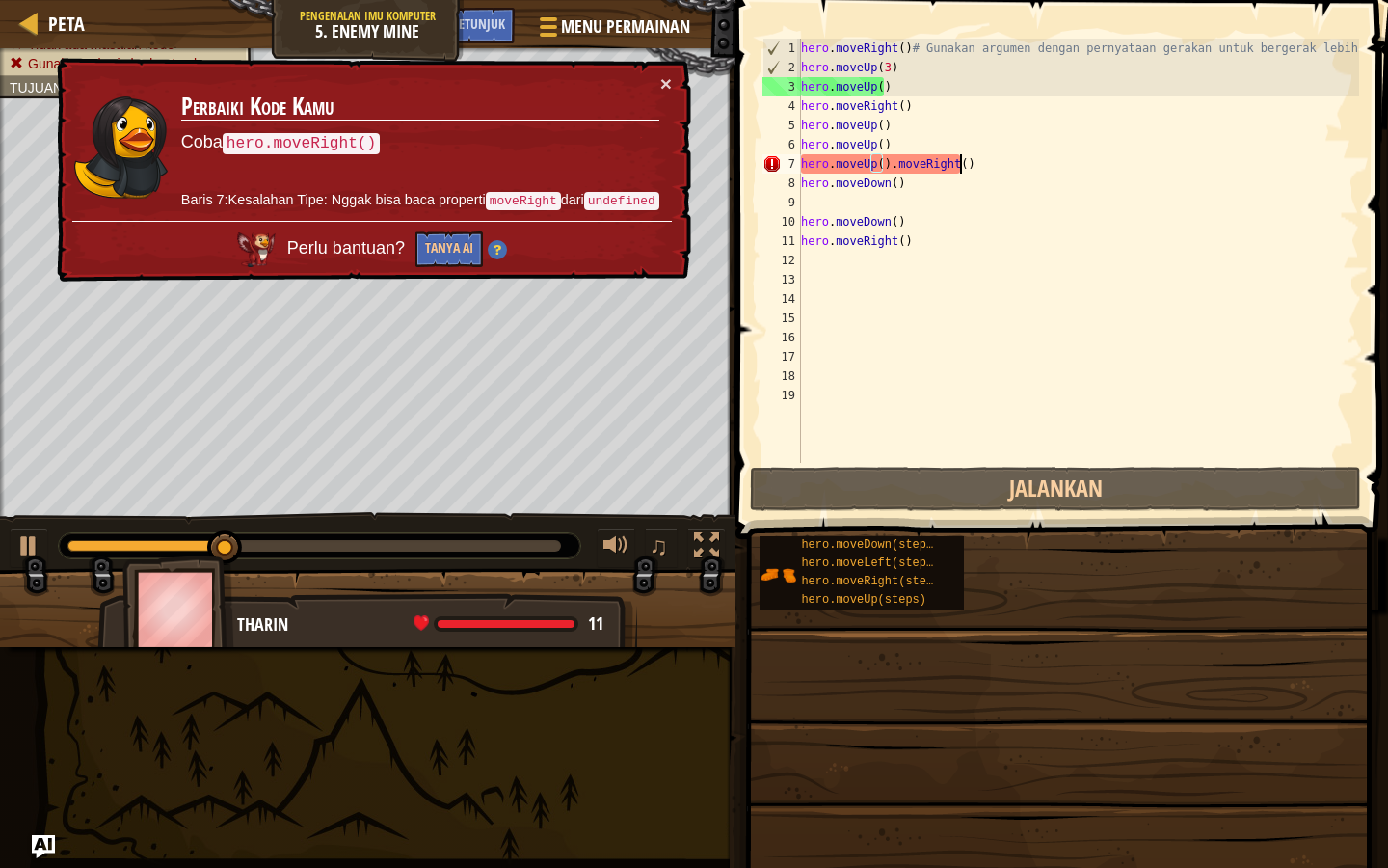
click at [957, 161] on div "hero . moveRight ( ) # Gunakan argumen dengan pernyataan gerakan untuk bergerak…" at bounding box center [1078, 270] width 563 height 462
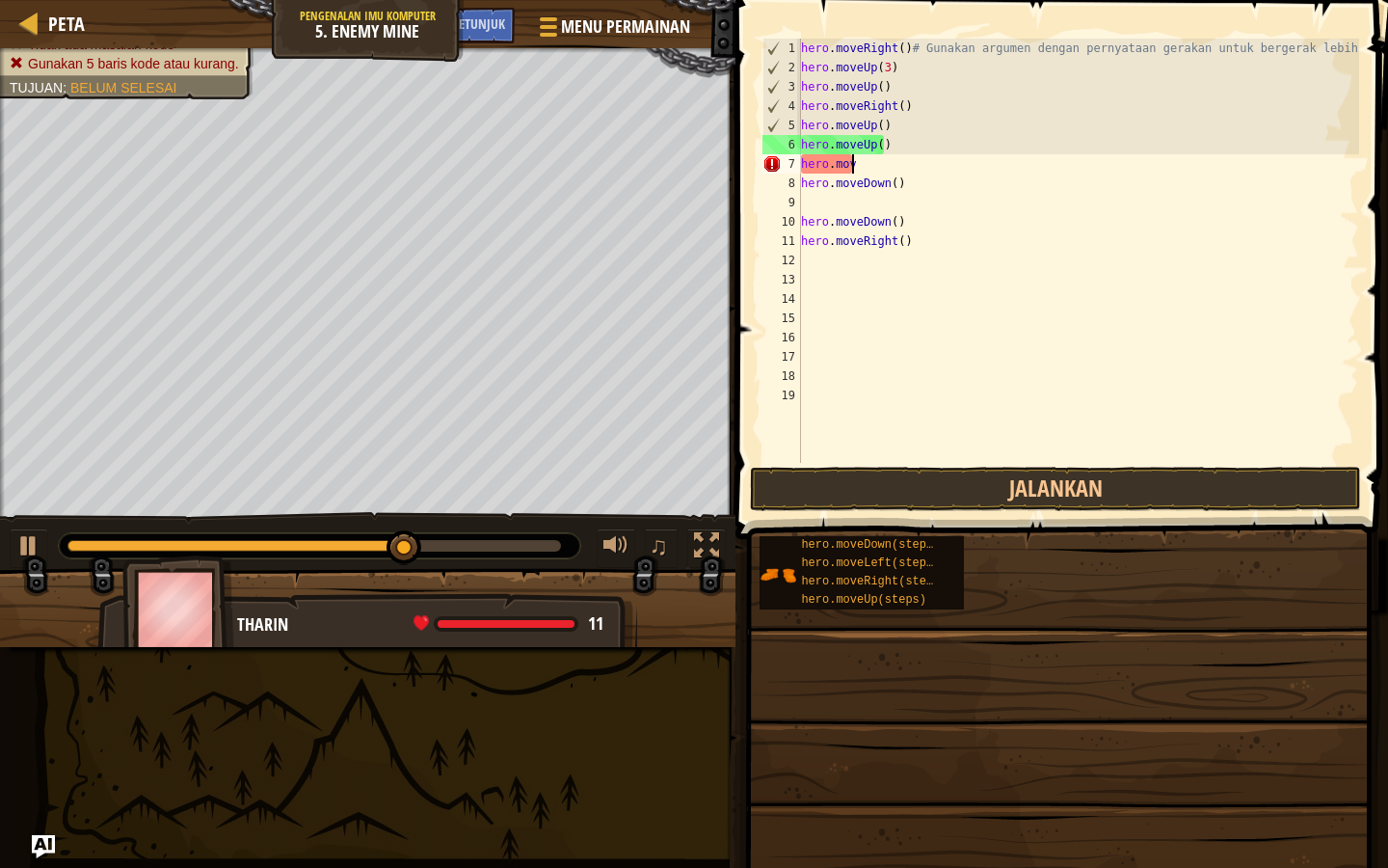
type textarea "h"
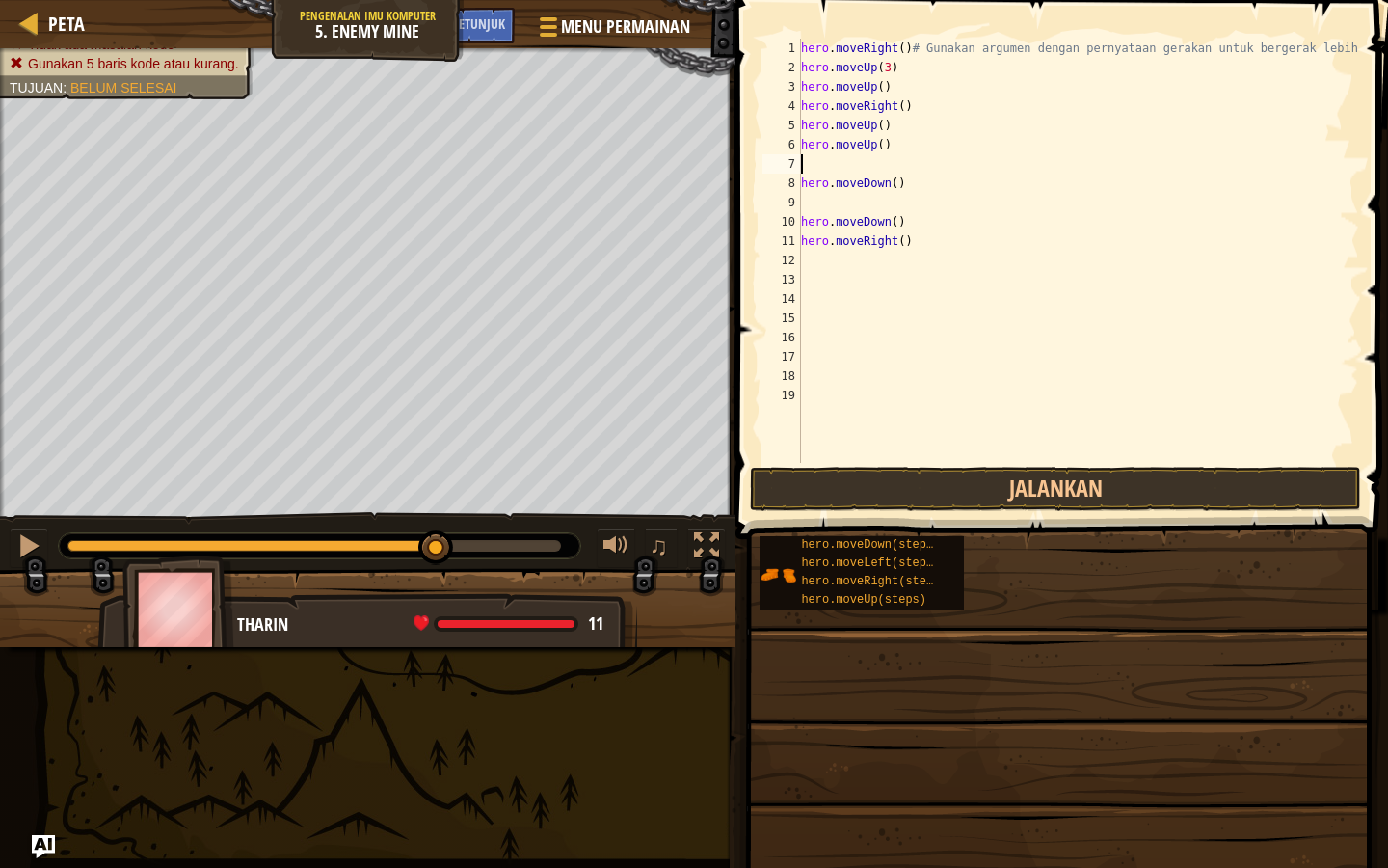
type textarea "h"
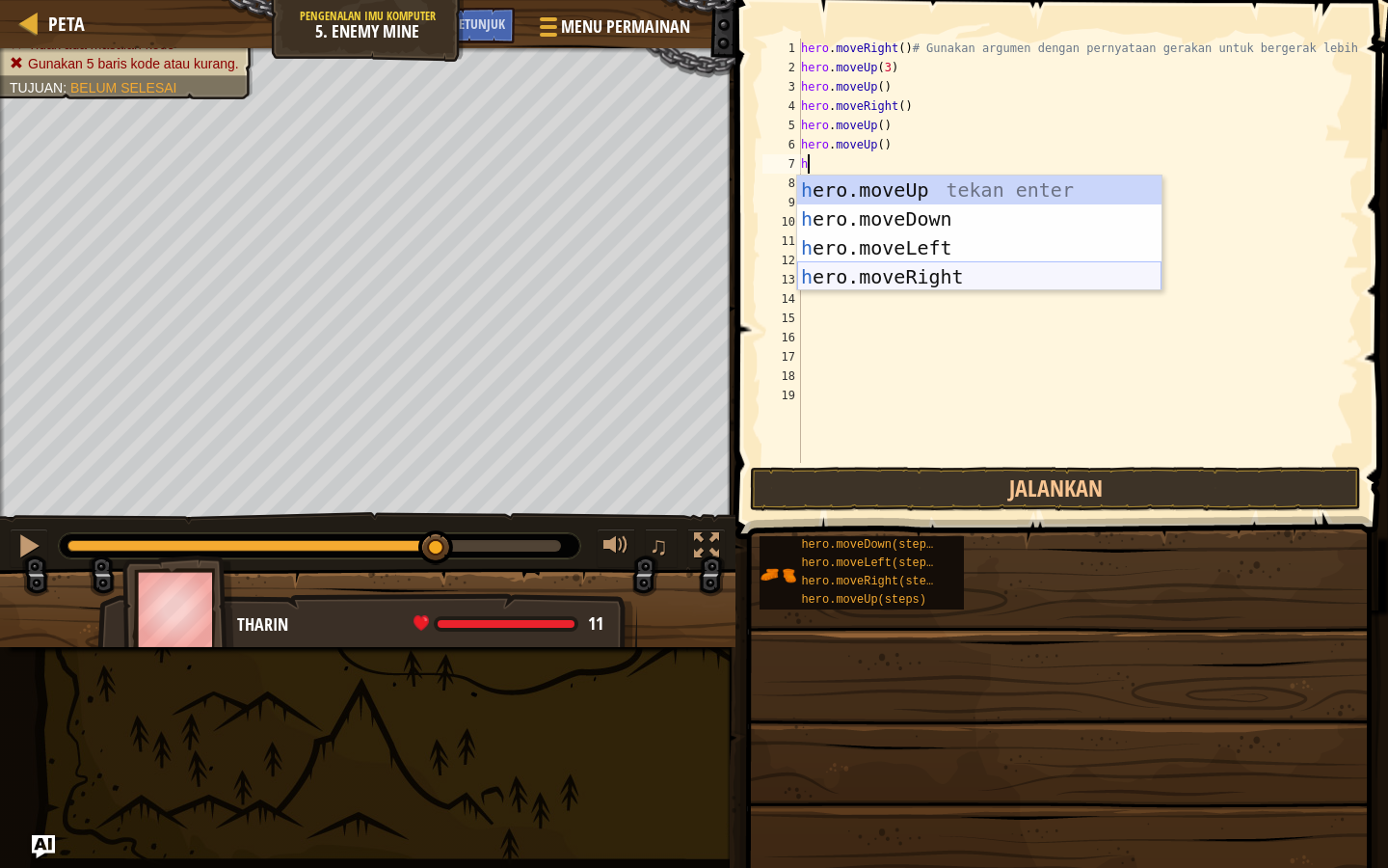
click at [877, 263] on div "h ero.moveUp tekan enter h ero.moveDown tekan enter h ero.moveLeft tekan enter …" at bounding box center [979, 262] width 364 height 174
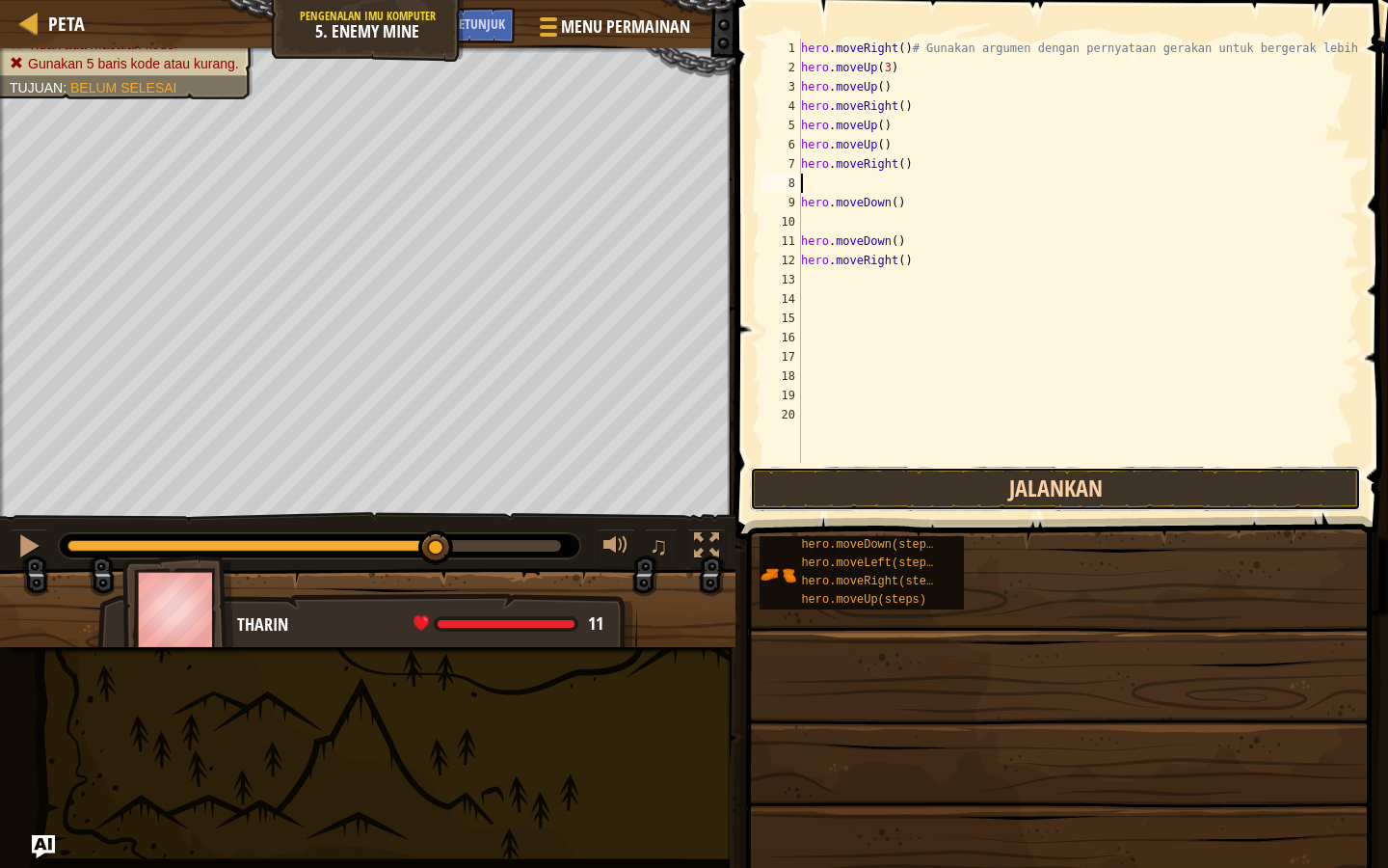
click at [863, 473] on button "Jalankan" at bounding box center [1056, 488] width 611 height 45
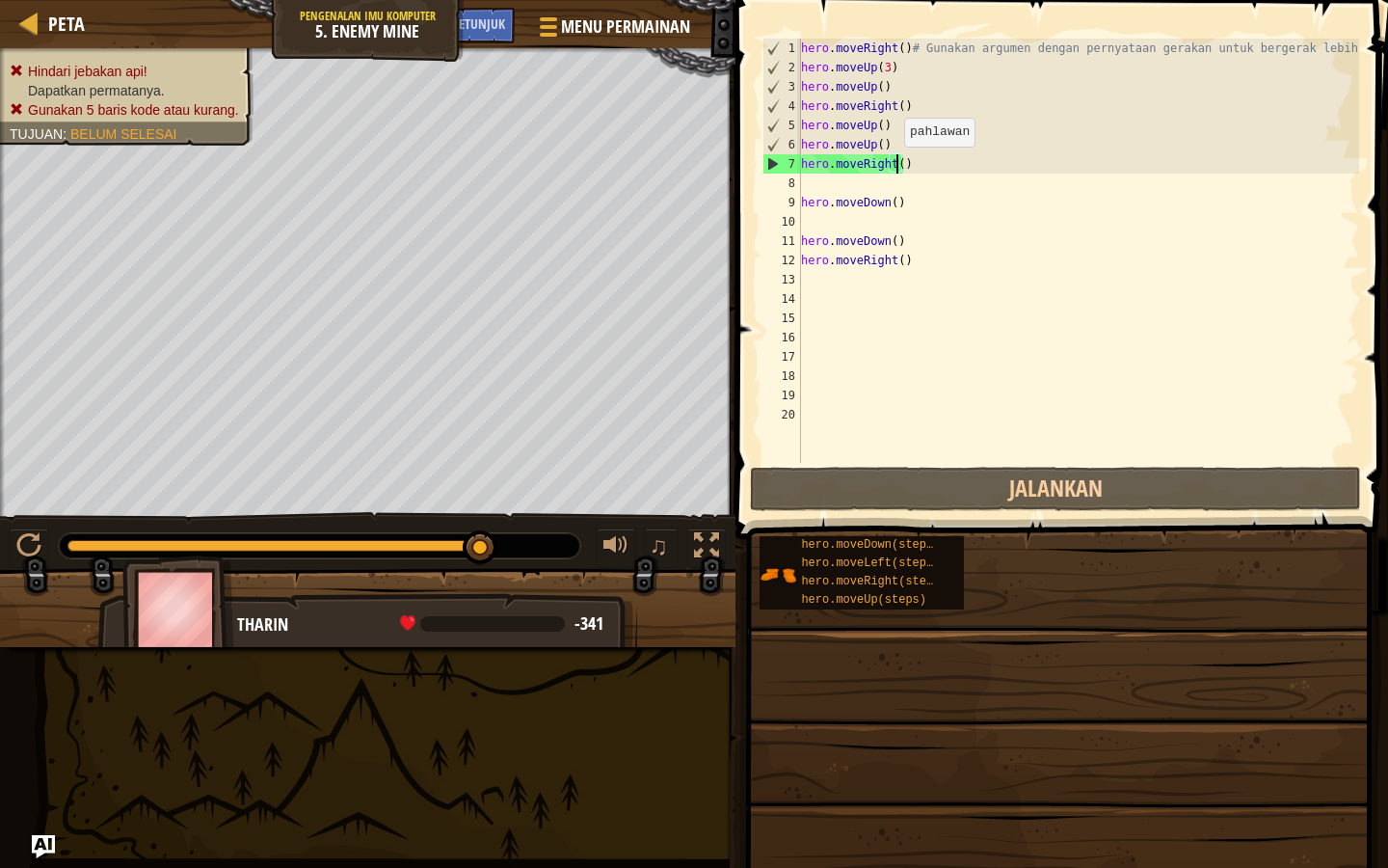
click at [895, 166] on div "hero . moveRight ( ) # Gunakan argumen dengan pernyataan gerakan untuk bergerak…" at bounding box center [1078, 270] width 563 height 462
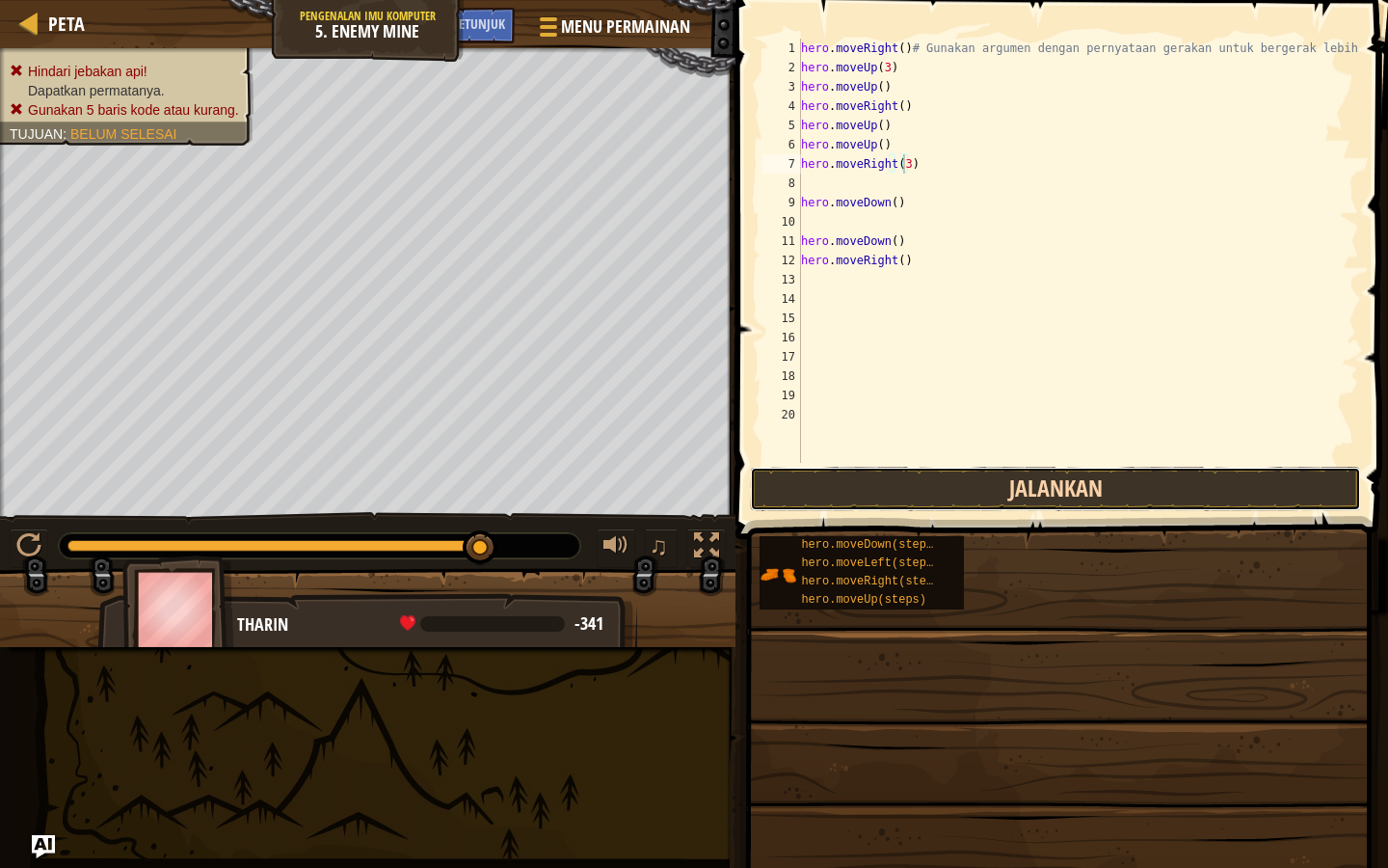
click at [880, 480] on button "Jalankan" at bounding box center [1056, 488] width 611 height 45
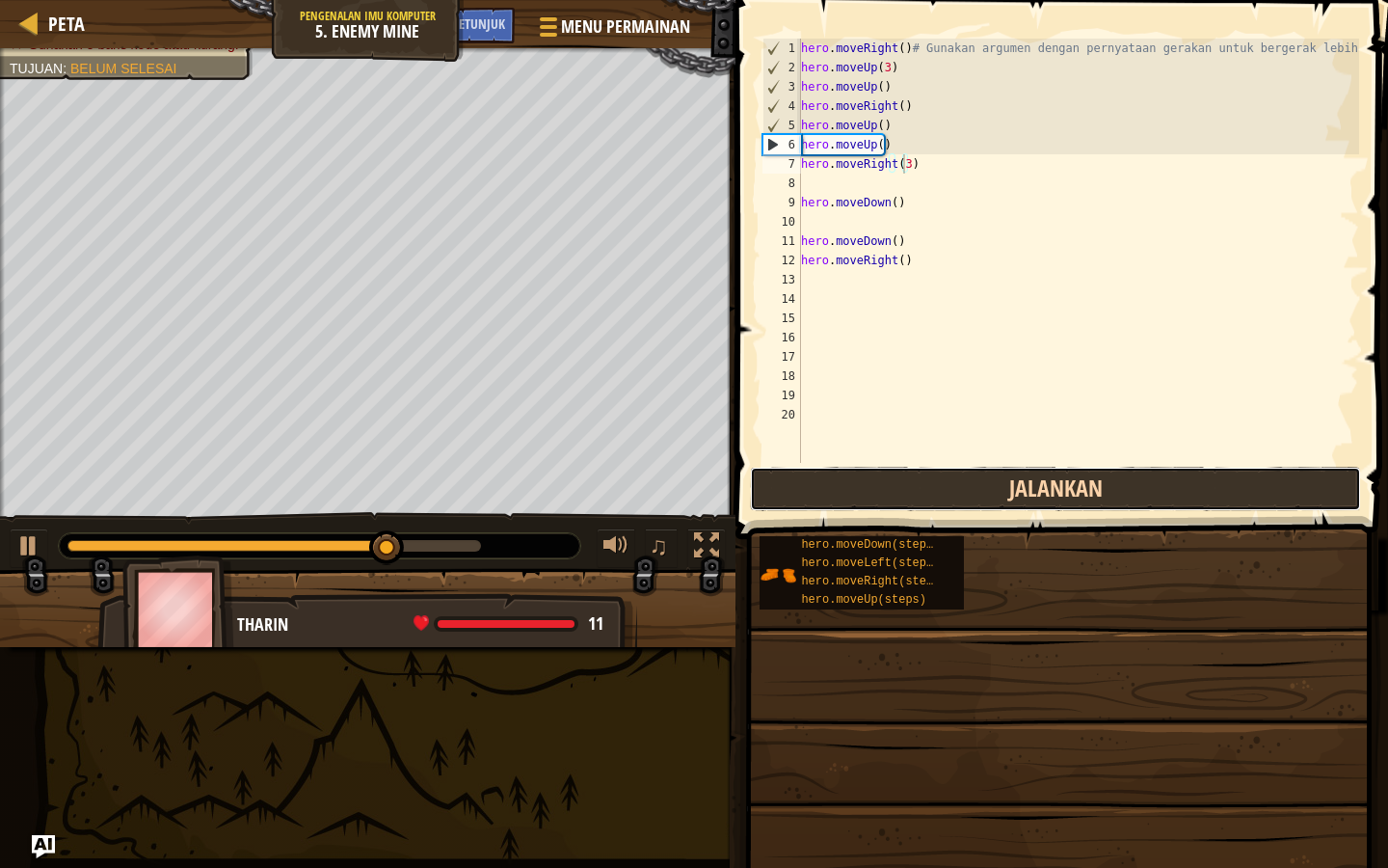
click at [860, 481] on button "Jalankan" at bounding box center [1056, 488] width 611 height 45
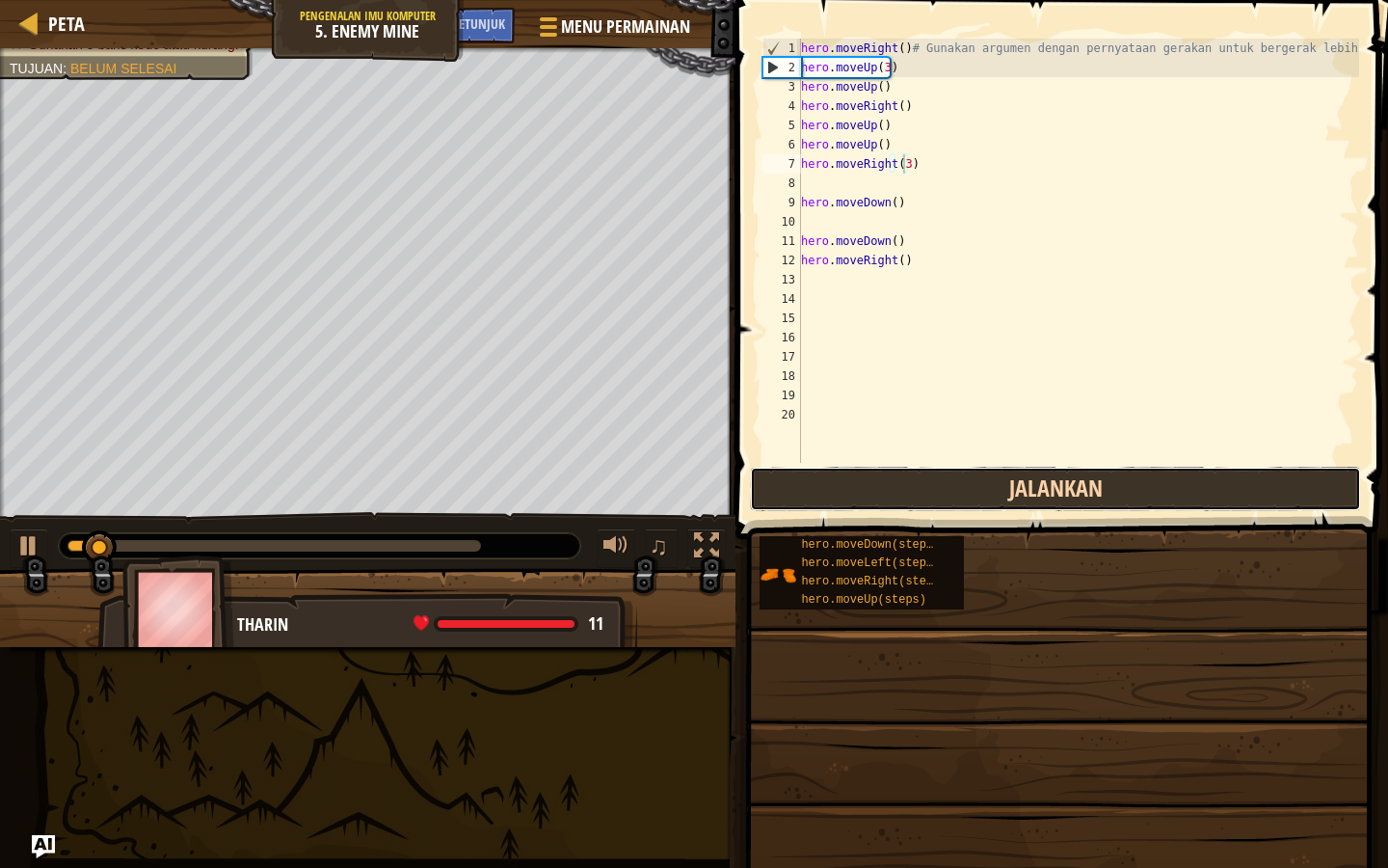
click at [860, 481] on button "Jalankan" at bounding box center [1056, 488] width 611 height 45
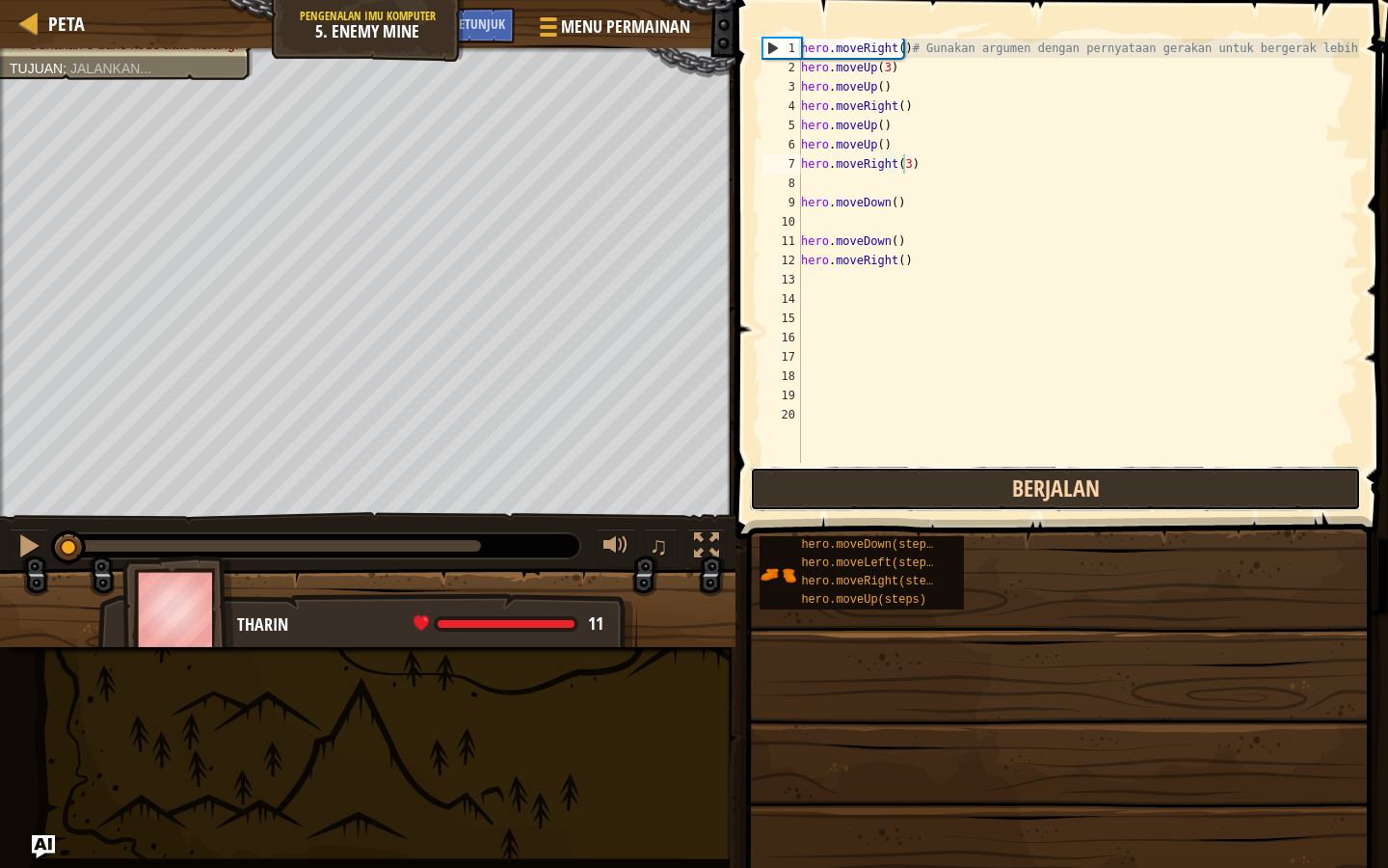
click at [860, 481] on button "Berjalan" at bounding box center [1056, 488] width 611 height 45
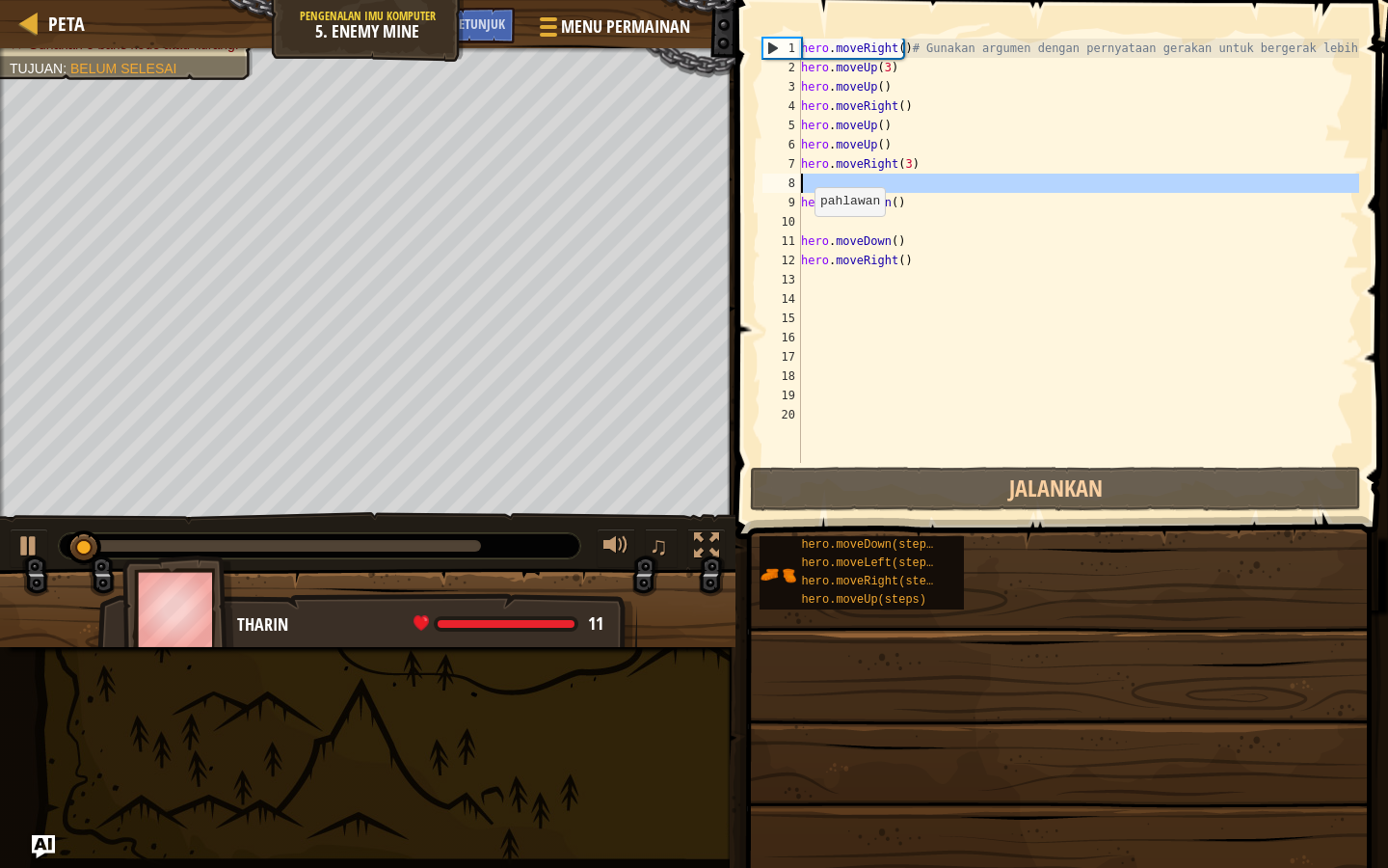
click at [796, 178] on div "8" at bounding box center [782, 183] width 39 height 19
type textarea "hero.moveDown()"
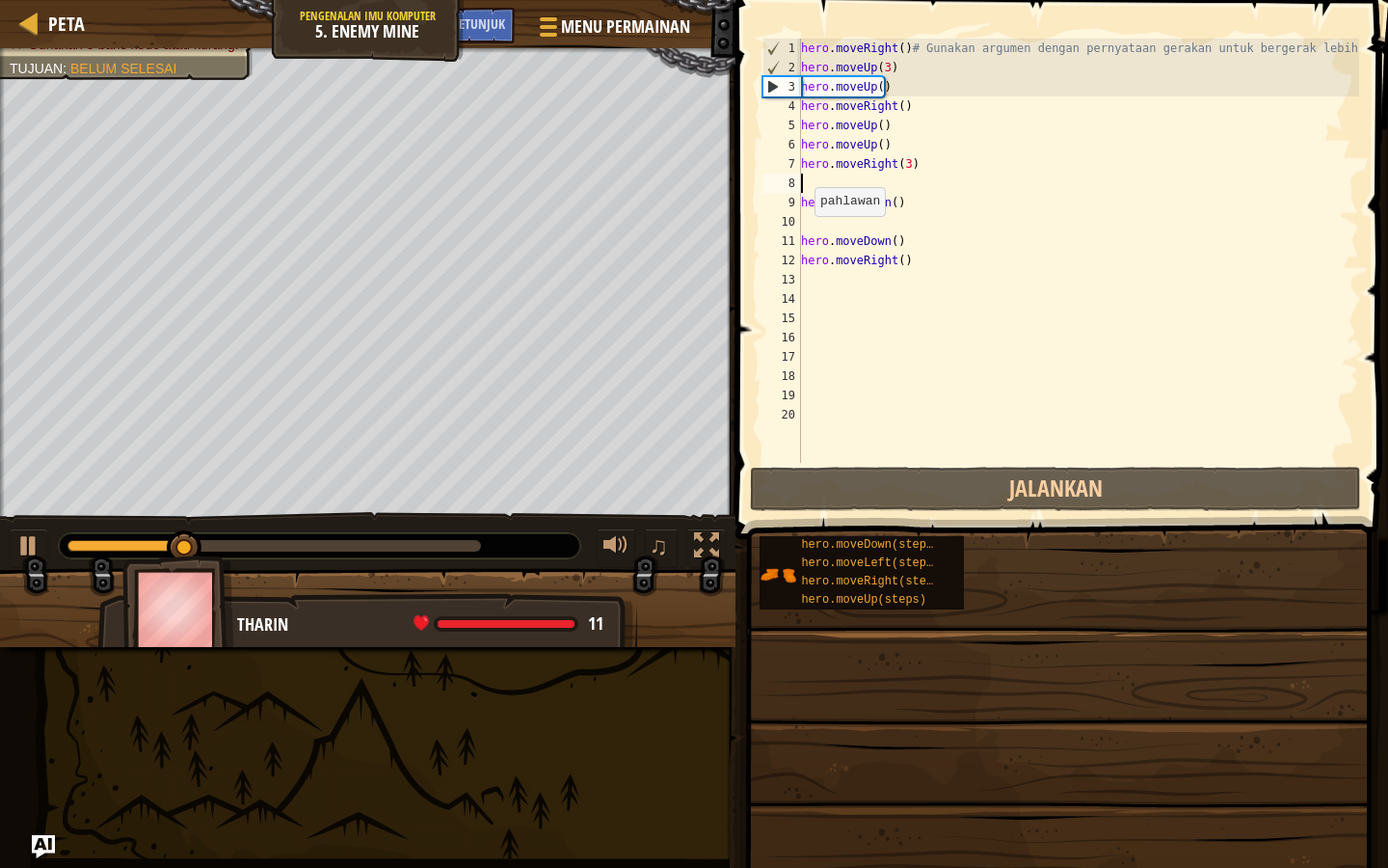
type textarea "h"
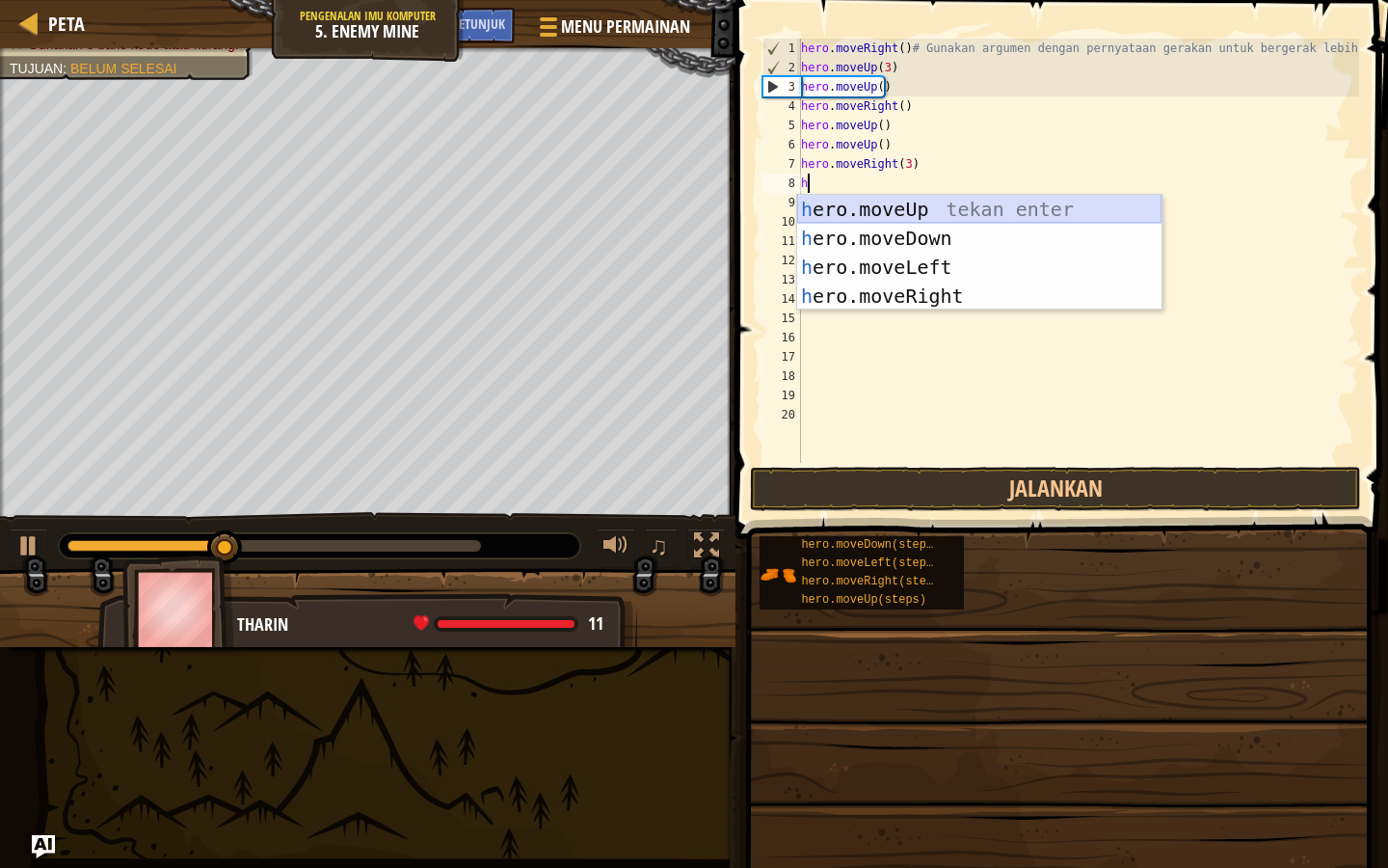
click at [853, 215] on div "h ero.moveUp tekan enter h ero.moveDown tekan enter h ero.moveLeft tekan enter …" at bounding box center [979, 281] width 364 height 174
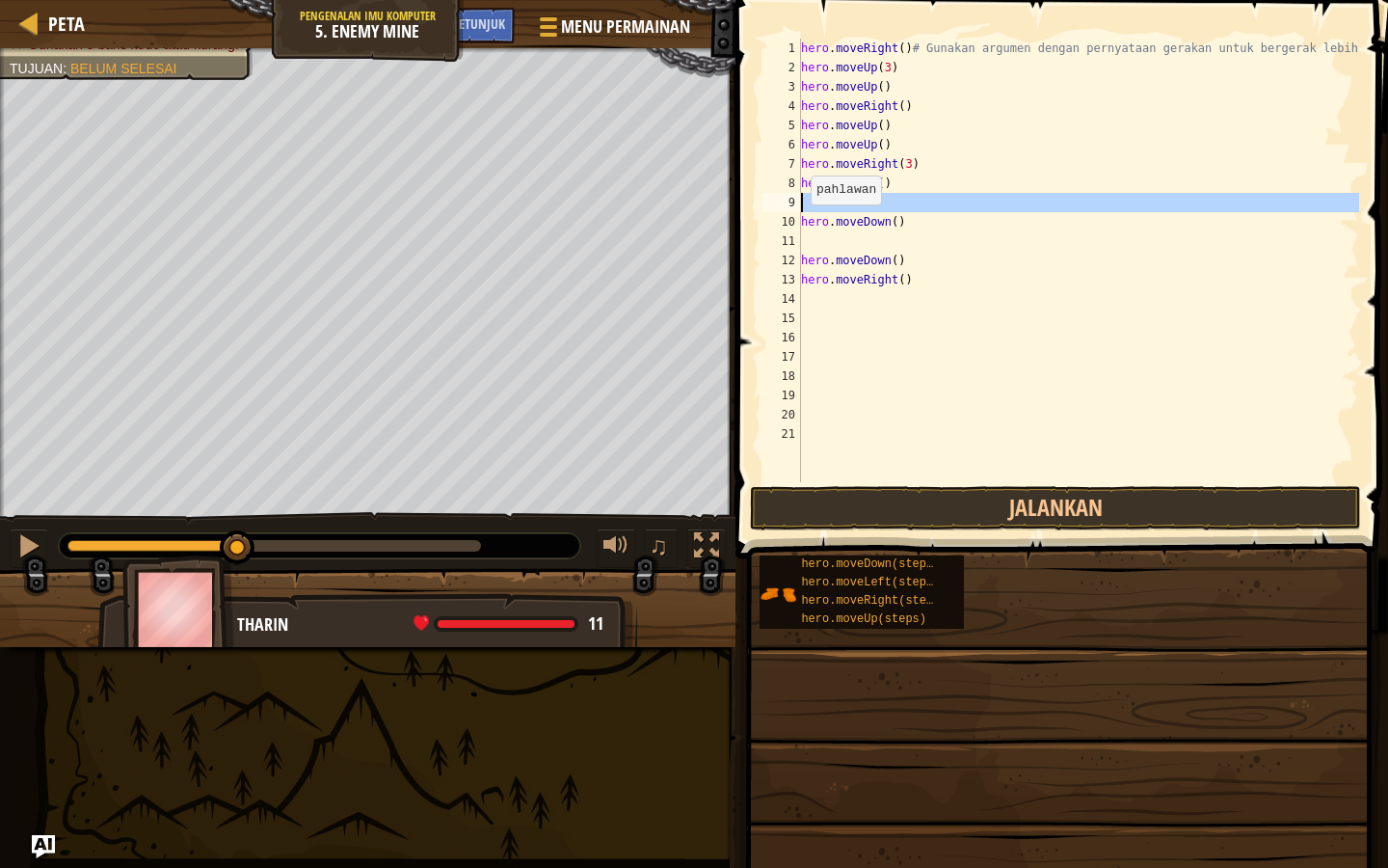
click at [800, 210] on div "9" at bounding box center [782, 201] width 39 height 19
type textarea "hero.moveDown()"
type textarea "h"
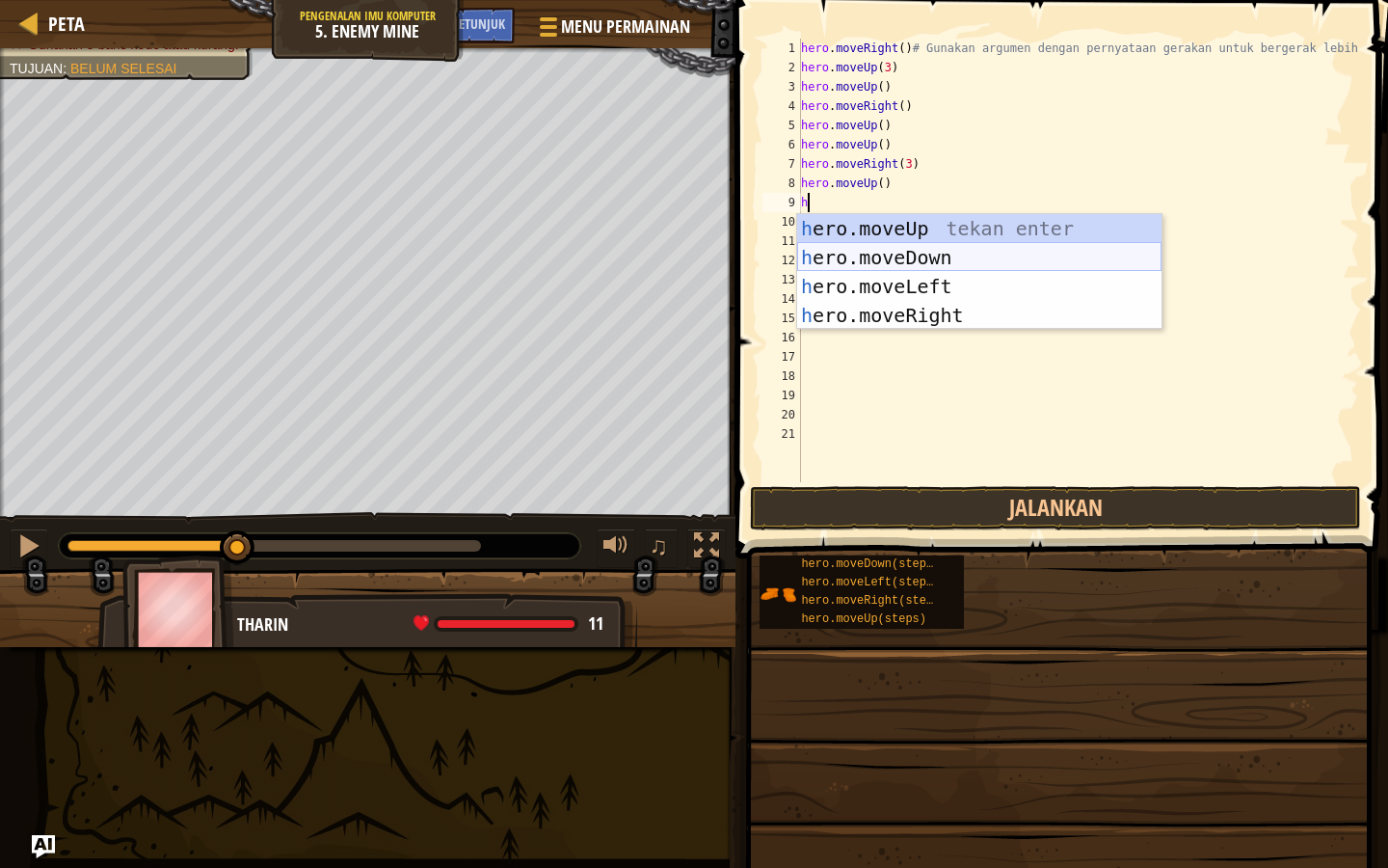
click at [853, 248] on div "h ero.moveUp tekan enter h ero.moveDown tekan enter h ero.moveLeft tekan enter …" at bounding box center [979, 301] width 364 height 174
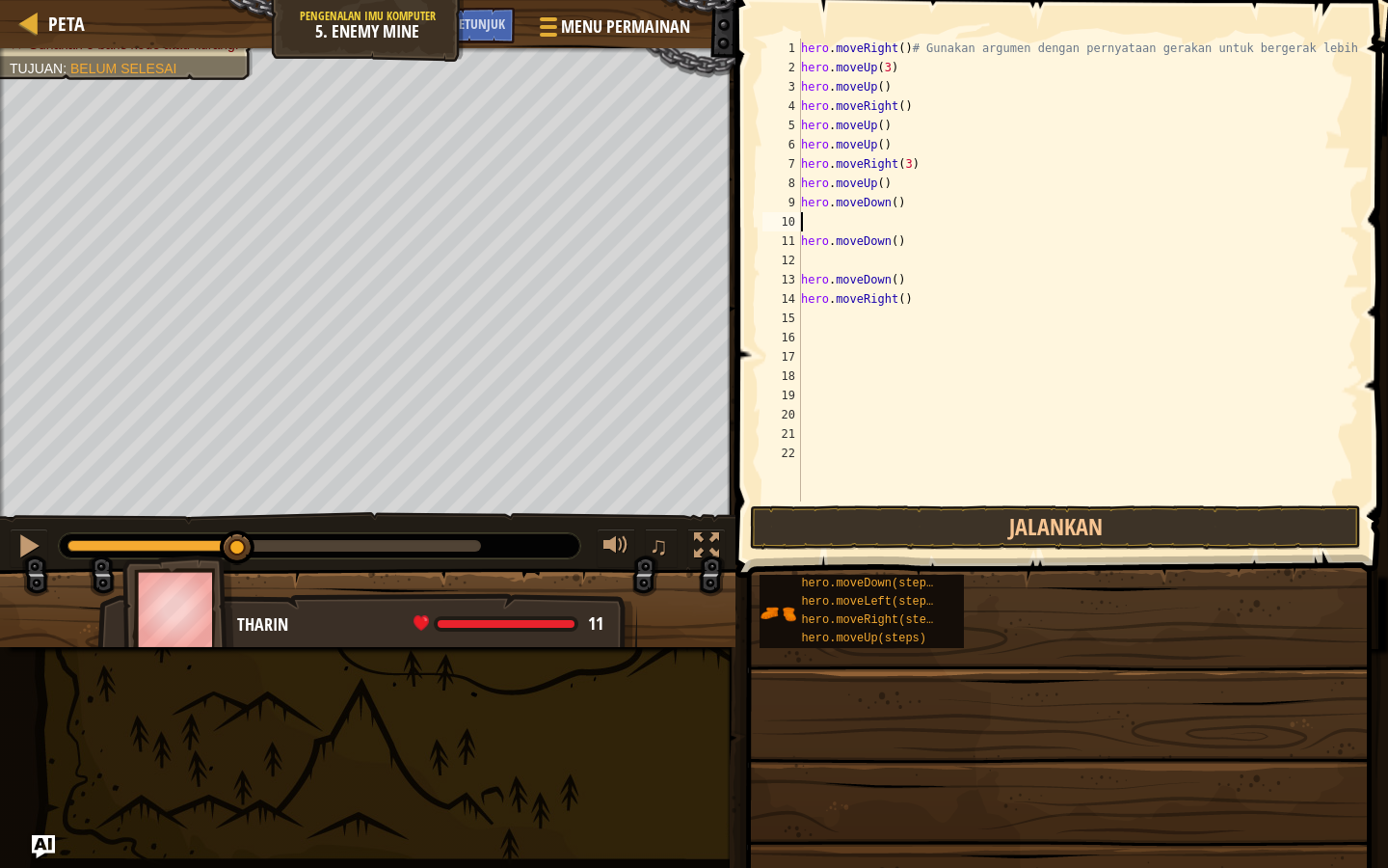
type textarea "h"
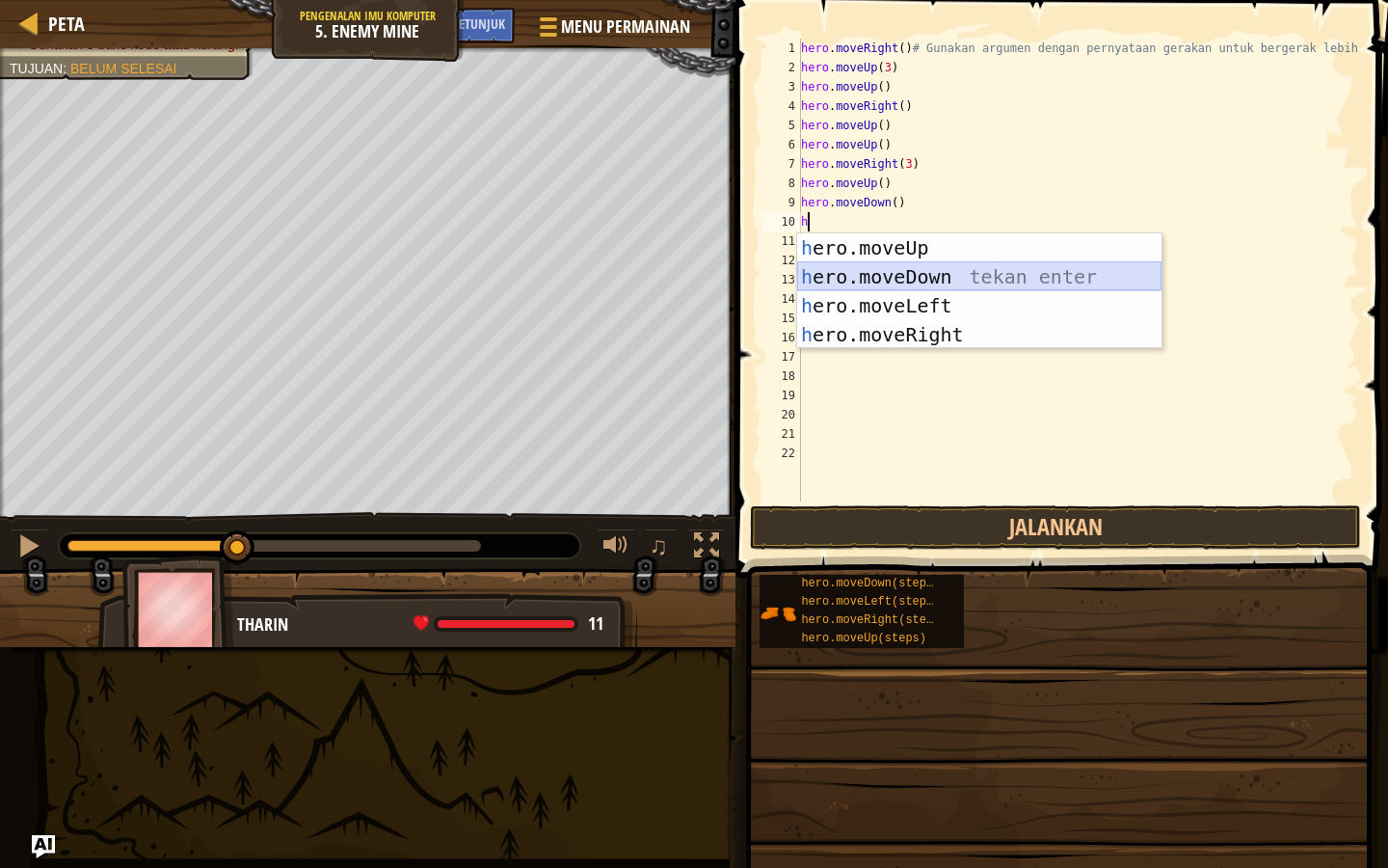
click at [837, 289] on div "h ero.moveUp tekan enter h ero.moveDown tekan enter h ero.moveLeft tekan enter …" at bounding box center [979, 319] width 364 height 174
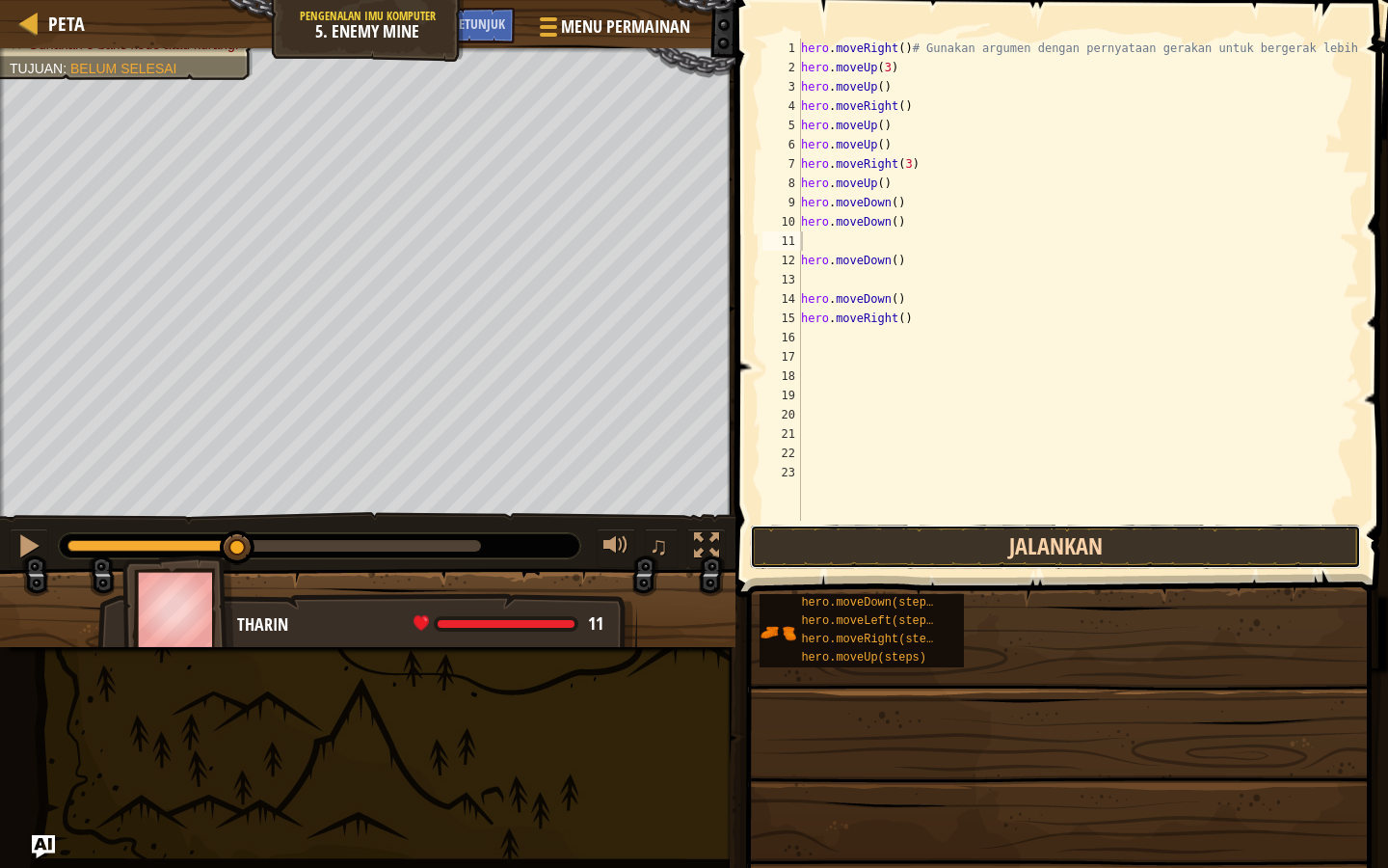
click at [899, 540] on button "Jalankan" at bounding box center [1056, 547] width 611 height 45
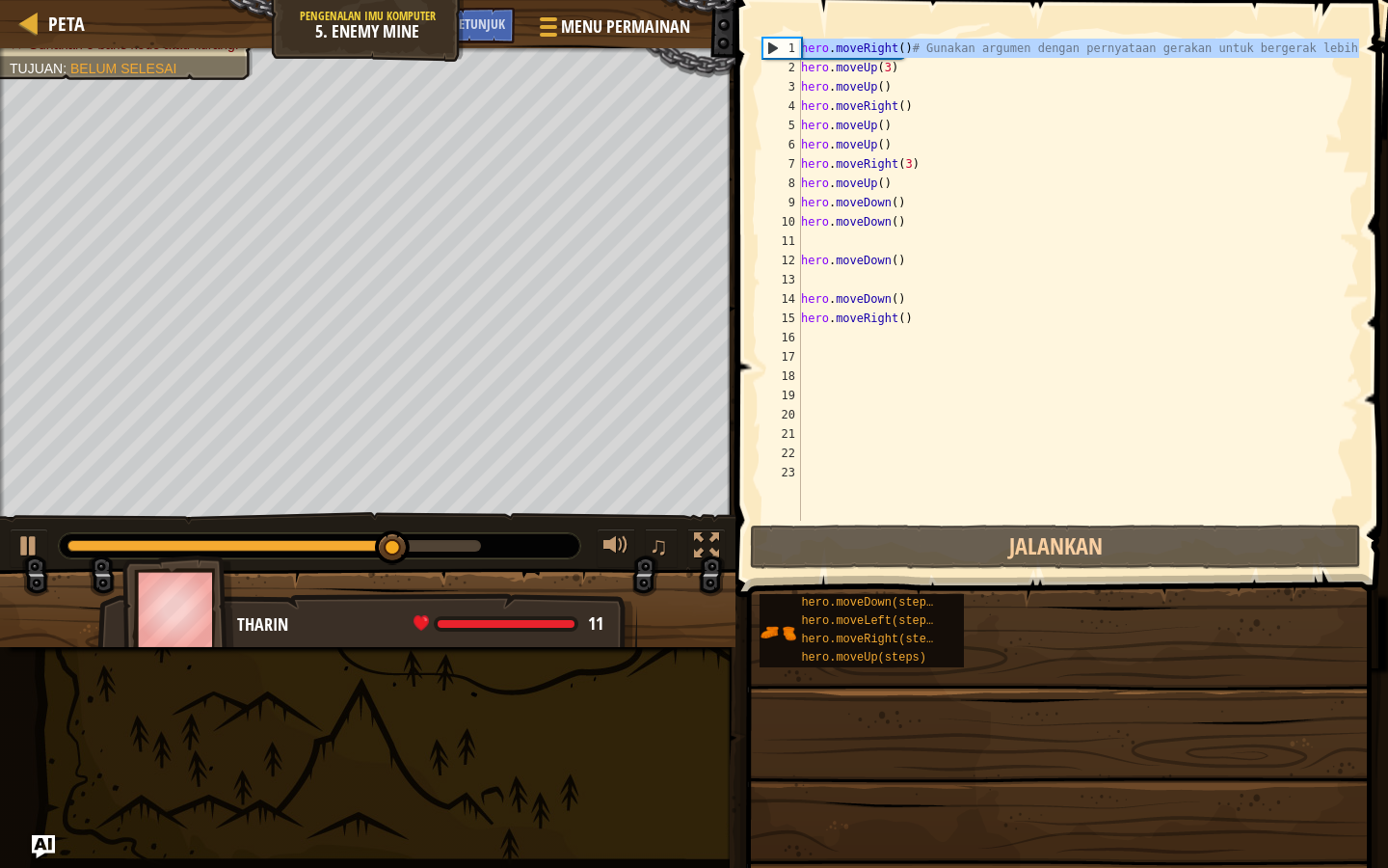
click at [770, 53] on div "1" at bounding box center [783, 48] width 38 height 19
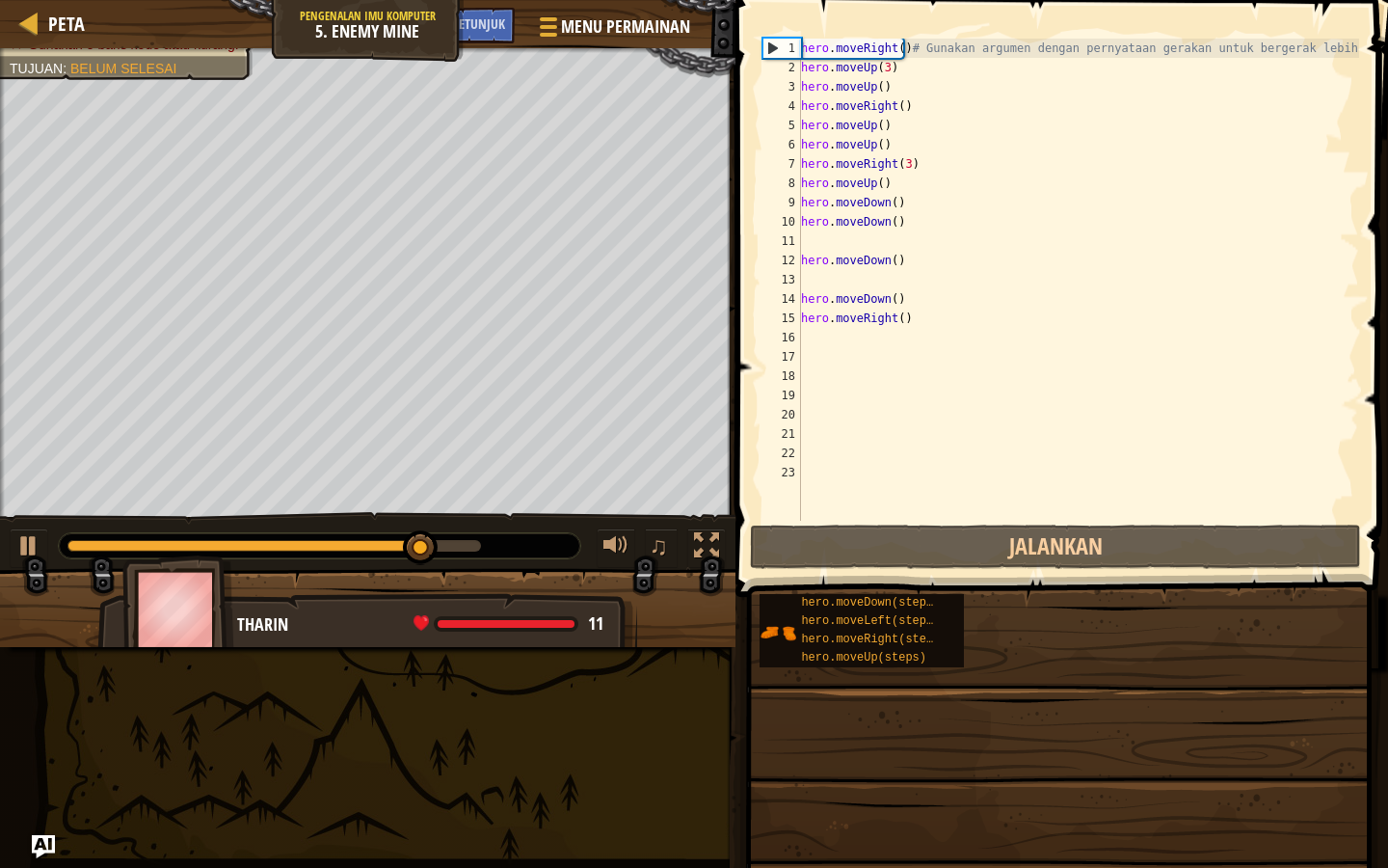
click at [770, 51] on div "1" at bounding box center [783, 48] width 38 height 19
type textarea "hero.moveRight()# Gunakan argumen dengan pernyataan gerakan untuk bergerak lebi…"
click at [632, 537] on button at bounding box center [616, 549] width 39 height 40
click at [620, 538] on div at bounding box center [615, 545] width 25 height 25
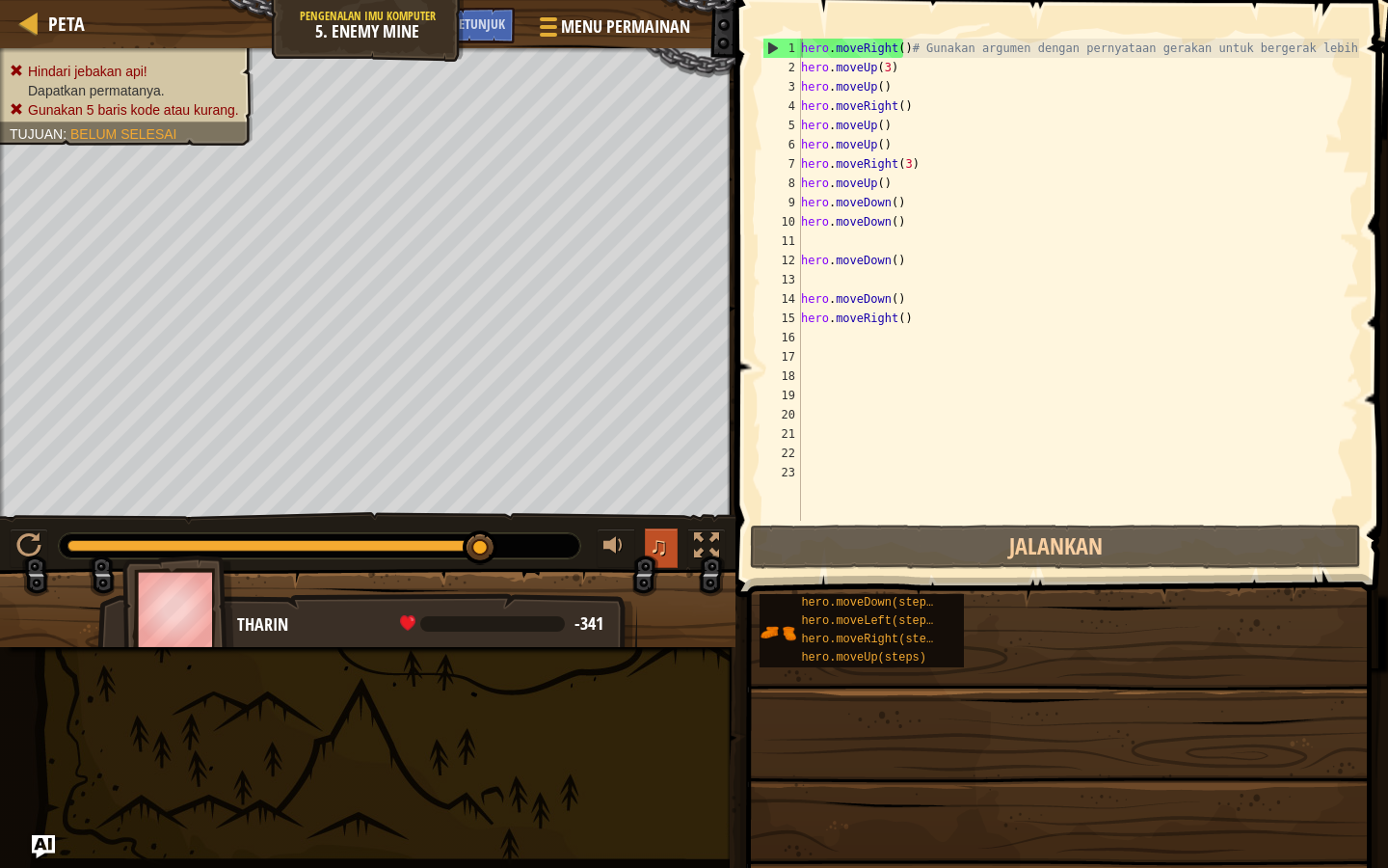
click at [659, 538] on span "♫" at bounding box center [658, 545] width 19 height 29
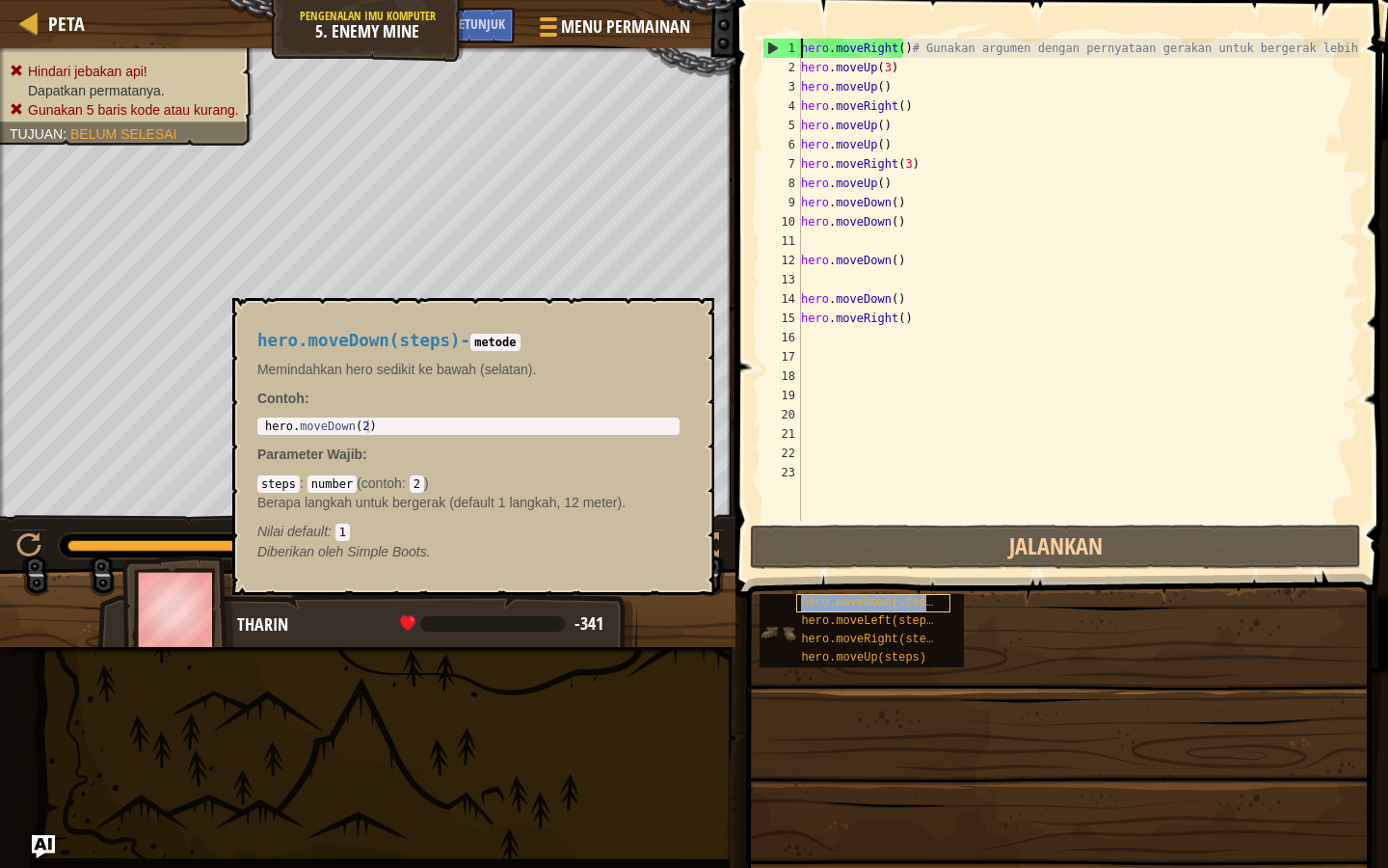
click at [804, 608] on span "hero.moveDown(steps)" at bounding box center [871, 603] width 139 height 14
click at [862, 487] on div "hero . moveRight ( ) # Gunakan argumen dengan pernyataan gerakan untuk bergerak…" at bounding box center [1078, 299] width 563 height 521
click at [879, 451] on div "hero . moveRight ( ) # Gunakan argumen dengan pernyataan gerakan untuk bergerak…" at bounding box center [1078, 299] width 563 height 521
click at [689, 311] on button "×" at bounding box center [694, 319] width 16 height 27
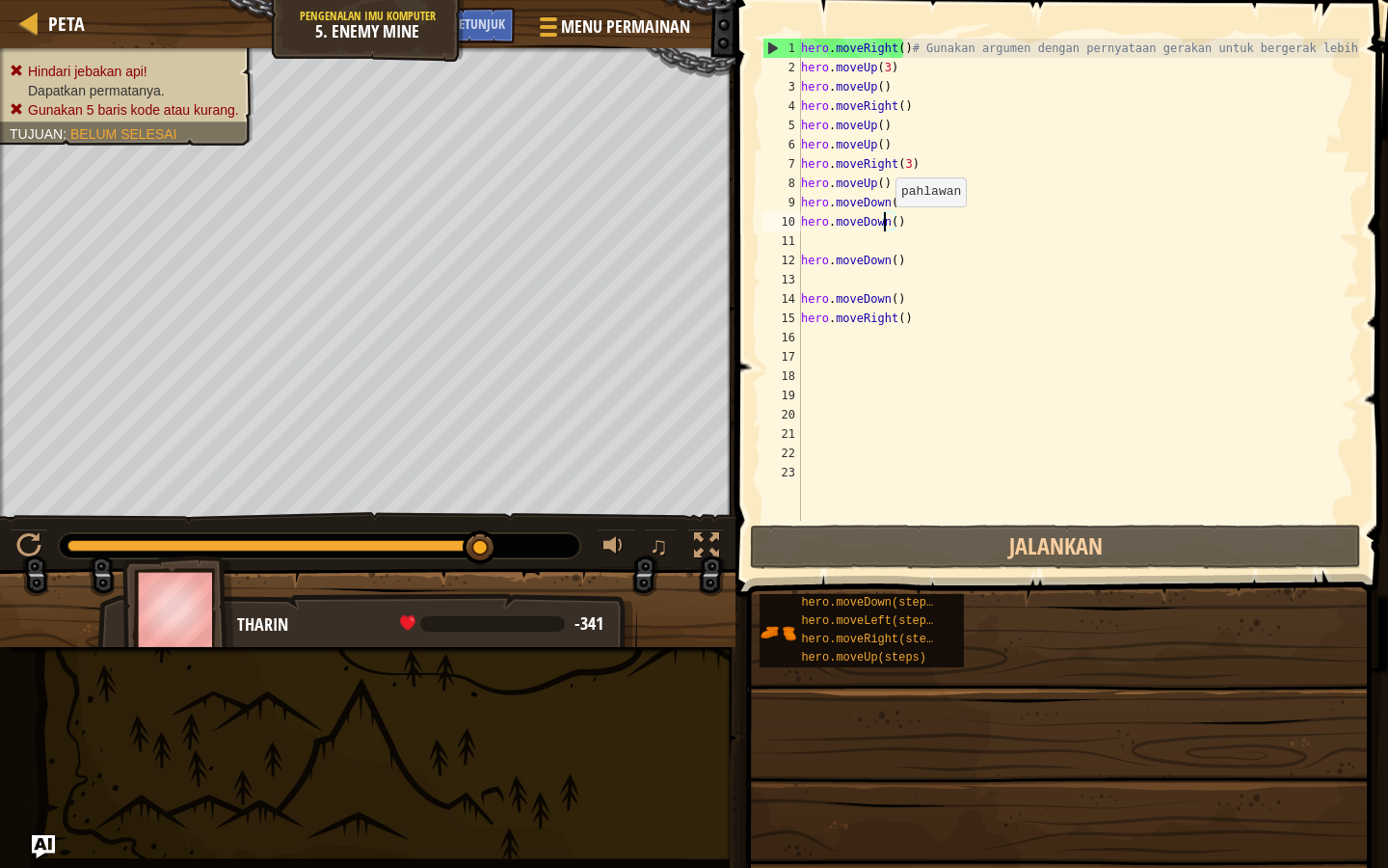
click at [886, 225] on div "hero . moveRight ( ) # Gunakan argumen dengan pernyataan gerakan untuk bergerak…" at bounding box center [1078, 299] width 563 height 521
click at [890, 228] on div "hero . moveRight ( ) # Gunakan argumen dengan pernyataan gerakan untuk bergerak…" at bounding box center [1078, 299] width 563 height 521
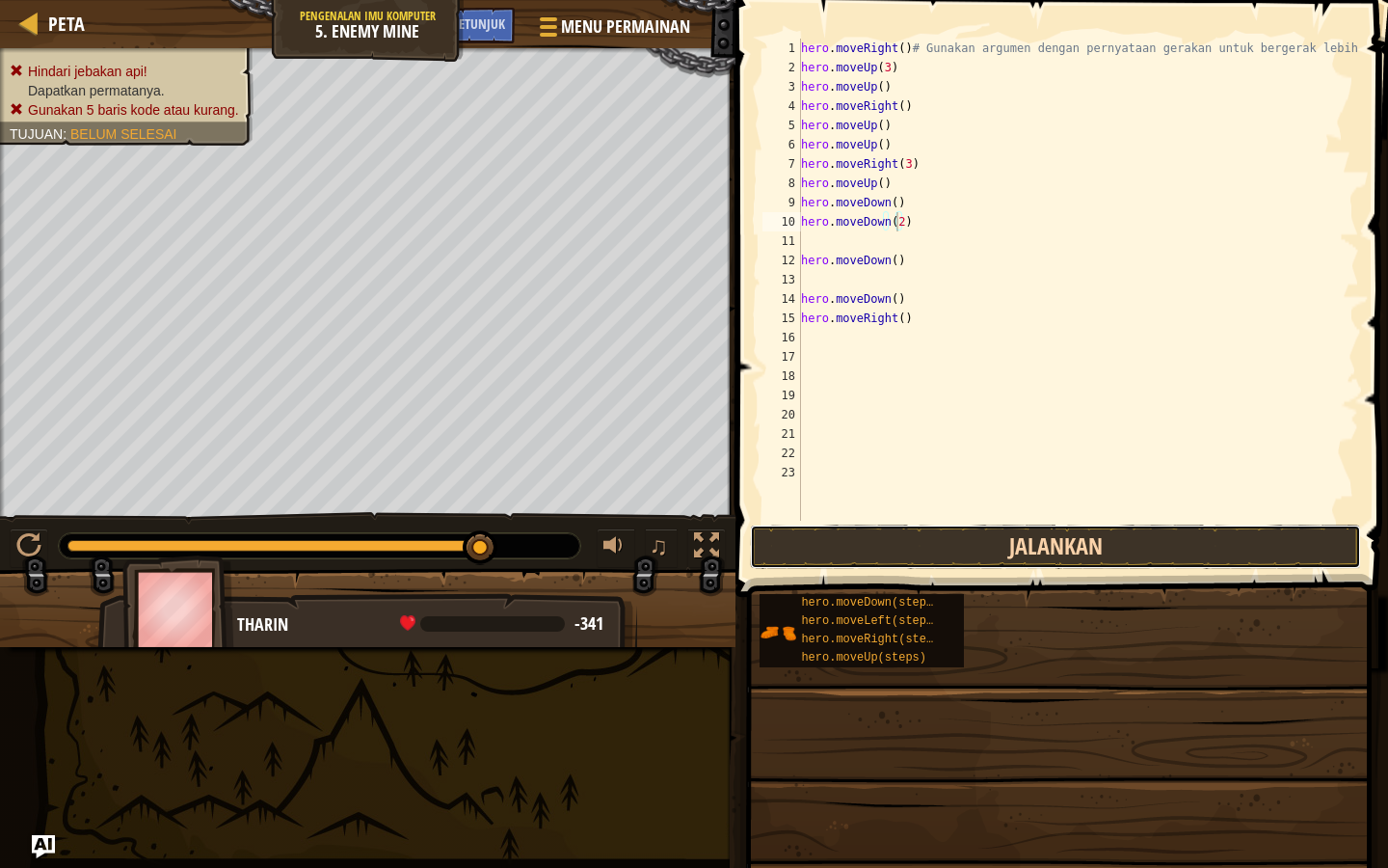
click at [883, 531] on button "Jalankan" at bounding box center [1056, 547] width 611 height 45
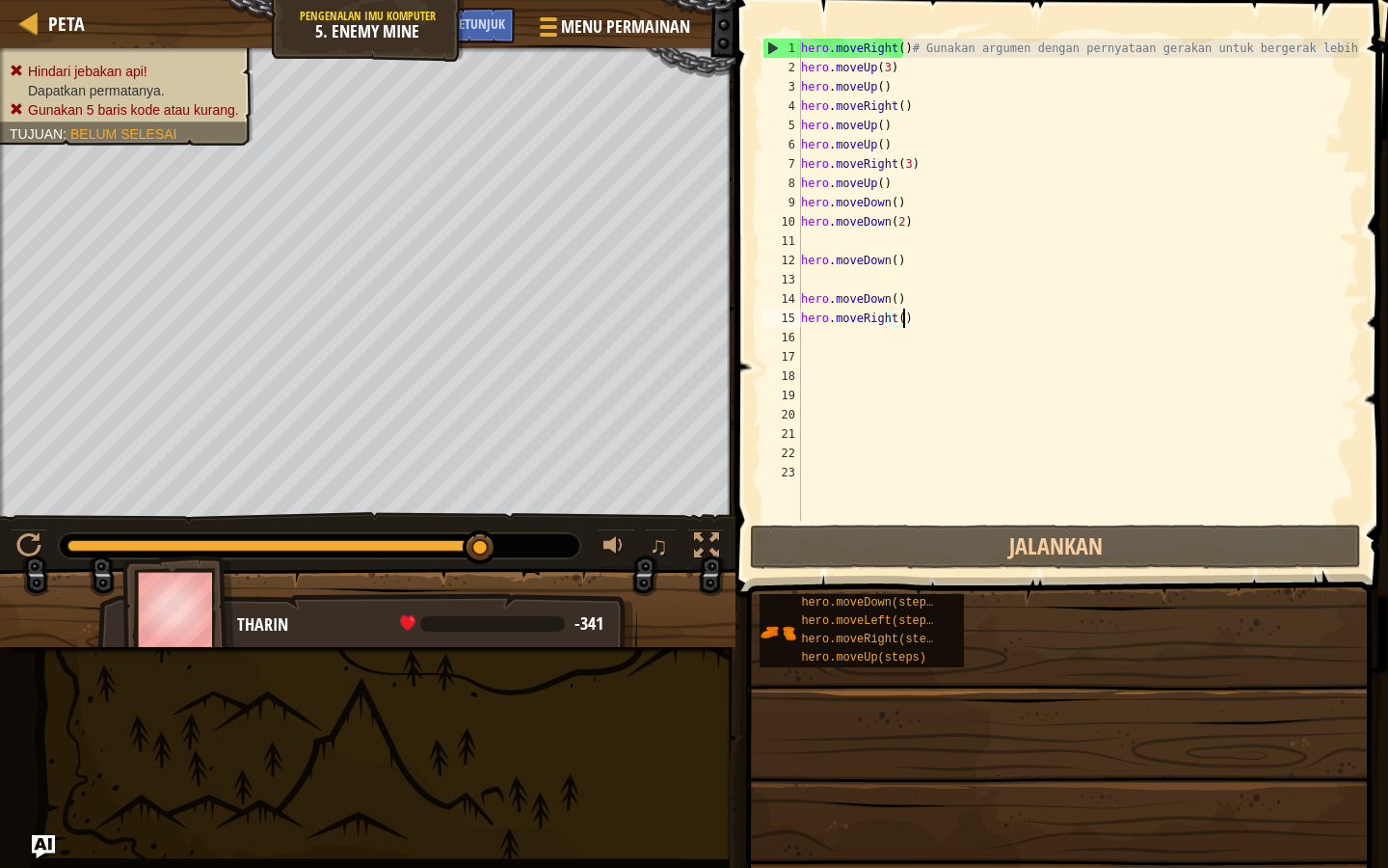
click at [911, 325] on div "hero . moveRight ( ) # Gunakan argumen dengan pernyataan gerakan untuk bergerak…" at bounding box center [1078, 299] width 563 height 521
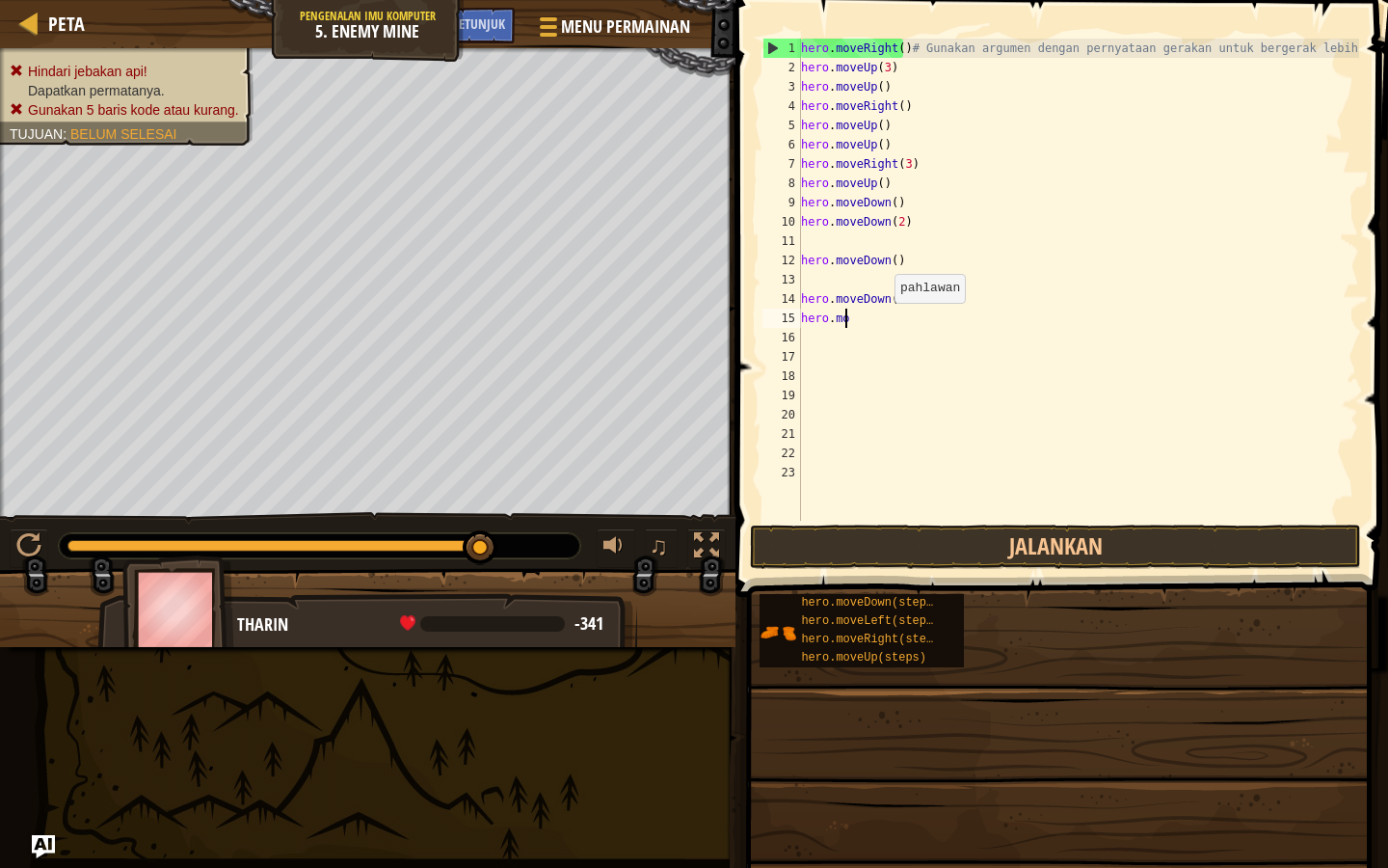
scroll to position [9, 1]
type textarea "h"
click at [905, 293] on div "hero . moveRight ( ) # Gunakan argumen dengan pernyataan gerakan untuk bergerak…" at bounding box center [1078, 299] width 563 height 521
type textarea "h"
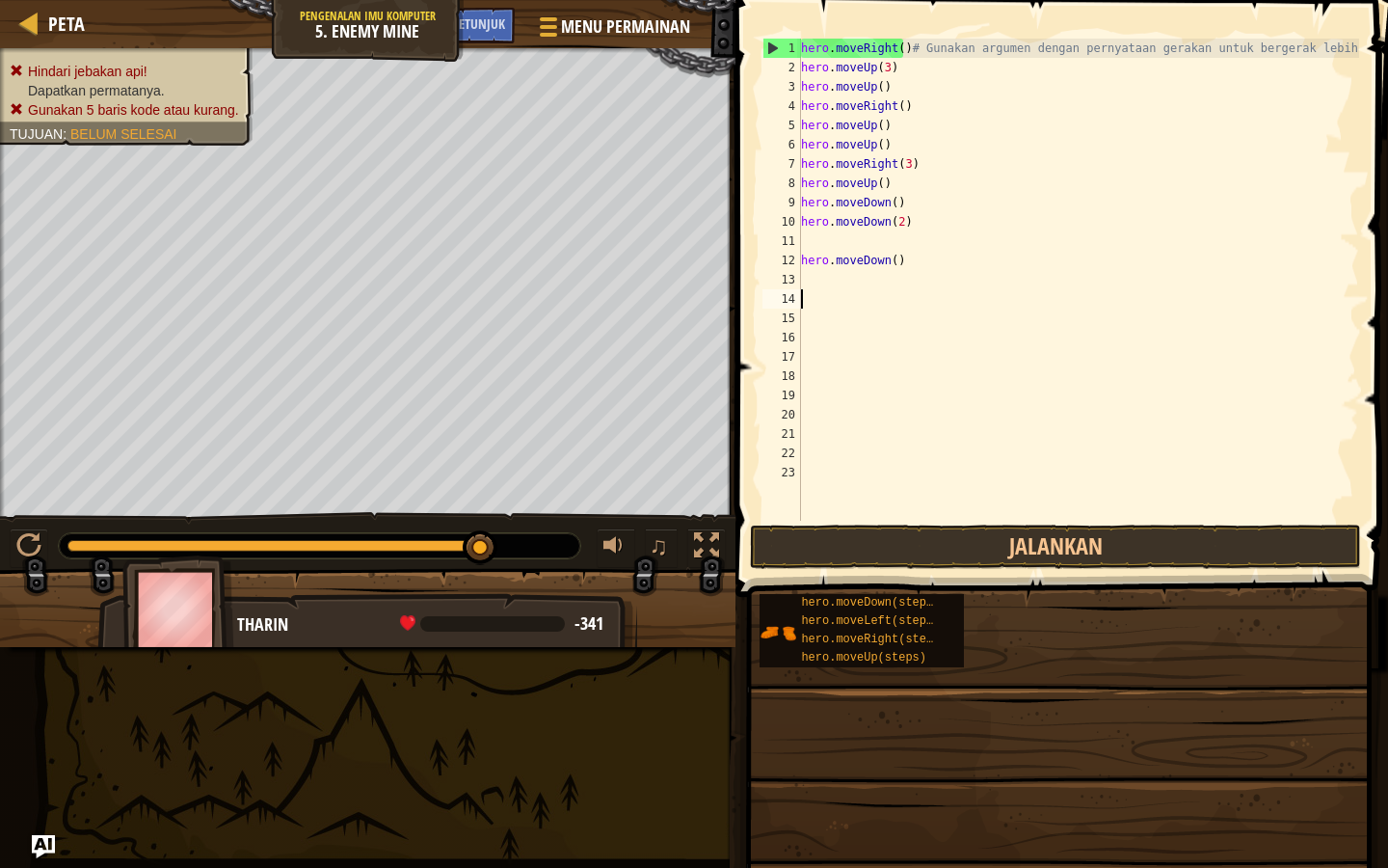
click at [901, 252] on div "hero . moveRight ( ) # Gunakan argumen dengan pernyataan gerakan untuk bergerak…" at bounding box center [1078, 299] width 563 height 521
type textarea "h"
click at [915, 224] on div "hero . moveRight ( ) # Gunakan argumen dengan pernyataan gerakan untuk bergerak…" at bounding box center [1078, 299] width 563 height 521
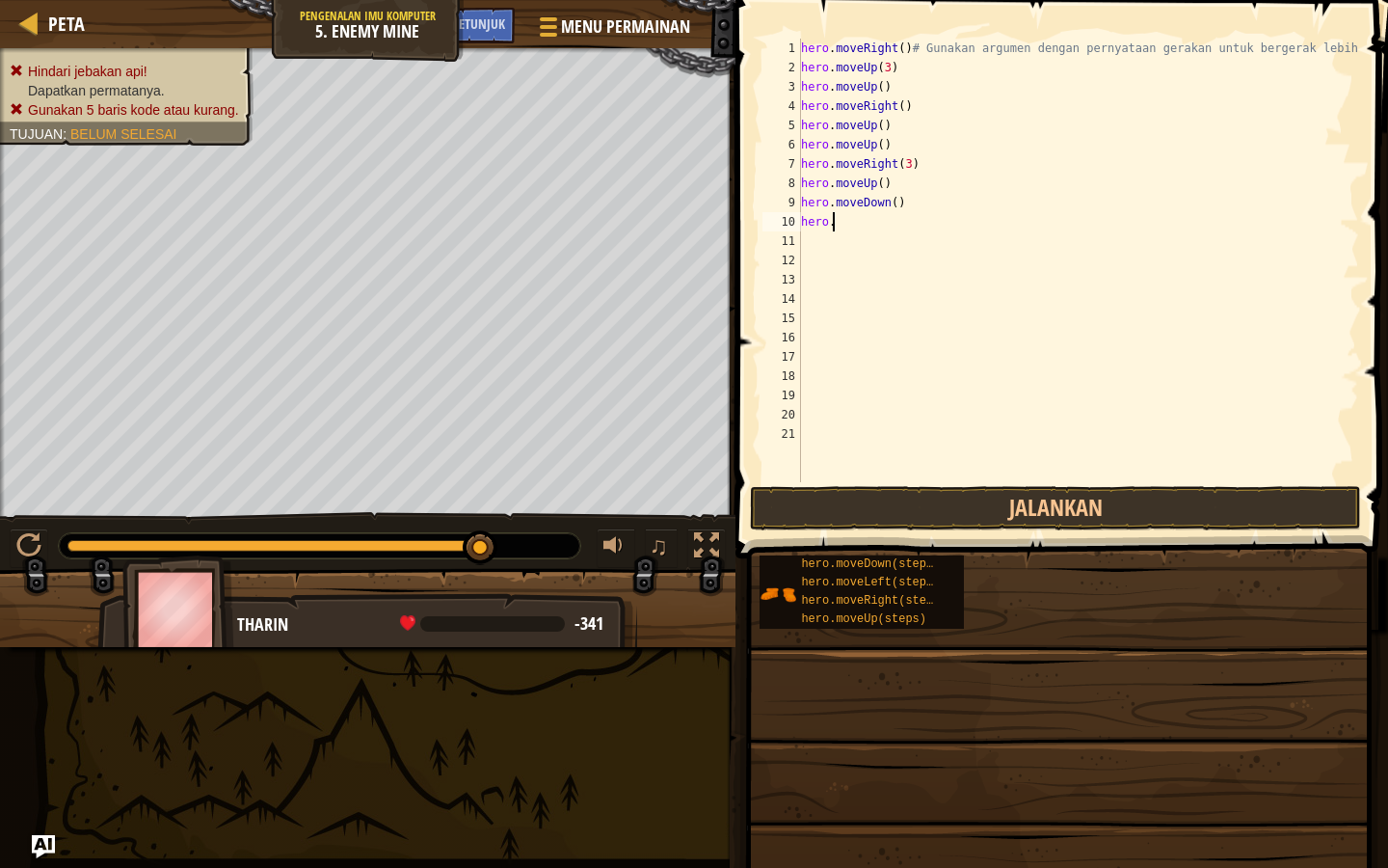
type textarea "h"
click at [917, 198] on div "hero . moveRight ( ) # Gunakan argumen dengan pernyataan gerakan untuk bergerak…" at bounding box center [1078, 280] width 563 height 482
type textarea "h"
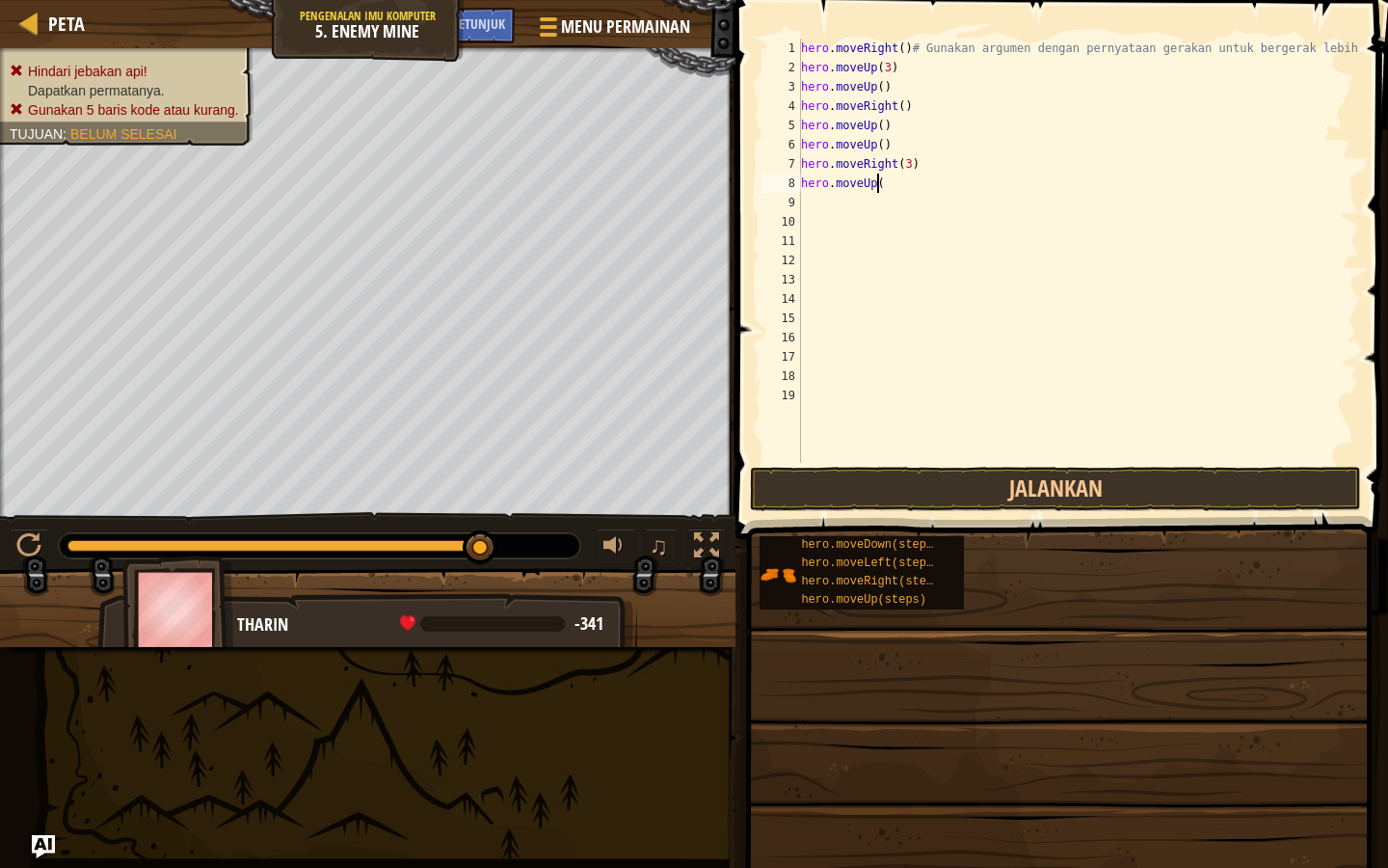
click at [917, 153] on div "hero . moveRight ( ) # Gunakan argumen dengan pernyataan gerakan untuk bergerak…" at bounding box center [1078, 270] width 563 height 462
type textarea "h"
click at [915, 165] on div "hero . moveRight ( ) # Gunakan argumen dengan pernyataan gerakan untuk bergerak…" at bounding box center [1078, 270] width 563 height 462
type textarea "h"
click at [905, 189] on div "hero . moveRight ( ) # Gunakan argumen dengan pernyataan gerakan untuk bergerak…" at bounding box center [1078, 270] width 563 height 462
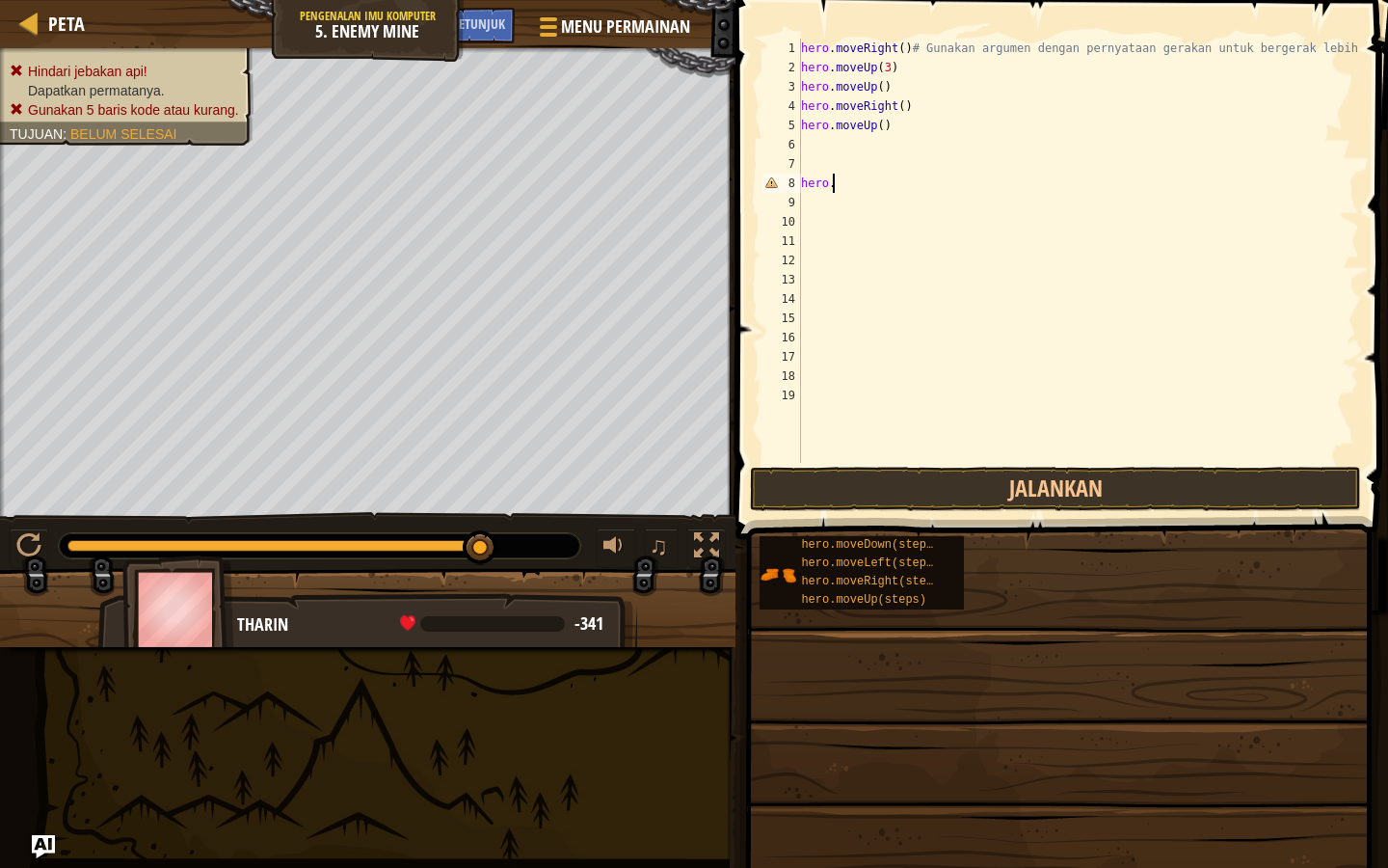
type textarea "h"
click at [913, 120] on div "hero . moveRight ( ) # Gunakan argumen dengan pernyataan gerakan untuk bergerak…" at bounding box center [1078, 270] width 563 height 462
type textarea "h"
click at [937, 71] on div "hero . moveRight ( ) # Gunakan argumen dengan pernyataan gerakan untuk bergerak…" at bounding box center [1078, 270] width 563 height 462
type textarea "h"
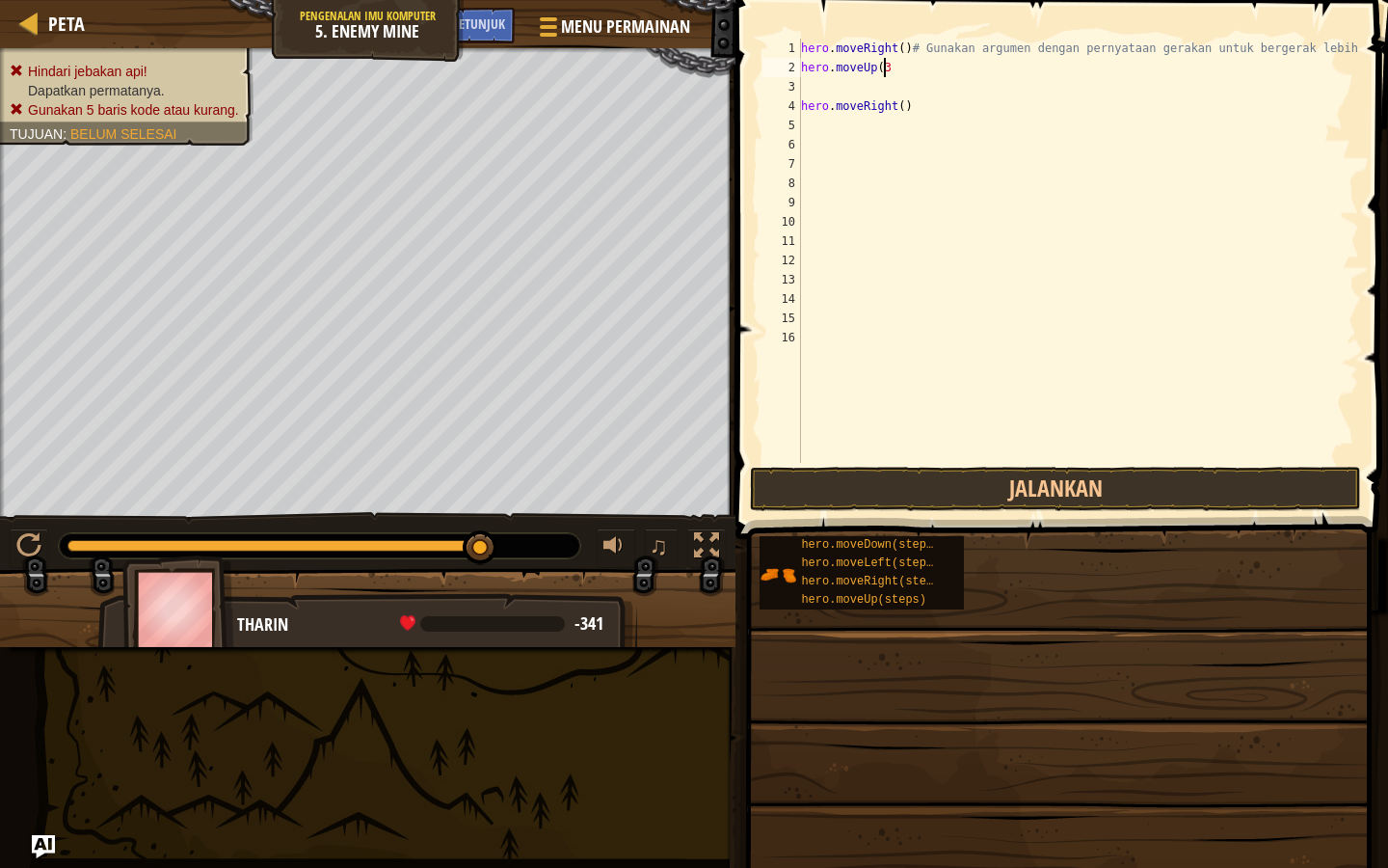
click at [936, 64] on div "hero . moveRight ( ) # Gunakan argumen dengan pernyataan gerakan untuk bergerak…" at bounding box center [1078, 270] width 563 height 462
type textarea "h"
click at [917, 47] on div "hero . moveRight ( ) # Gunakan argumen dengan pernyataan gerakan untuk bergerak…" at bounding box center [1078, 270] width 563 height 462
click at [907, 87] on div "Gunakan argumen dengan pernyataan gerakan untuk bergerak lebih ja hero . moveR" at bounding box center [1078, 270] width 563 height 462
type textarea "h"
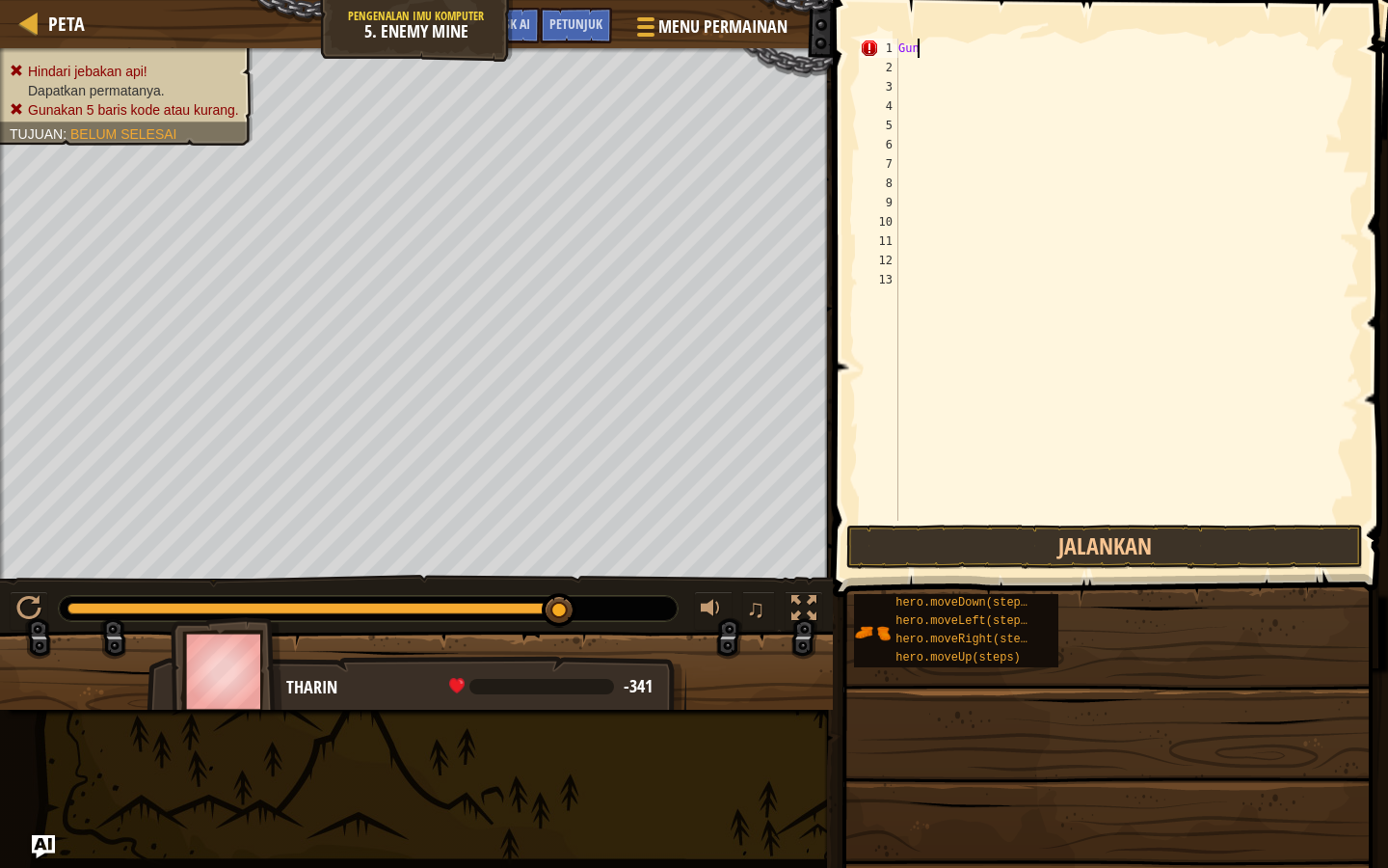
type textarea "G"
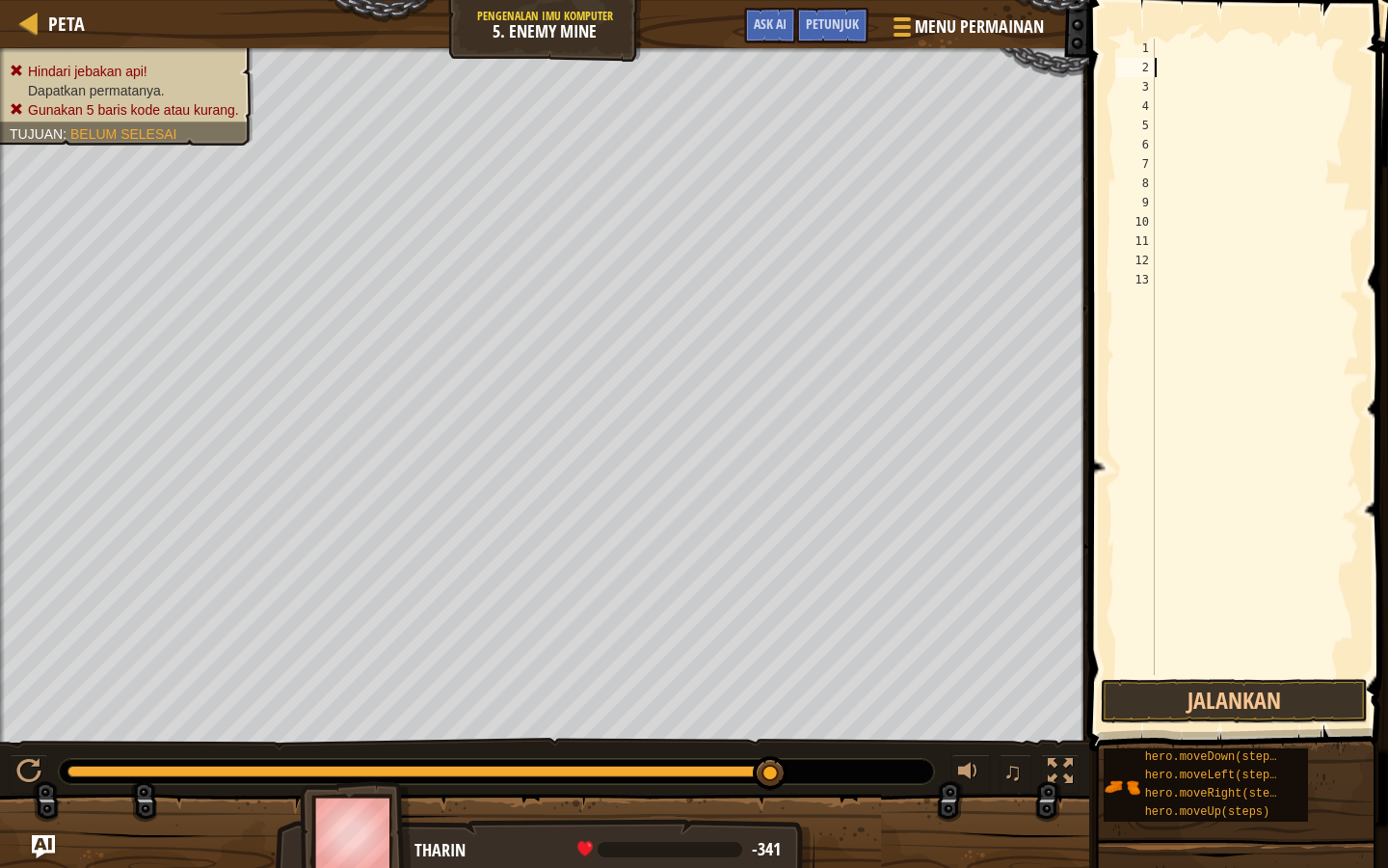
click at [981, 64] on div at bounding box center [1255, 376] width 208 height 675
click at [981, 49] on div "1" at bounding box center [1135, 48] width 39 height 19
type textarea "h"
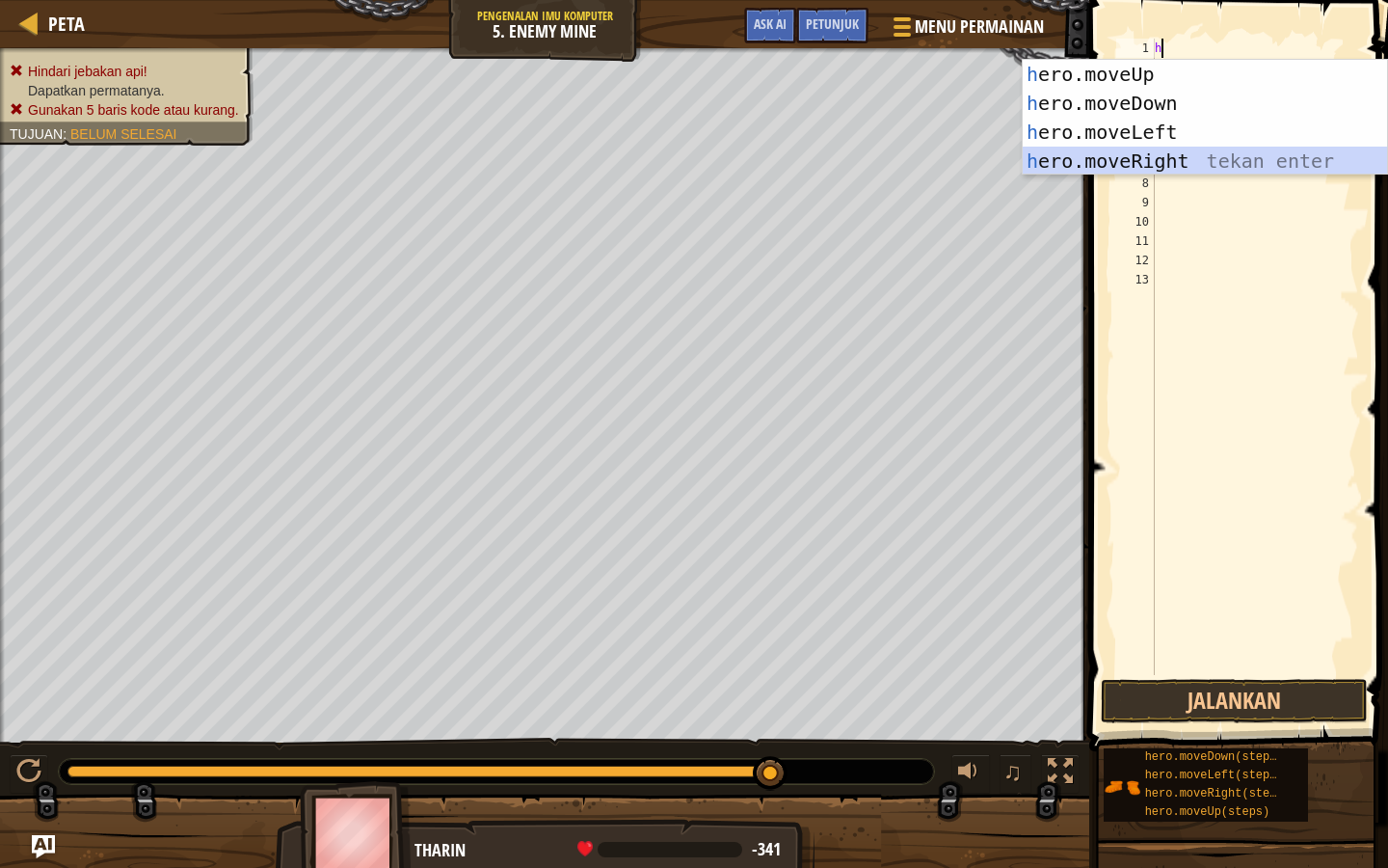
click at [981, 154] on div "h ero.moveUp tekan enter h ero.moveDown tekan enter h ero.moveLeft tekan enter …" at bounding box center [1204, 146] width 364 height 174
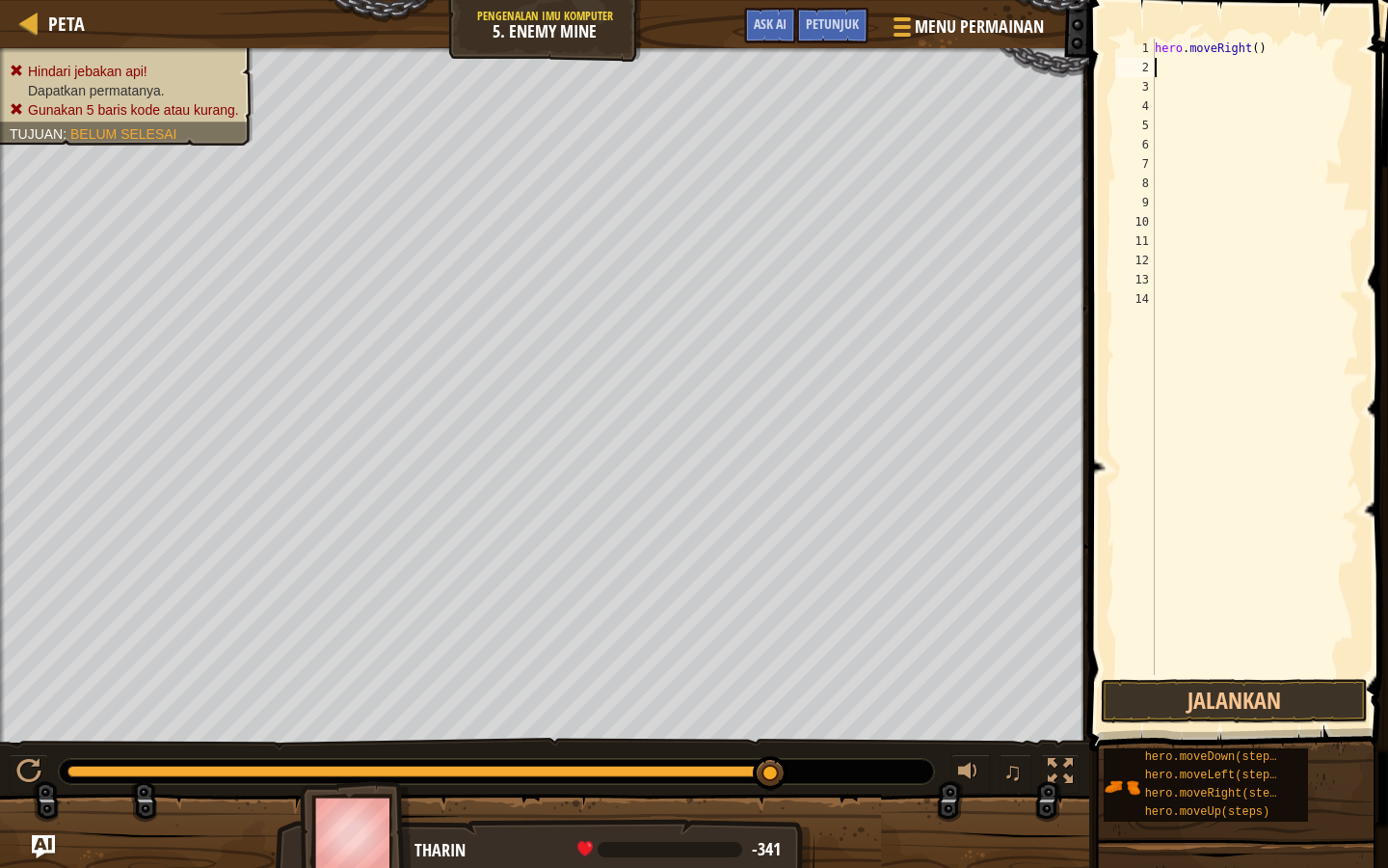
type textarea "h"
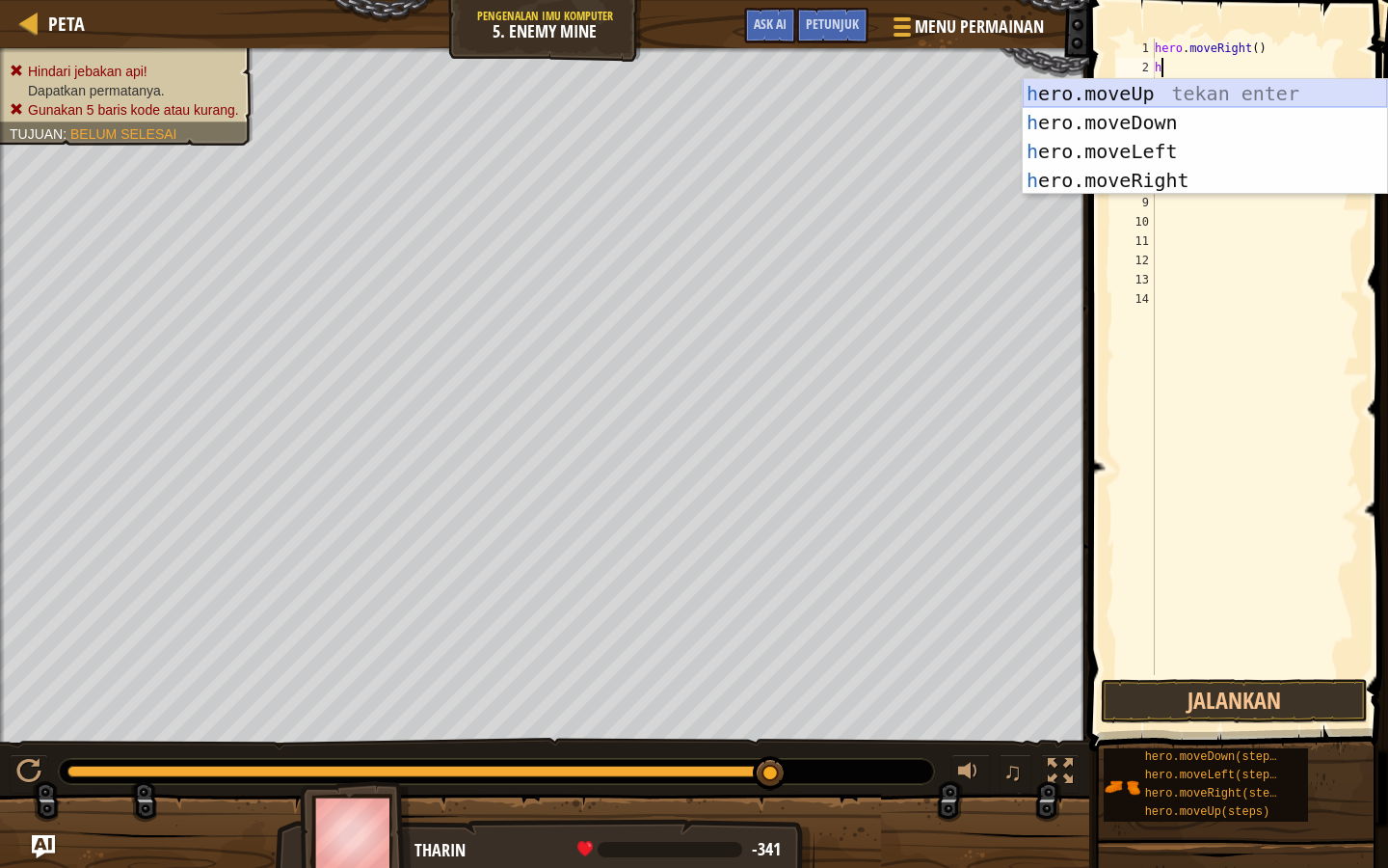
click at [981, 91] on div "h ero.moveUp tekan enter h ero.moveDown tekan enter h ero.moveLeft tekan enter …" at bounding box center [1204, 166] width 364 height 174
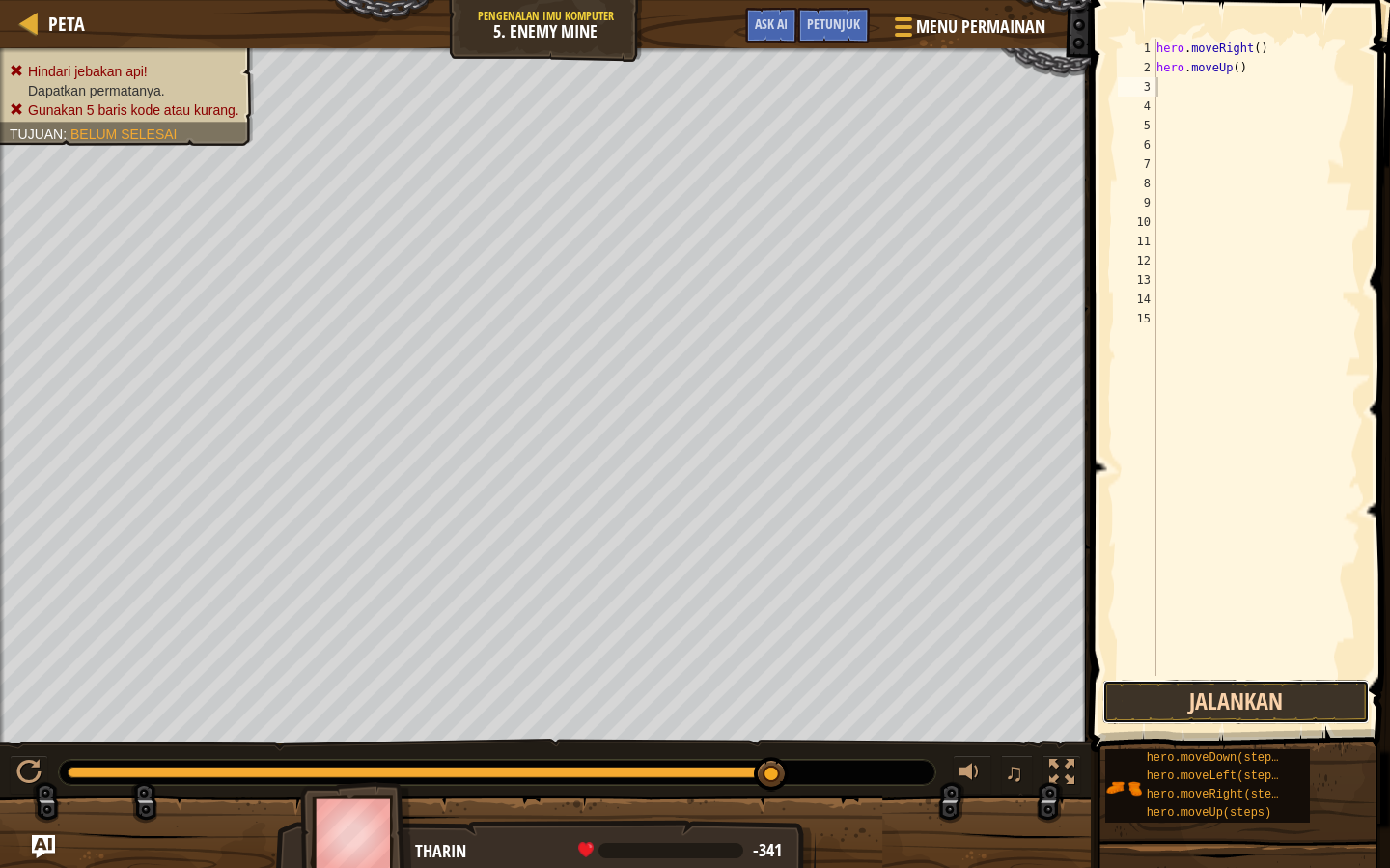
click at [983, 685] on button "Jalankan" at bounding box center [1236, 701] width 267 height 45
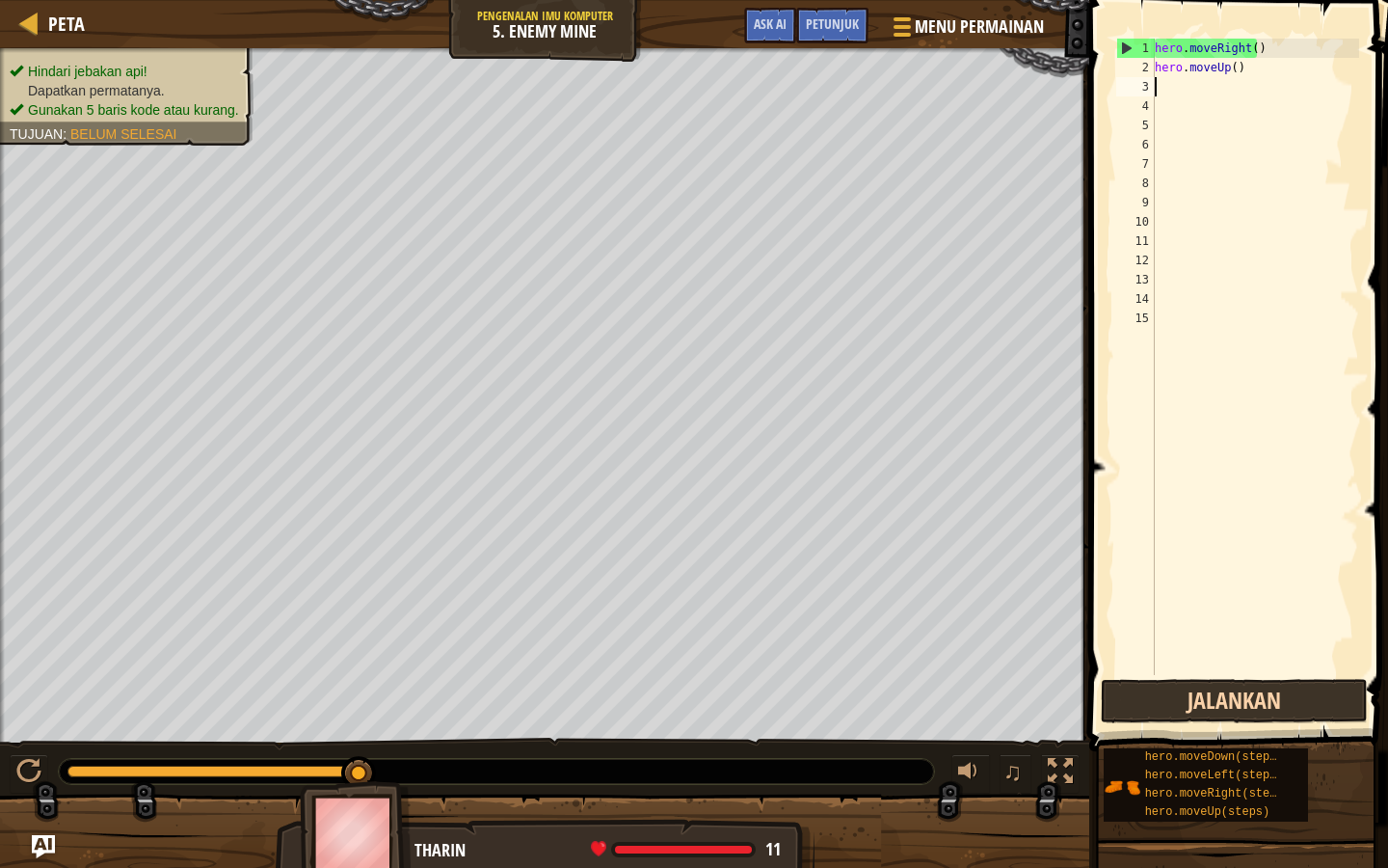
type textarea "h"
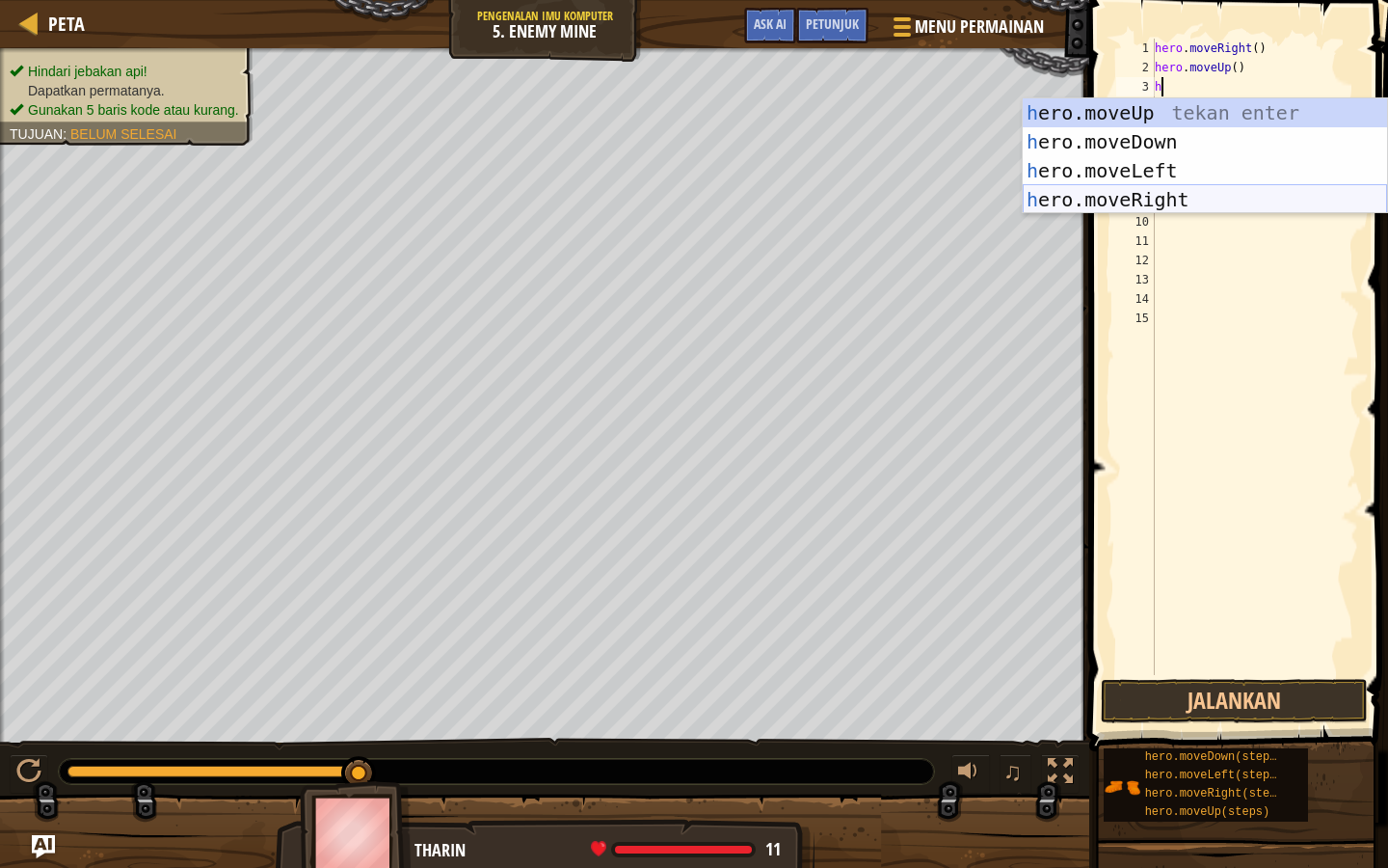
click at [981, 201] on div "h ero.moveUp tekan enter h ero.moveDown tekan enter h ero.moveLeft tekan enter …" at bounding box center [1204, 185] width 364 height 174
